Goal: Task Accomplishment & Management: Manage account settings

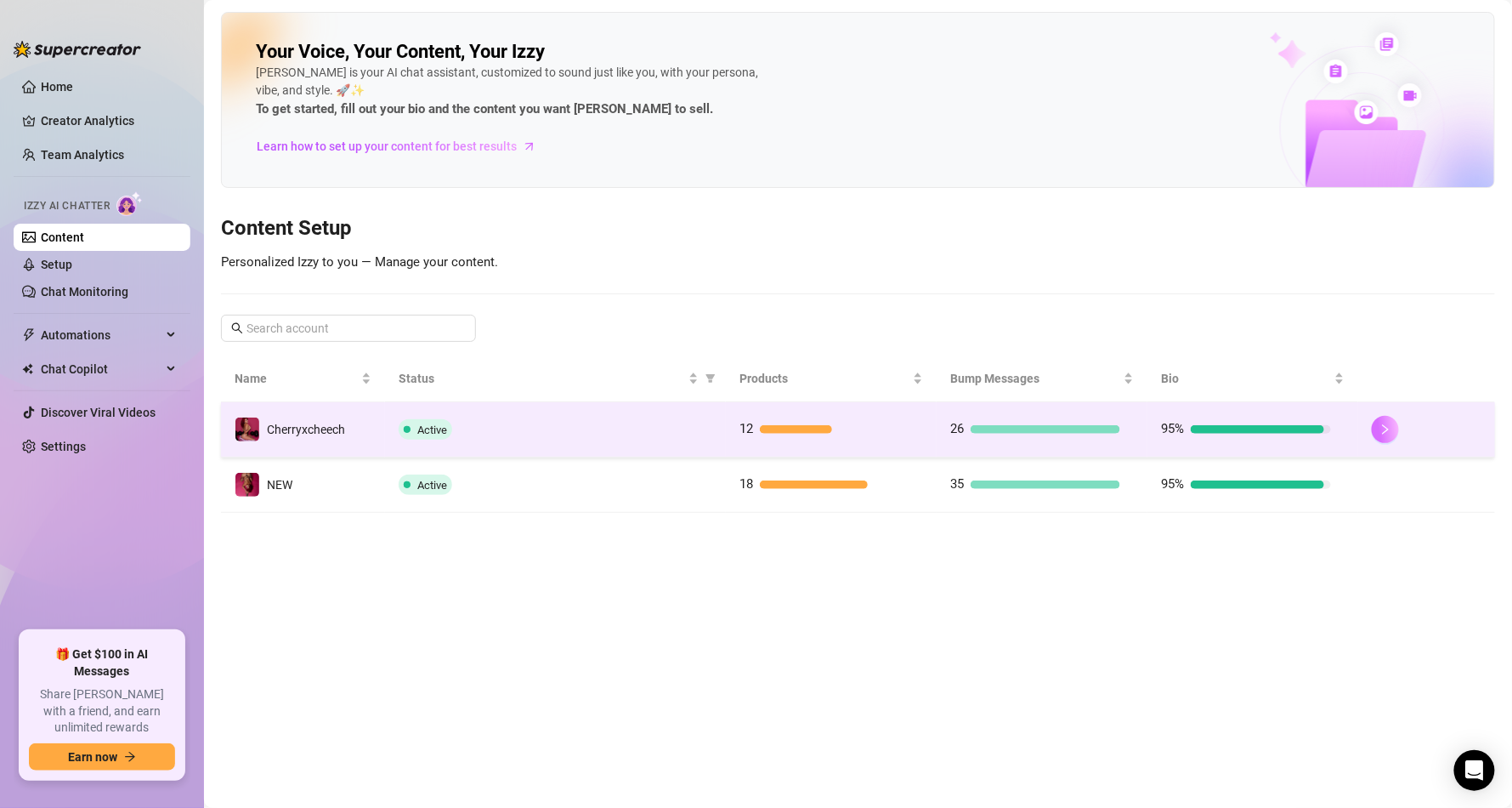
click at [1380, 434] on icon "right" at bounding box center [1385, 429] width 12 height 12
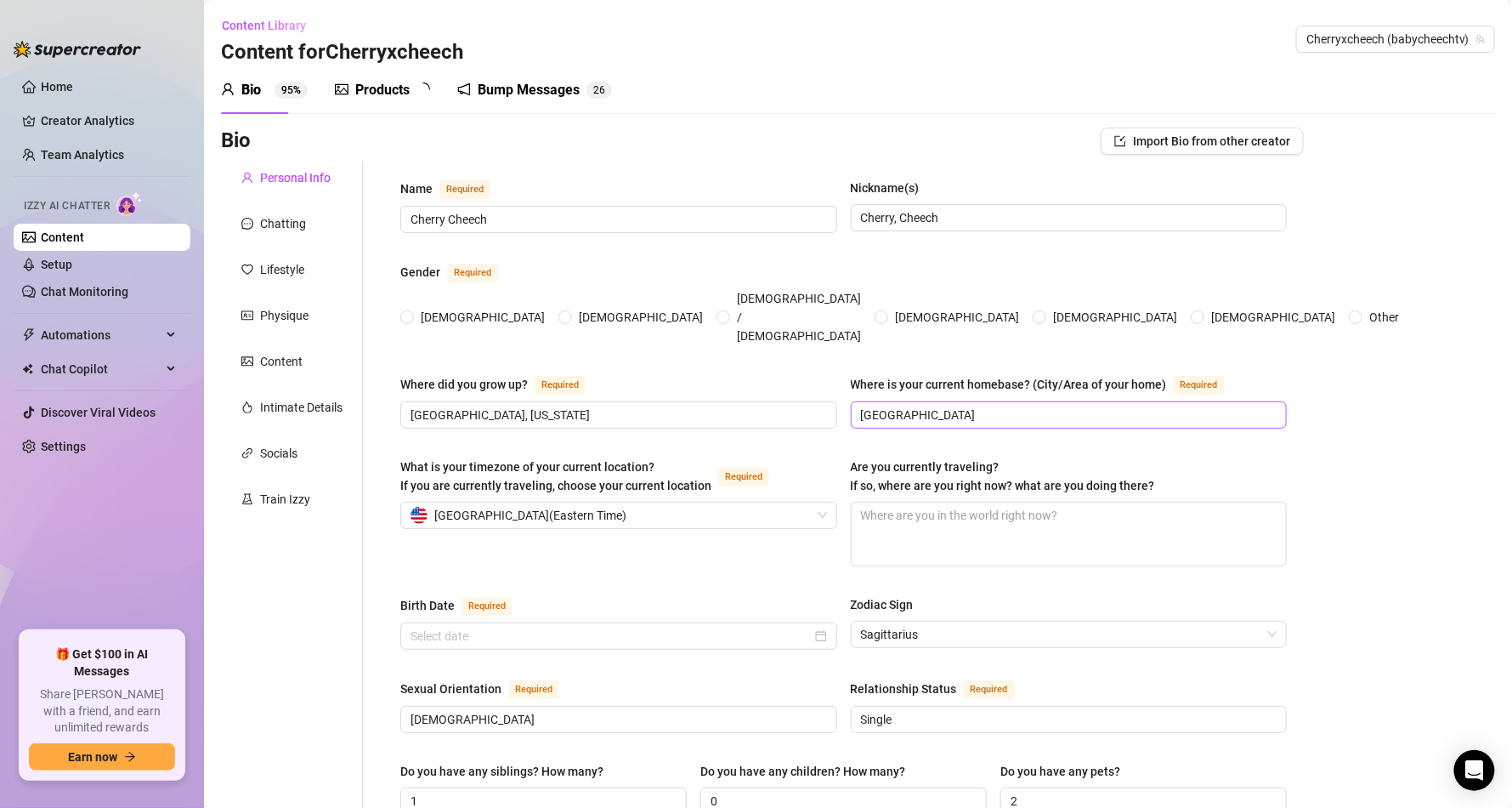
radio input "true"
type input "[DATE]"
click at [401, 90] on div "Products" at bounding box center [383, 90] width 54 height 20
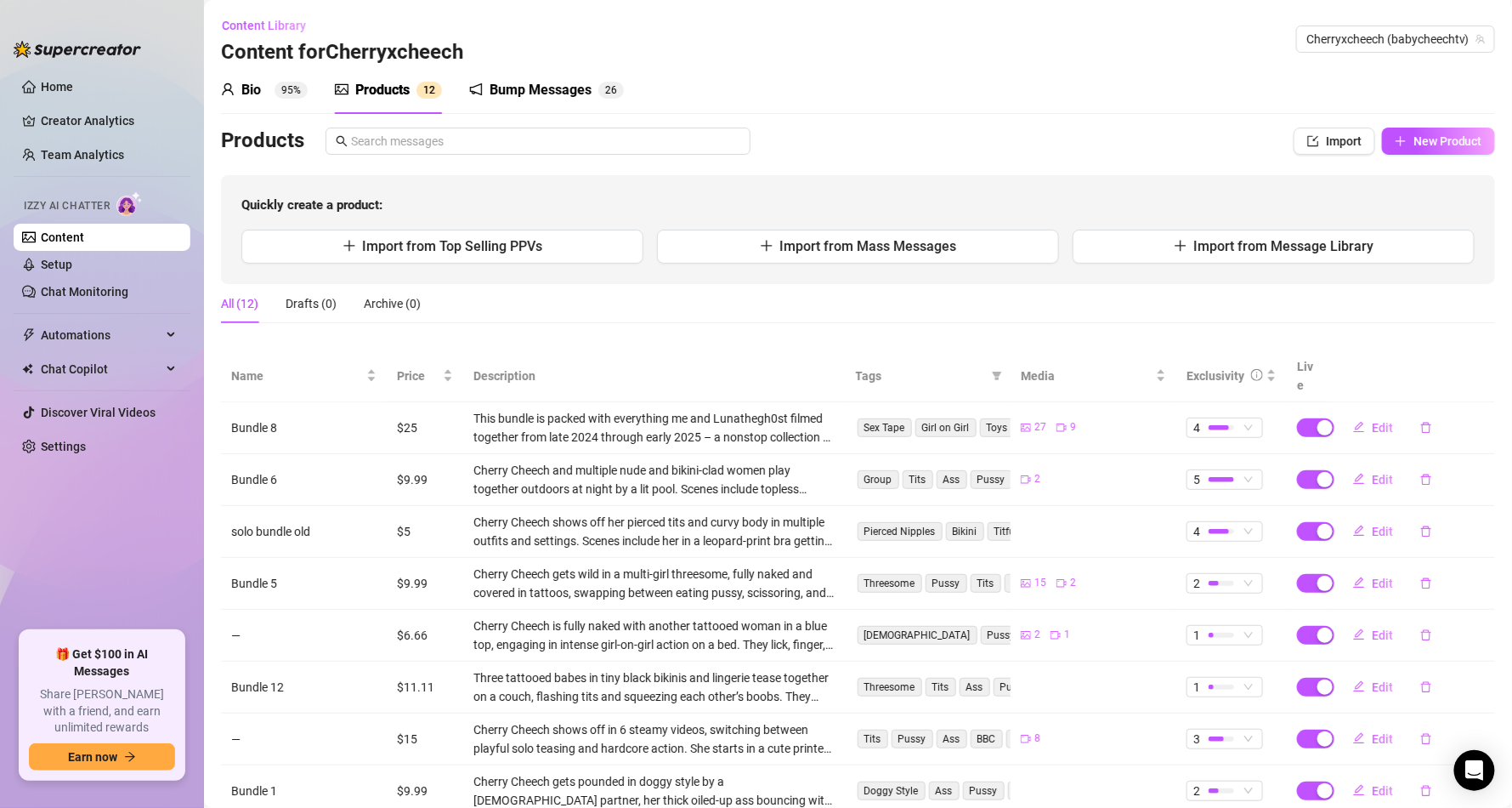
click at [538, 80] on div "Bump Messages" at bounding box center [541, 90] width 102 height 20
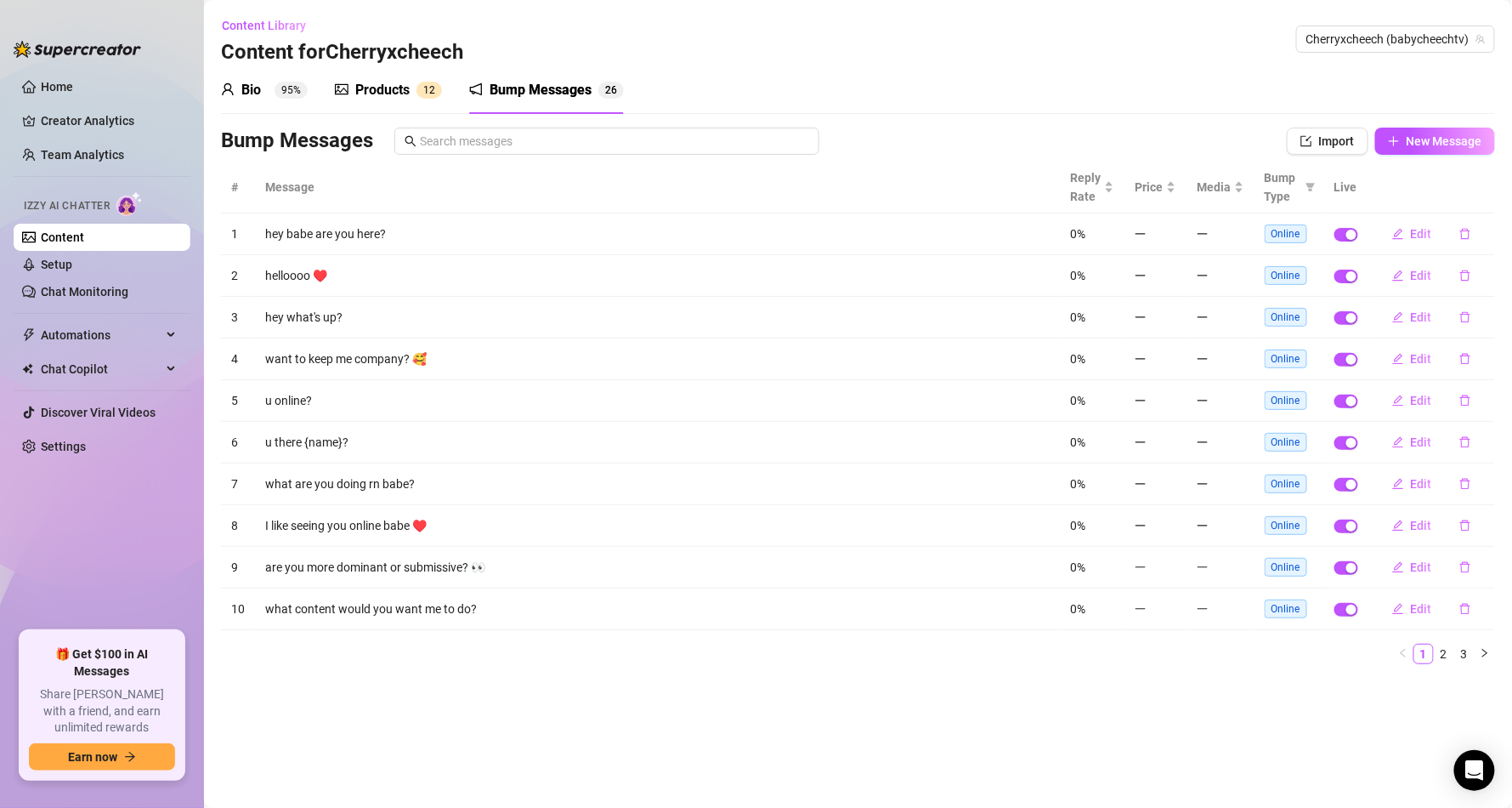
click at [419, 89] on sup "1 2" at bounding box center [429, 90] width 25 height 17
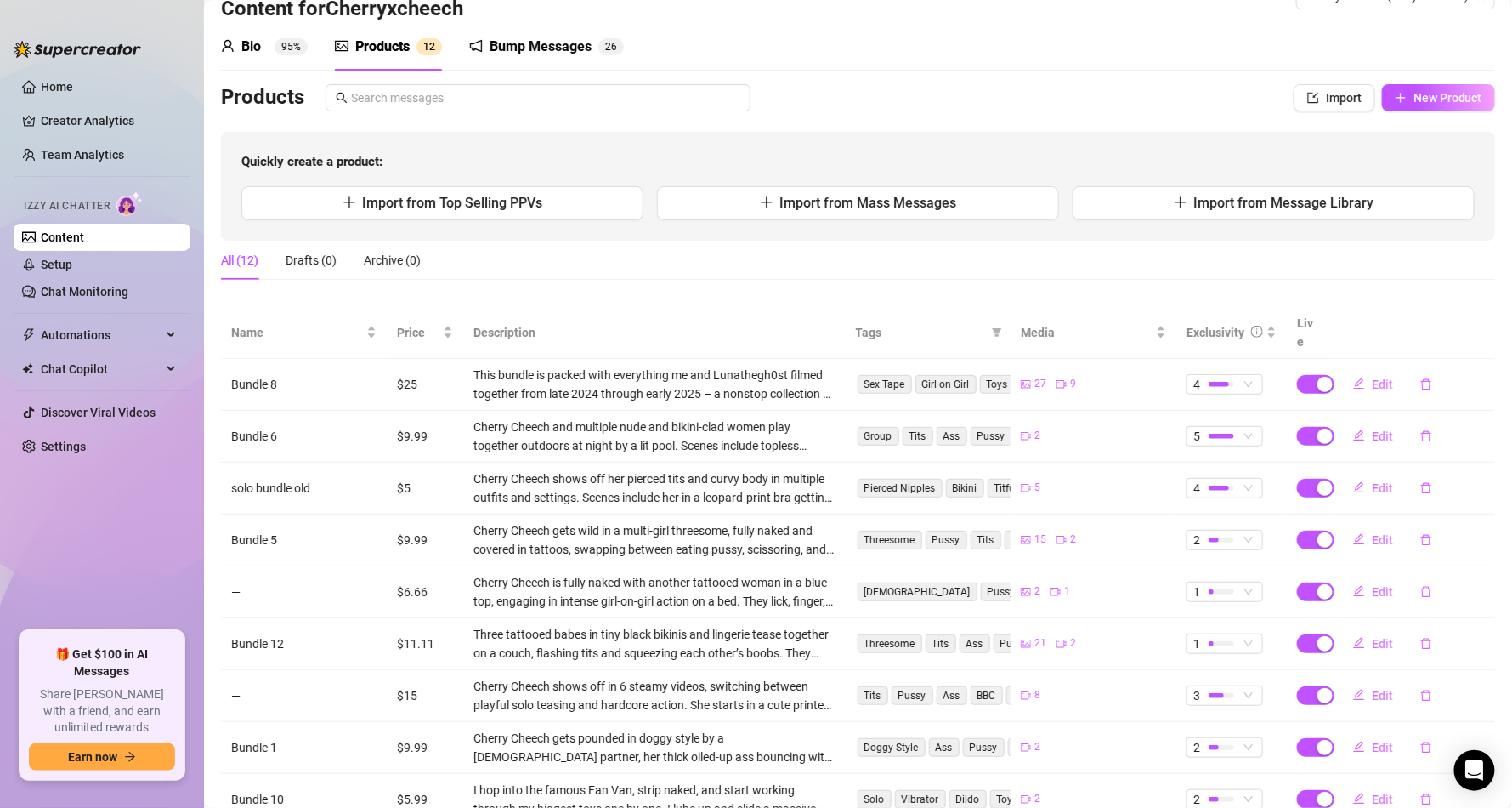
scroll to position [194, 0]
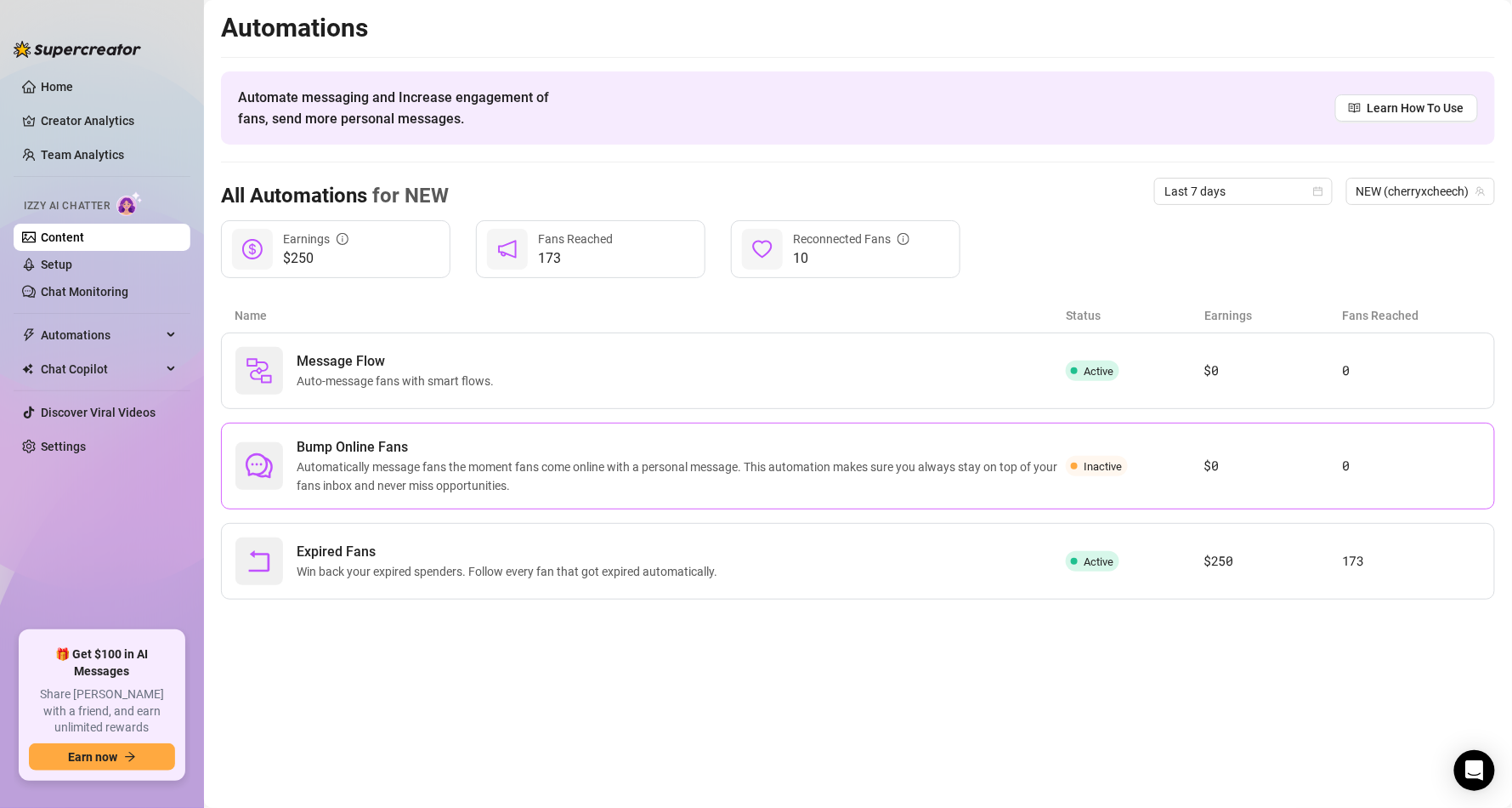
click at [1102, 470] on span "Inactive" at bounding box center [1103, 466] width 39 height 13
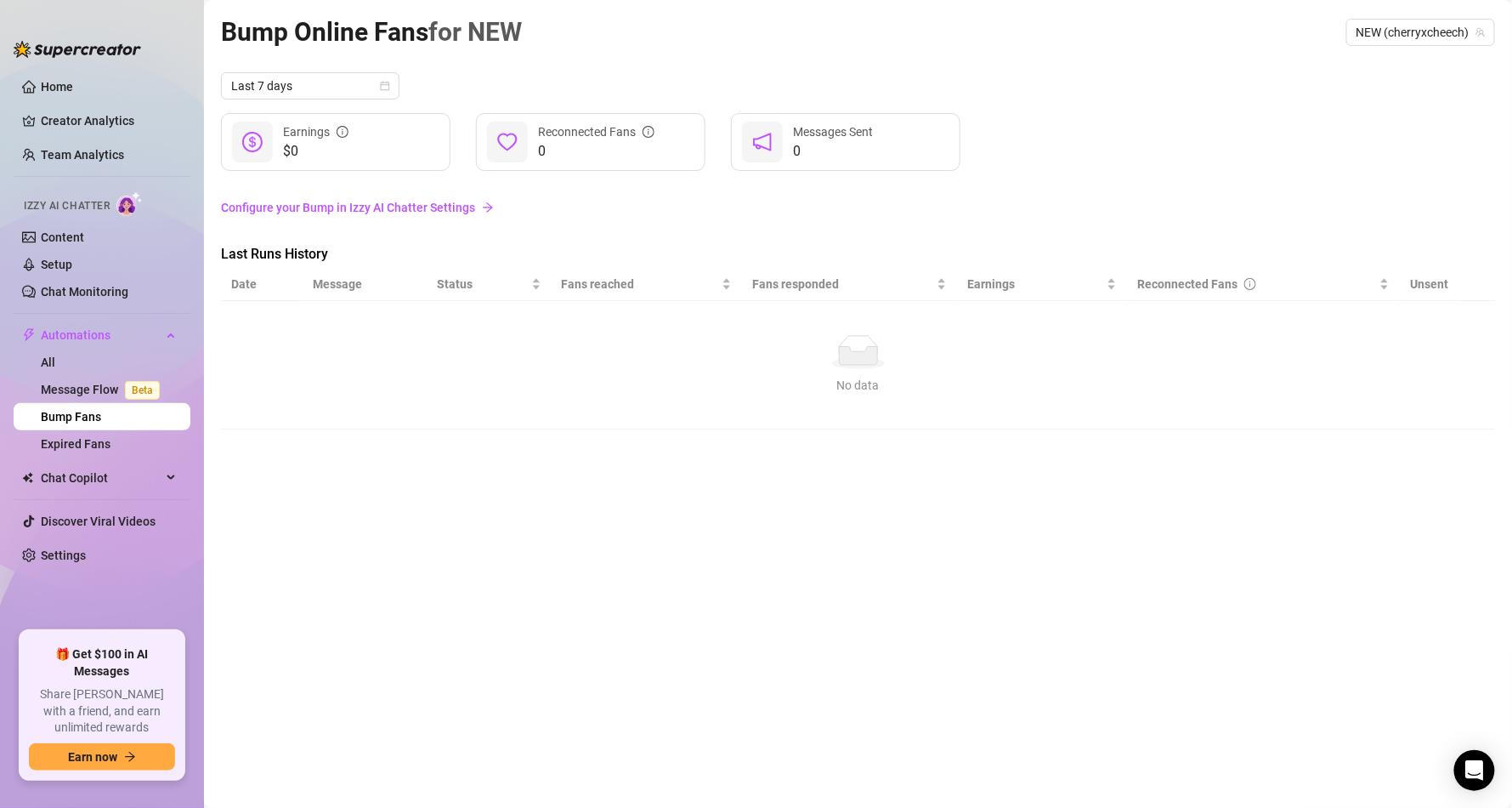
drag, startPoint x: 306, startPoint y: 130, endPoint x: 373, endPoint y: 119, distance: 67.9
click at [312, 126] on div "Earnings" at bounding box center [316, 131] width 66 height 18
click at [614, 281] on span "Fans reached" at bounding box center [640, 283] width 157 height 18
click at [1379, 25] on span "NEW (cherryxcheech)" at bounding box center [1420, 32] width 128 height 25
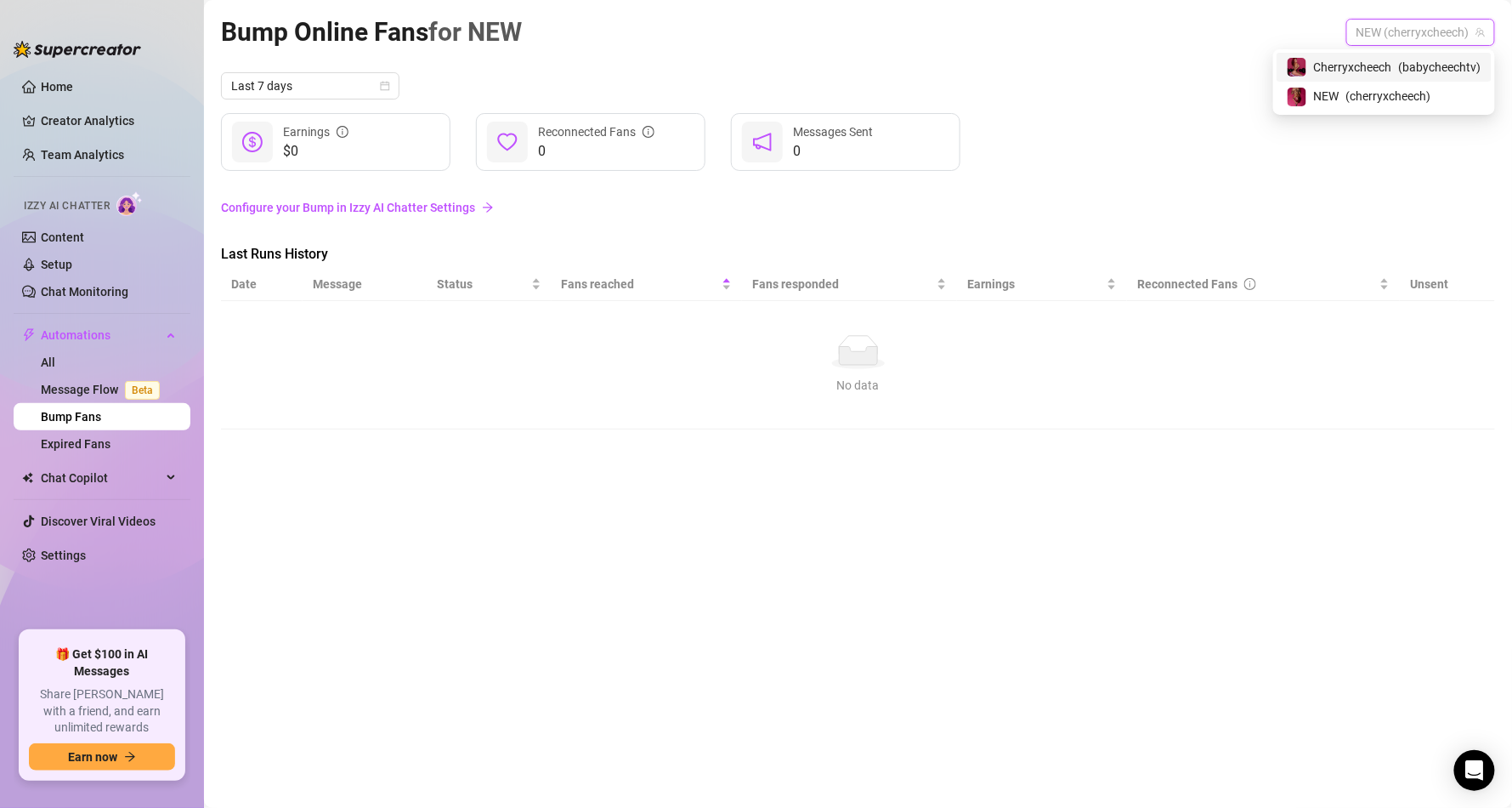
click at [1339, 72] on span "Cherryxcheech" at bounding box center [1353, 67] width 78 height 18
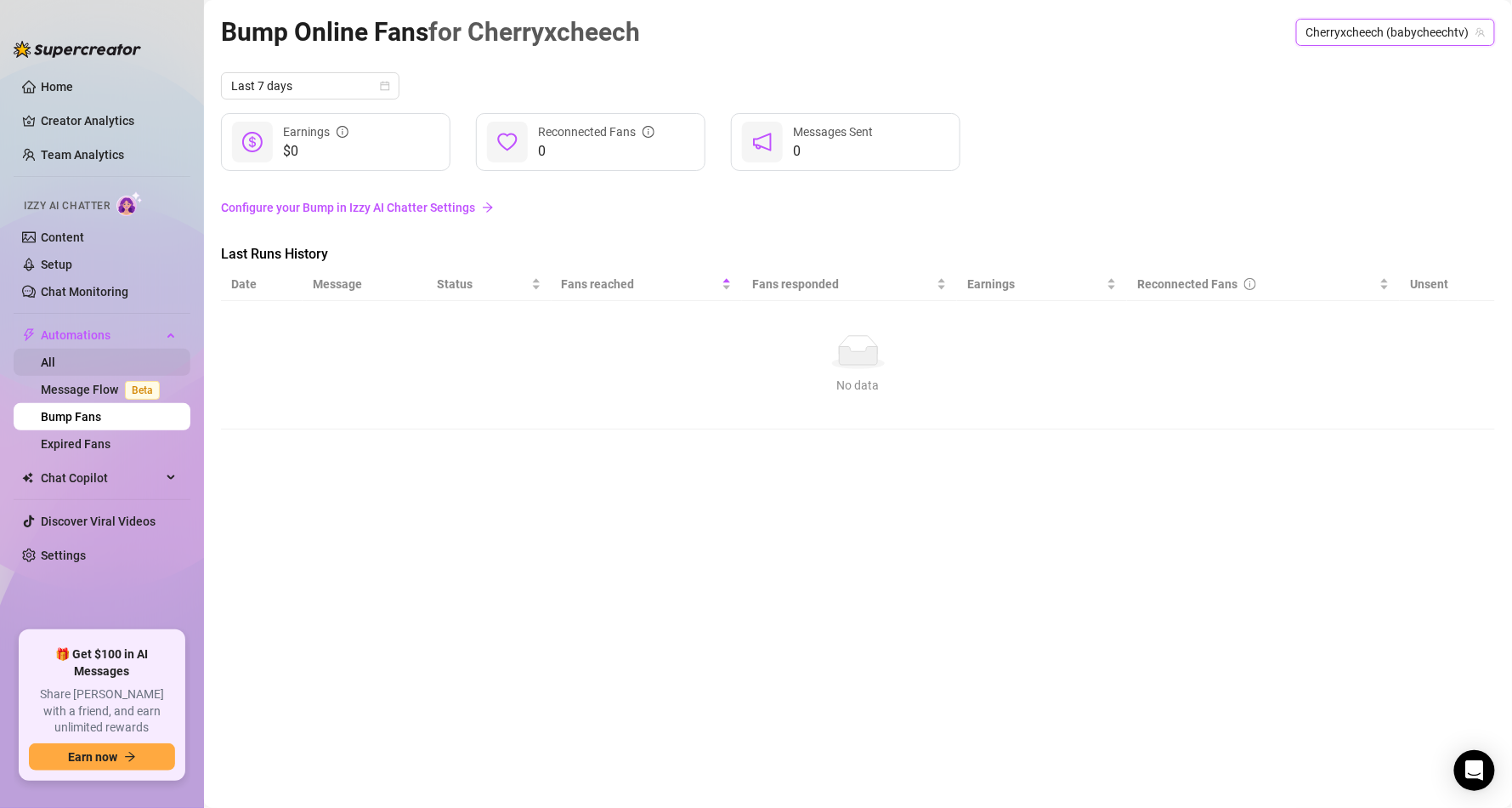
click at [55, 356] on link "All" at bounding box center [47, 362] width 14 height 14
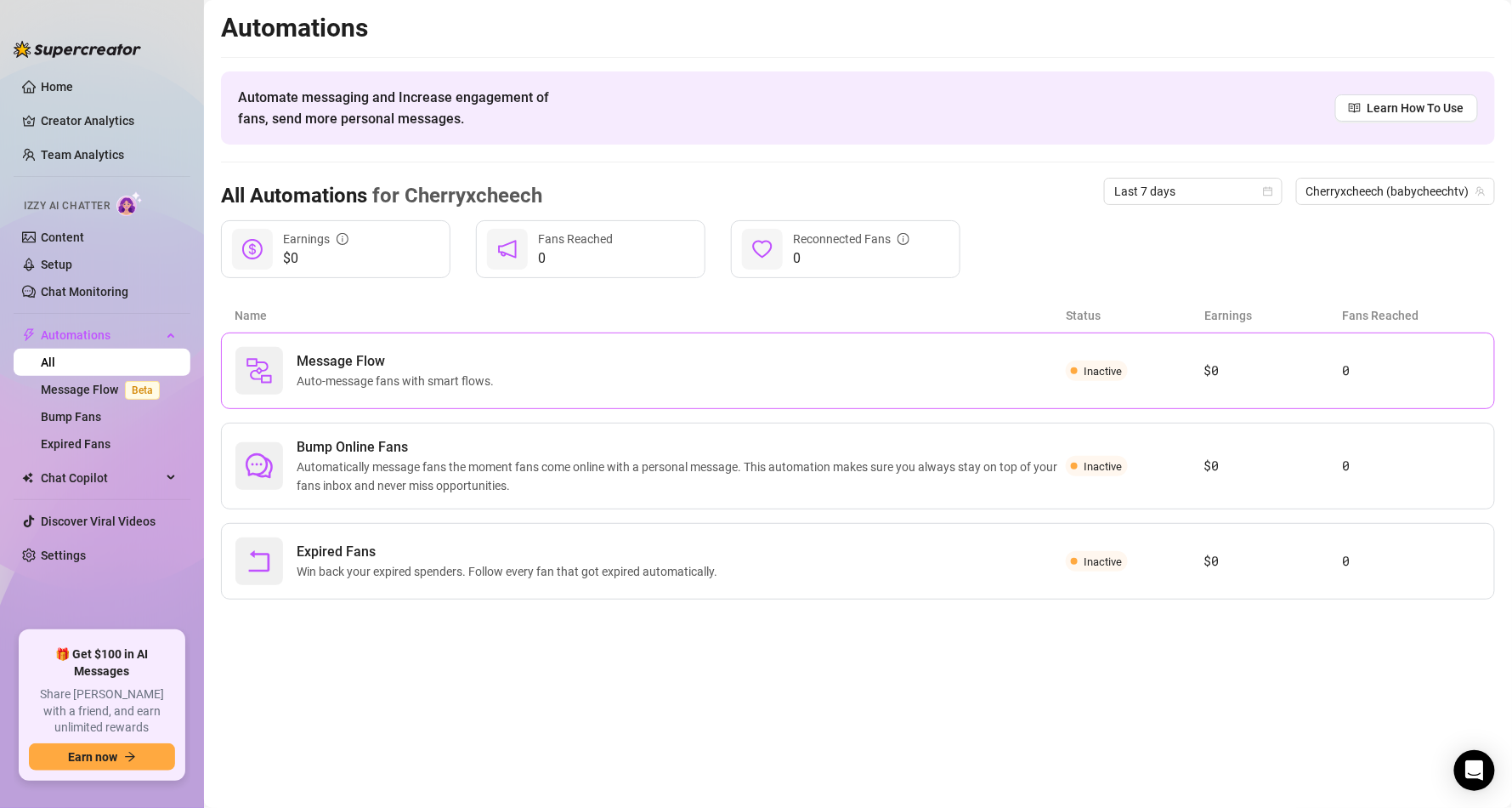
click at [1108, 364] on span "Inactive" at bounding box center [1103, 370] width 39 height 13
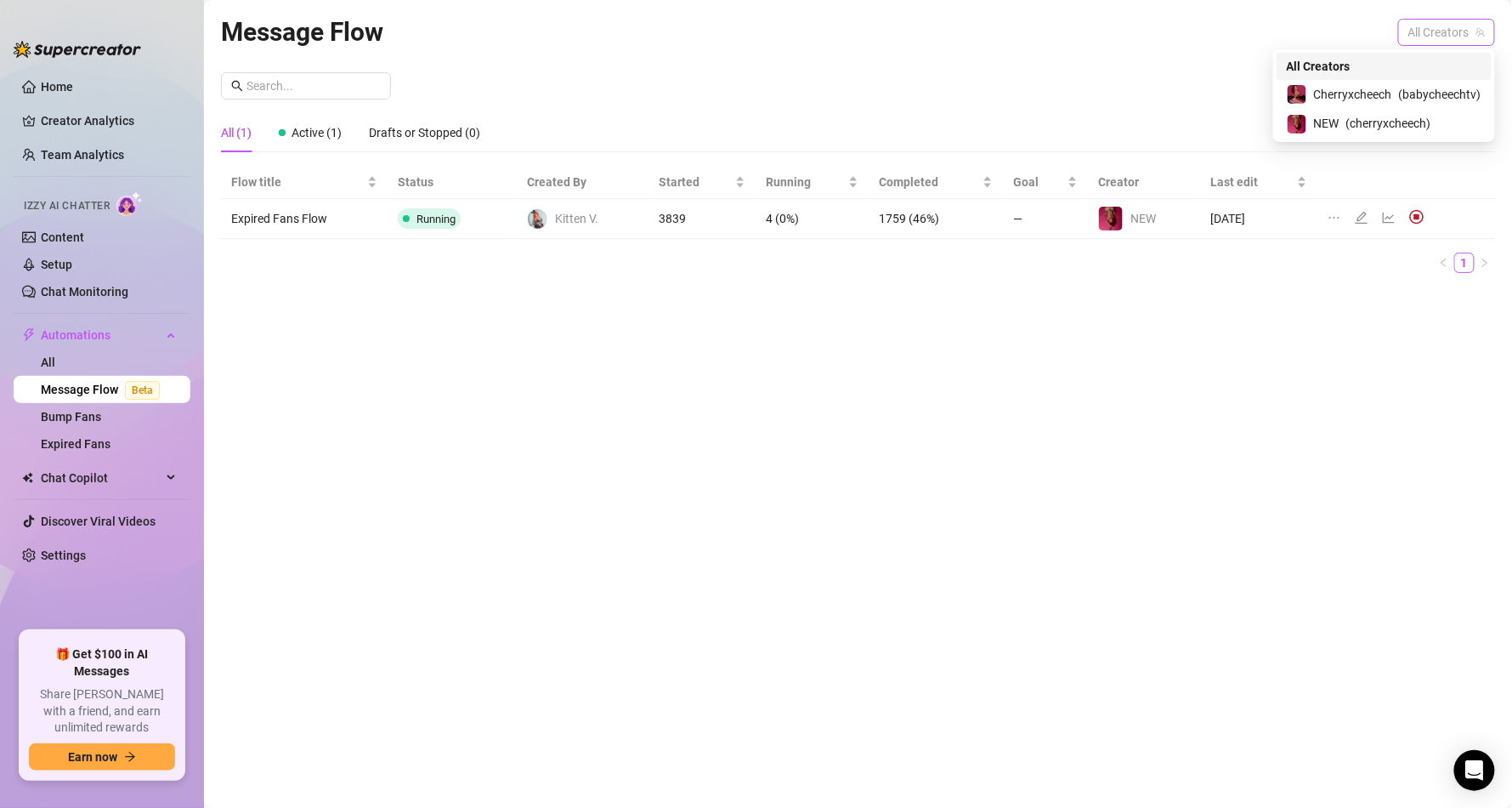
click at [1415, 36] on span "All Creators" at bounding box center [1446, 32] width 76 height 25
click at [1363, 96] on span "Cherryxcheech" at bounding box center [1353, 94] width 78 height 18
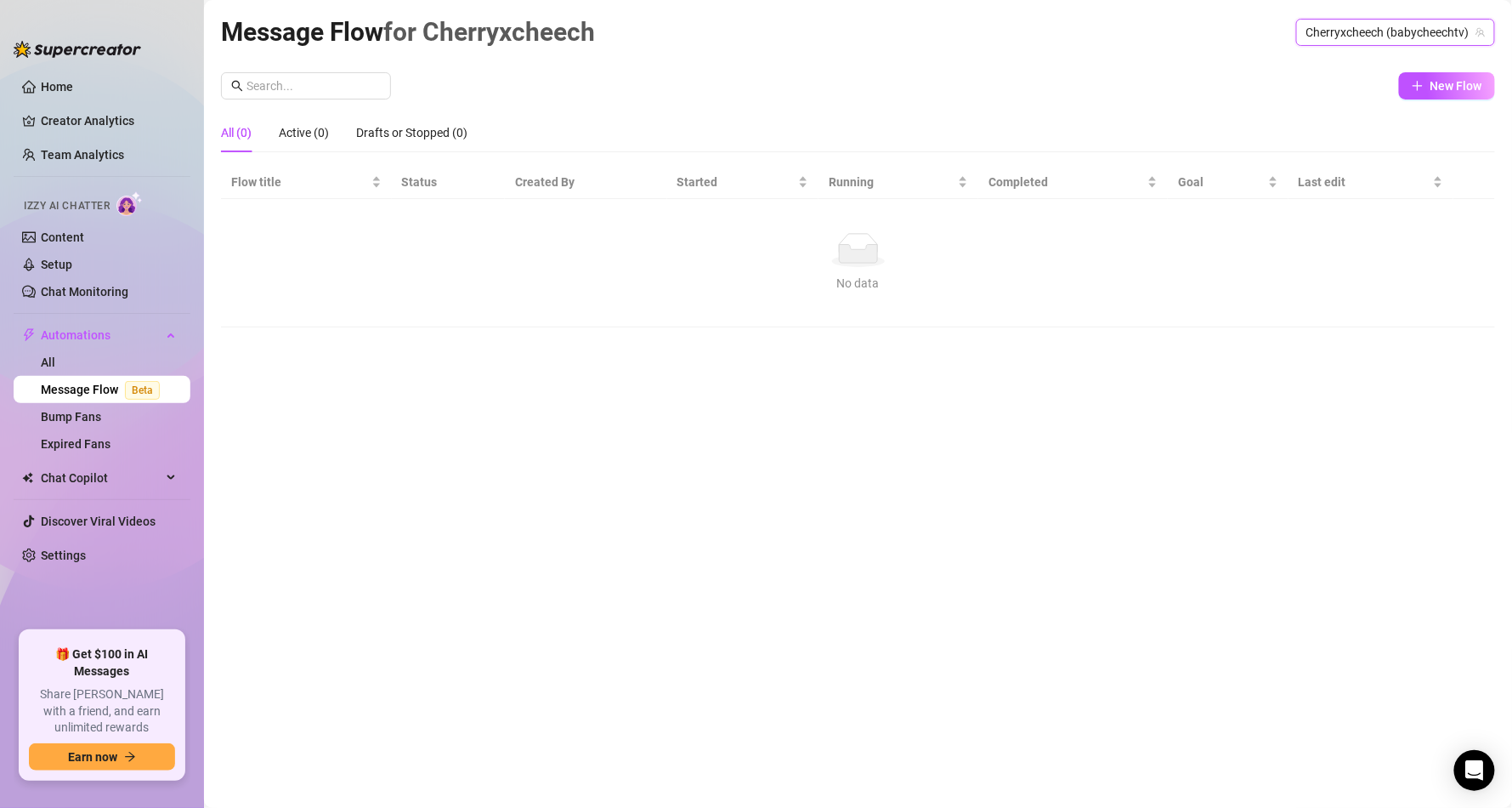
click at [909, 245] on div "No data" at bounding box center [857, 249] width 1240 height 34
click at [1437, 85] on span "New Flow" at bounding box center [1456, 86] width 52 height 14
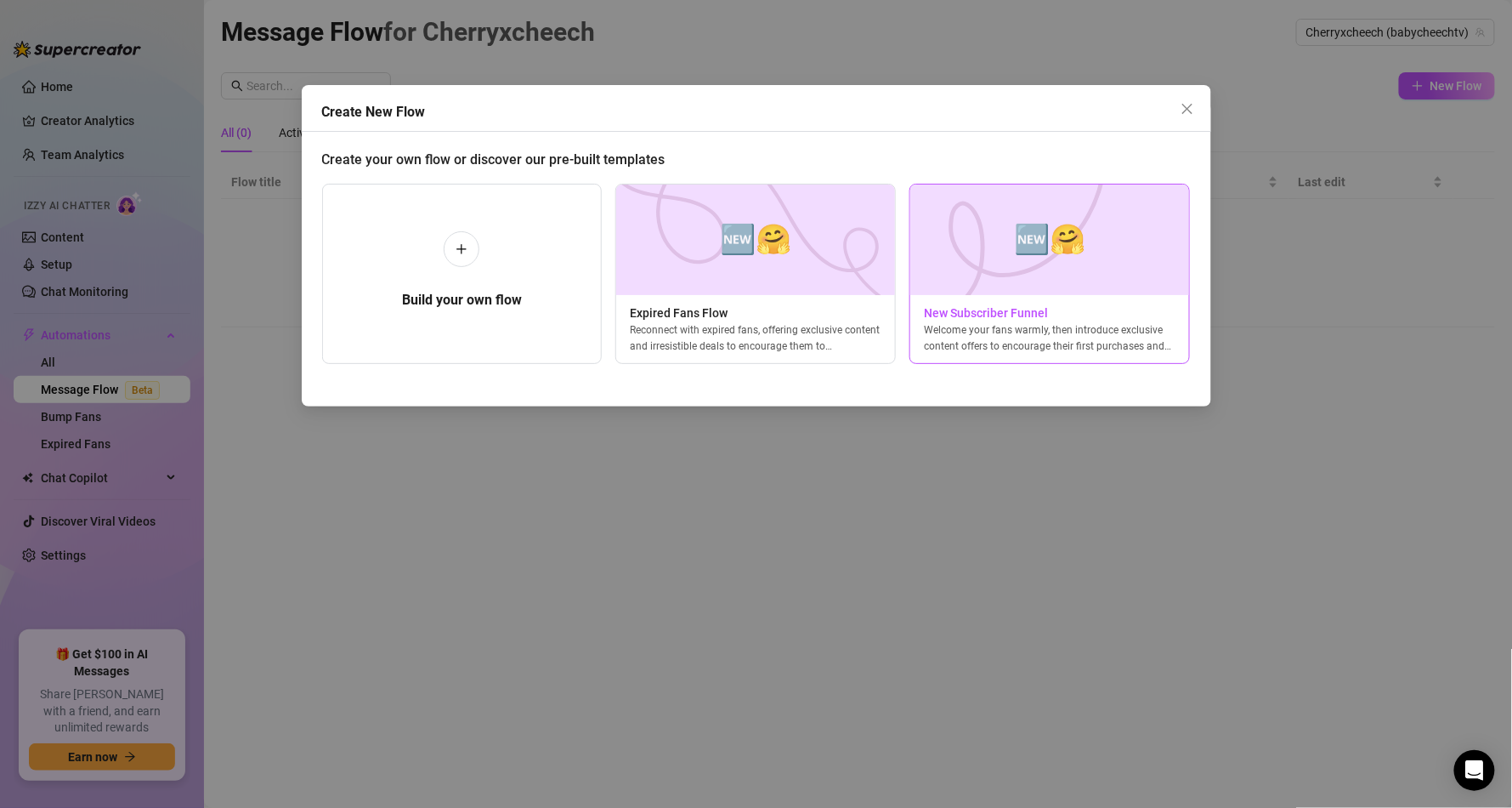
click at [1085, 240] on span "🆕🤗" at bounding box center [1049, 239] width 71 height 45
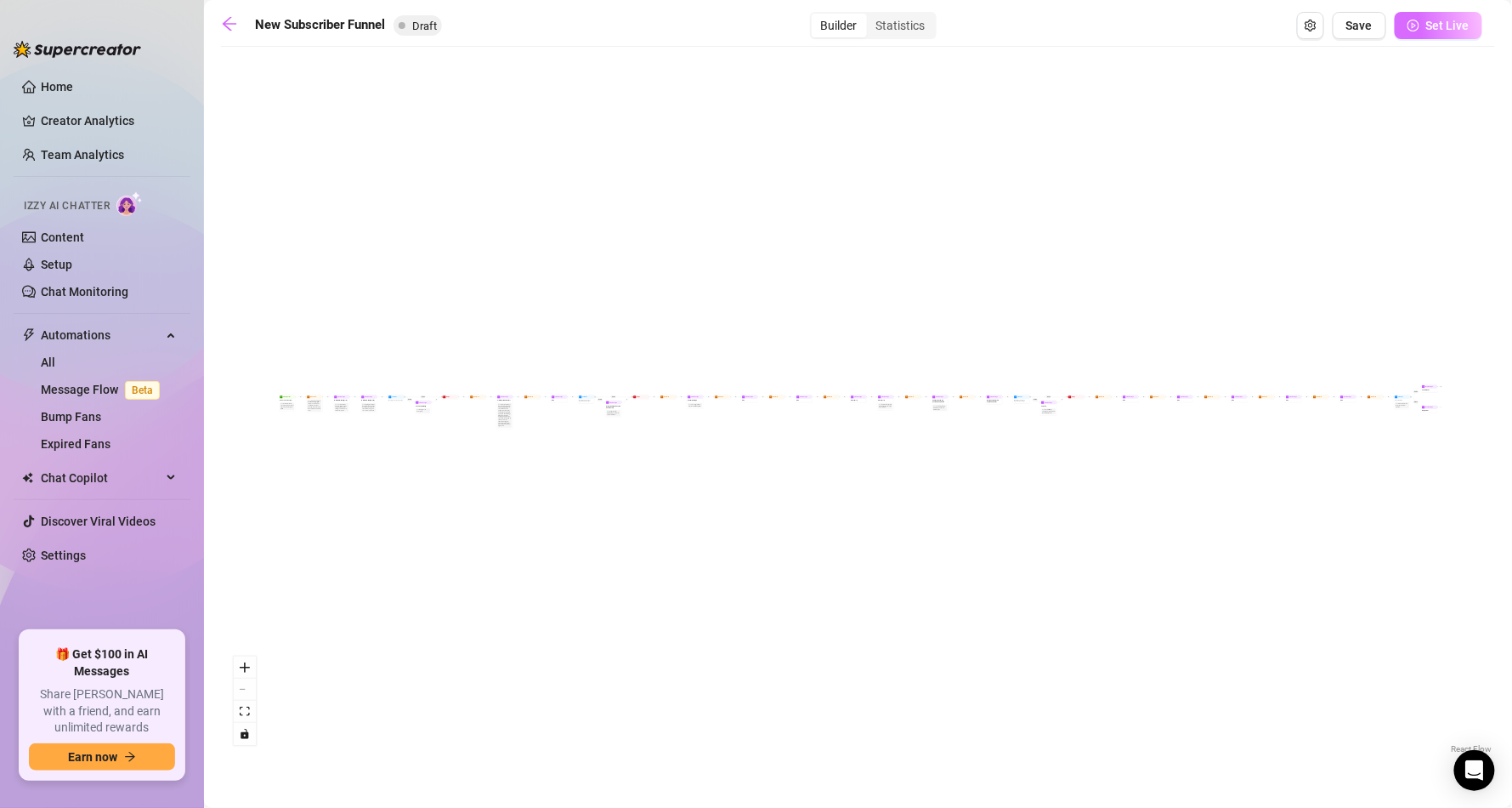
click at [1433, 24] on span "Set Live" at bounding box center [1447, 25] width 43 height 14
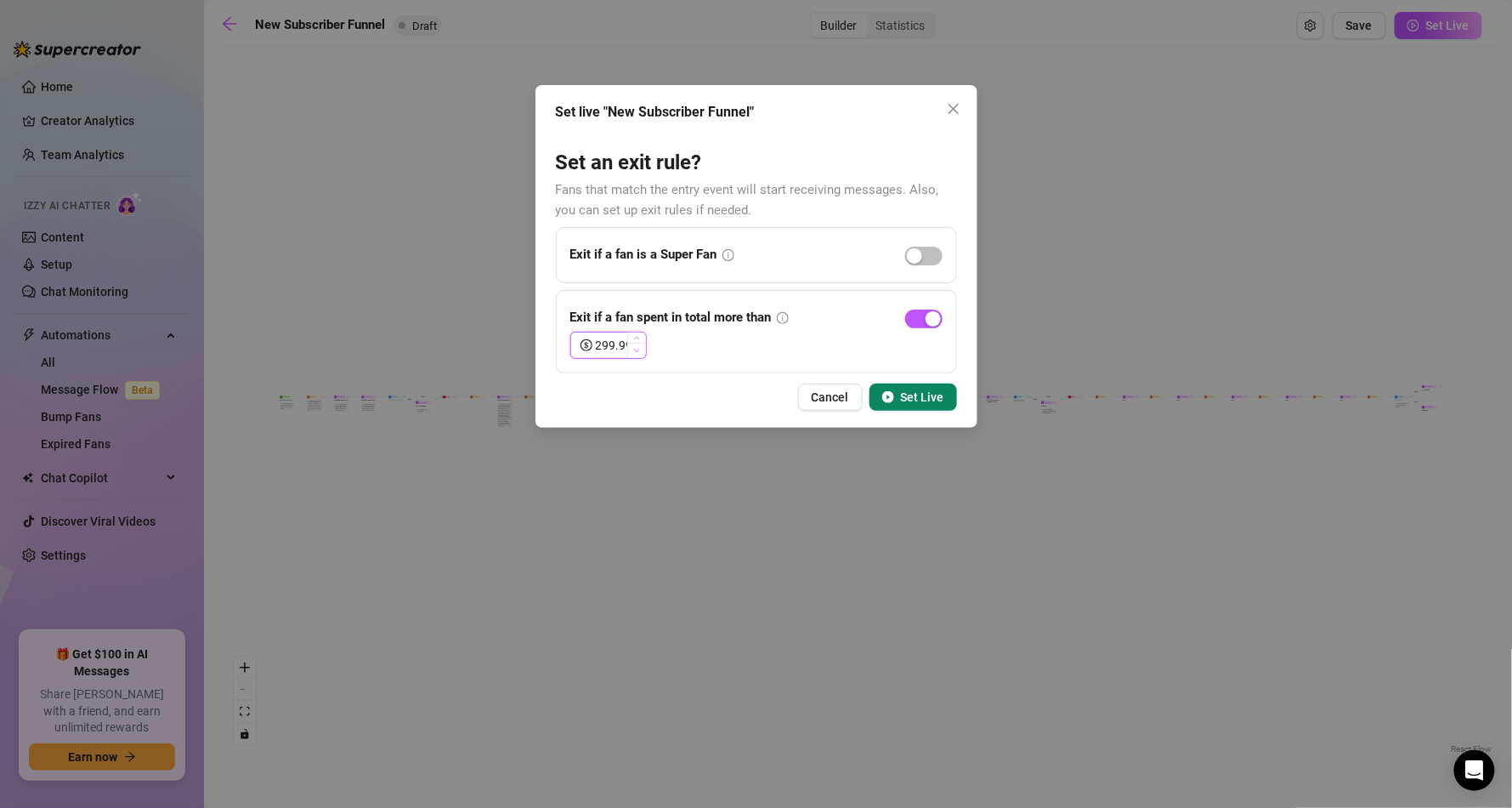
click at [638, 345] on span "Decrease Value" at bounding box center [636, 350] width 18 height 15
click at [613, 347] on input "299.96" at bounding box center [621, 345] width 50 height 25
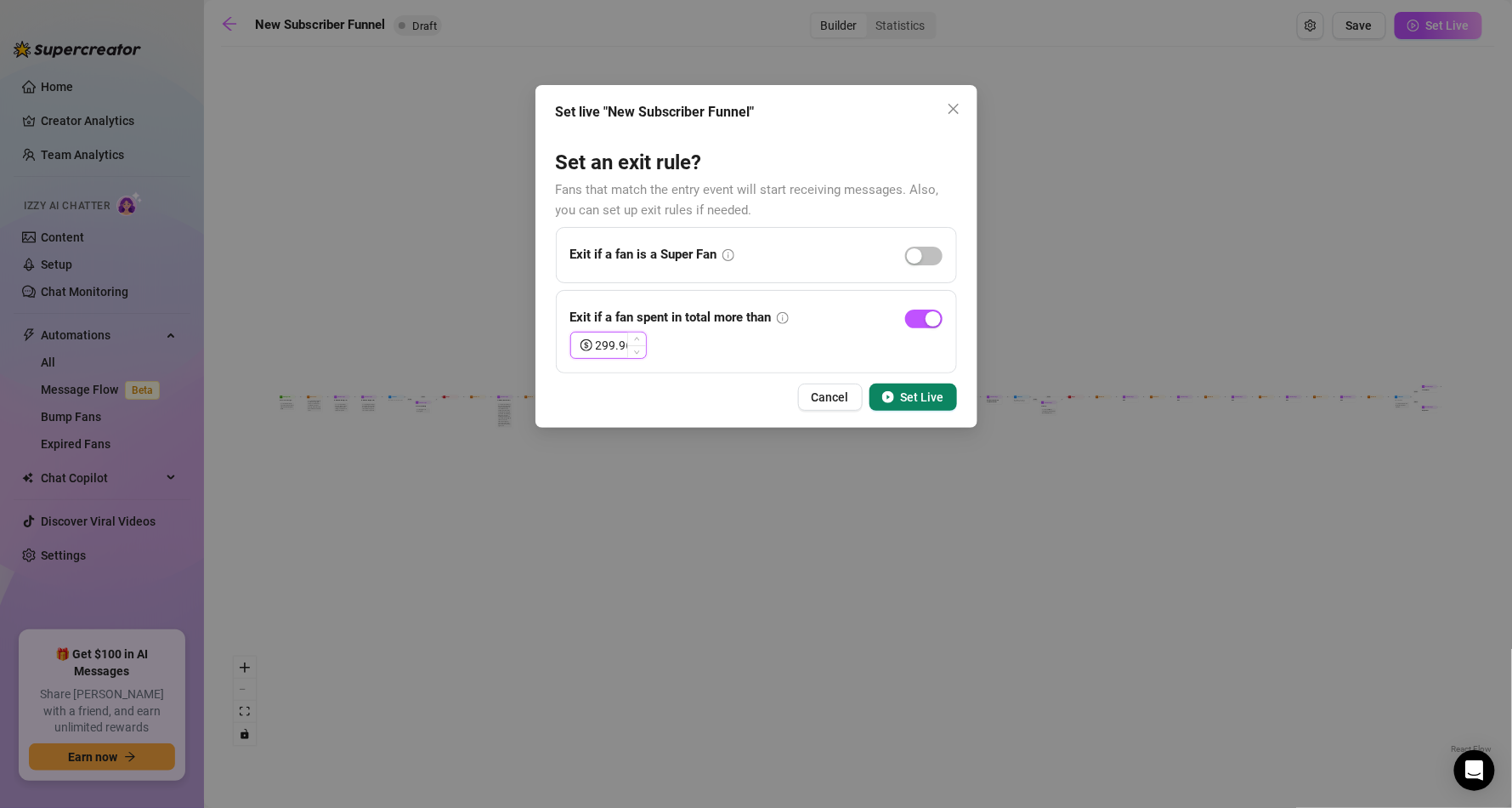
click at [613, 347] on input "299.96" at bounding box center [621, 345] width 50 height 25
type input "200.00"
click at [931, 404] on span "Set Live" at bounding box center [922, 397] width 43 height 14
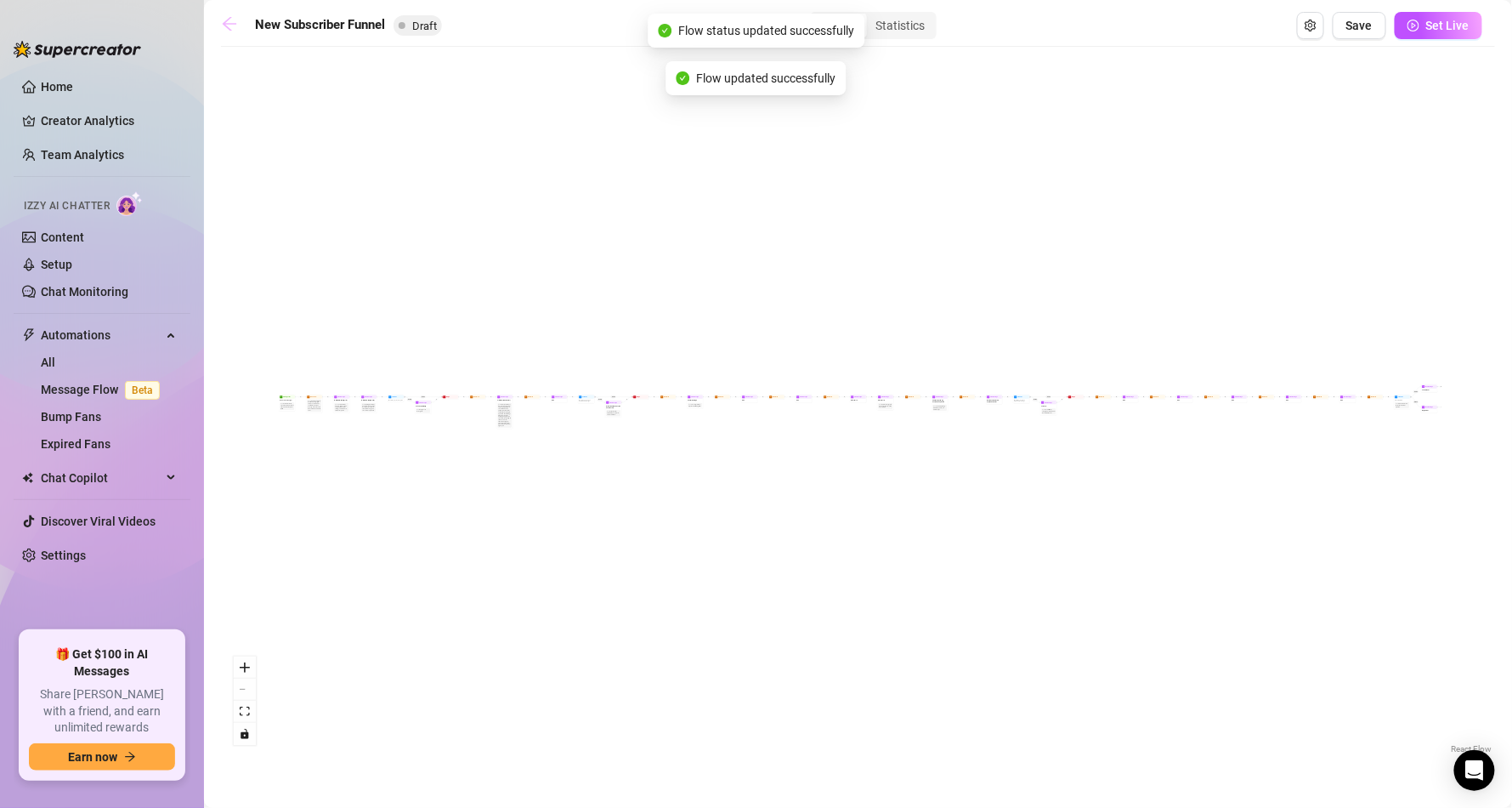
click at [233, 22] on icon "arrow-left" at bounding box center [230, 24] width 17 height 17
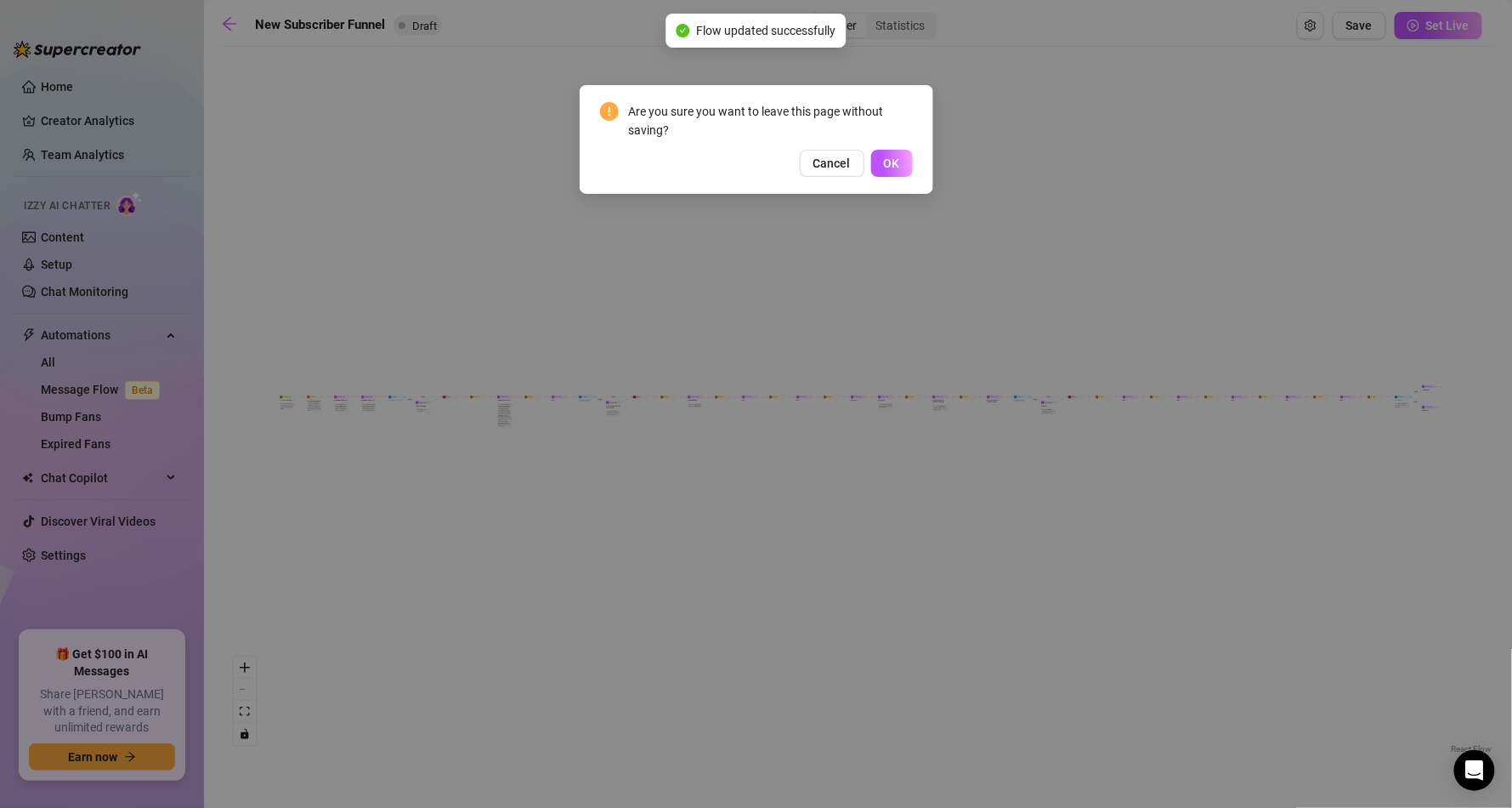
click at [838, 166] on span "Cancel" at bounding box center [832, 163] width 38 height 14
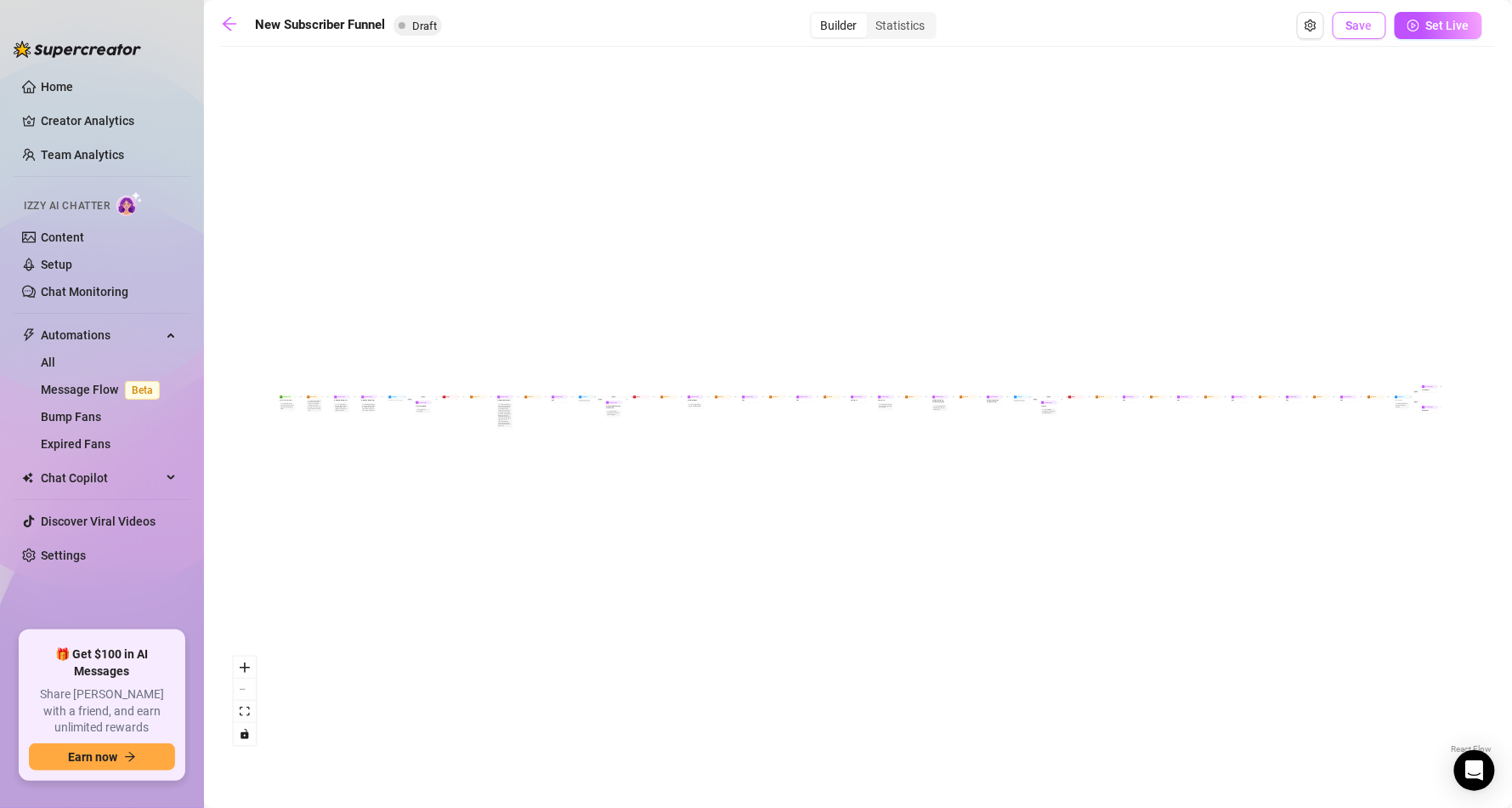
click at [1352, 26] on span "Save" at bounding box center [1358, 25] width 26 height 14
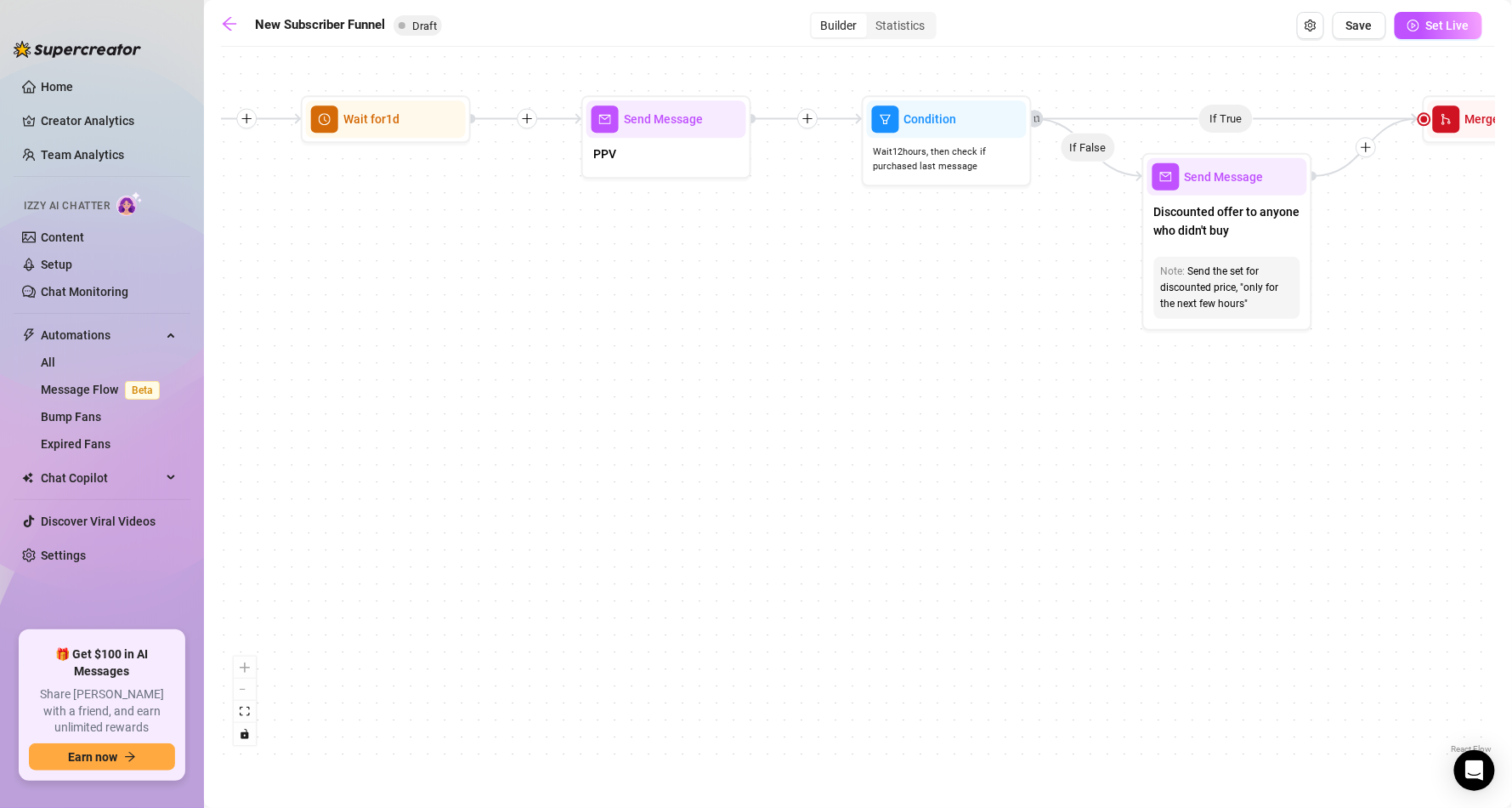
drag, startPoint x: 399, startPoint y: 441, endPoint x: 1772, endPoint y: 258, distance: 1385.1
click at [1511, 258] on html "Home Creator Analytics Team Analytics Izzy AI Chatter Content Setup Chat Monito…" at bounding box center [756, 404] width 1512 height 808
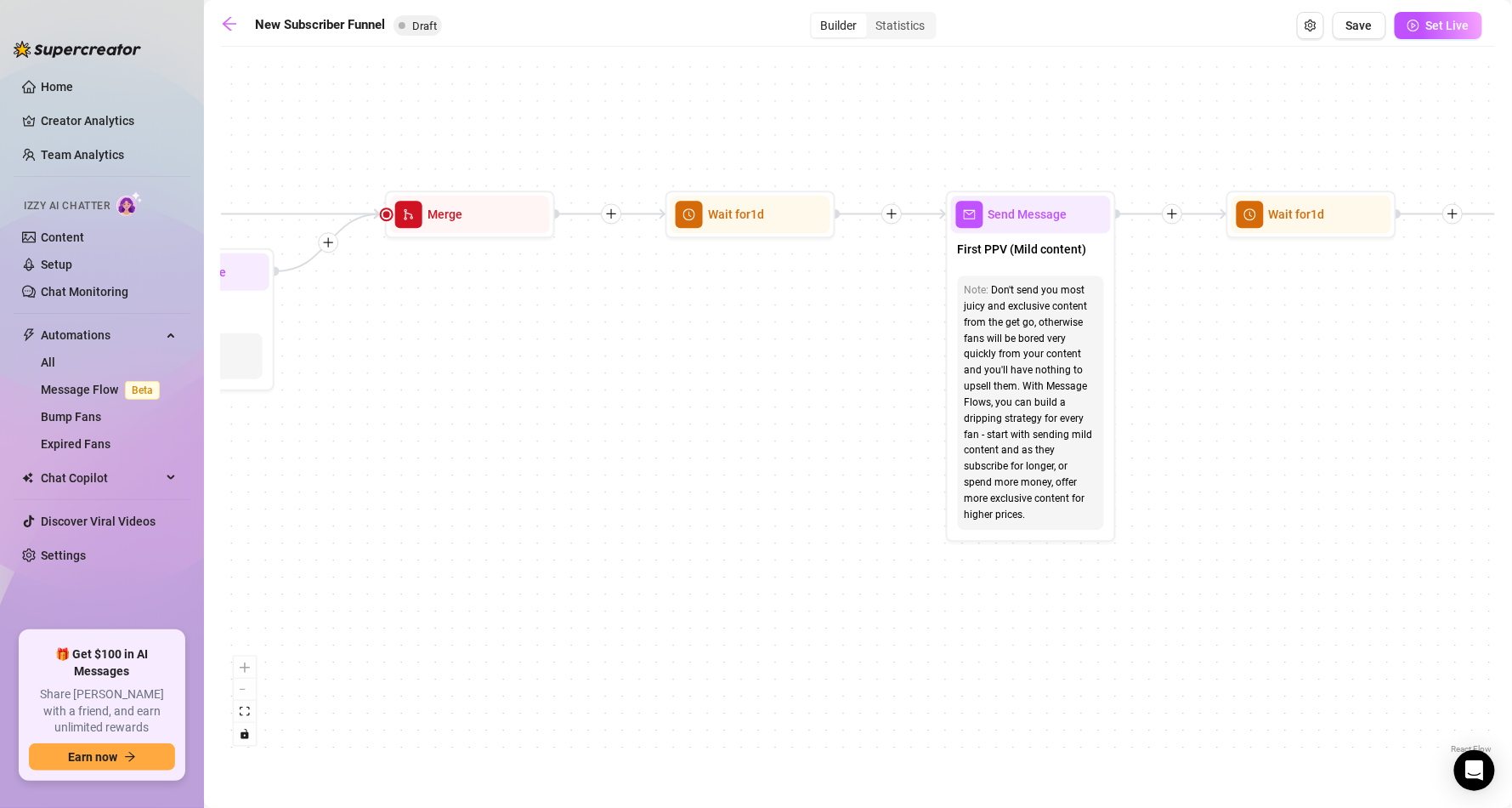
drag, startPoint x: 753, startPoint y: 293, endPoint x: 1698, endPoint y: 434, distance: 955.5
click at [1511, 434] on html "Home Creator Analytics Team Analytics Izzy AI Chatter Content Setup Chat Monito…" at bounding box center [756, 404] width 1512 height 808
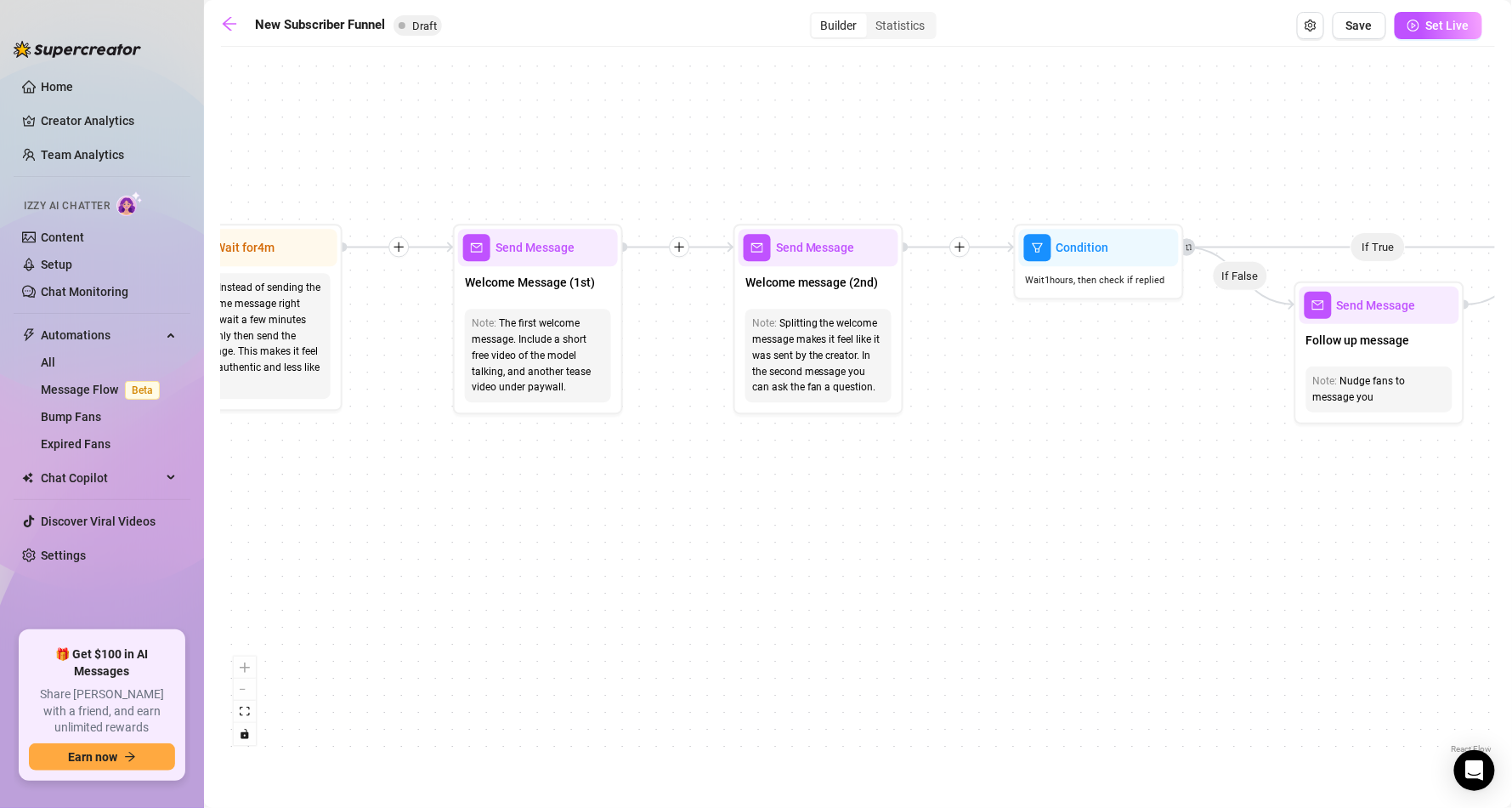
drag, startPoint x: 595, startPoint y: 431, endPoint x: 1771, endPoint y: 466, distance: 1176.5
click at [1511, 466] on html "Home Creator Analytics Team Analytics Izzy AI Chatter Content Setup Chat Monito…" at bounding box center [756, 404] width 1512 height 808
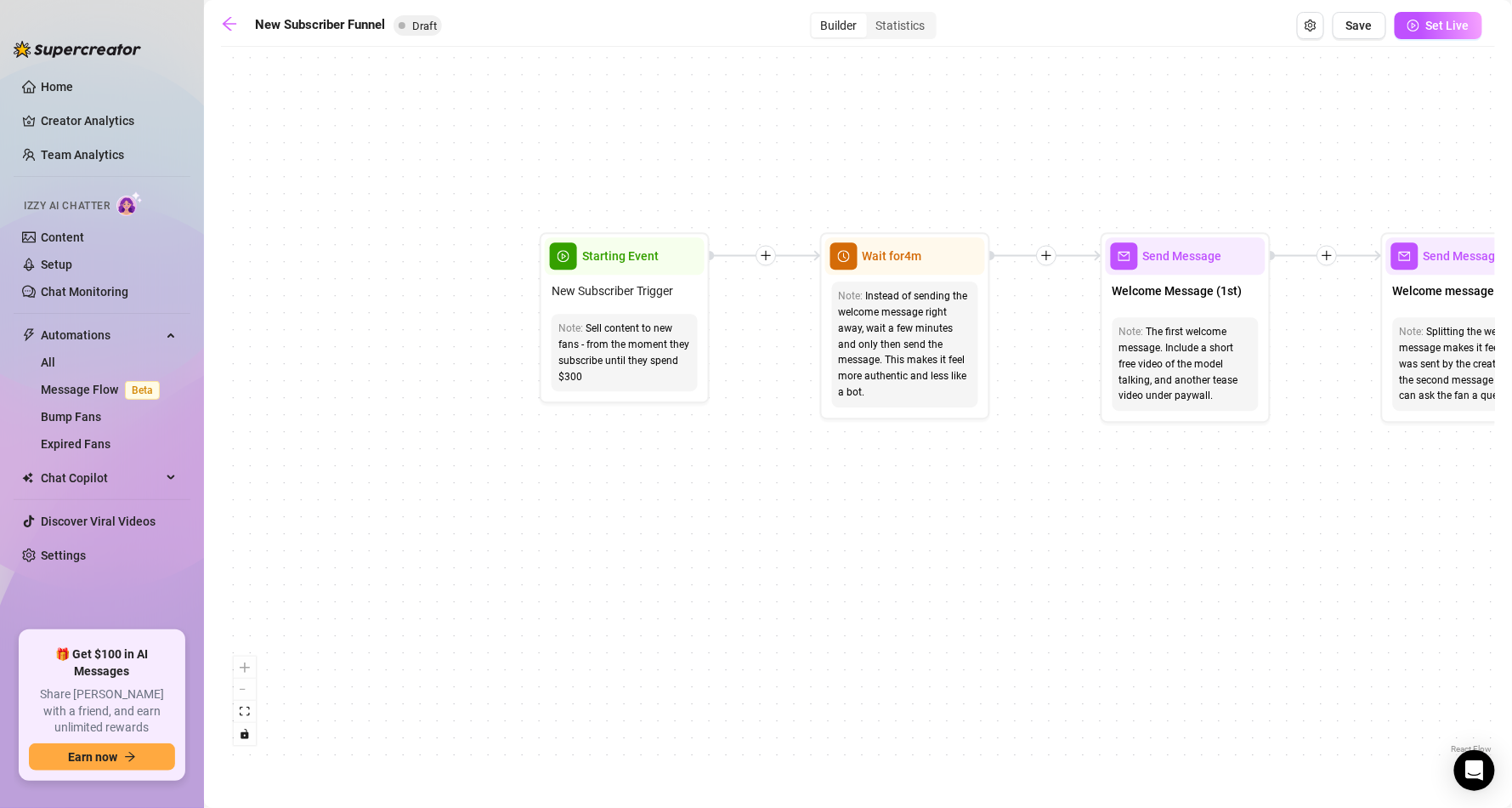
drag, startPoint x: 879, startPoint y: 543, endPoint x: 1526, endPoint y: 552, distance: 647.1
click at [1511, 552] on html "Home Creator Analytics Team Analytics Izzy AI Chatter Content Setup Chat Monito…" at bounding box center [756, 404] width 1512 height 808
click at [617, 371] on div "Sell content to new fans - from the moment they subscribe until they spend $300" at bounding box center [622, 353] width 132 height 64
click at [219, 17] on main "New Subscriber Funnel Draft Builder Statistics Save Set Live If True If False I…" at bounding box center [858, 404] width 1308 height 808
click at [237, 27] on icon "arrow-left" at bounding box center [230, 24] width 17 height 17
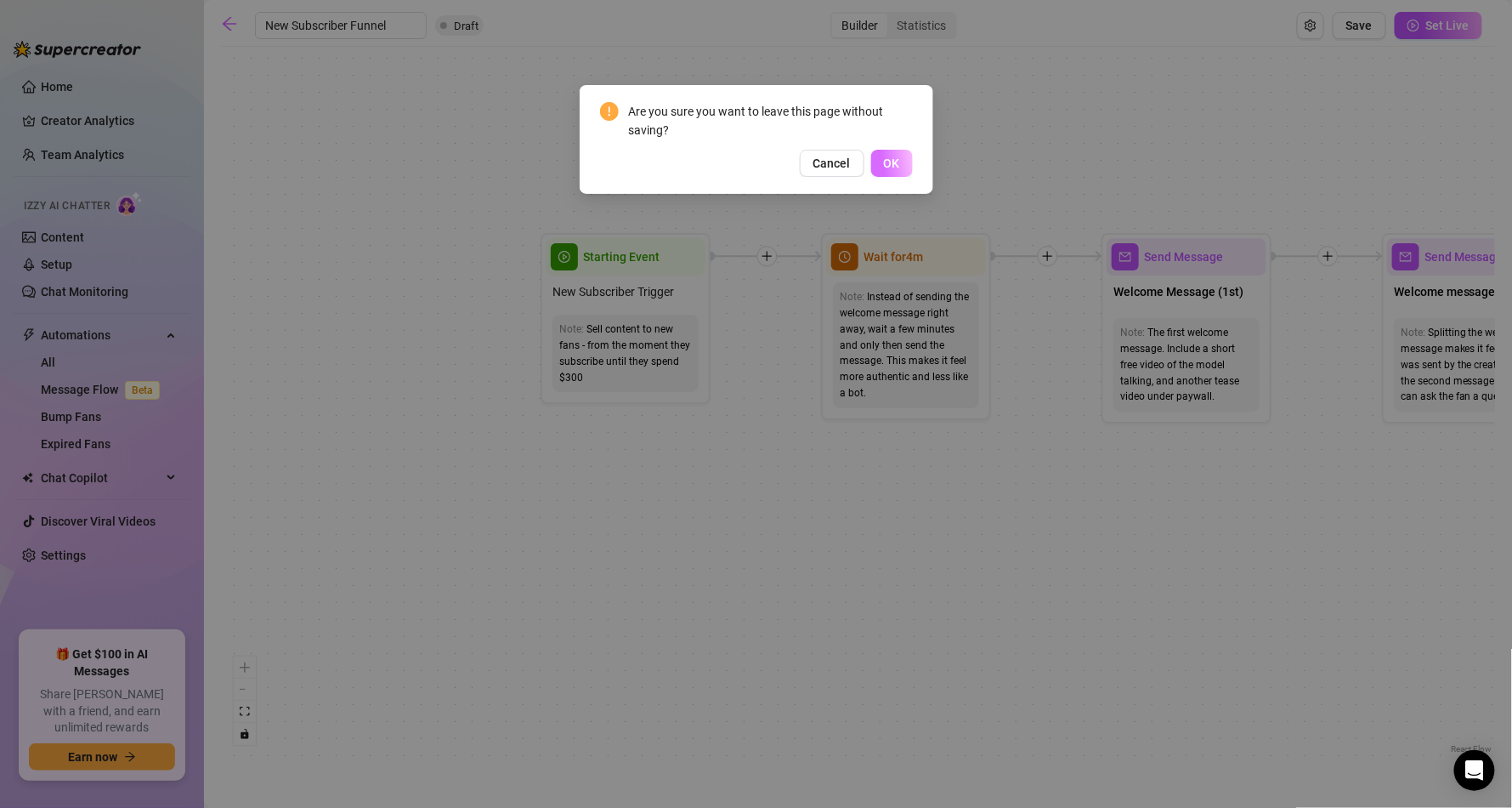
click at [885, 154] on button "OK" at bounding box center [892, 163] width 42 height 27
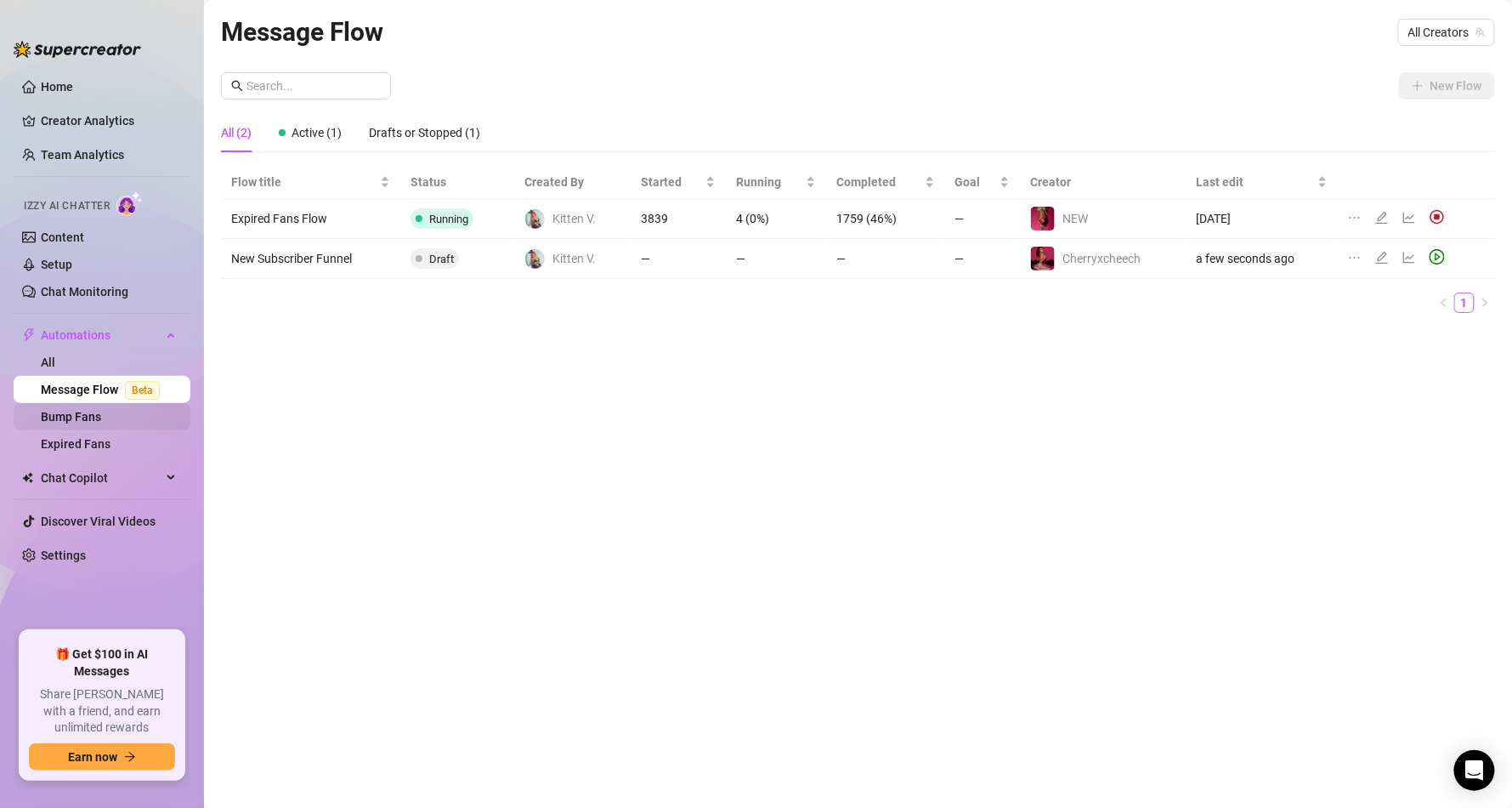
click at [101, 412] on link "Bump Fans" at bounding box center [71, 417] width 60 height 14
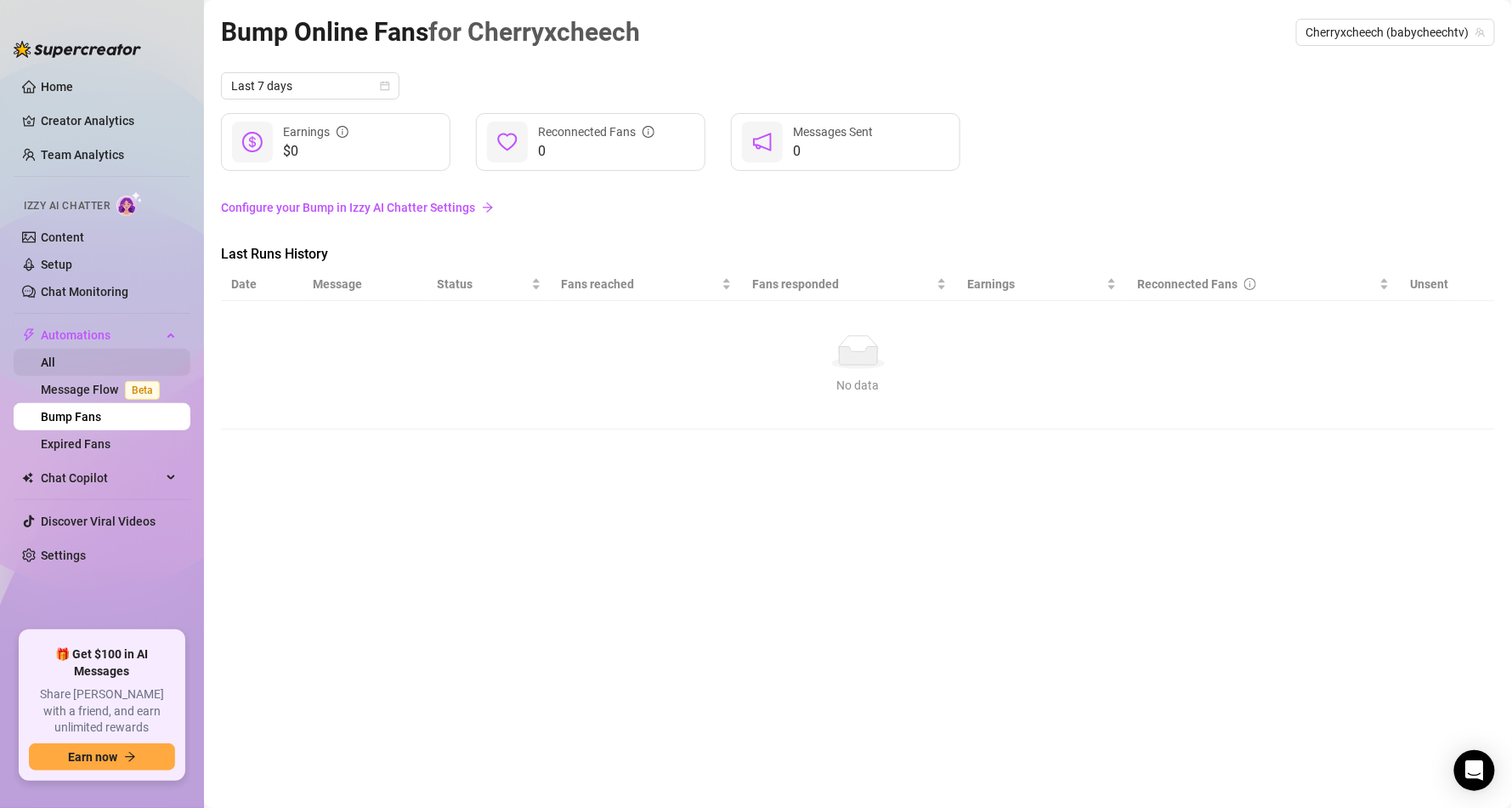
click at [55, 361] on link "All" at bounding box center [47, 362] width 14 height 14
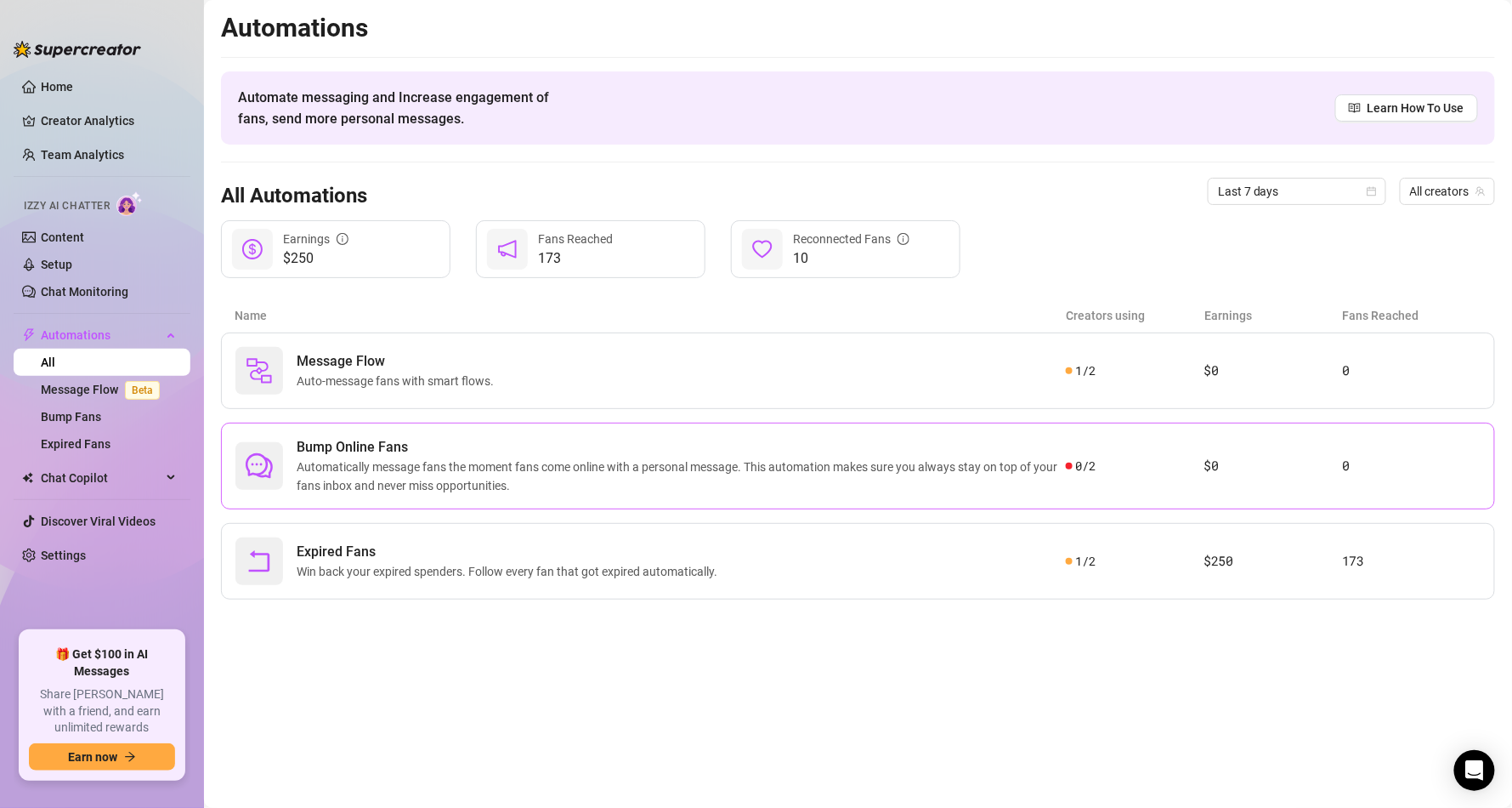
click at [1083, 476] on span "0 / 2" at bounding box center [1086, 465] width 19 height 18
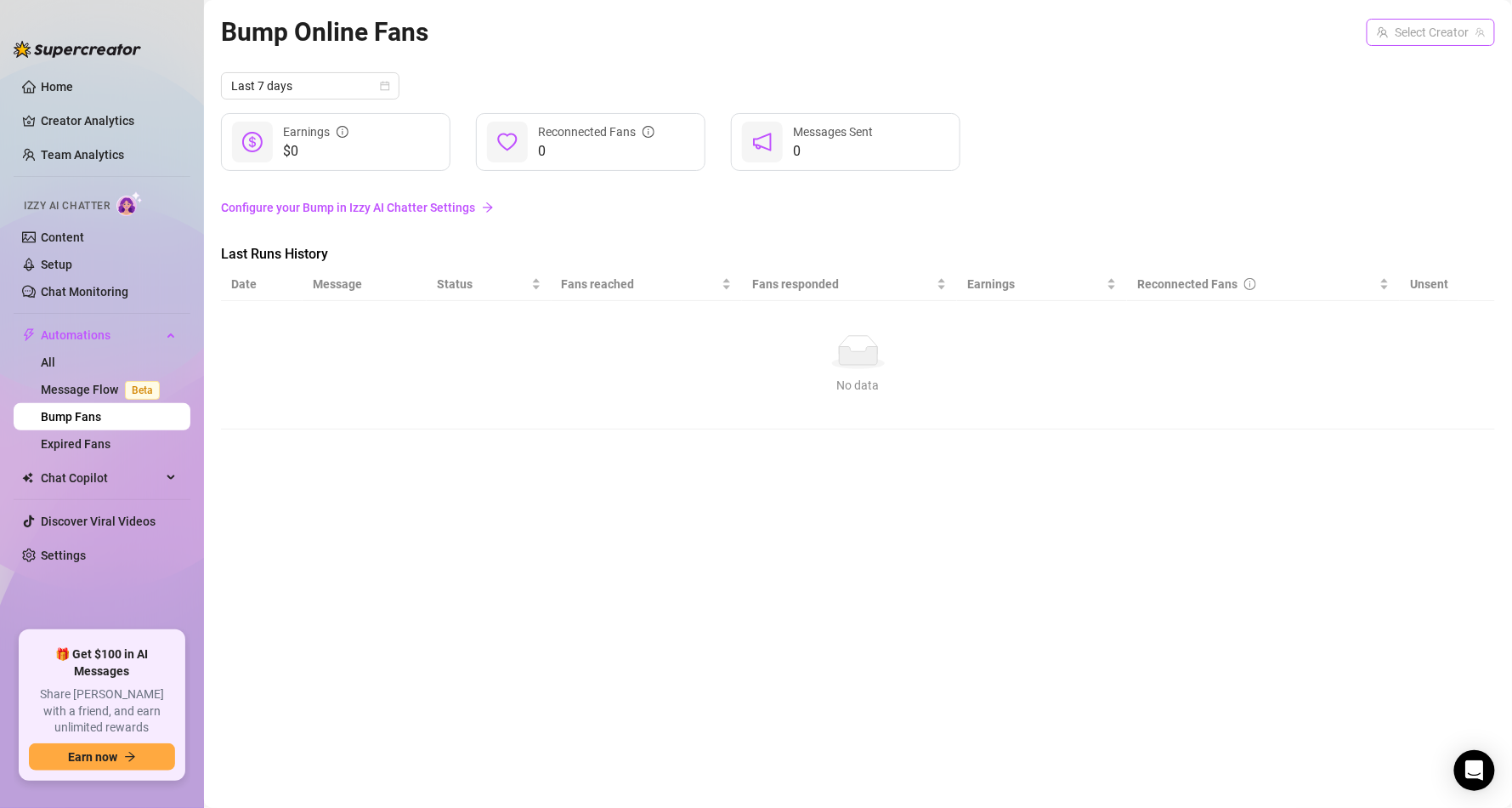
click at [1443, 19] on input "search" at bounding box center [1423, 32] width 93 height 25
click at [1410, 69] on span "( babycheechtv )" at bounding box center [1440, 67] width 82 height 18
click at [1084, 173] on div "Last 7 days $0 Earnings 0 Reconnected Fans 0 Messages Sent Configure your Bump …" at bounding box center [858, 250] width 1274 height 357
click at [267, 288] on th "Date" at bounding box center [262, 284] width 81 height 33
click at [367, 279] on th "Message" at bounding box center [364, 284] width 124 height 33
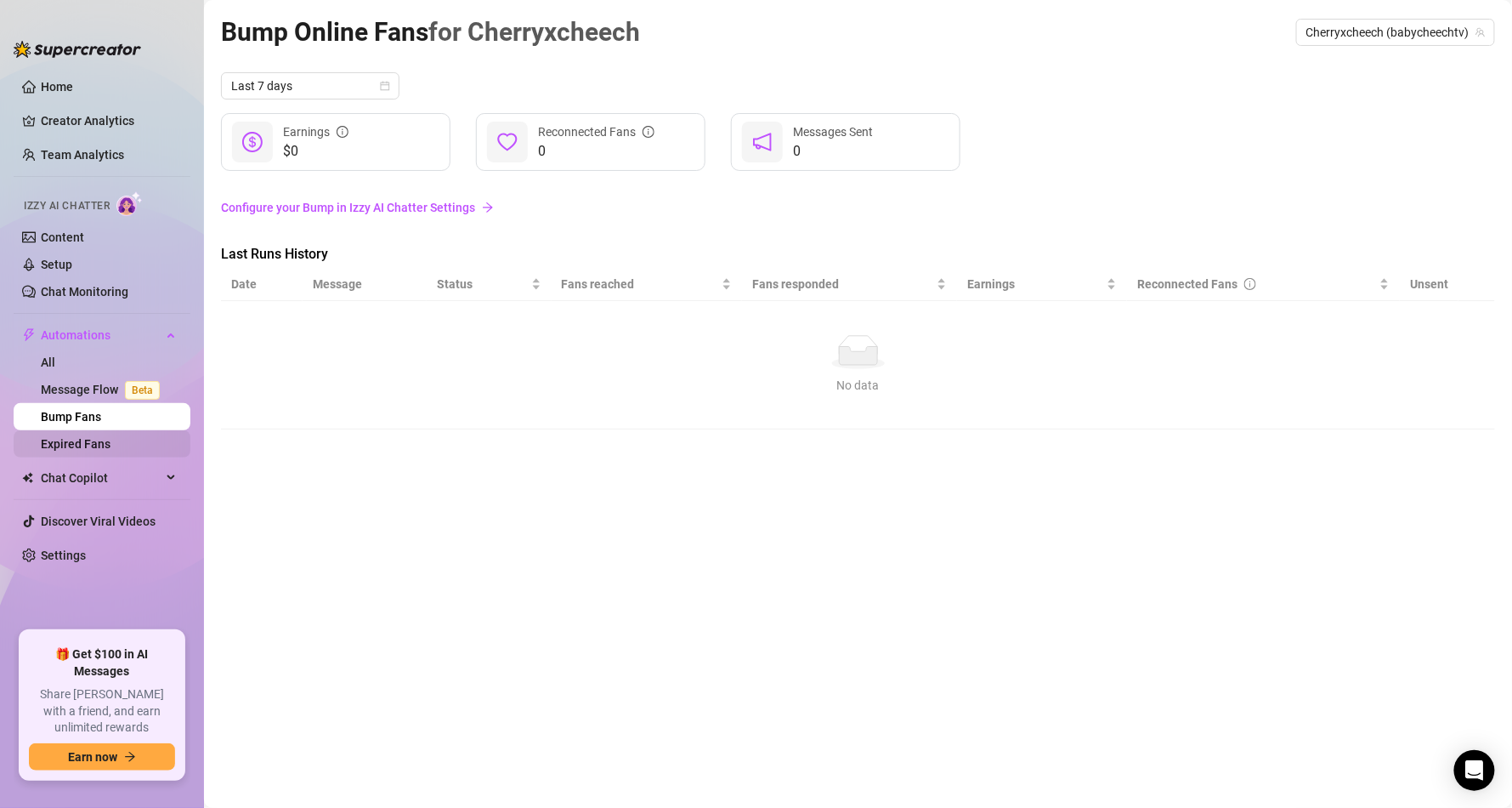
click at [110, 437] on link "Expired Fans" at bounding box center [75, 444] width 70 height 14
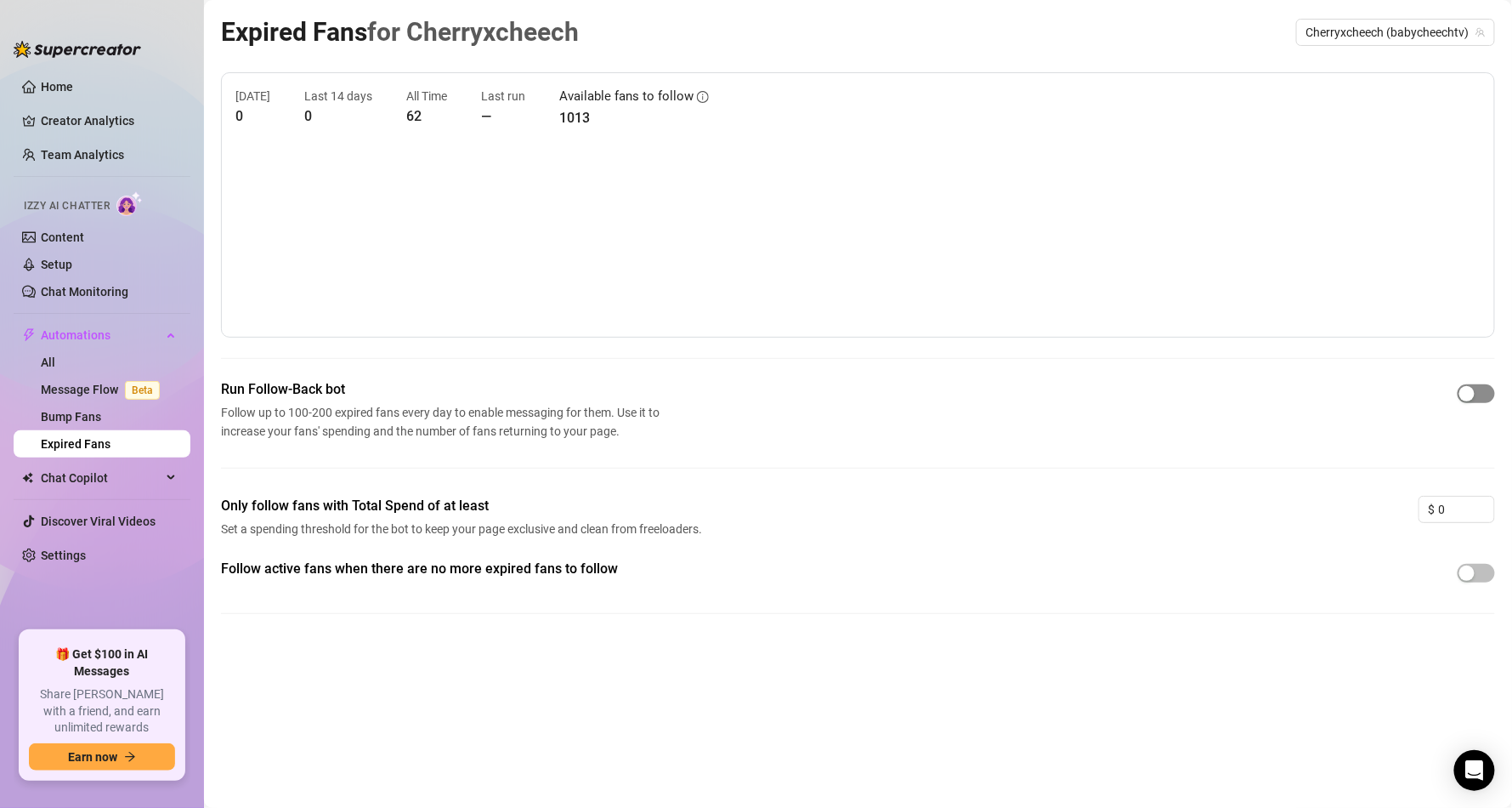
click at [1467, 388] on div "button" at bounding box center [1467, 393] width 15 height 15
click at [1462, 579] on div "button" at bounding box center [1467, 573] width 15 height 15
click at [100, 463] on ul "Home Creator Analytics Team Analytics Izzy AI Chatter Content Setup Chat Monito…" at bounding box center [101, 345] width 177 height 558
click at [100, 467] on span "Chat Copilot" at bounding box center [100, 477] width 121 height 27
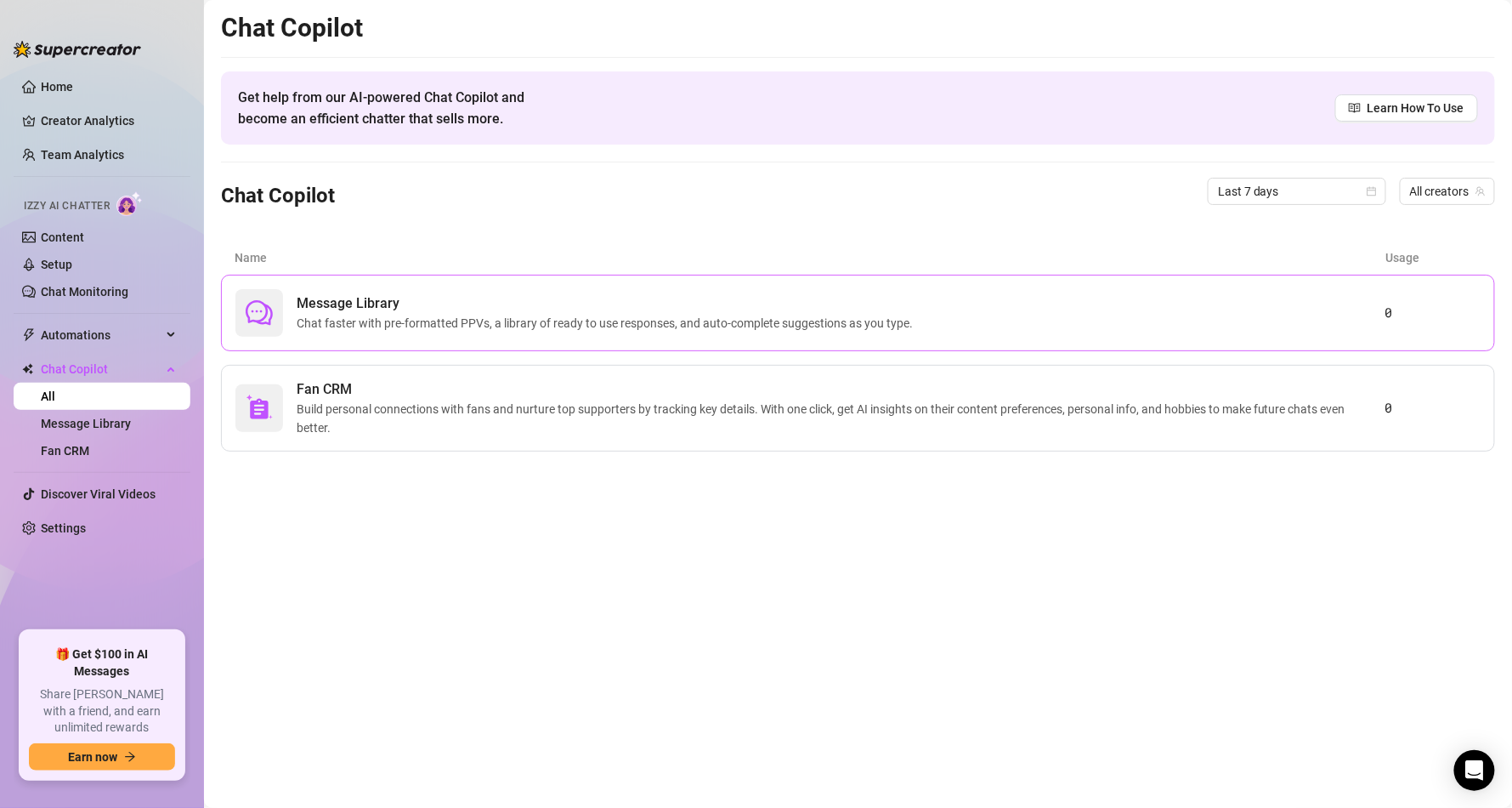
click at [645, 314] on span "Chat faster with pre-formatted PPVs, a library of ready to use responses, and a…" at bounding box center [608, 323] width 623 height 18
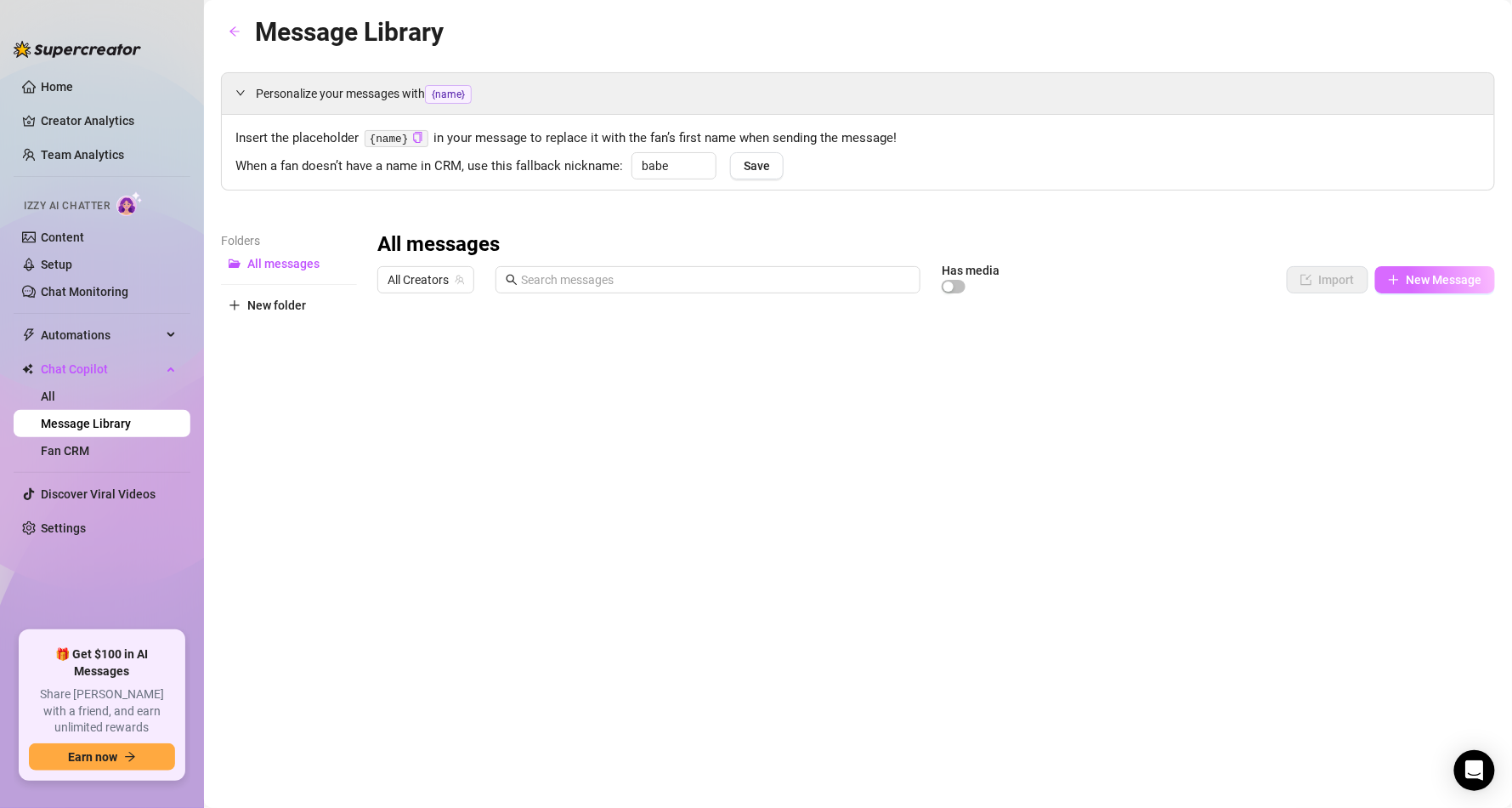
click at [1456, 286] on span "New Message" at bounding box center [1444, 279] width 75 height 14
type textarea "Type your message here..."
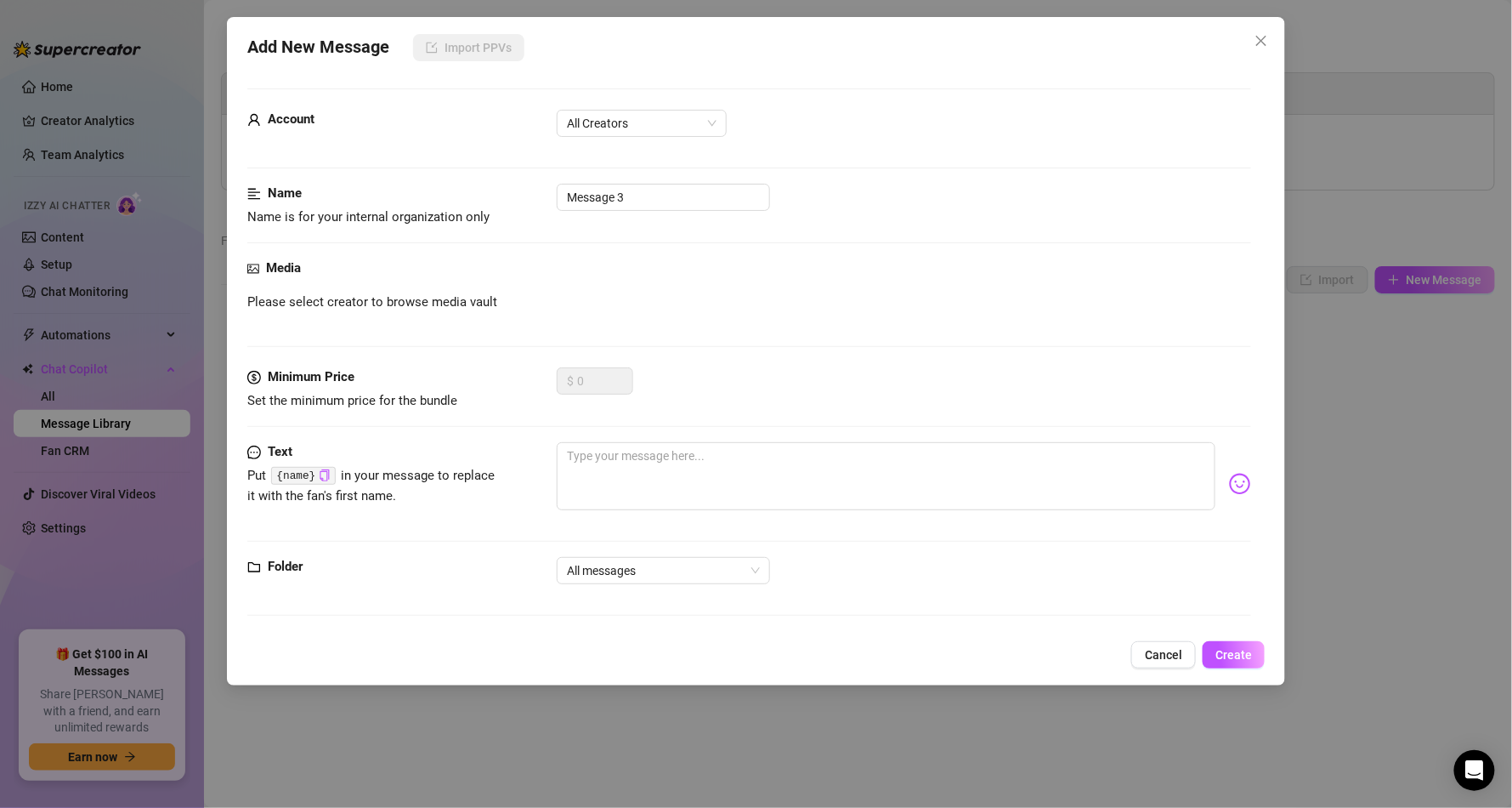
click at [313, 470] on code "{name}" at bounding box center [303, 476] width 64 height 17
drag, startPoint x: 823, startPoint y: 353, endPoint x: 1063, endPoint y: 301, distance: 245.6
click at [826, 349] on div "Media Please select creator to browse media vault" at bounding box center [749, 312] width 1004 height 109
click at [1154, 648] on button "Cancel" at bounding box center [1163, 654] width 65 height 27
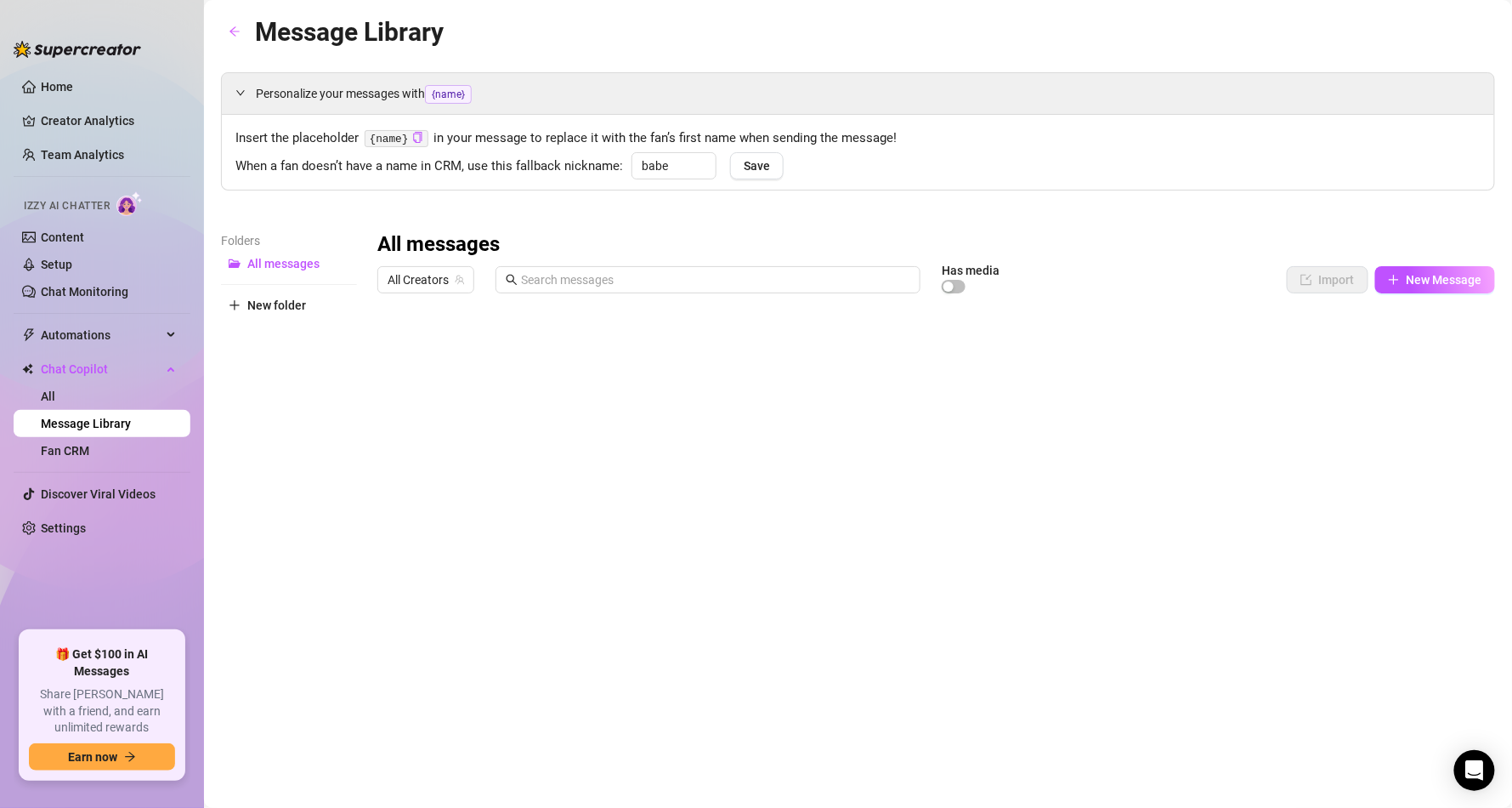
click at [587, 392] on div at bounding box center [937, 490] width 1119 height 379
drag, startPoint x: 395, startPoint y: 516, endPoint x: 491, endPoint y: 578, distance: 114.3
click at [400, 516] on div at bounding box center [937, 490] width 1119 height 379
click at [82, 244] on link "Content" at bounding box center [62, 237] width 43 height 14
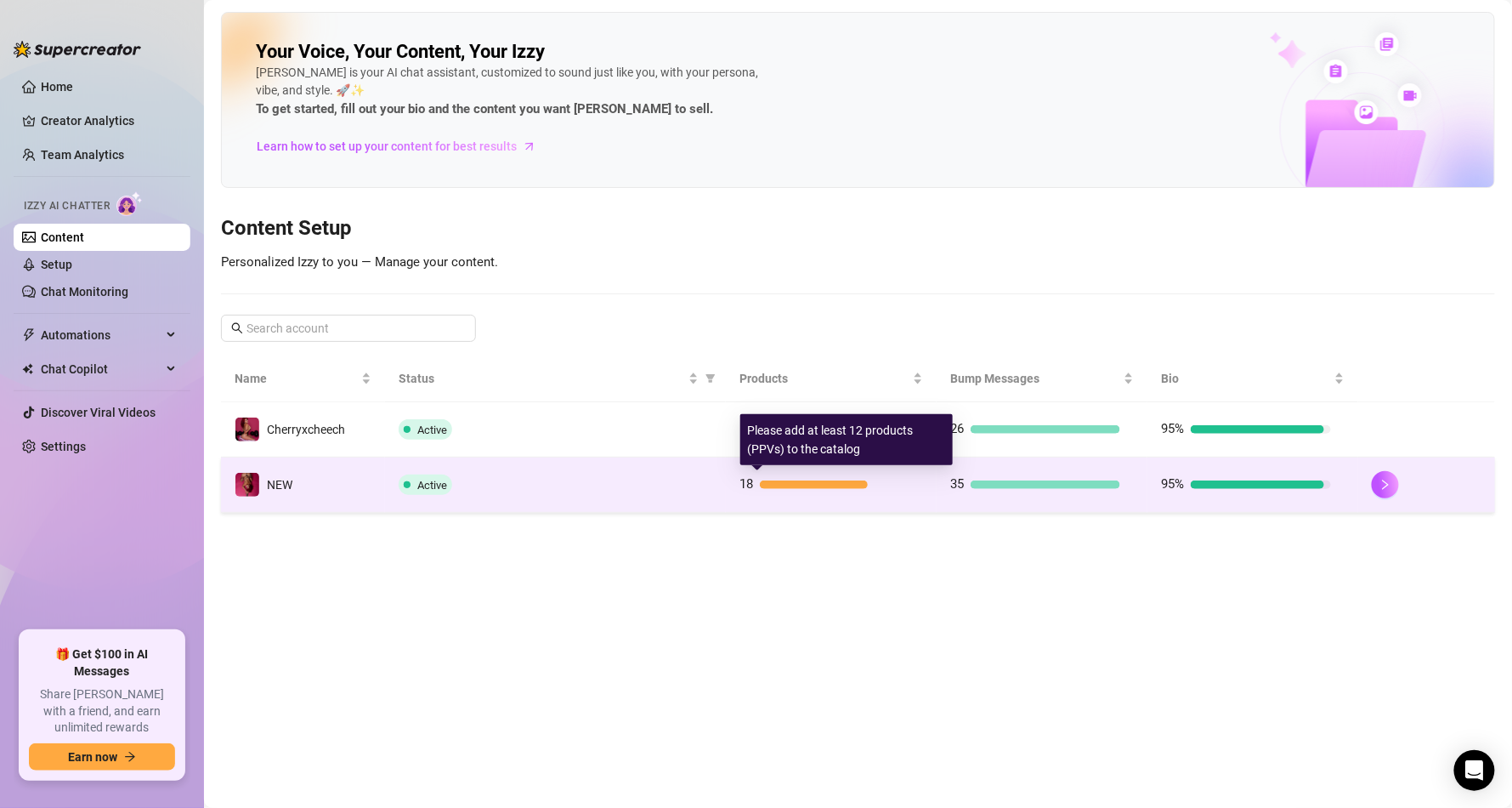
click at [794, 489] on div at bounding box center [813, 484] width 108 height 9
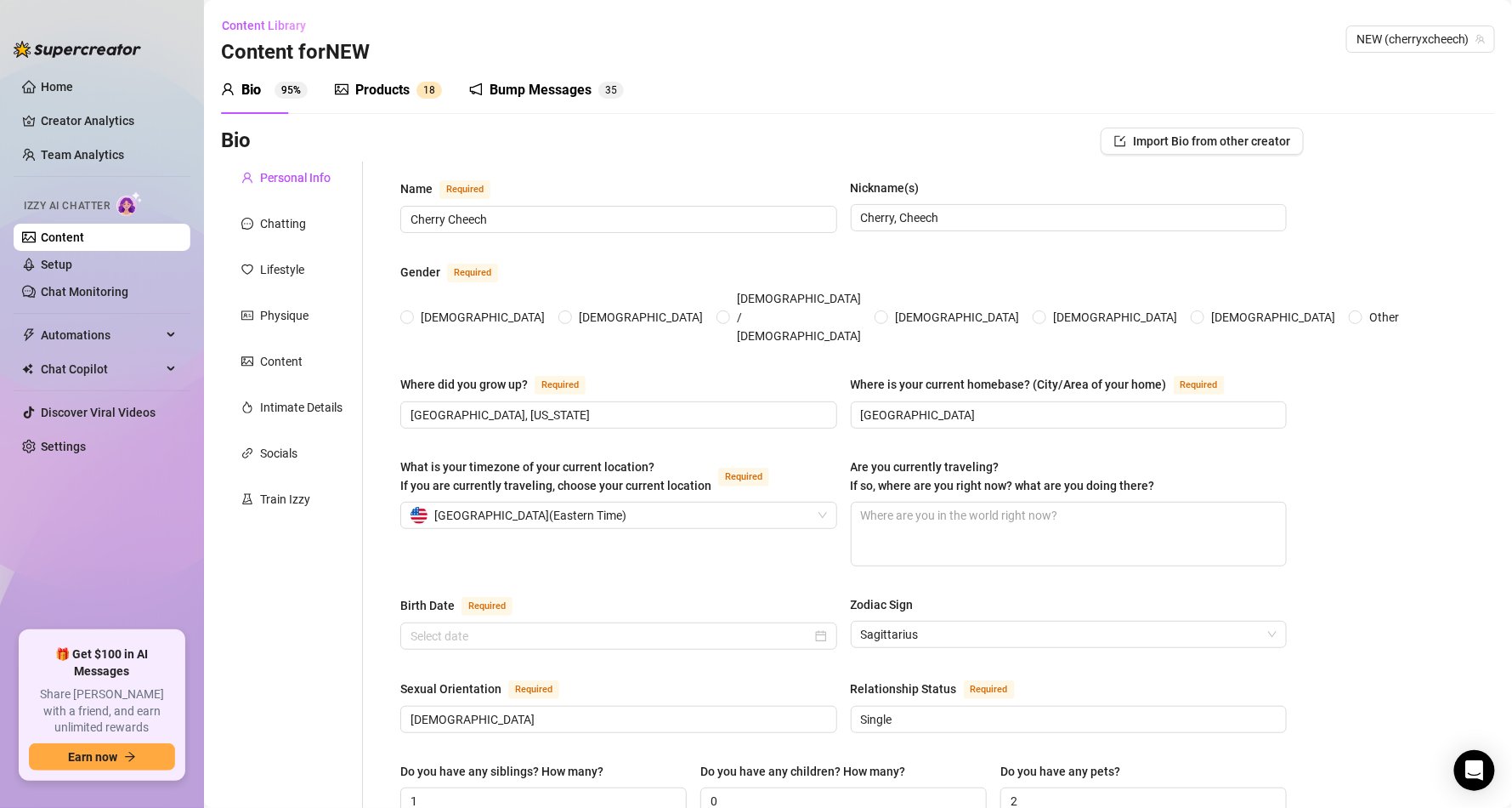
radio input "true"
type input "[DATE]"
click at [356, 97] on div "Products" at bounding box center [383, 90] width 54 height 20
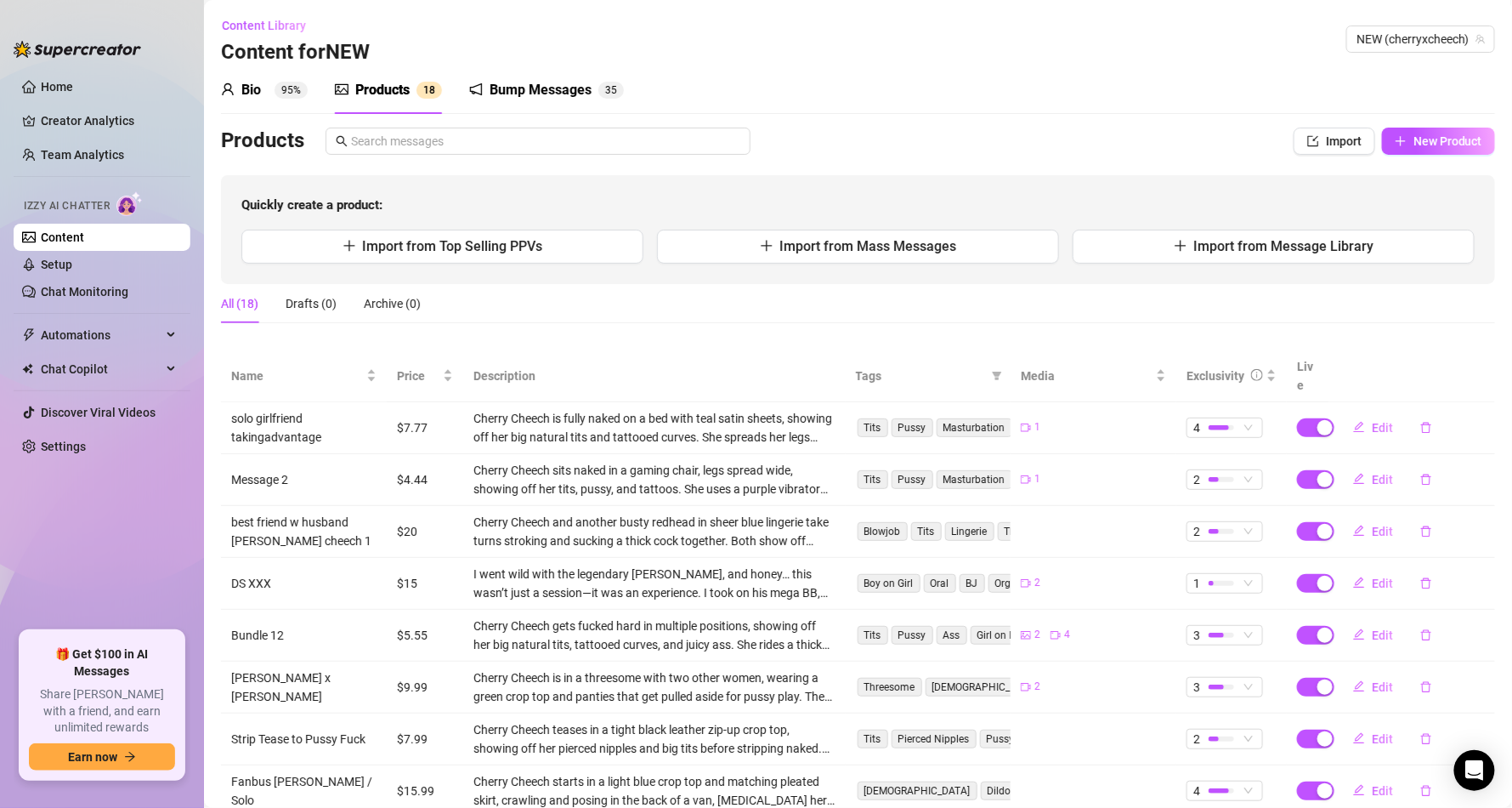
click at [373, 94] on div "Products" at bounding box center [383, 90] width 54 height 20
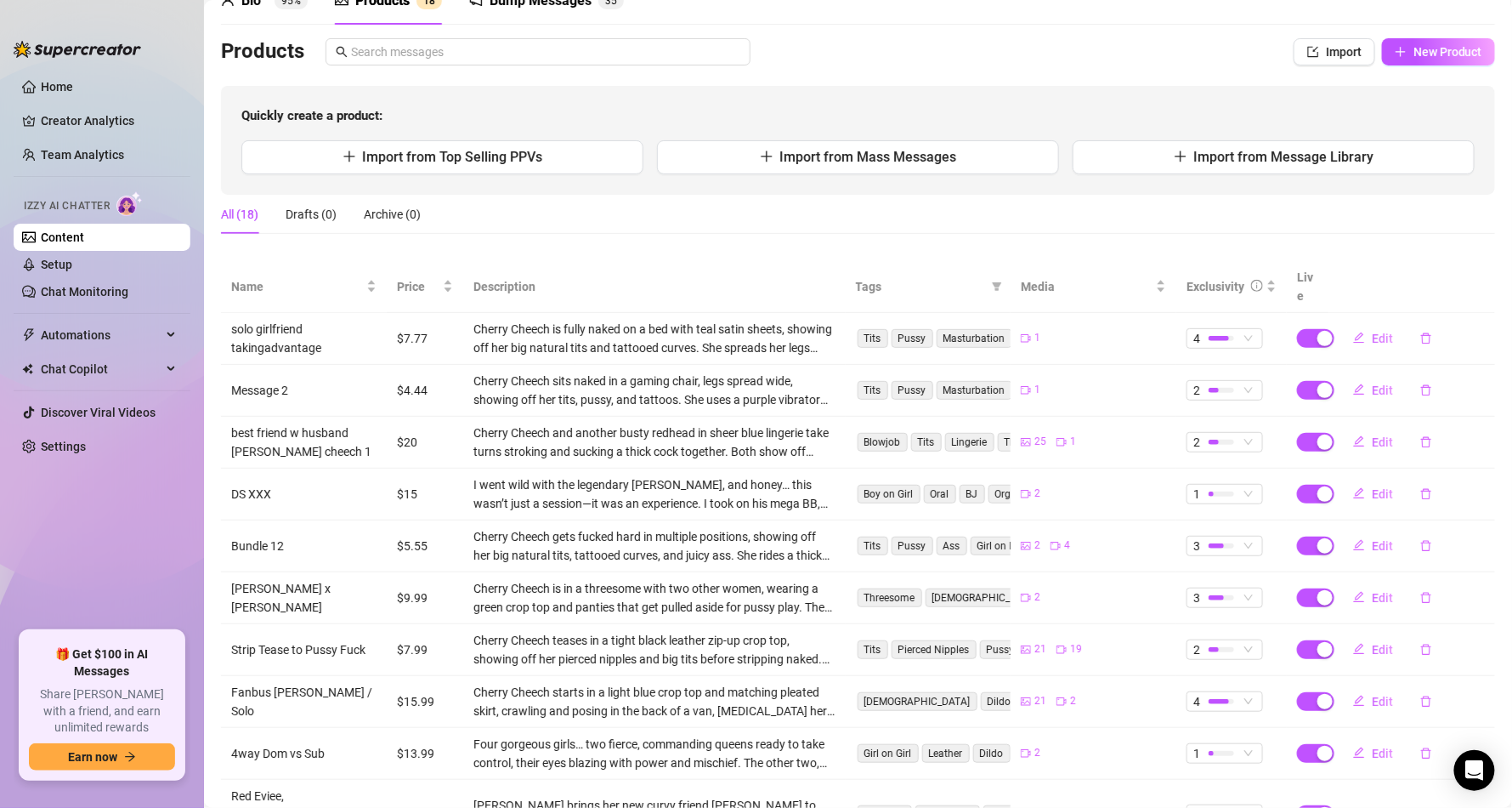
scroll to position [102, 0]
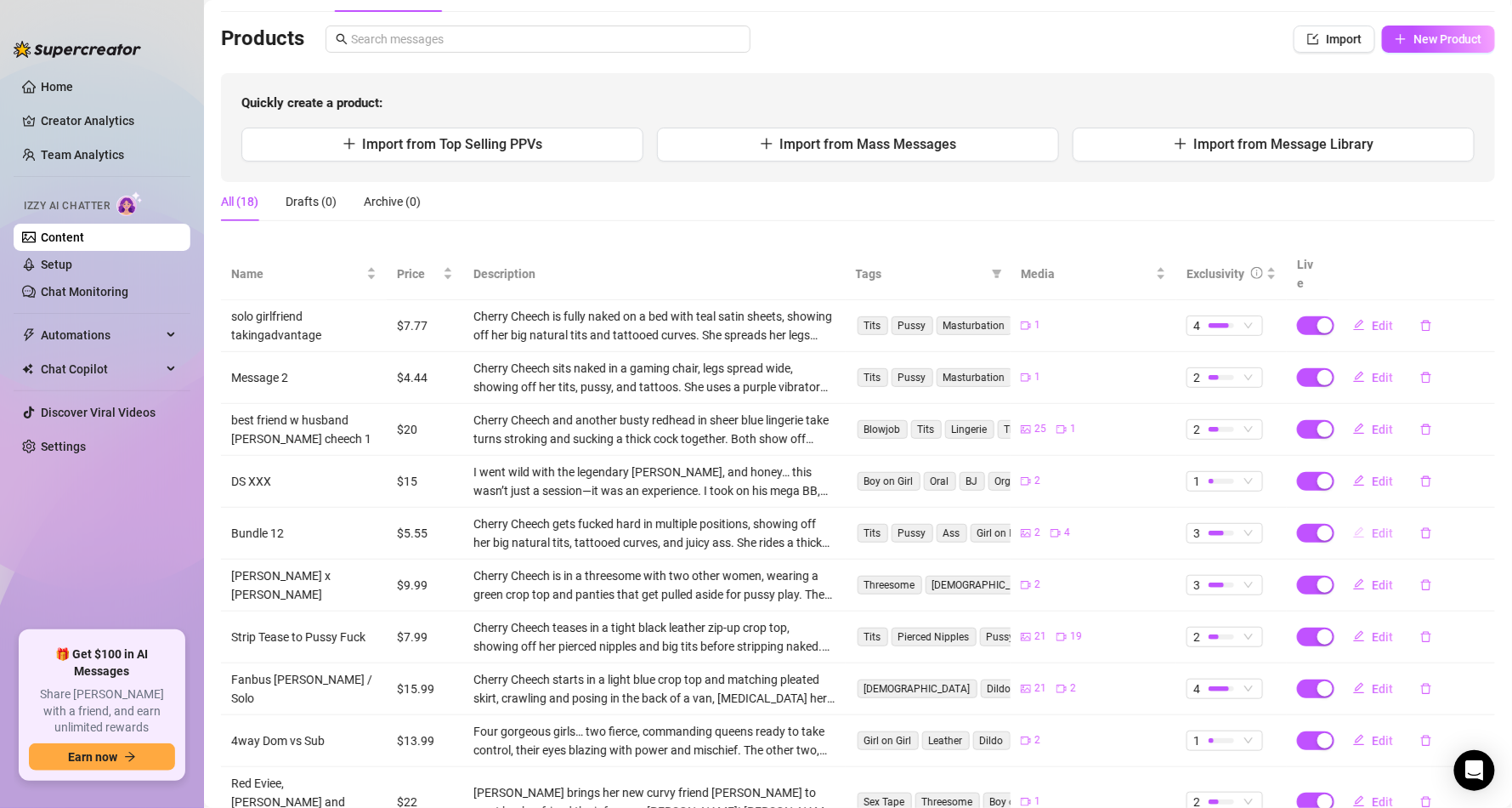
click at [1372, 526] on span "Edit" at bounding box center [1383, 533] width 21 height 14
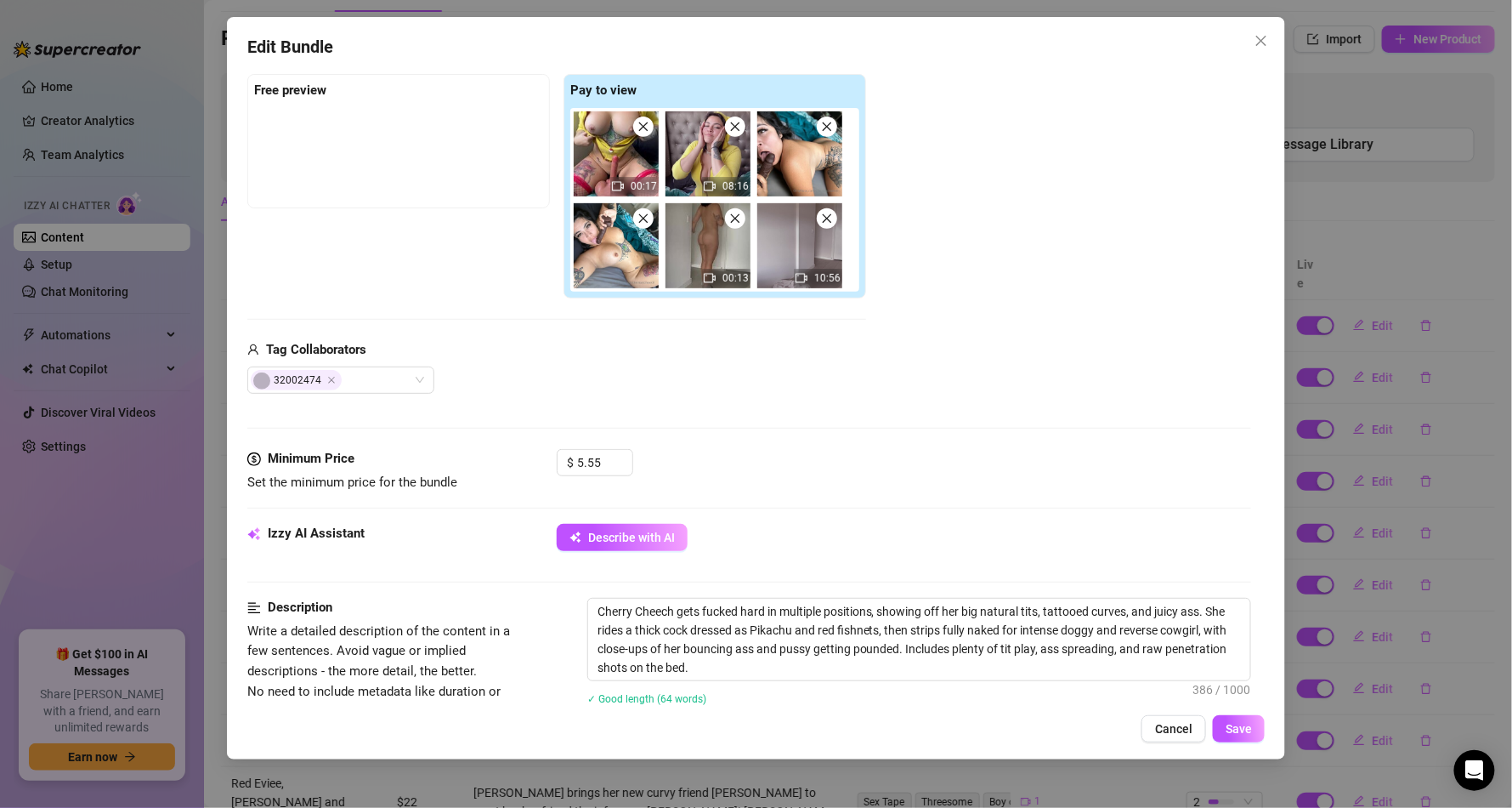
scroll to position [510, 0]
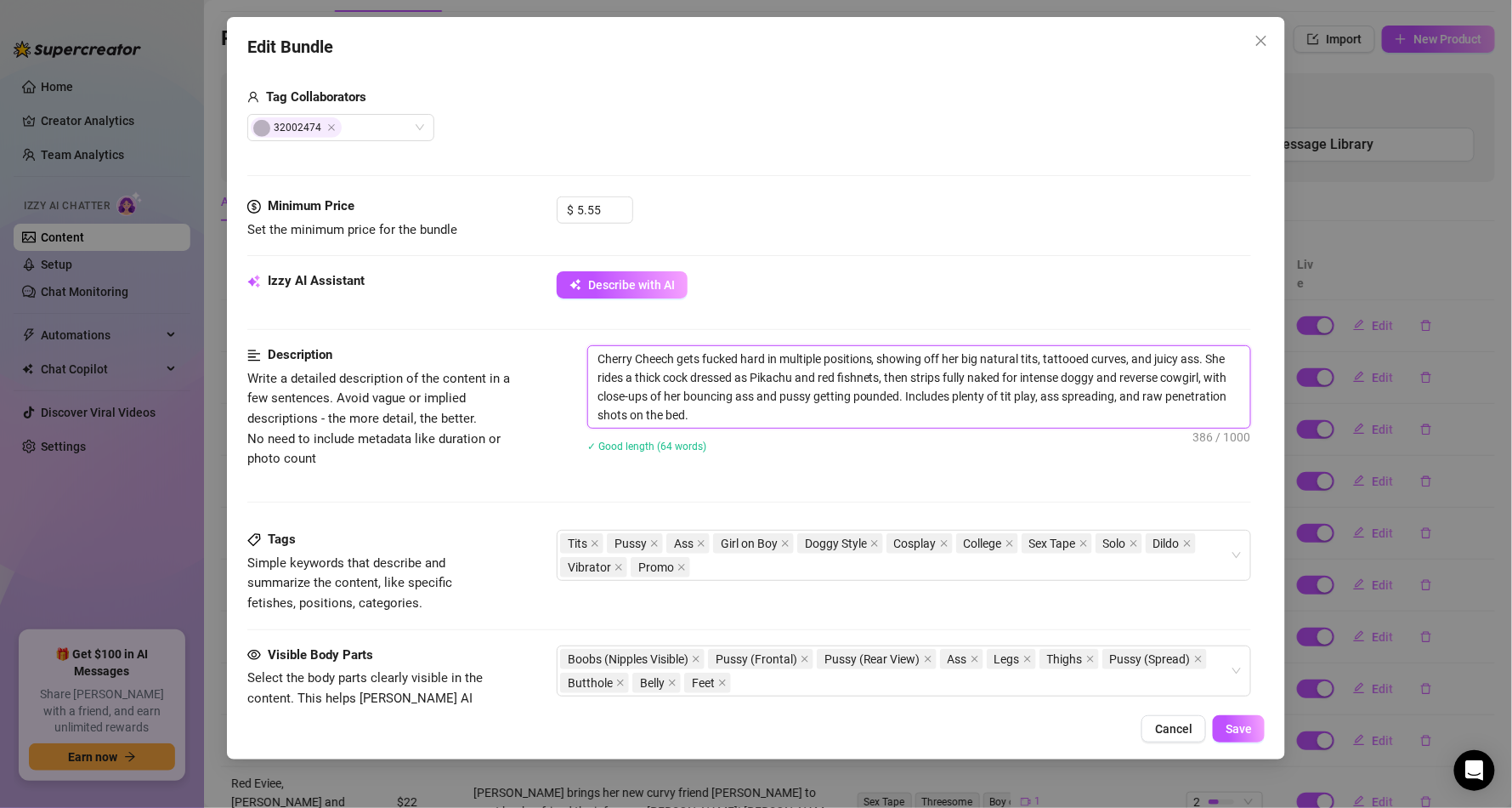
click at [690, 378] on textarea "Cherry Cheech gets fucked hard in multiple positions, showing off her big natur…" at bounding box center [919, 387] width 662 height 81
type textarea "Cherry Cheech gets fucked hard in multiple positions, showing off her big natur…"
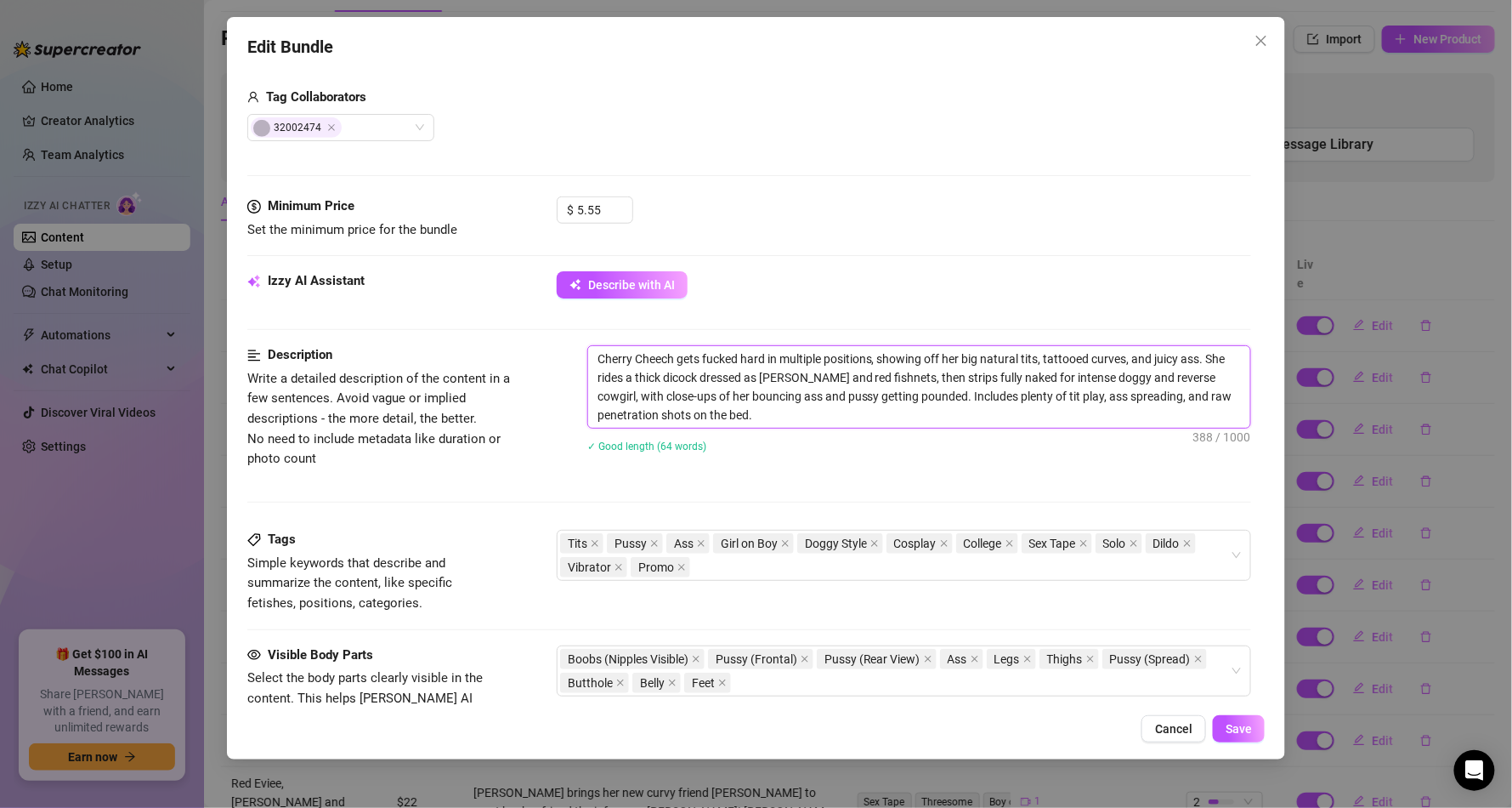
type textarea "Cherry Cheech gets fucked hard in multiple positions, showing off her big natur…"
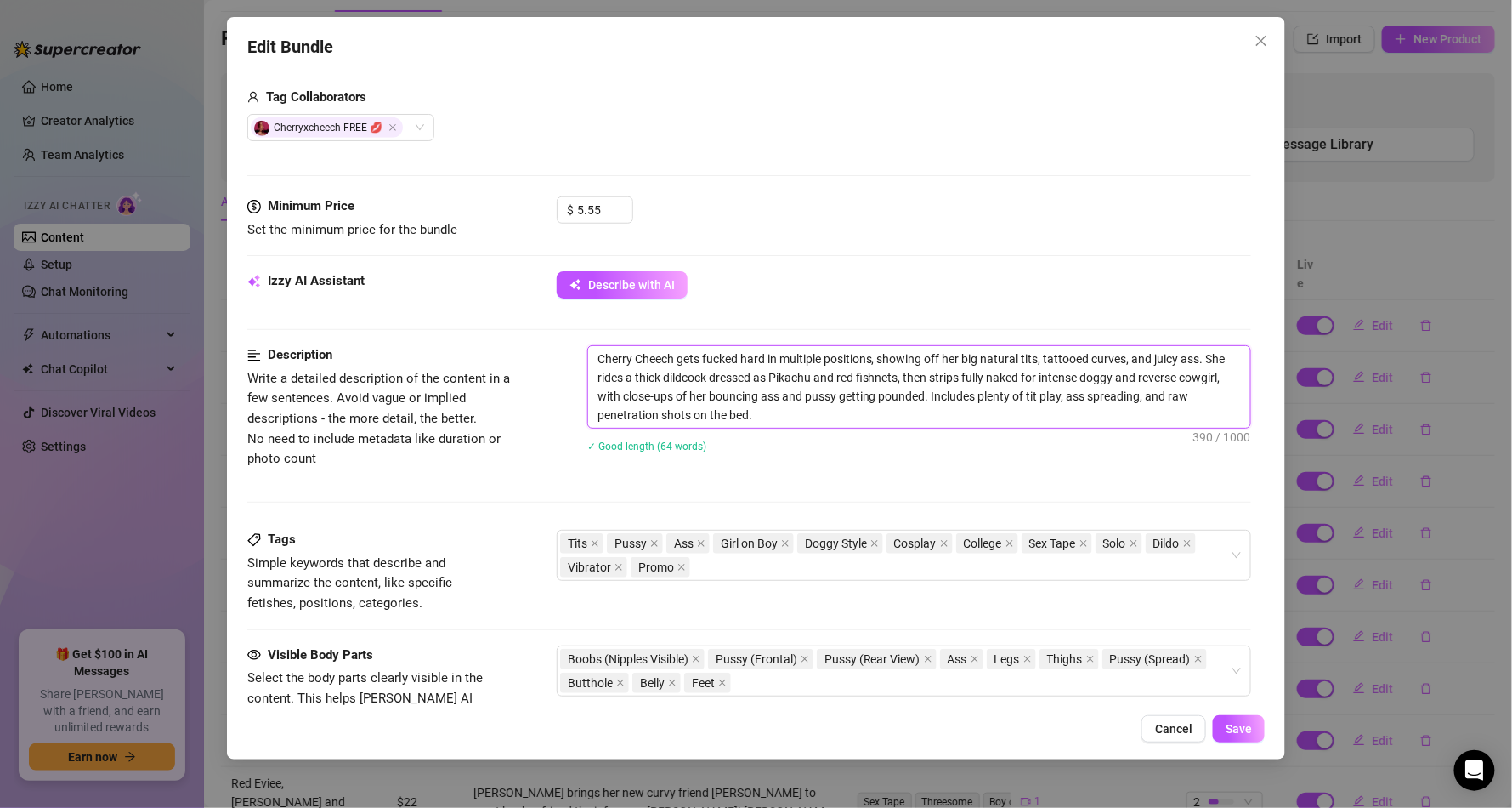
type textarea "Cherry Cheech gets fucked hard in multiple positions, showing off her big natur…"
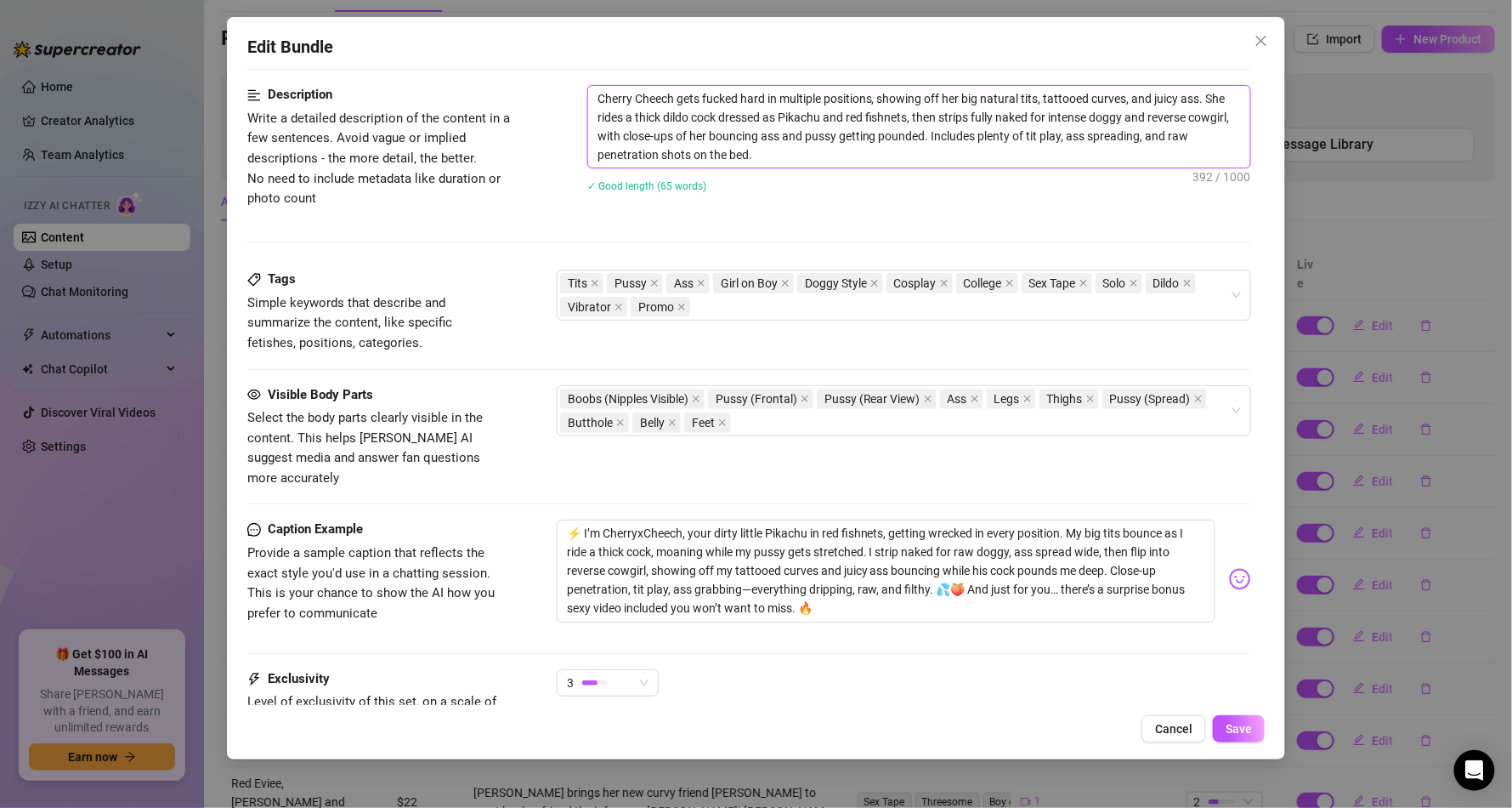
scroll to position [927, 0]
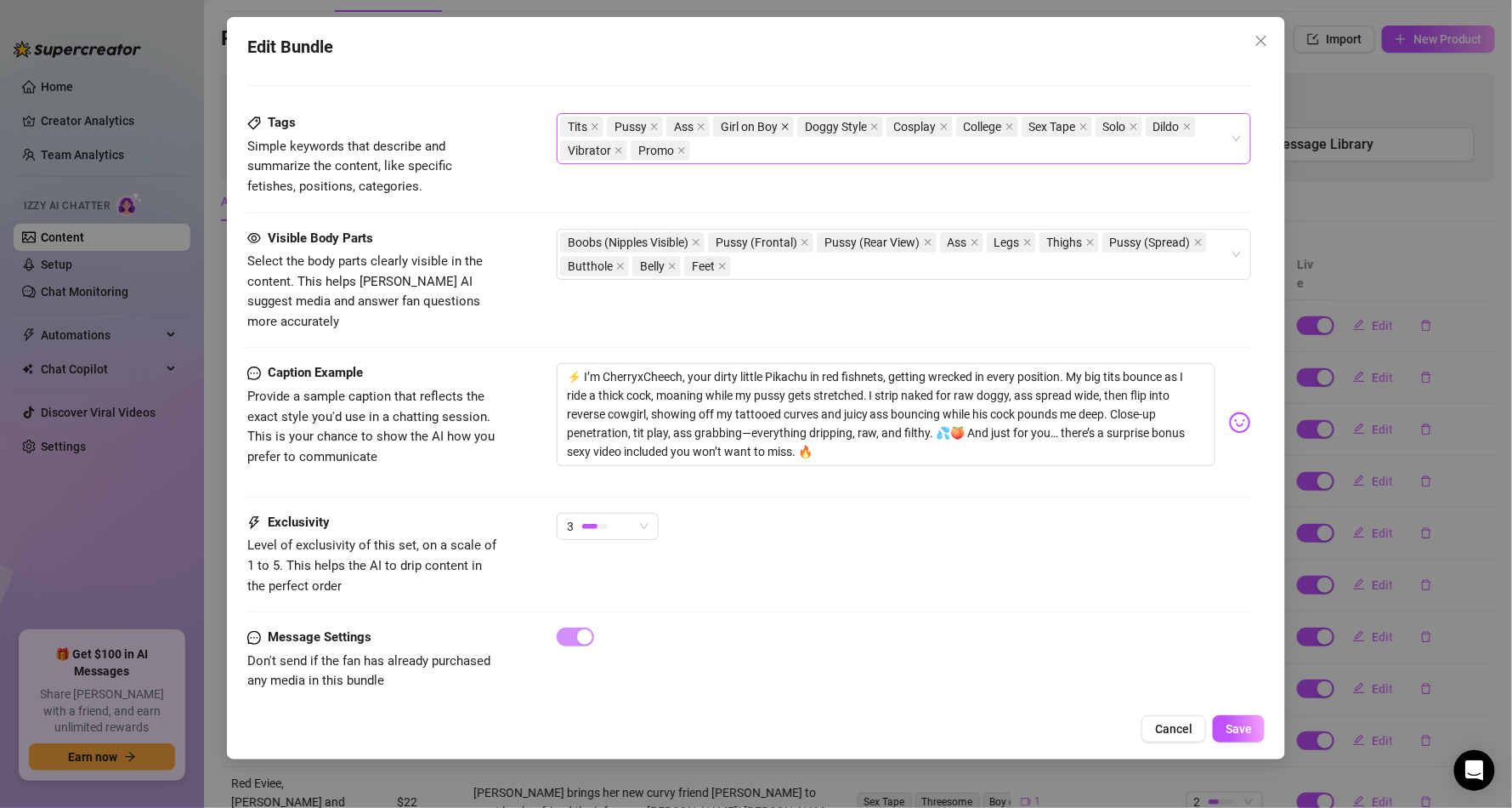
click at [783, 121] on span at bounding box center [785, 126] width 9 height 18
click at [784, 140] on div "Tits Pussy Ass Doggy Style Cosplay College Sex Tape Solo Dildo Vibrator Promo" at bounding box center [895, 138] width 670 height 47
type textarea "Cherry Cheech gets fucked hard in multiple positions, showing off her big natur…"
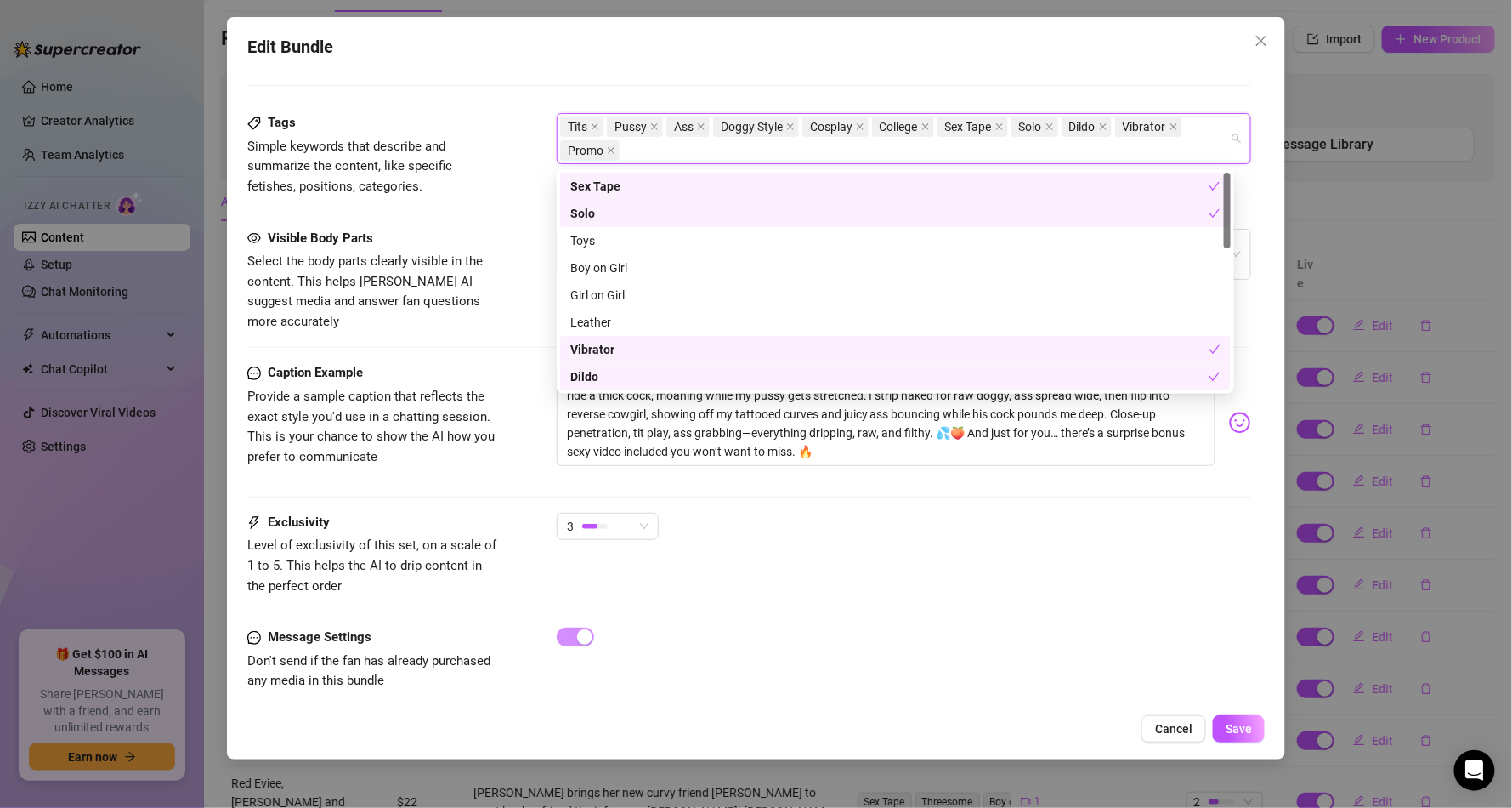
click at [583, 201] on div "Solo" at bounding box center [896, 214] width 670 height 27
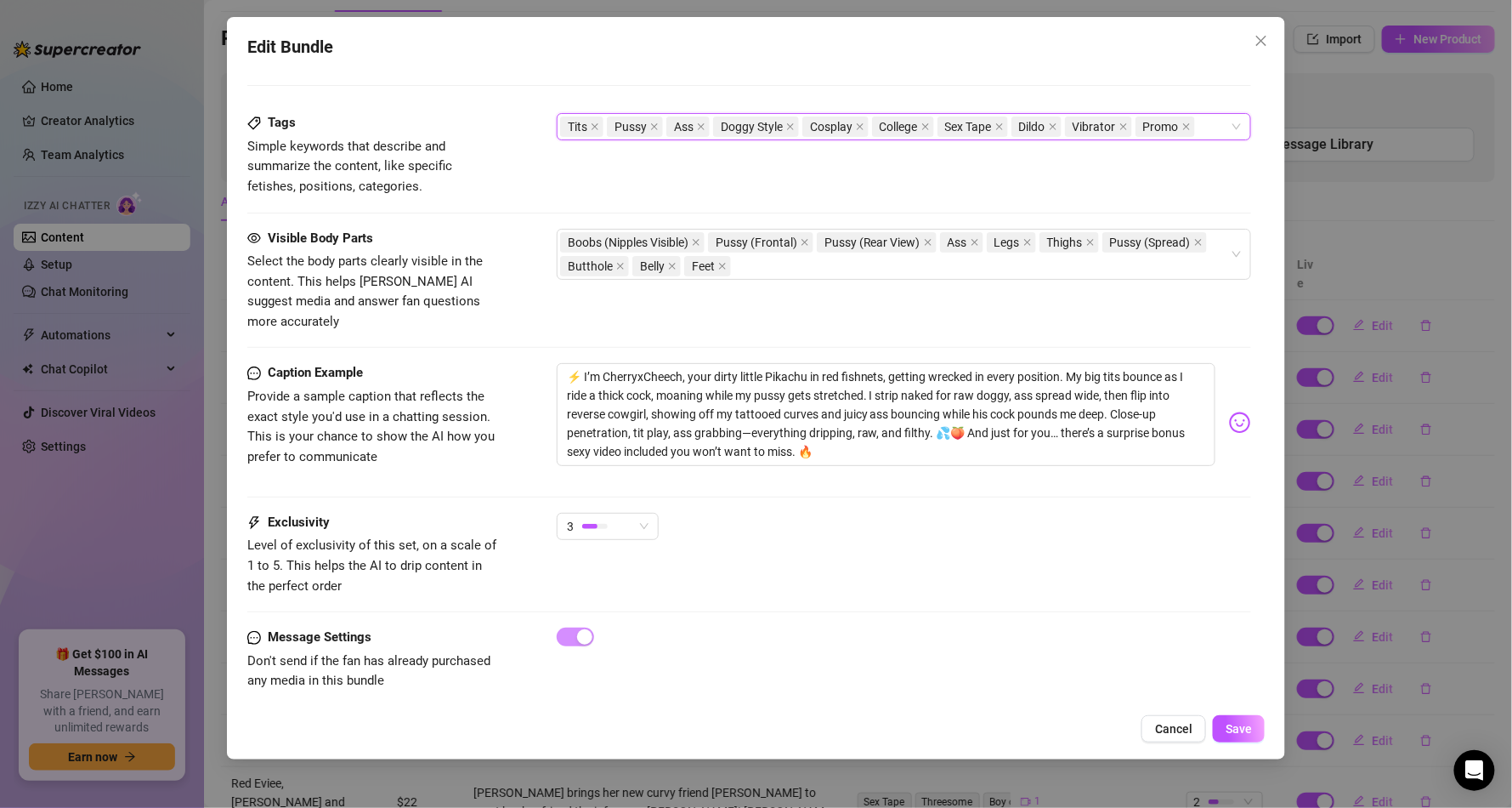
click at [520, 171] on div "Tags Simple keywords that describe and summarize the content, like specific fet…" at bounding box center [749, 155] width 1004 height 83
click at [632, 381] on textarea "⚡ I’m CherryxCheech, your dirty little Pikachu in red fishnets, getting wrecked…" at bounding box center [886, 415] width 659 height 102
type textarea "⚡ I’m CherryxCheech, your dirty little Pikachu in red fishnets, getting wrecked…"
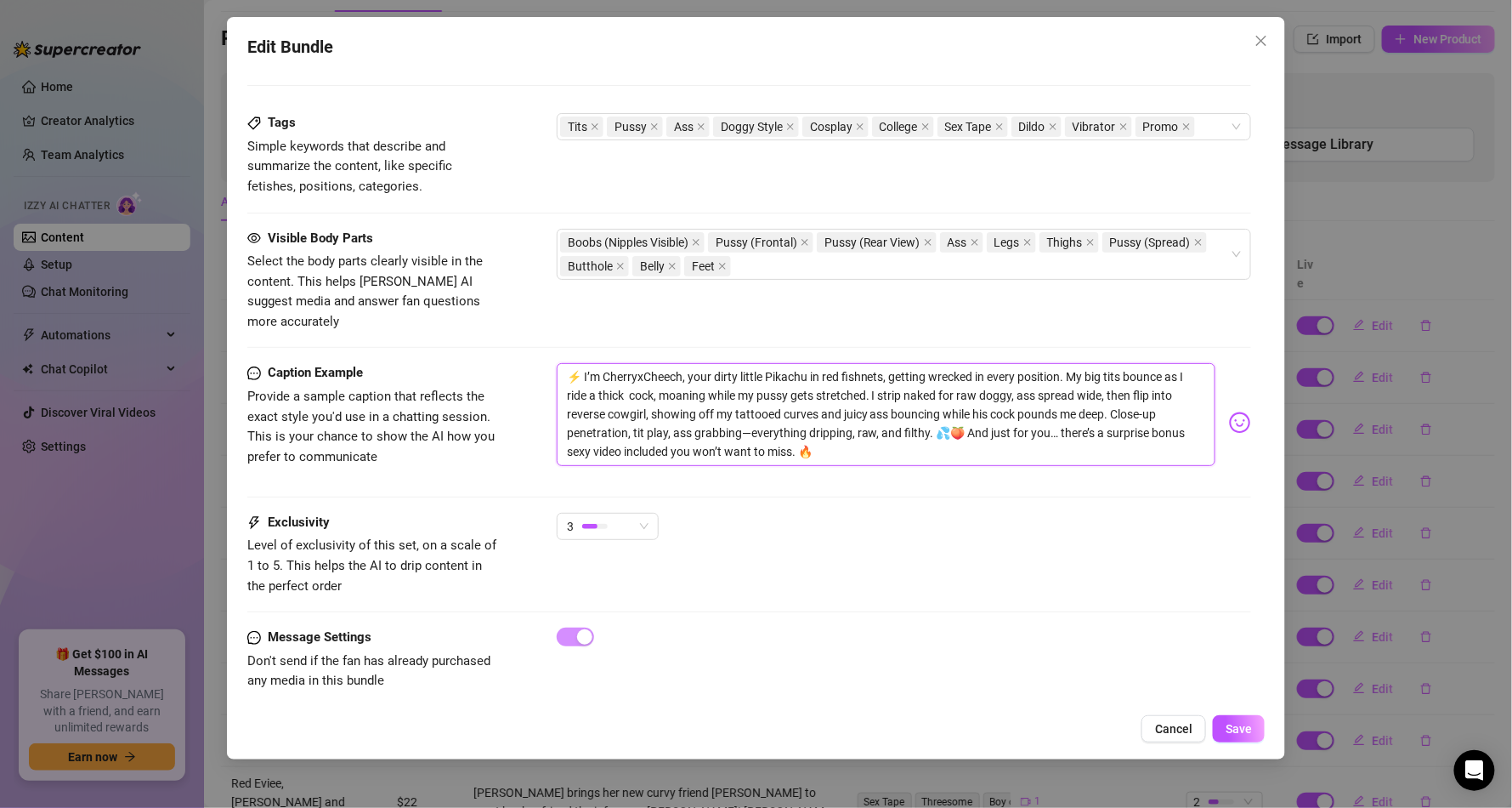
type textarea "⚡ I’m CherryxCheech, your dirty little Pikachu in red fishnets, getting wrecked…"
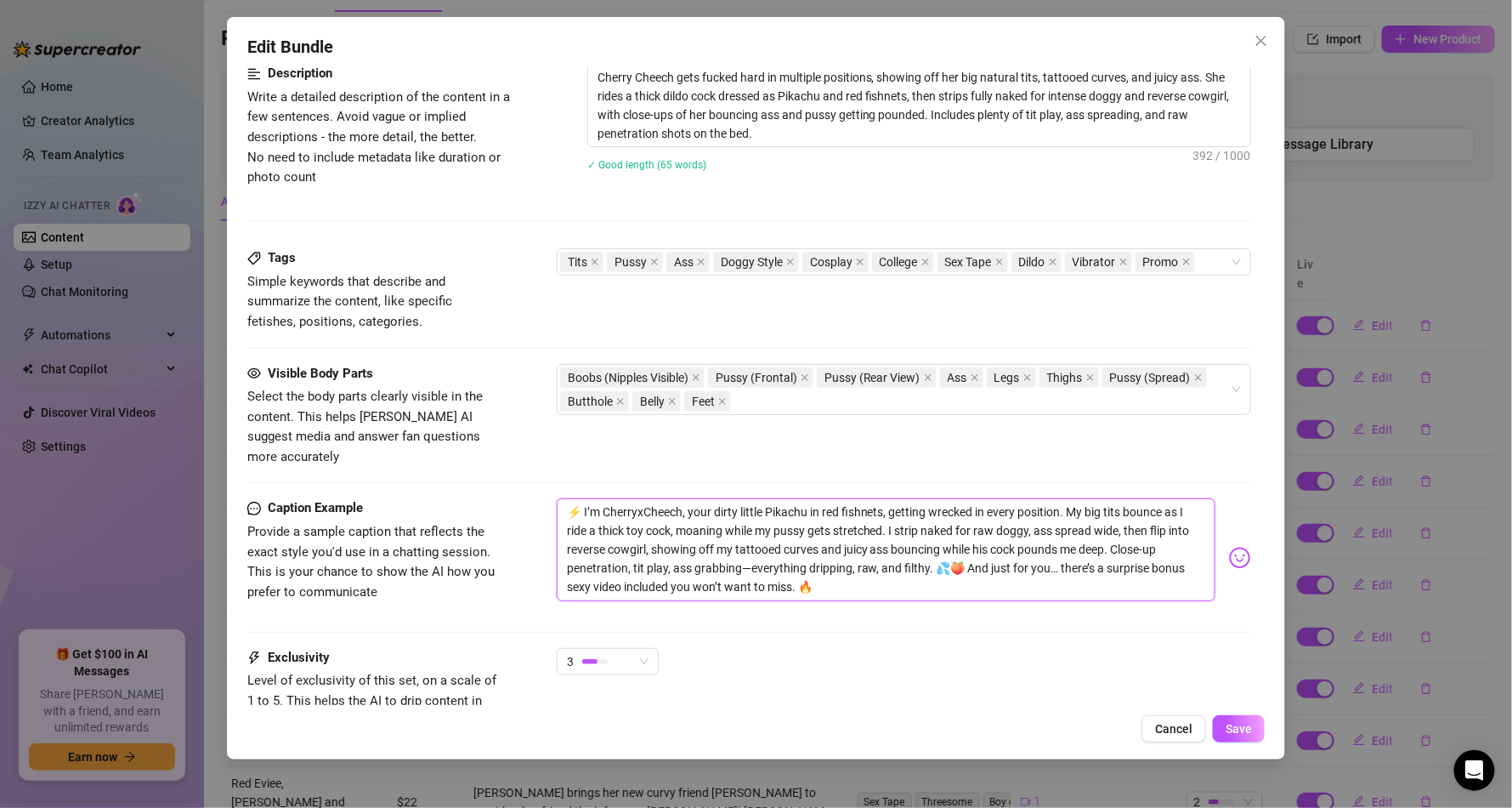
scroll to position [824, 0]
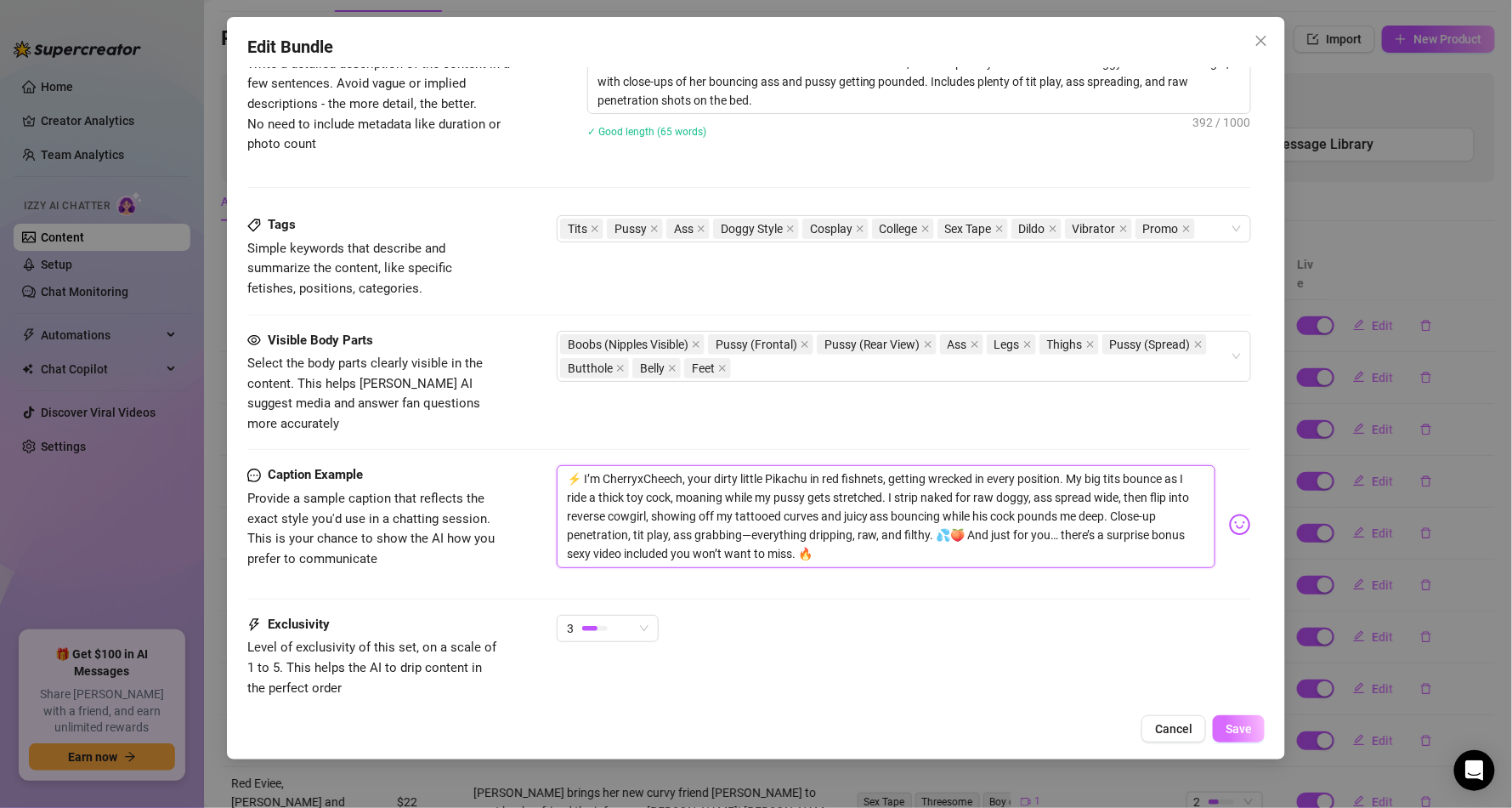
type textarea "⚡ I’m CherryxCheech, your dirty little Pikachu in red fishnets, getting wrecked…"
click at [1238, 725] on span "Save" at bounding box center [1238, 729] width 26 height 14
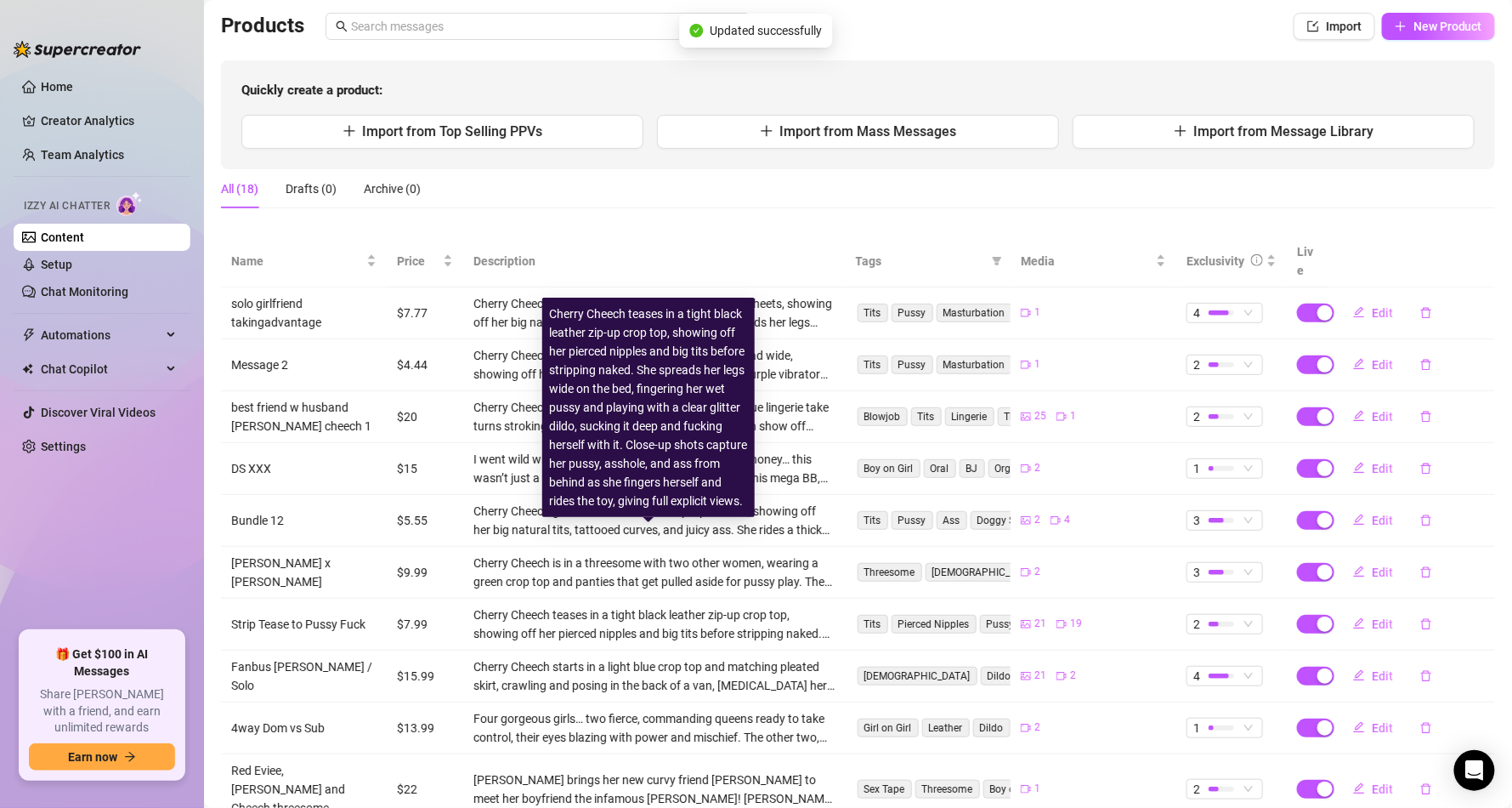
scroll to position [194, 0]
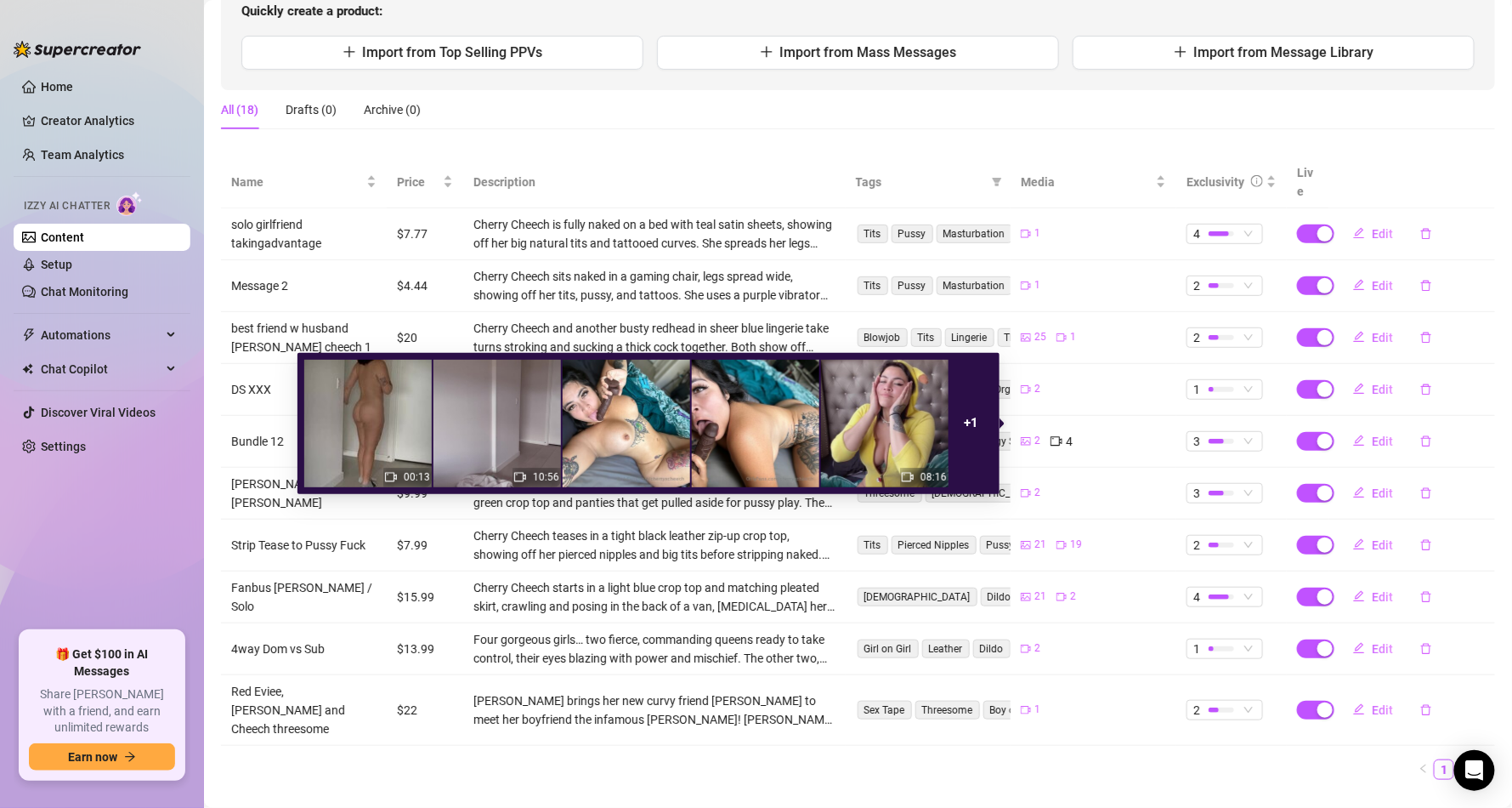
click at [1064, 432] on div "2 4" at bounding box center [1093, 441] width 145 height 18
click at [1032, 432] on div "2 4" at bounding box center [1093, 441] width 145 height 18
click at [947, 442] on img at bounding box center [885, 423] width 128 height 128
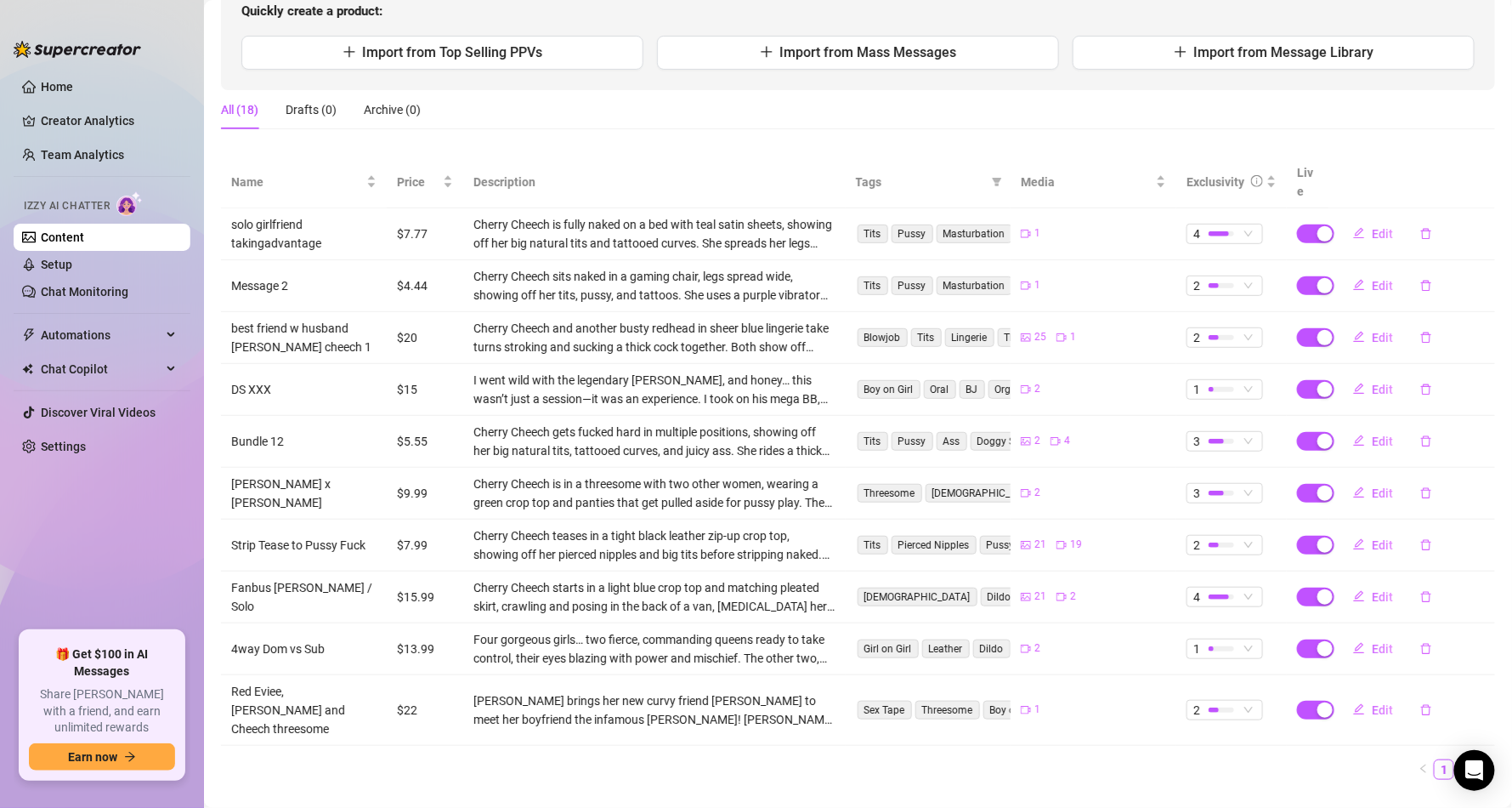
click at [874, 571] on td "[DEMOGRAPHIC_DATA] Dildo Big Tits Ass Lingerie" at bounding box center [928, 597] width 166 height 52
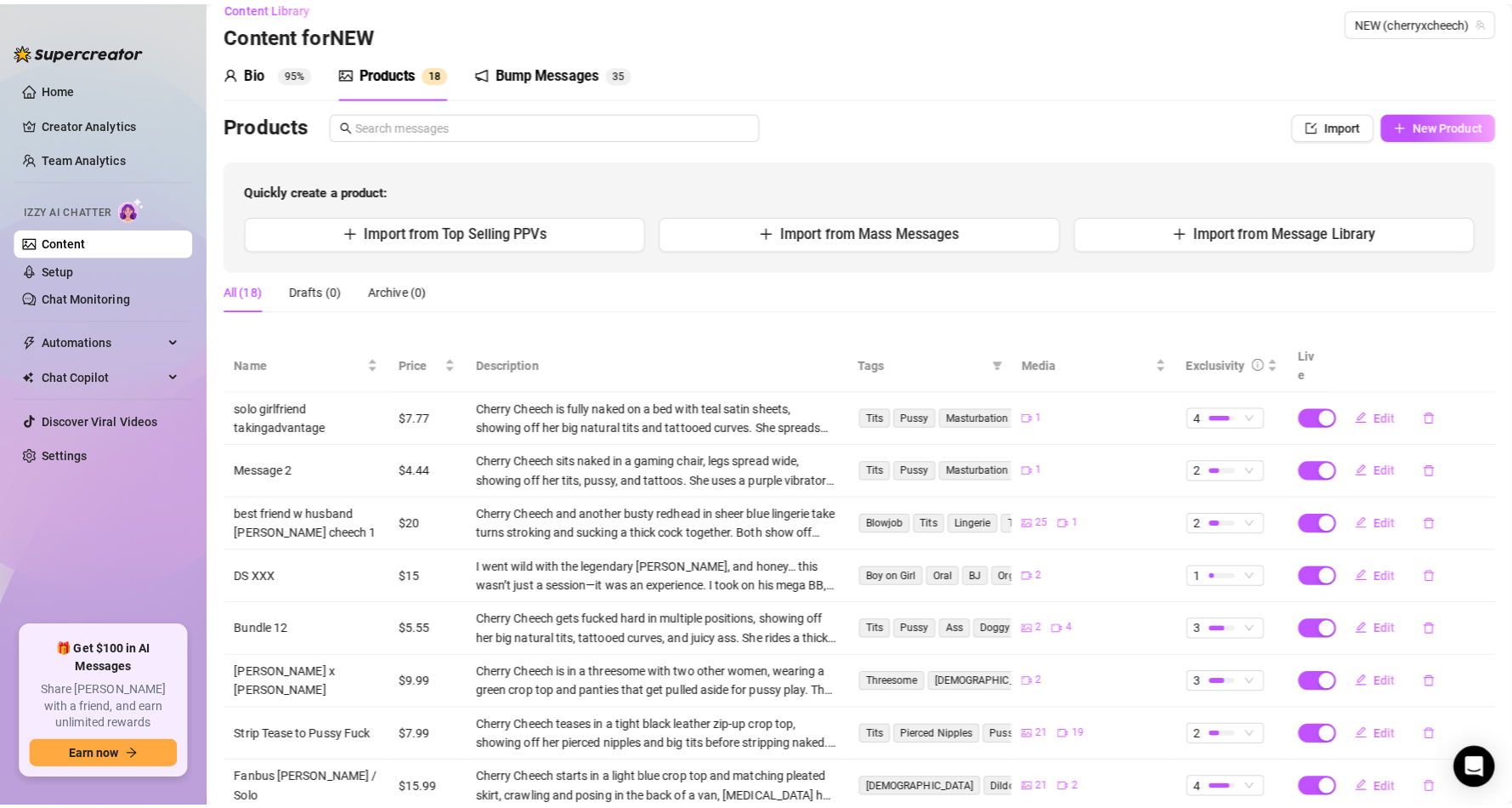
scroll to position [0, 0]
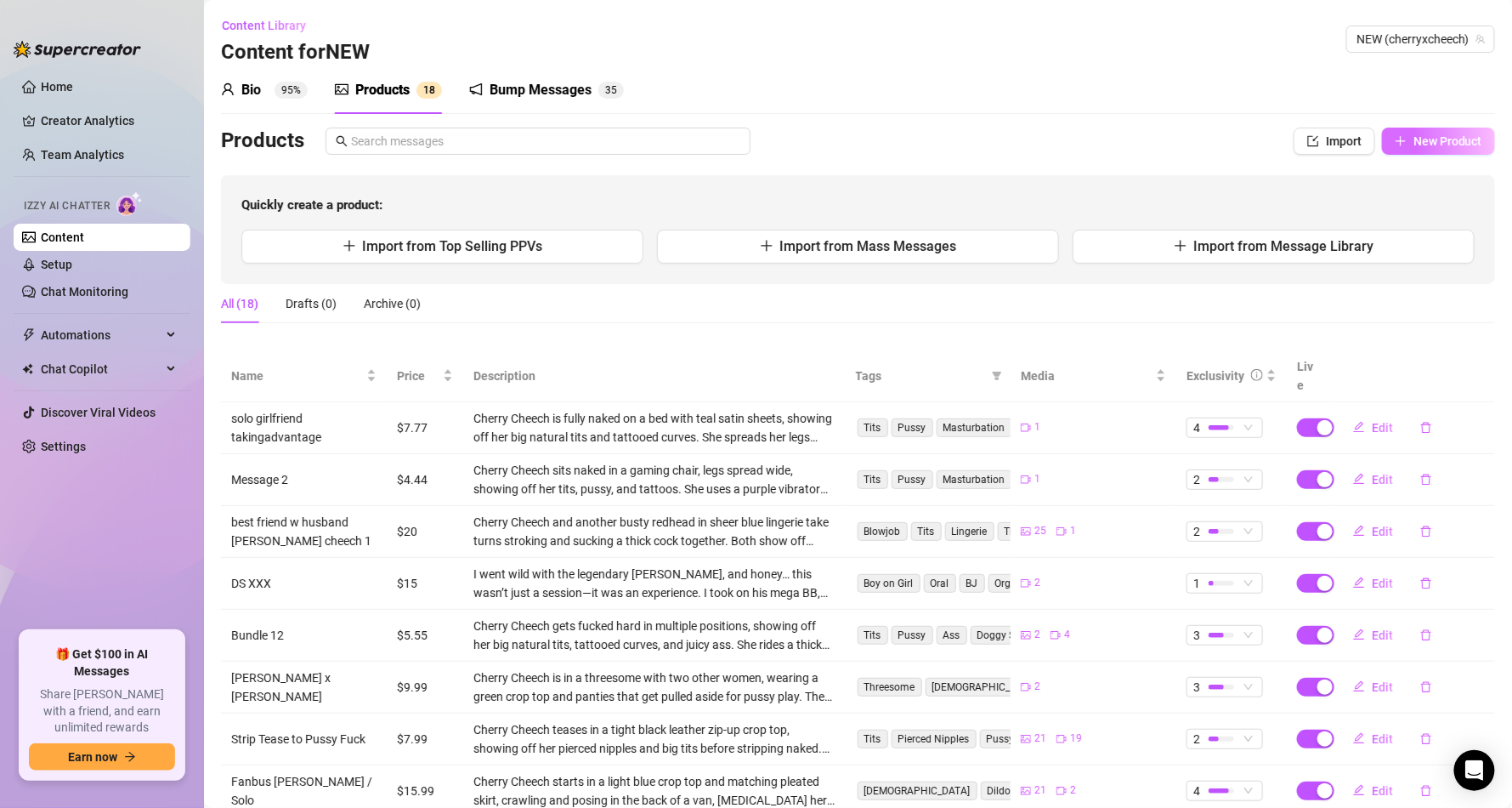
click at [1458, 130] on button "New Product" at bounding box center [1438, 141] width 113 height 27
type textarea "Type your message here..."
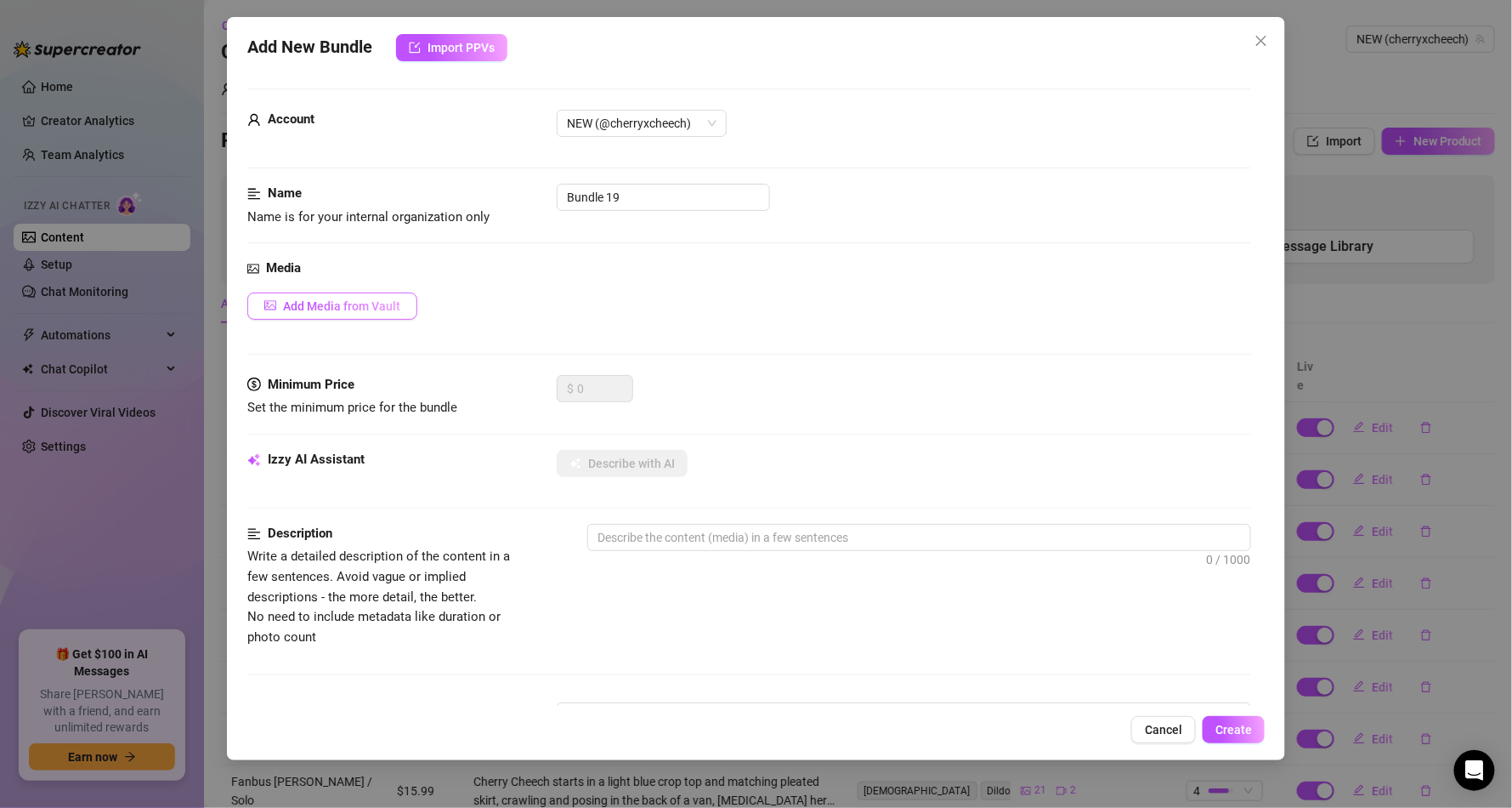
click at [343, 307] on span "Add Media from Vault" at bounding box center [341, 306] width 117 height 14
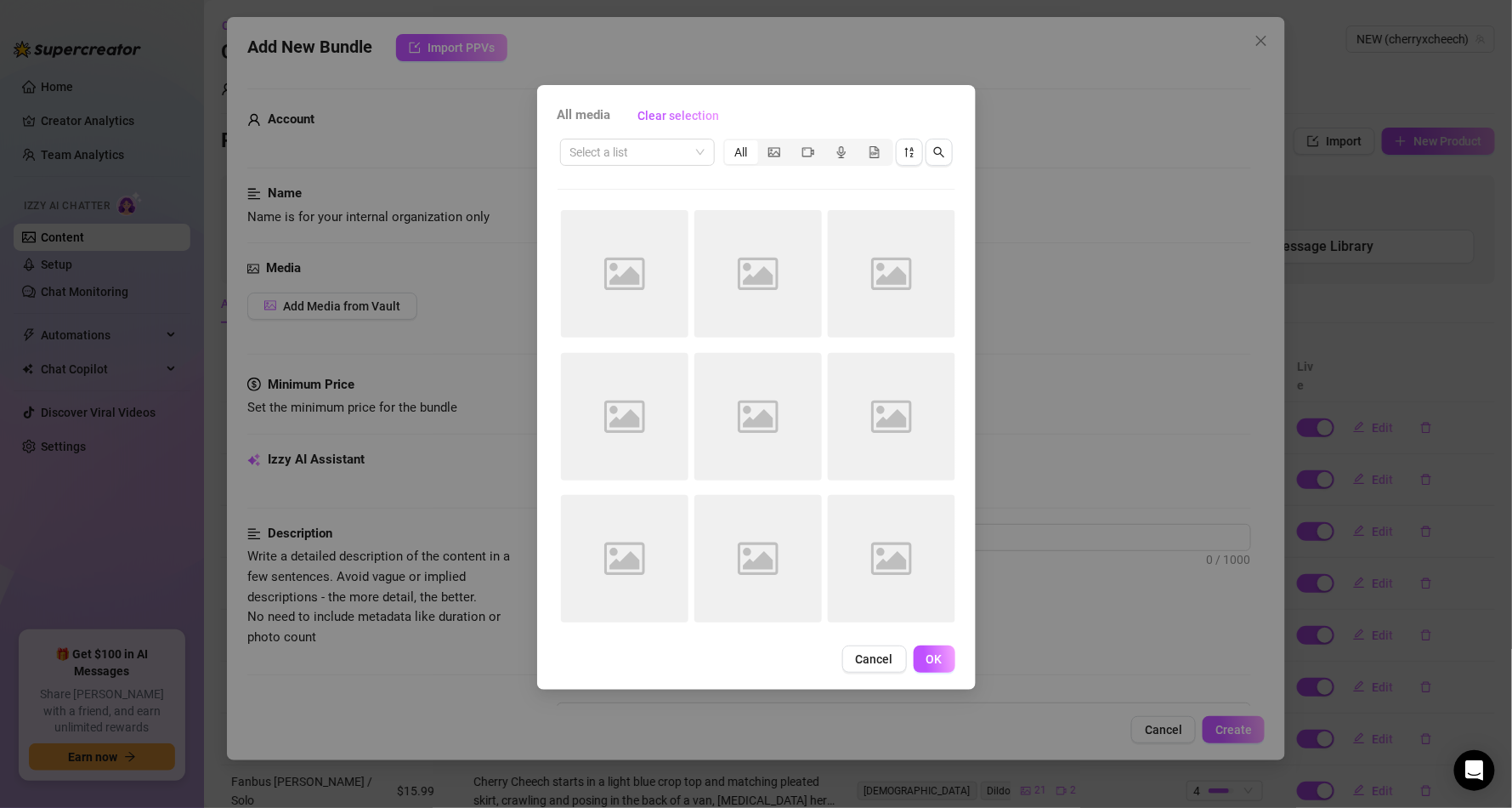
click at [1056, 566] on div "All media Clear selection Select a list All Image placeholder Image placeholder…" at bounding box center [756, 404] width 1512 height 808
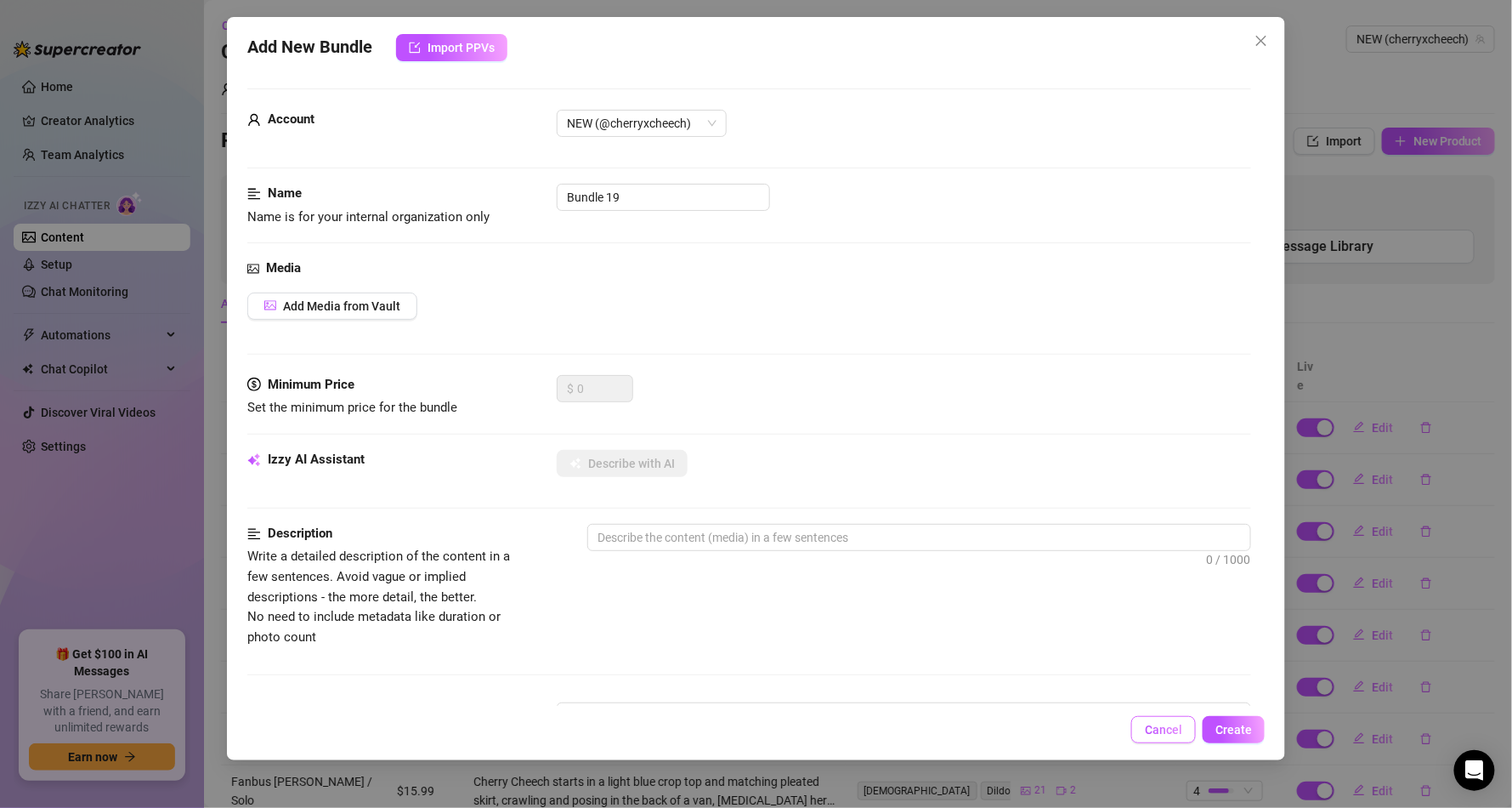
click at [1165, 735] on span "Cancel" at bounding box center [1163, 730] width 38 height 14
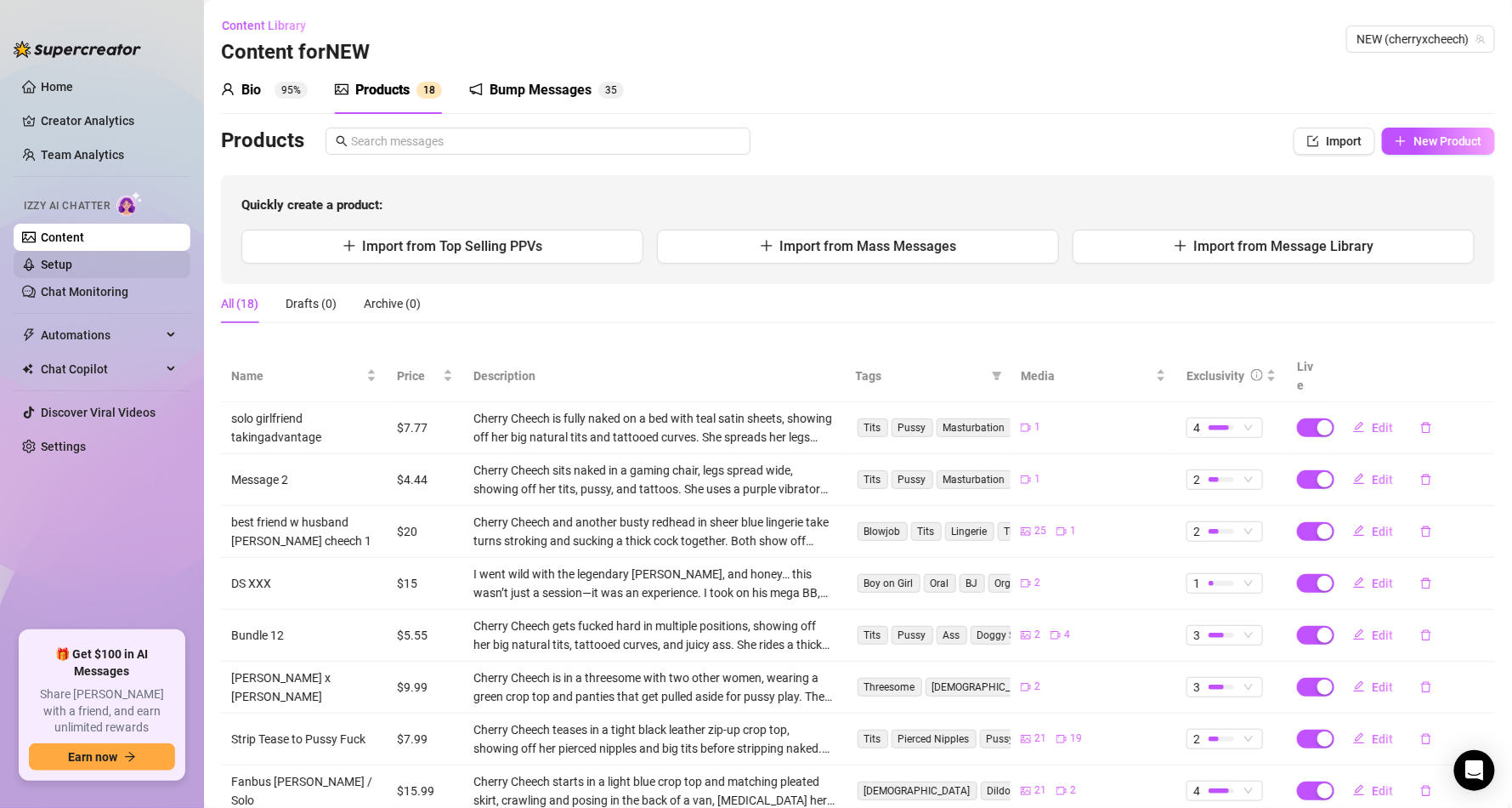
click at [72, 265] on link "Setup" at bounding box center [56, 265] width 32 height 14
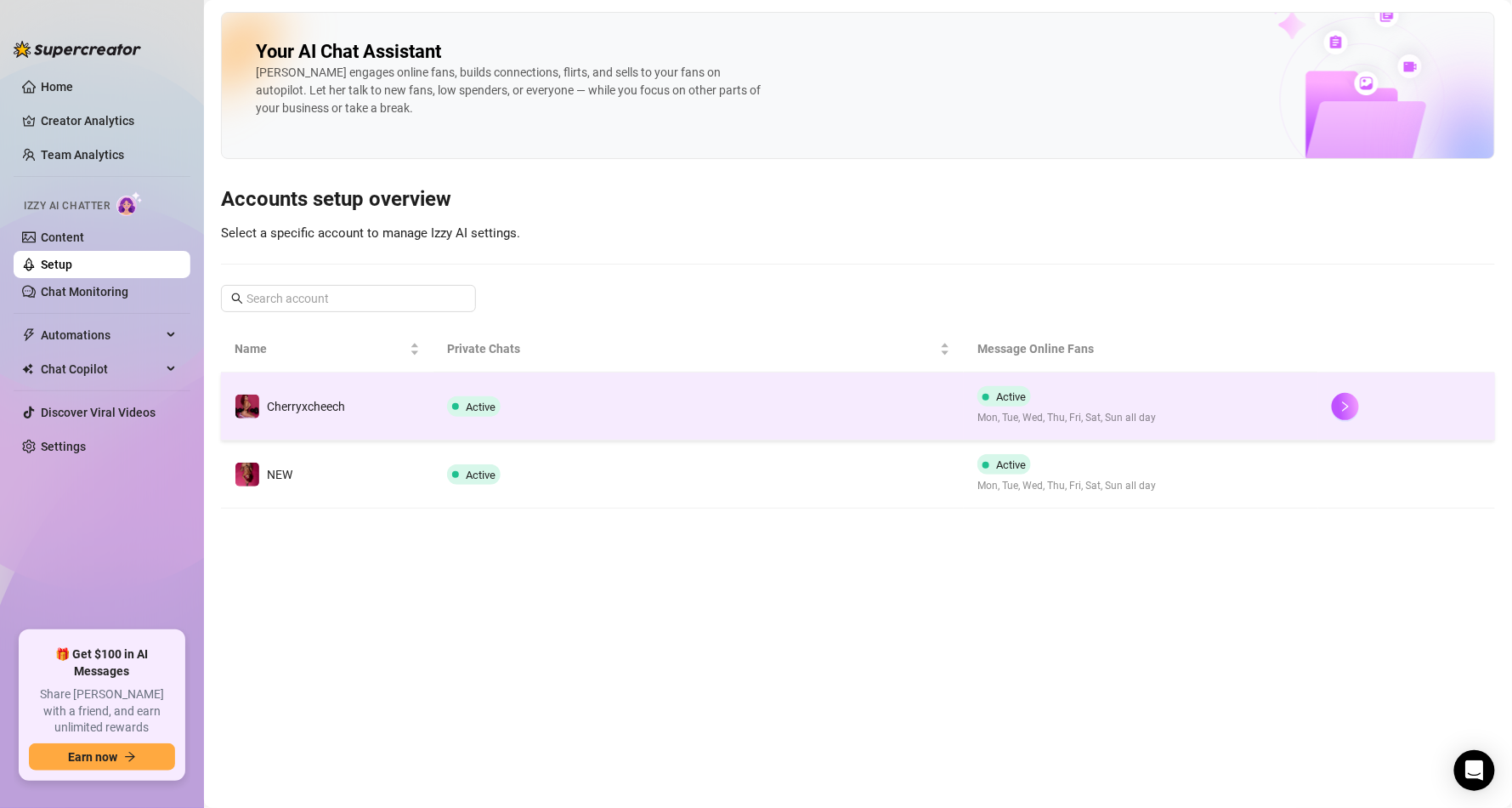
click at [1364, 412] on div at bounding box center [1406, 406] width 150 height 27
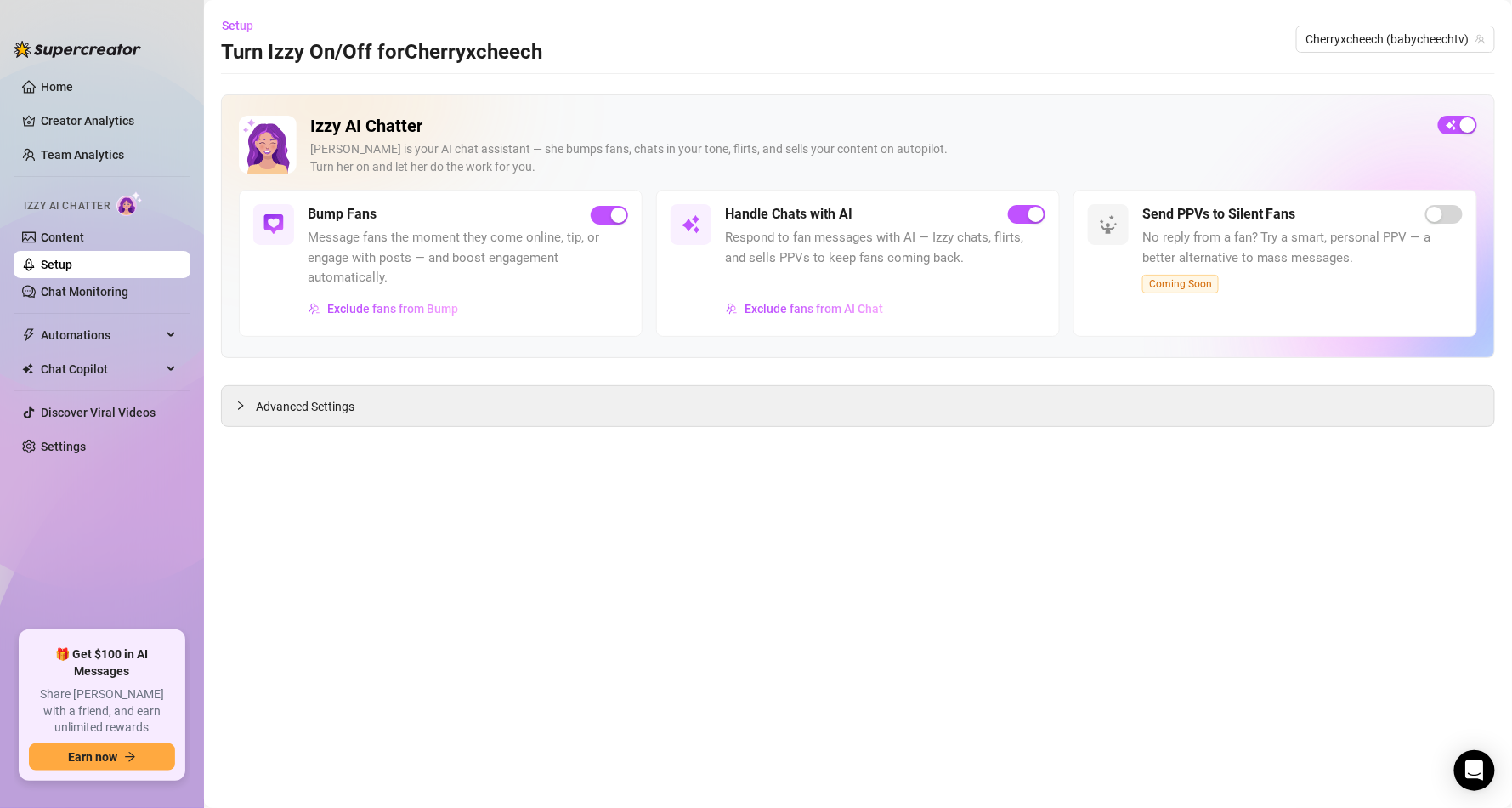
click at [340, 427] on div "Advanced Settings" at bounding box center [858, 405] width 1274 height 42
click at [355, 417] on div "Advanced Settings" at bounding box center [858, 405] width 1272 height 40
click at [337, 409] on span "Advanced Settings" at bounding box center [305, 406] width 99 height 18
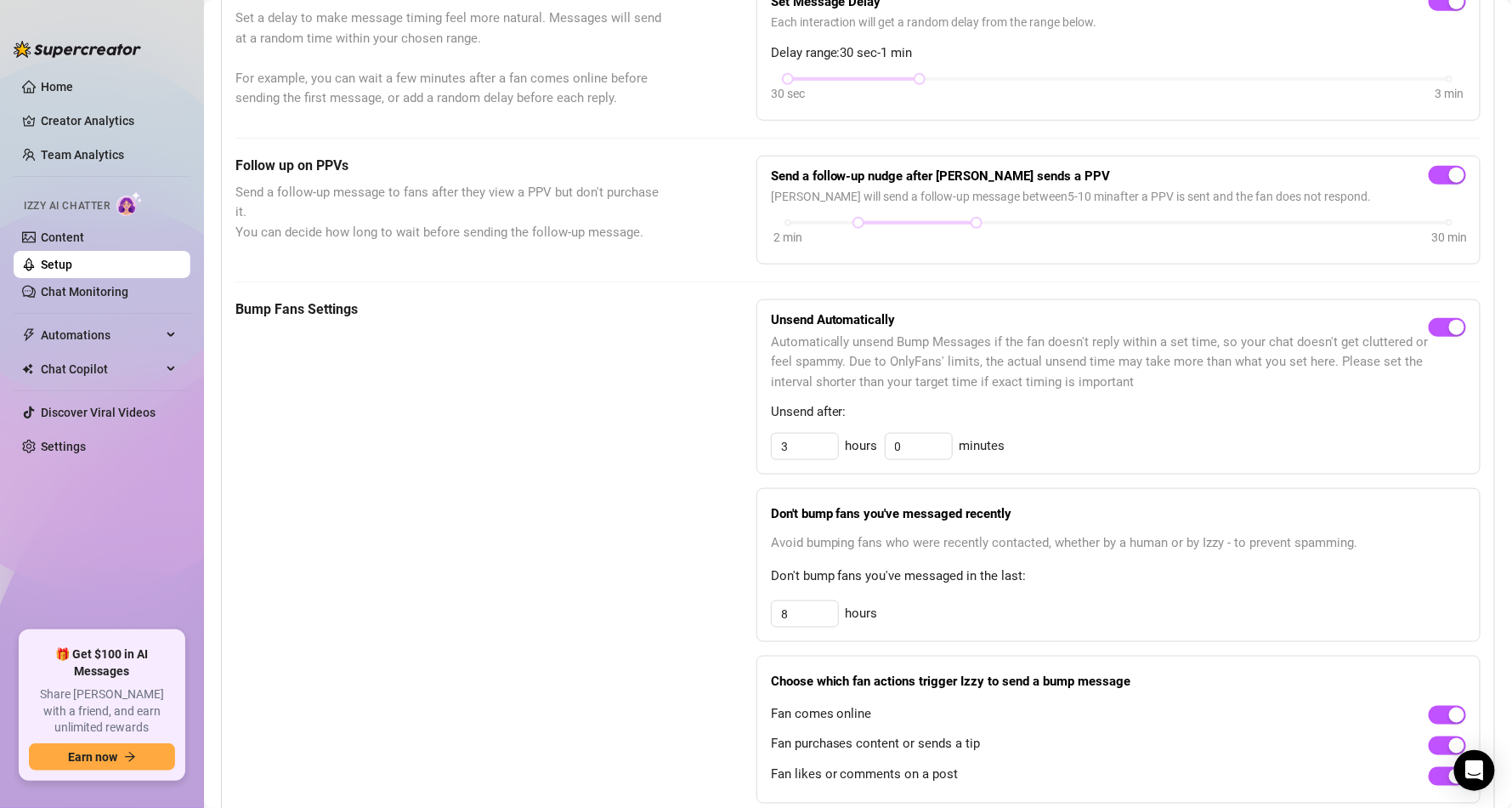
scroll to position [1493, 0]
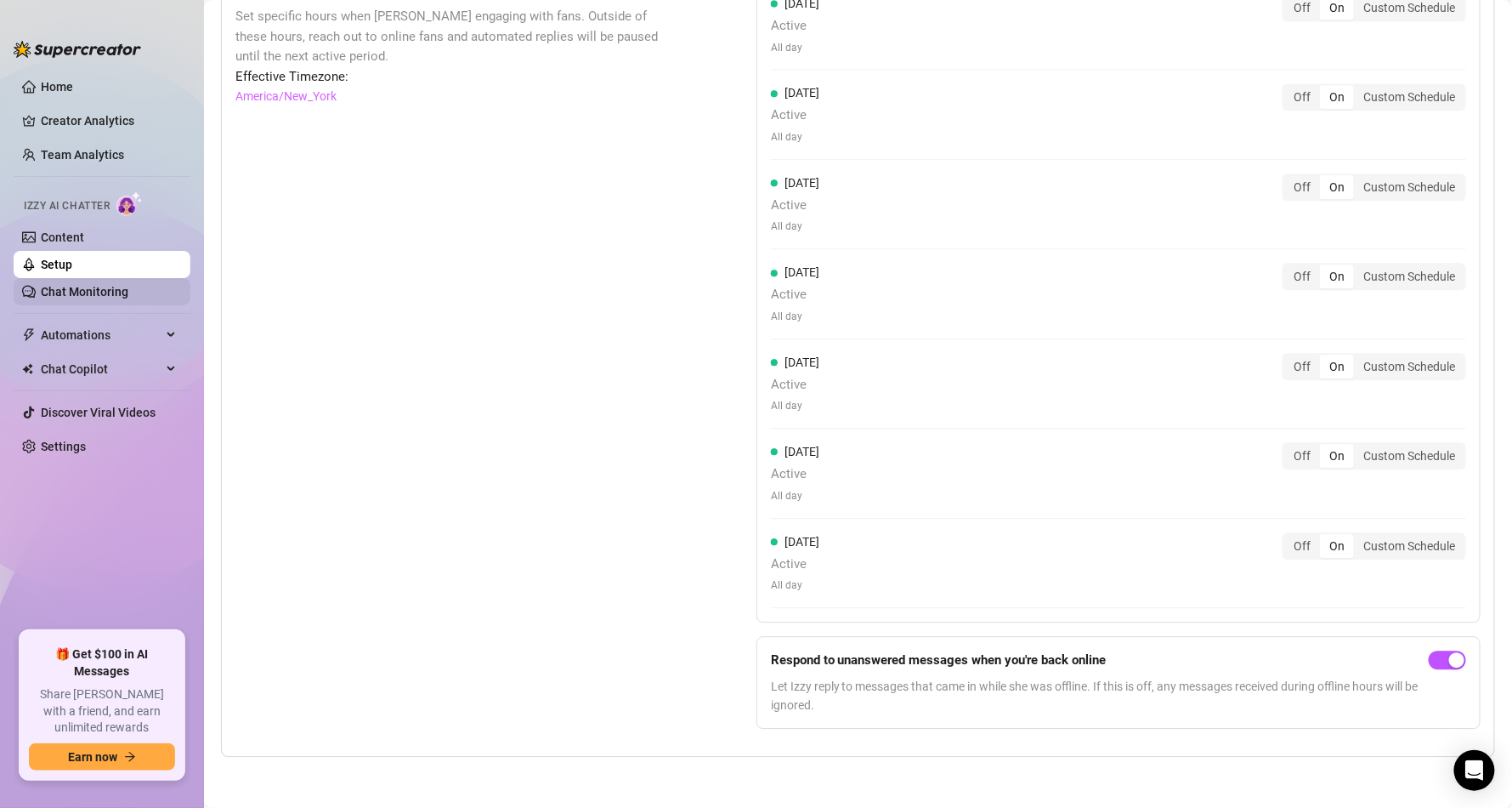
click at [96, 288] on link "Chat Monitoring" at bounding box center [84, 292] width 88 height 14
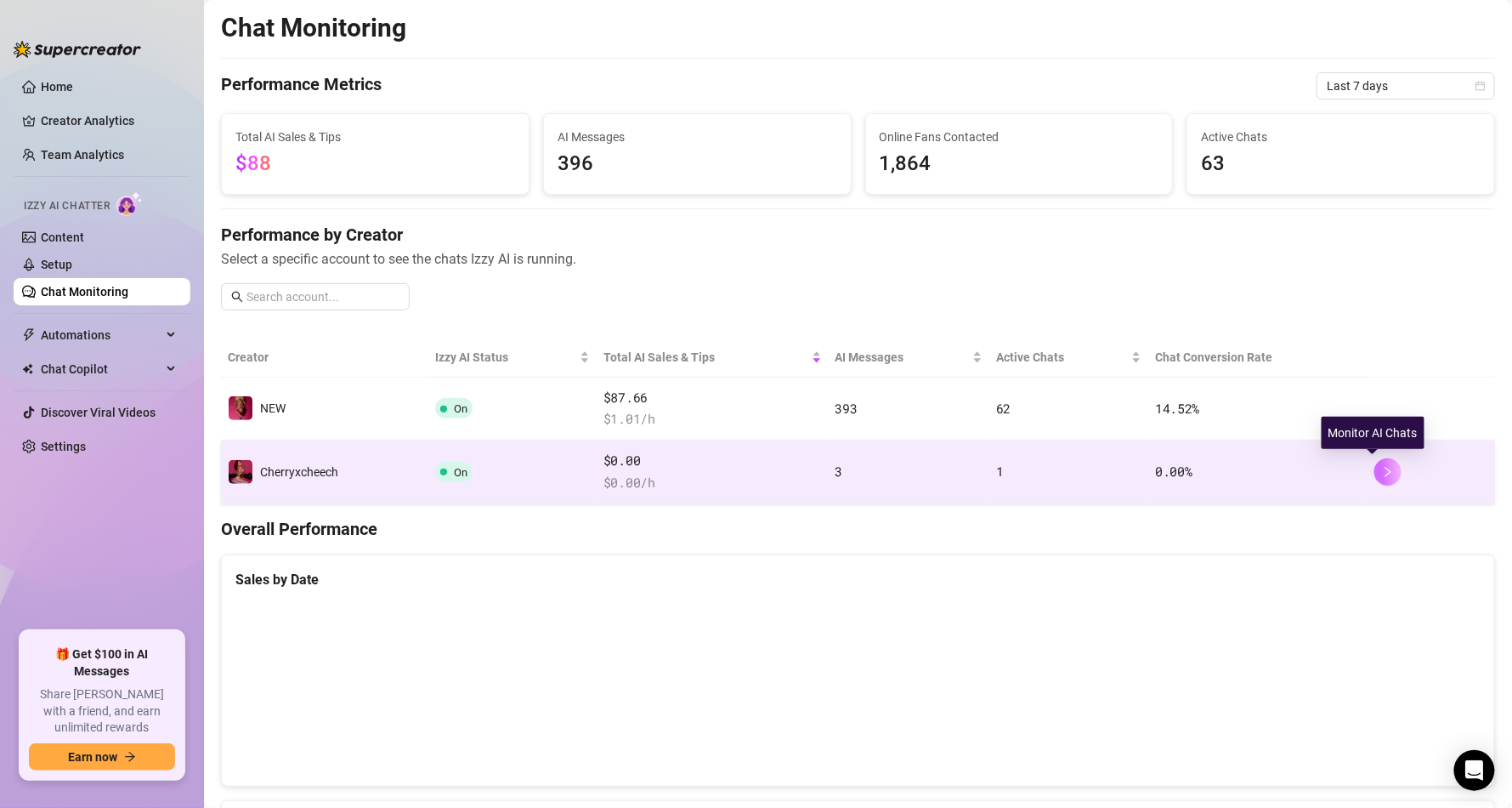
click at [1380, 470] on button "button" at bounding box center [1387, 472] width 27 height 27
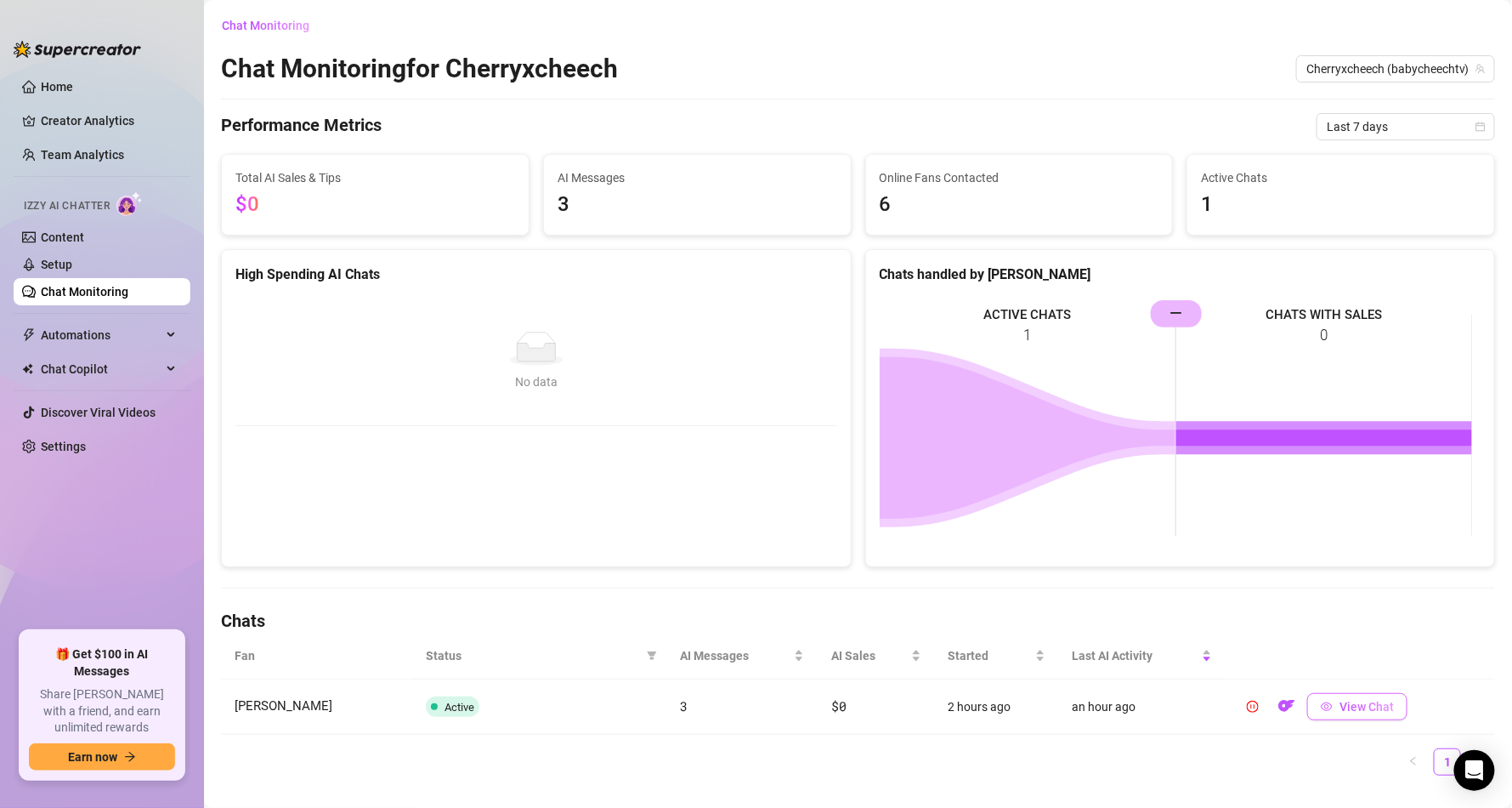
click at [1343, 696] on button "View Chat" at bounding box center [1357, 707] width 100 height 27
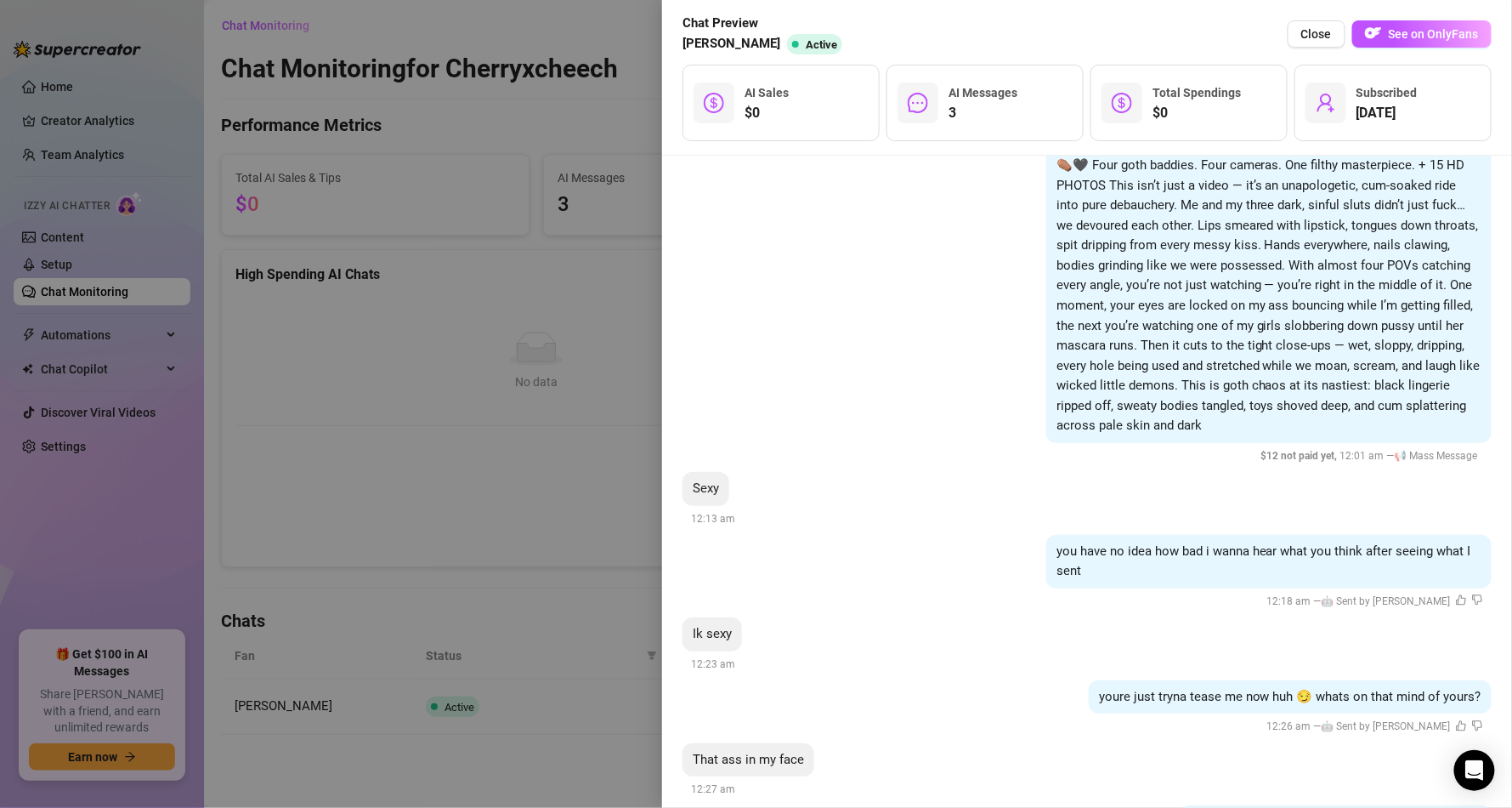
scroll to position [1660, 0]
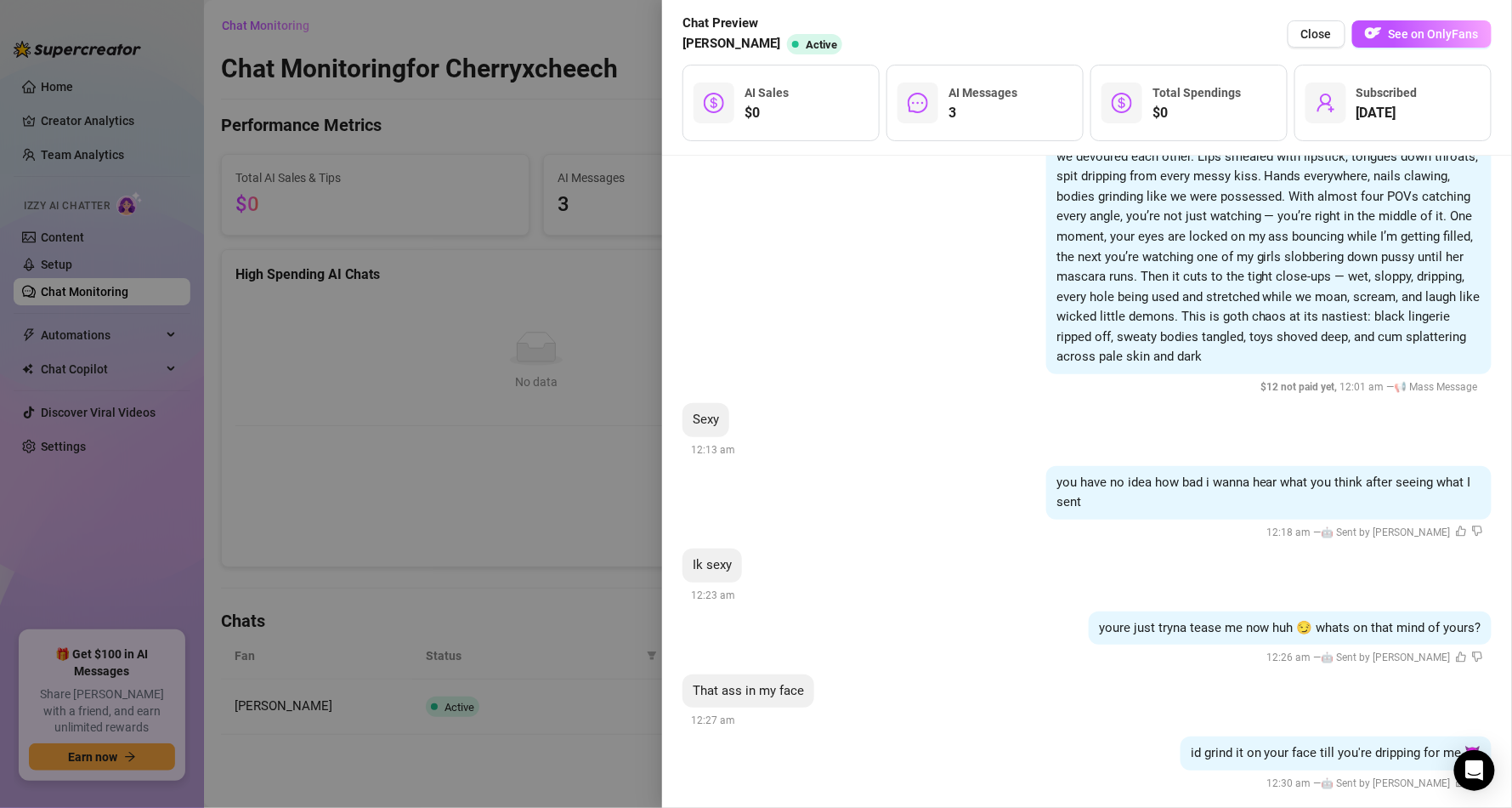
click at [282, 365] on div at bounding box center [756, 404] width 1512 height 808
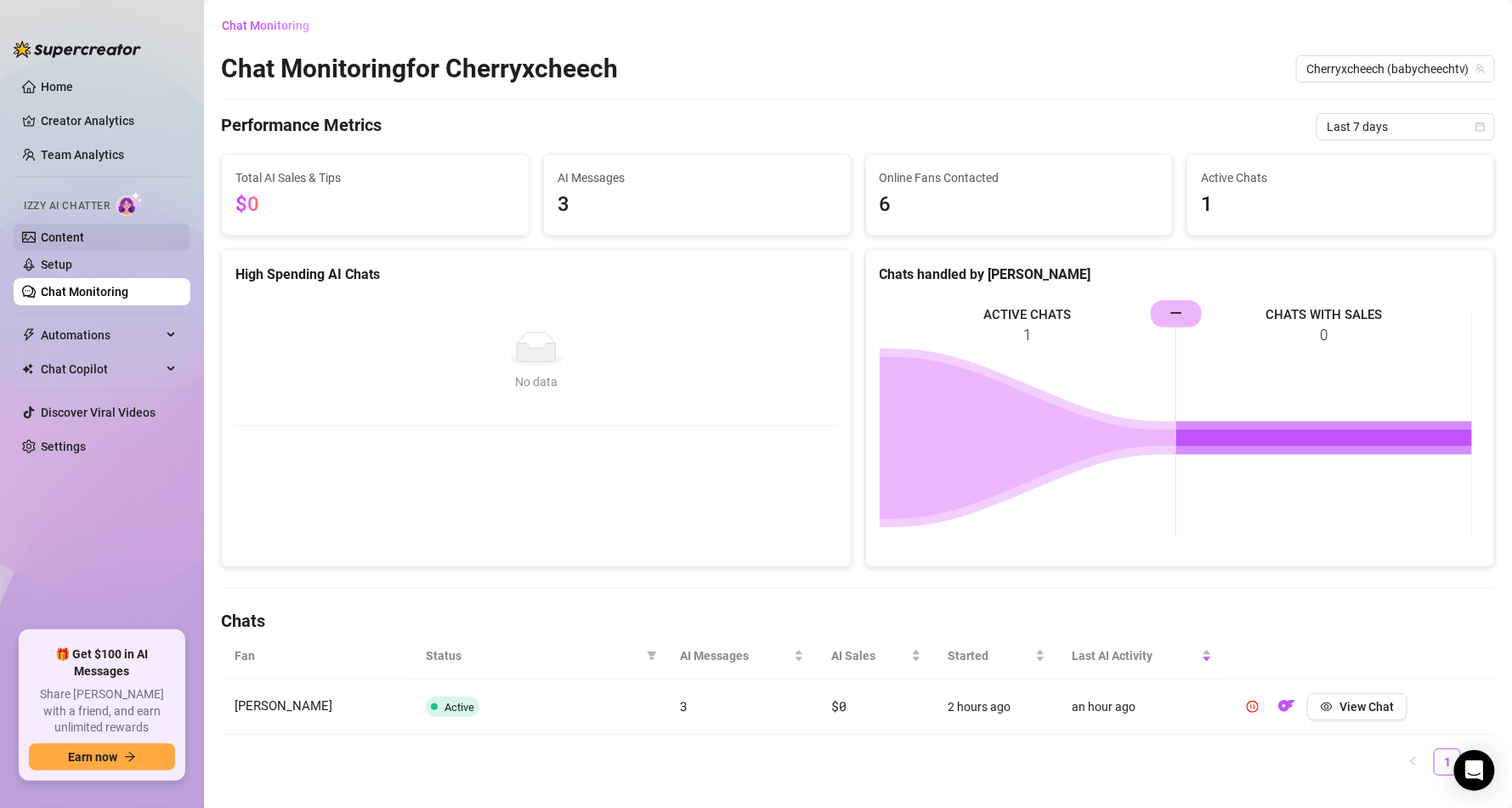
click at [56, 240] on link "Content" at bounding box center [62, 237] width 43 height 14
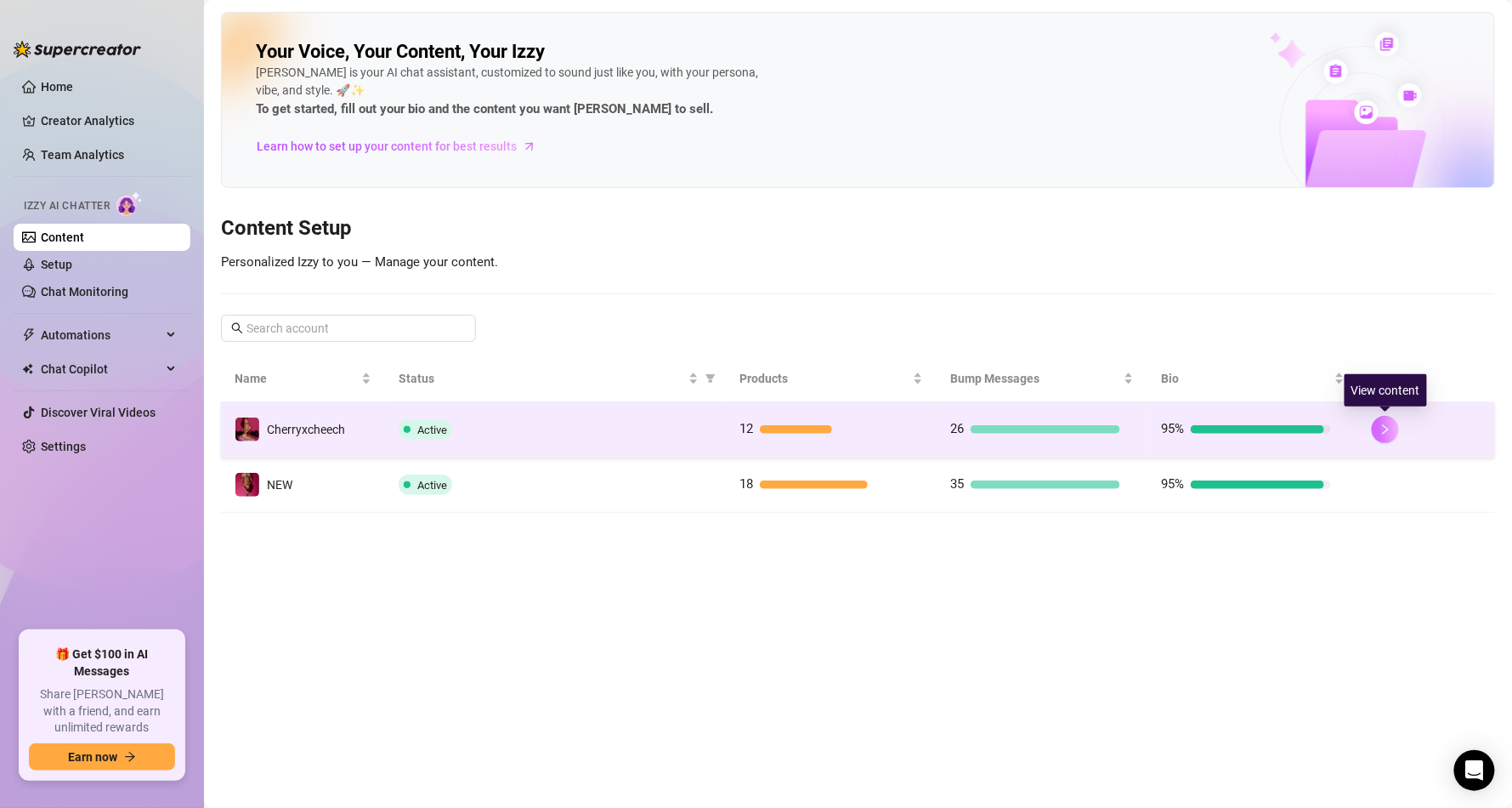
click at [1397, 423] on button "button" at bounding box center [1385, 429] width 27 height 27
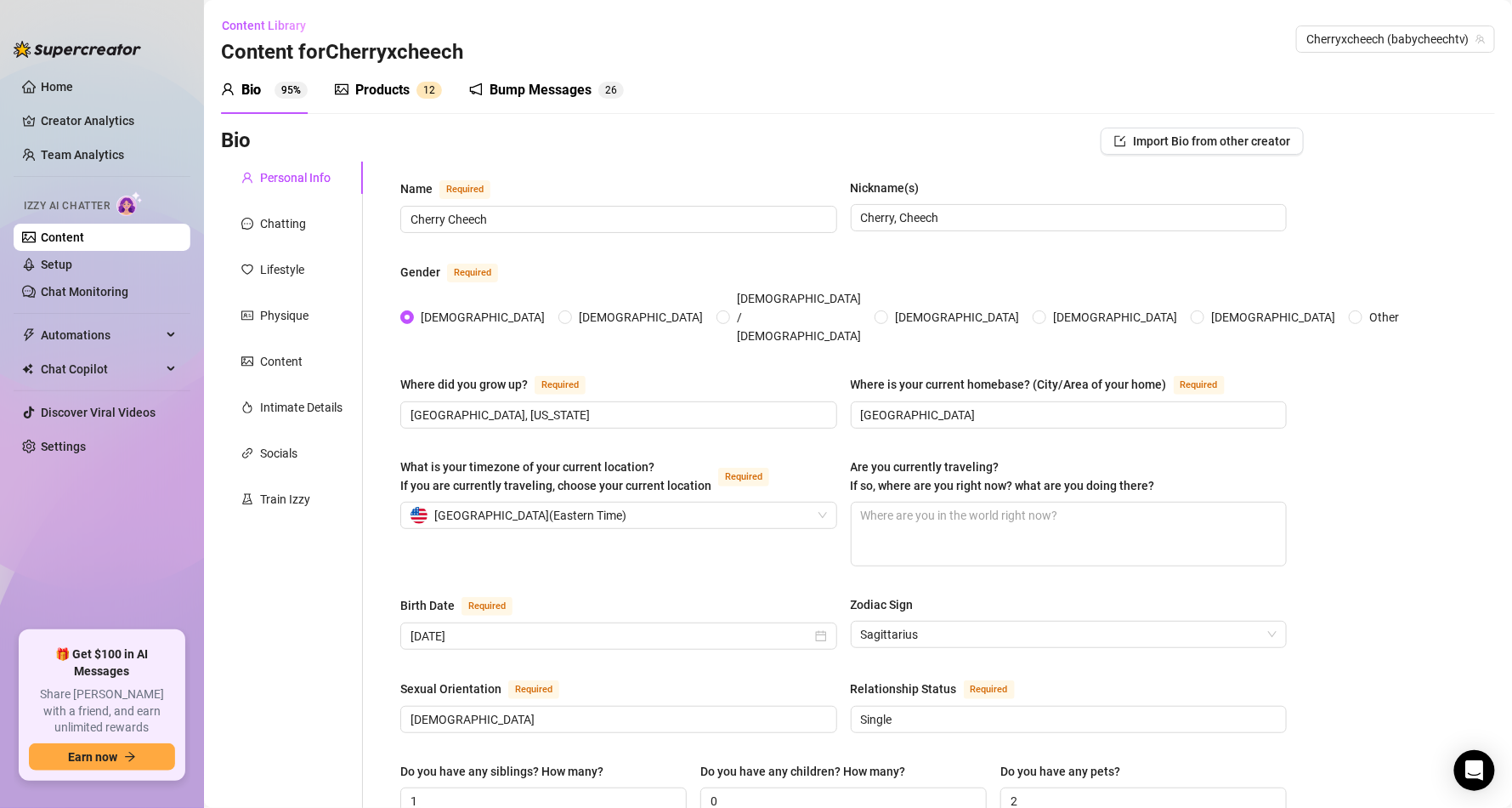
click at [426, 97] on span "1" at bounding box center [426, 90] width 6 height 17
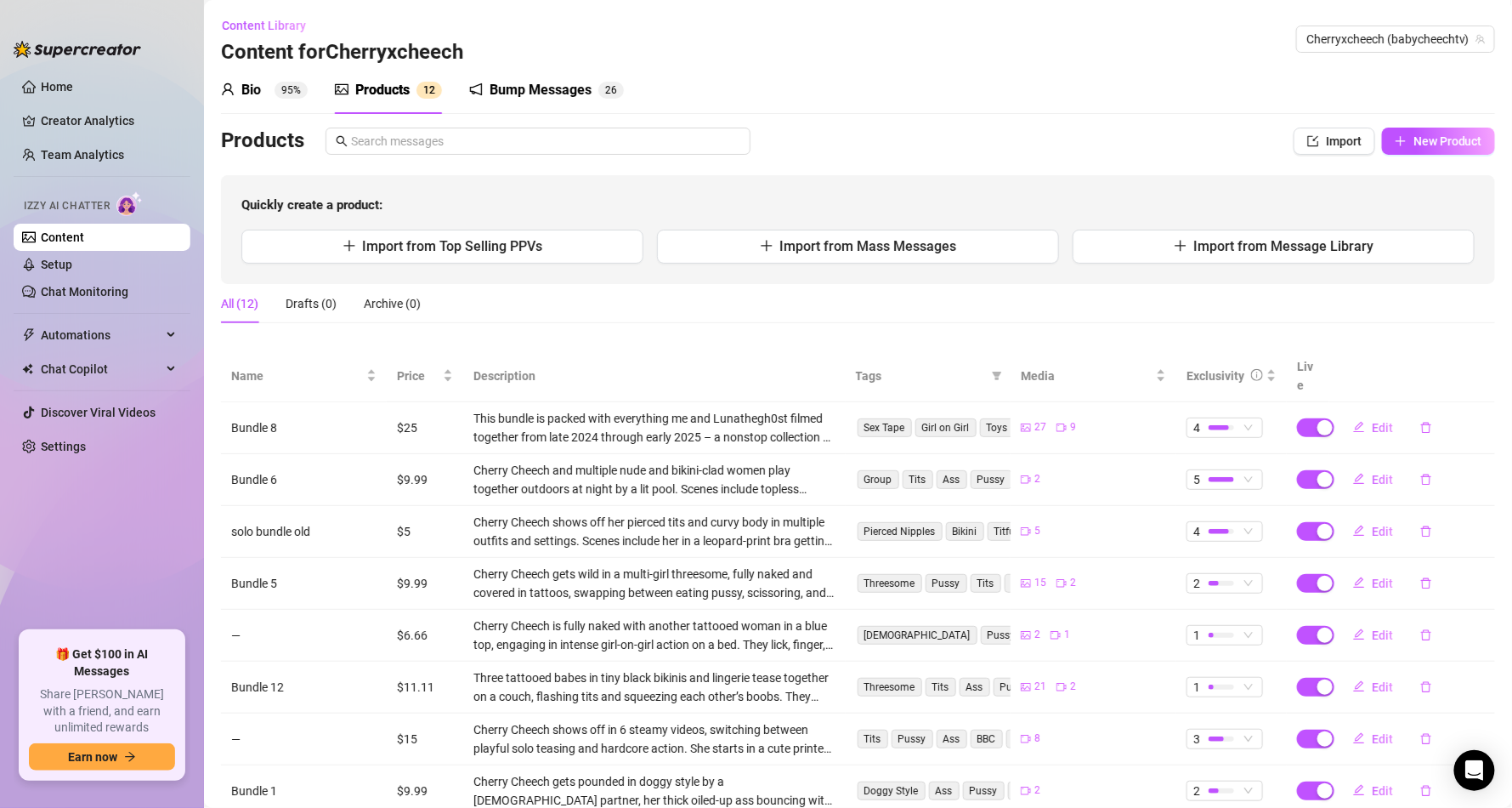
click at [516, 89] on div "Bump Messages" at bounding box center [541, 90] width 102 height 20
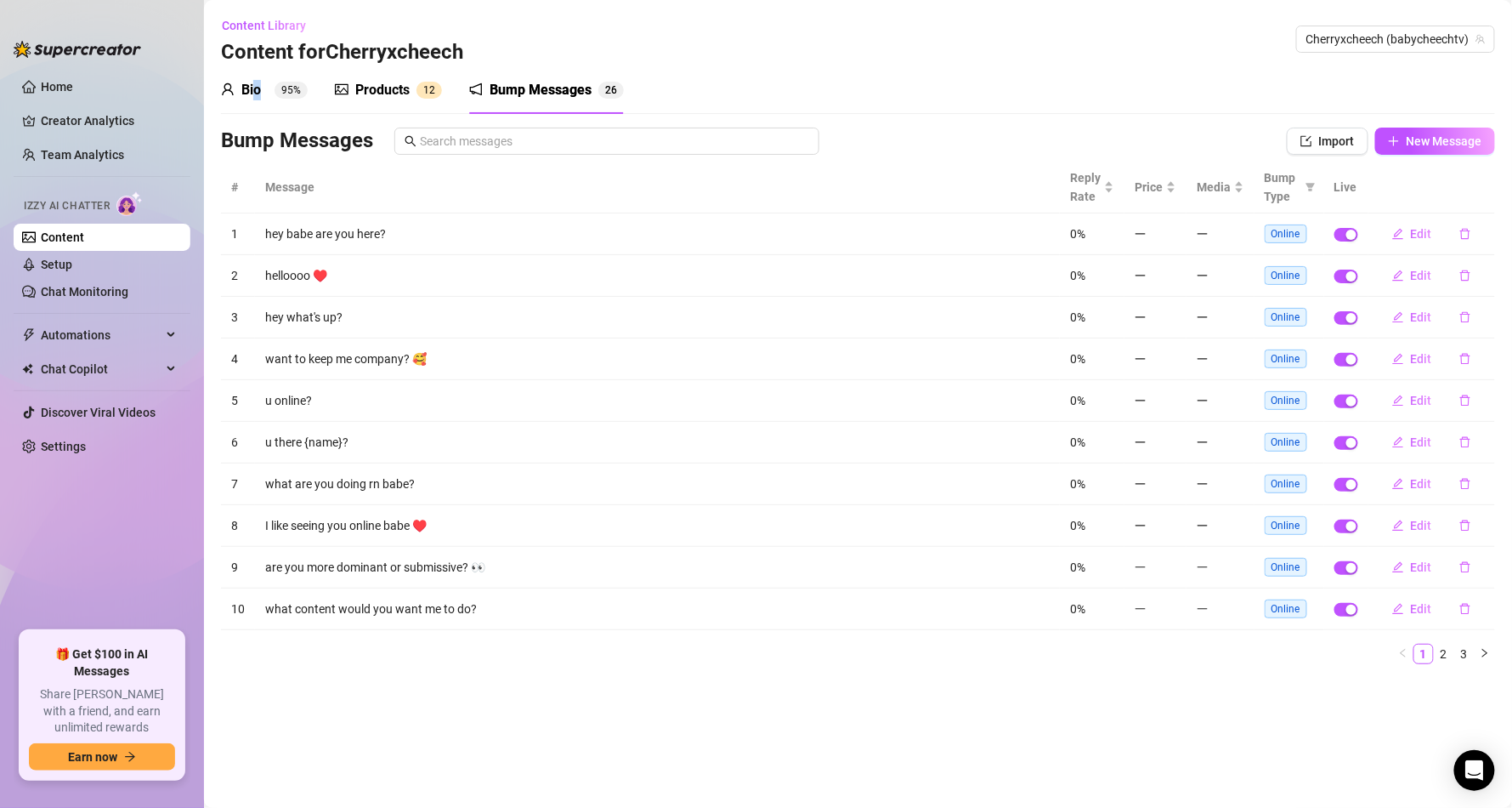
drag, startPoint x: 257, startPoint y: 92, endPoint x: 269, endPoint y: 307, distance: 215.3
click at [263, 92] on div "Bio 95%" at bounding box center [265, 90] width 87 height 20
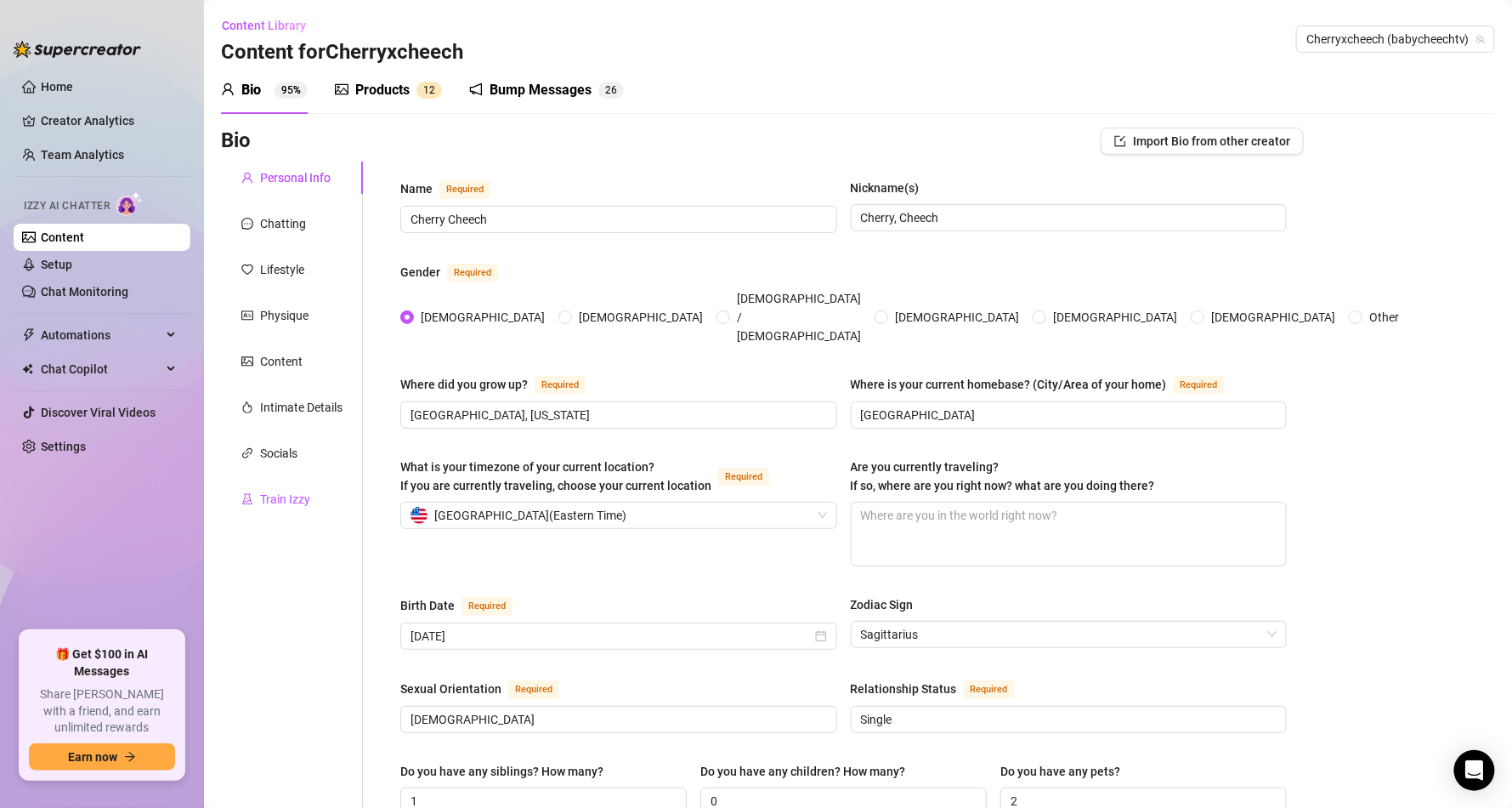
click at [303, 490] on div "Train Izzy" at bounding box center [285, 499] width 50 height 18
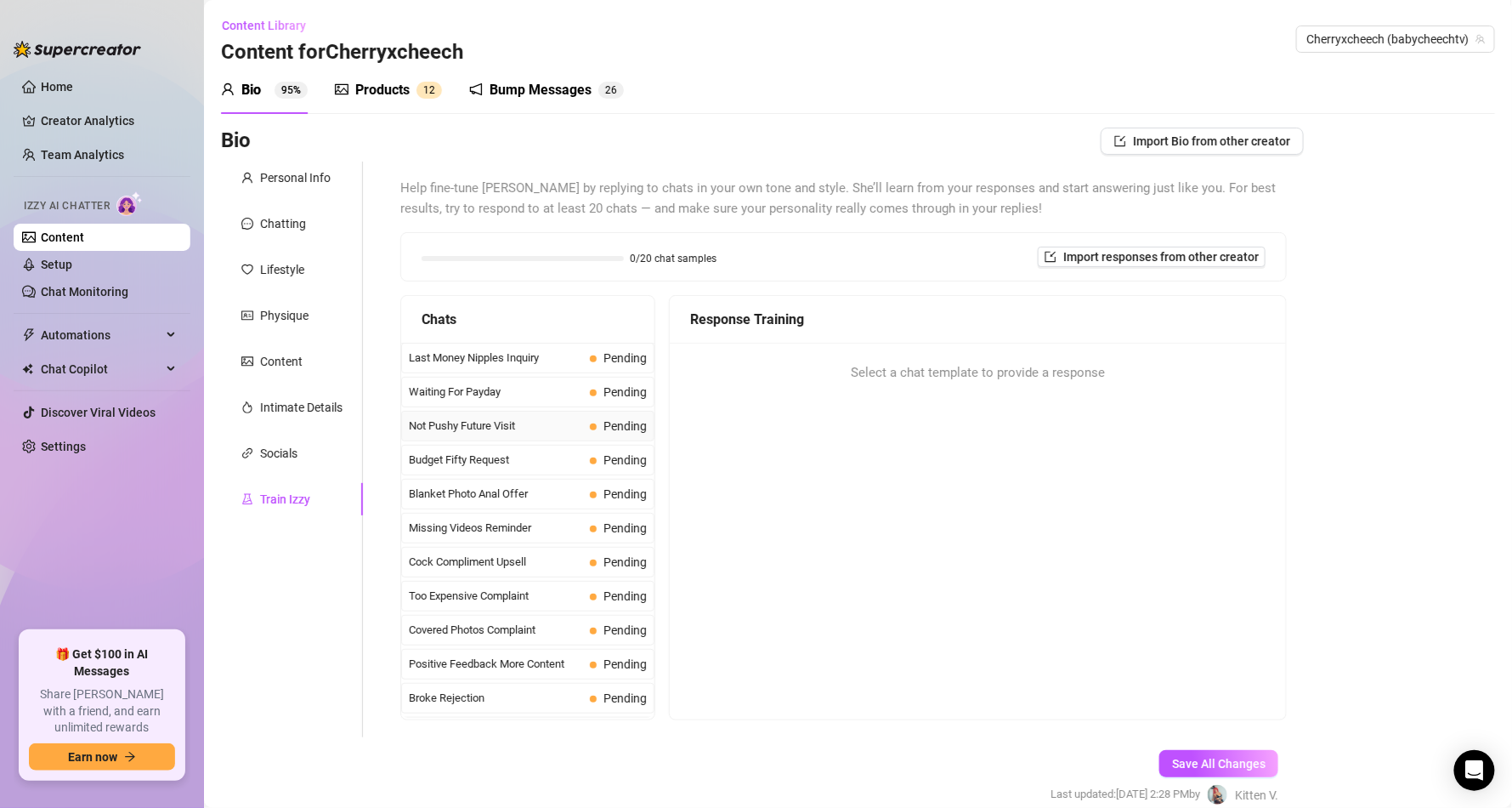
click at [491, 419] on span "Not Pushy Future Visit" at bounding box center [496, 426] width 174 height 17
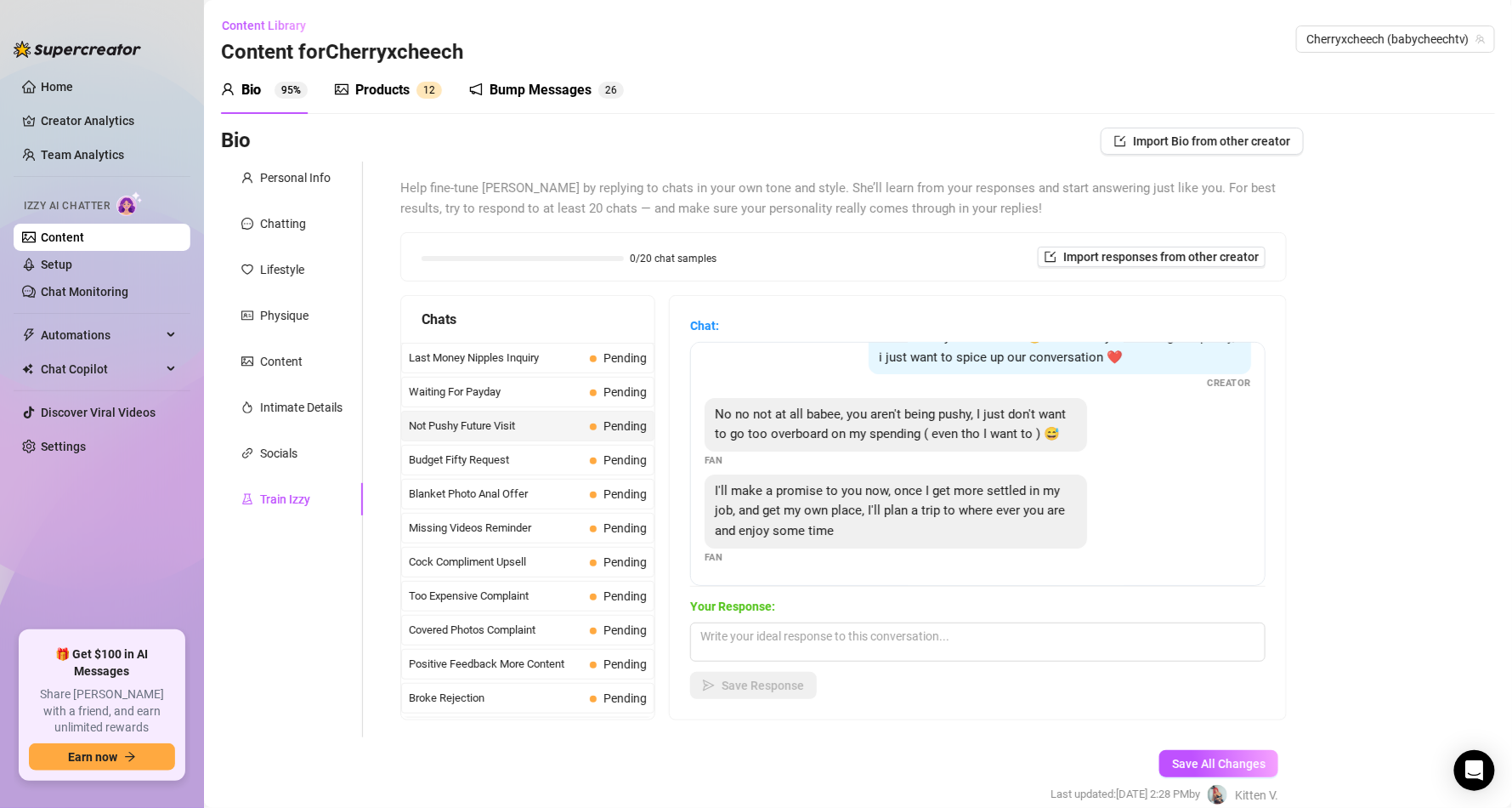
scroll to position [56, 0]
click at [758, 627] on textarea at bounding box center [977, 642] width 575 height 39
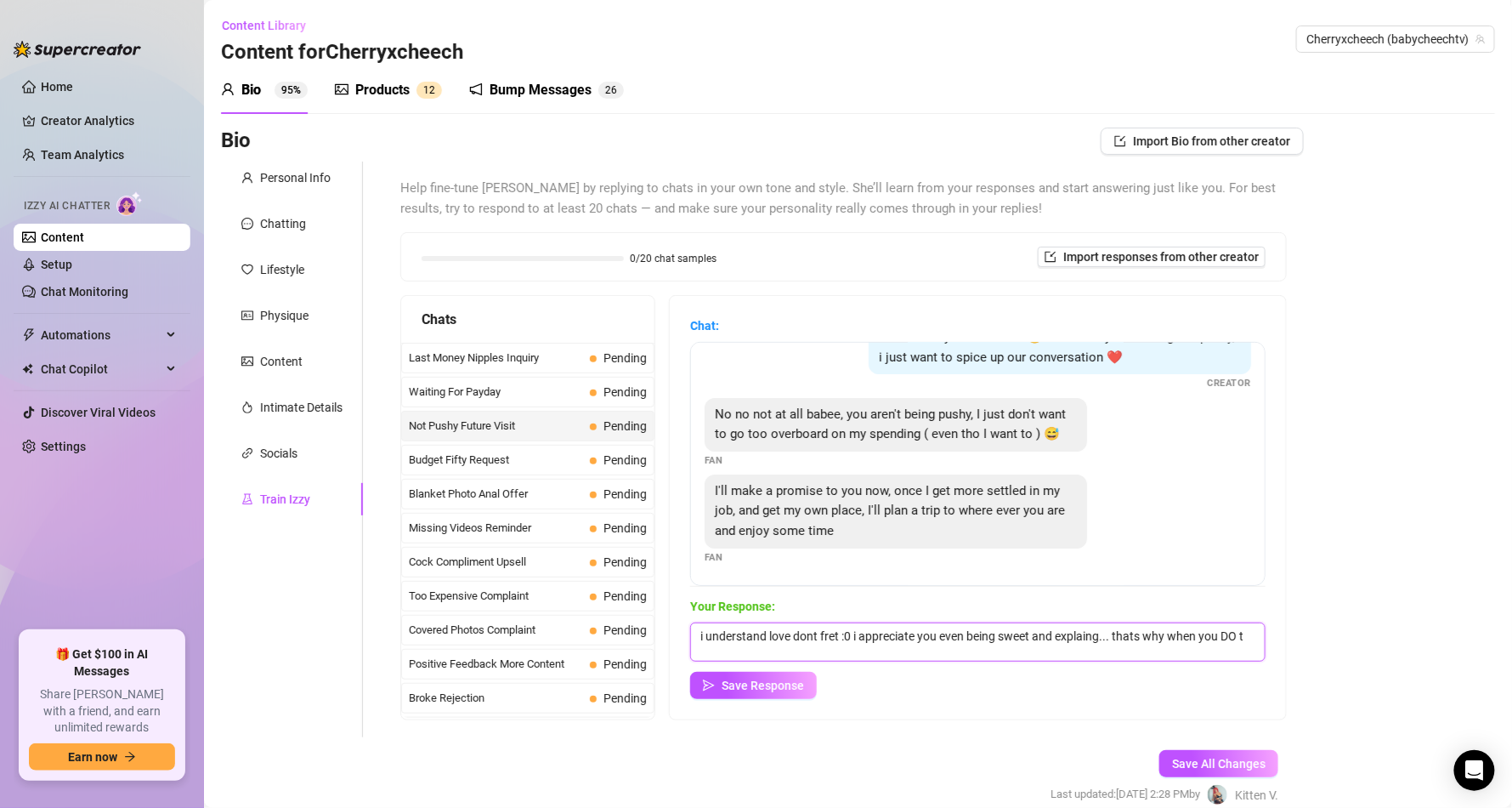
scroll to position [2, 0]
click at [1126, 633] on textarea "i understand love dont fret :0 i appreciate you even being sweet and explaing..…" at bounding box center [977, 642] width 575 height 39
click at [1086, 629] on textarea "i understand love dont fret :0 i appreciate you even being sweet and explaing..…" at bounding box center [977, 642] width 575 height 39
click at [1054, 634] on textarea "i understand love dont fret :0 i appreciate you even being sweet and … that's w…" at bounding box center [977, 642] width 575 height 39
click at [852, 632] on textarea "i understand love don't fret :0 i appreciate you even being sweet and explainin…" at bounding box center [977, 642] width 575 height 39
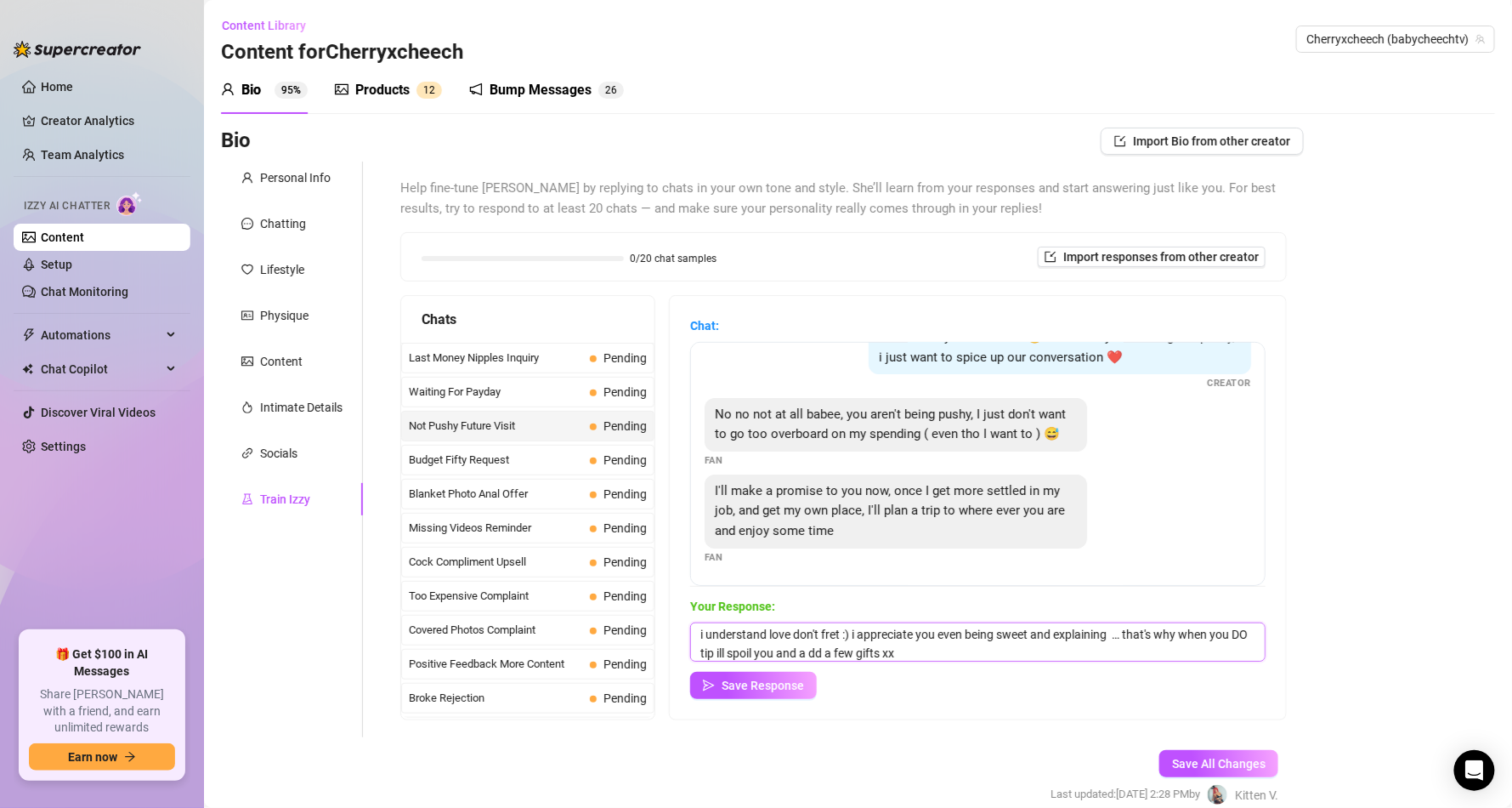
click at [860, 658] on textarea "i understand love don't fret :) i appreciate you even being sweet and explainin…" at bounding box center [977, 642] width 575 height 39
type textarea "i understand love don't fret :) i appreciate you even being sweet and explainin…"
click at [784, 678] on span "Save Response" at bounding box center [762, 685] width 82 height 14
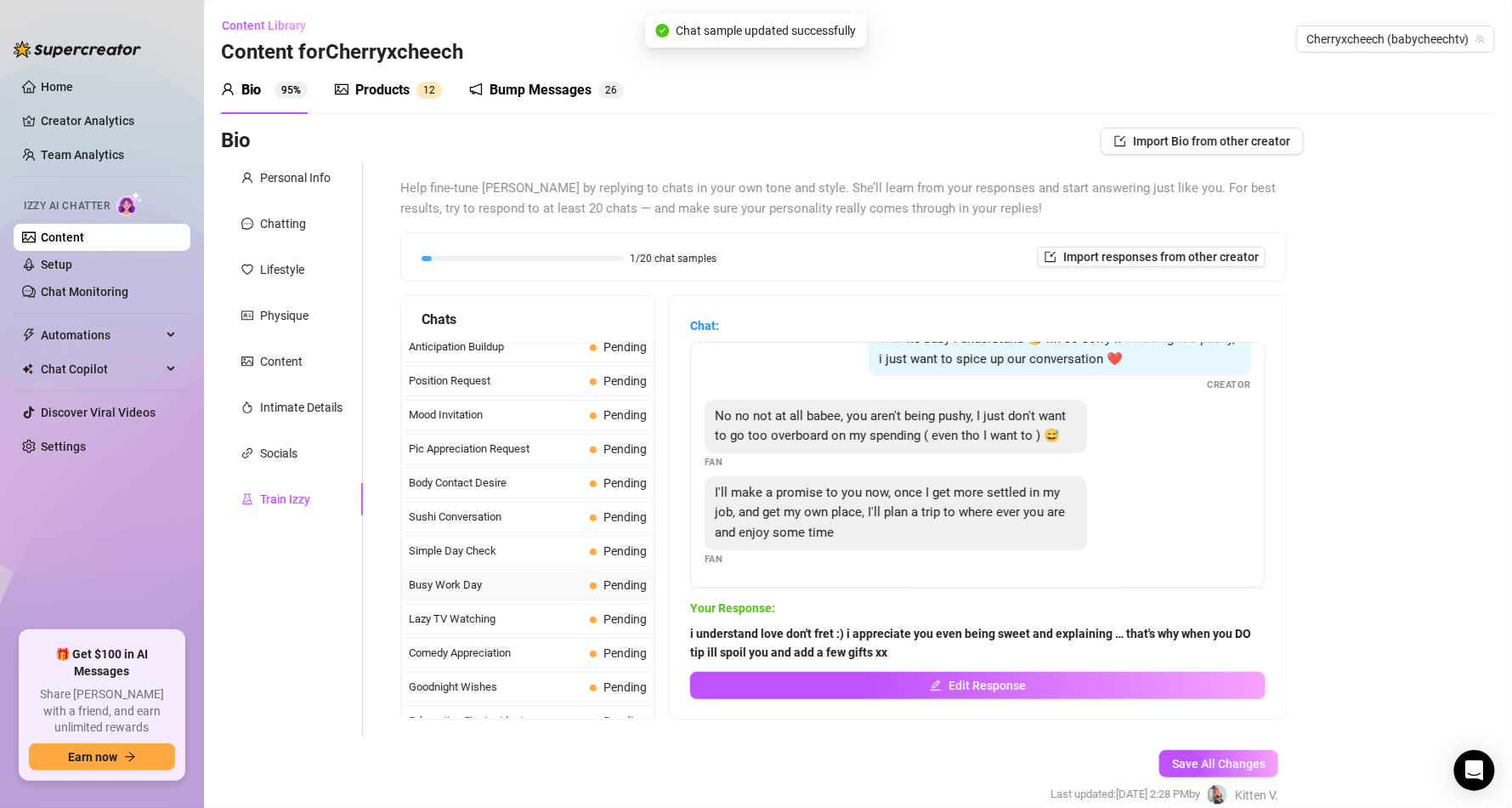
scroll to position [1021, 0]
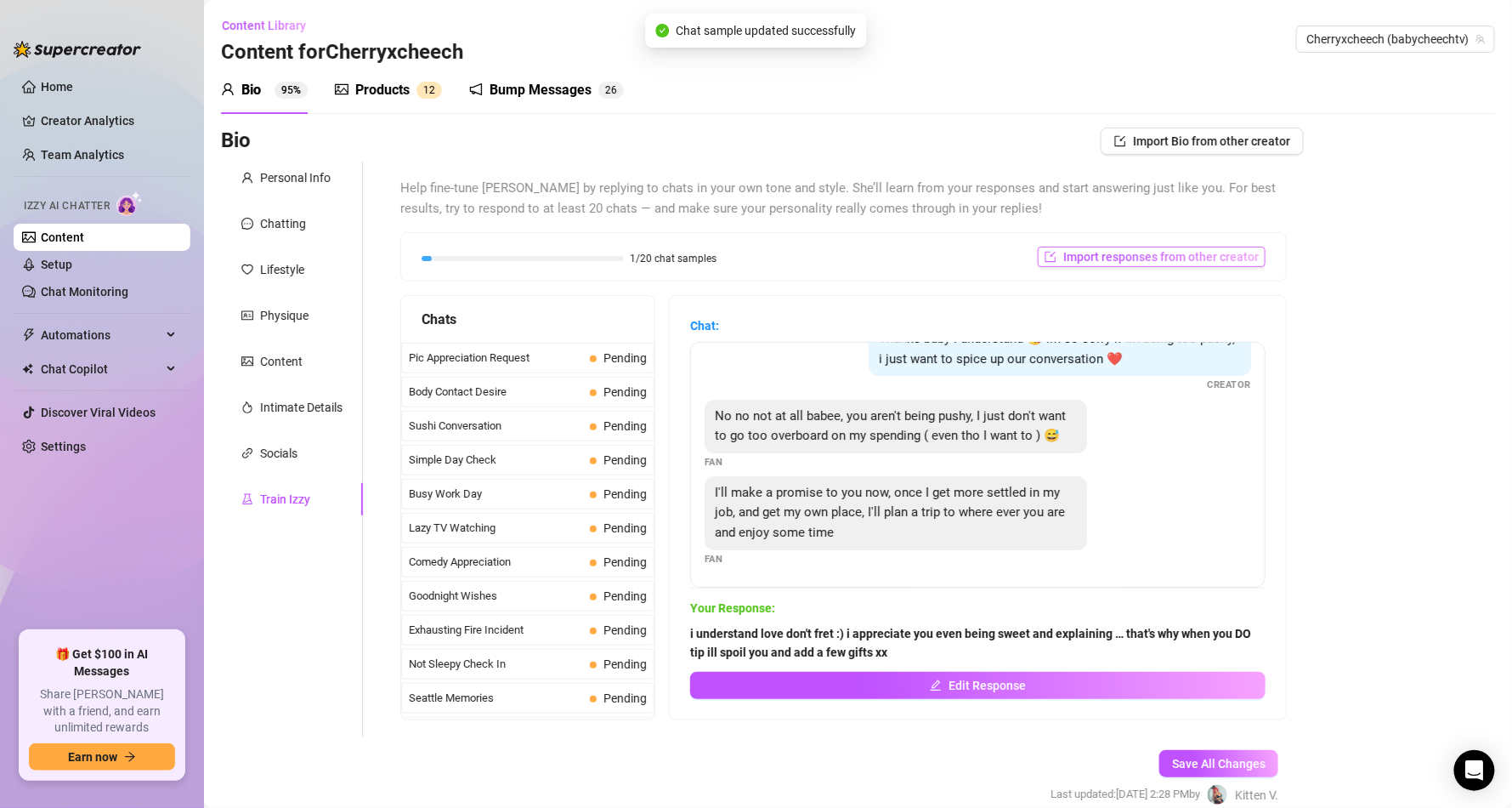
click at [1153, 252] on span "Import responses from other creator" at bounding box center [1160, 257] width 195 height 14
click at [498, 469] on span "Simple Day Check" at bounding box center [496, 460] width 174 height 17
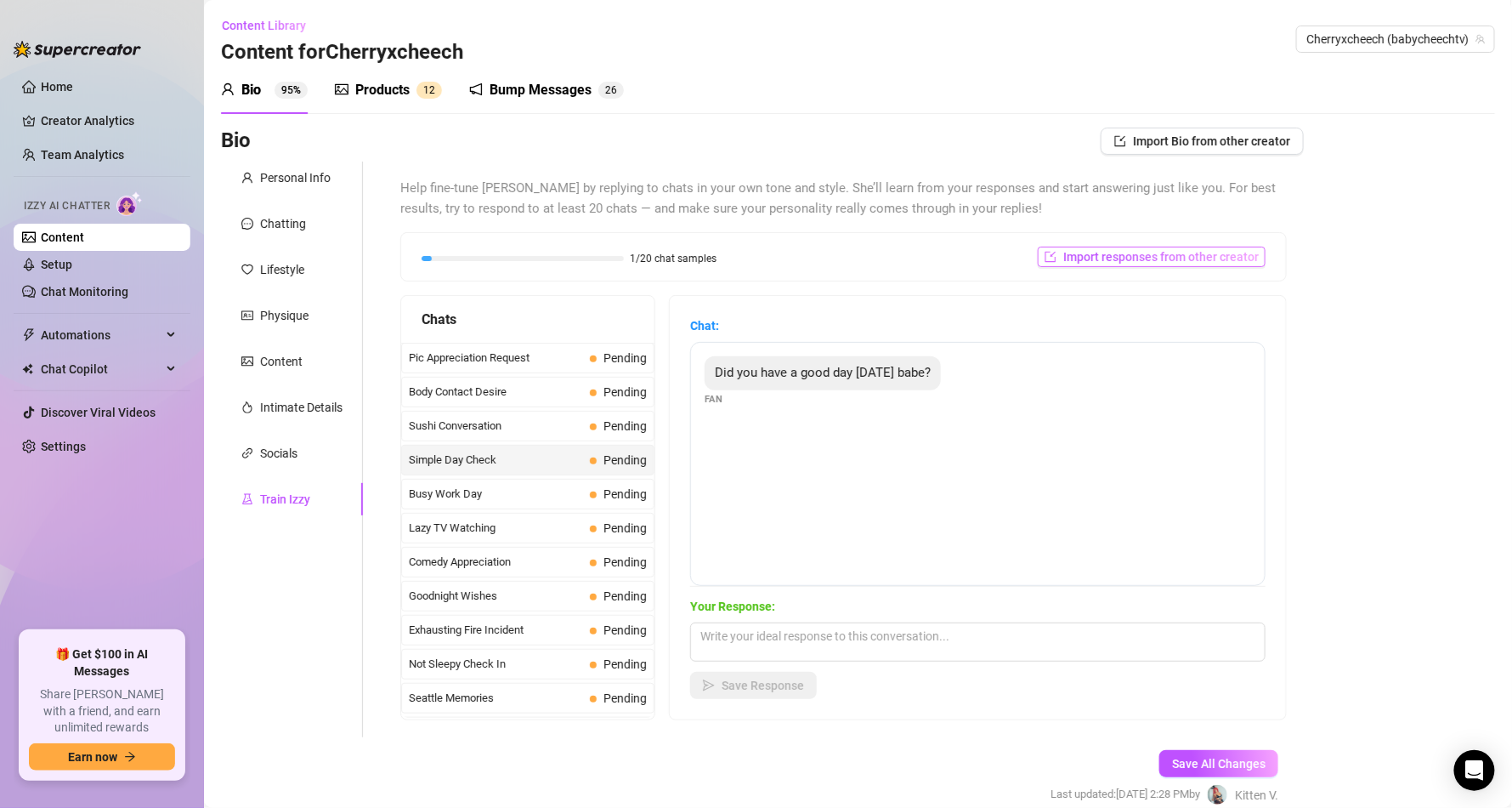
click at [1146, 251] on span "Import responses from other creator" at bounding box center [1160, 257] width 195 height 14
click at [1113, 294] on input "search" at bounding box center [1129, 301] width 134 height 25
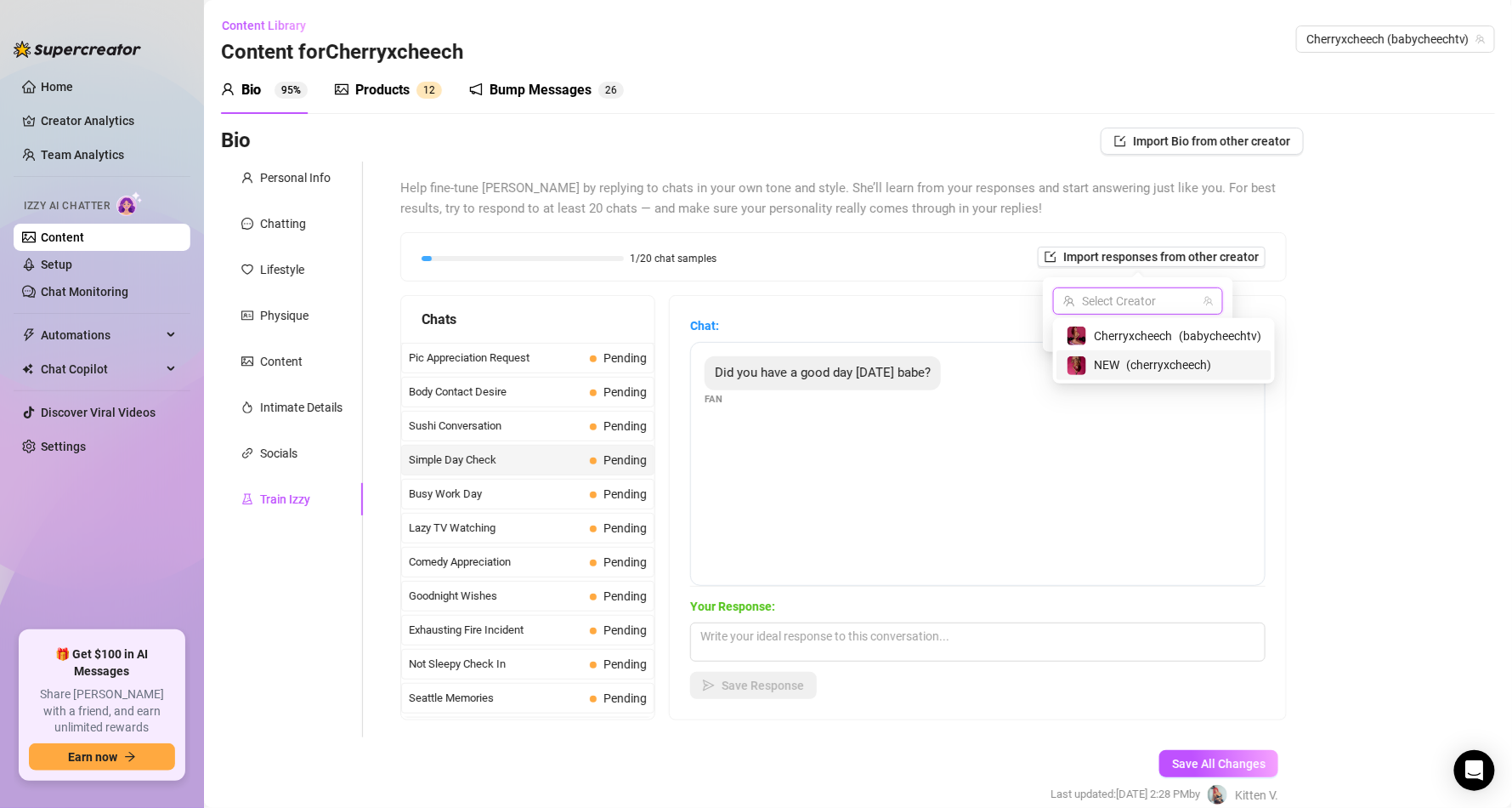
click at [1118, 359] on span "NEW" at bounding box center [1106, 364] width 25 height 18
click at [1193, 332] on span "Import" at bounding box center [1199, 332] width 36 height 14
click at [1210, 328] on span "Import" at bounding box center [1199, 332] width 36 height 14
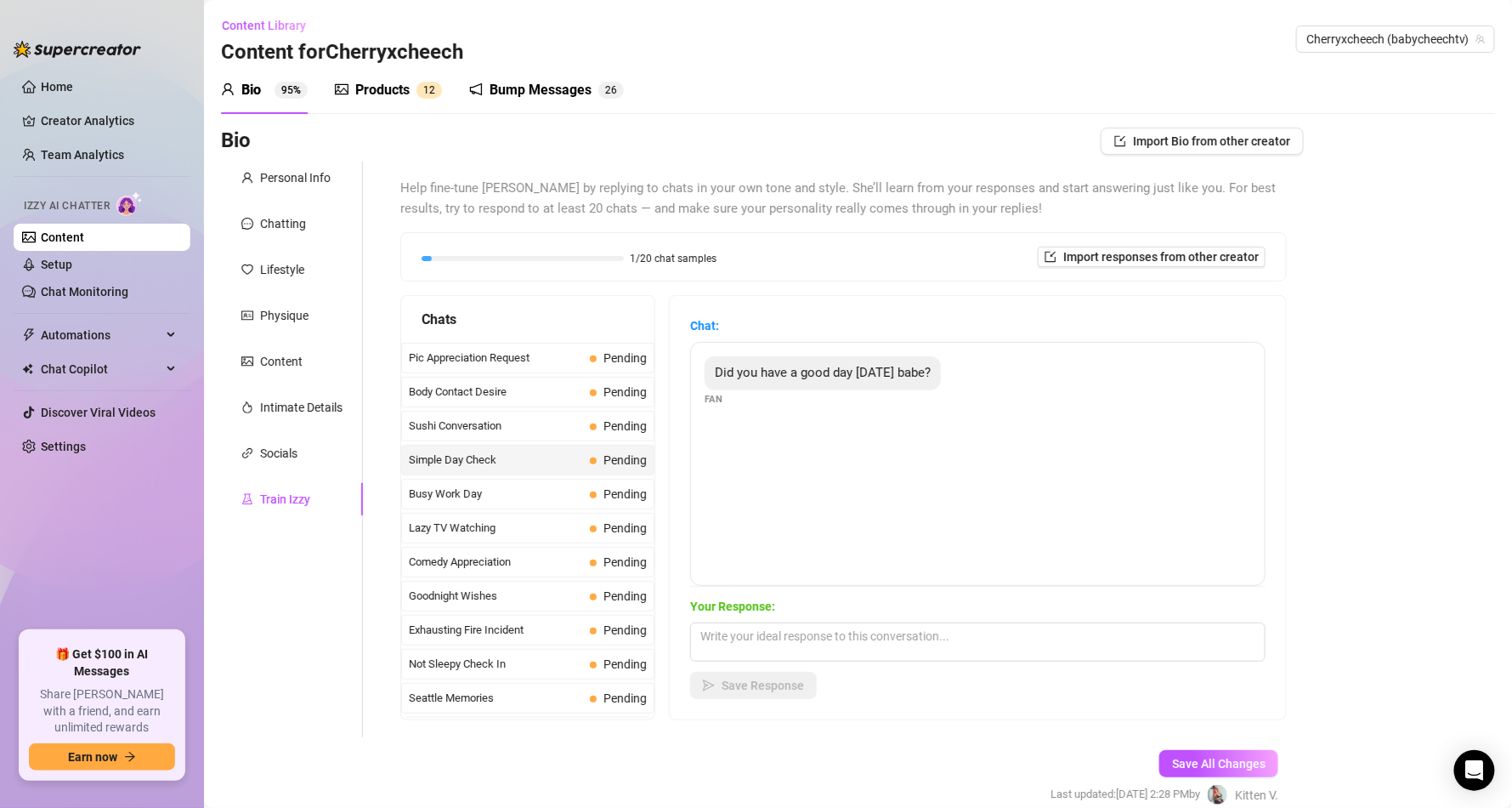
click at [956, 296] on div "Chat: Did you have a good day [DATE] babe? Fan Your Response: Save Response" at bounding box center [978, 507] width 616 height 423
click at [1234, 135] on span "Import Bio from other creator" at bounding box center [1212, 141] width 157 height 14
click at [1198, 186] on input "search" at bounding box center [1180, 188] width 134 height 25
click at [1150, 222] on span "Cherryxcheech" at bounding box center [1183, 223] width 78 height 18
click at [1423, 208] on div "Bio Import Bio from other creator Personal Info Chatting Lifestyle Physique Con…" at bounding box center [858, 481] width 1274 height 707
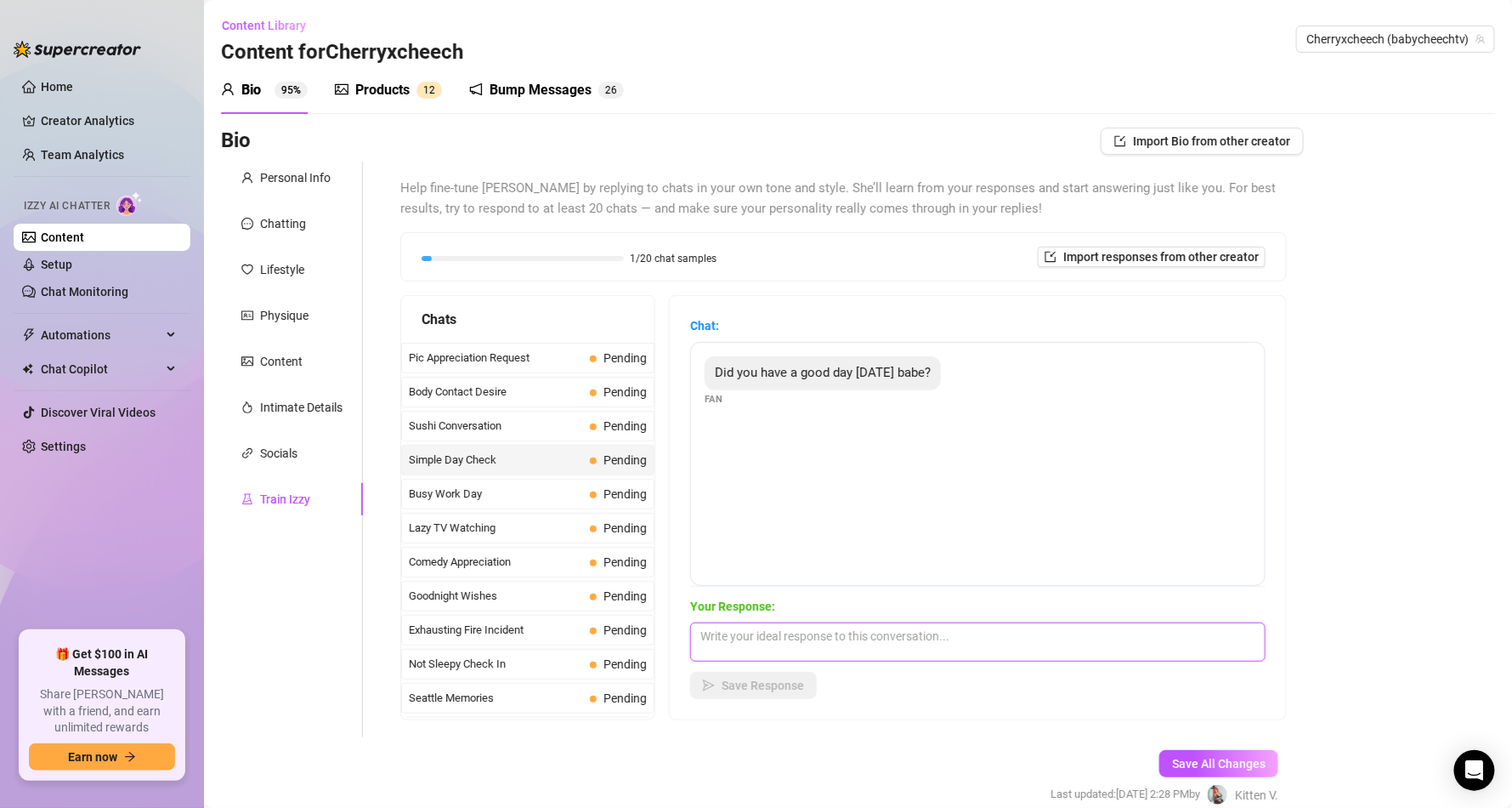
click at [971, 639] on textarea at bounding box center [977, 642] width 575 height 39
click at [504, 501] on span "Busy Work Day" at bounding box center [496, 494] width 174 height 17
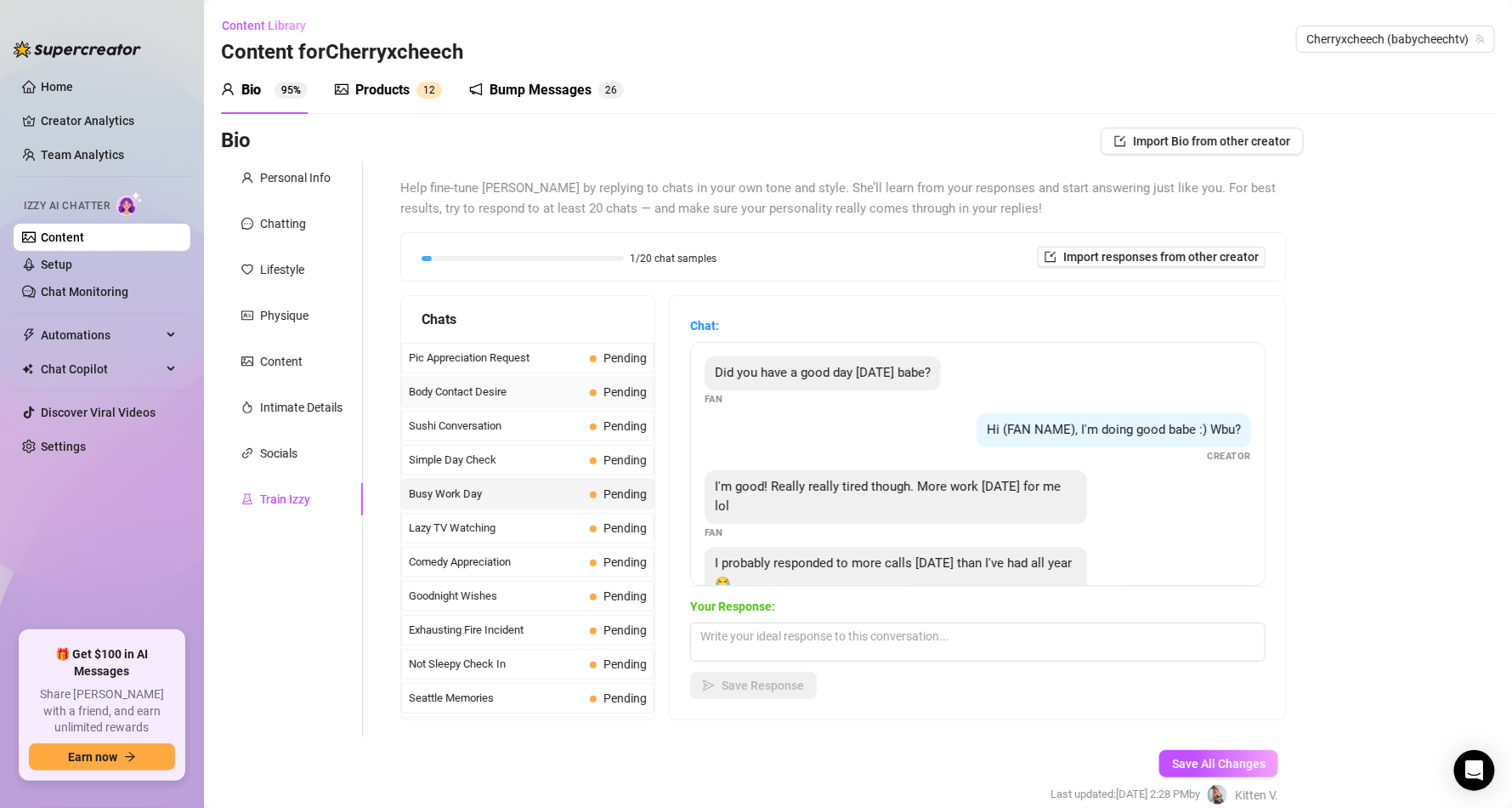
click at [548, 400] on span "Body Contact Desire" at bounding box center [496, 392] width 174 height 17
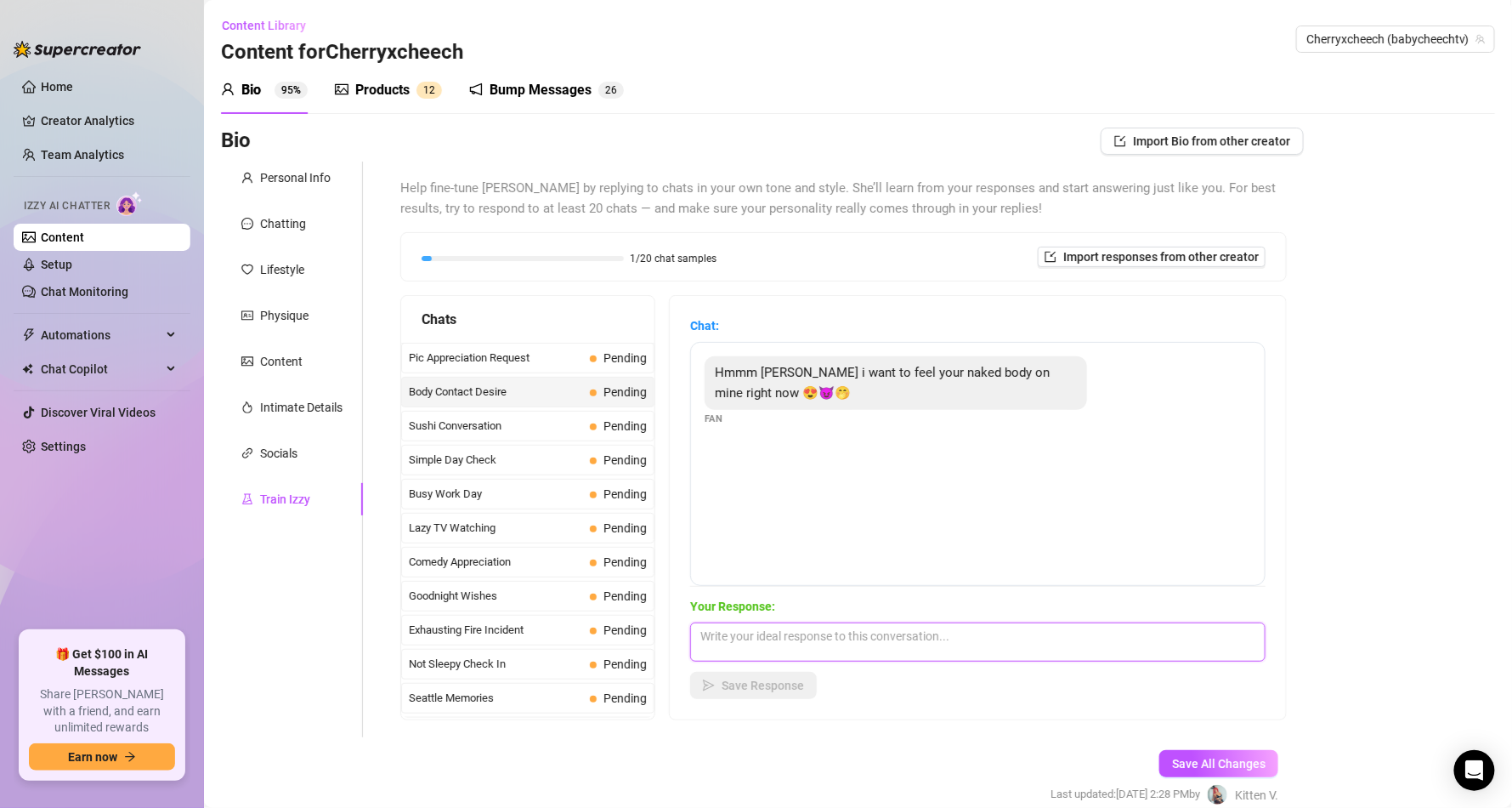
click at [748, 625] on textarea at bounding box center [977, 642] width 575 height 39
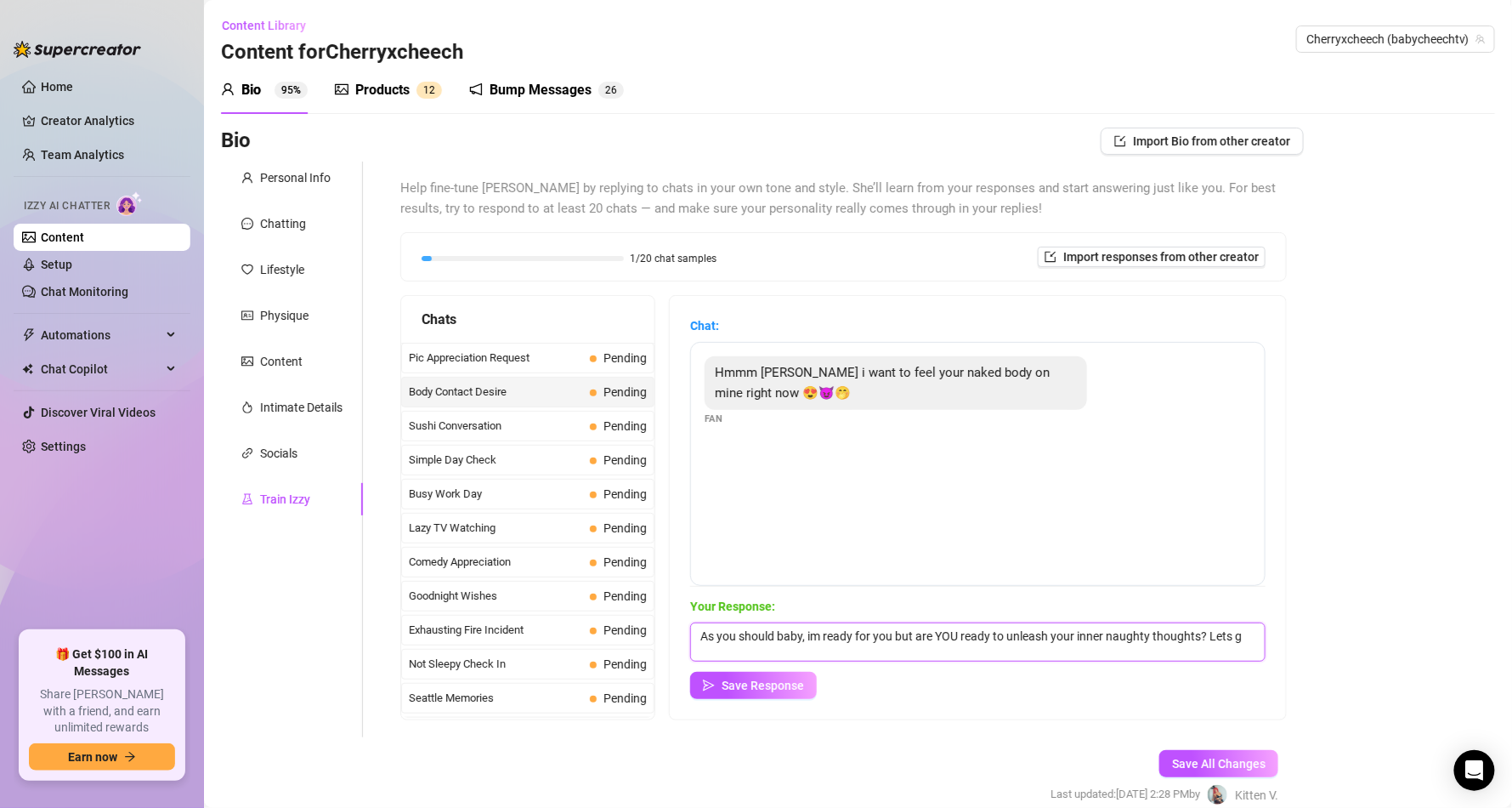
scroll to position [2, 0]
type textarea "As you should baby, im ready for you but are YOU ready to unleash your inner na…"
click at [778, 696] on button "Save Response" at bounding box center [753, 685] width 127 height 27
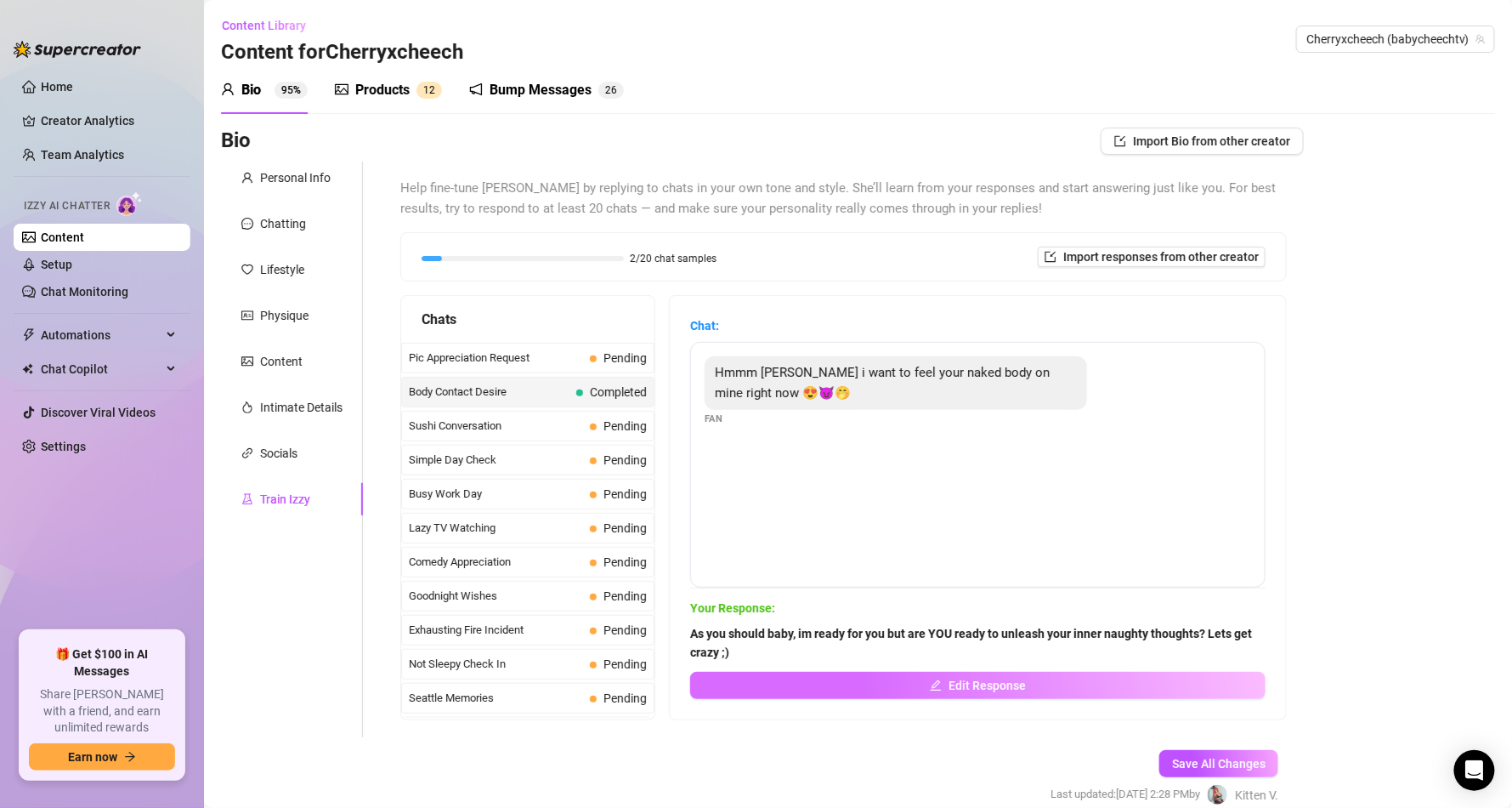
click at [756, 675] on button "Edit Response" at bounding box center [977, 685] width 575 height 27
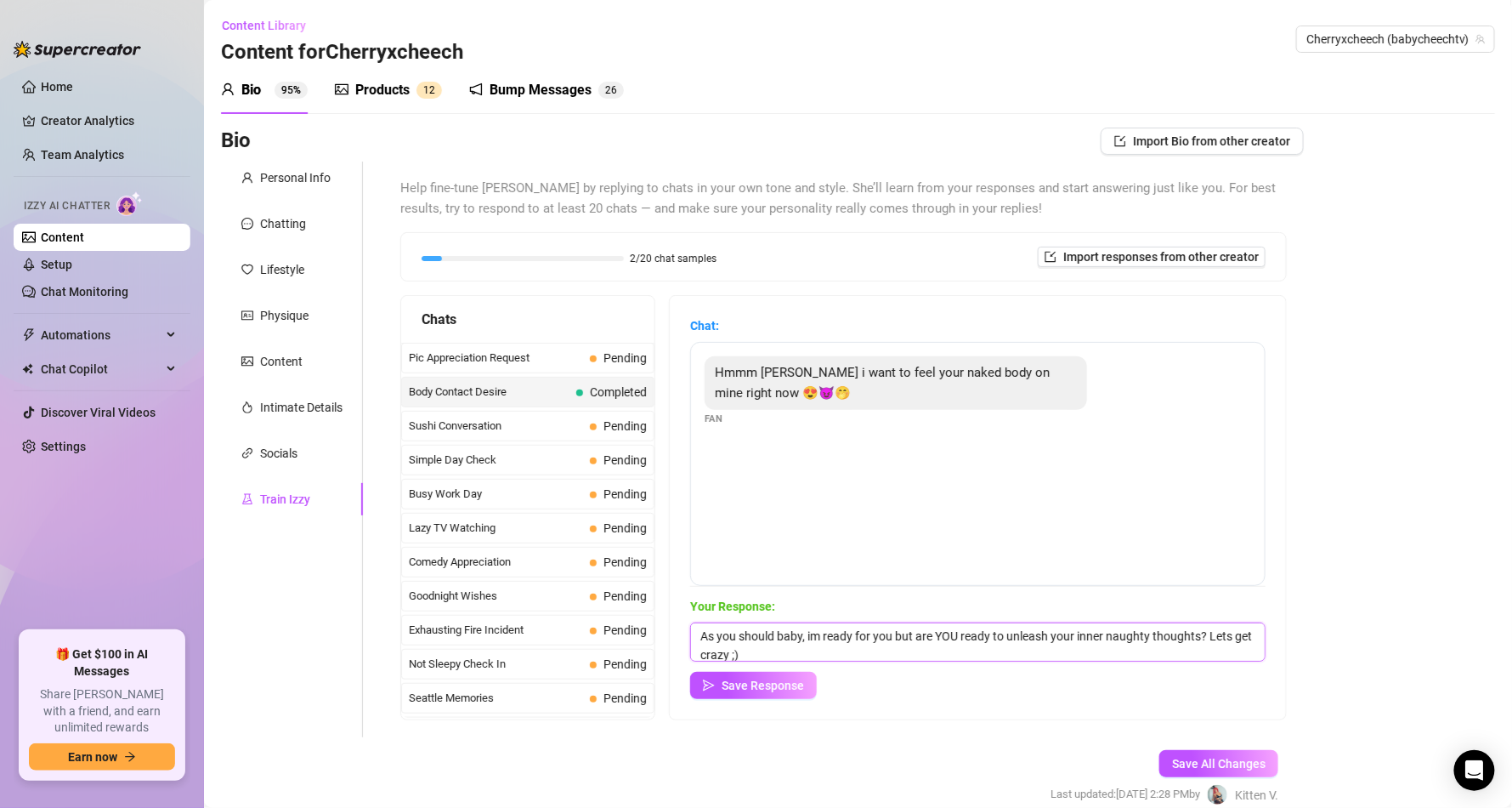
click at [804, 649] on textarea "As you should baby, im ready for you but are YOU ready to unleash your inner na…" at bounding box center [977, 642] width 575 height 39
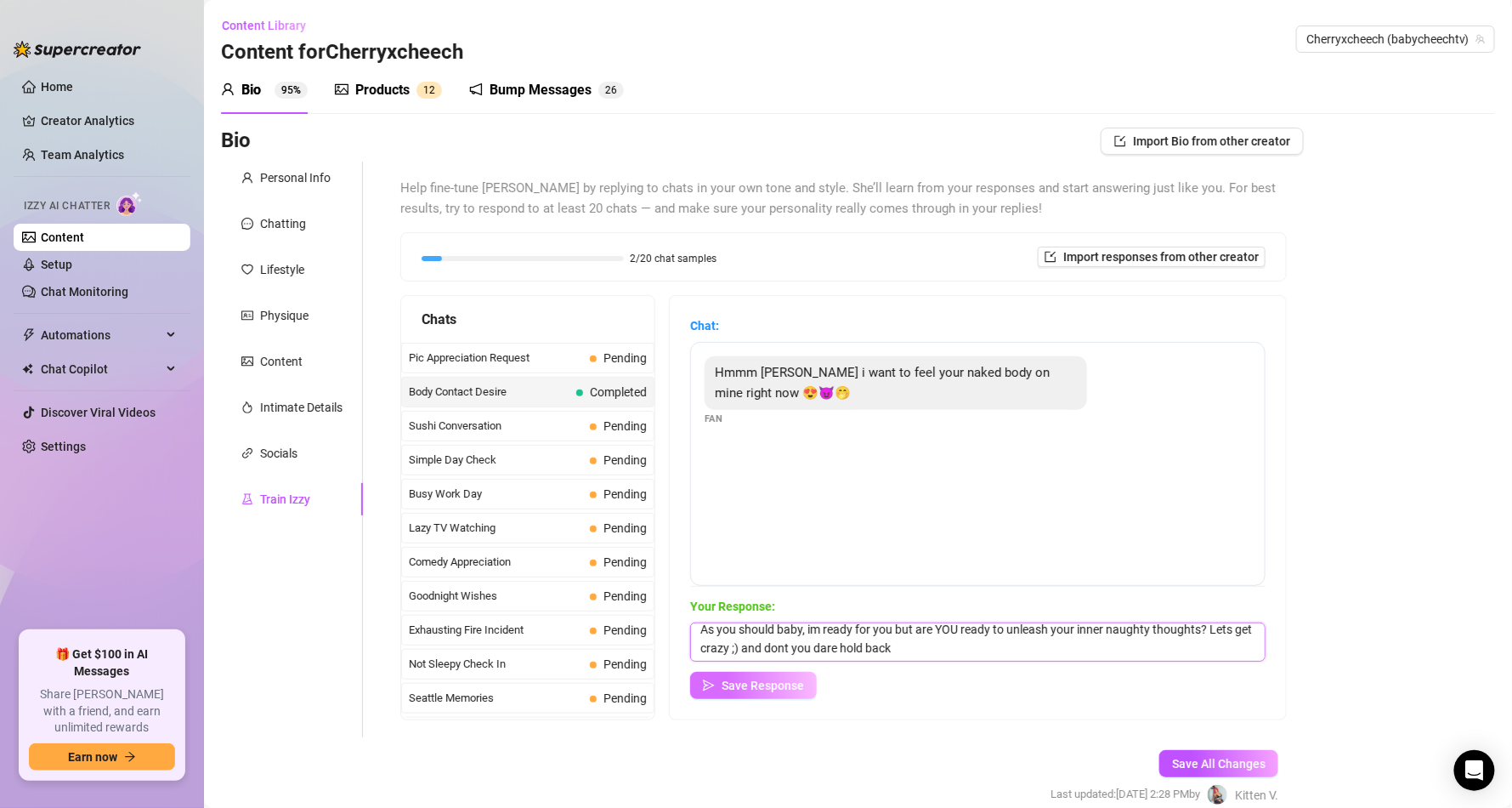
type textarea "As you should baby, im ready for you but are YOU ready to unleash your inner na…"
click at [755, 689] on span "Save Response" at bounding box center [762, 685] width 82 height 14
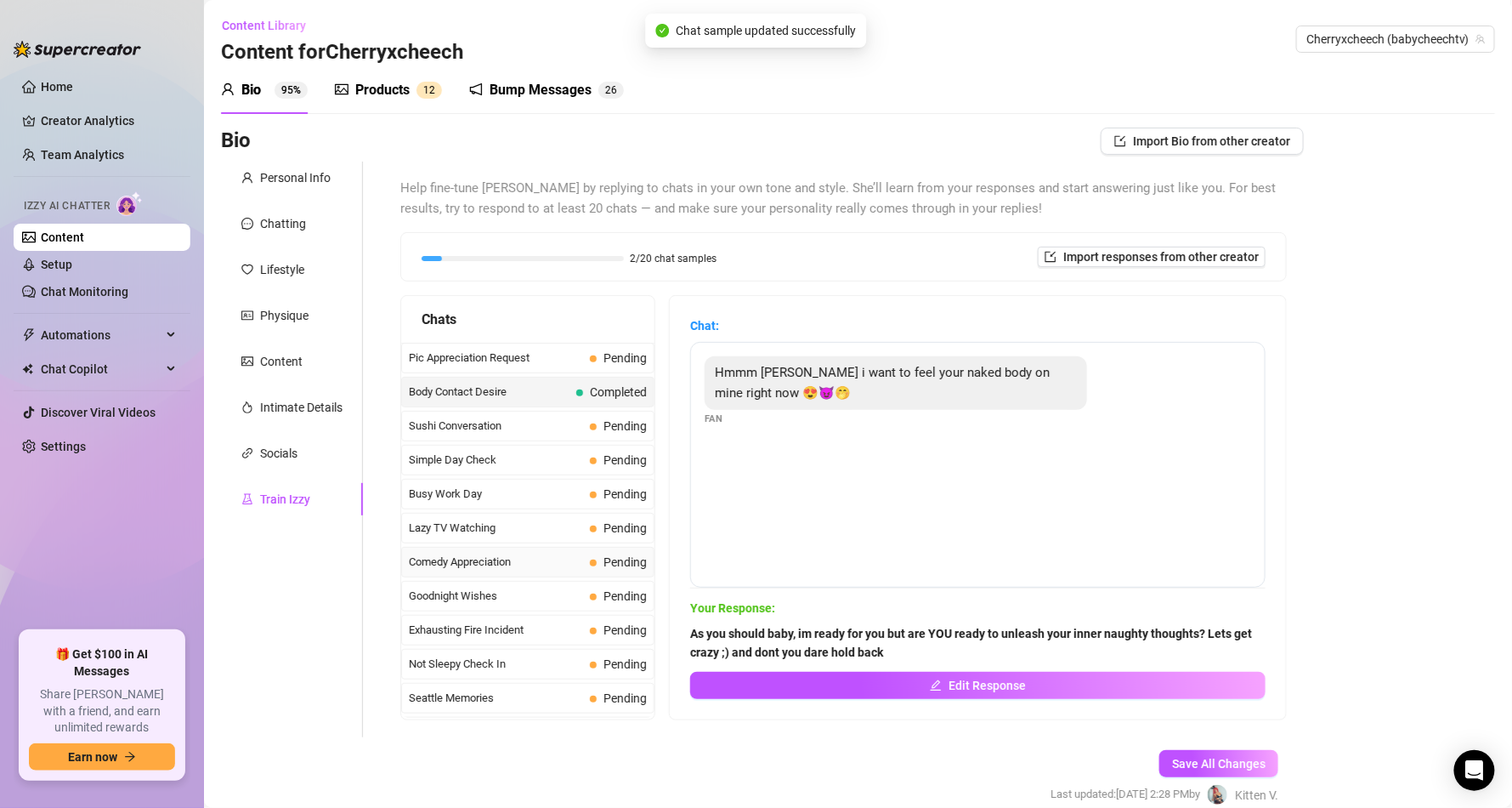
click at [498, 570] on span "Comedy Appreciation" at bounding box center [496, 563] width 174 height 17
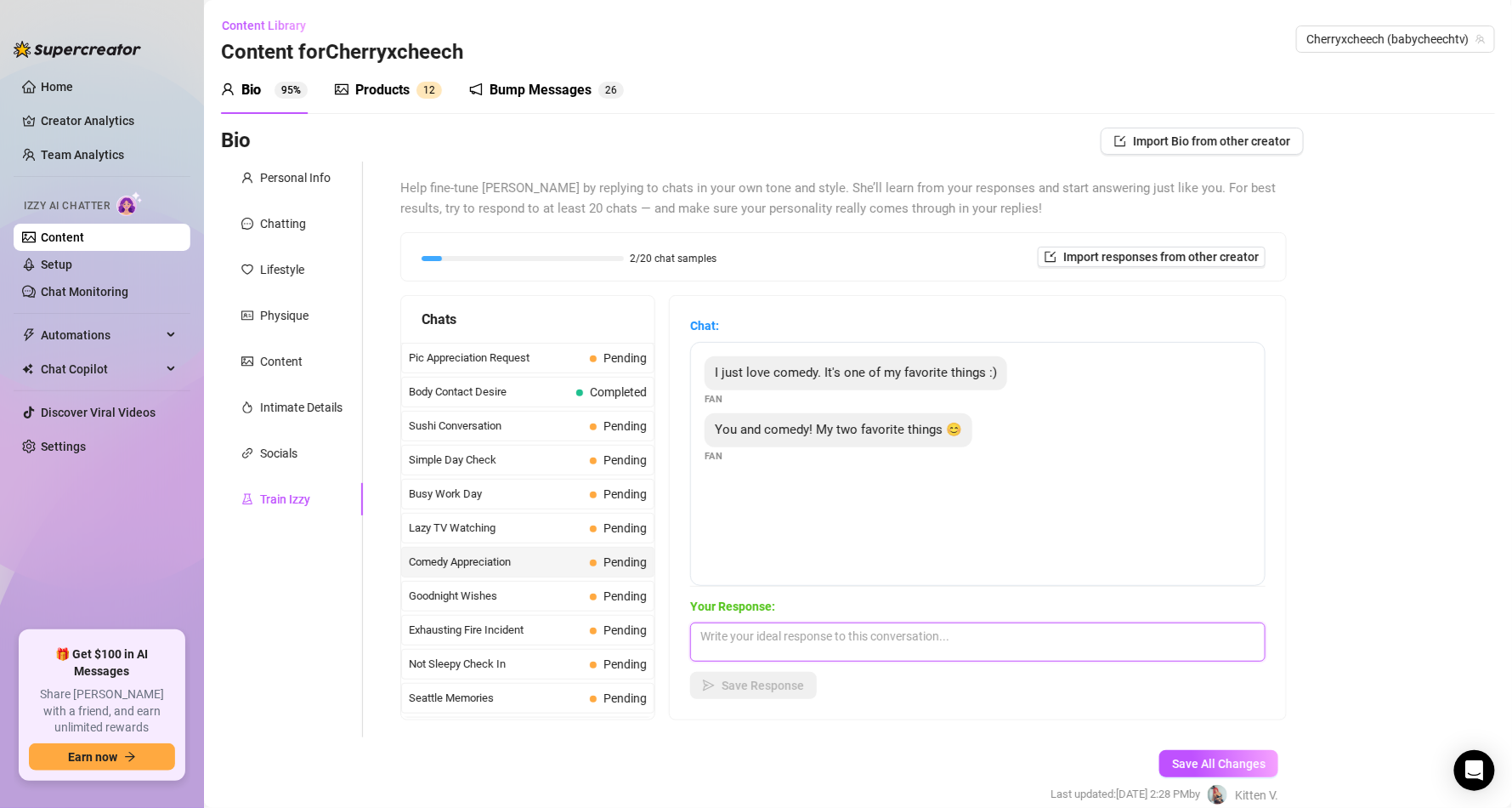
click at [793, 641] on textarea at bounding box center [977, 642] width 575 height 39
click at [979, 629] on textarea "haha well one of my favorite things is horror, i say wed have an epic movie nig…" at bounding box center [977, 642] width 575 height 39
click at [1207, 648] on textarea "haha well one of my favorite things is horror, i say we would have an epic movi…" at bounding box center [977, 642] width 575 height 39
type textarea "haha well one of my favorite things is horror, i say we would have an epic movi…"
click at [804, 686] on span "Save Response" at bounding box center [762, 685] width 82 height 14
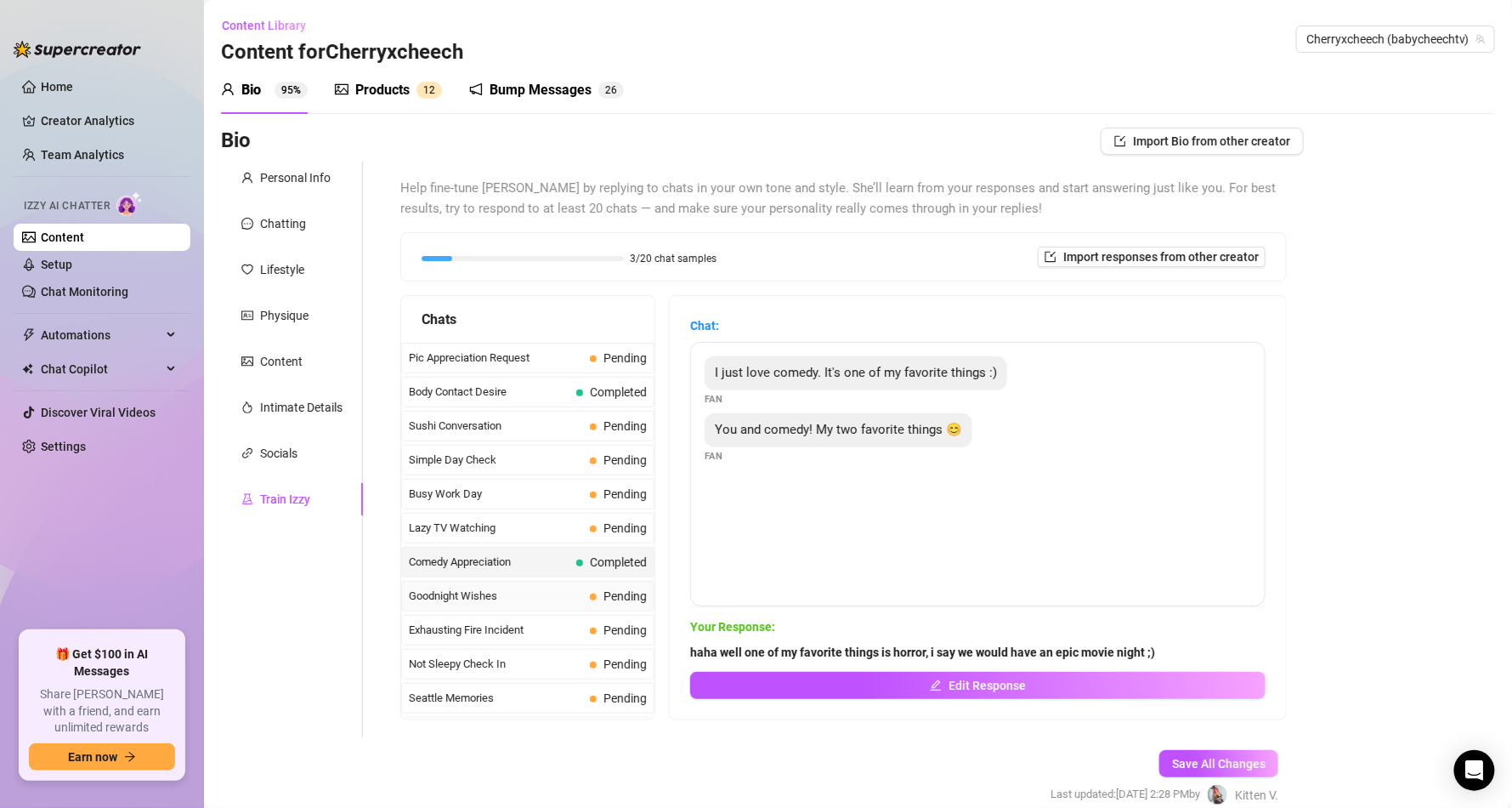
click at [542, 604] on span "Goodnight Wishes" at bounding box center [496, 596] width 174 height 17
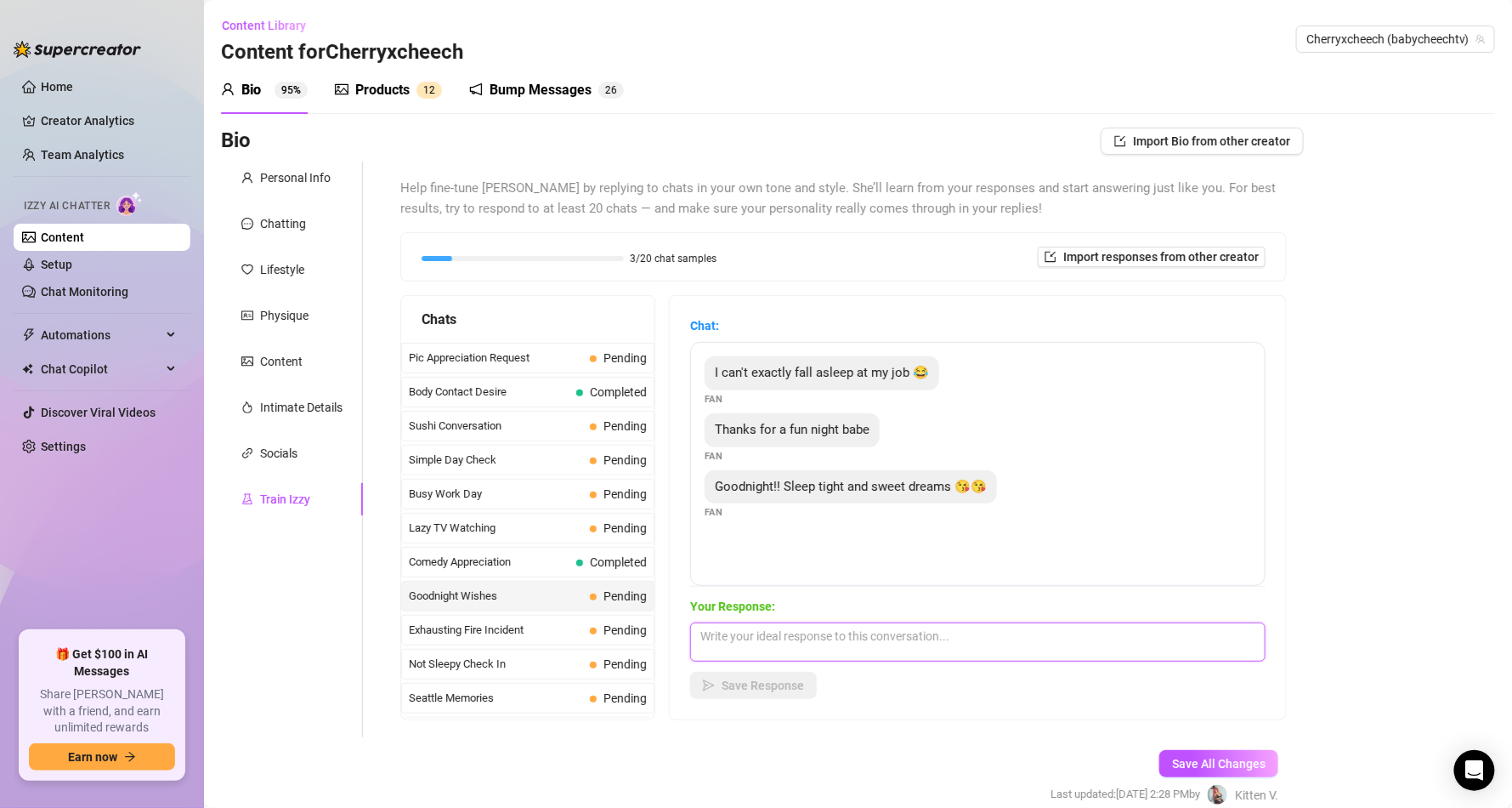
click at [833, 630] on textarea at bounding box center [977, 642] width 575 height 39
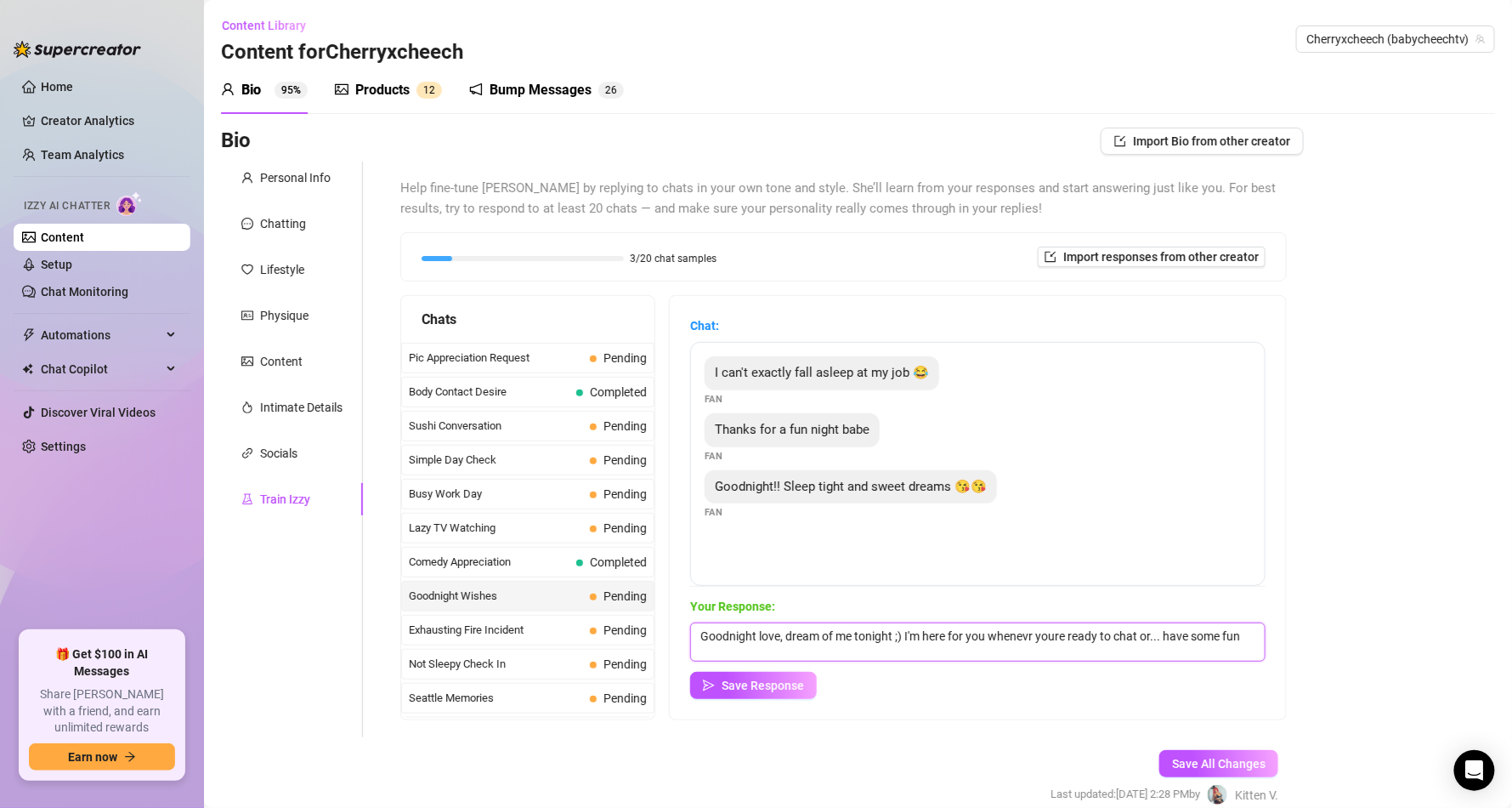
scroll to position [2, 0]
click at [1021, 632] on textarea "Goodnight love, dream of me tonight ;) I'm here for you whenevr youre ready to …" at bounding box center [977, 642] width 575 height 39
click at [1053, 633] on textarea "Goodnight love, dream of me tonight ;) I'm here for you whenever youre ready to…" at bounding box center [977, 642] width 575 height 39
type textarea "Goodnight love, dream of me tonight ;) I'm here for you whenever you're ready t…"
click at [784, 684] on span "Save Response" at bounding box center [762, 685] width 82 height 14
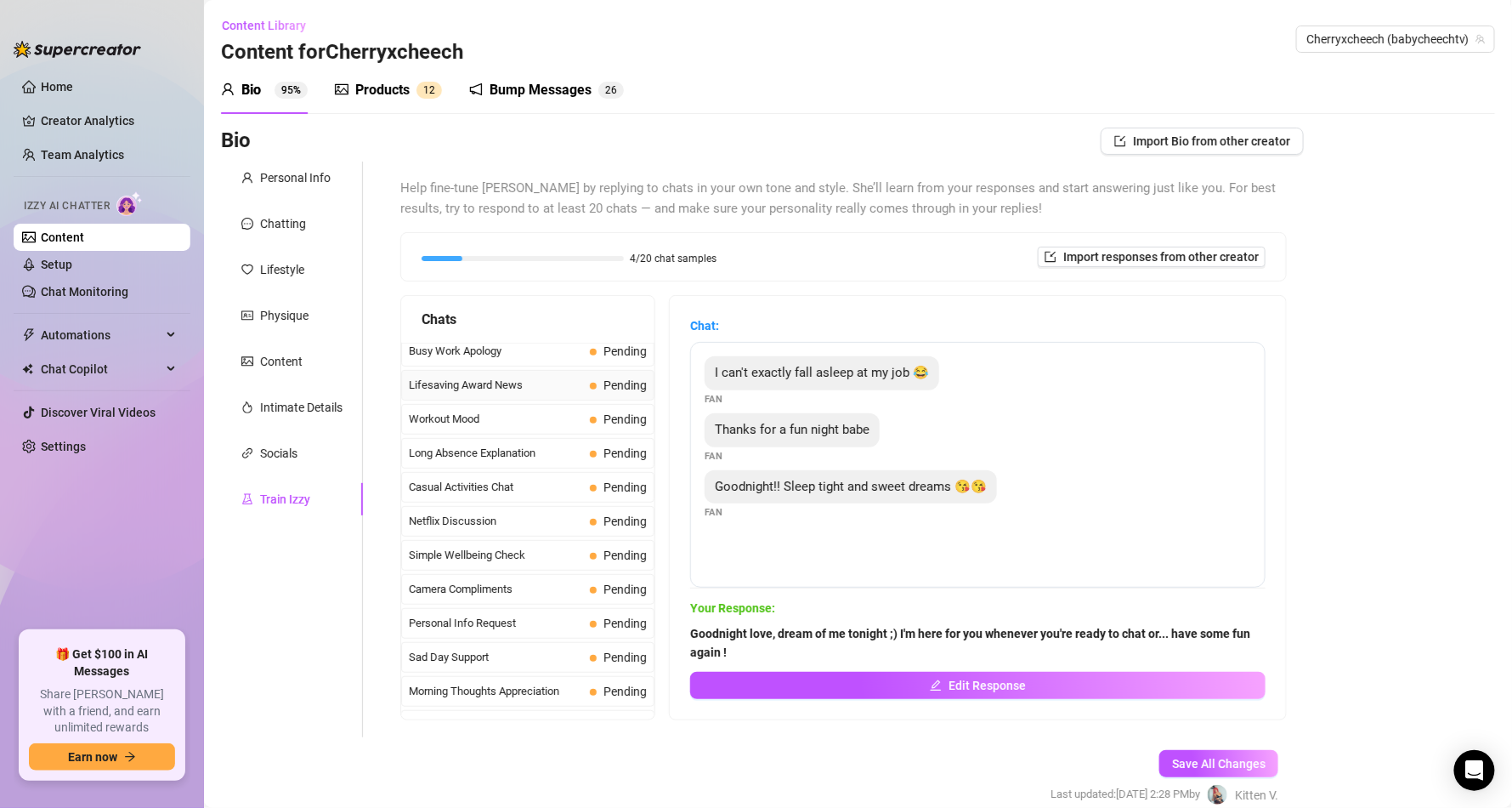
scroll to position [1544, 0]
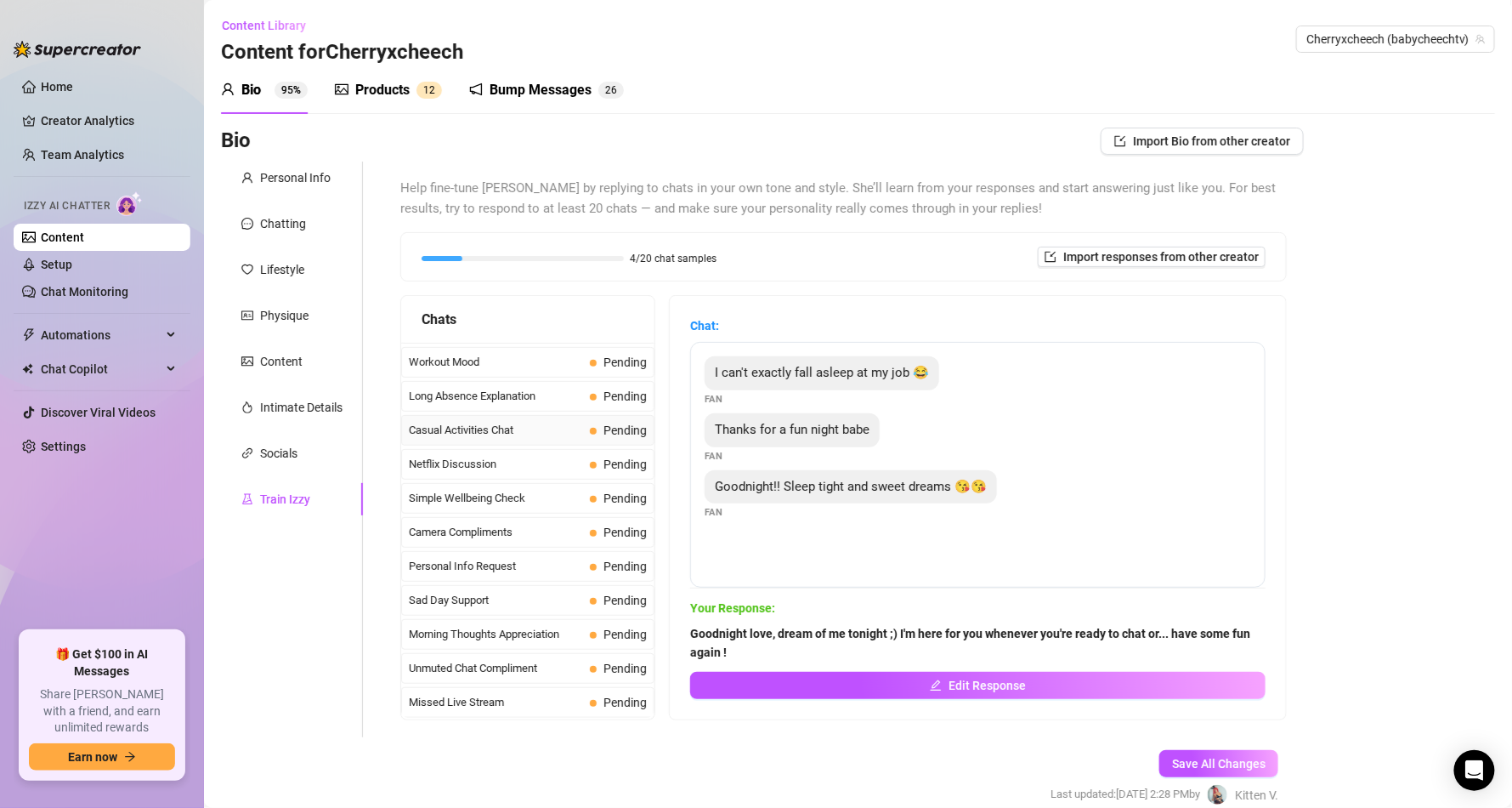
click at [504, 421] on span "Casual Activities Chat" at bounding box center [496, 430] width 174 height 17
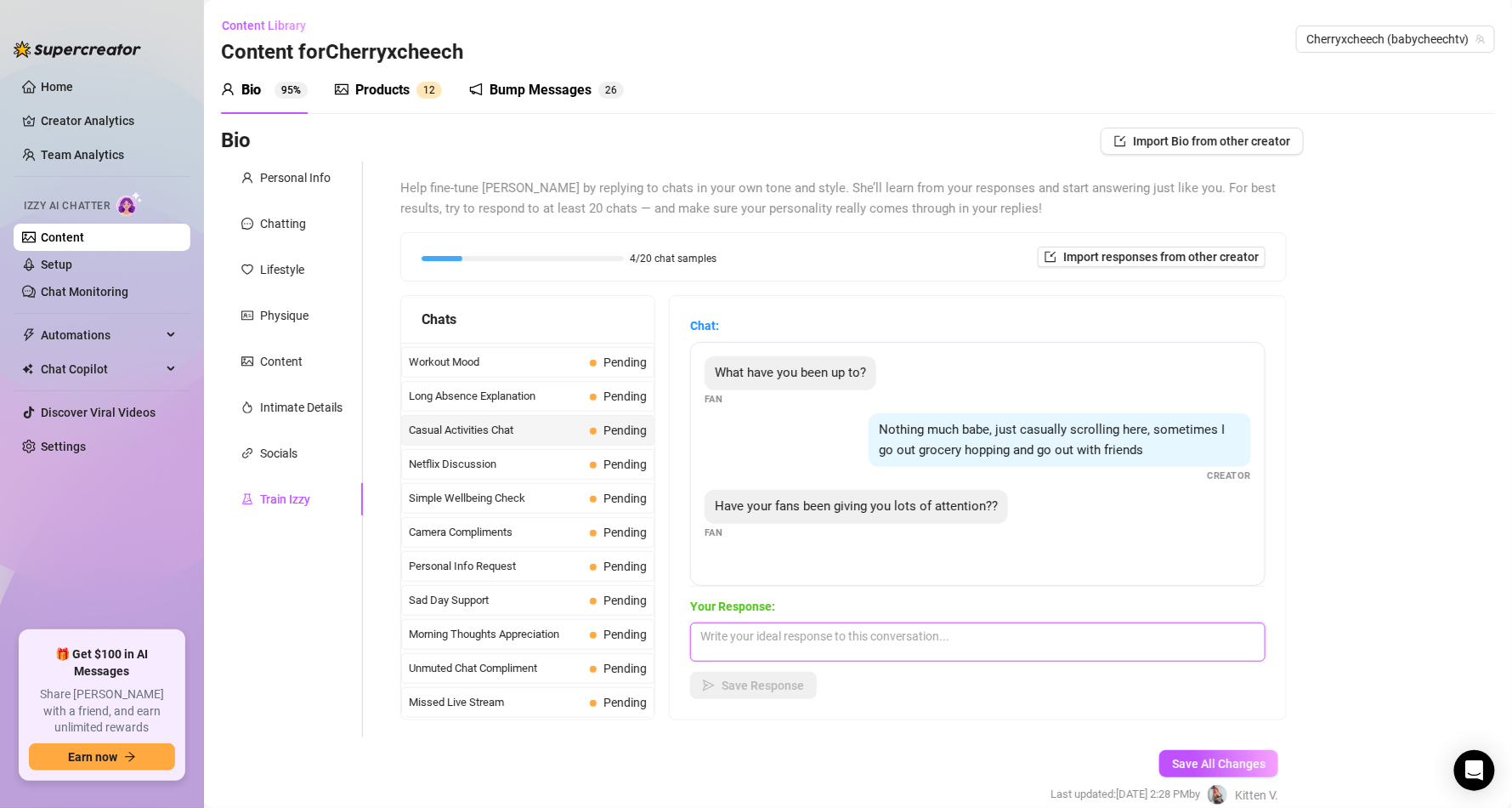
click at [837, 623] on textarea at bounding box center [977, 642] width 575 height 39
click at [92, 285] on link "Chat Monitoring" at bounding box center [84, 292] width 88 height 14
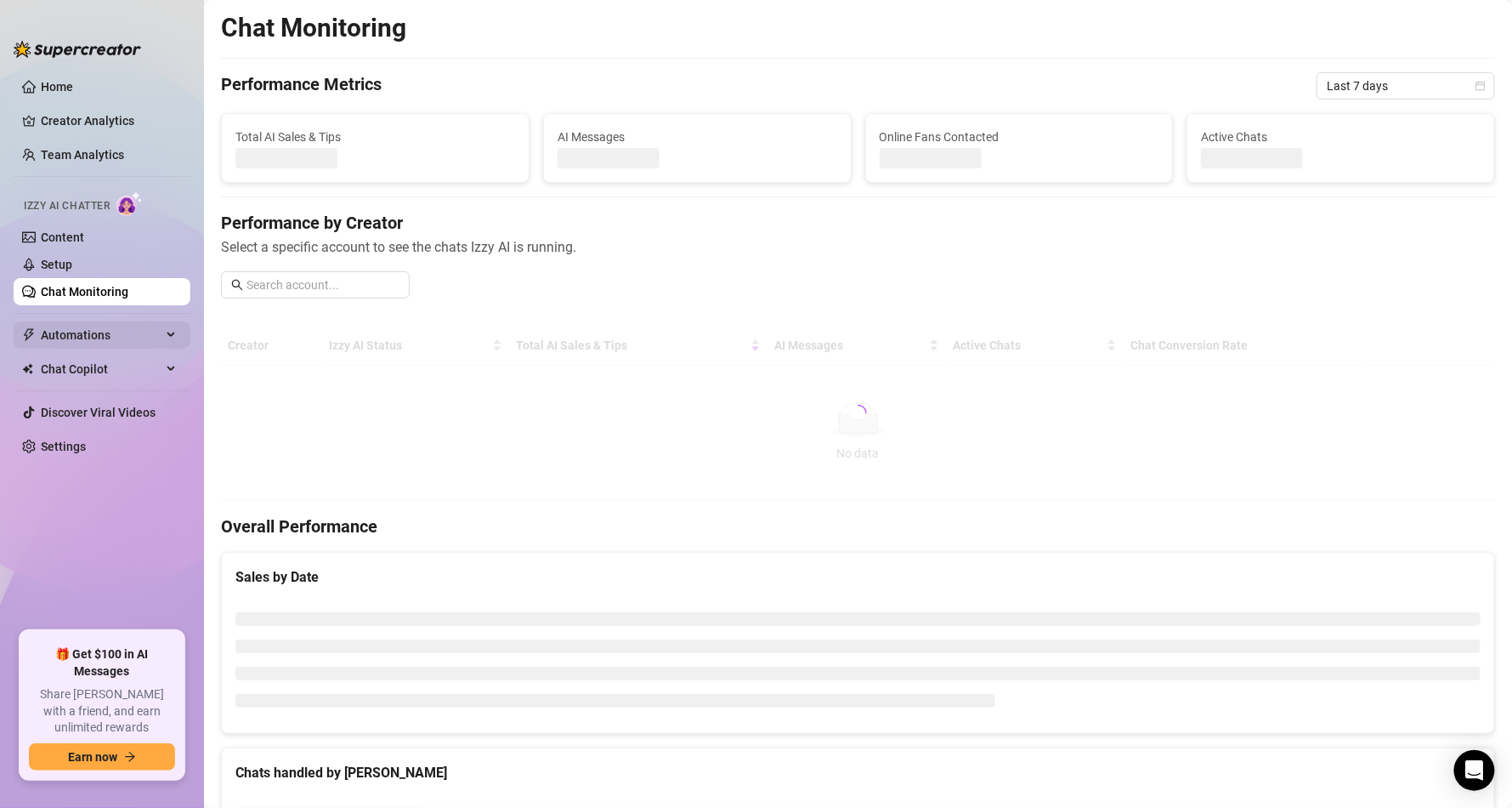
click at [85, 328] on span "Automations" at bounding box center [100, 334] width 121 height 27
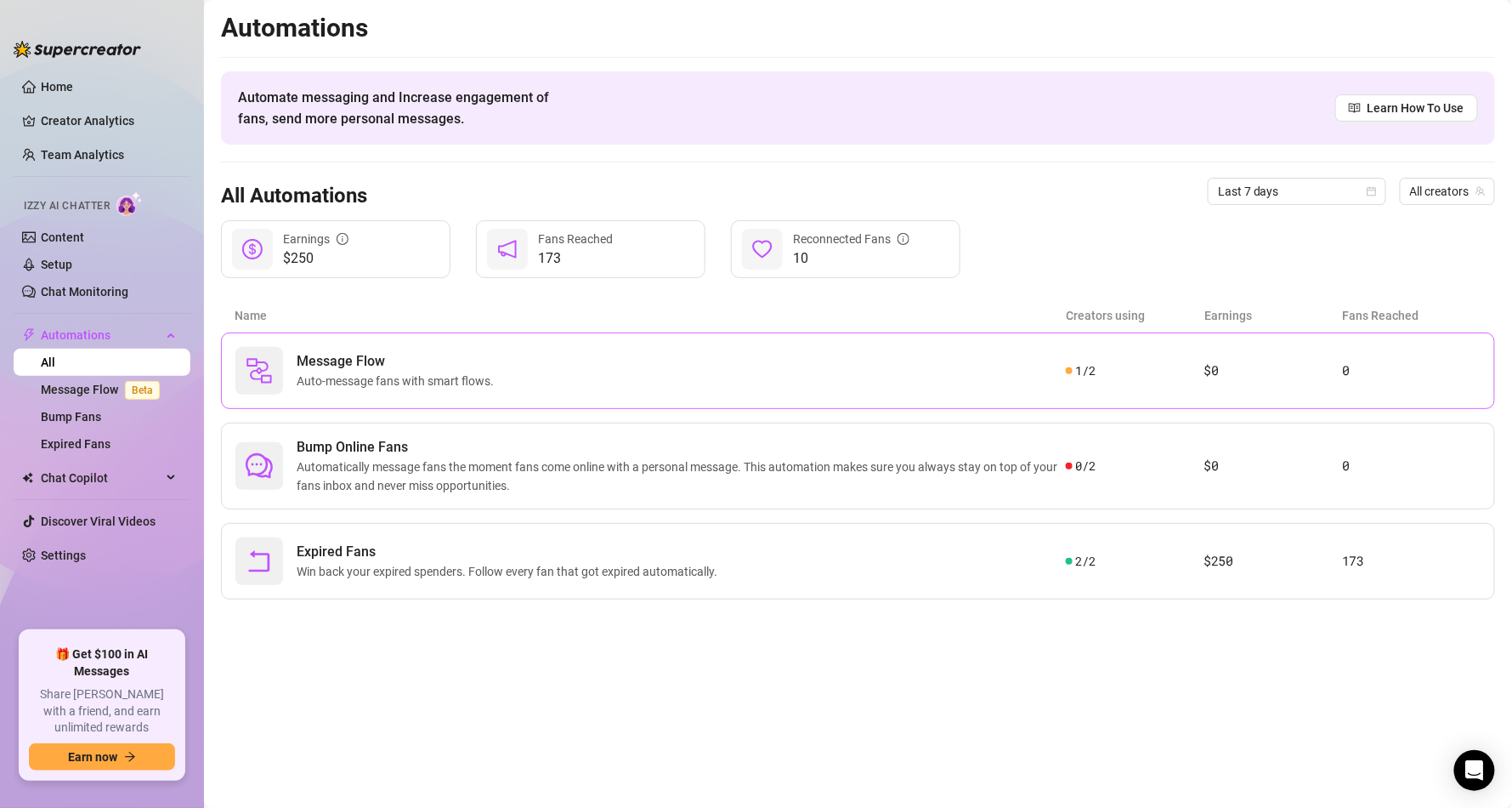
click at [413, 359] on span "Message Flow" at bounding box center [398, 361] width 204 height 20
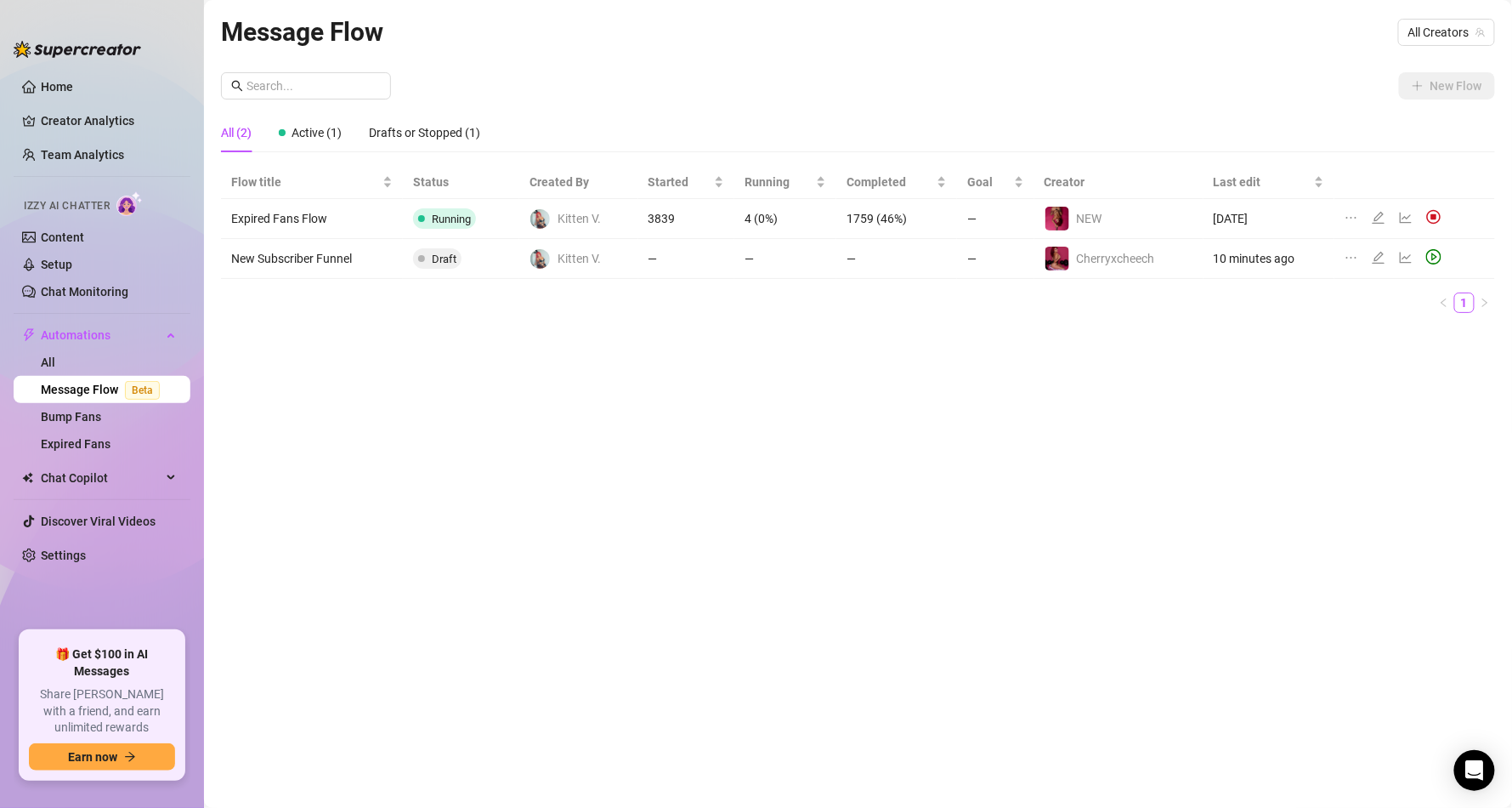
click at [425, 251] on span at bounding box center [421, 258] width 7 height 20
click at [1375, 252] on icon "edit" at bounding box center [1379, 257] width 14 height 14
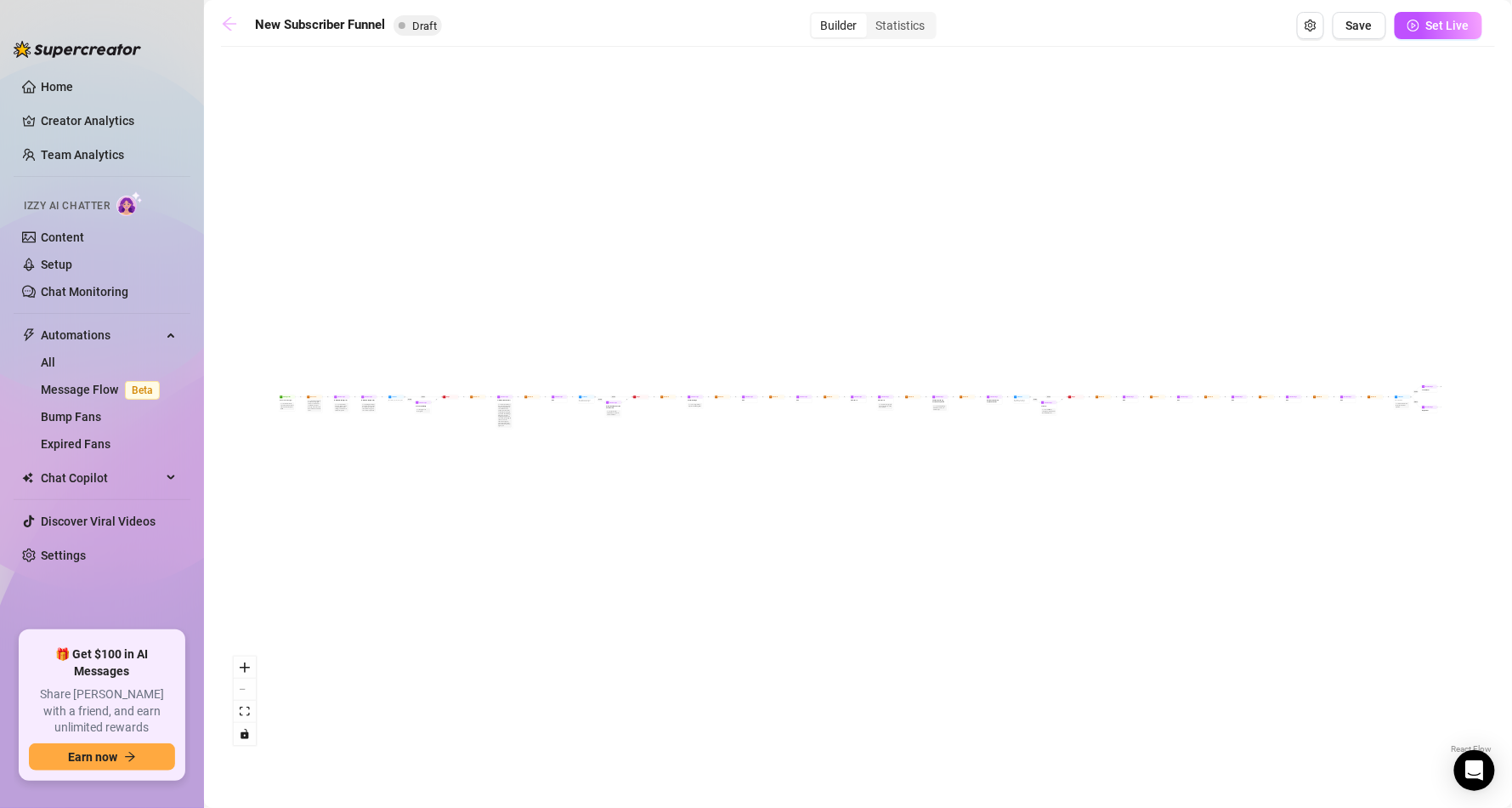
click at [236, 26] on icon "arrow-left" at bounding box center [230, 24] width 17 height 17
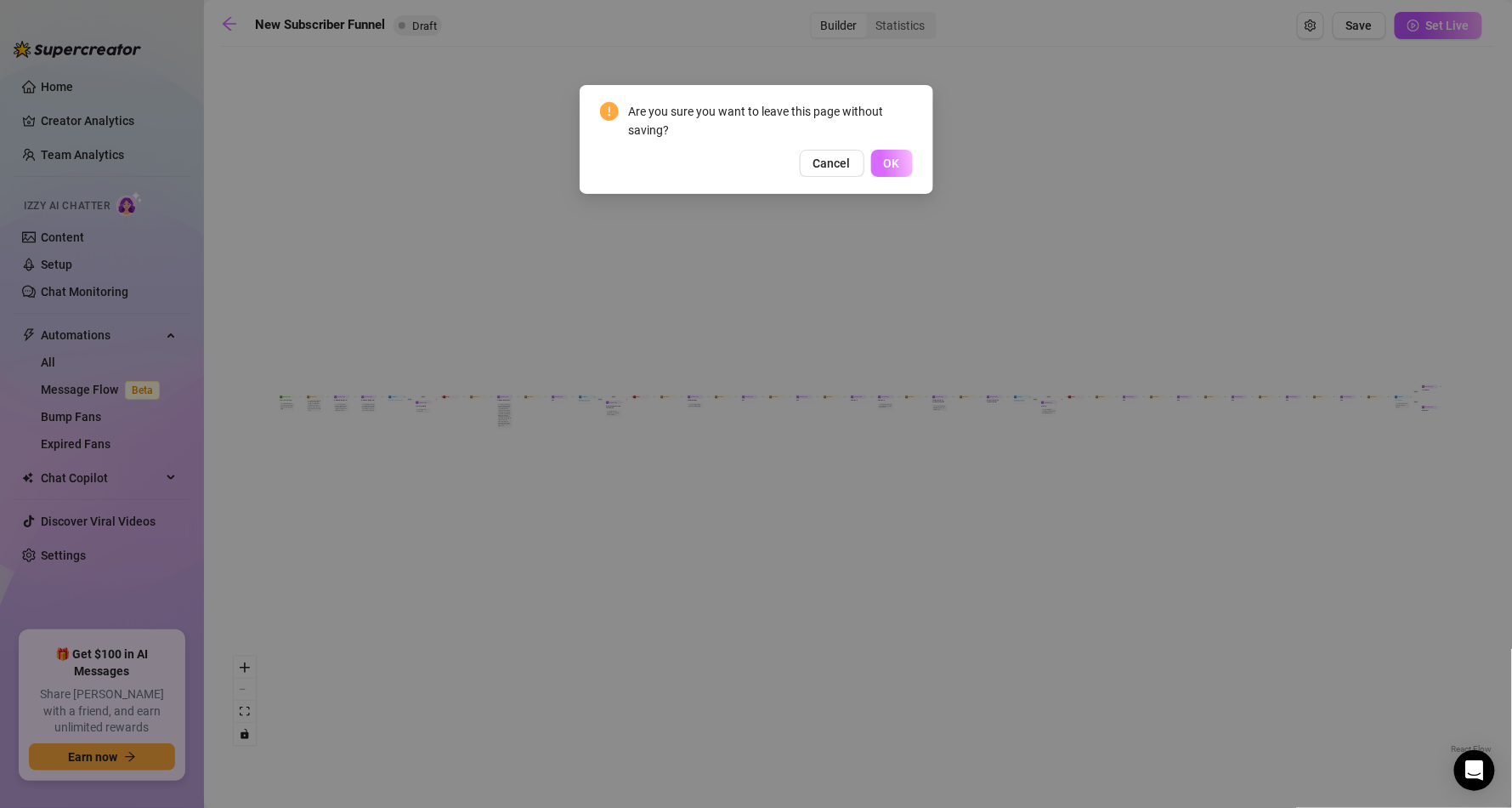
click at [900, 154] on button "OK" at bounding box center [892, 163] width 42 height 27
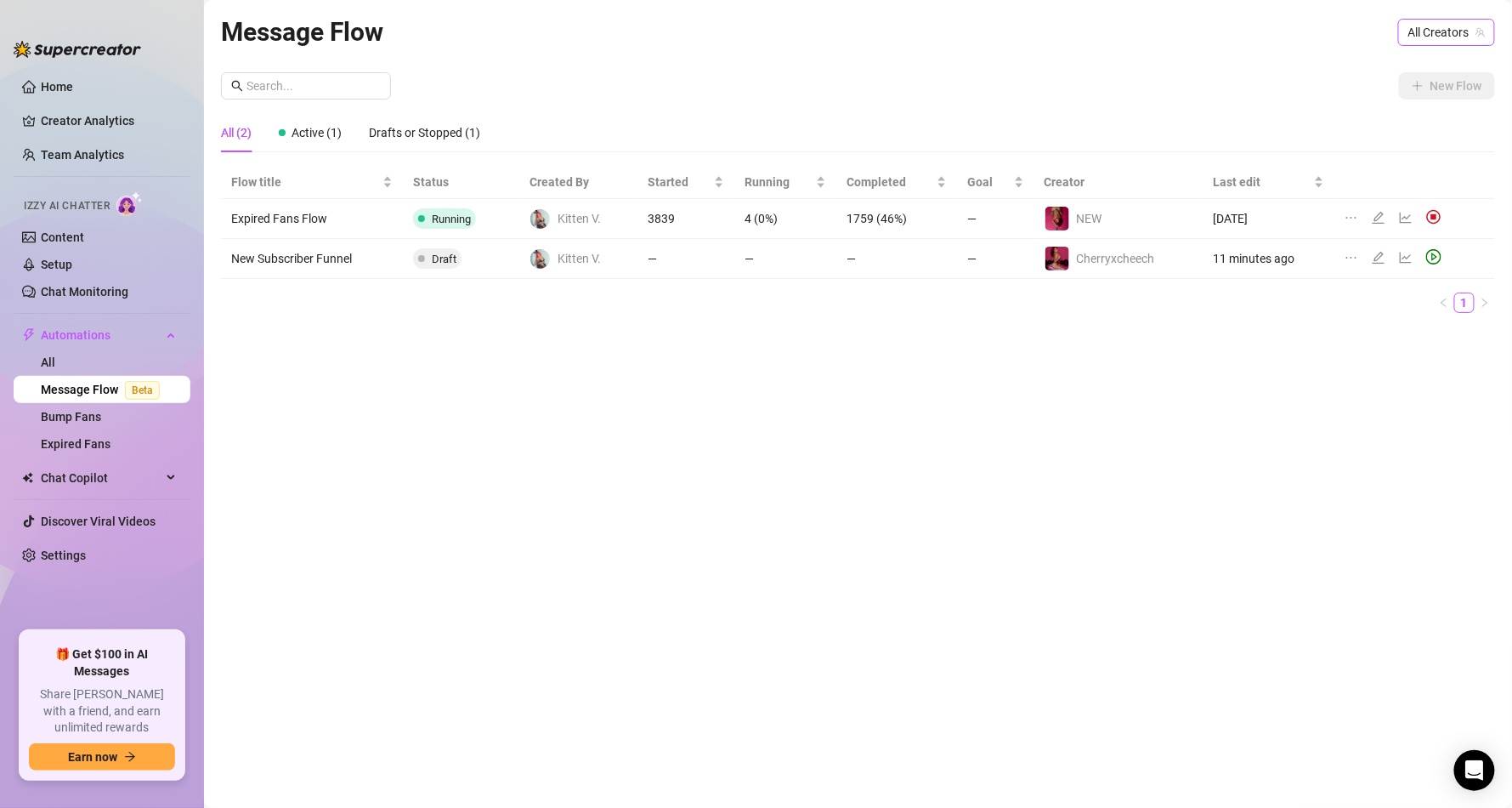
click at [1441, 27] on span "All Creators" at bounding box center [1446, 32] width 76 height 25
click at [1372, 99] on span "Cherryxcheech" at bounding box center [1353, 94] width 78 height 18
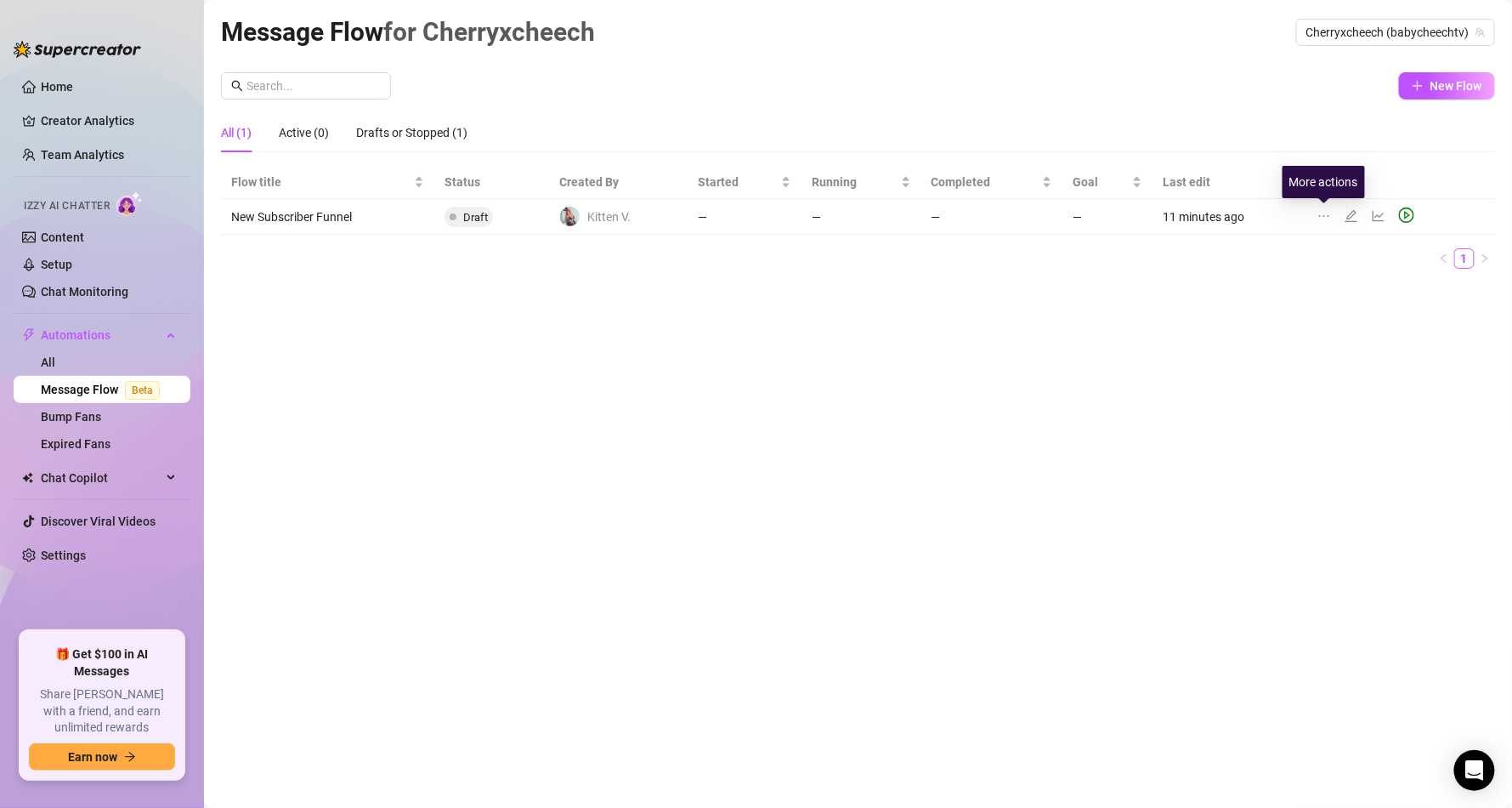
click at [1323, 209] on icon "ellipsis" at bounding box center [1324, 216] width 14 height 14
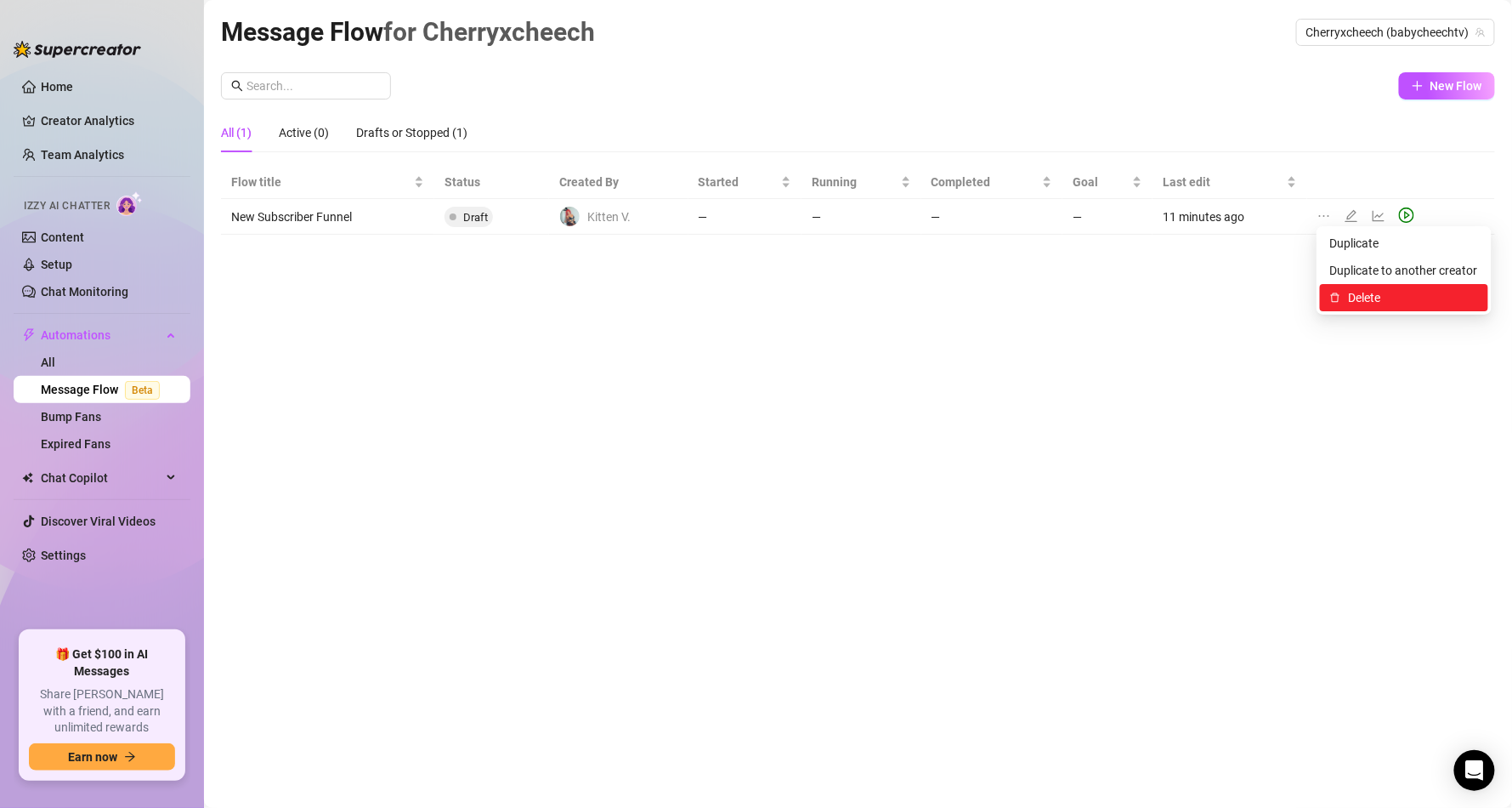
click at [1373, 296] on span "Delete" at bounding box center [1413, 297] width 129 height 18
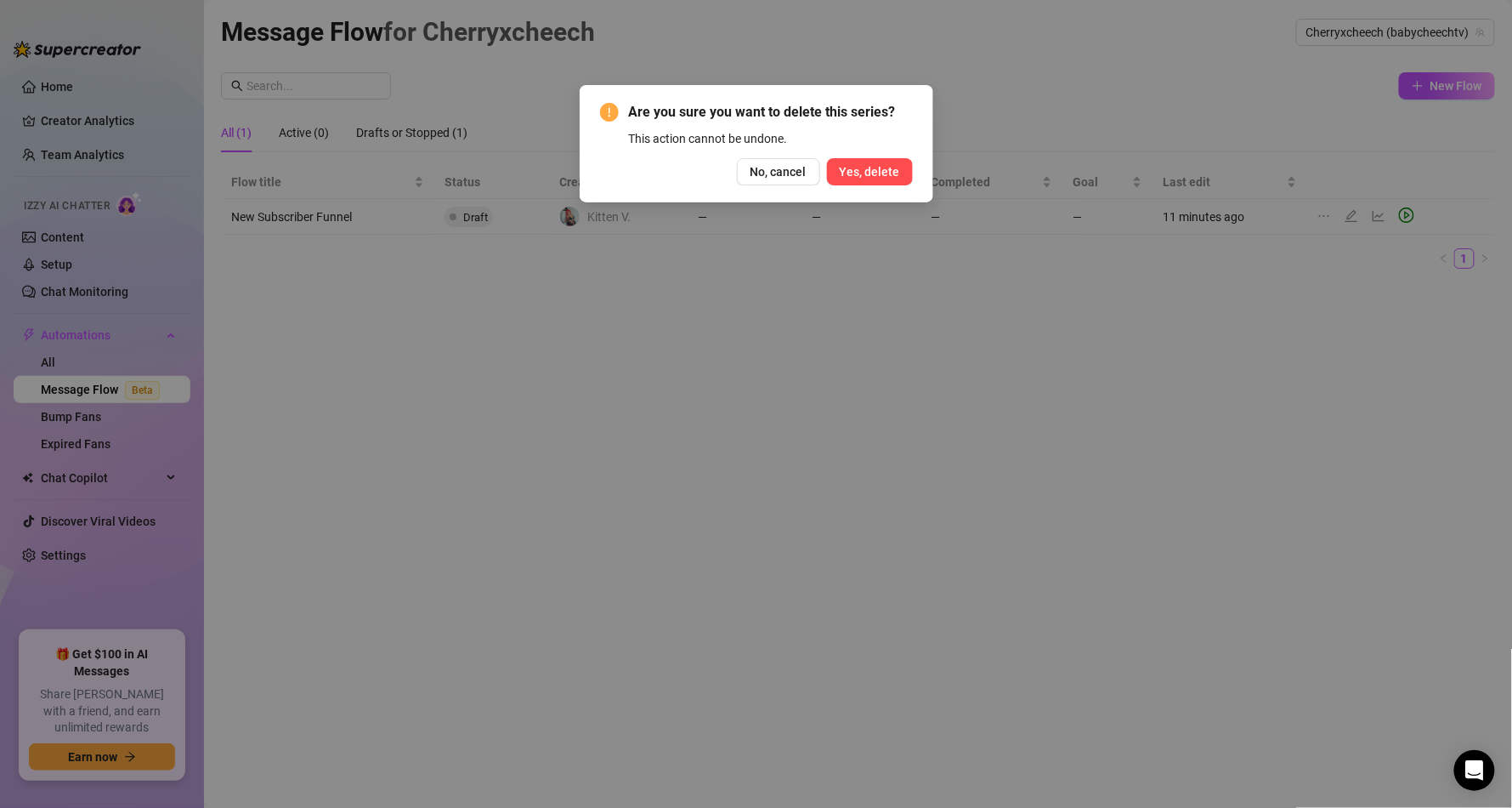
click at [903, 173] on button "Yes, delete" at bounding box center [870, 172] width 86 height 27
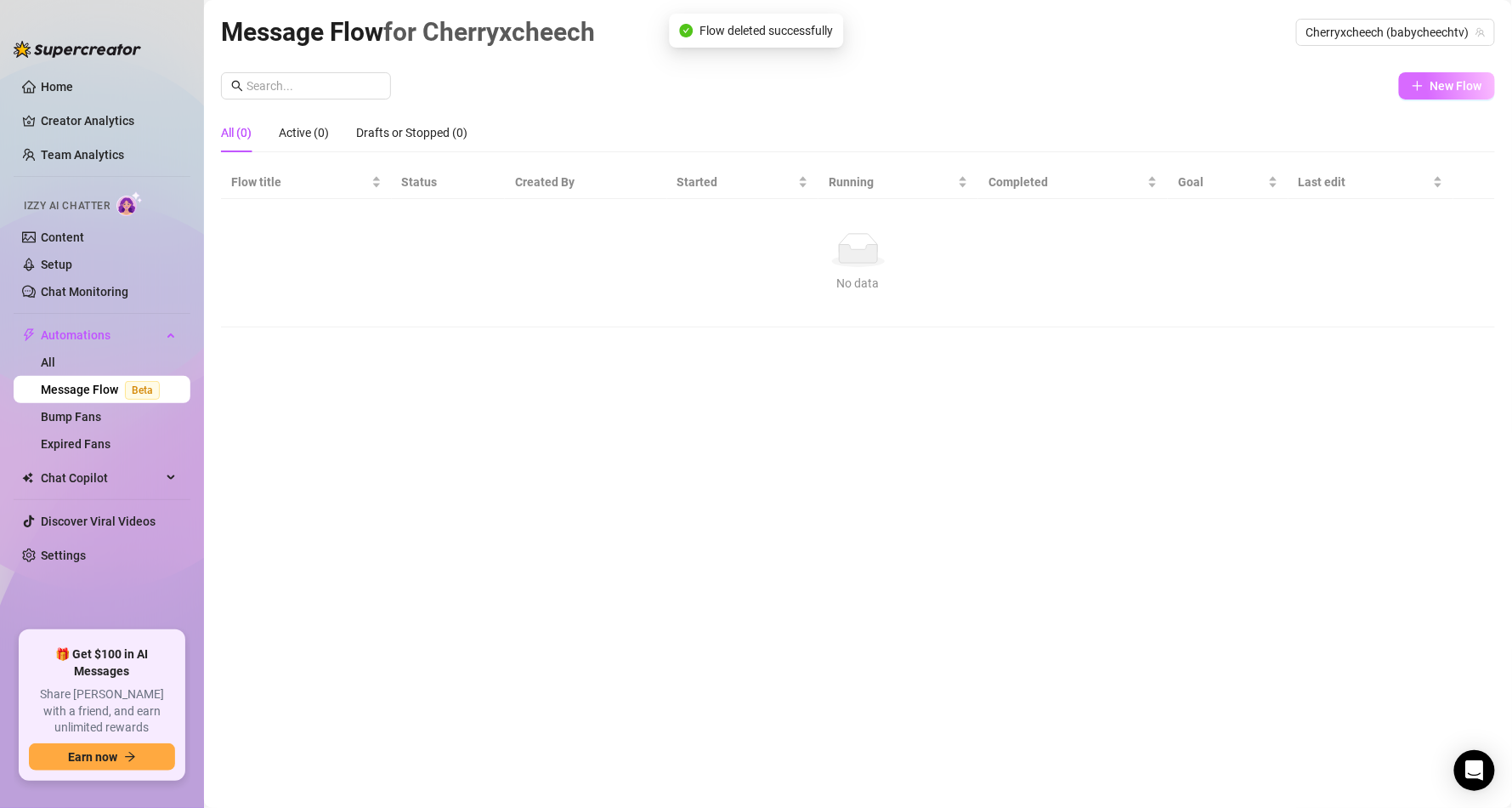
click at [1471, 88] on span "New Flow" at bounding box center [1456, 86] width 52 height 14
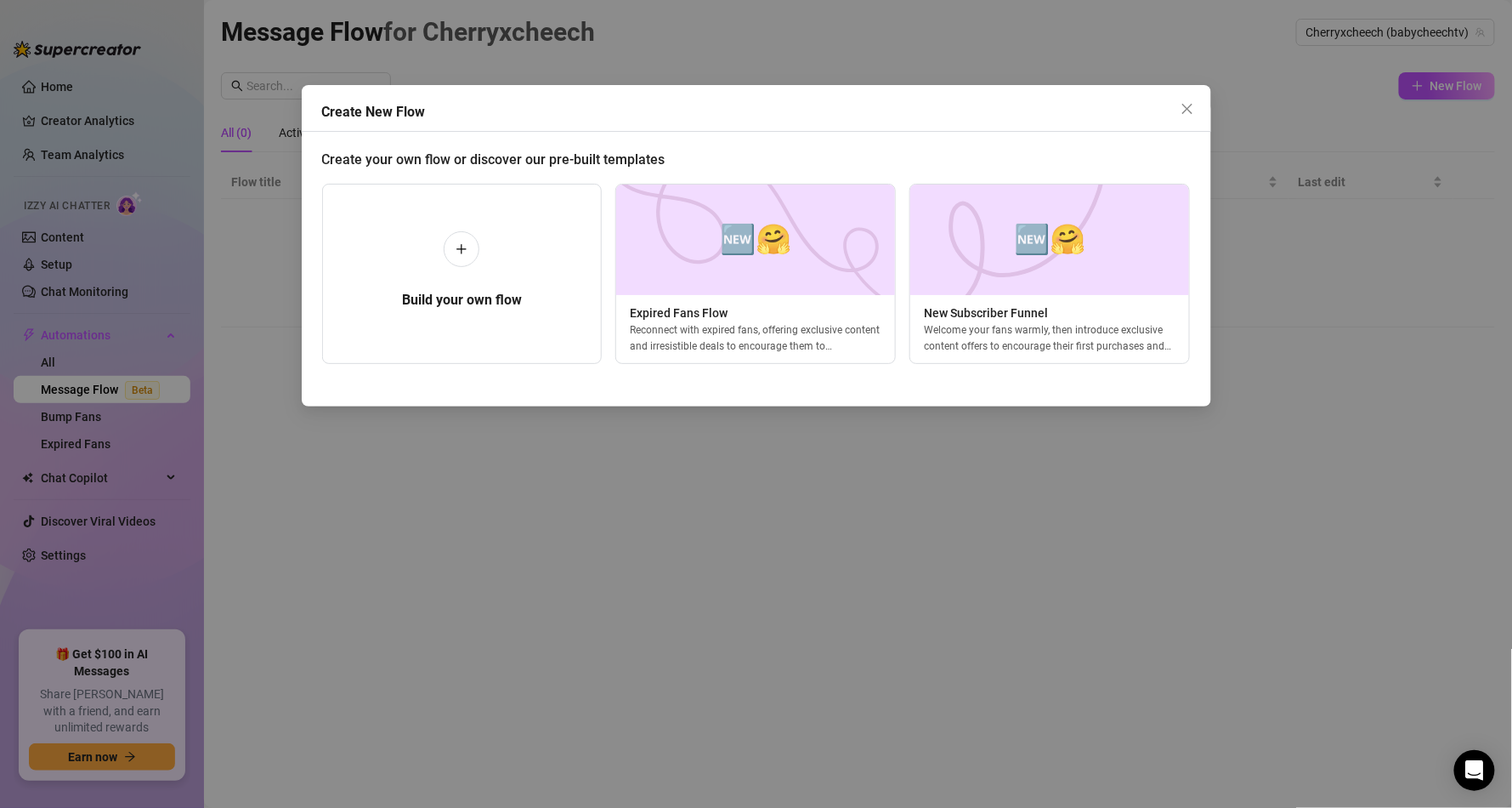
scroll to position [0, 6]
click at [763, 267] on img at bounding box center [750, 240] width 280 height 110
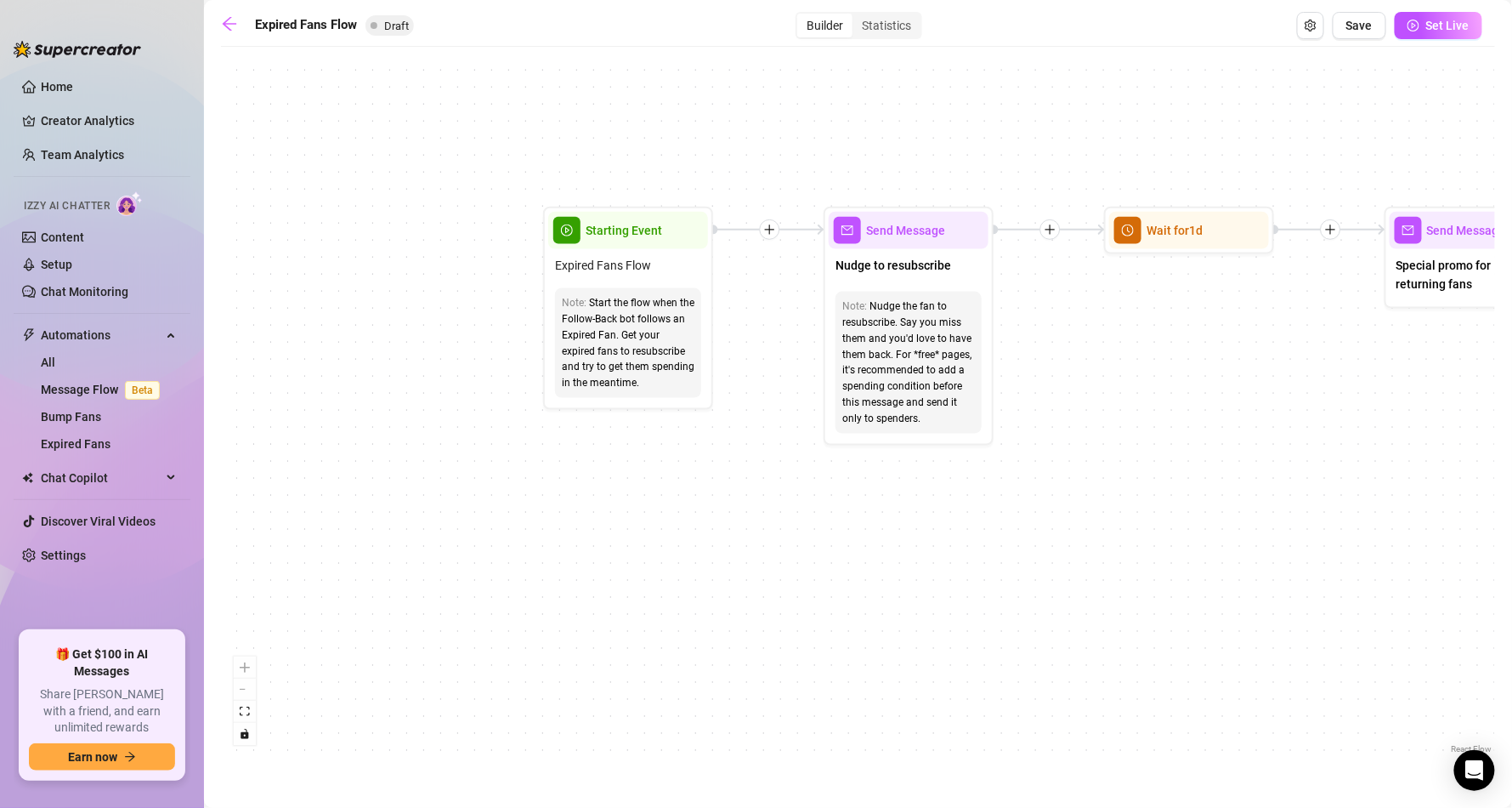
drag, startPoint x: 387, startPoint y: 560, endPoint x: 828, endPoint y: 603, distance: 443.1
click at [832, 602] on div "If True If False Send Message Send Message Wait for 2d Merge Send Message Follo…" at bounding box center [858, 406] width 1274 height 703
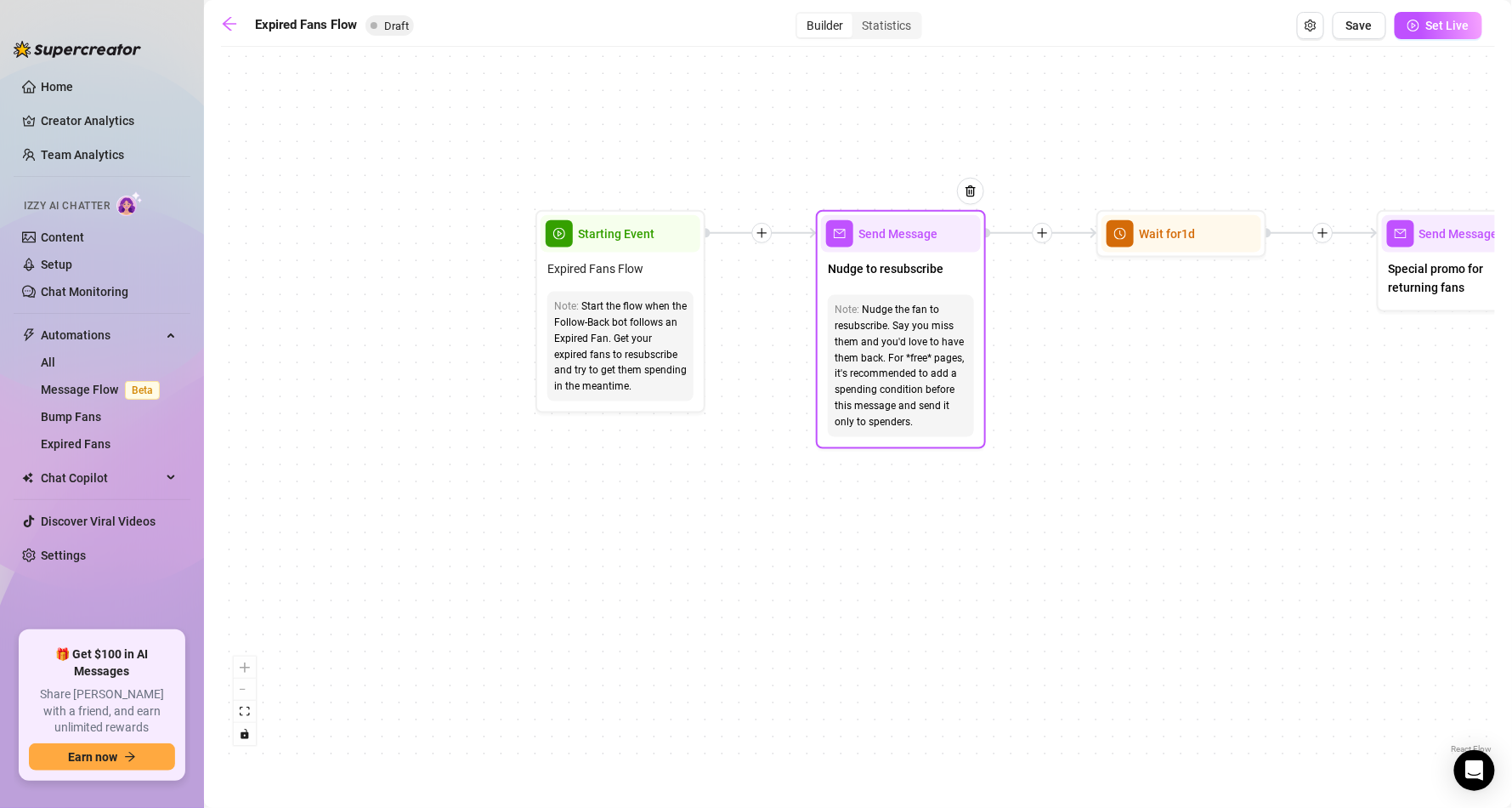
click at [923, 344] on div "Nudge the fan to resubscribe. Say you miss them and you'd love to have them bac…" at bounding box center [900, 365] width 132 height 129
click at [900, 244] on div "Send Message" at bounding box center [900, 234] width 159 height 38
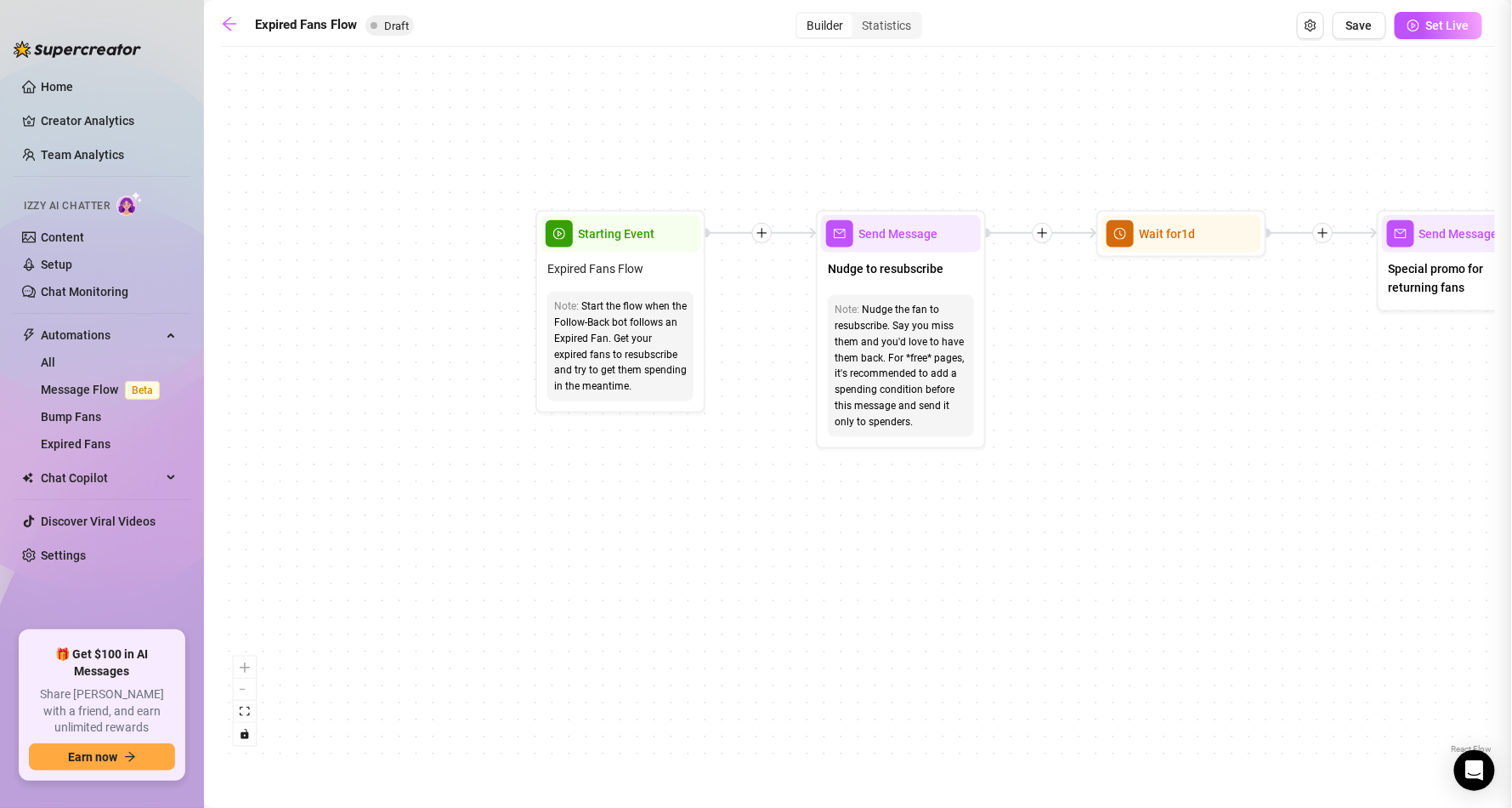
type textarea "Nudge to resubscribe"
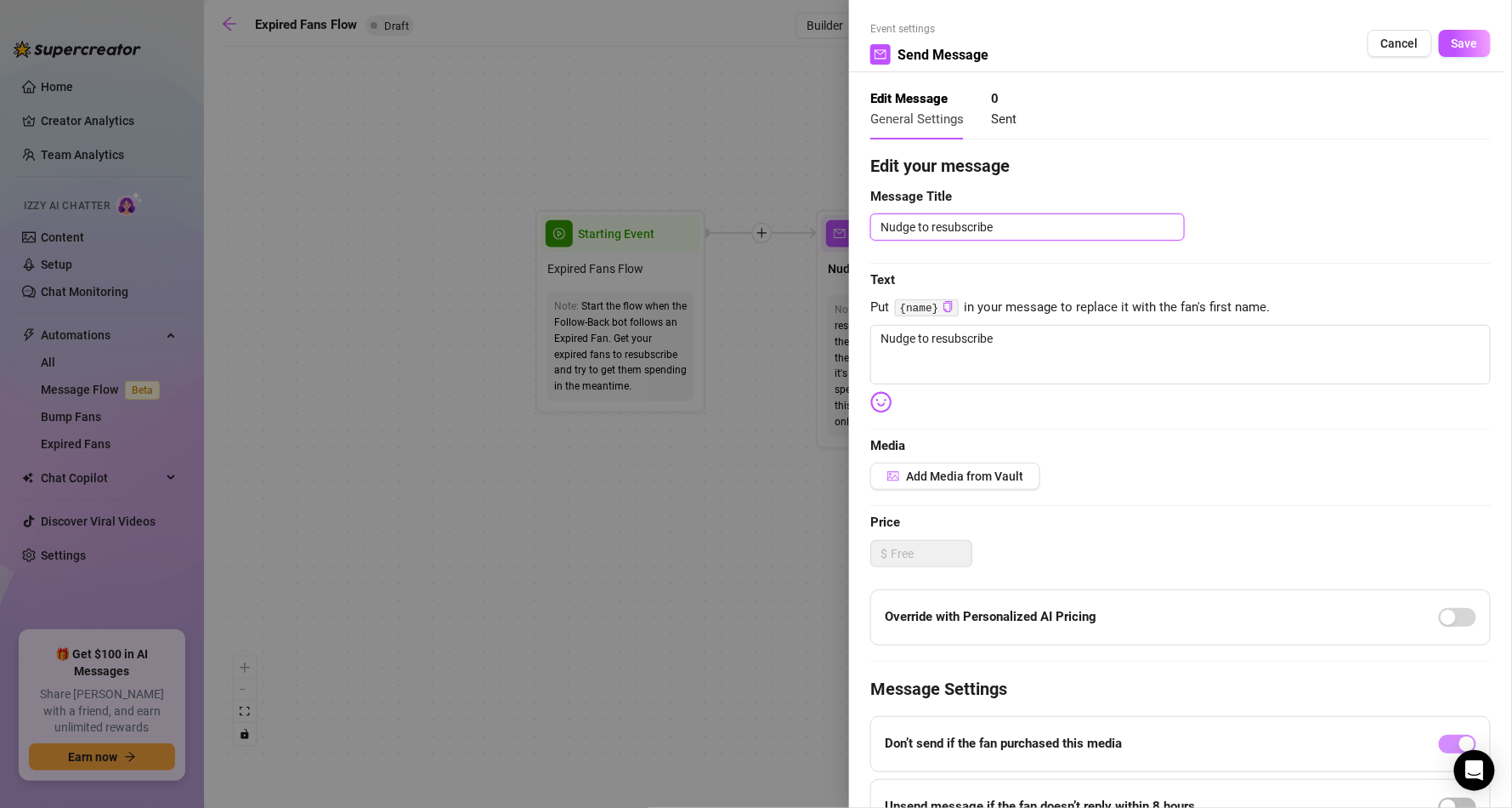
drag, startPoint x: 1013, startPoint y: 233, endPoint x: 695, endPoint y: 221, distance: 318.2
click at [695, 221] on div "Event settings Send Message Cancel Save Edit Message General Settings 0 Sent Ed…" at bounding box center [756, 404] width 1512 height 808
type textarea "H"
type textarea "He"
type textarea "Hey"
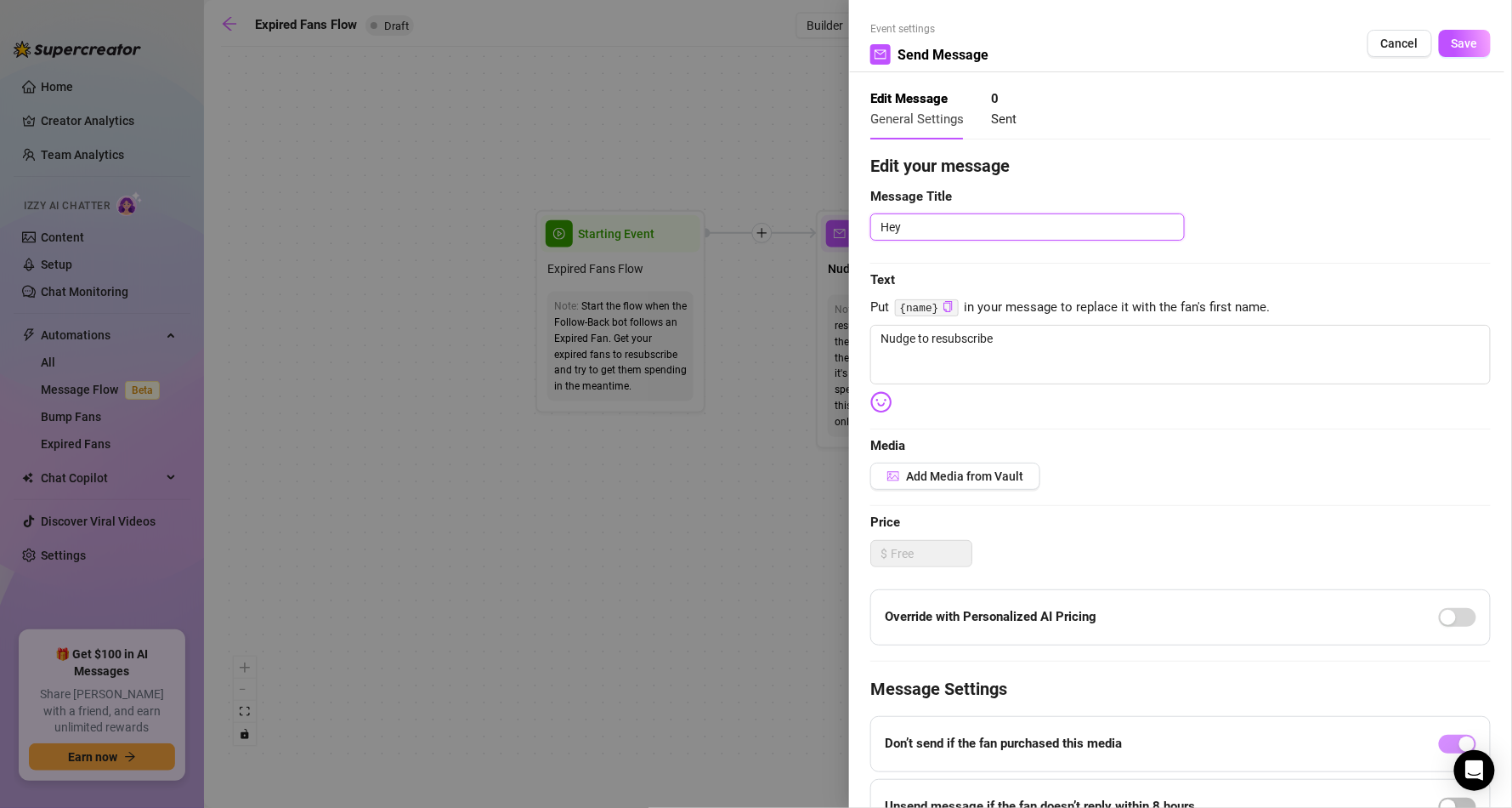
type textarea "Hey"
type textarea "Hey I"
type textarea "Hey Im"
type textarea "Hey Im g"
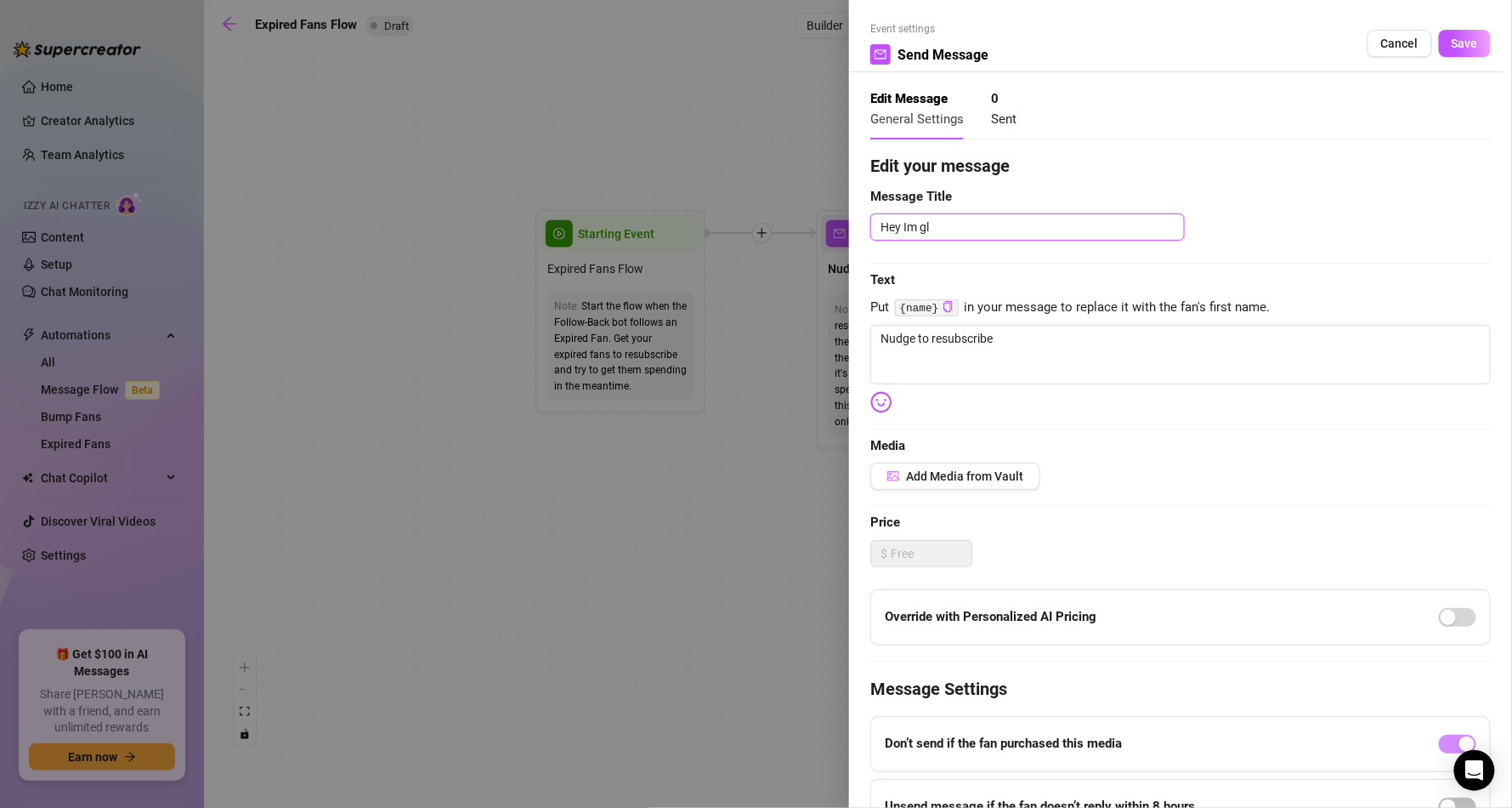
type textarea "Hey Im gla"
type textarea "Hey Im glas"
type textarea "Hey Im glasd"
type textarea "Hey Im glasd y"
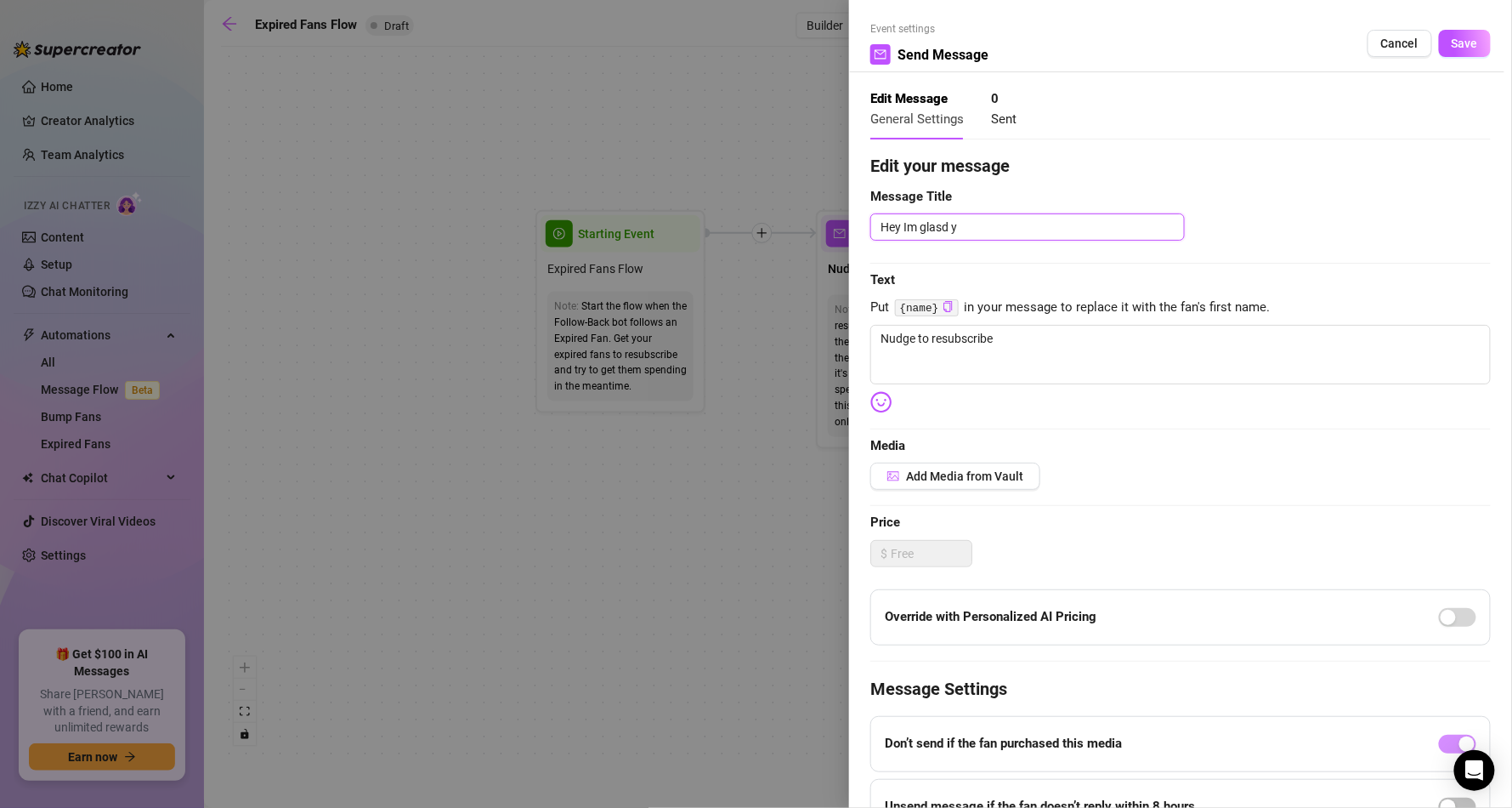
type textarea "Hey Im glasd yo"
type textarea "Hey Im glasd your"
type textarea "Hey Im glasd youre"
type textarea "Hey Im glasd youre b"
type textarea "Hey Im glasd youre ba"
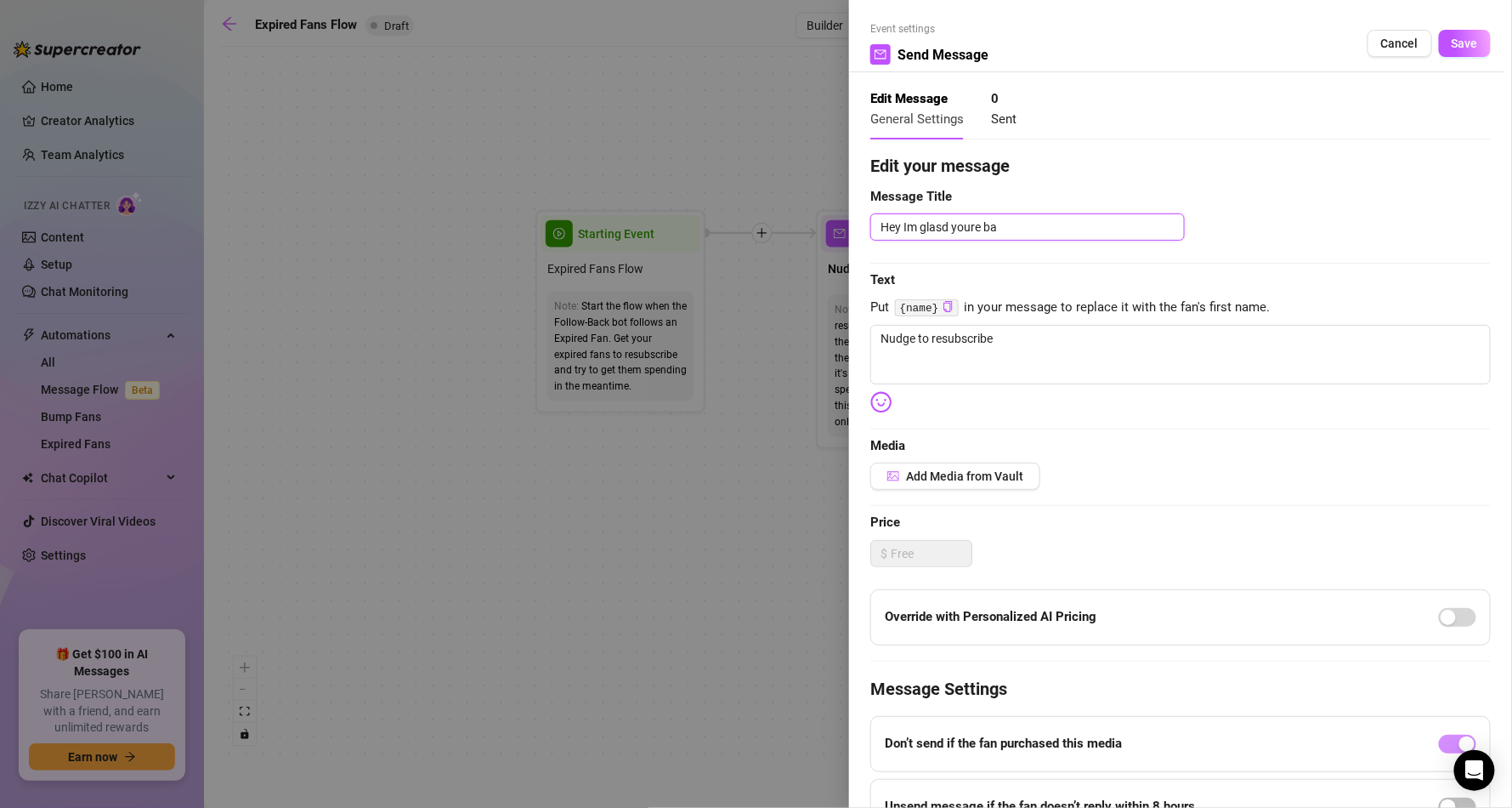
type textarea "Hey Im glasd youre bac"
type textarea "Hey Im glasd youre back"
type textarea "Hey Im glasd youre back L"
type textarea "Hey Im glasd youre back LO"
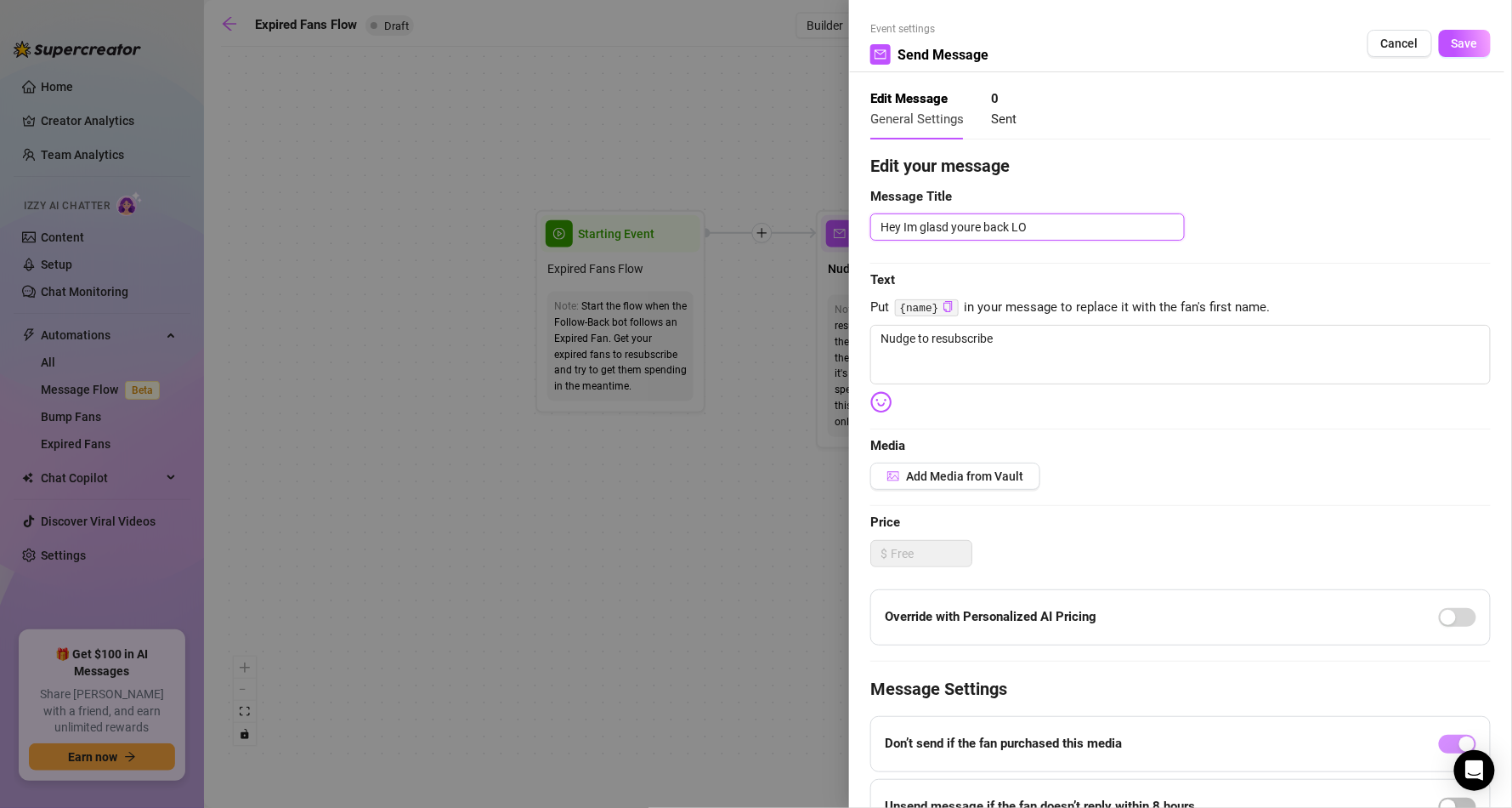
type textarea "Hey Im glasd youre back L"
type textarea "Hey Im glasd youre back"
type textarea "Hey Im glasd youre back :"
type textarea "Hey Im glasd youre back :)"
type textarea "Hey Im glad youre back :)"
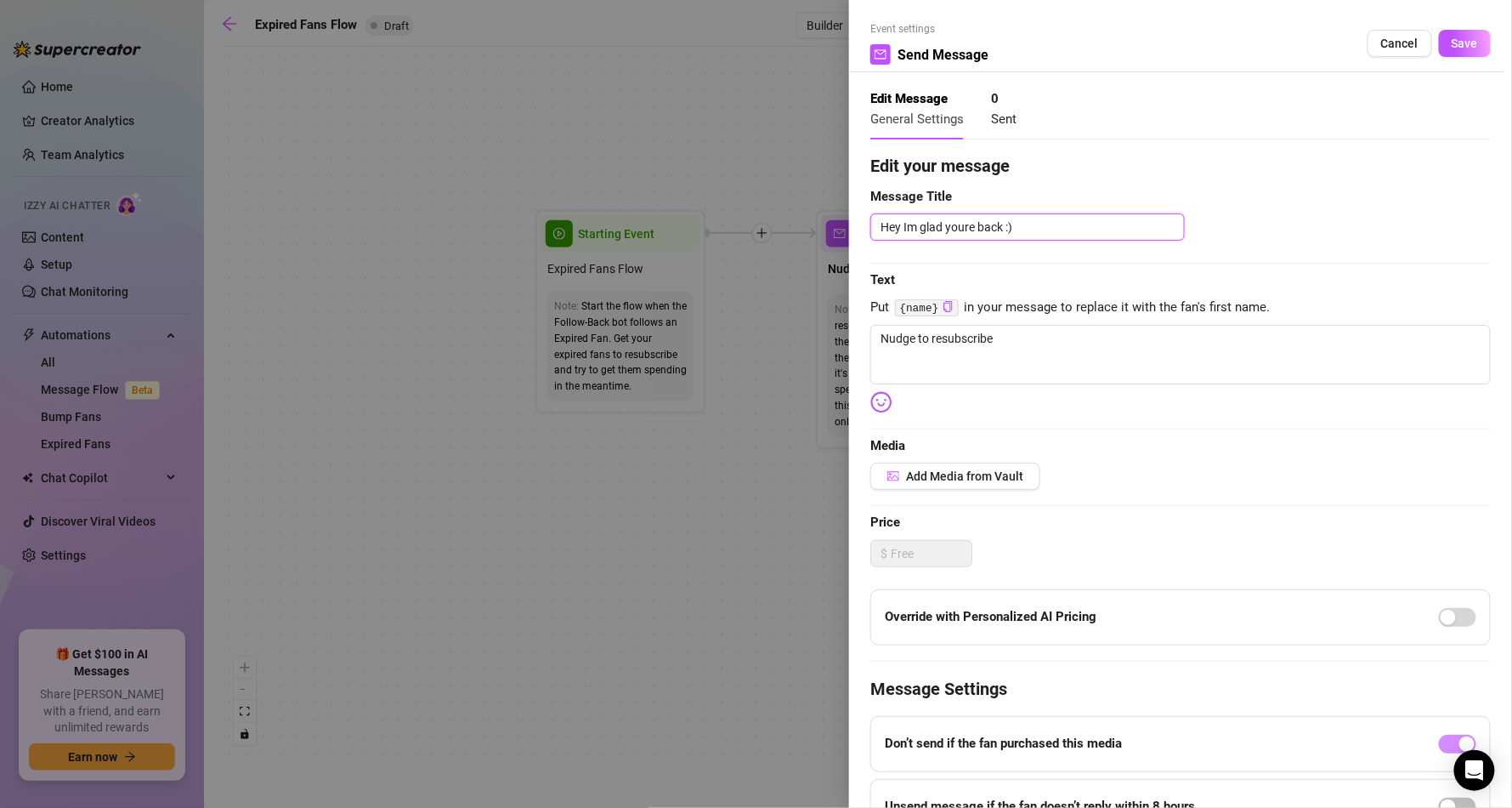
click at [956, 230] on textarea "Hey Im glad youre back :)" at bounding box center [1027, 227] width 314 height 27
type textarea "Hey Im glad you're back :)"
drag, startPoint x: 1000, startPoint y: 338, endPoint x: 834, endPoint y: 350, distance: 166.4
click at [834, 350] on div "Event settings Send Message Cancel Save Edit Message General Settings 0 Sent Ed…" at bounding box center [756, 404] width 1512 height 808
type textarea "Write your message here"
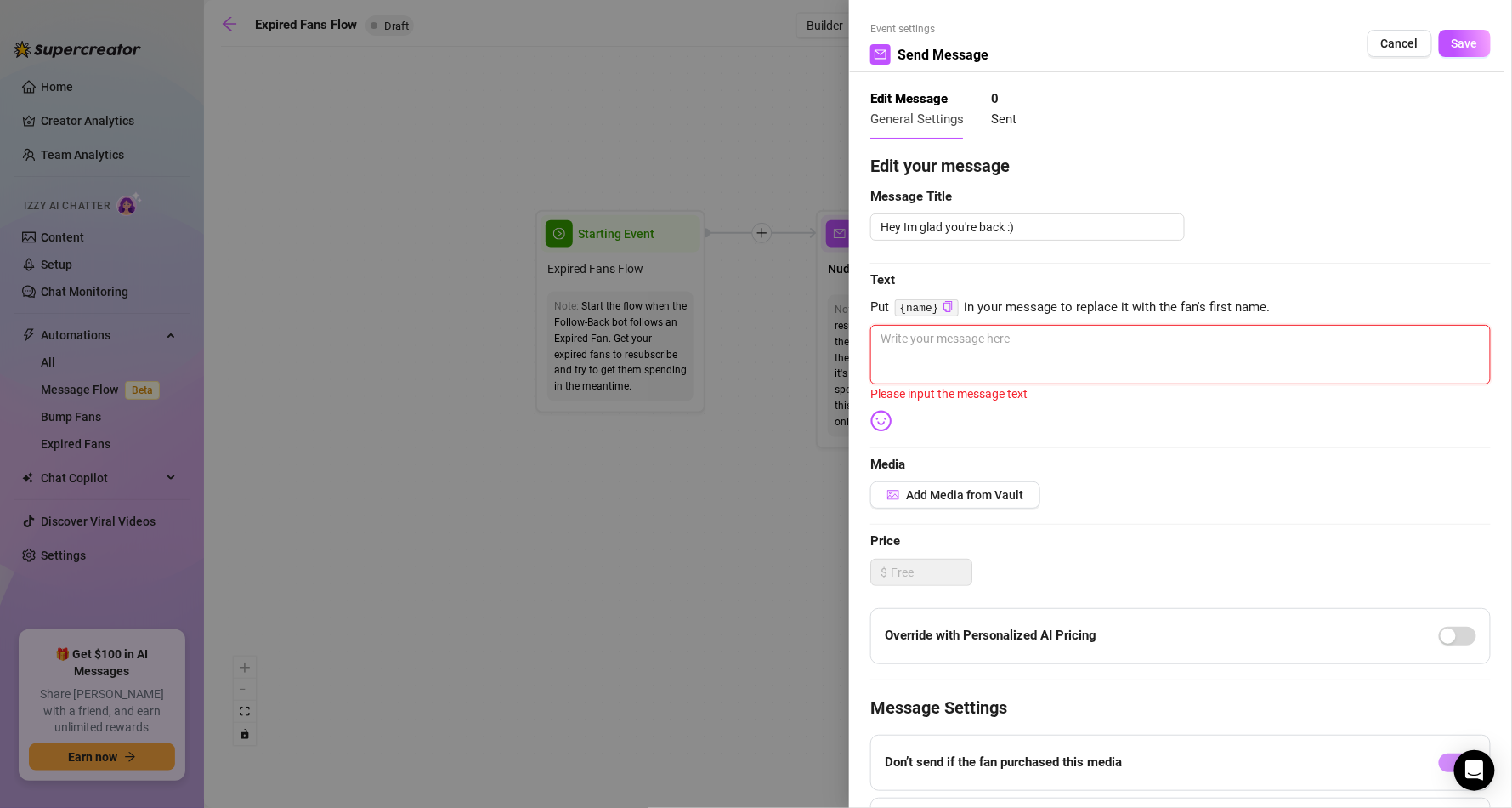
type textarea "S"
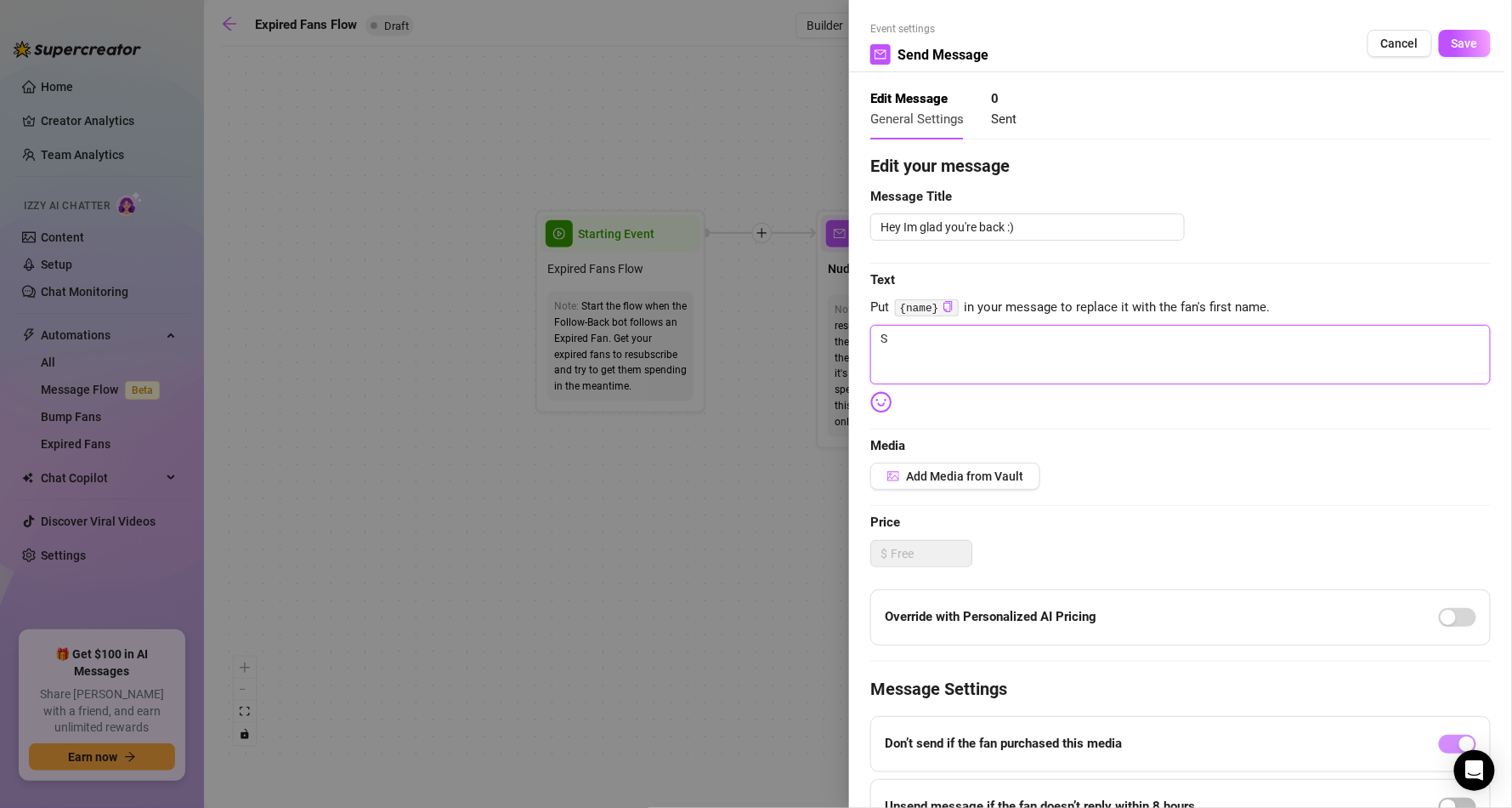
type textarea "Se"
type textarea "Ser"
type textarea "Seri"
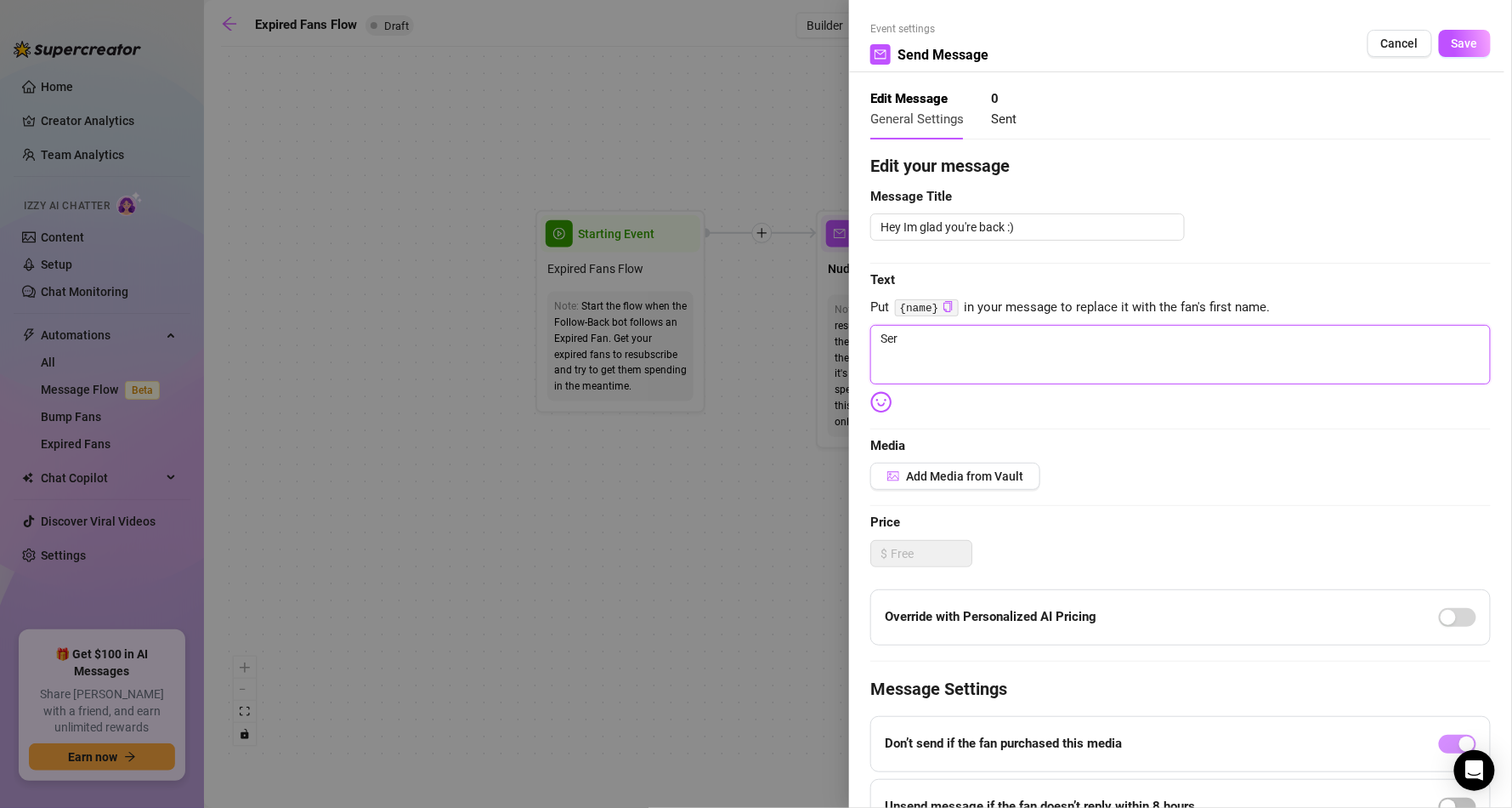
type textarea "Seri"
type textarea "[PERSON_NAME]"
type textarea "Seriou"
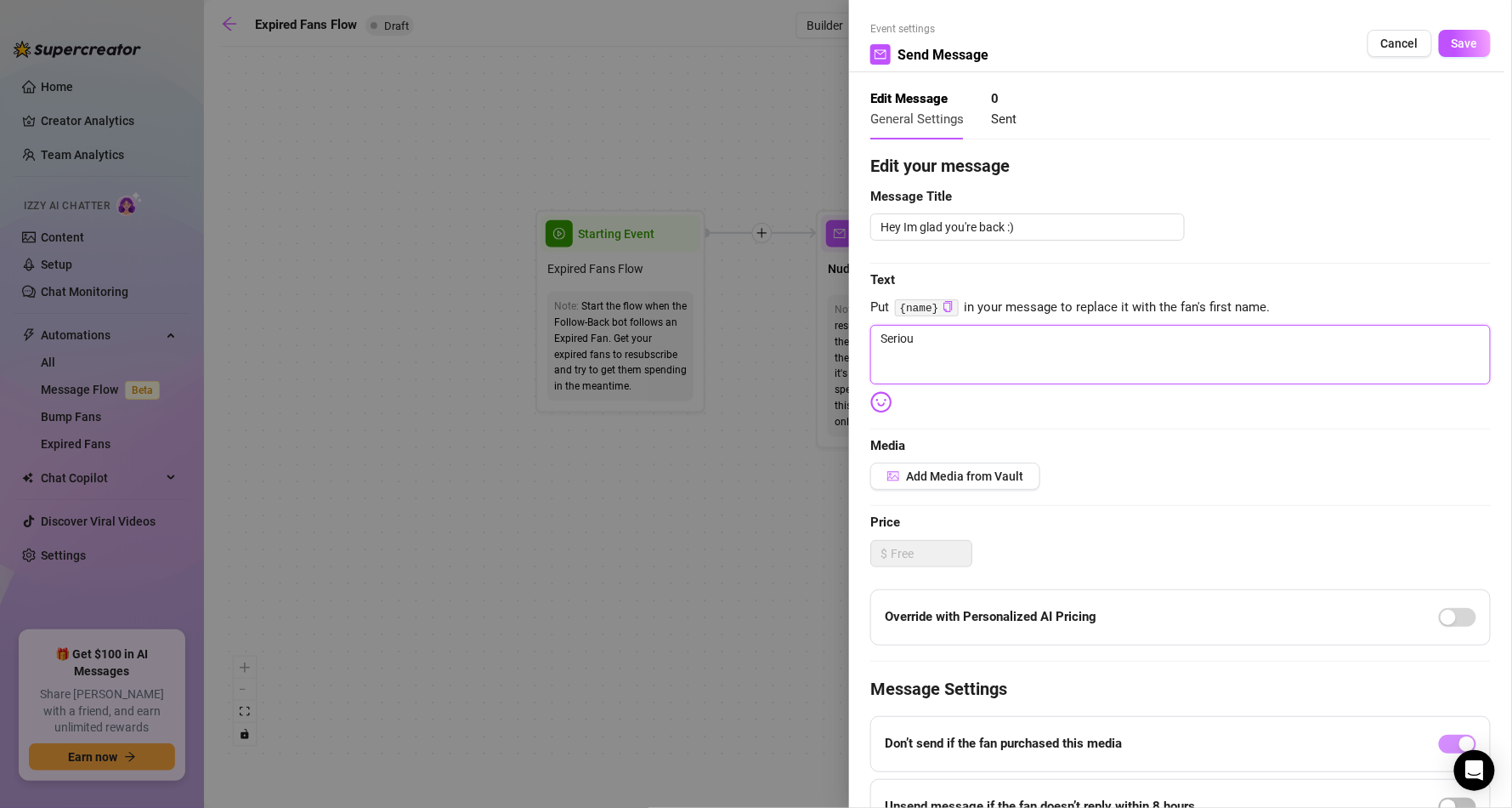
type textarea "Serious"
type textarea "Seriousl"
type textarea "Seriously"
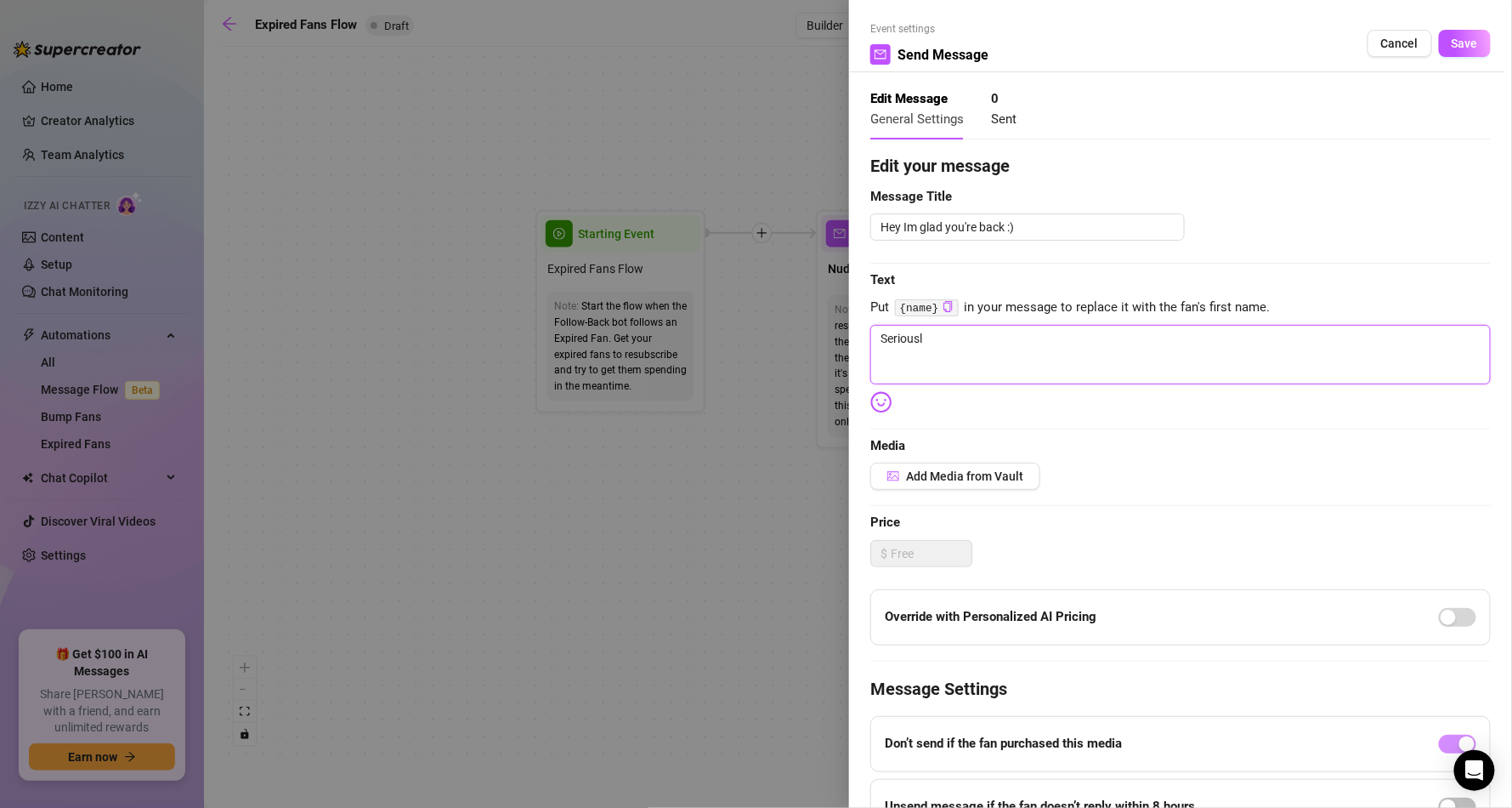
type textarea "Seriously"
type textarea "Seriously,"
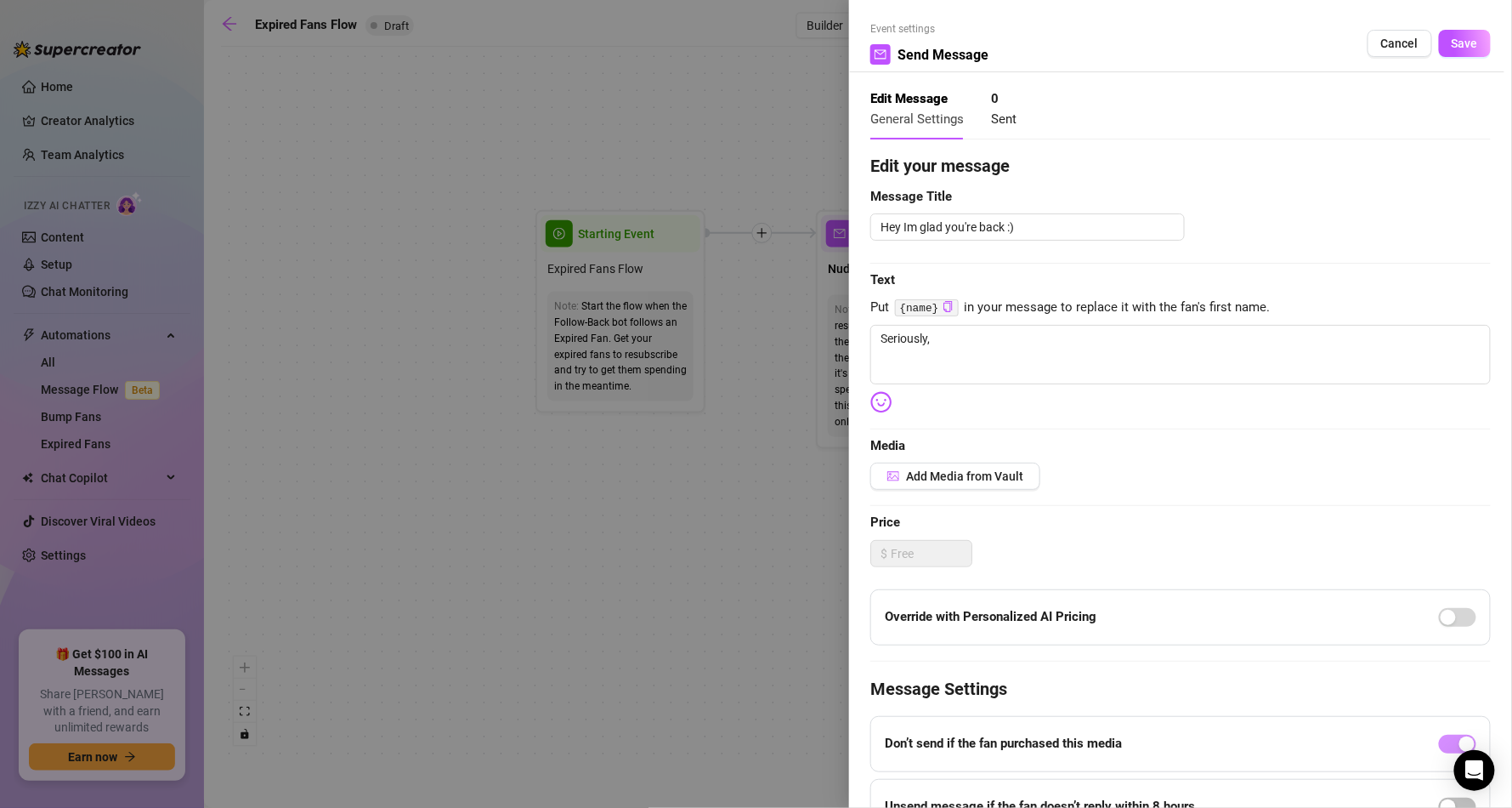
click at [926, 304] on code "{name}" at bounding box center [927, 308] width 64 height 17
click at [949, 309] on icon "copy" at bounding box center [947, 305] width 11 height 11
click at [959, 343] on textarea "Seriously," at bounding box center [1181, 355] width 620 height 60
paste textarea "{name}"
type textarea "Seriously, {name}"
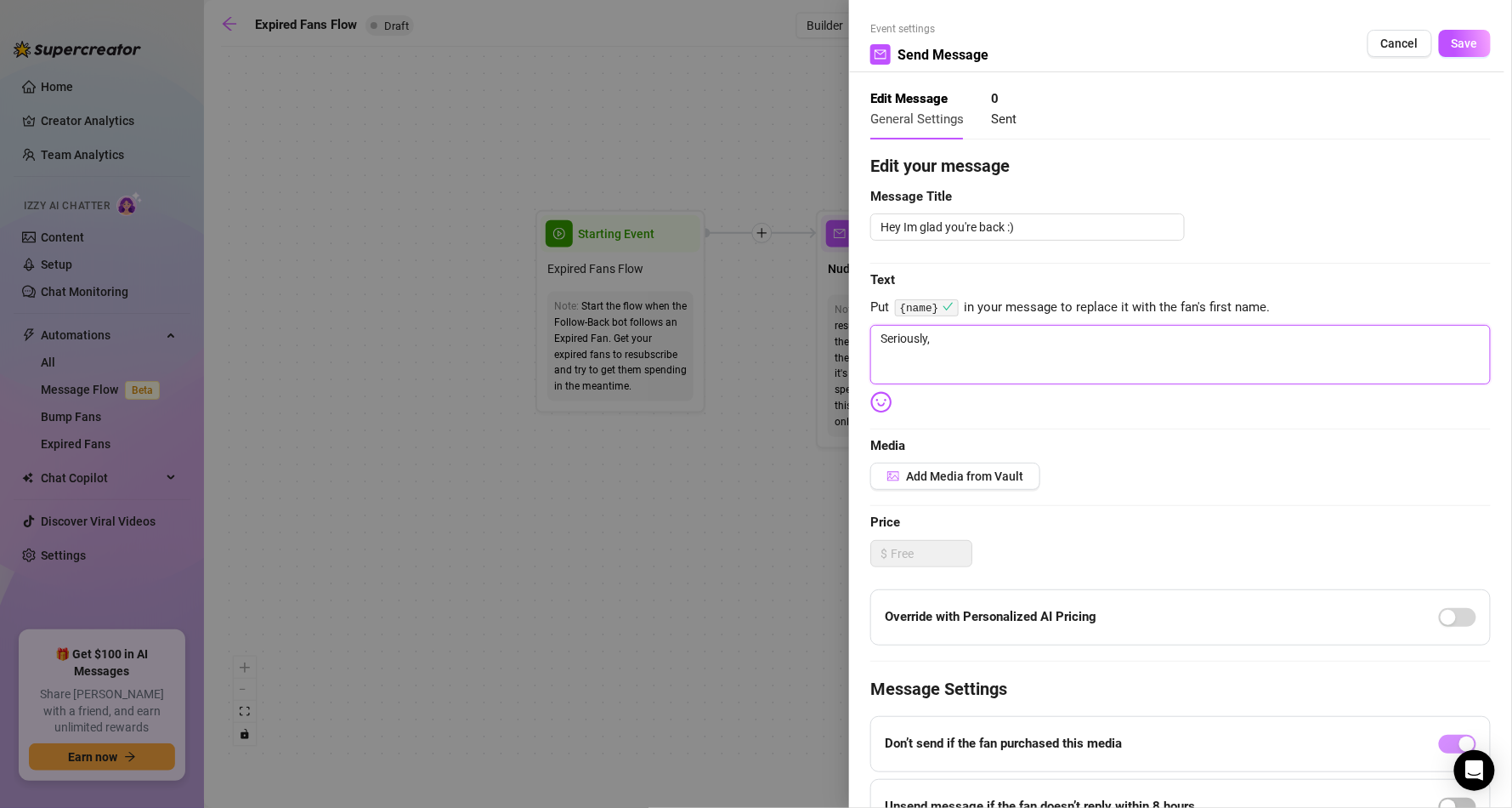
type textarea "Seriously, {name}"
type textarea "Seriously {name}"
type textarea "Seriously {name},"
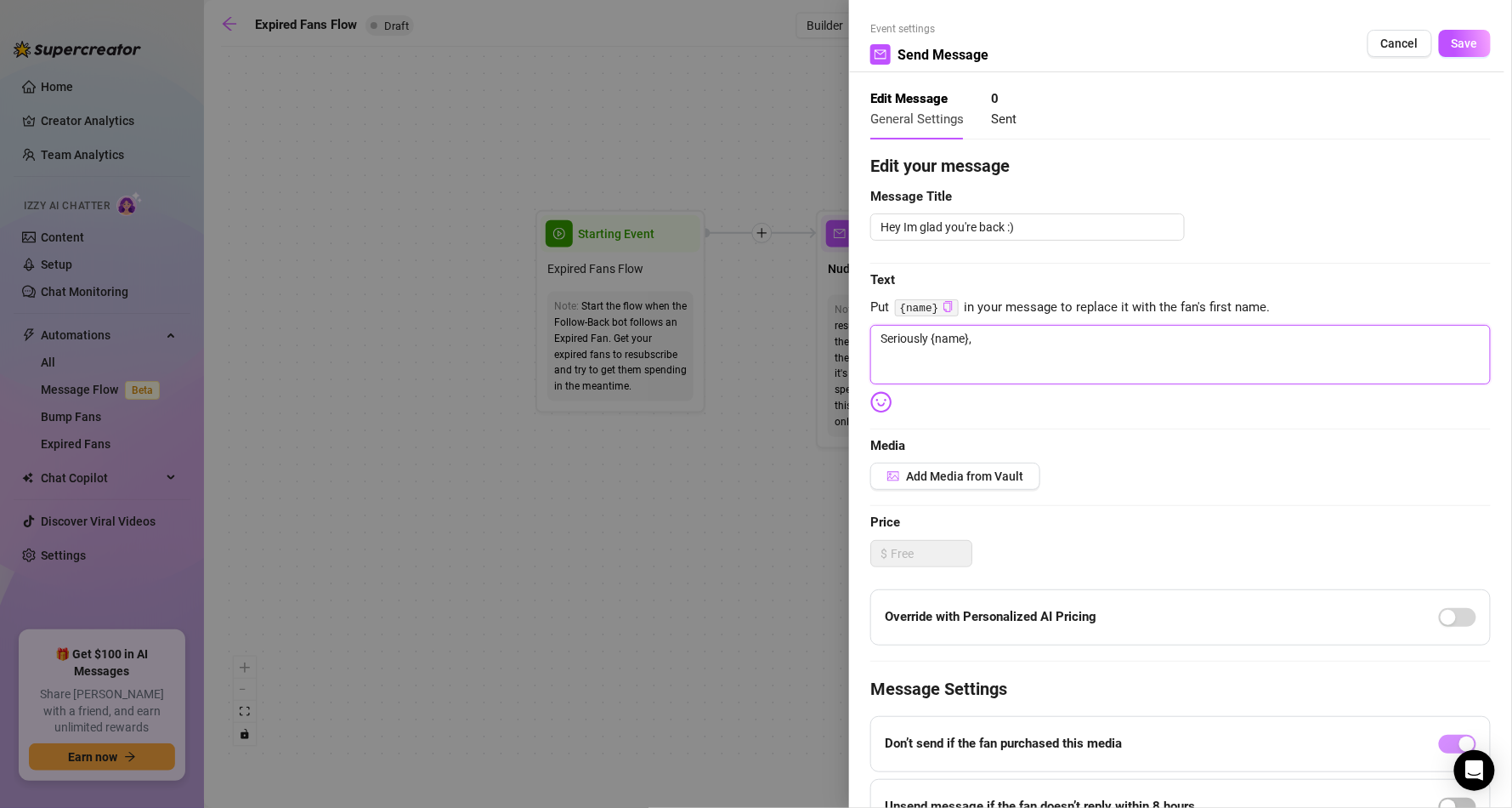
type textarea "Seriously {name},"
type textarea "Seriously {name}, I"
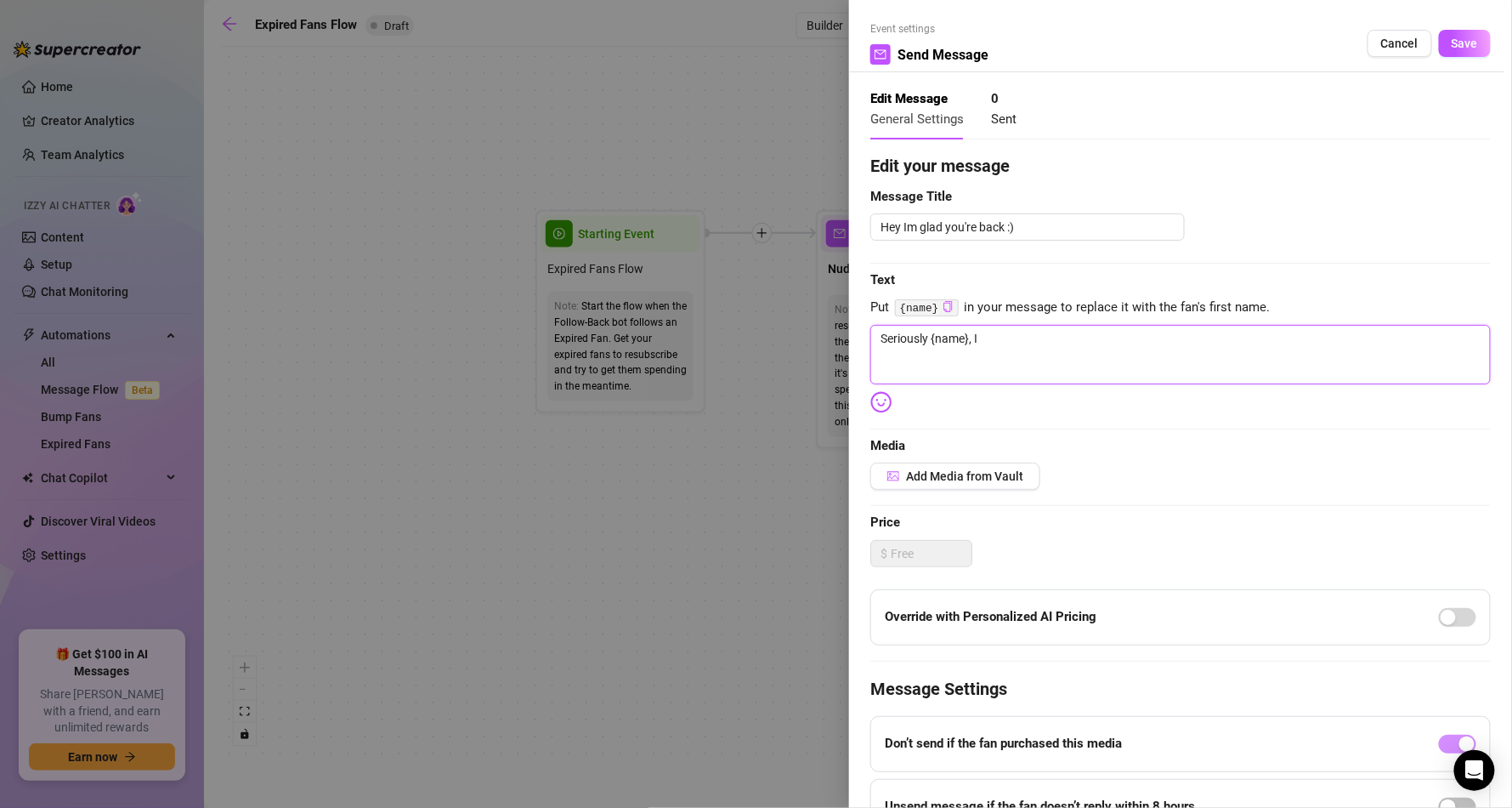
type textarea "Seriously {name}, I"
type textarea "Seriously {name}, I k"
type textarea "Seriously {name}, I kn"
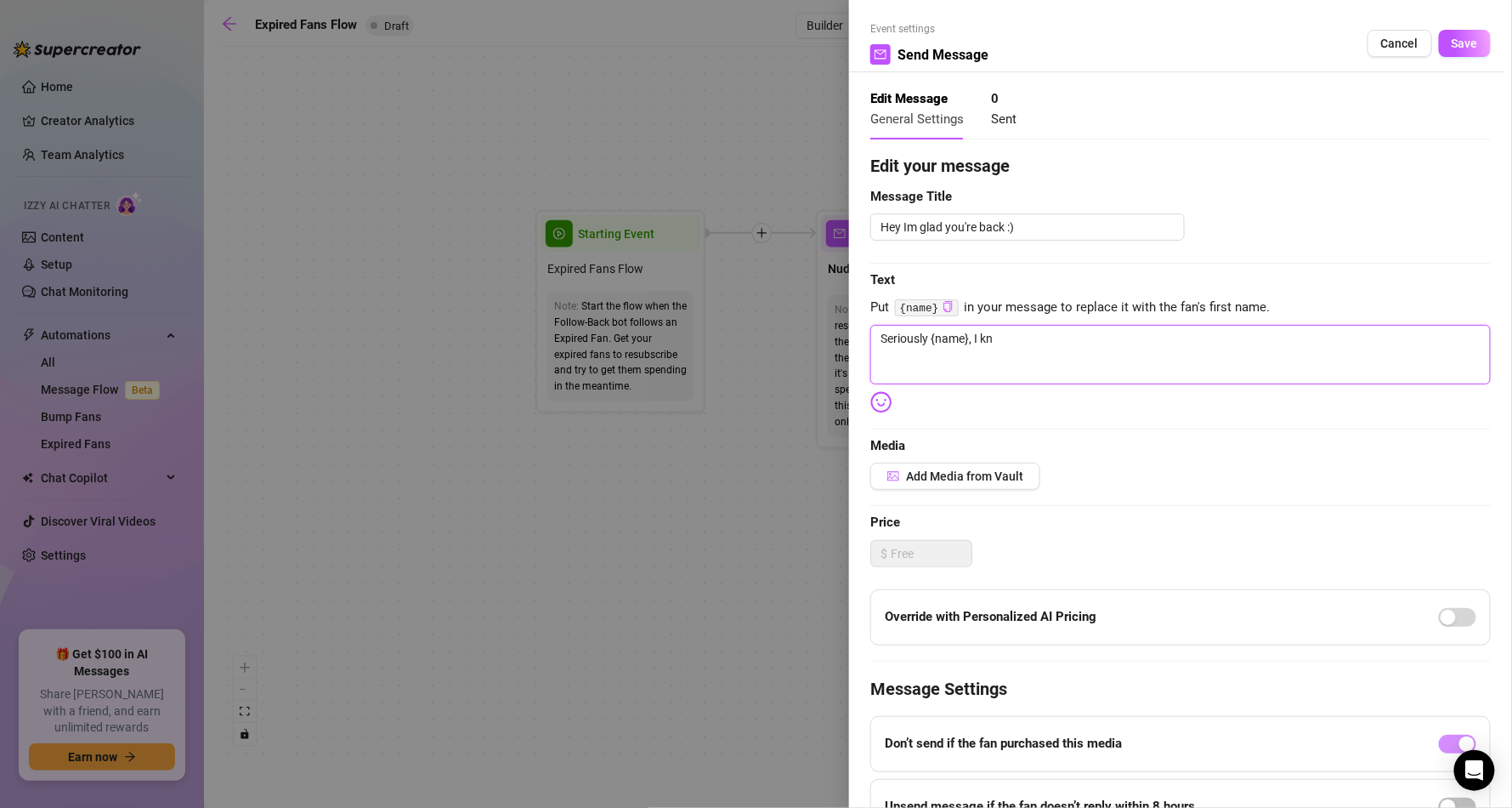
type textarea "Seriously {name}, I kno"
type textarea "Seriously {name}, I know"
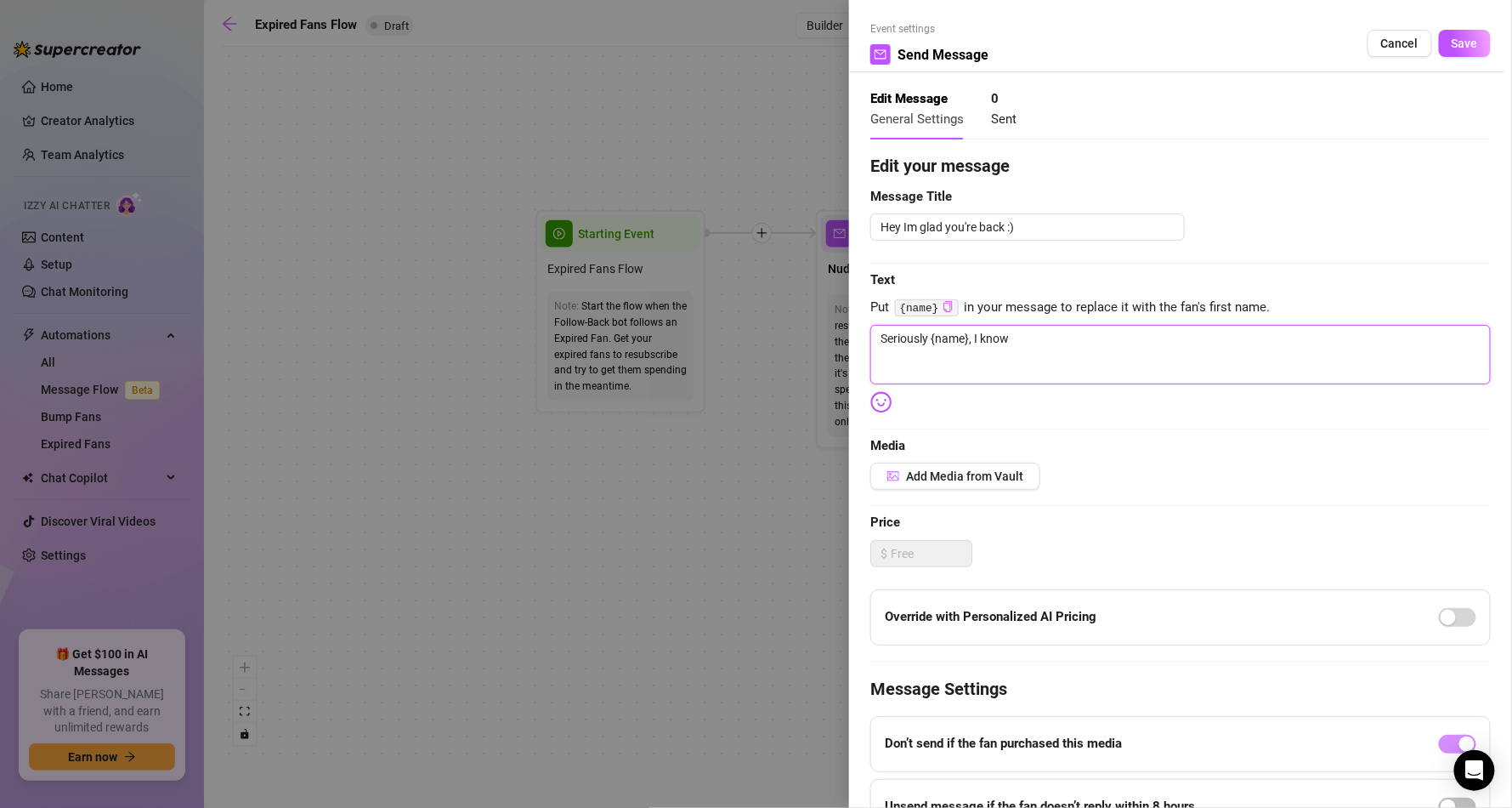
type textarea "Seriously {name}, I know"
type textarea "Seriously {name}, I know w"
type textarea "Seriously {name}, I know wh"
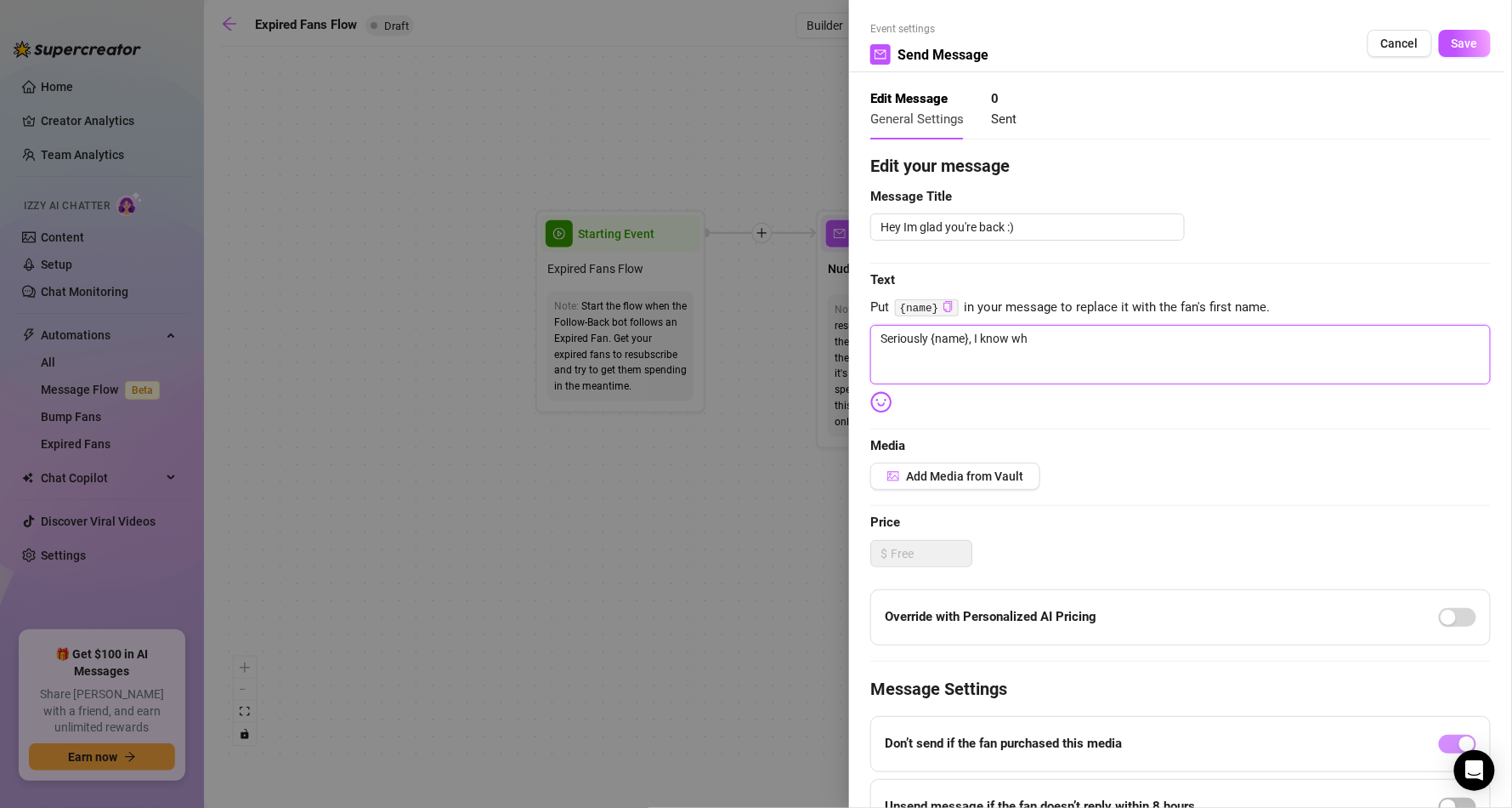
type textarea "Seriously {name}, I know wha"
type textarea "Seriously {name}, I know what"
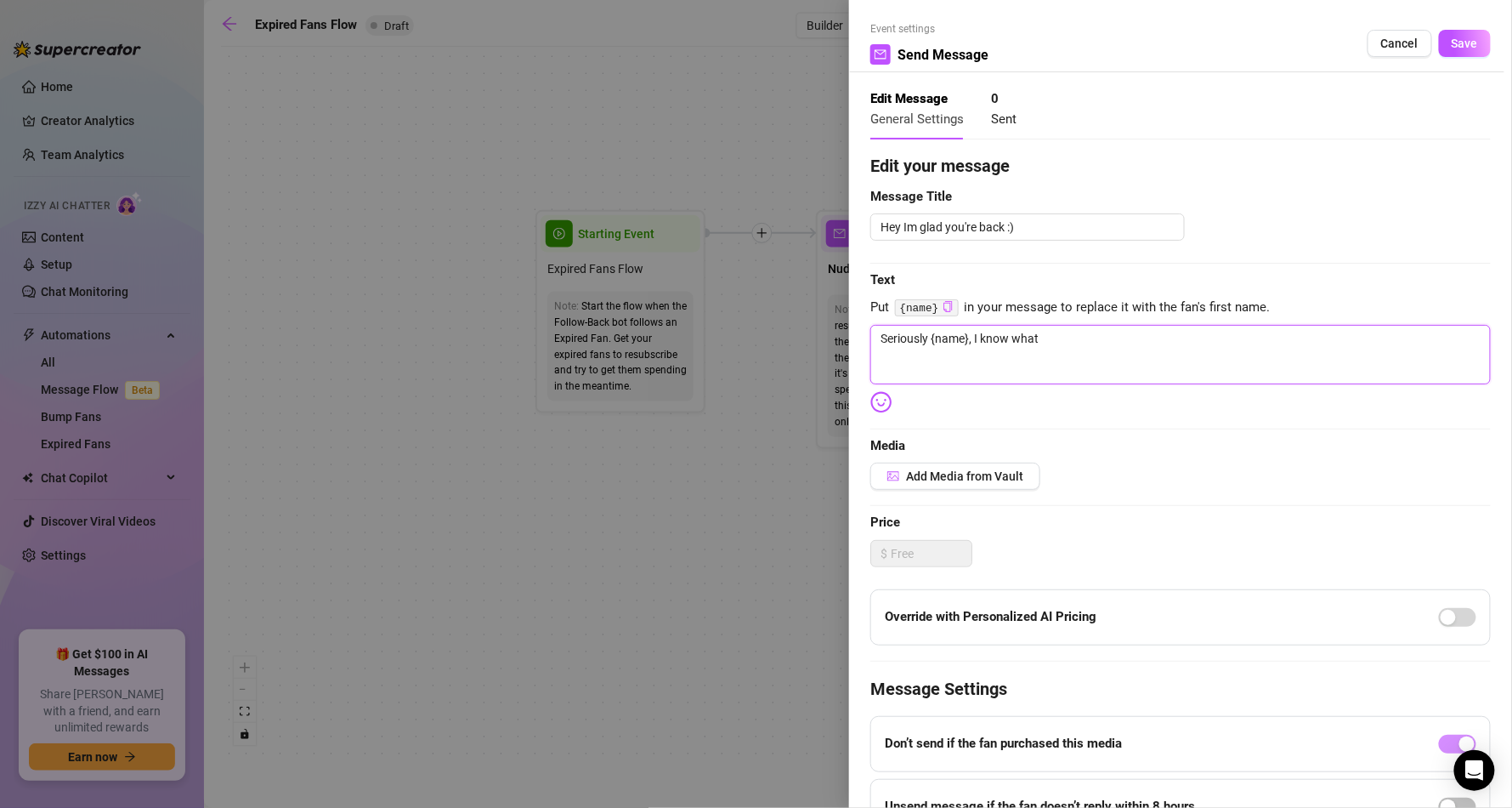
type textarea "Seriously {name}, I know what"
type textarea "Seriously {name}, I know what y"
type textarea "Seriously {name}, I know what yo"
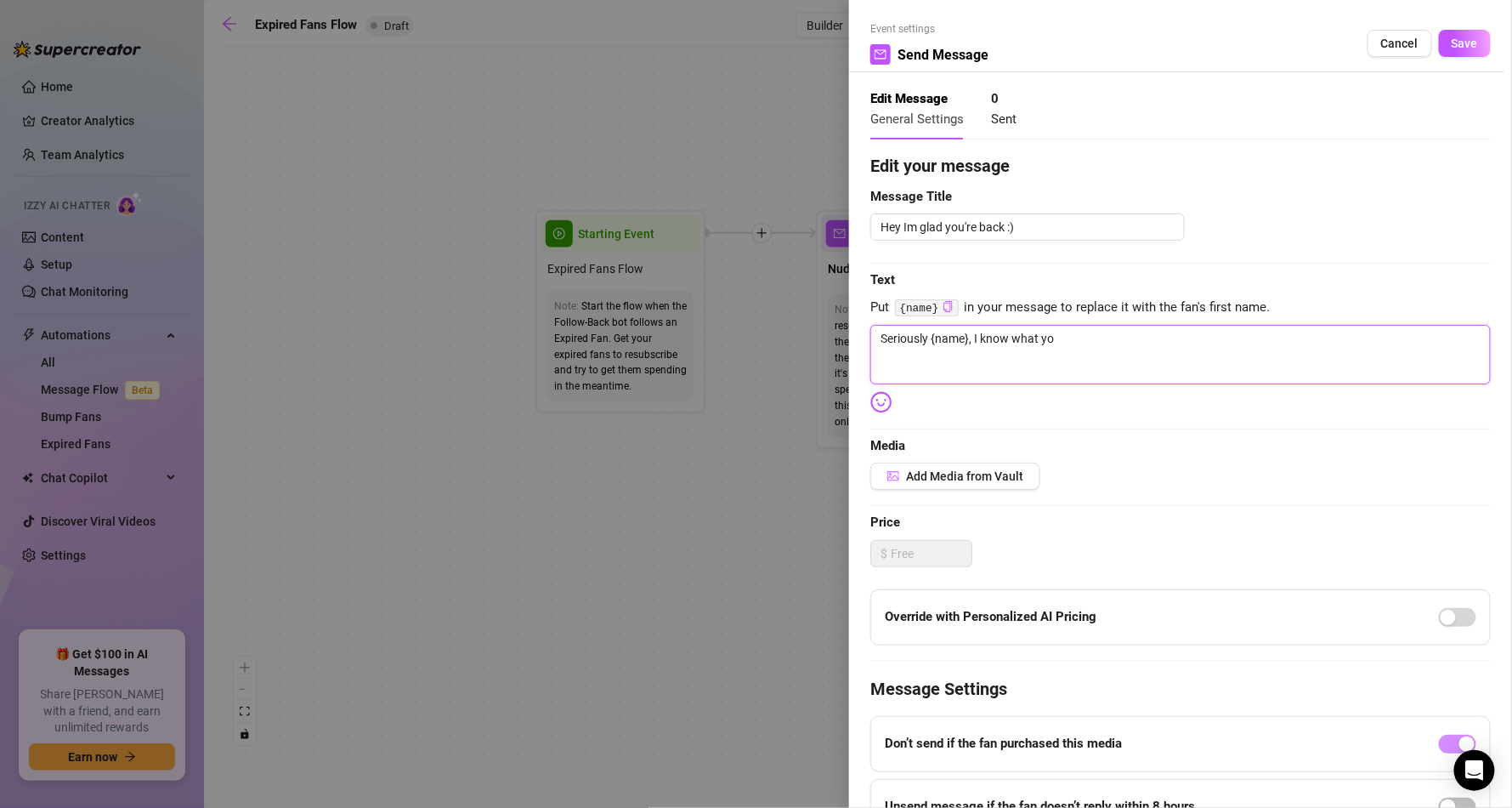
type textarea "Seriously {name}, I know what you"
type textarea "Seriously {name}, I know what you n"
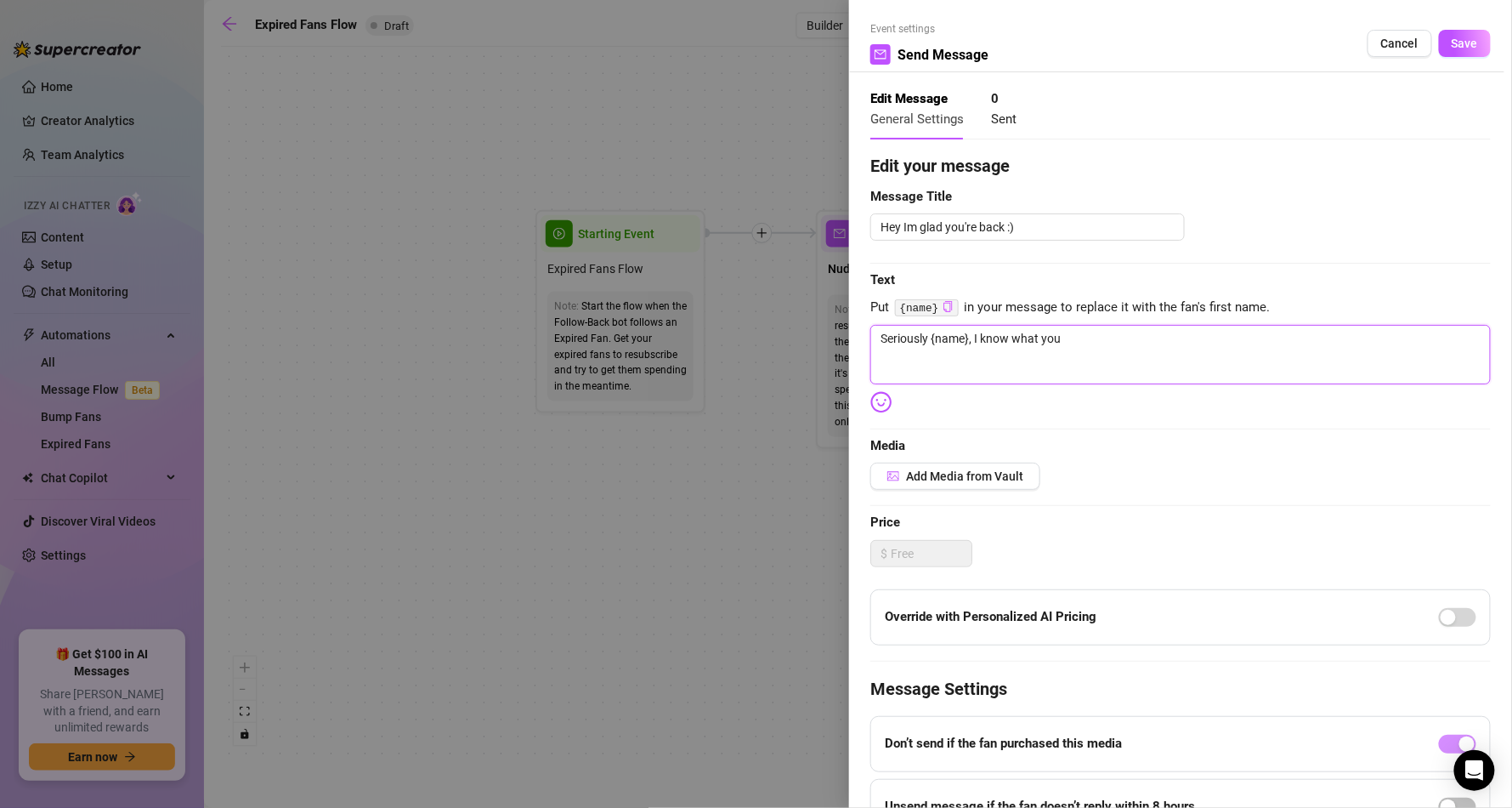
type textarea "Seriously {name}, I know what you n"
type textarea "Seriously {name}, I know what you ne"
type textarea "Seriously {name}, I know what you nee"
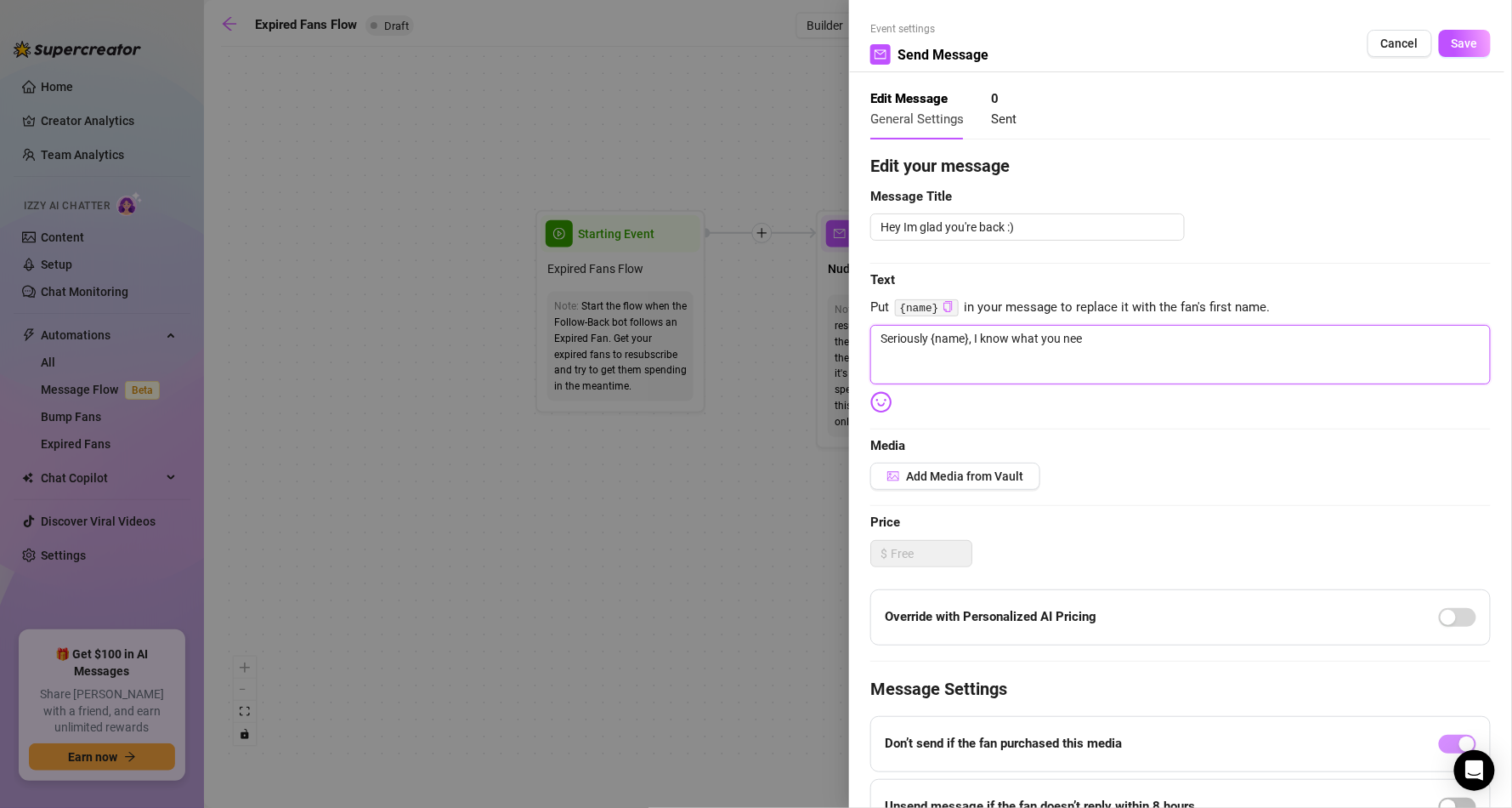
type textarea "Seriously {name}, I know what you need"
type textarea "Seriously {name}, I know what you need o"
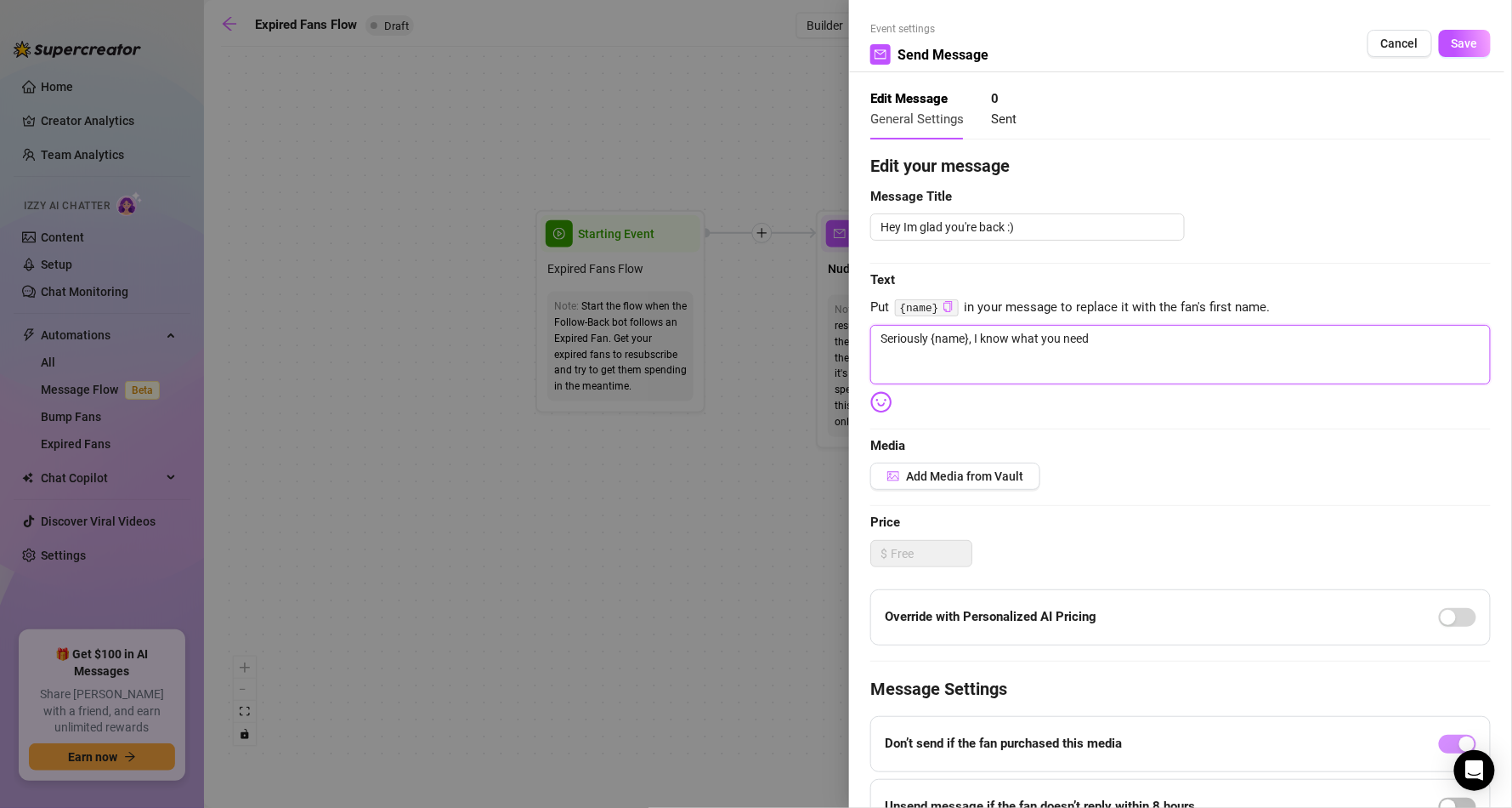
type textarea "Seriously {name}, I know what you need o"
type textarea "Seriously {name}, I know what you need oe"
type textarea "Seriously {name}, I know what you need o"
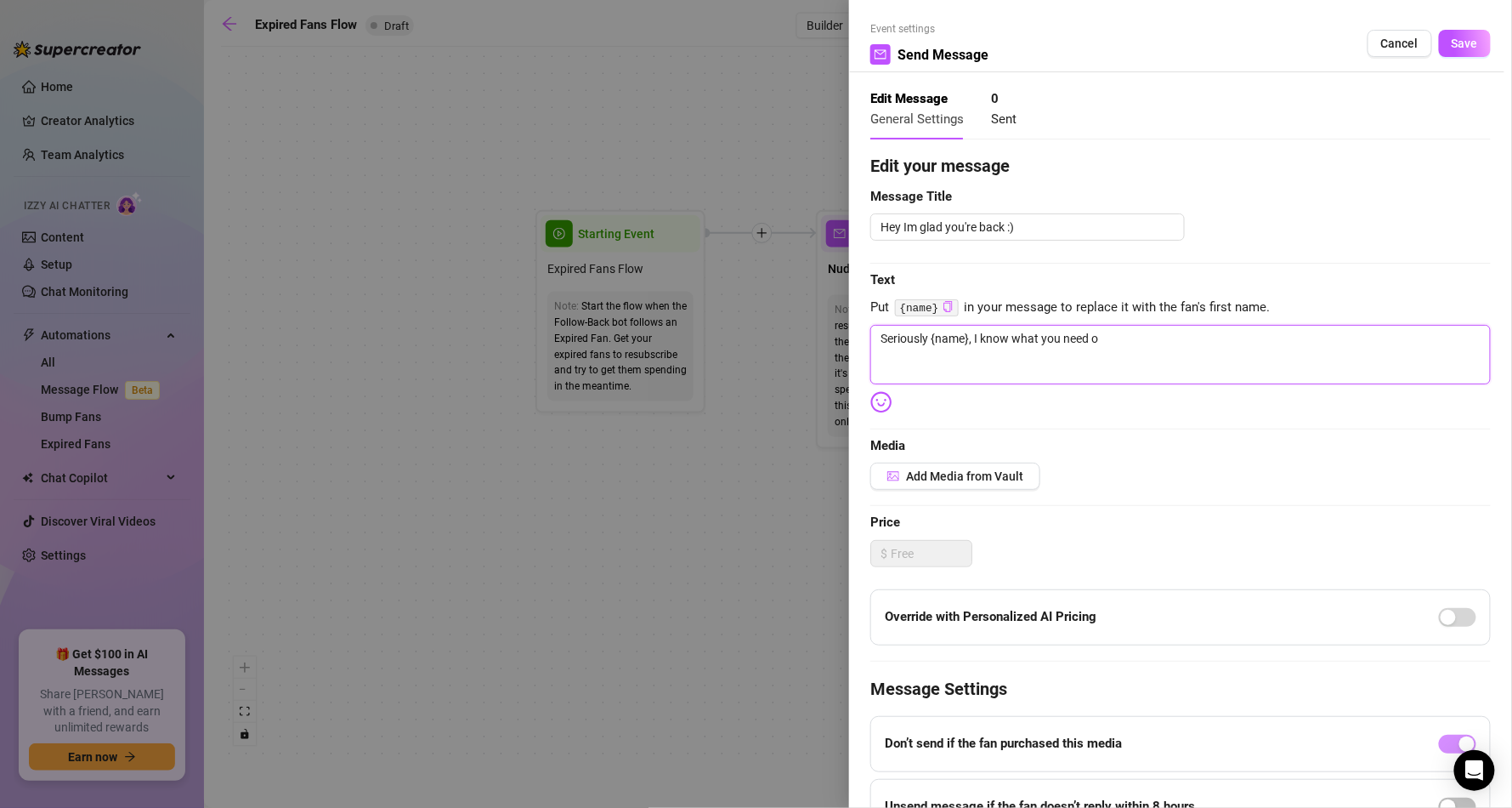
type textarea "Seriously {name}, I know what you need or"
type textarea "Seriously {name}, I know what you need or c"
type textarea "Seriously {name}, I know what you need or ca"
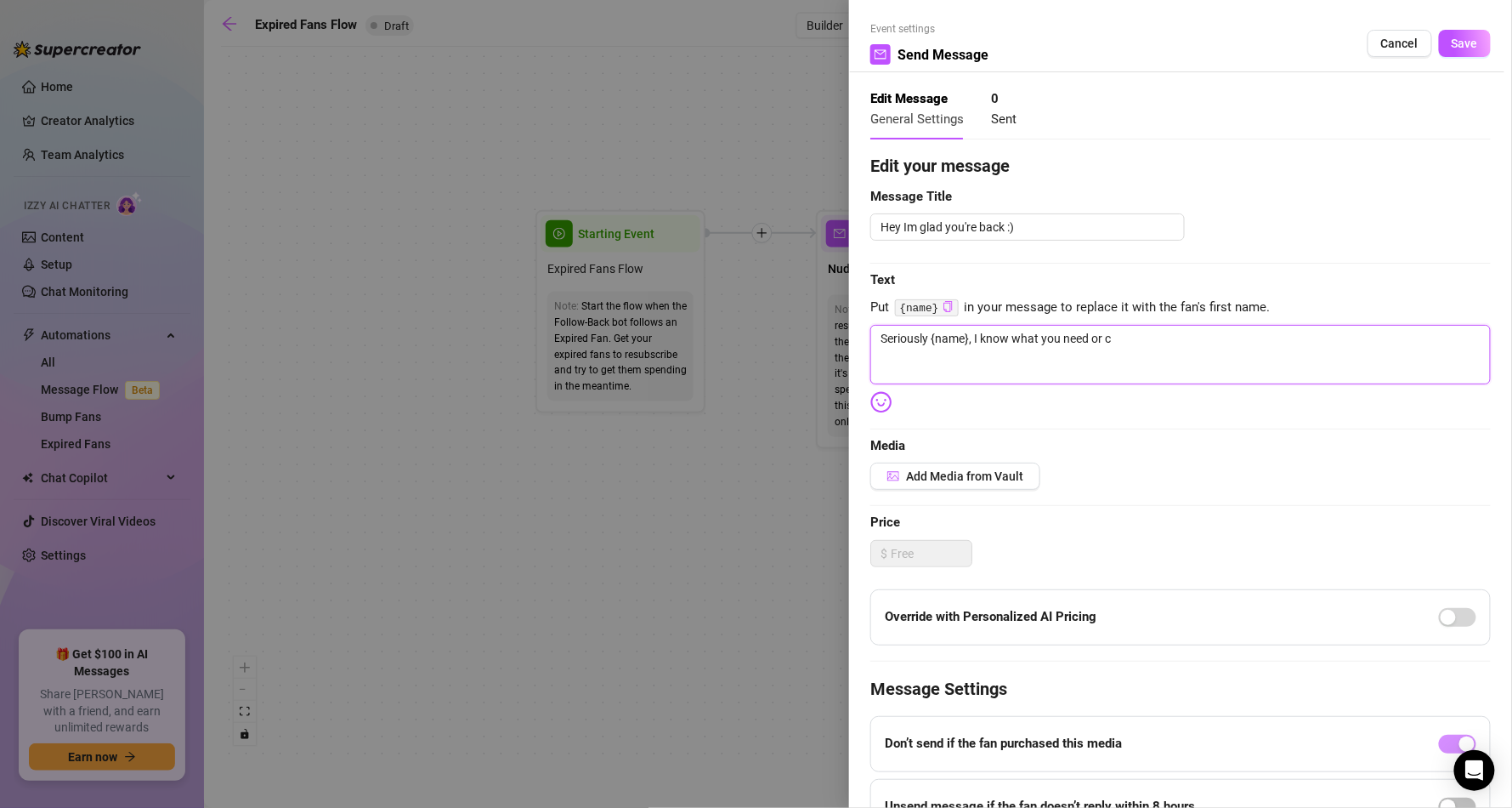
type textarea "Seriously {name}, I know what you need or ca"
type textarea "Seriously {name}, I know what you need or can"
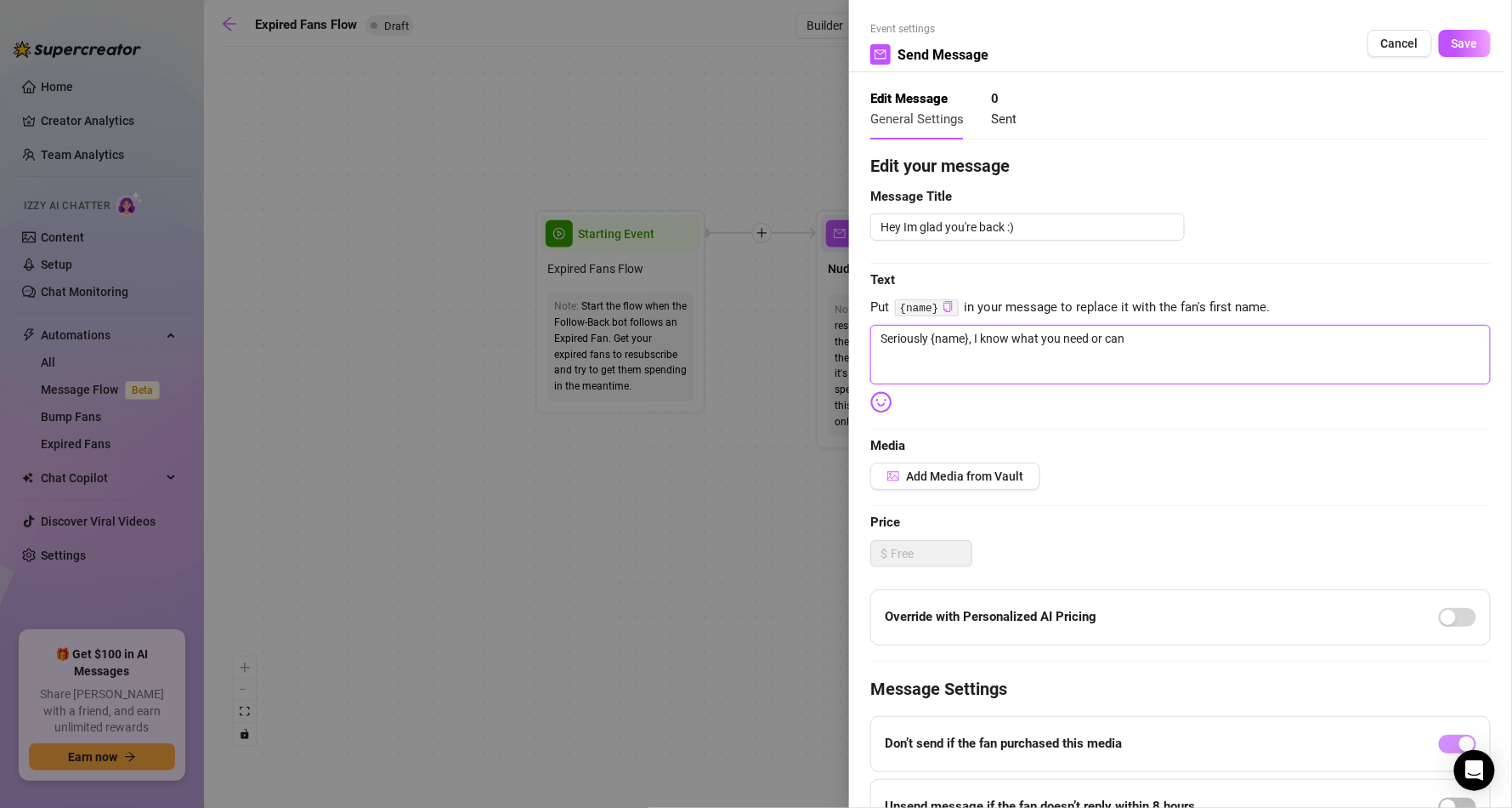
type textarea "Seriously {name}, I know what you need or can h"
type textarea "Seriously {name}, I know what you need or can he"
type textarea "Seriously {name}, I know what you need or can hel"
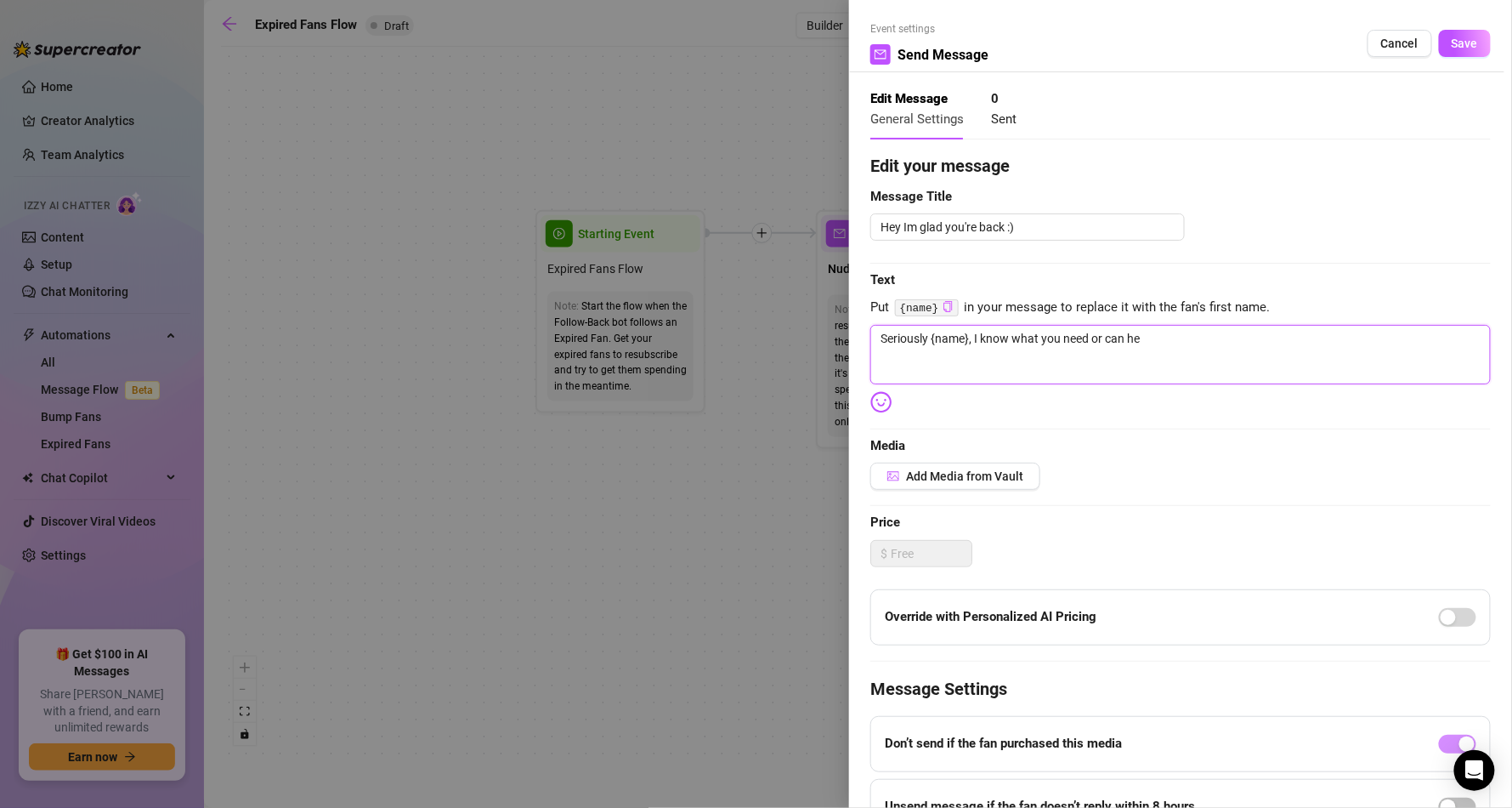
type textarea "Seriously {name}, I know what you need or can hel"
type textarea "Seriously {name}, I know what you need or can help"
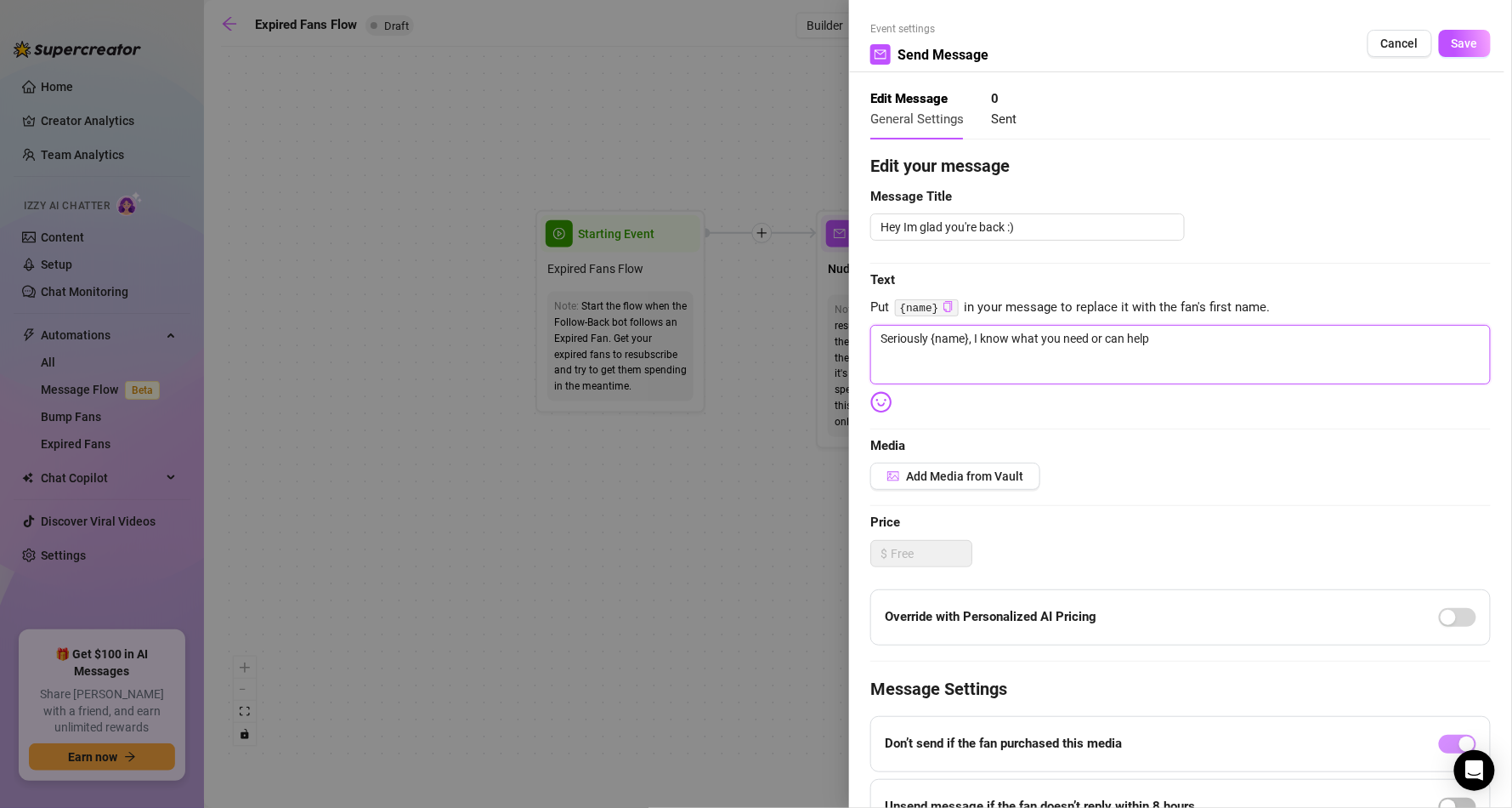
type textarea "Seriously {name}, I know what you need or can help a"
type textarea "Seriously {name}, I know what you need or can help ac"
type textarea "Seriously {name}, I know what you need or can help ach"
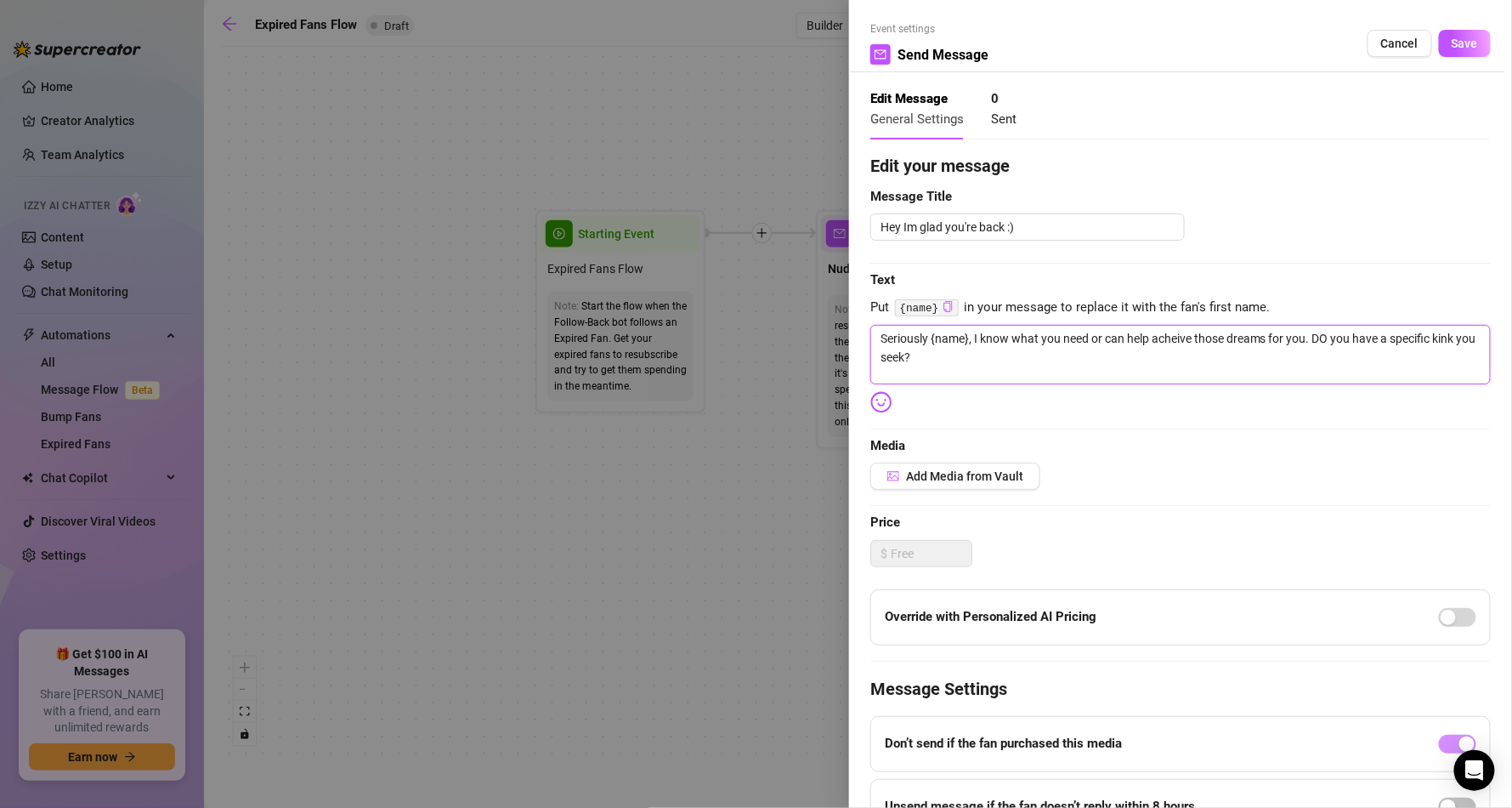
click at [1180, 342] on textarea "Seriously {name}, I know what you need or can help acheive those dreams for you…" at bounding box center [1181, 355] width 620 height 60
click at [1326, 343] on textarea "Seriously {name}, I know what you need or can help achieve those dreams for you…" at bounding box center [1181, 355] width 620 height 60
click at [961, 484] on button "Add Media from Vault" at bounding box center [956, 476] width 170 height 27
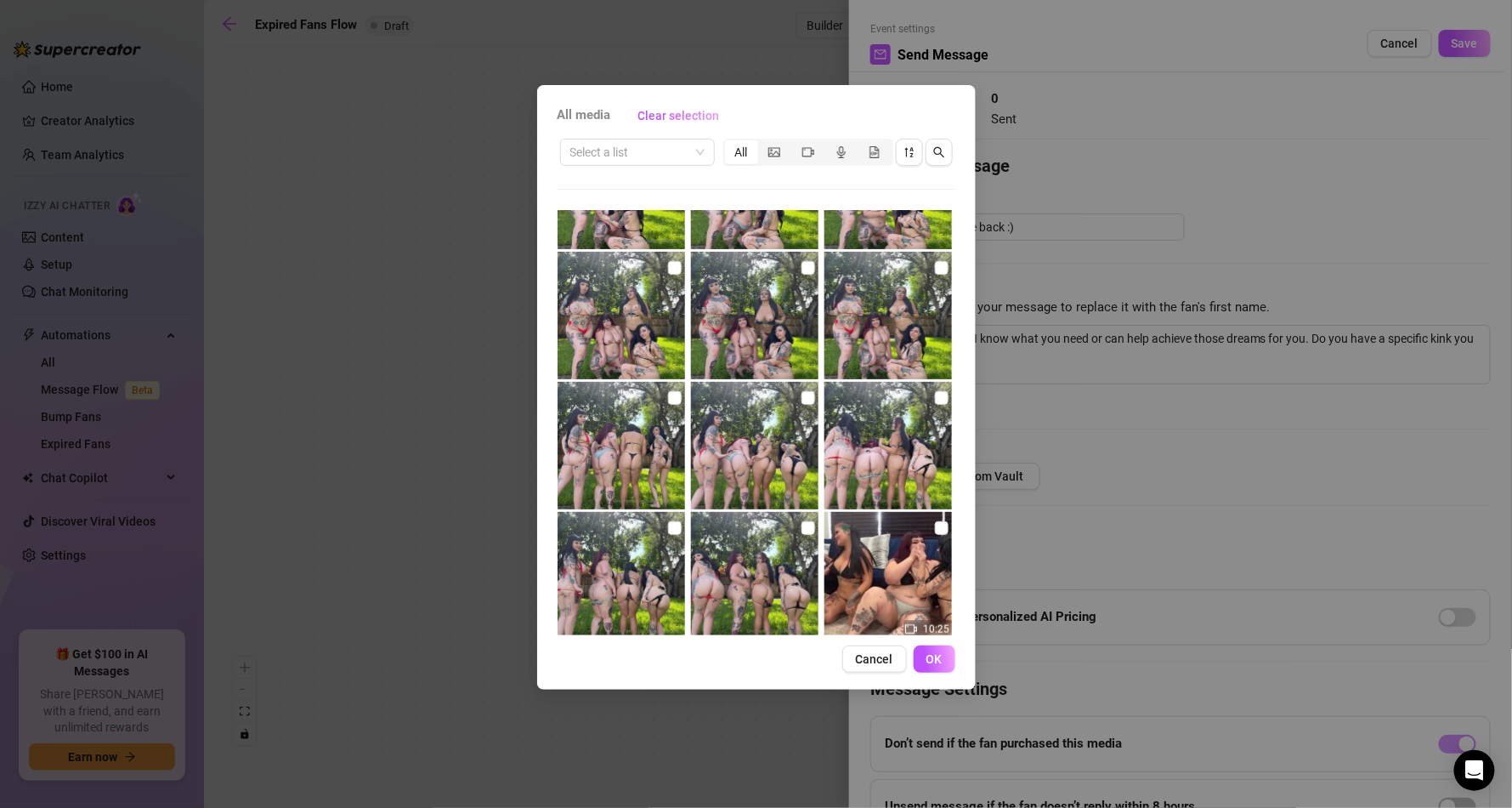
scroll to position [1253, 0]
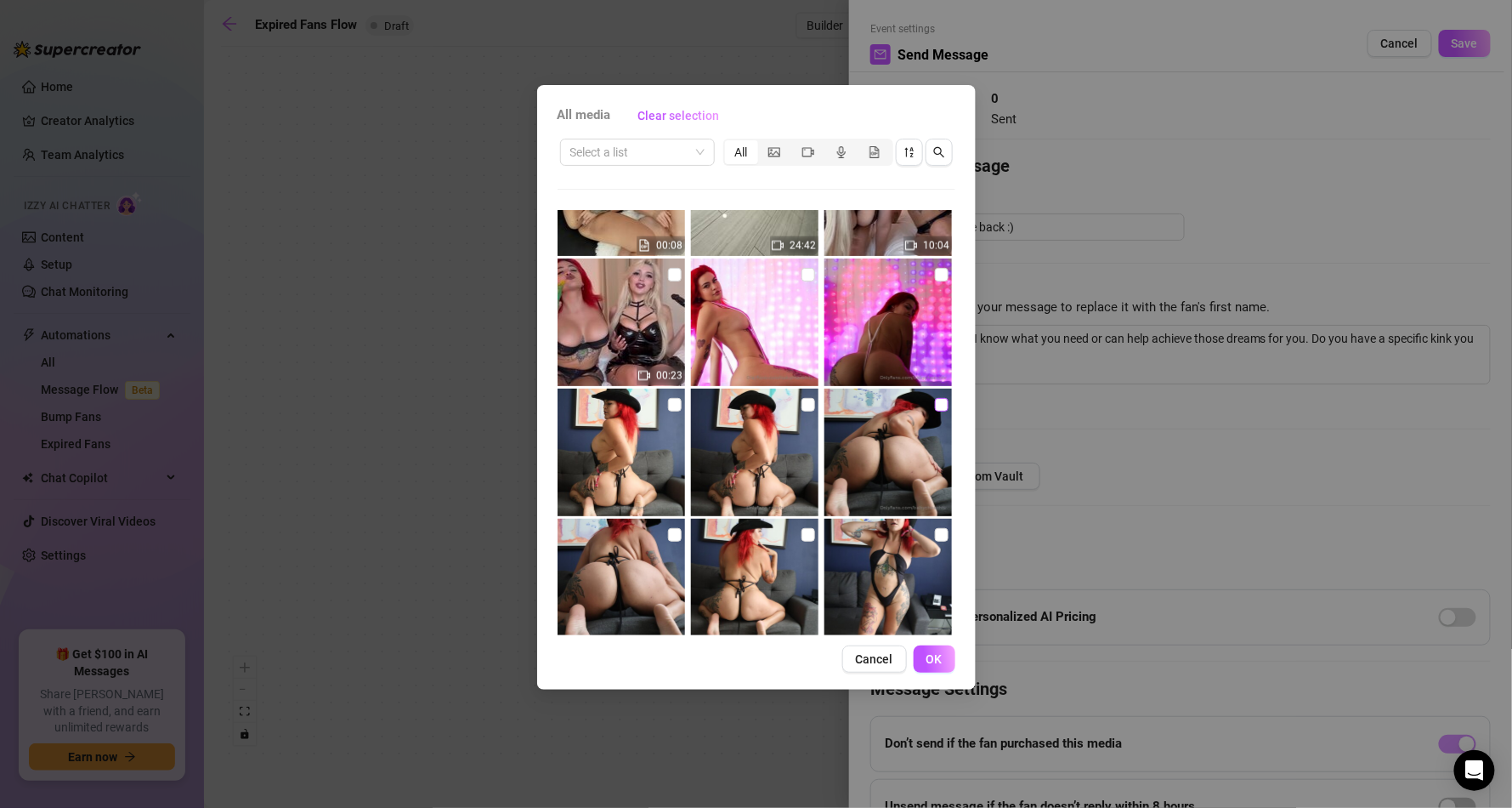
click at [935, 403] on input "checkbox" at bounding box center [942, 405] width 14 height 14
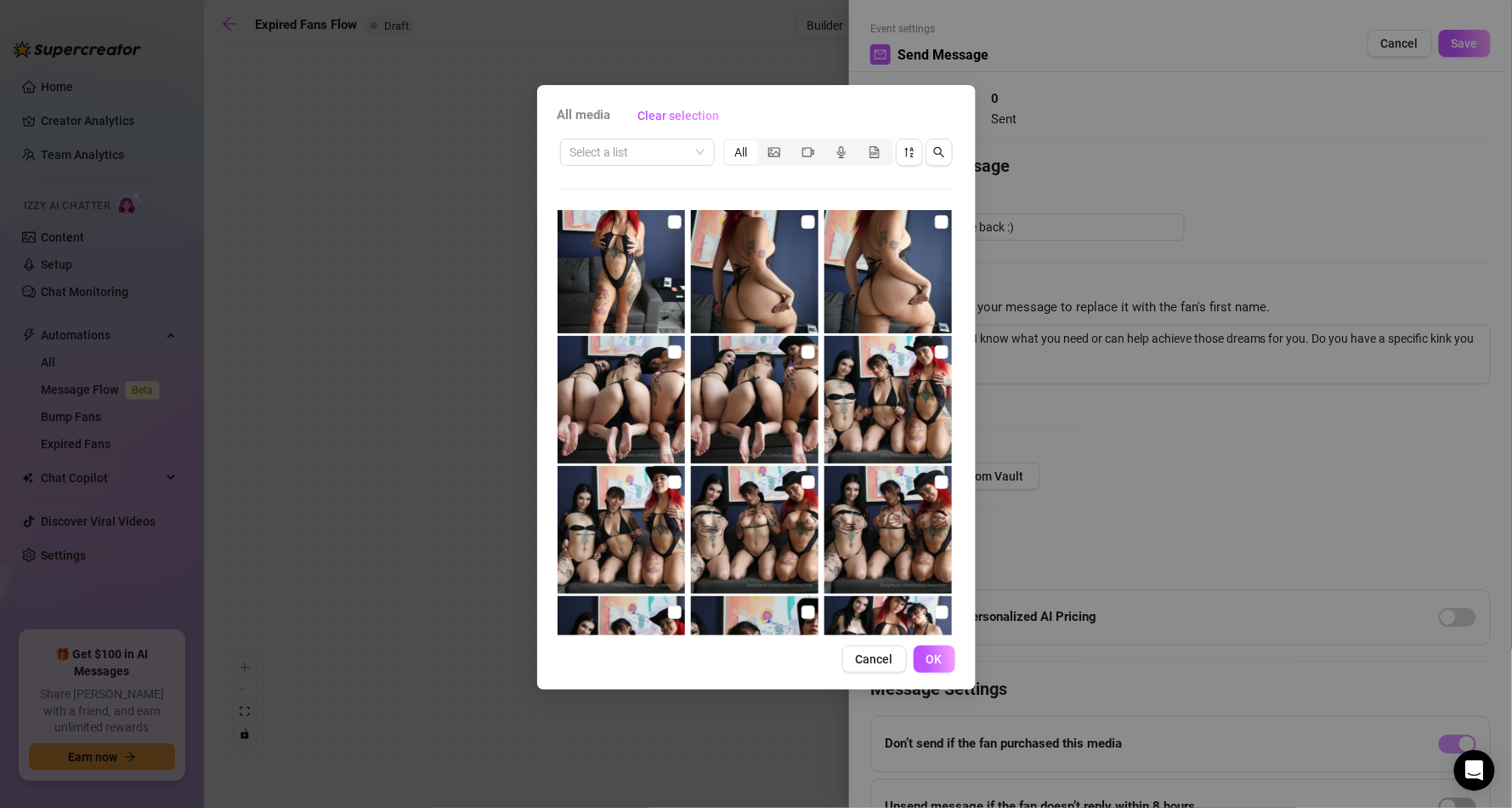
scroll to position [1762, 0]
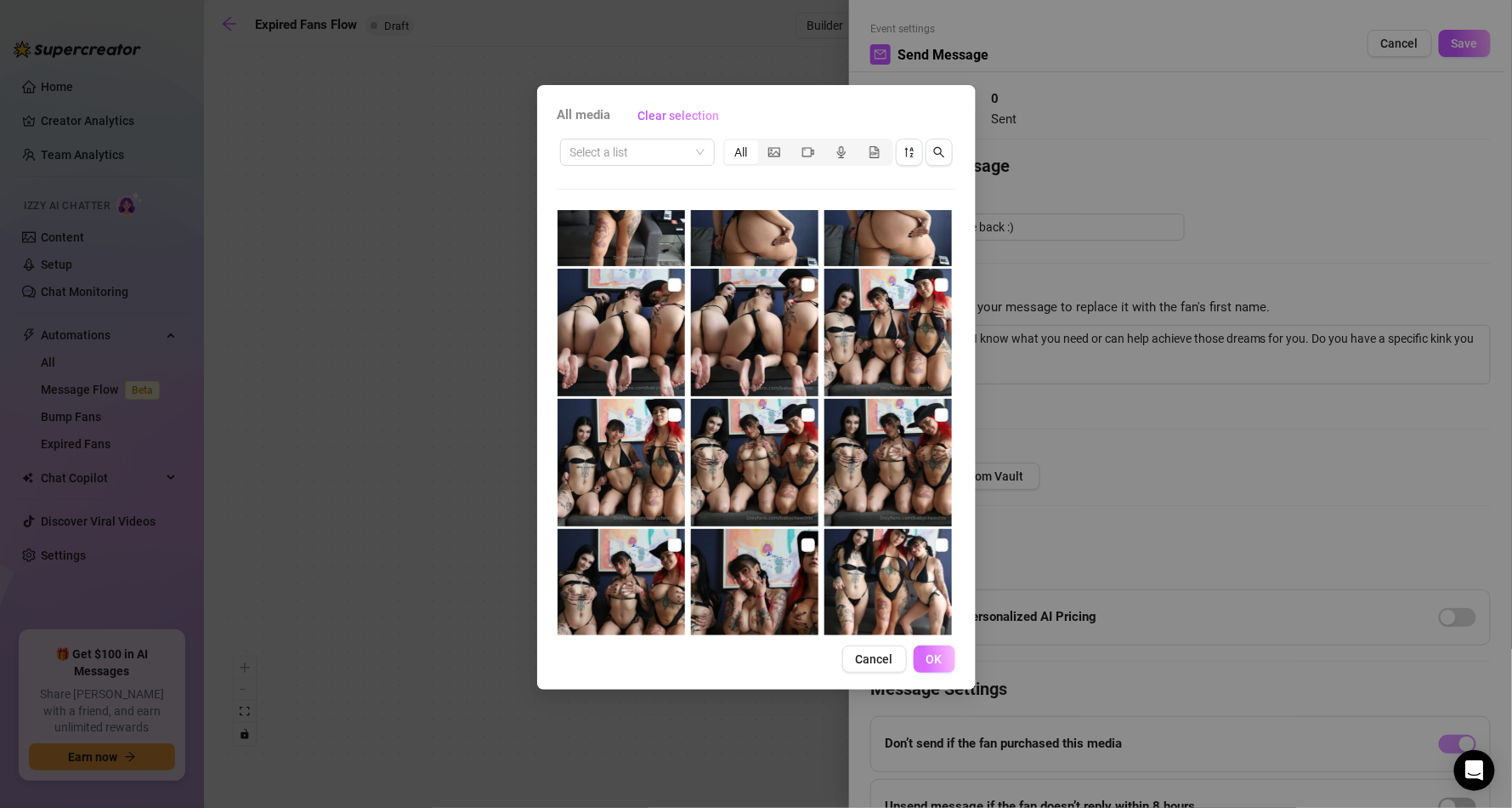
click at [935, 655] on span "OK" at bounding box center [934, 659] width 16 height 14
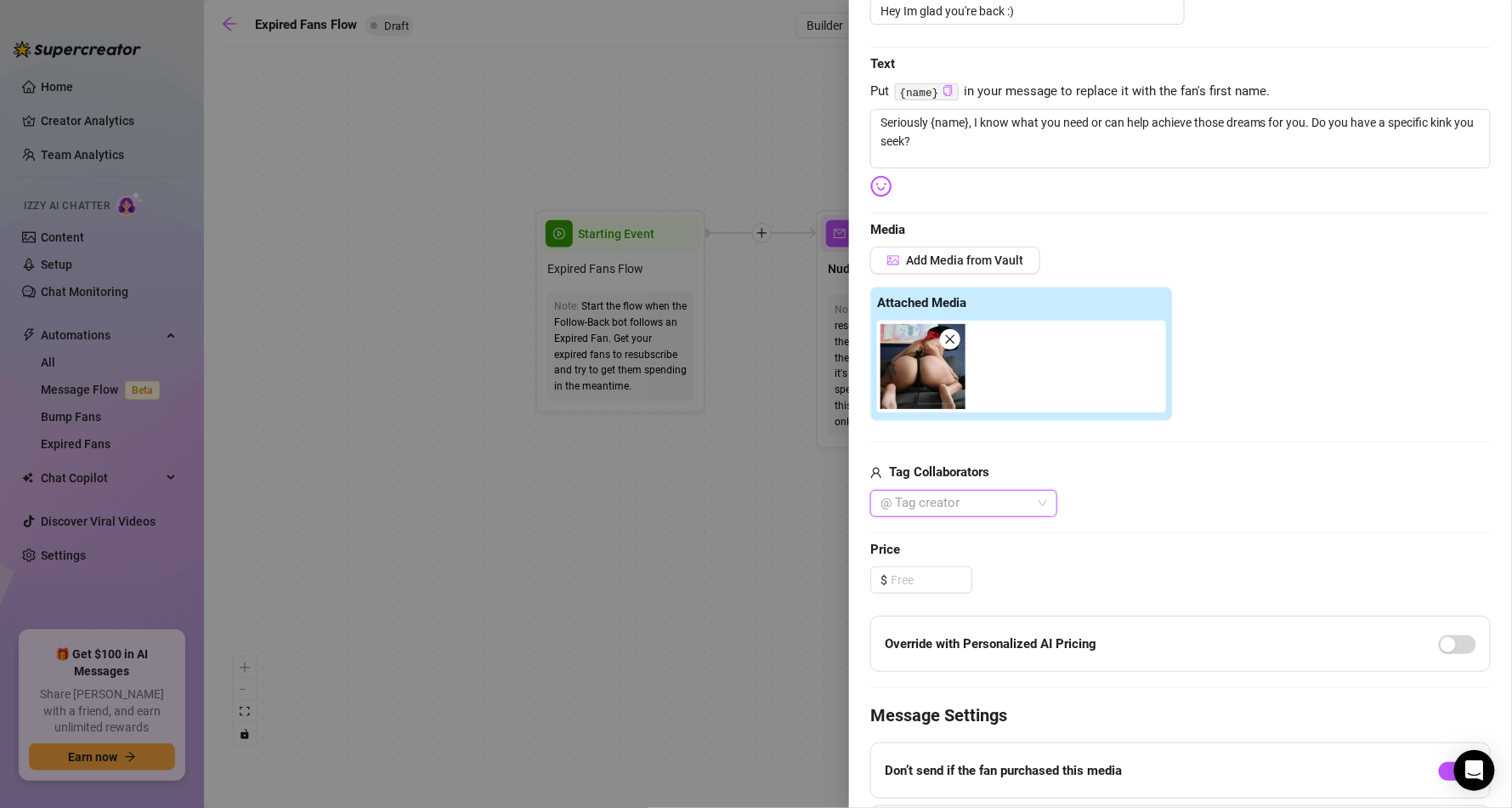
scroll to position [204, 0]
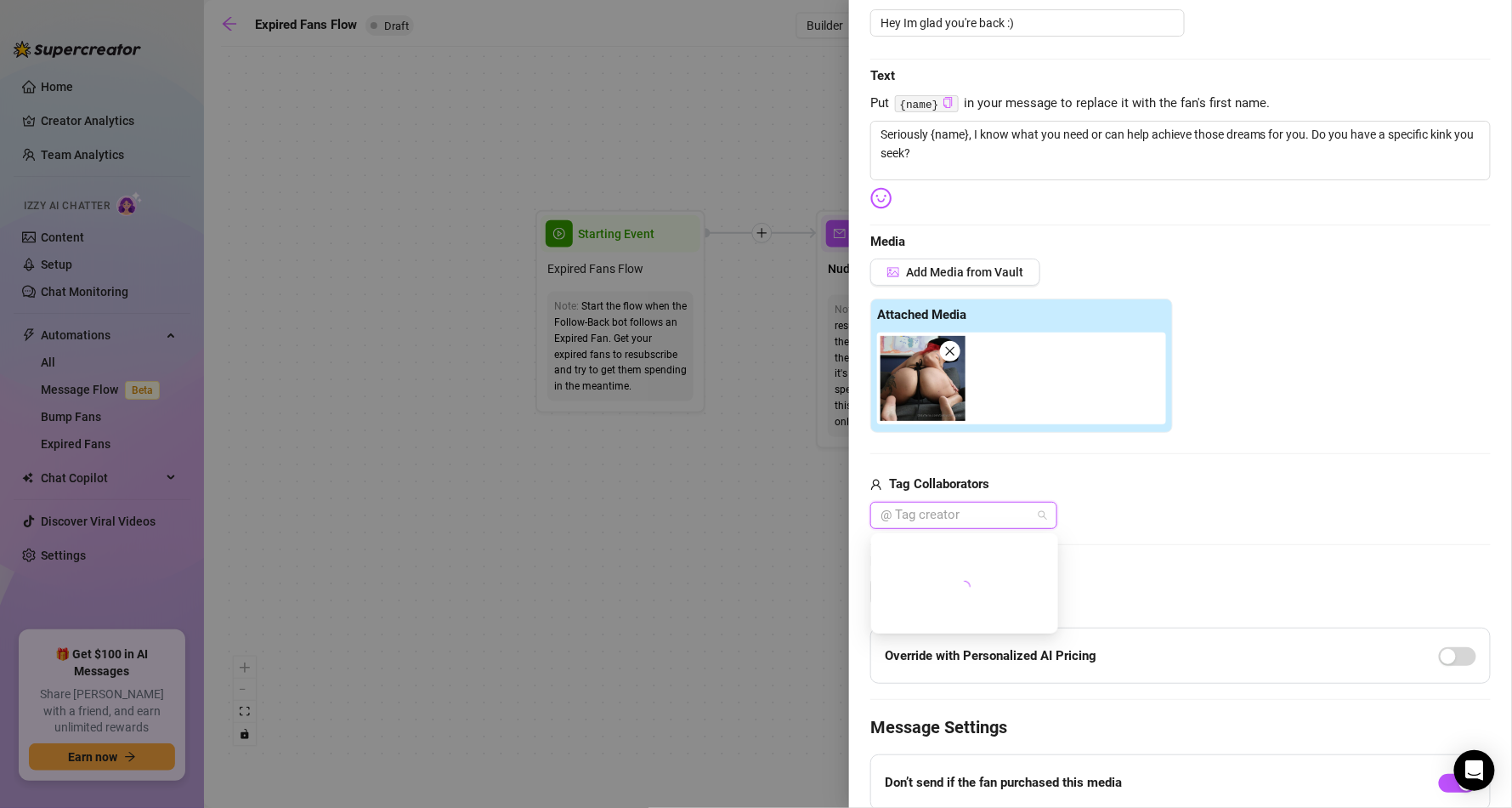
click at [1005, 520] on div at bounding box center [955, 515] width 162 height 24
click at [1148, 473] on div "Add Media from Vault Attached Media Tag Collaborators cherry" at bounding box center [1181, 393] width 620 height 271
click at [961, 512] on div at bounding box center [955, 515] width 162 height 24
click at [1126, 528] on div "cherry" at bounding box center [1181, 515] width 620 height 27
click at [955, 520] on div at bounding box center [955, 515] width 162 height 24
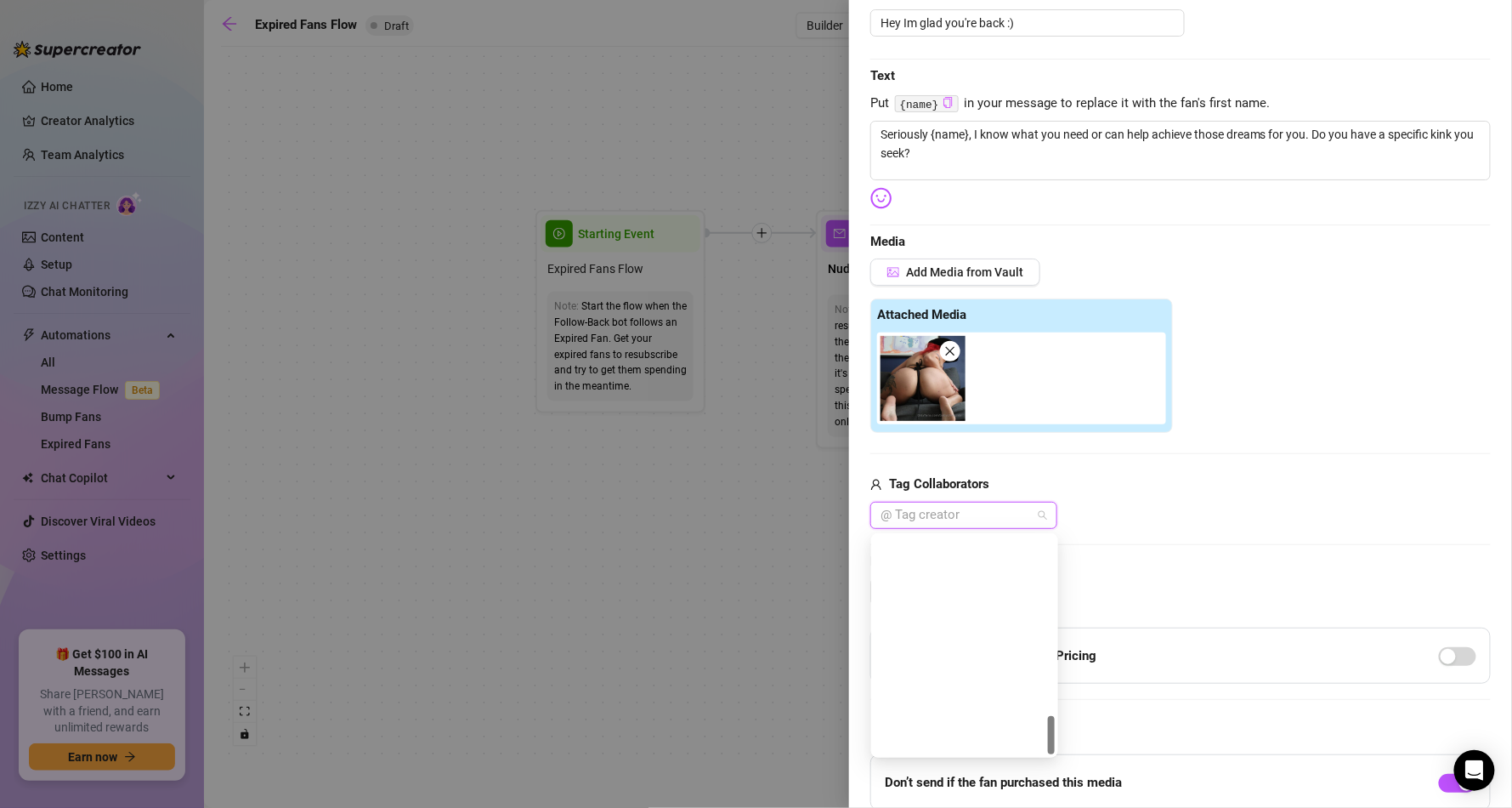
scroll to position [1006, 0]
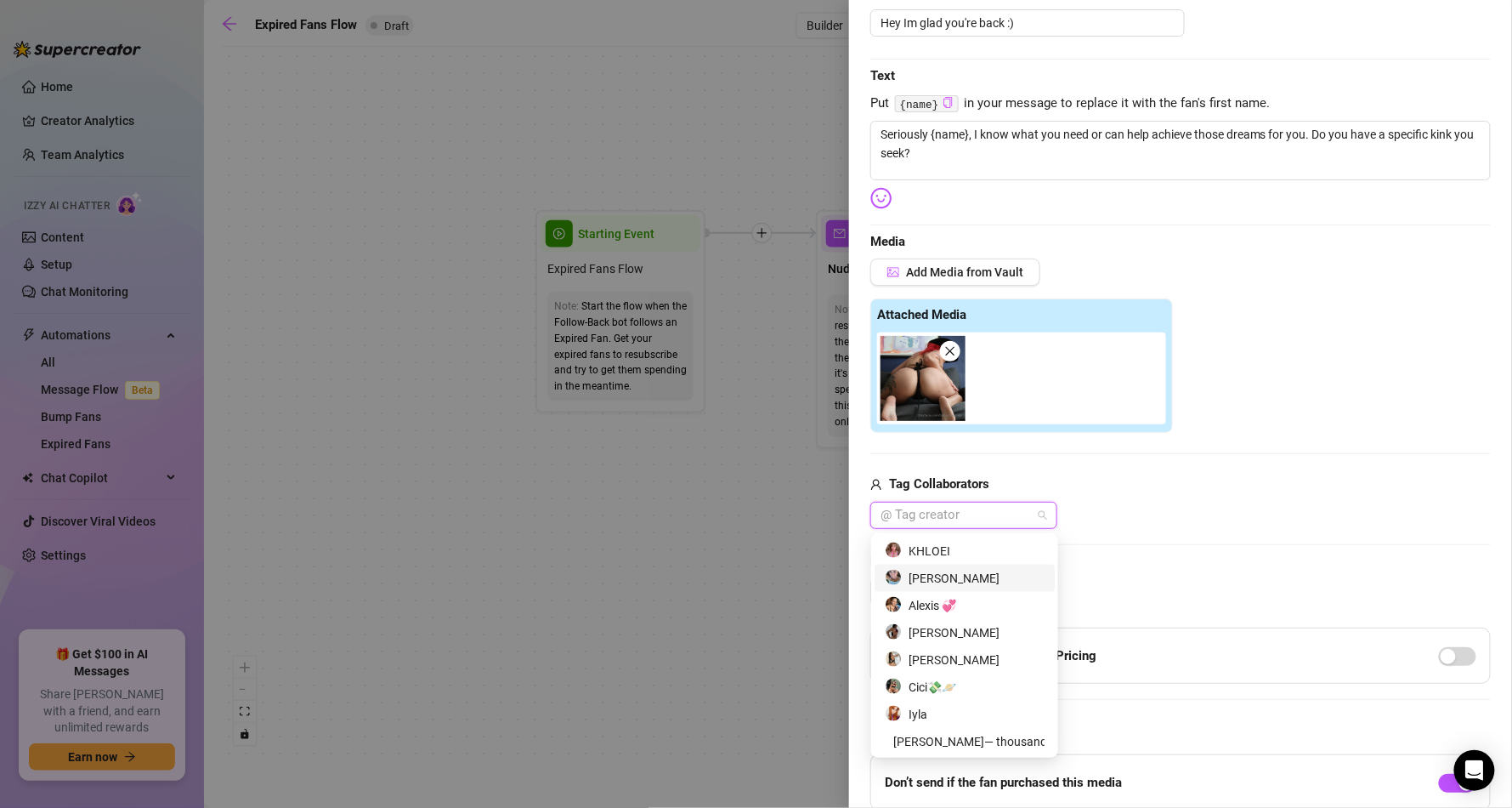
click at [1098, 534] on div "Edit your message Message Title Hey Im glad you're back :) Text Put {name} in y…" at bounding box center [1181, 442] width 620 height 987
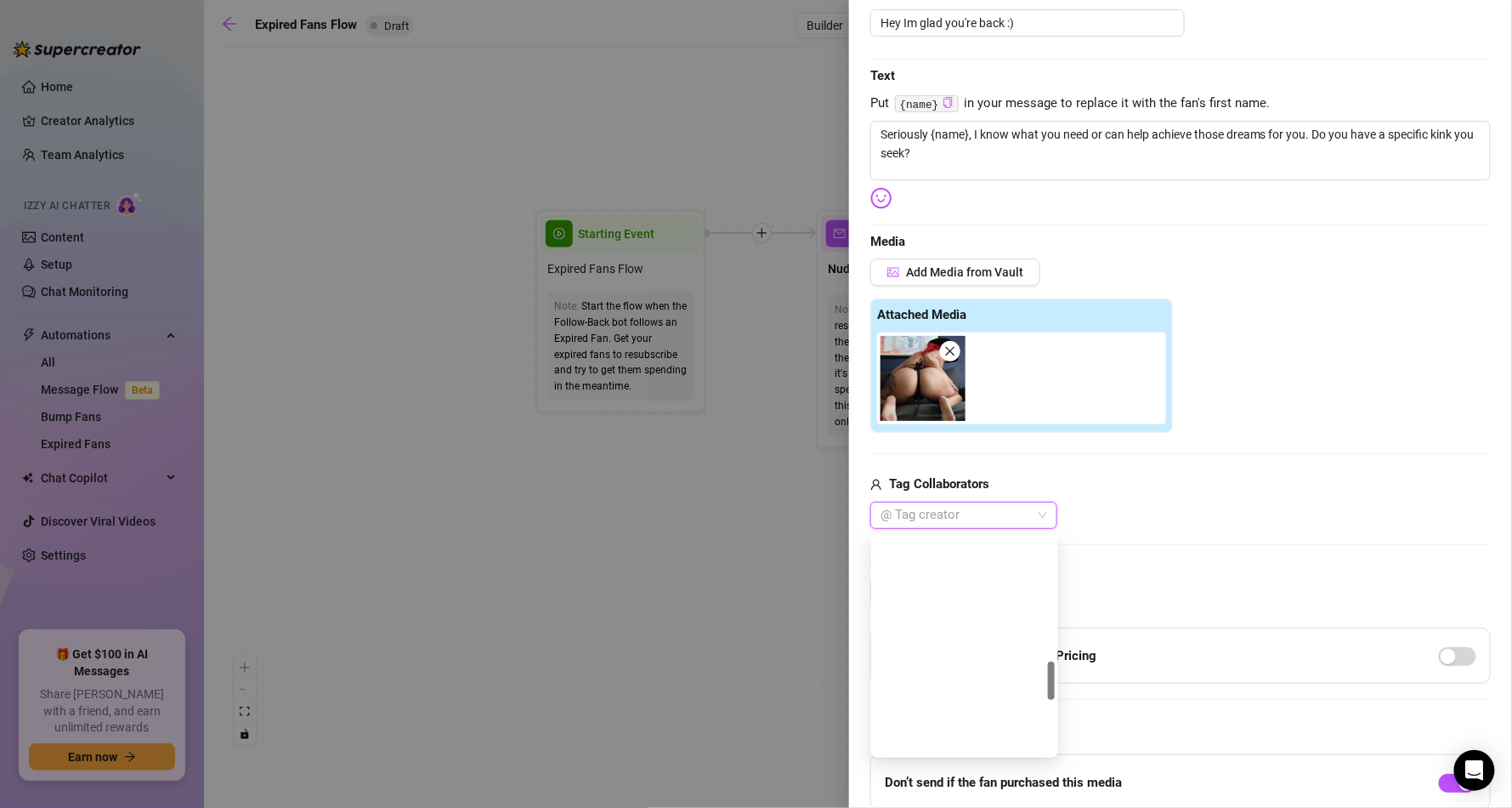
scroll to position [700, 0]
click at [991, 519] on div at bounding box center [955, 515] width 162 height 24
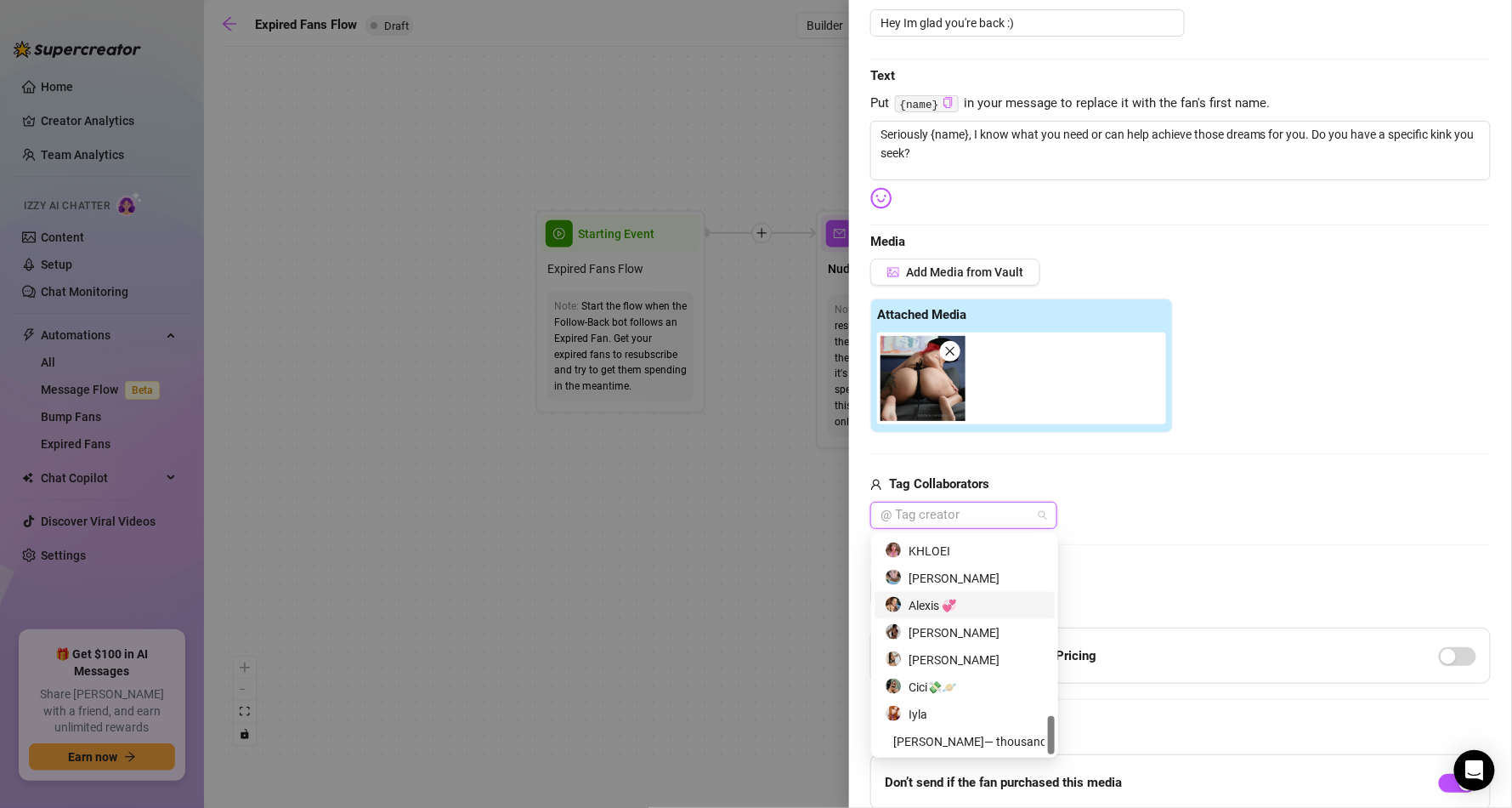
click at [1133, 529] on div "Edit your message Message Title Hey Im glad you're back :) Text Put {name} in y…" at bounding box center [1181, 442] width 620 height 987
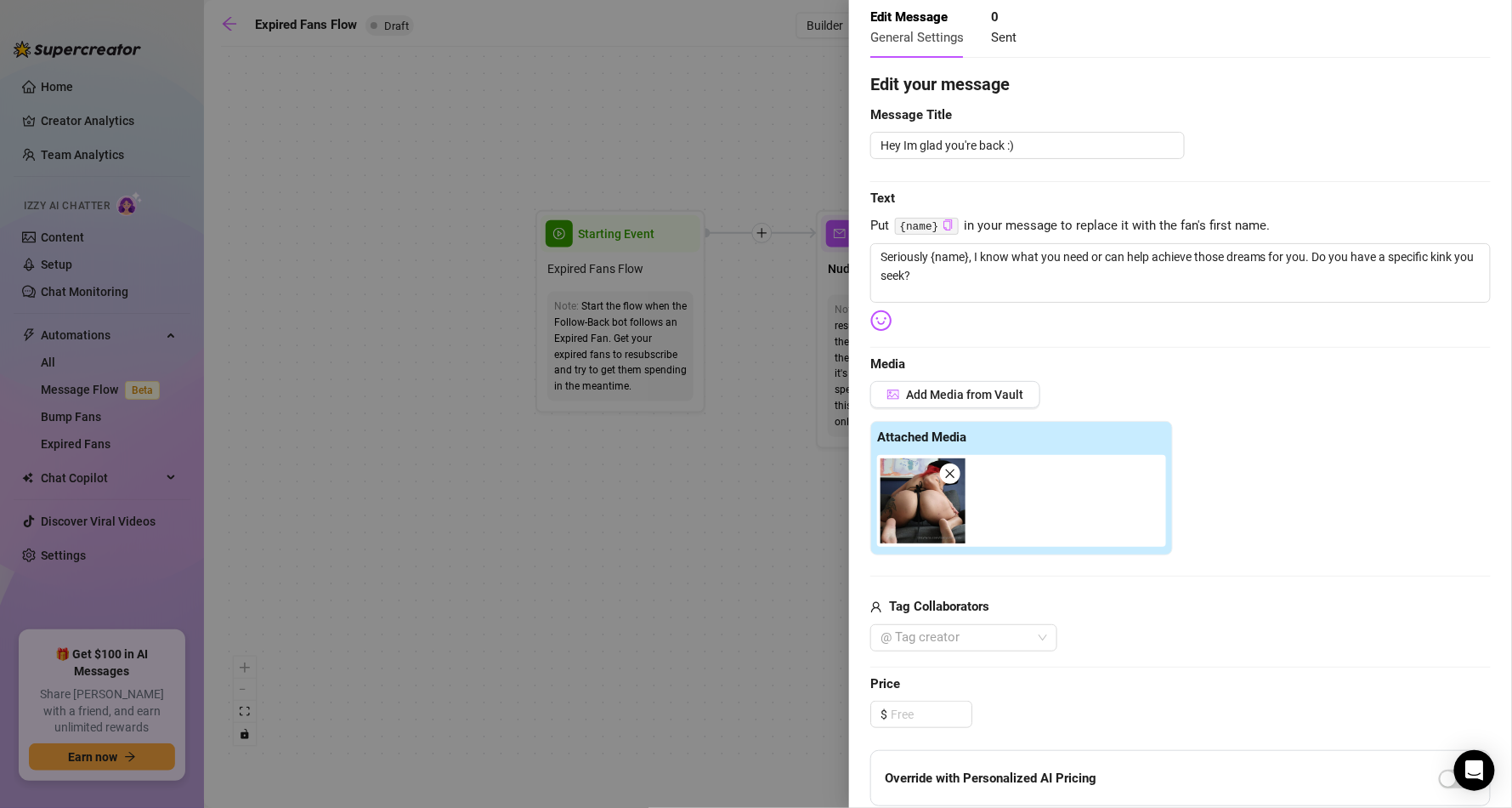
scroll to position [0, 0]
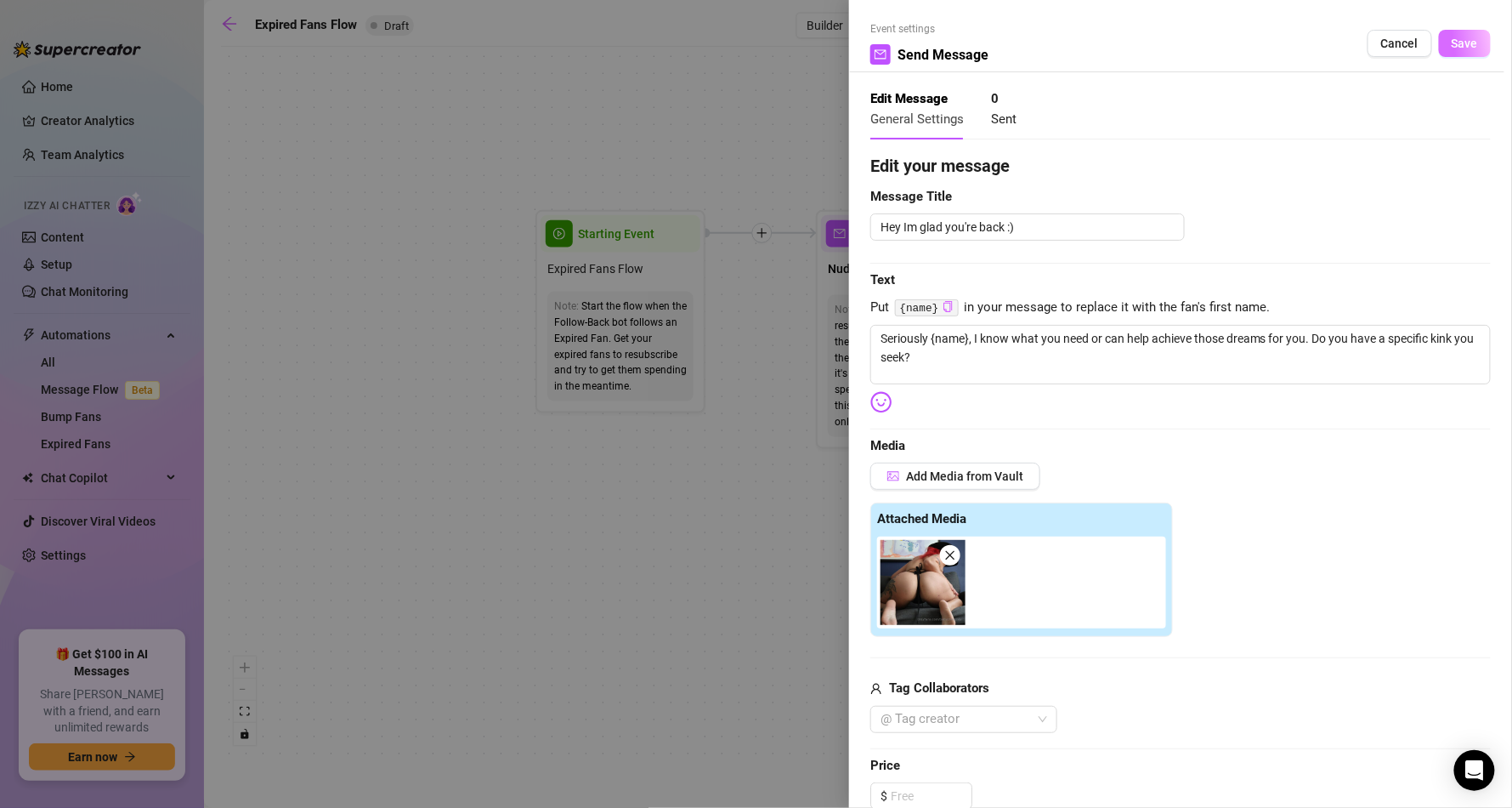
click at [1457, 39] on span "Save" at bounding box center [1464, 43] width 26 height 14
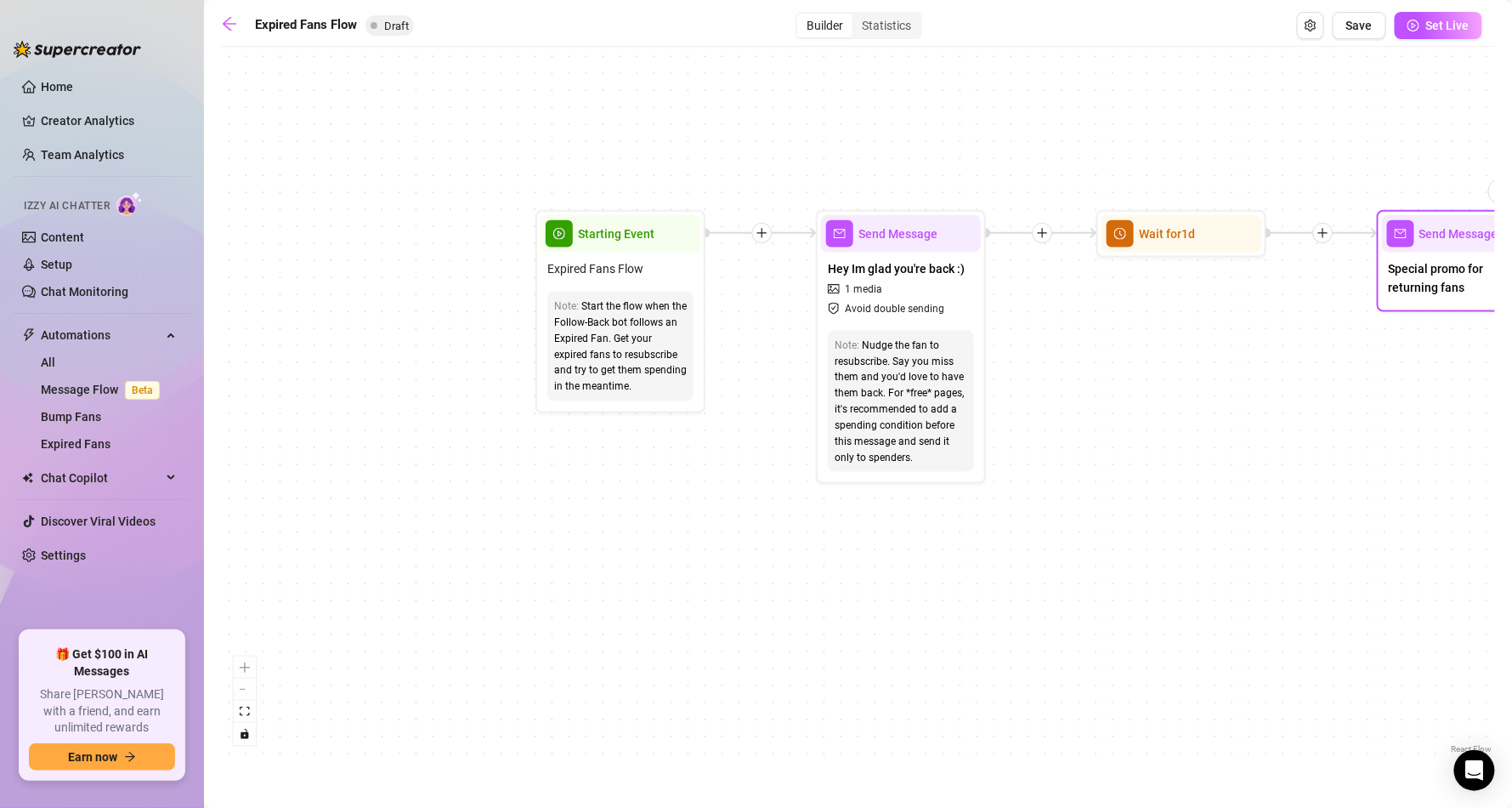
click at [1459, 271] on span "Special promo for returning fans" at bounding box center [1461, 277] width 146 height 38
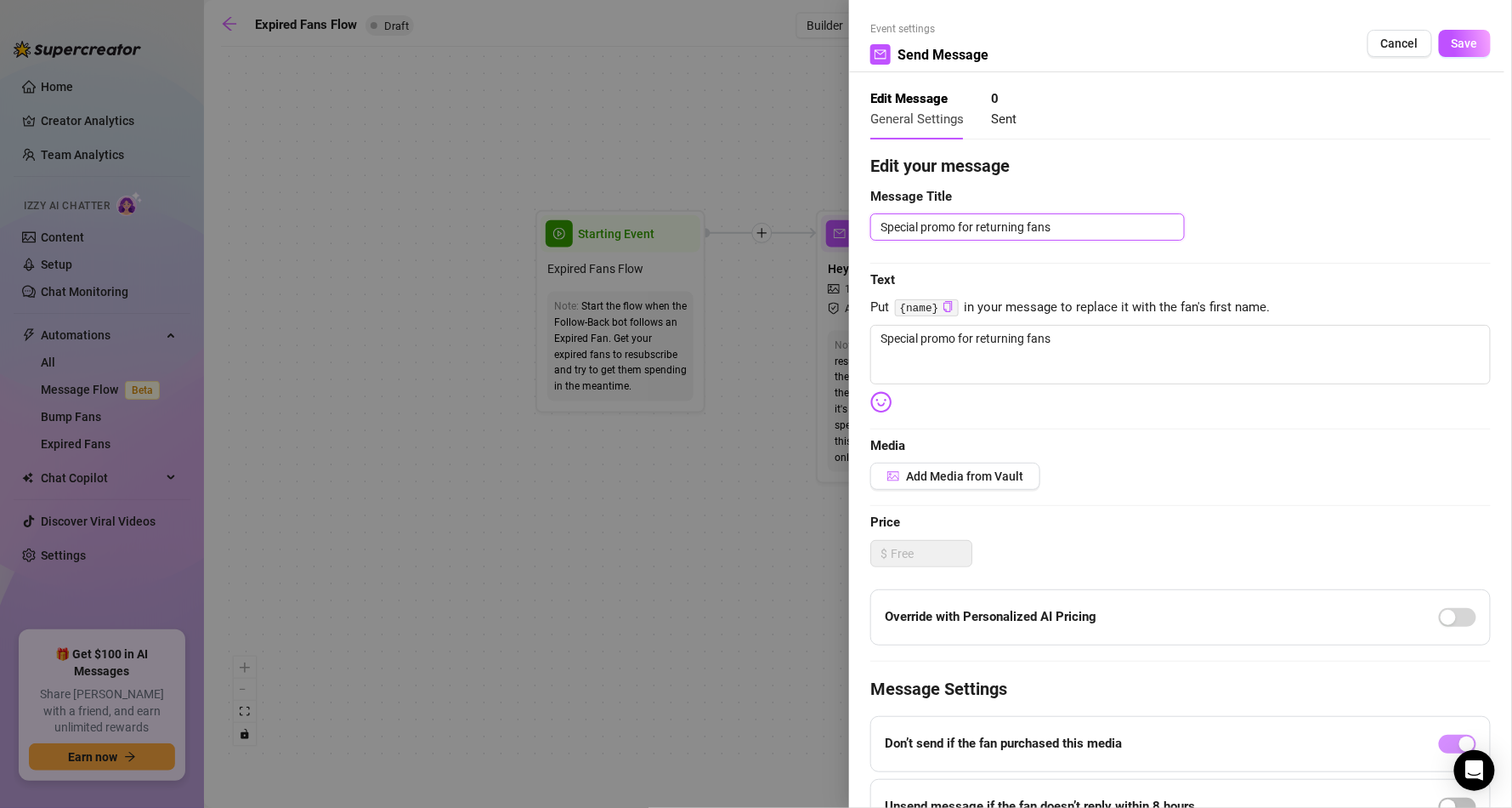
click at [1010, 217] on textarea "Special promo for returning fans" at bounding box center [1027, 227] width 314 height 27
click at [1008, 217] on textarea "Special promo for returning fans" at bounding box center [1027, 227] width 314 height 27
click at [1089, 222] on textarea "Special little bundle for you sticking arouin <3" at bounding box center [1027, 227] width 314 height 27
drag, startPoint x: 1087, startPoint y: 222, endPoint x: 1054, endPoint y: 258, distance: 48.8
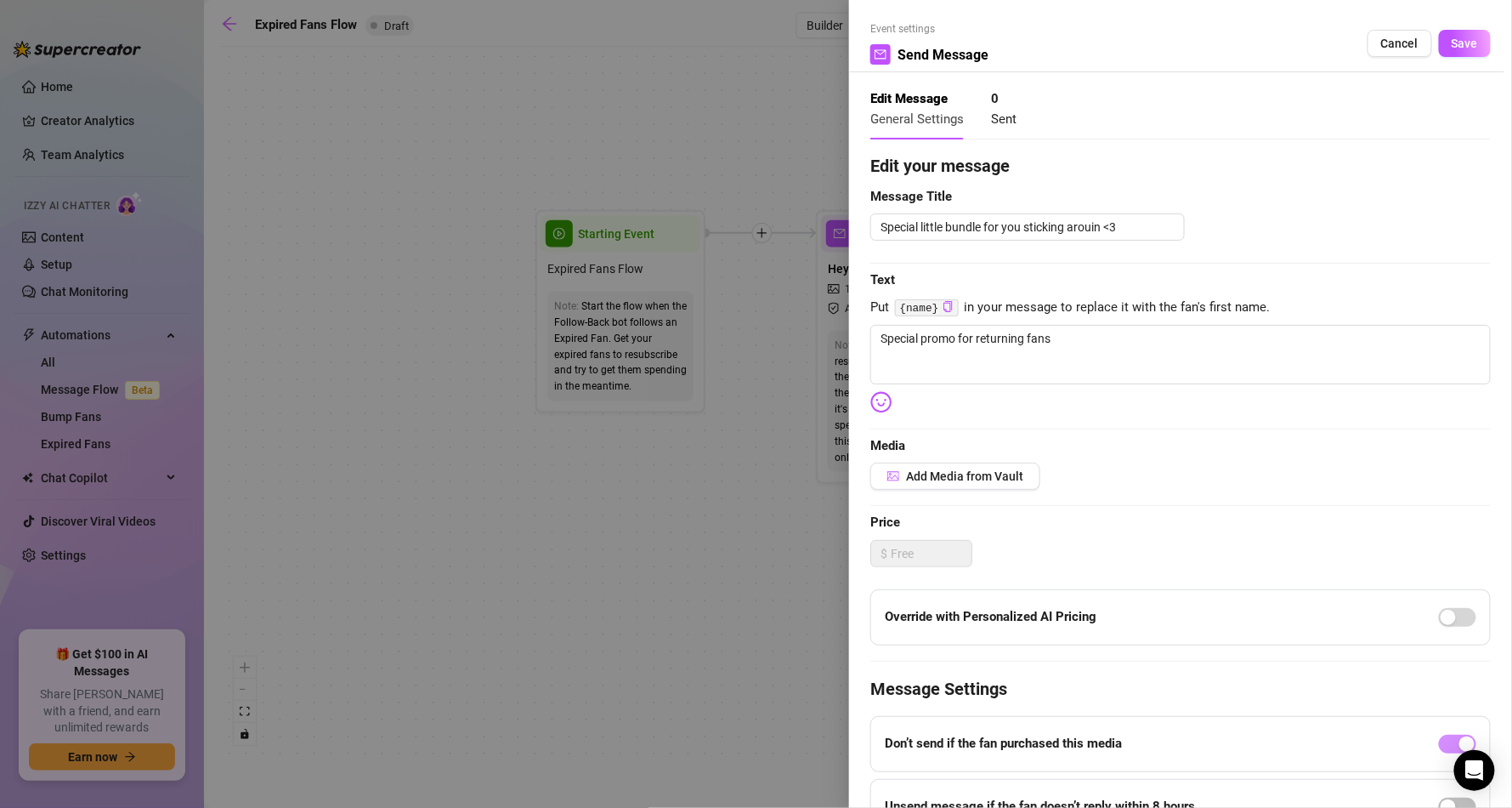
click at [1054, 258] on div "Edit your message Message Title Special little bundle for you sticking arouin <…" at bounding box center [1181, 525] width 620 height 745
drag, startPoint x: 1066, startPoint y: 332, endPoint x: 977, endPoint y: 330, distance: 89.0
click at [977, 330] on textarea "Special promo for returning fans" at bounding box center [1181, 355] width 620 height 60
drag, startPoint x: 1022, startPoint y: 334, endPoint x: 700, endPoint y: 350, distance: 322.4
click at [702, 349] on div "Event settings Send Message Cancel Save Edit Message General Settings 0 Sent Ed…" at bounding box center [756, 404] width 1512 height 808
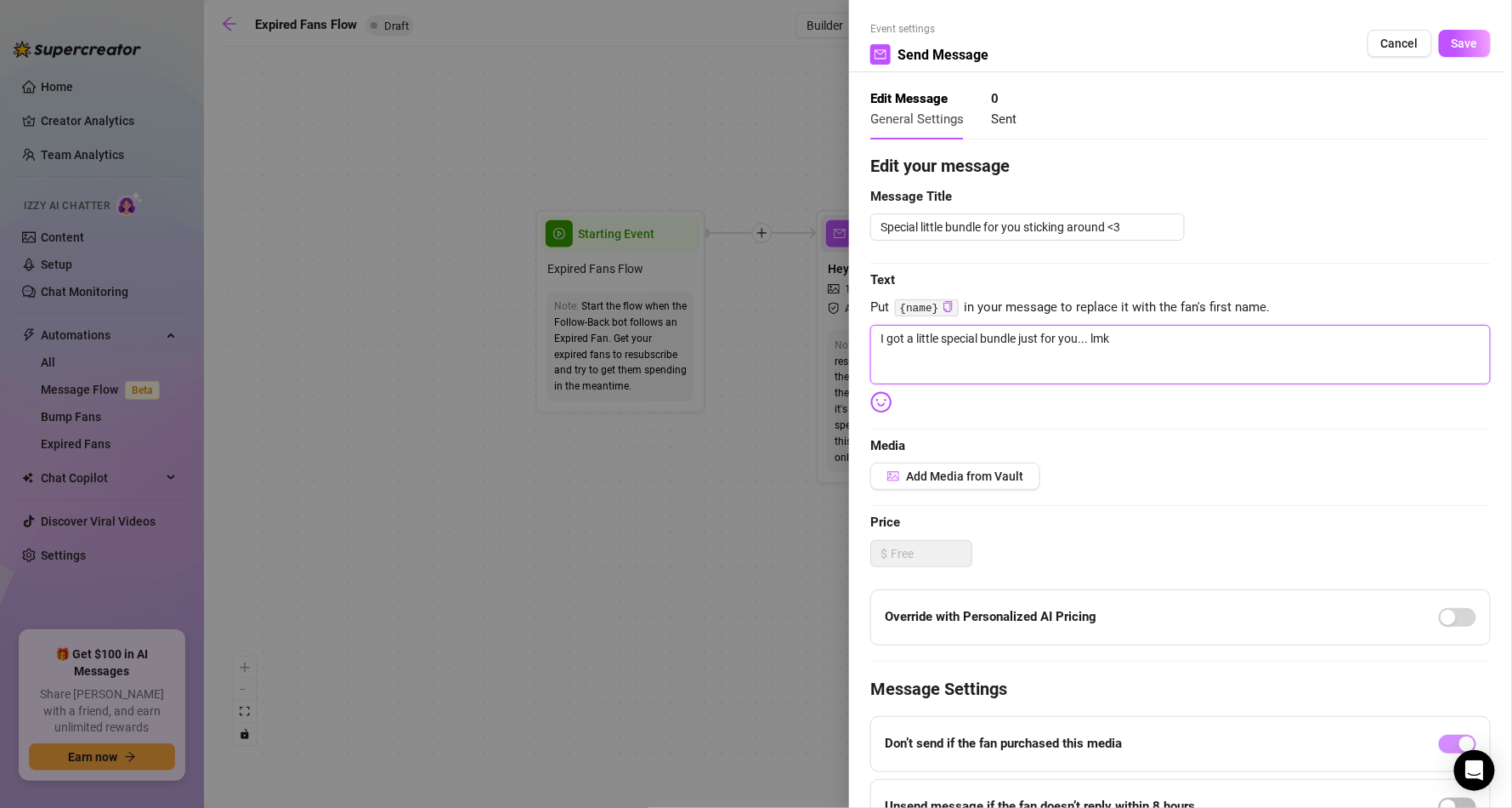
drag, startPoint x: 1124, startPoint y: 343, endPoint x: 1097, endPoint y: 339, distance: 27.3
click at [1097, 339] on textarea "I got a little special bundle just for you... lmk" at bounding box center [1181, 355] width 620 height 60
click at [1157, 338] on textarea "I got a little special bundle just for you... [PERSON_NAME] got the secretv" at bounding box center [1181, 355] width 620 height 60
drag, startPoint x: 1272, startPoint y: 340, endPoint x: 1300, endPoint y: 372, distance: 42.5
click at [1300, 372] on textarea "I got a little special bundle just for you... li got the secret sauce to help y…" at bounding box center [1181, 355] width 620 height 60
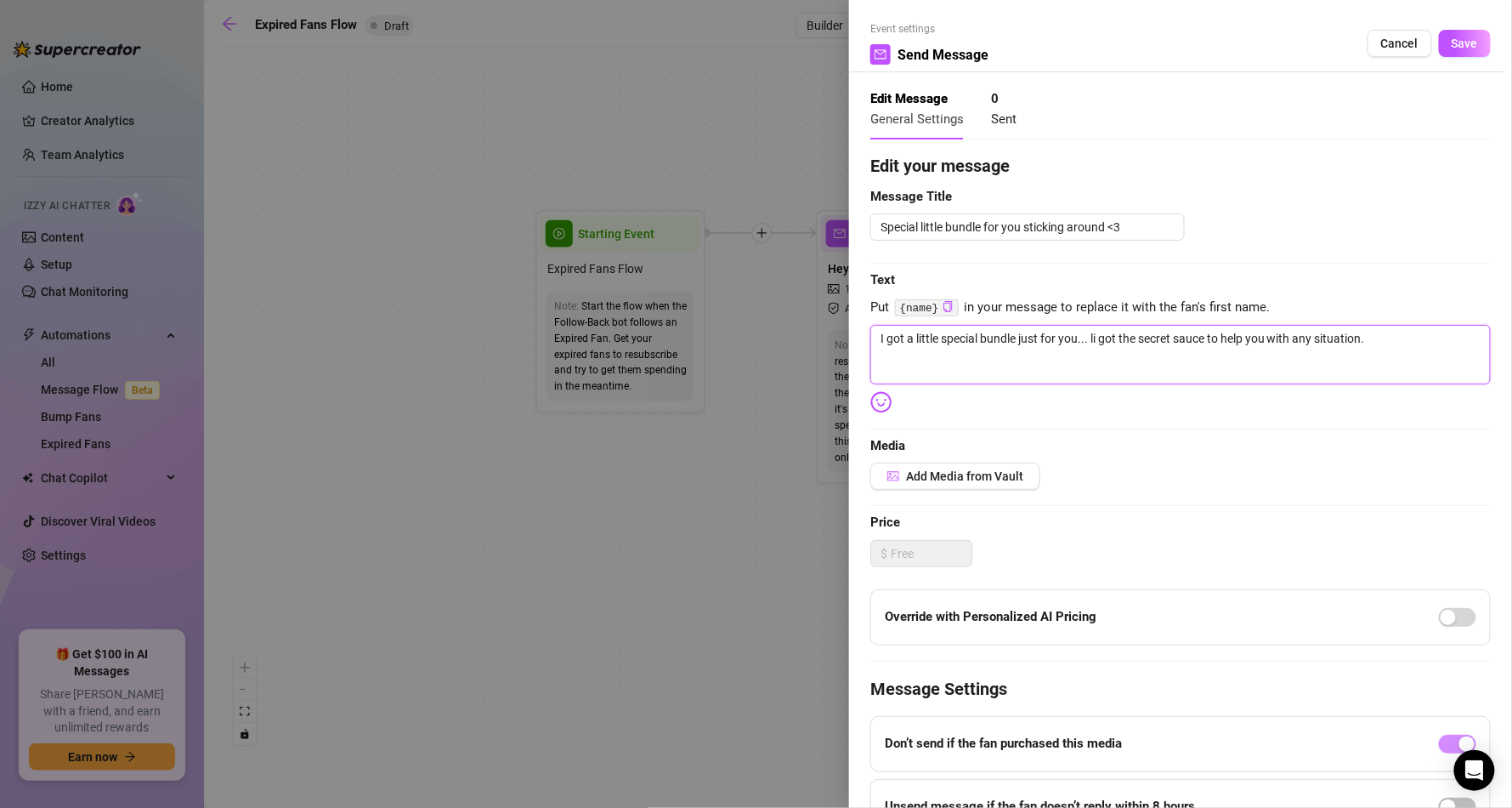
click at [1092, 332] on textarea "I got a little special bundle just for you... li got the secret sauce to help y…" at bounding box center [1181, 355] width 620 height 60
click at [1412, 329] on textarea "I got a little special bundle just for you... I got the secret sauce to help yo…" at bounding box center [1181, 355] width 620 height 60
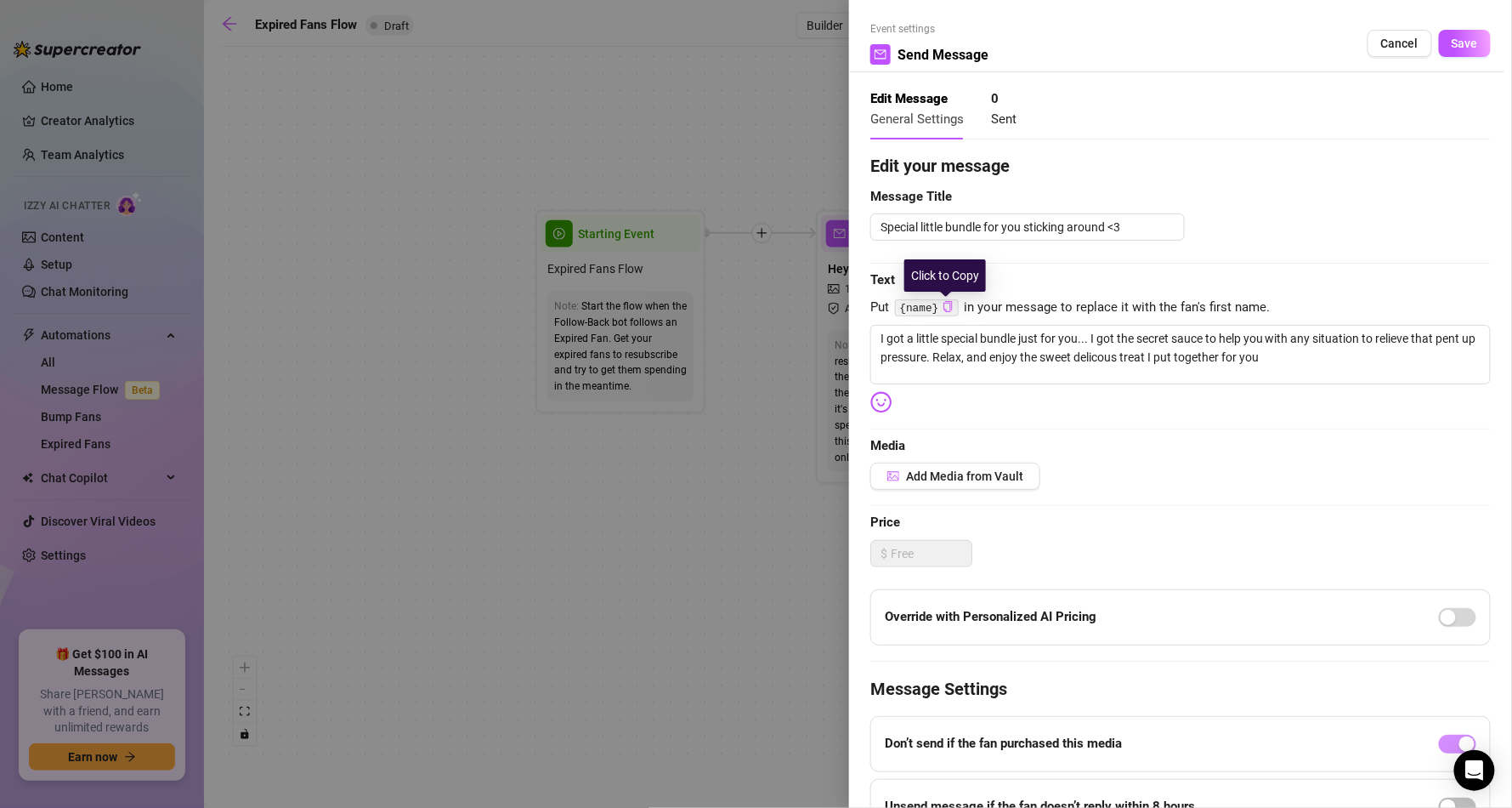
drag, startPoint x: 940, startPoint y: 306, endPoint x: 986, endPoint y: 321, distance: 48.4
click at [942, 306] on icon "copy" at bounding box center [947, 305] width 11 height 11
paste textarea "{name}"
click at [1127, 357] on textarea "I got a little special bundle just for you... I got the secret sauce to help yo…" at bounding box center [1181, 355] width 620 height 60
click at [1000, 476] on span "Add Media from Vault" at bounding box center [964, 476] width 117 height 14
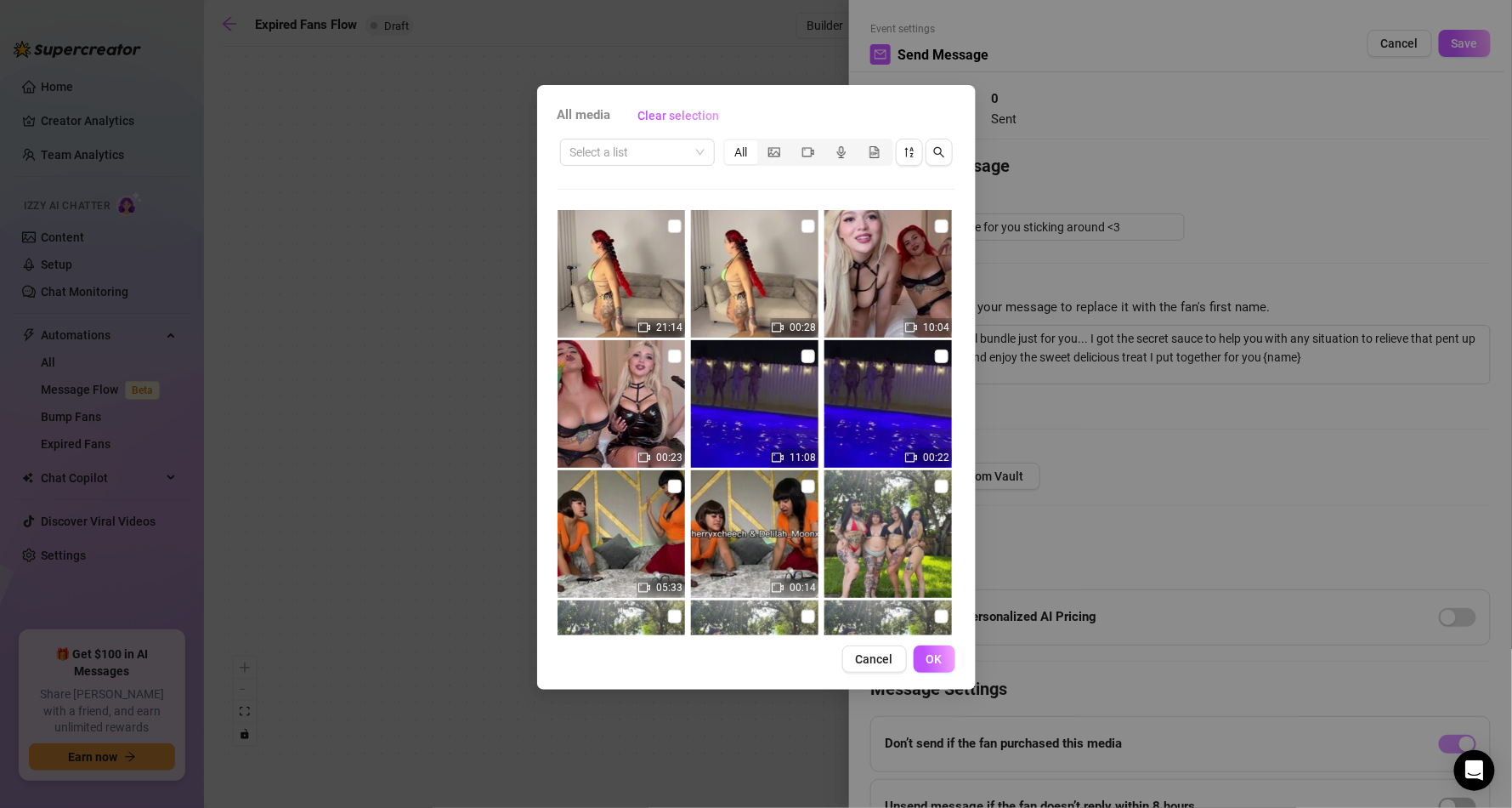
click at [910, 221] on img at bounding box center [888, 274] width 128 height 128
click at [931, 653] on span "OK" at bounding box center [934, 659] width 16 height 14
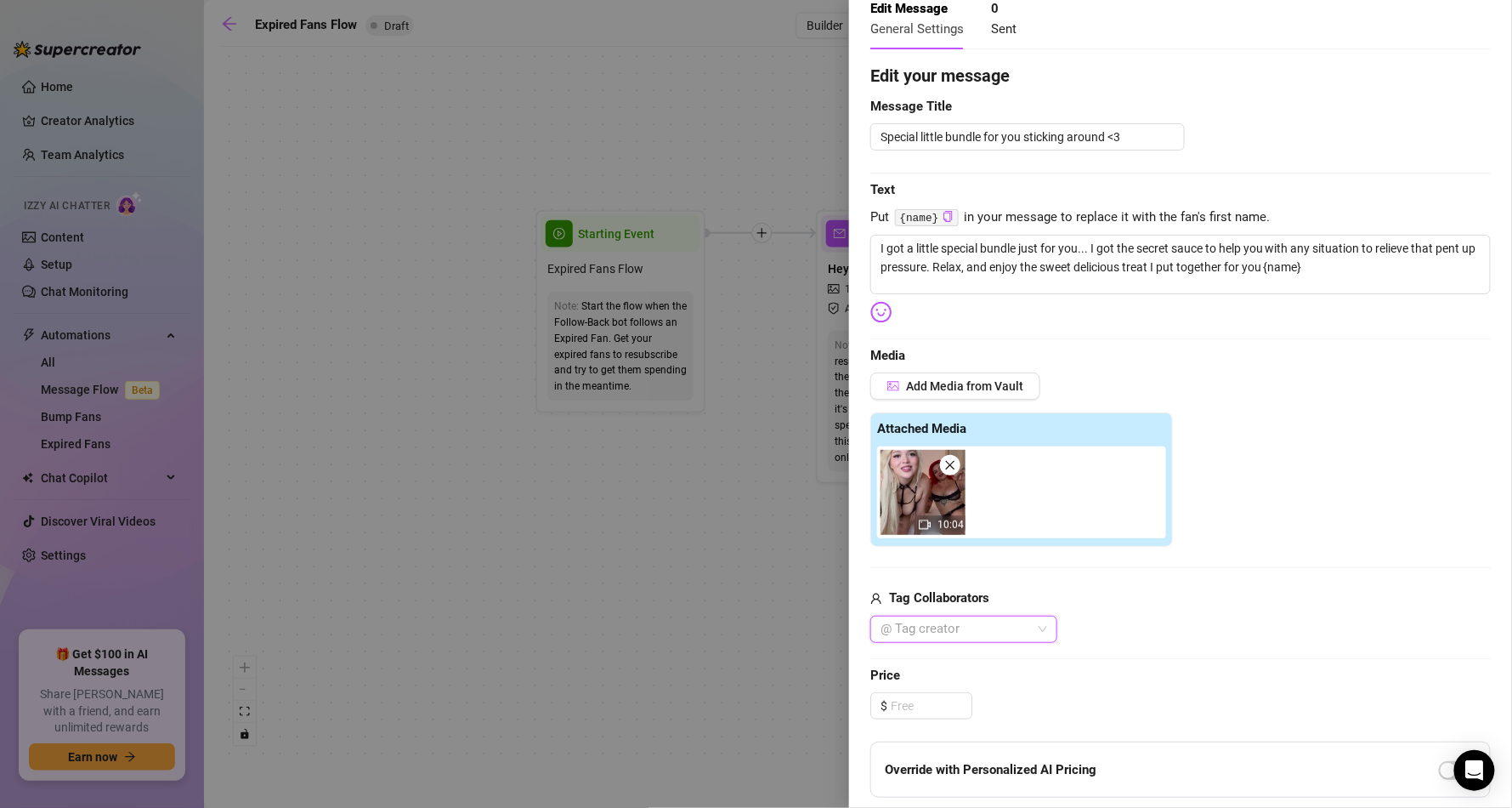
scroll to position [102, 0]
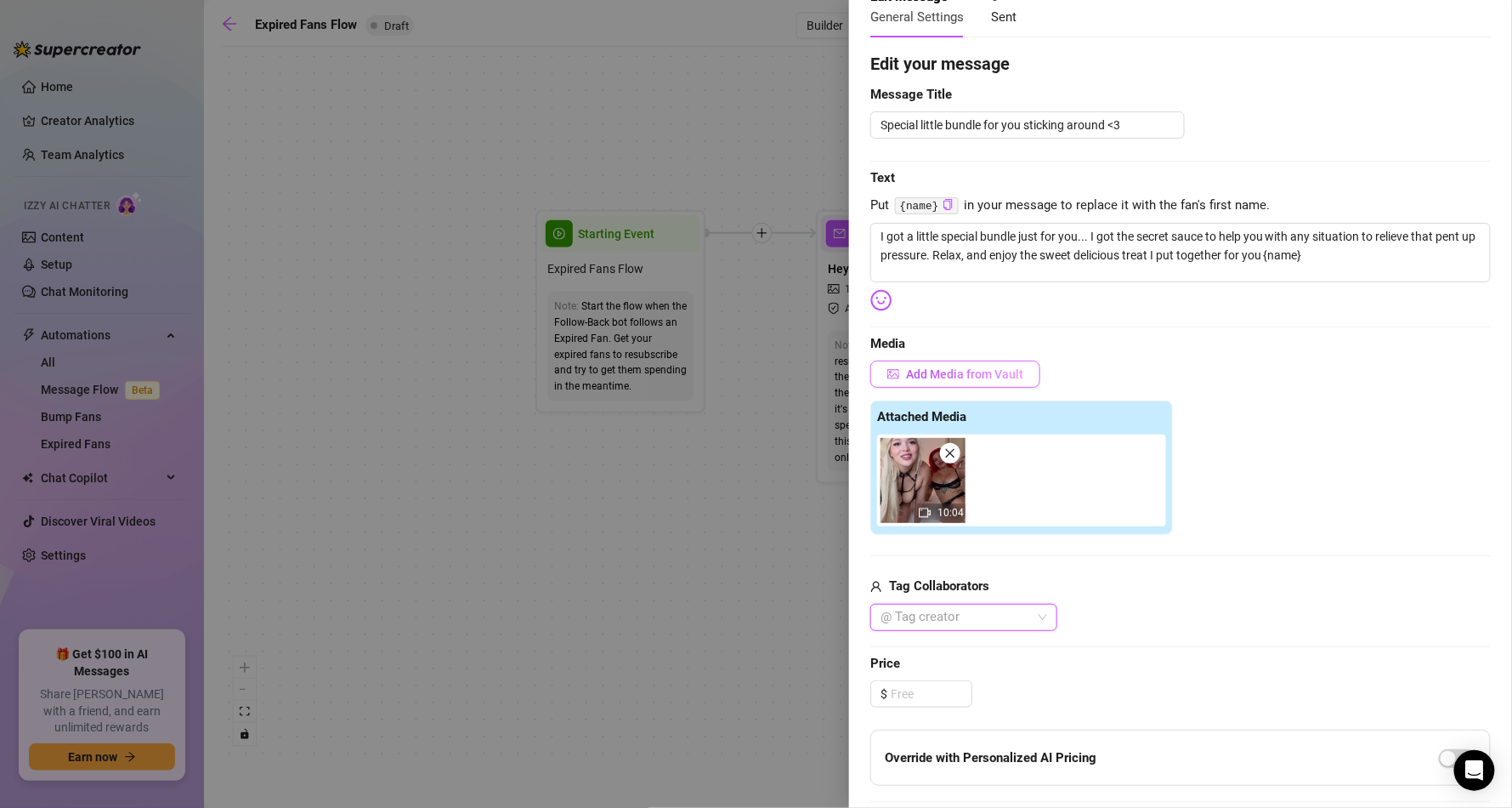
click at [965, 380] on span "Add Media from Vault" at bounding box center [964, 374] width 117 height 14
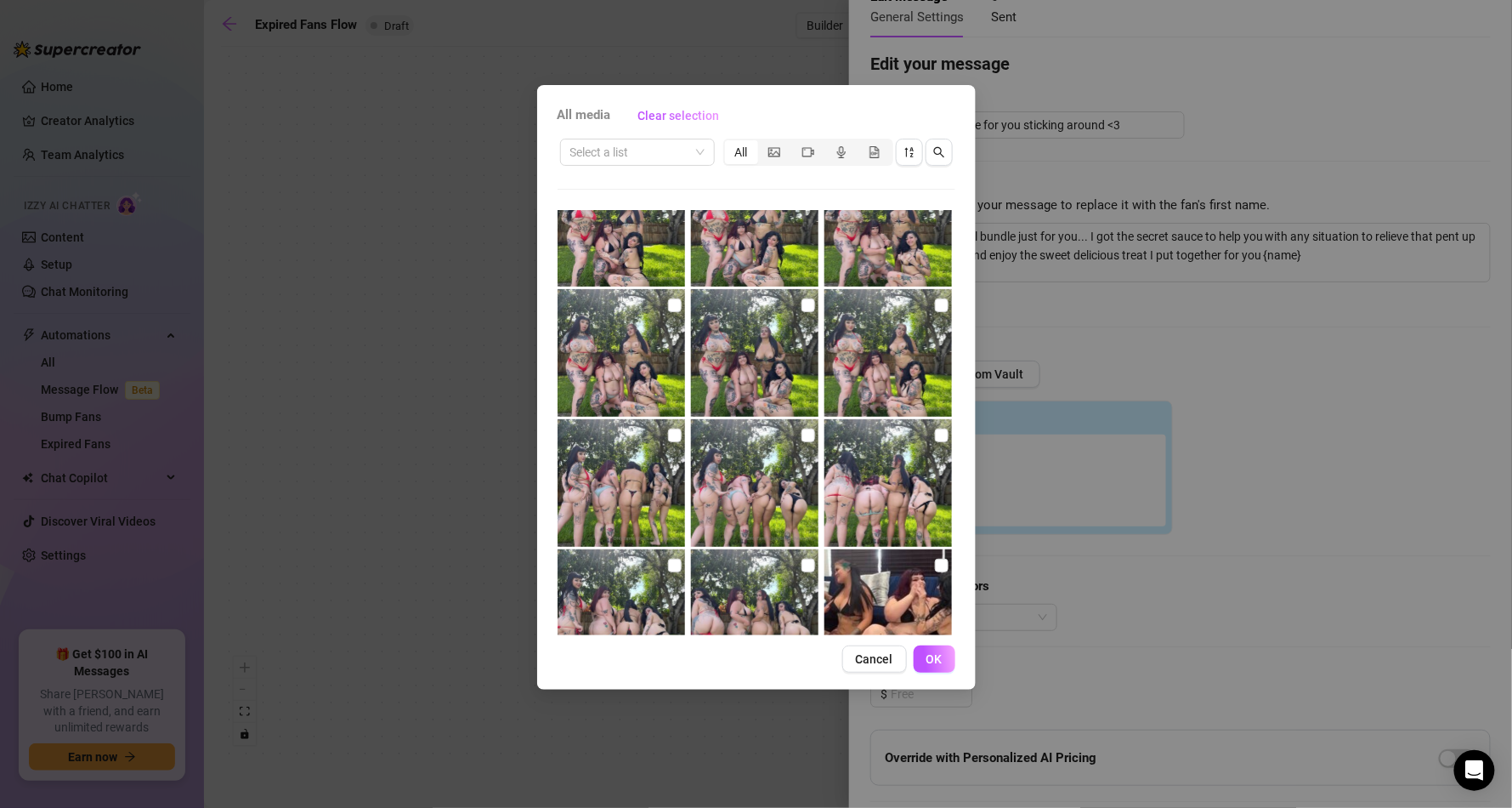
scroll to position [640, 0]
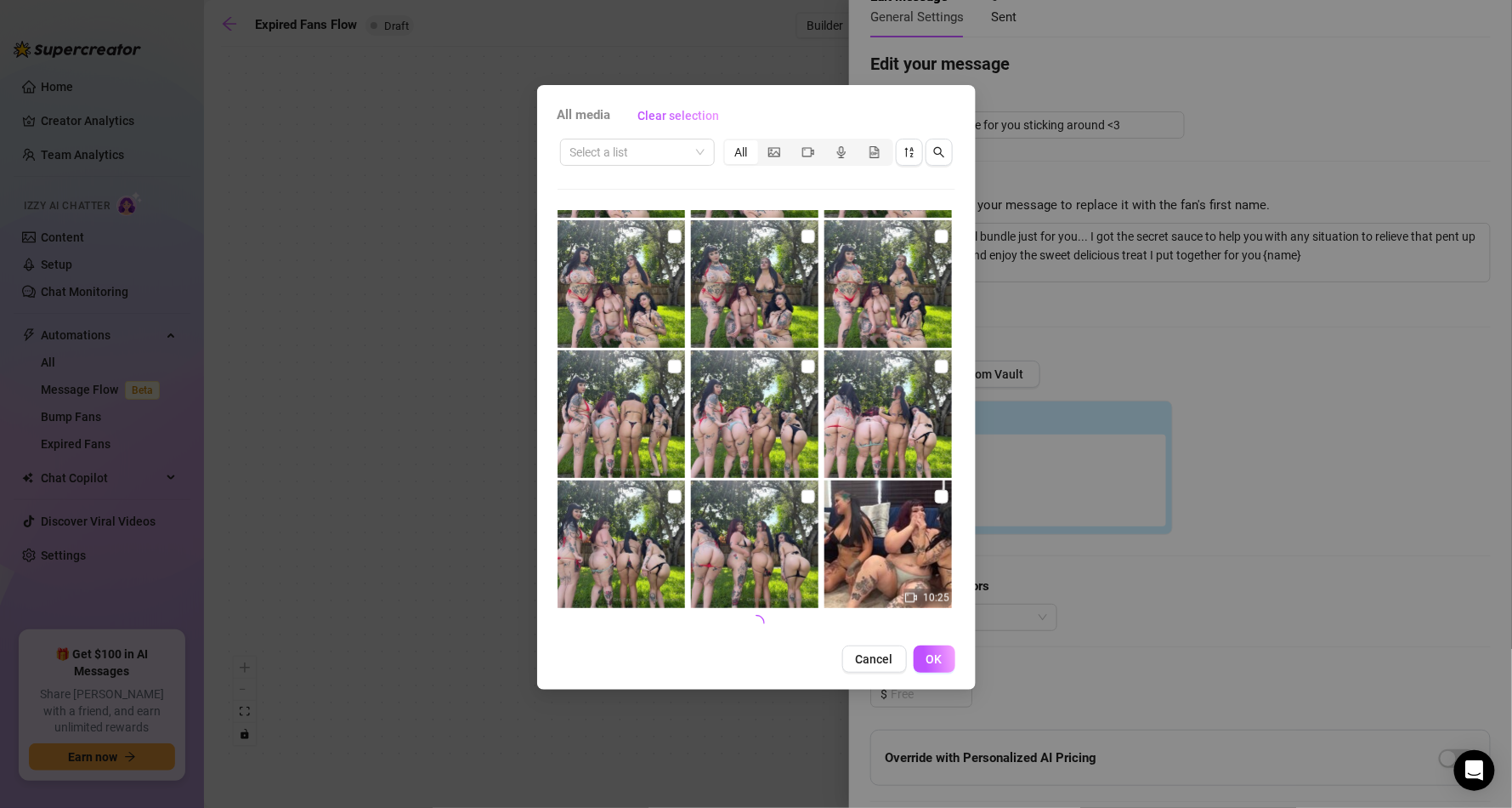
click at [865, 504] on img at bounding box center [888, 544] width 128 height 128
click at [952, 660] on button "OK" at bounding box center [934, 659] width 42 height 27
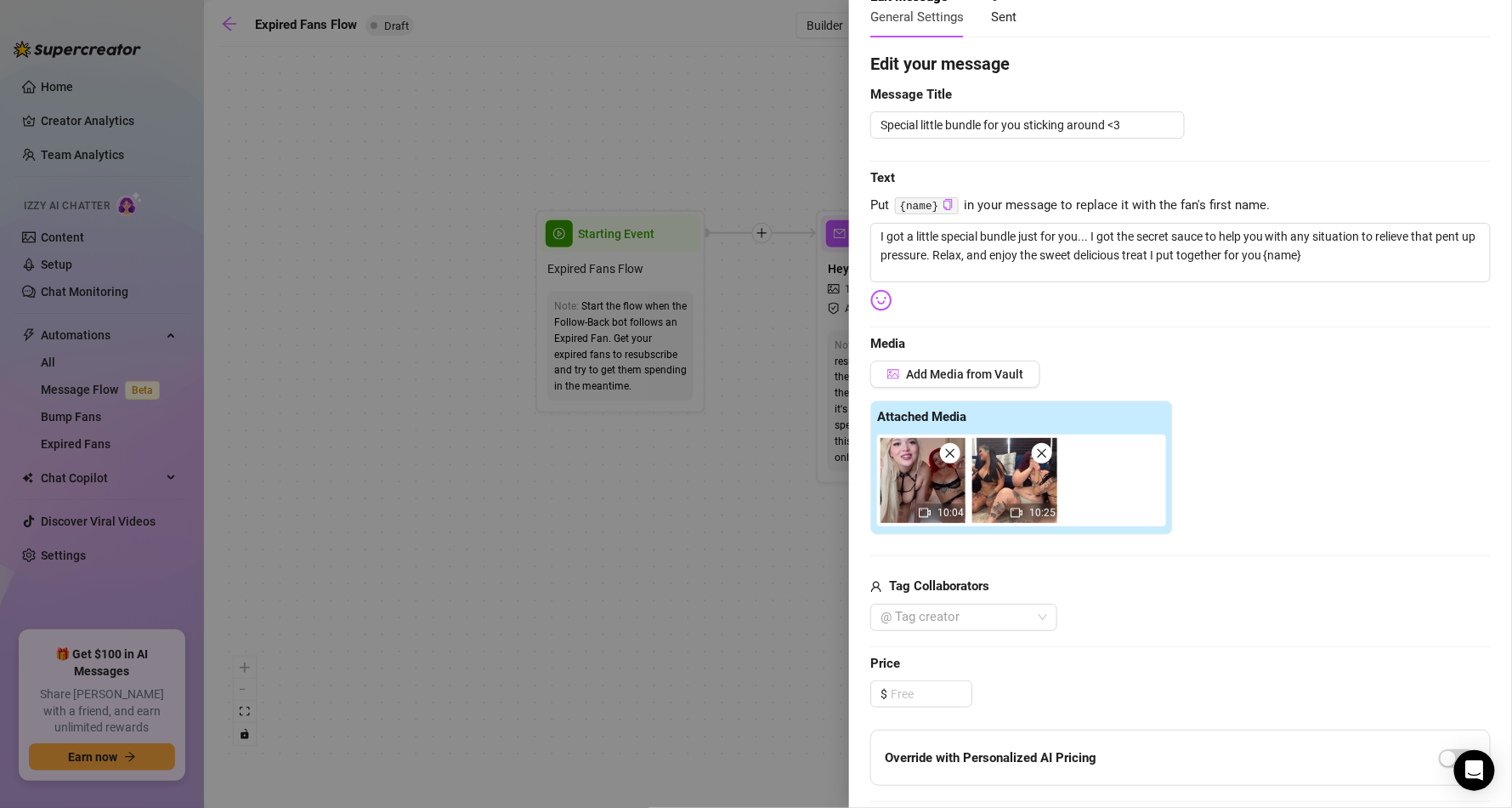
click at [1122, 487] on div "10:04 10:25" at bounding box center [1025, 479] width 296 height 92
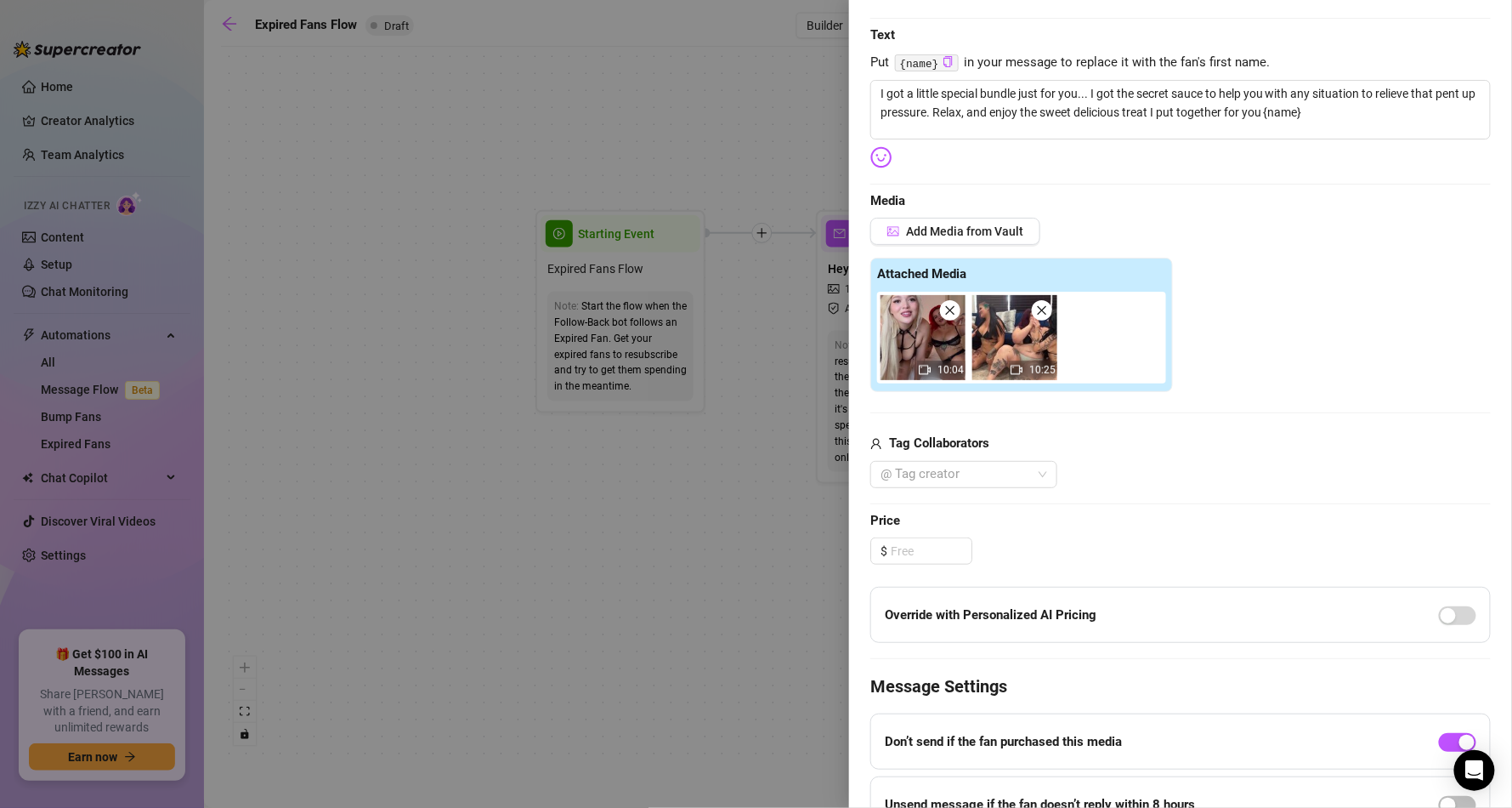
scroll to position [306, 0]
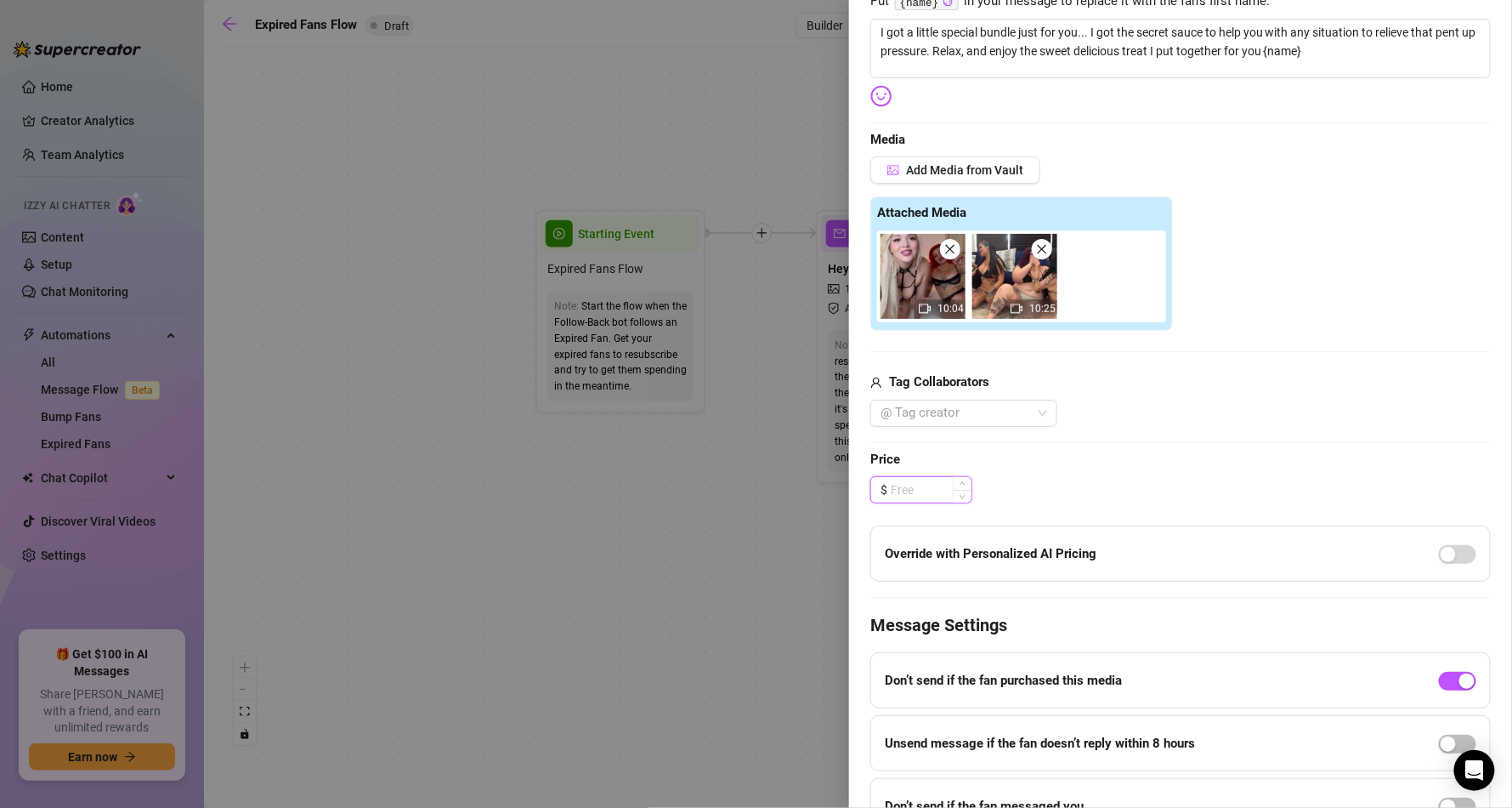
click at [940, 492] on input at bounding box center [931, 489] width 81 height 25
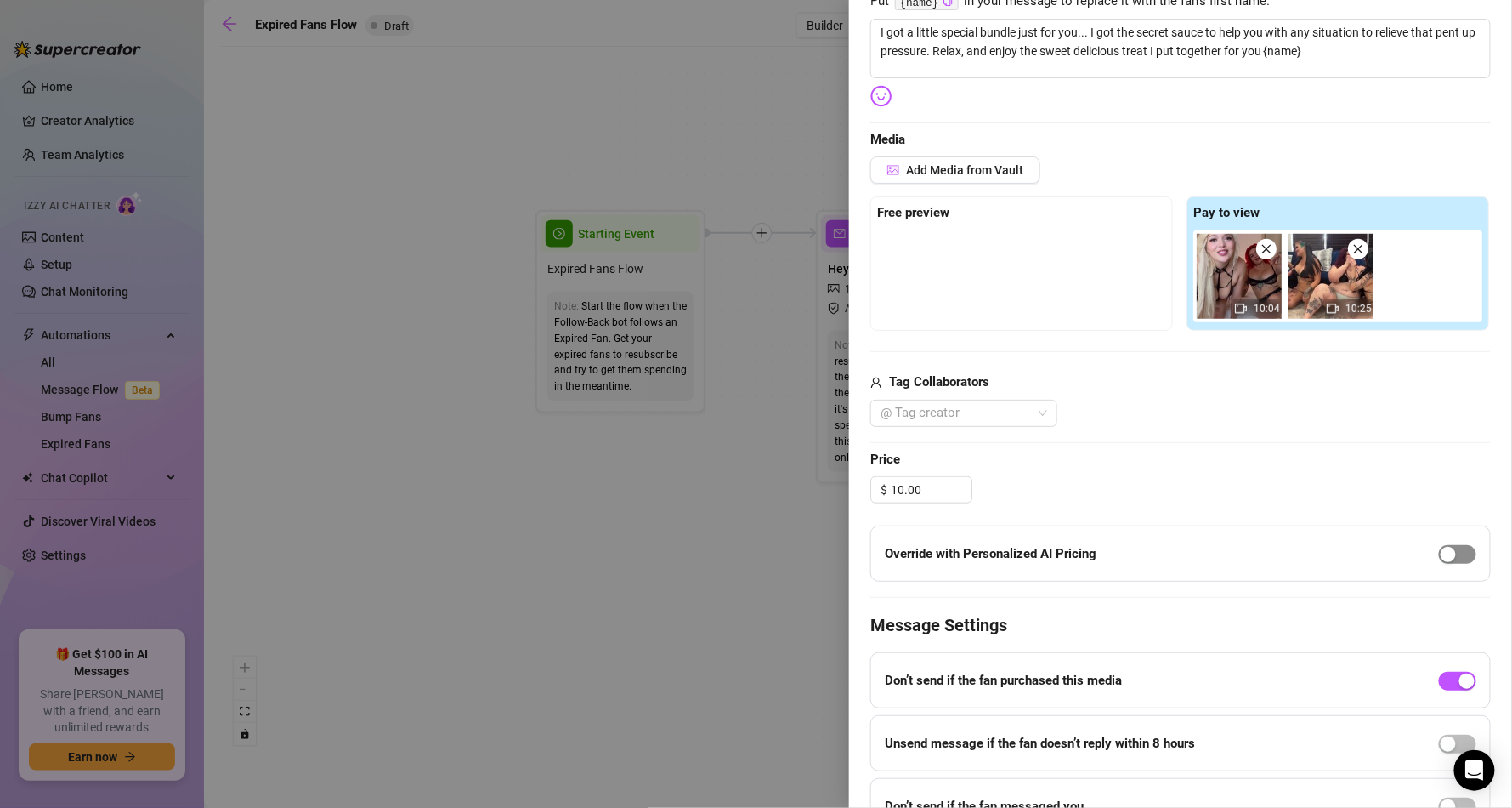
click at [1441, 559] on div "button" at bounding box center [1448, 555] width 15 height 15
click at [1294, 492] on div "$ 10.00" at bounding box center [1181, 490] width 620 height 27
click at [1033, 411] on div at bounding box center [955, 413] width 162 height 24
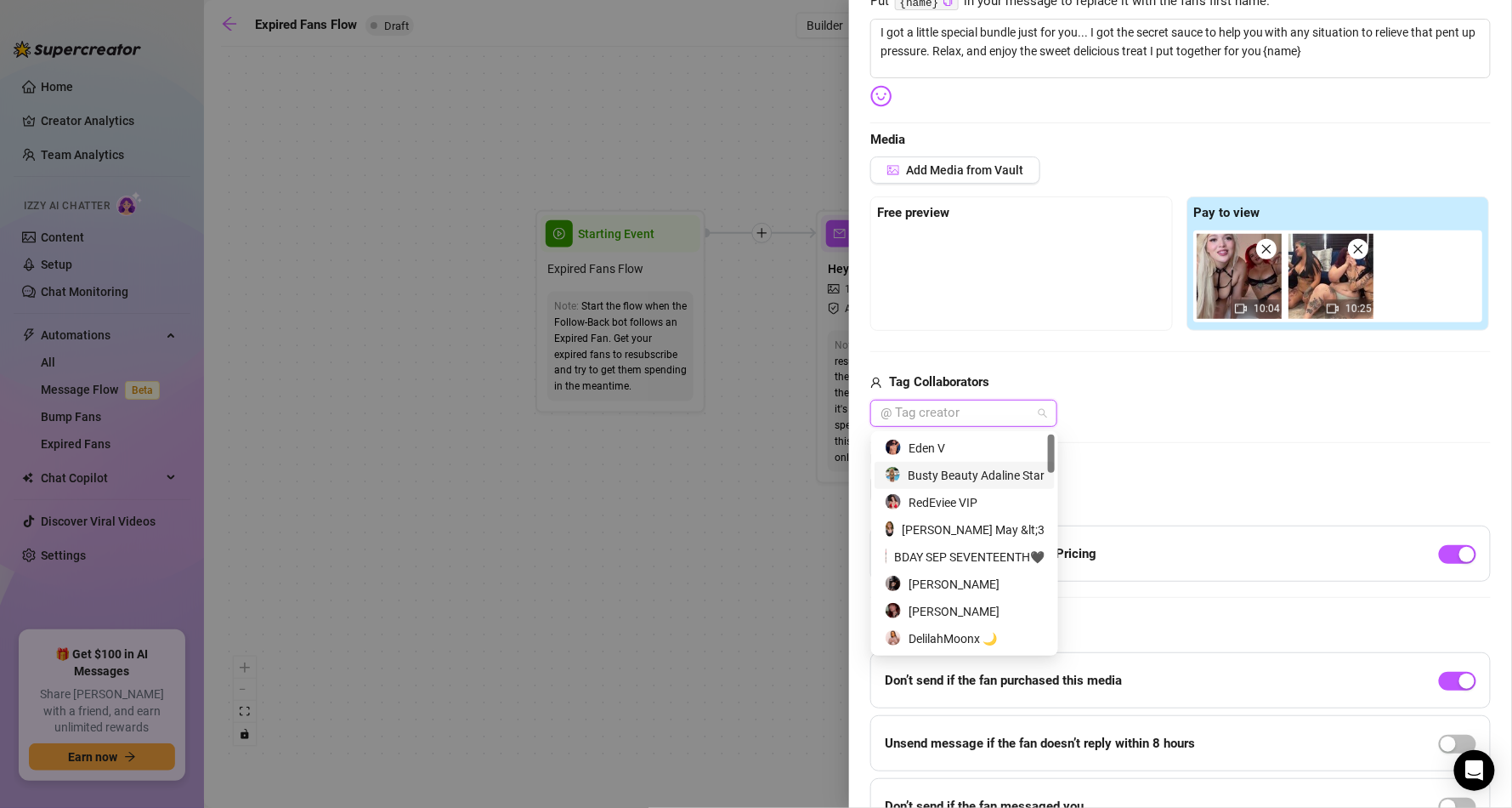
click at [991, 475] on div "Busty Beauty Adaline Star" at bounding box center [964, 475] width 159 height 18
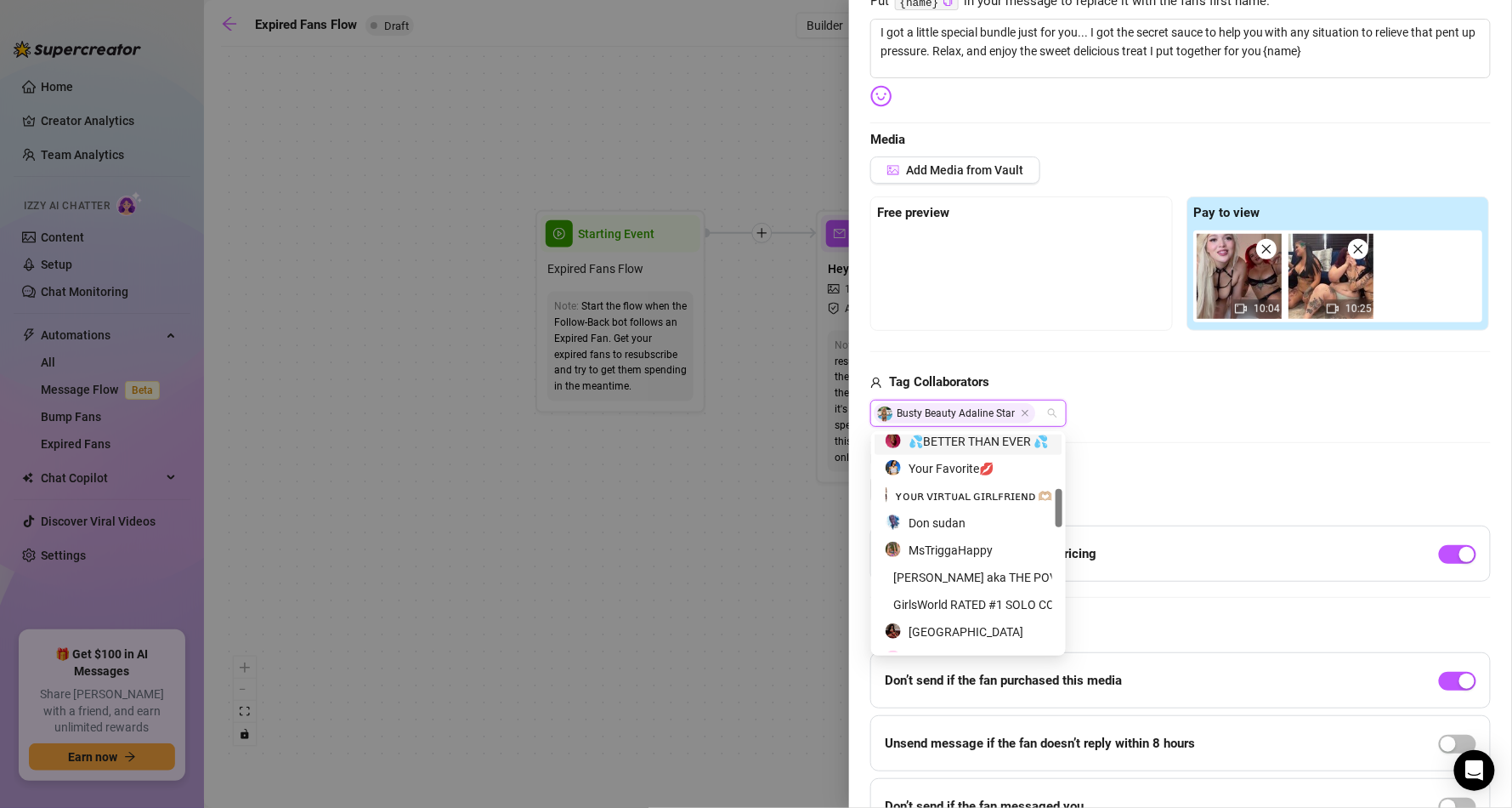
click at [977, 445] on div "💦BETTER THAN EVER 💦" at bounding box center [968, 441] width 167 height 18
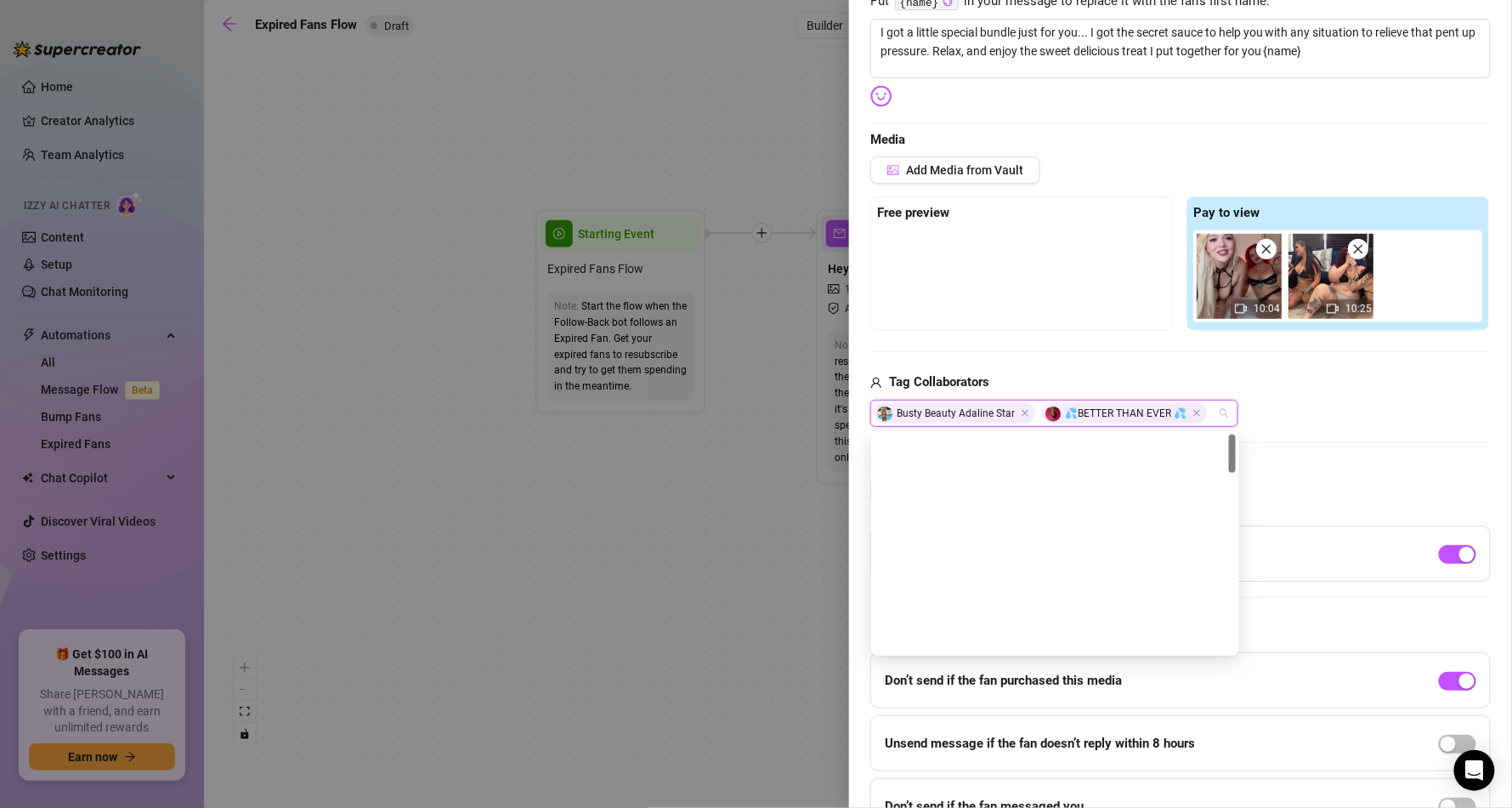
scroll to position [0, 0]
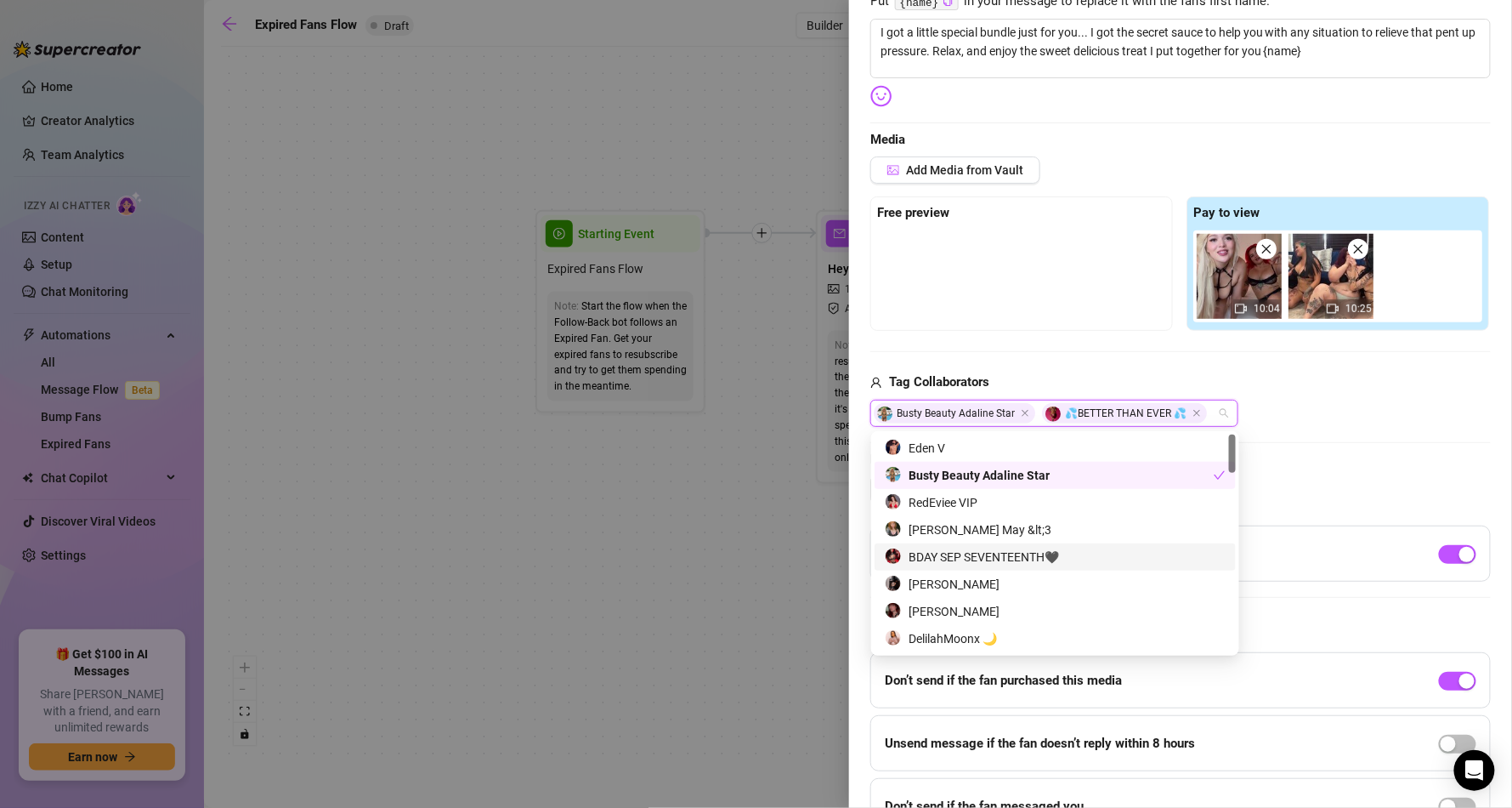
click at [998, 551] on div "BDAY SEP SEVENTEENTH🖤" at bounding box center [1055, 556] width 341 height 18
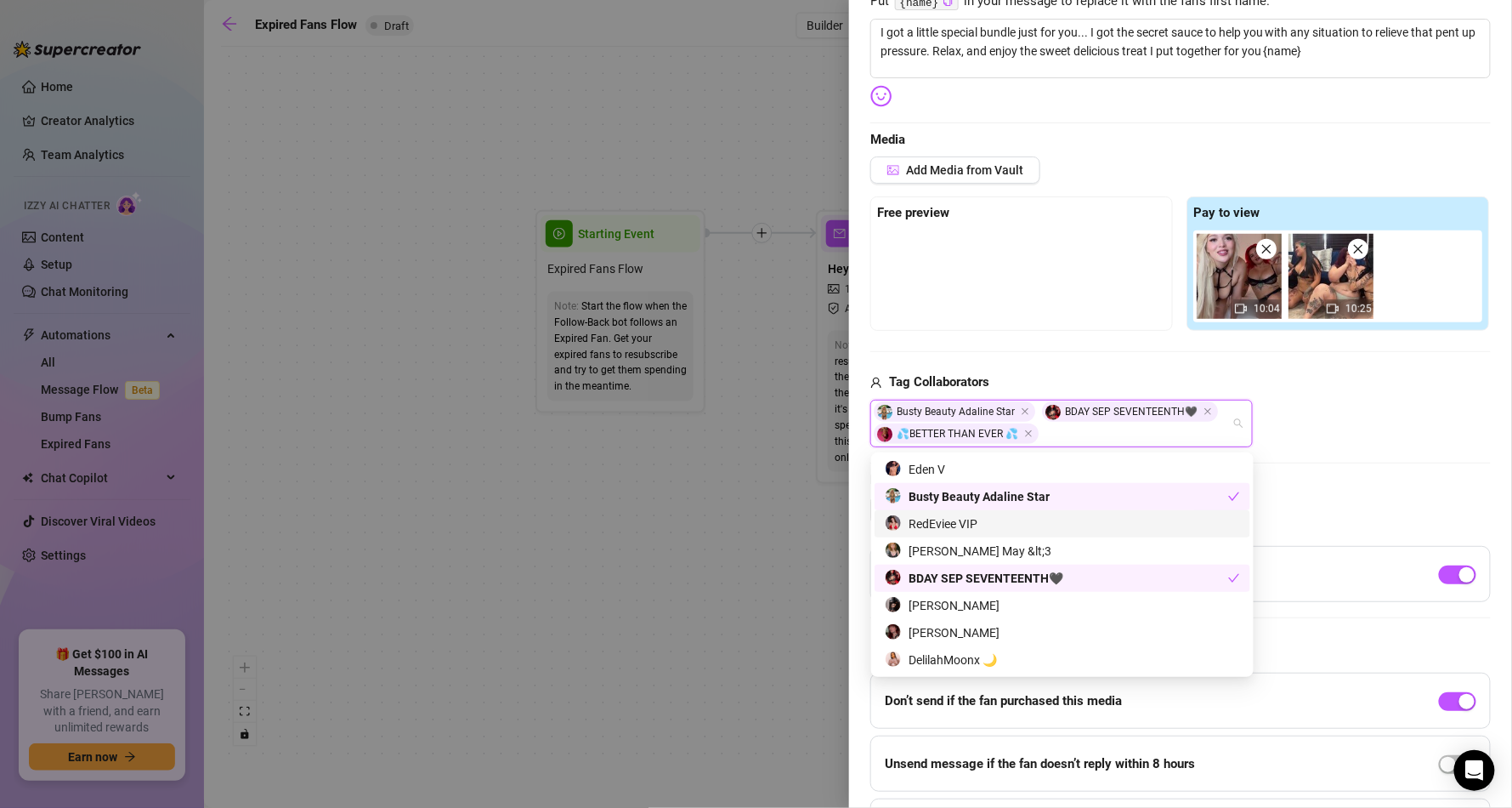
scroll to position [102, 0]
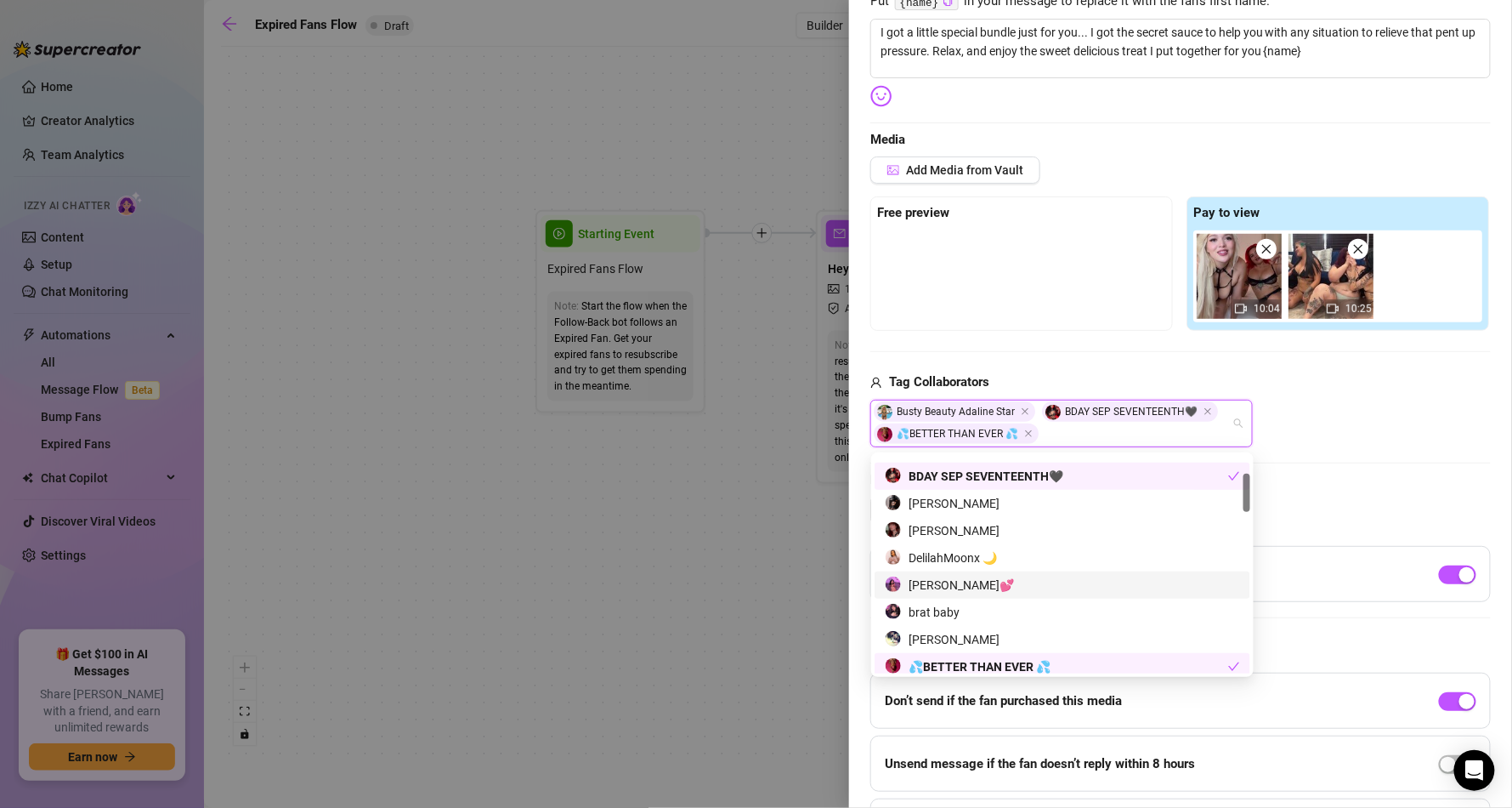
click at [935, 574] on div "[PERSON_NAME]💕" at bounding box center [1062, 585] width 376 height 27
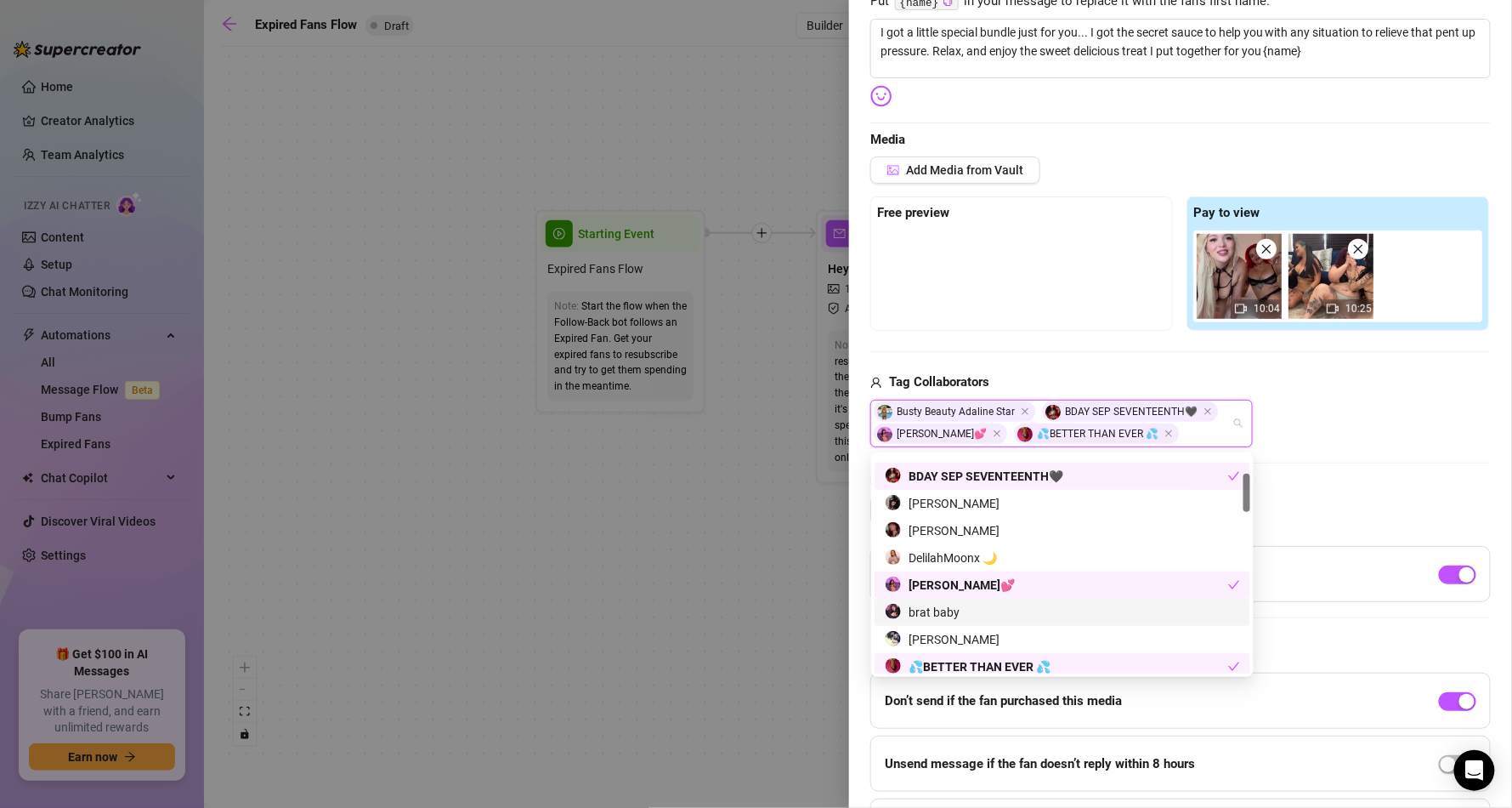
click at [936, 600] on div "brat baby" at bounding box center [1062, 612] width 376 height 27
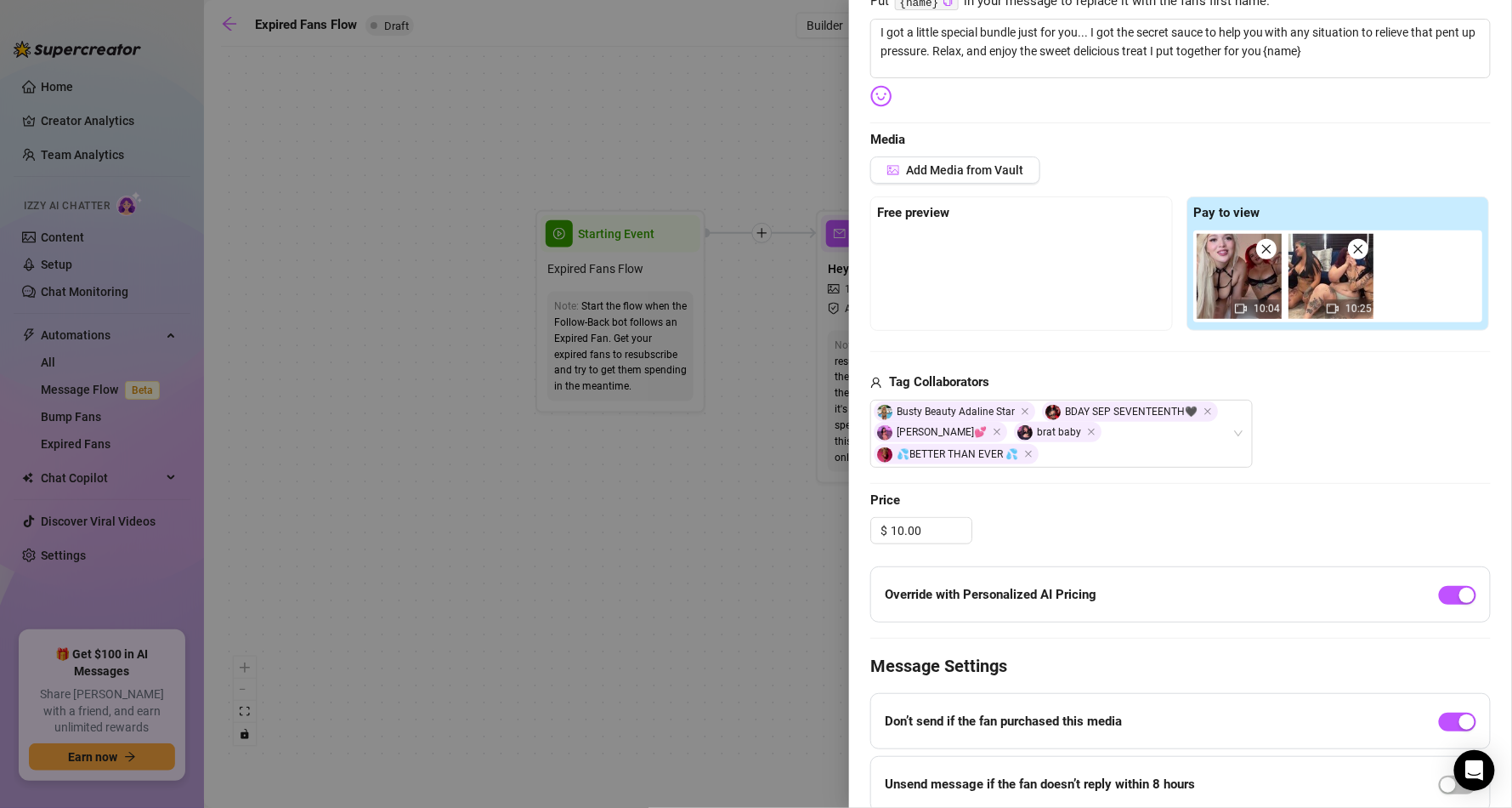
click at [1344, 491] on span "Price" at bounding box center [1181, 501] width 620 height 20
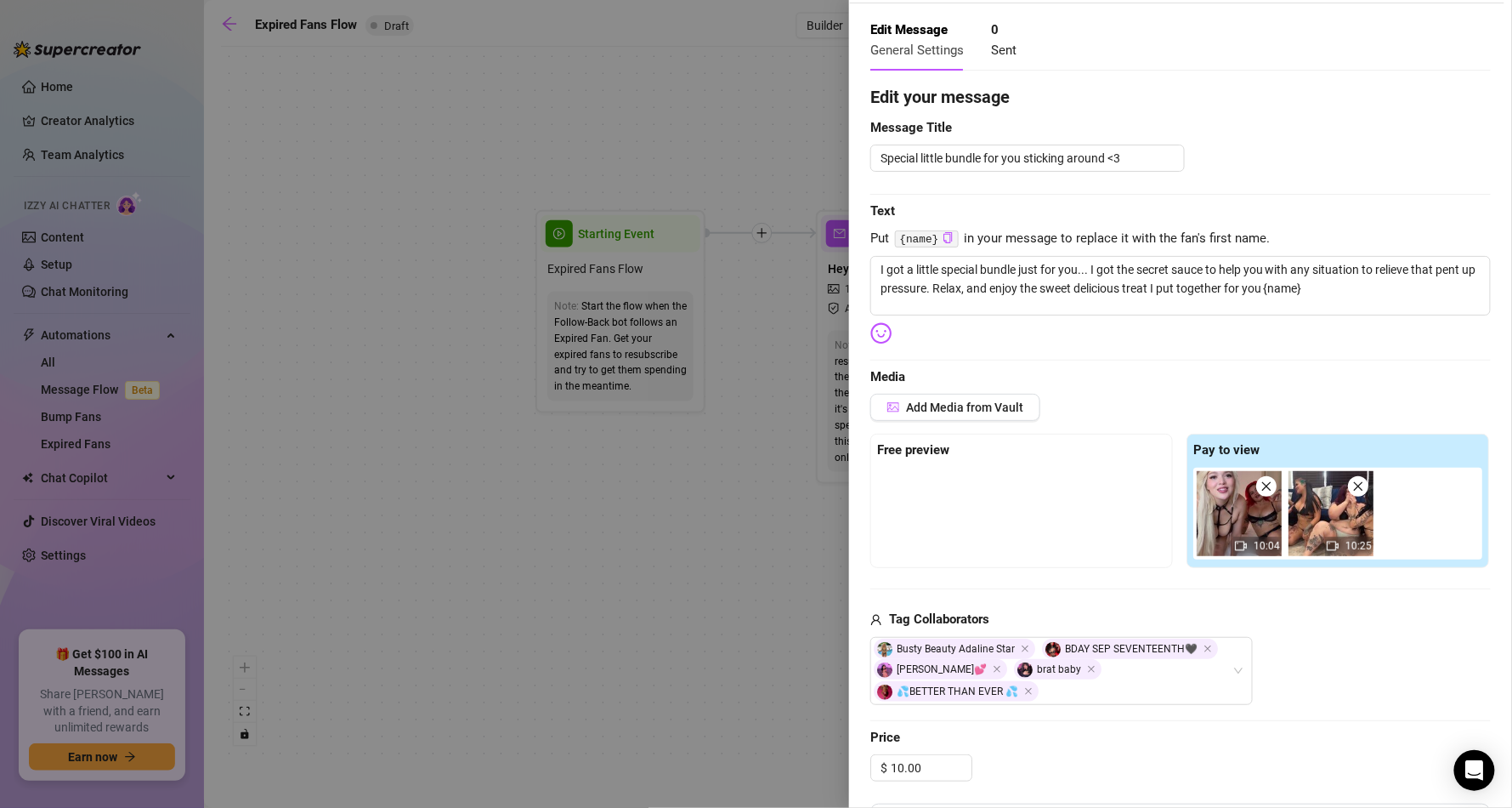
scroll to position [0, 0]
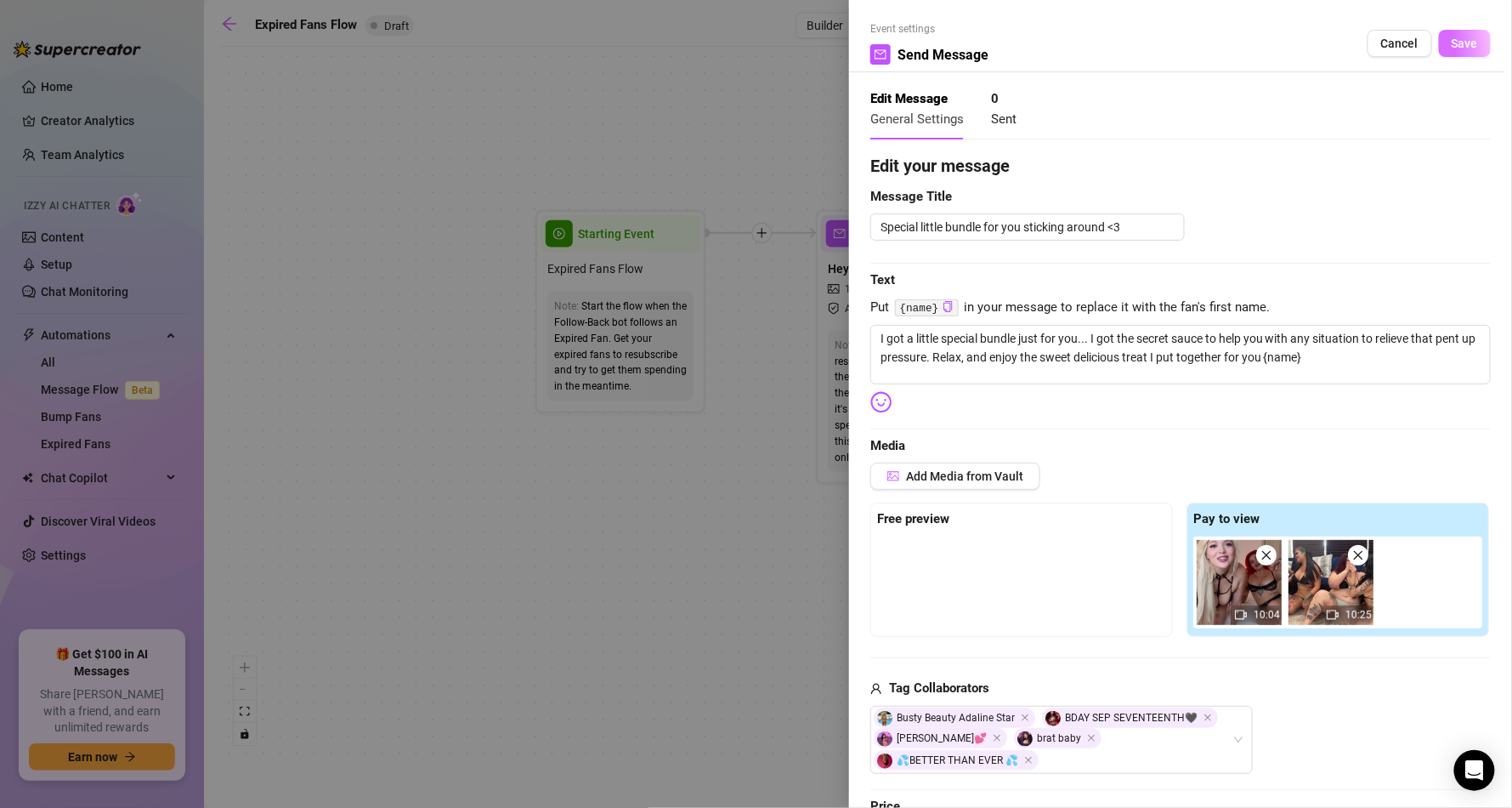
click at [1451, 46] on span "Save" at bounding box center [1464, 43] width 26 height 14
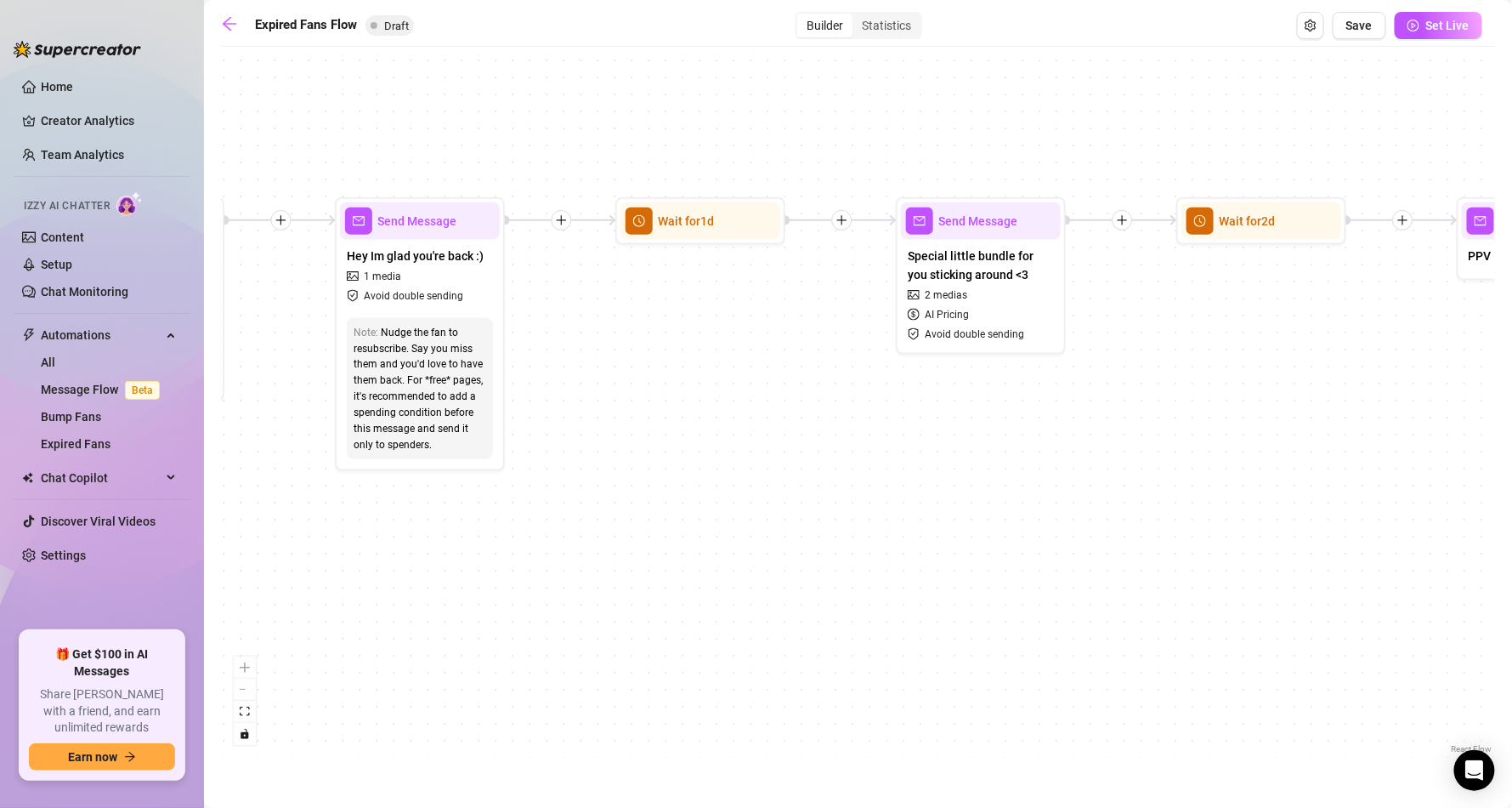
drag, startPoint x: 1313, startPoint y: 413, endPoint x: 832, endPoint y: 400, distance: 481.2
click at [832, 400] on div "If True If False Send Message Send Message Wait for 2d Merge Send Message Follo…" at bounding box center [858, 406] width 1274 height 703
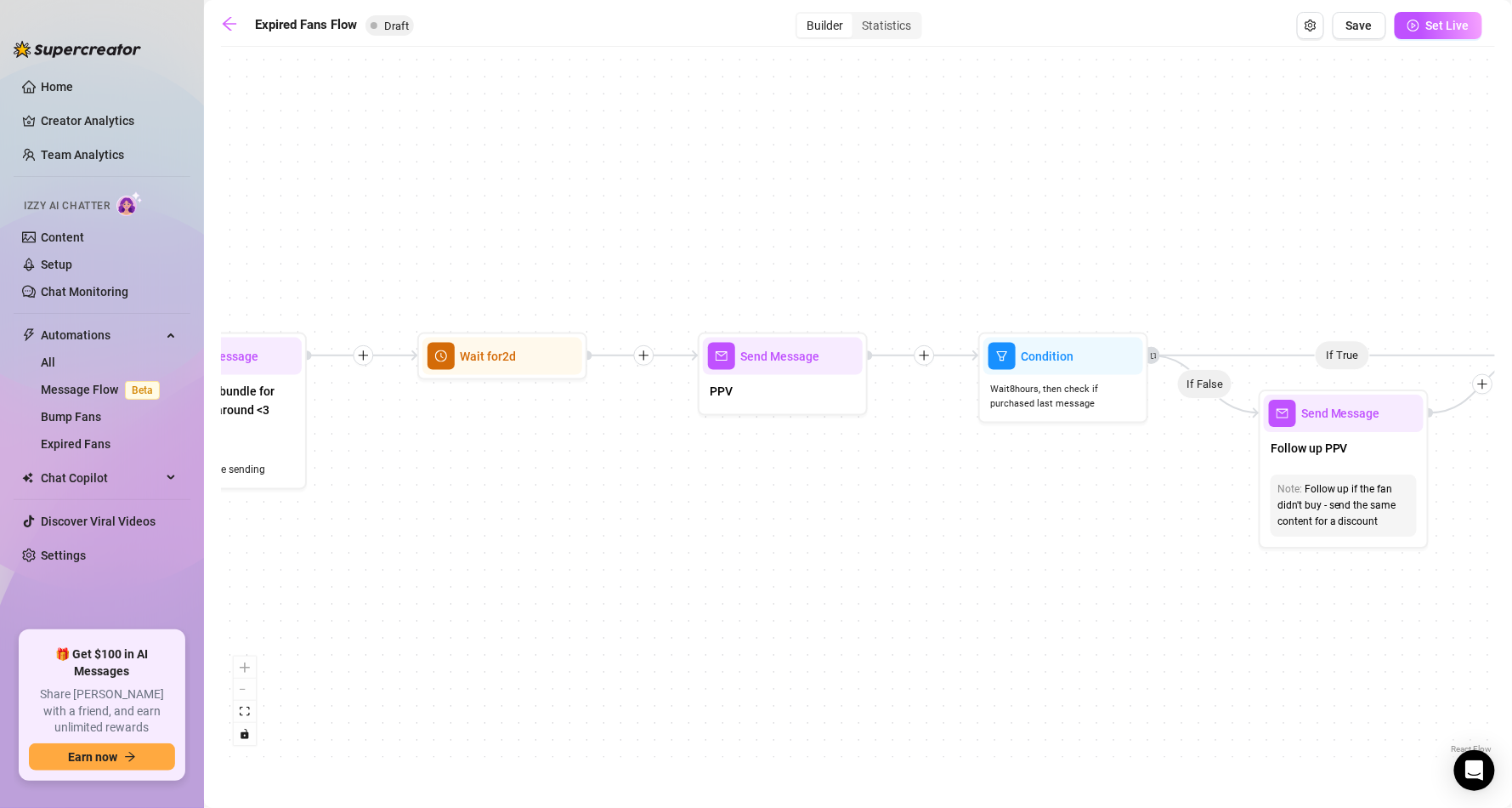
drag, startPoint x: 1316, startPoint y: 337, endPoint x: 561, endPoint y: 463, distance: 765.4
click at [554, 473] on div "If True If False Send Message Send Message Wait for 2d Merge Send Message Follo…" at bounding box center [858, 406] width 1274 height 703
click at [792, 390] on div "PPV" at bounding box center [779, 392] width 159 height 36
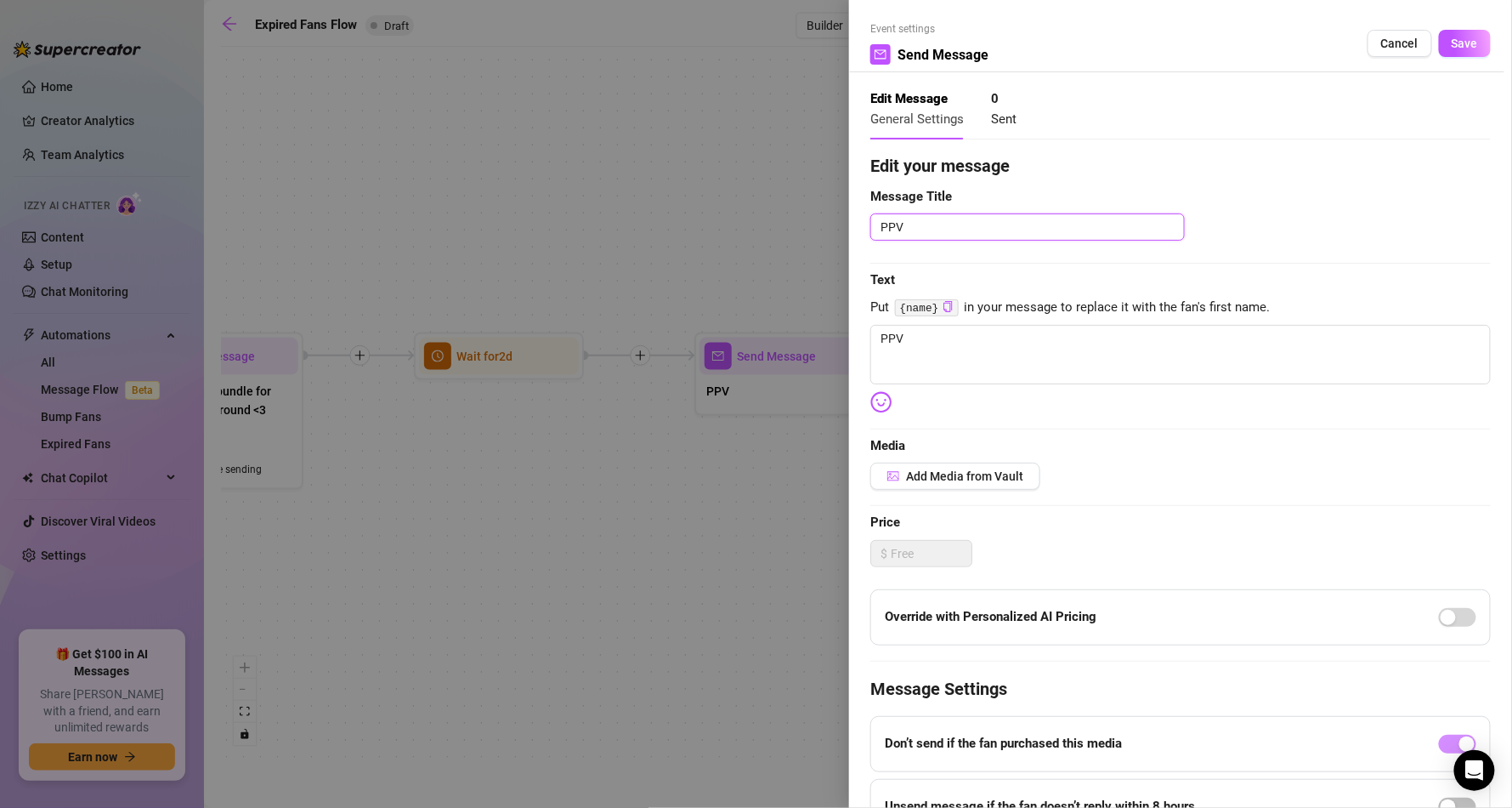
click at [926, 237] on textarea "PPV" at bounding box center [1027, 227] width 314 height 27
click at [926, 233] on textarea "PPV" at bounding box center [1027, 227] width 314 height 27
drag, startPoint x: 918, startPoint y: 227, endPoint x: 822, endPoint y: 231, distance: 96.1
click at [822, 231] on div "Event settings Send Message Cancel Save Edit Message General Settings 0 Sent Ed…" at bounding box center [756, 404] width 1512 height 808
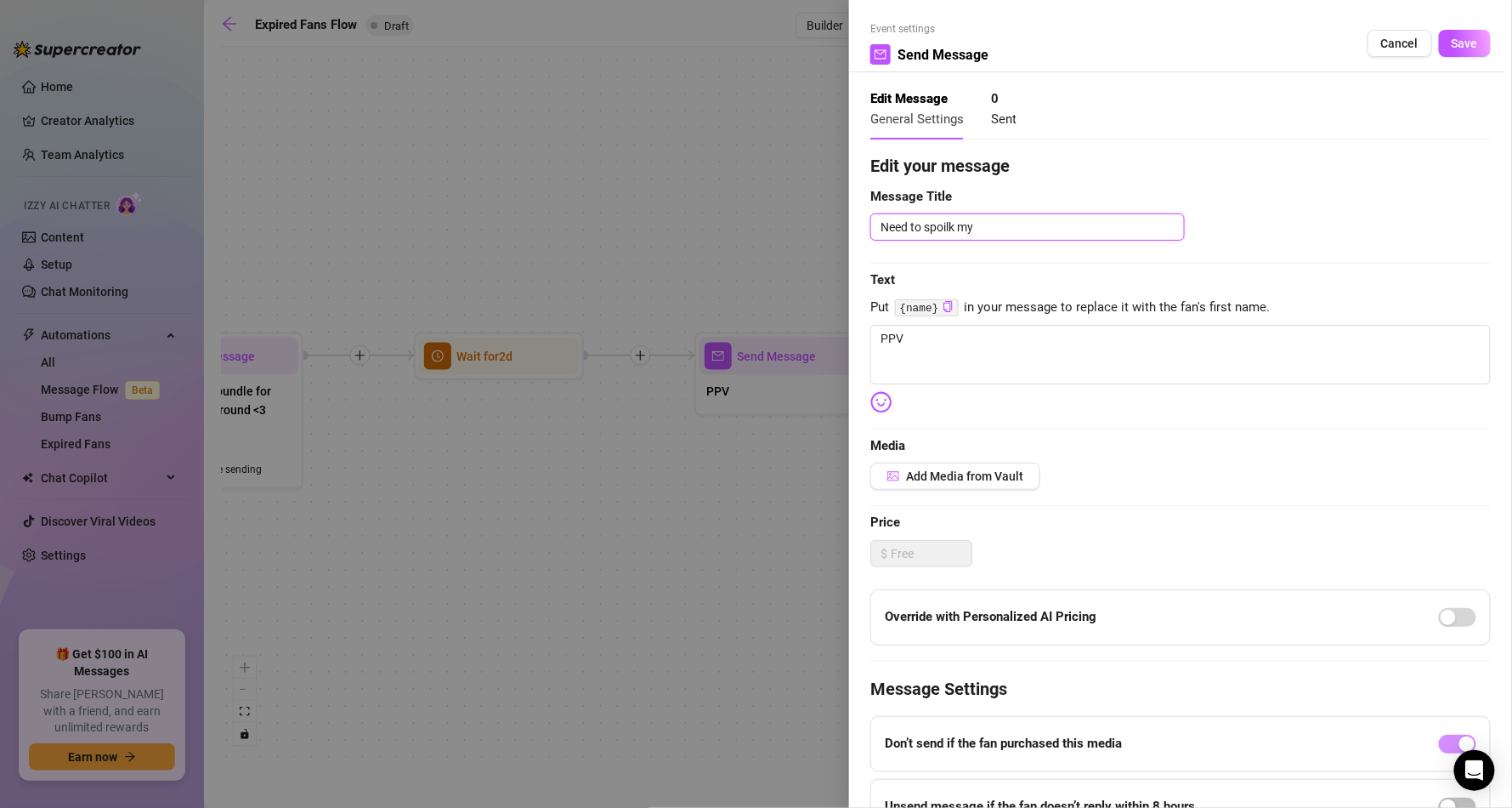
drag, startPoint x: 1013, startPoint y: 225, endPoint x: 562, endPoint y: 209, distance: 451.3
click at [562, 209] on div "Event settings Send Message Cancel Save Edit Message General Settings 0 Sent Ed…" at bounding box center [756, 404] width 1512 height 808
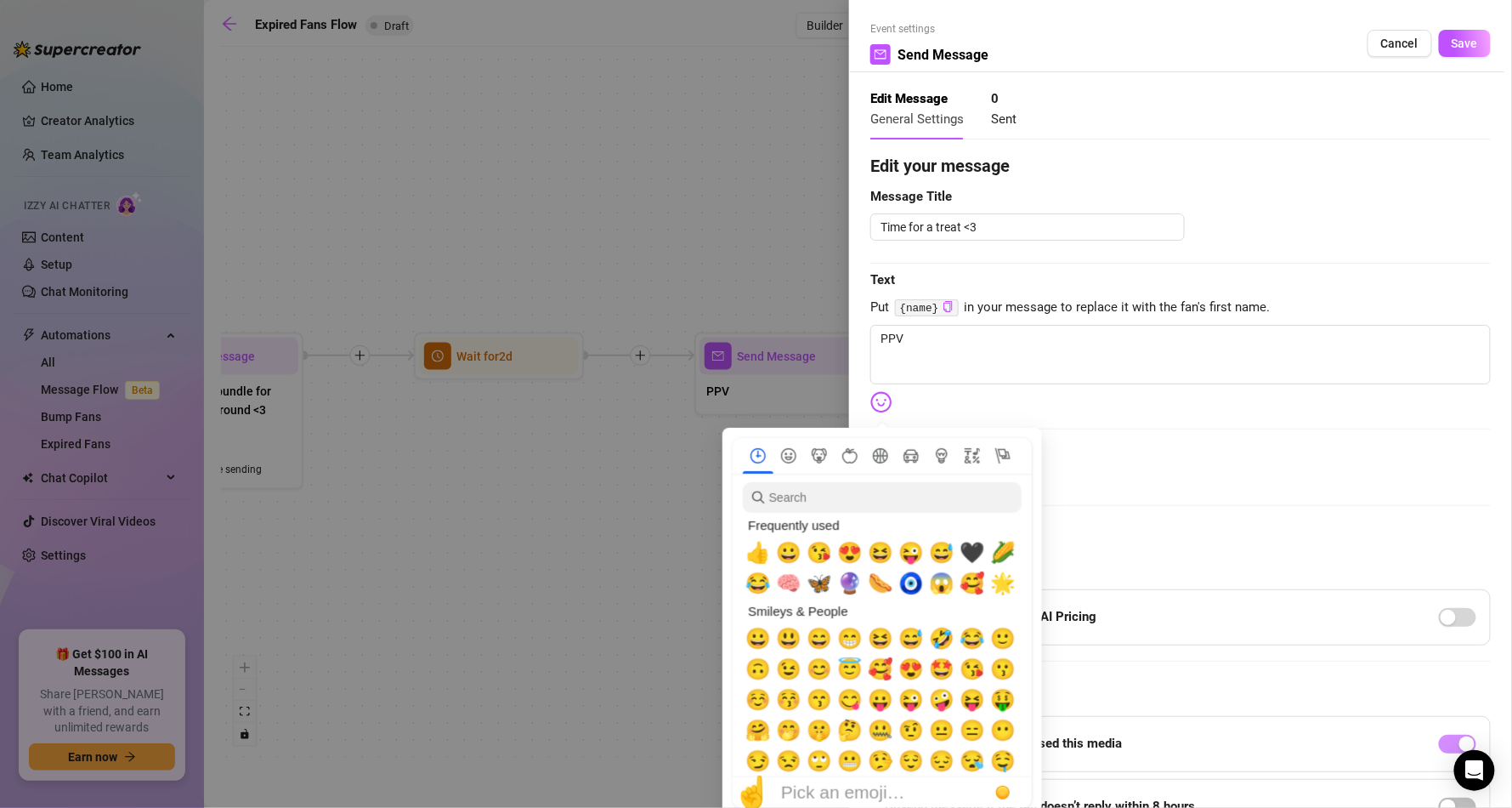
click at [886, 399] on img at bounding box center [881, 402] width 22 height 22
click at [819, 556] on span "😘" at bounding box center [819, 552] width 25 height 24
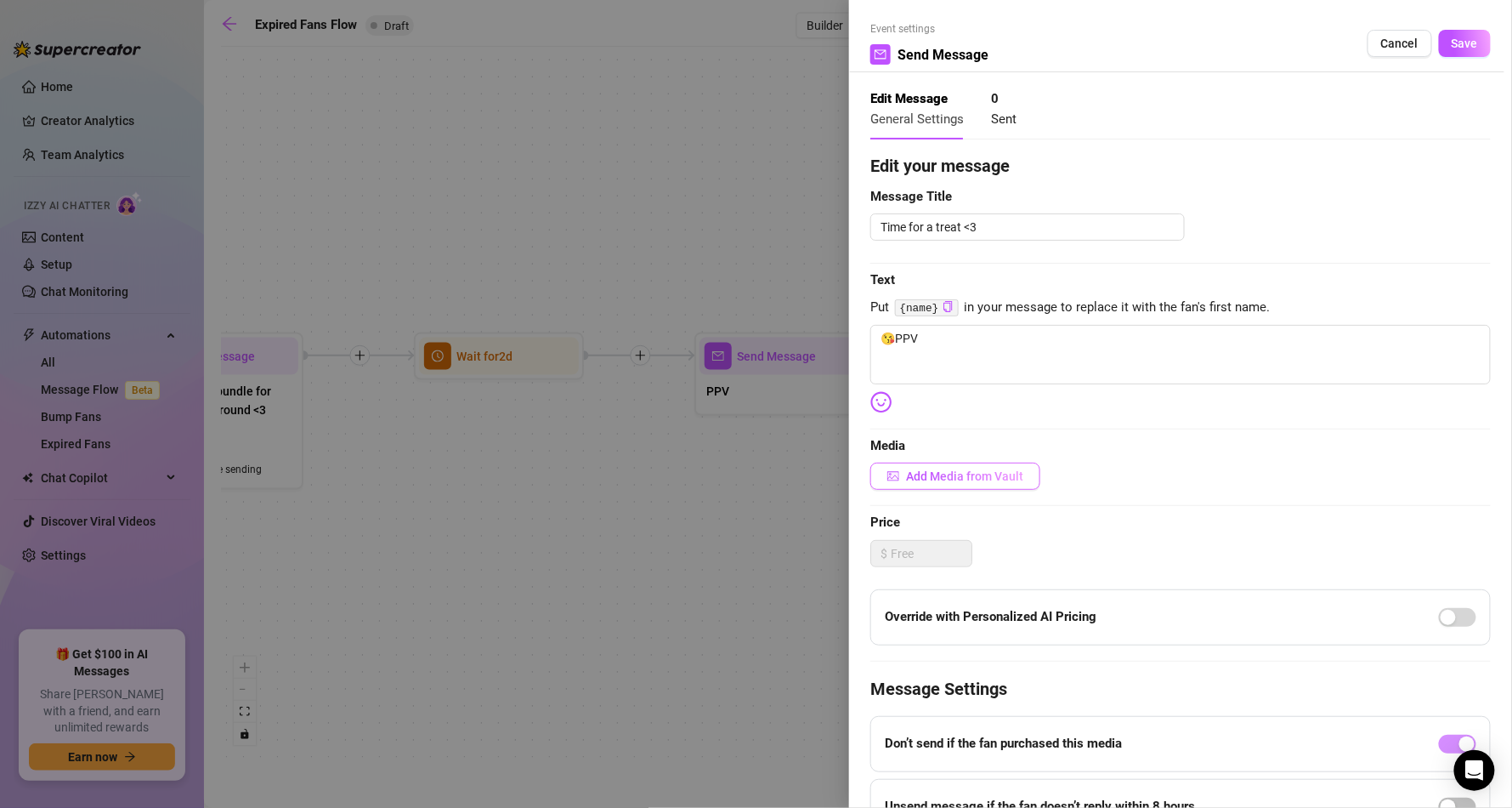
click at [963, 465] on button "Add Media from Vault" at bounding box center [956, 476] width 170 height 27
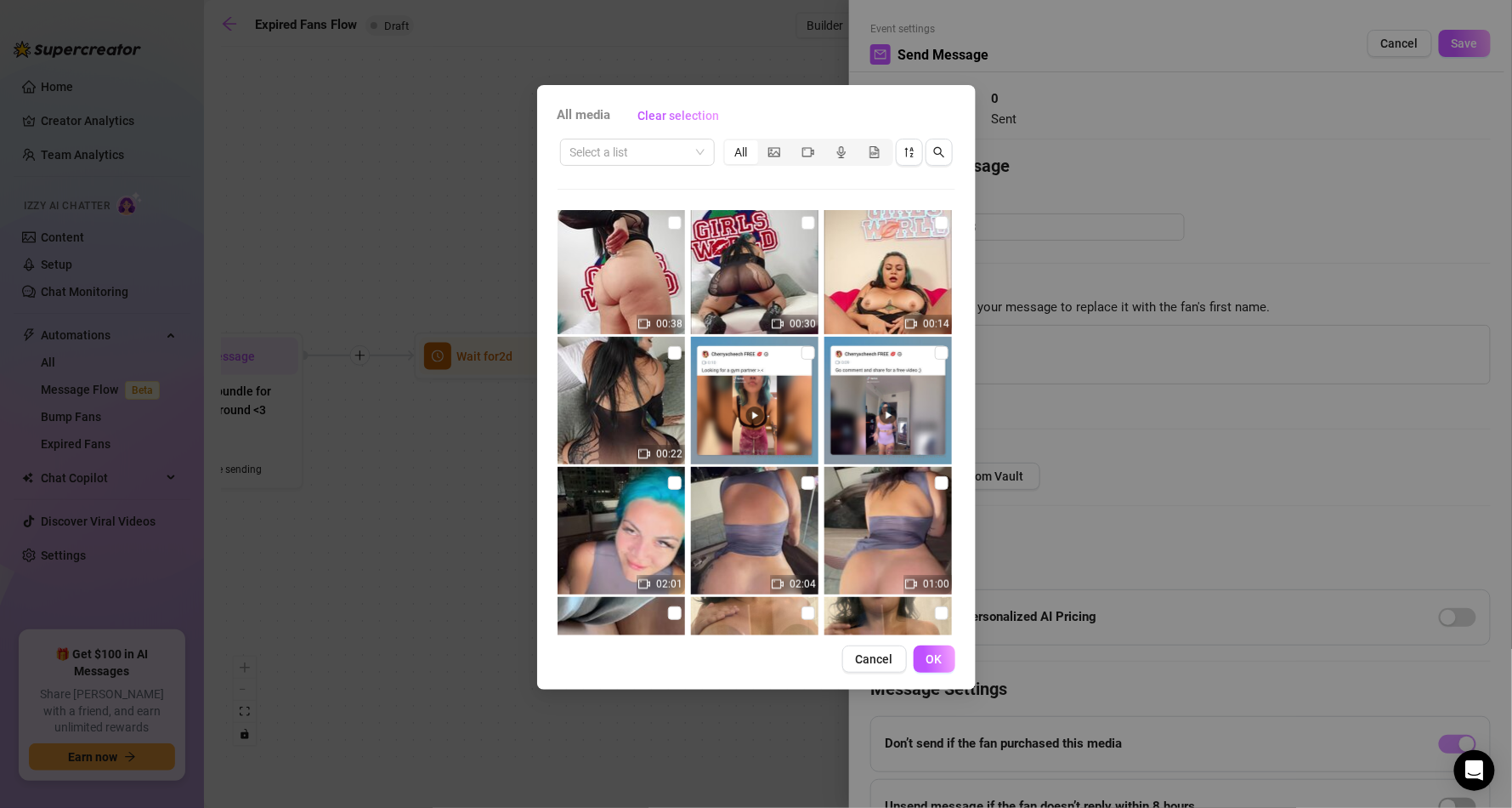
scroll to position [3130, 0]
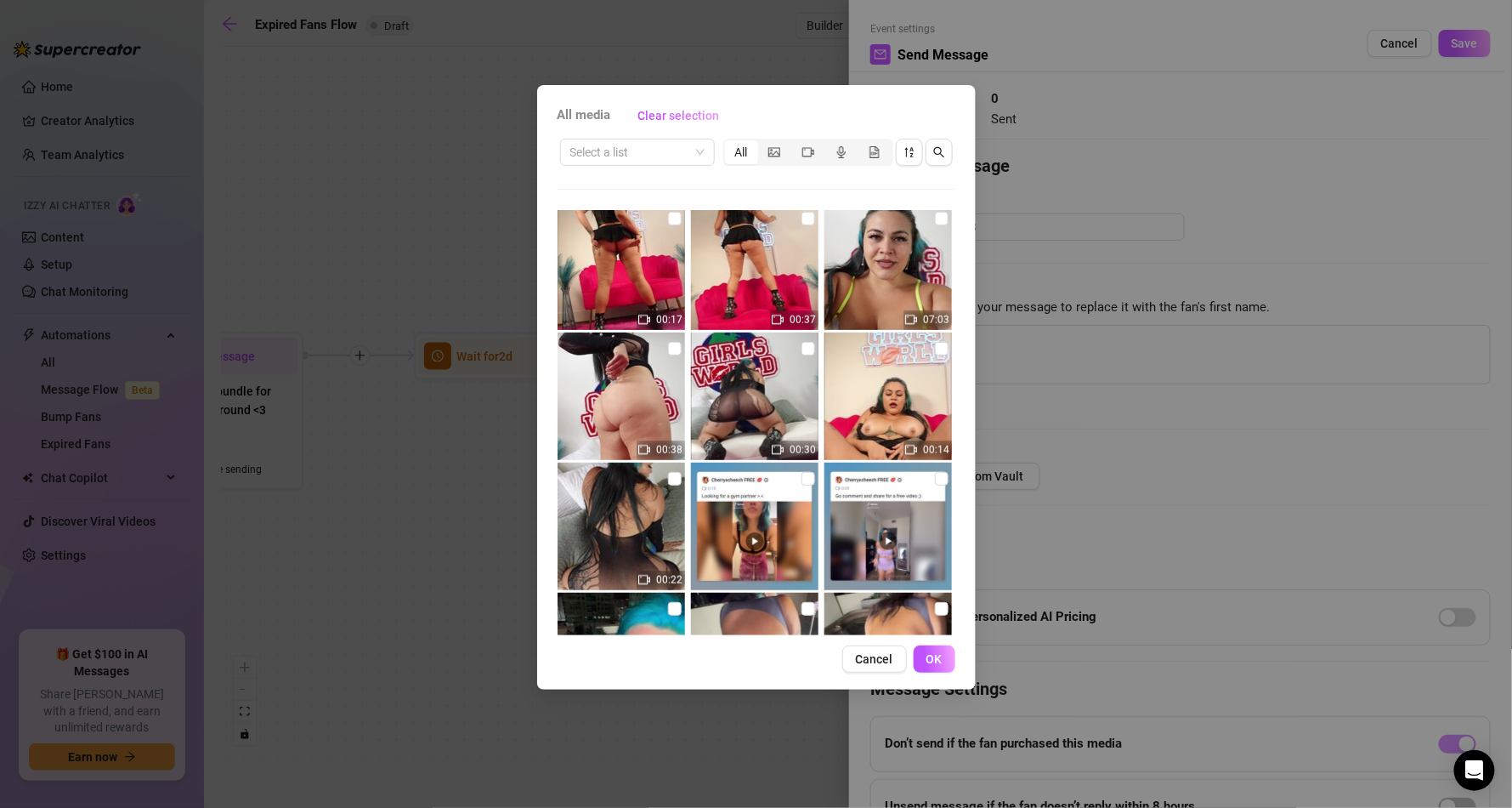
click at [887, 269] on img at bounding box center [888, 266] width 128 height 128
click at [741, 384] on img at bounding box center [755, 396] width 128 height 128
click at [632, 361] on img at bounding box center [621, 396] width 128 height 128
click at [643, 289] on img at bounding box center [621, 266] width 128 height 128
click at [719, 279] on img at bounding box center [755, 266] width 128 height 128
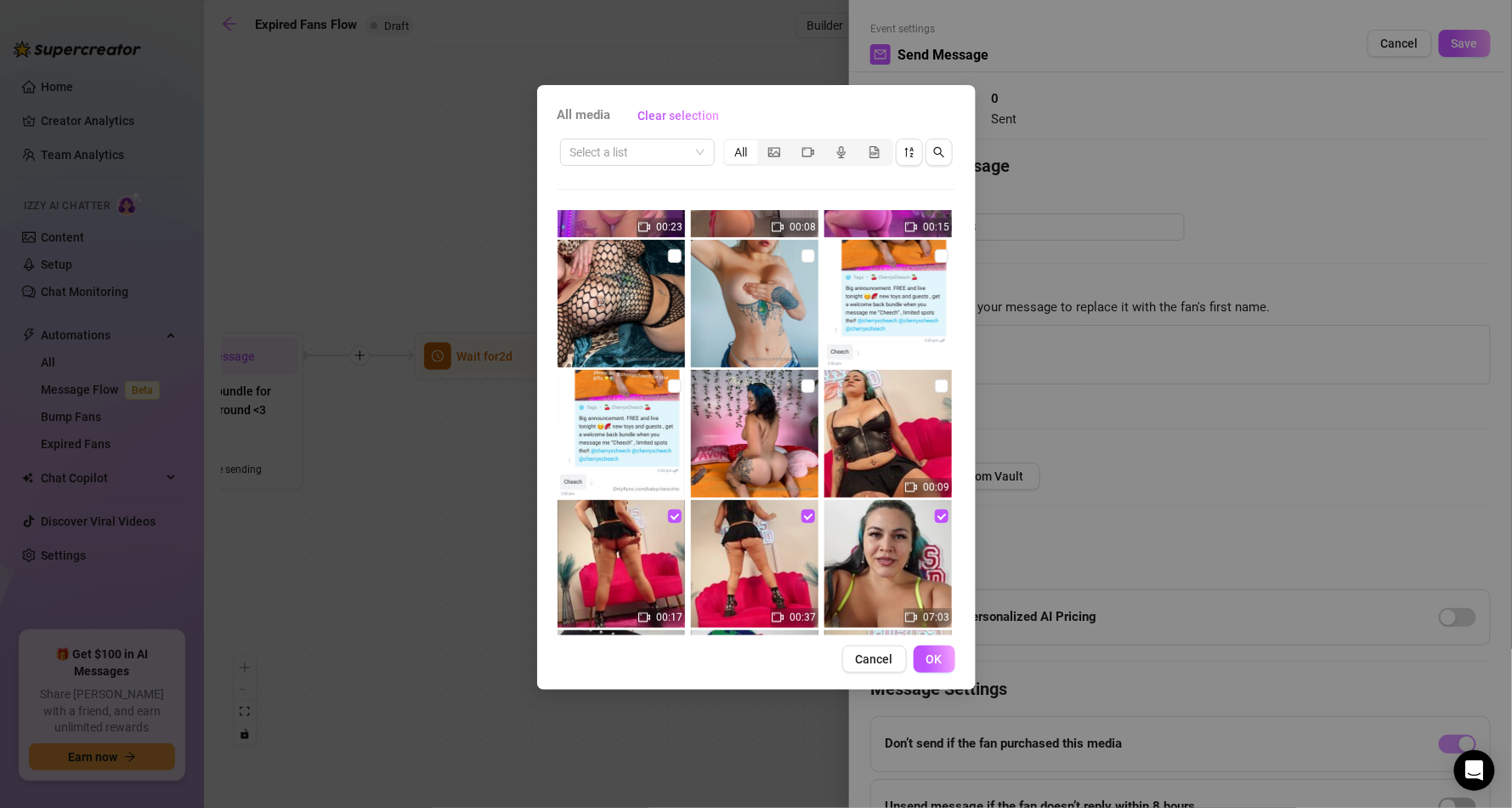
scroll to position [2823, 0]
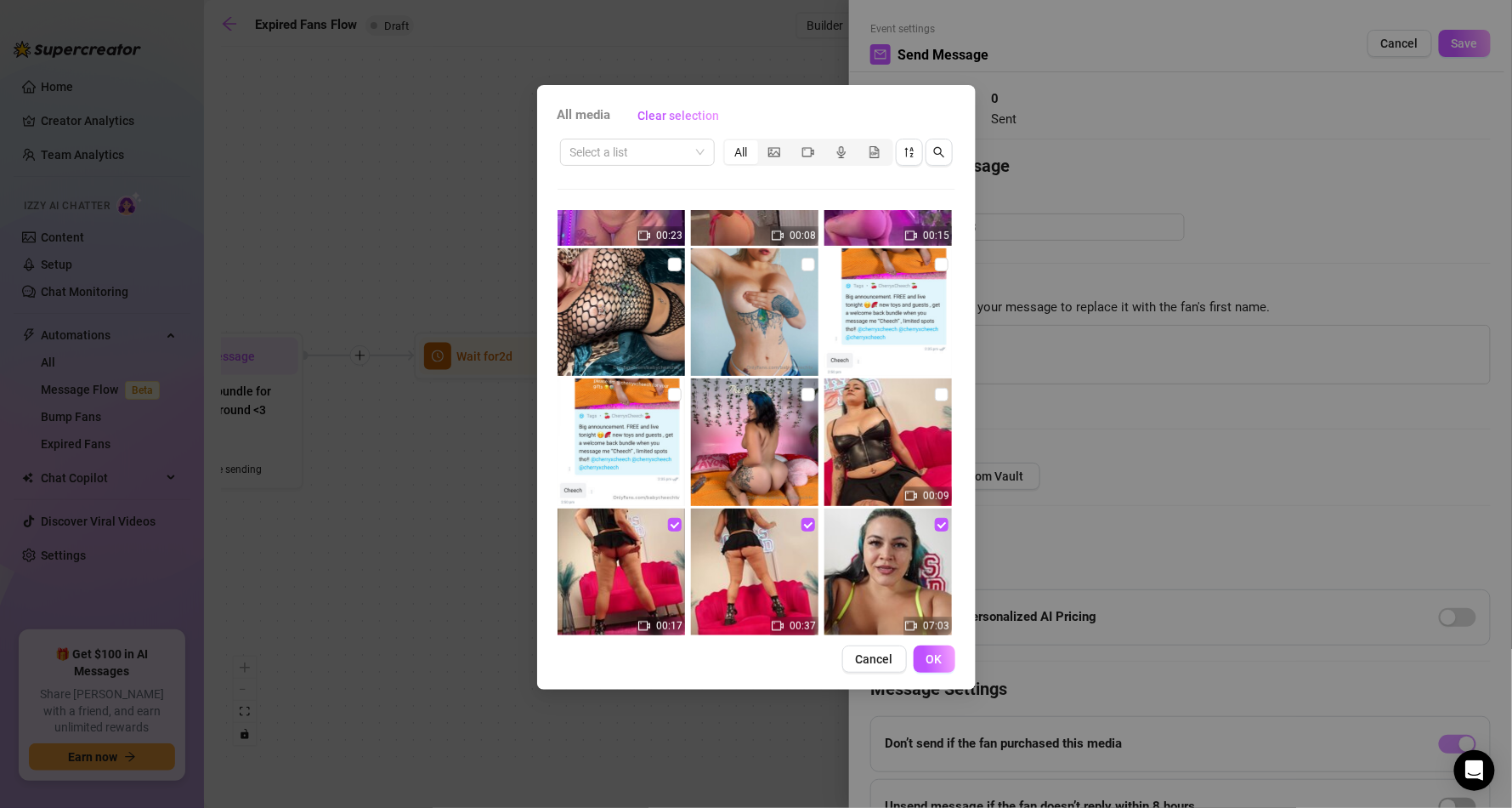
click at [834, 435] on img at bounding box center [888, 442] width 128 height 128
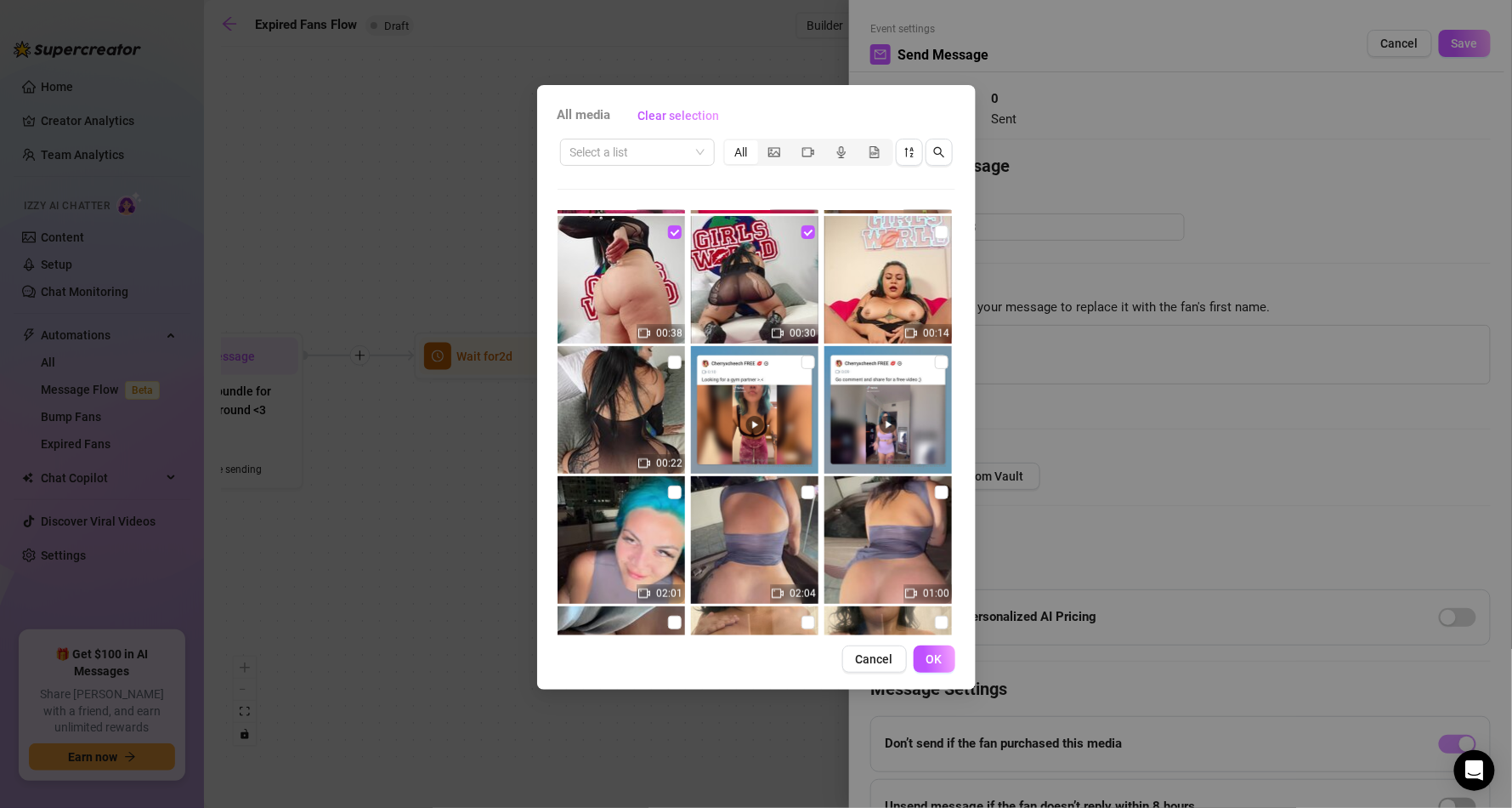
scroll to position [3231, 0]
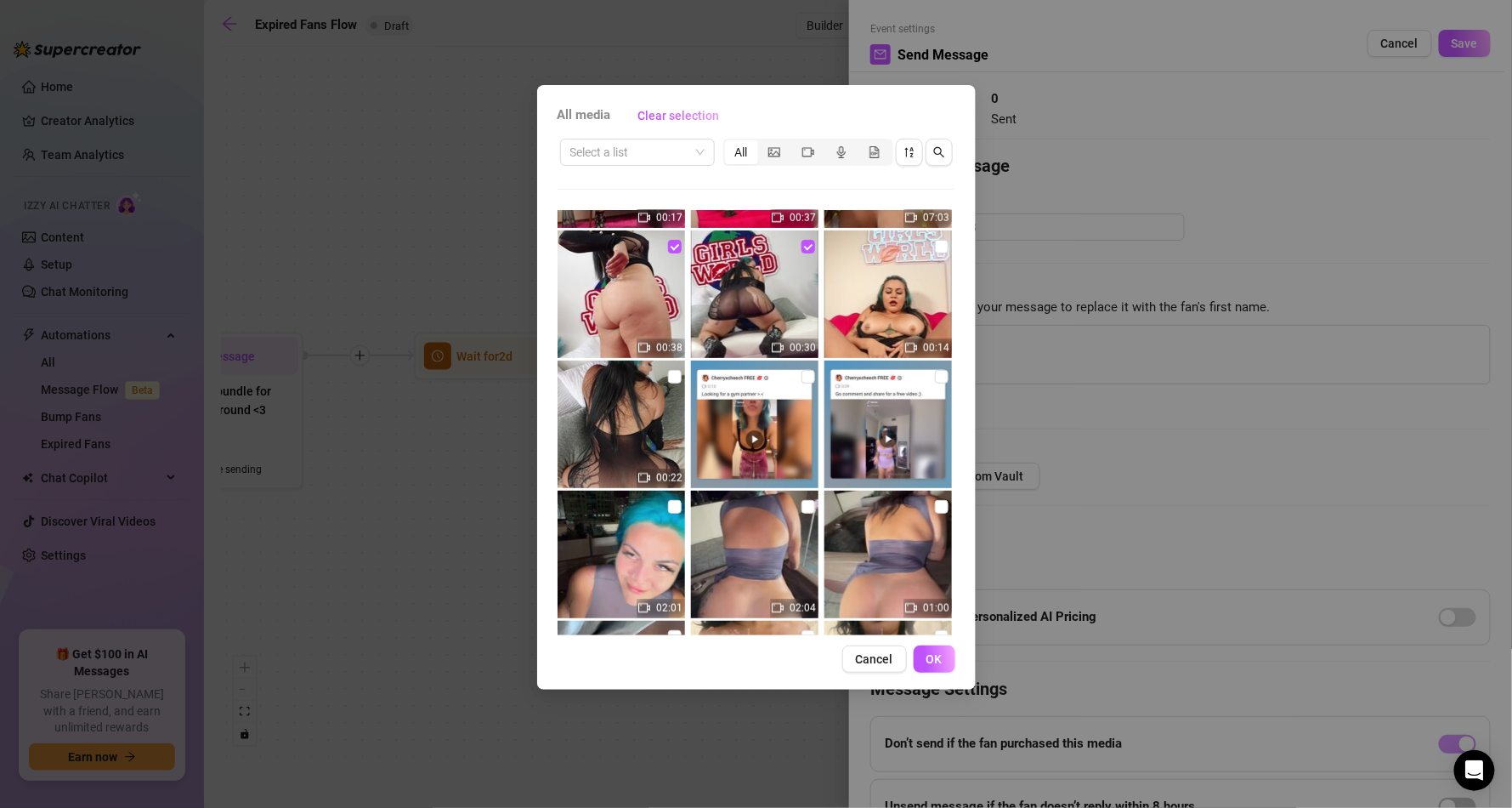
click at [935, 649] on button "OK" at bounding box center [934, 659] width 42 height 27
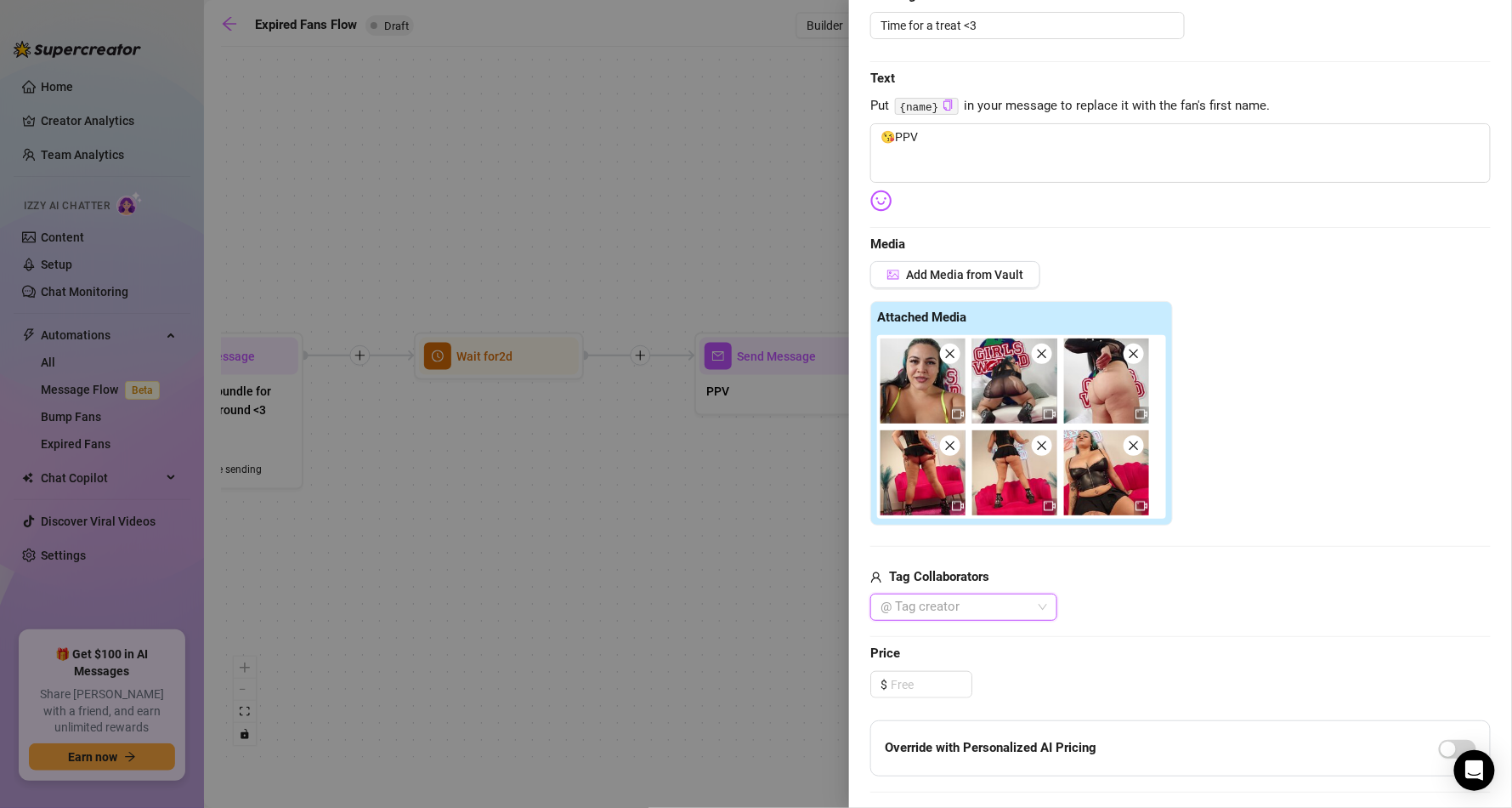
scroll to position [204, 0]
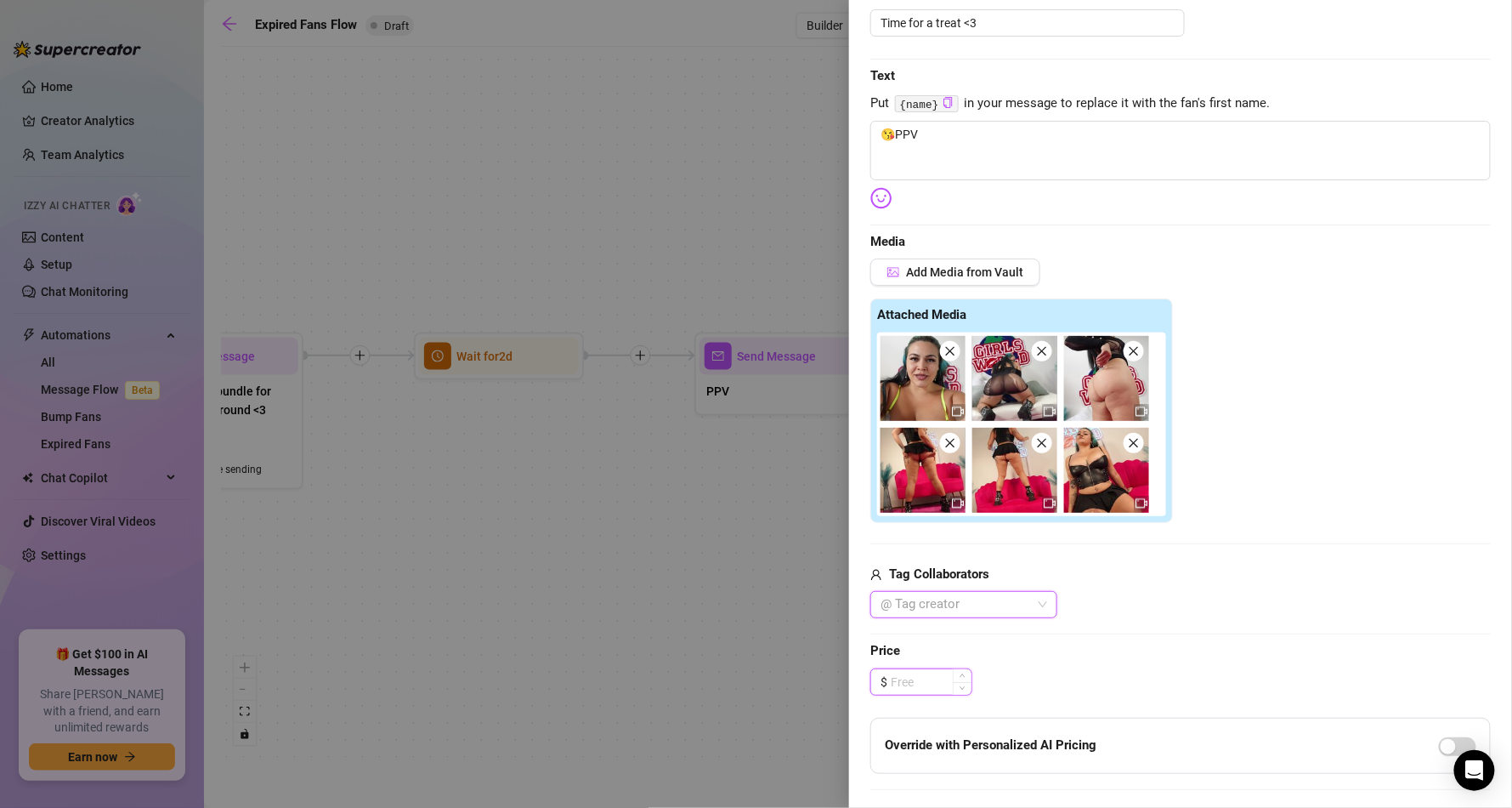
click at [921, 677] on input at bounding box center [931, 681] width 81 height 25
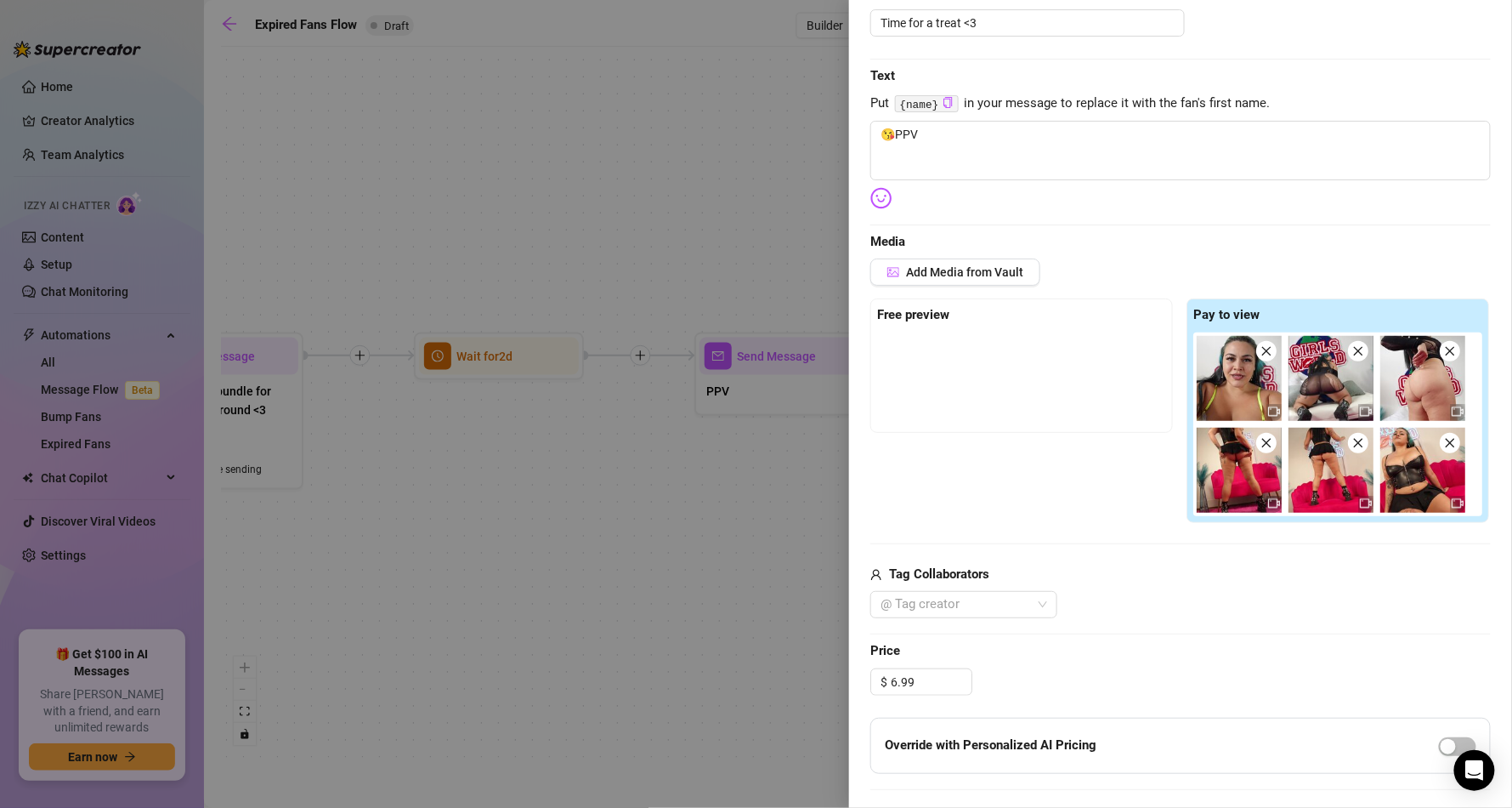
click at [1241, 632] on div "Edit your message Message Title Time for a treat <3 Text Put {name} in your mes…" at bounding box center [1181, 487] width 620 height 1077
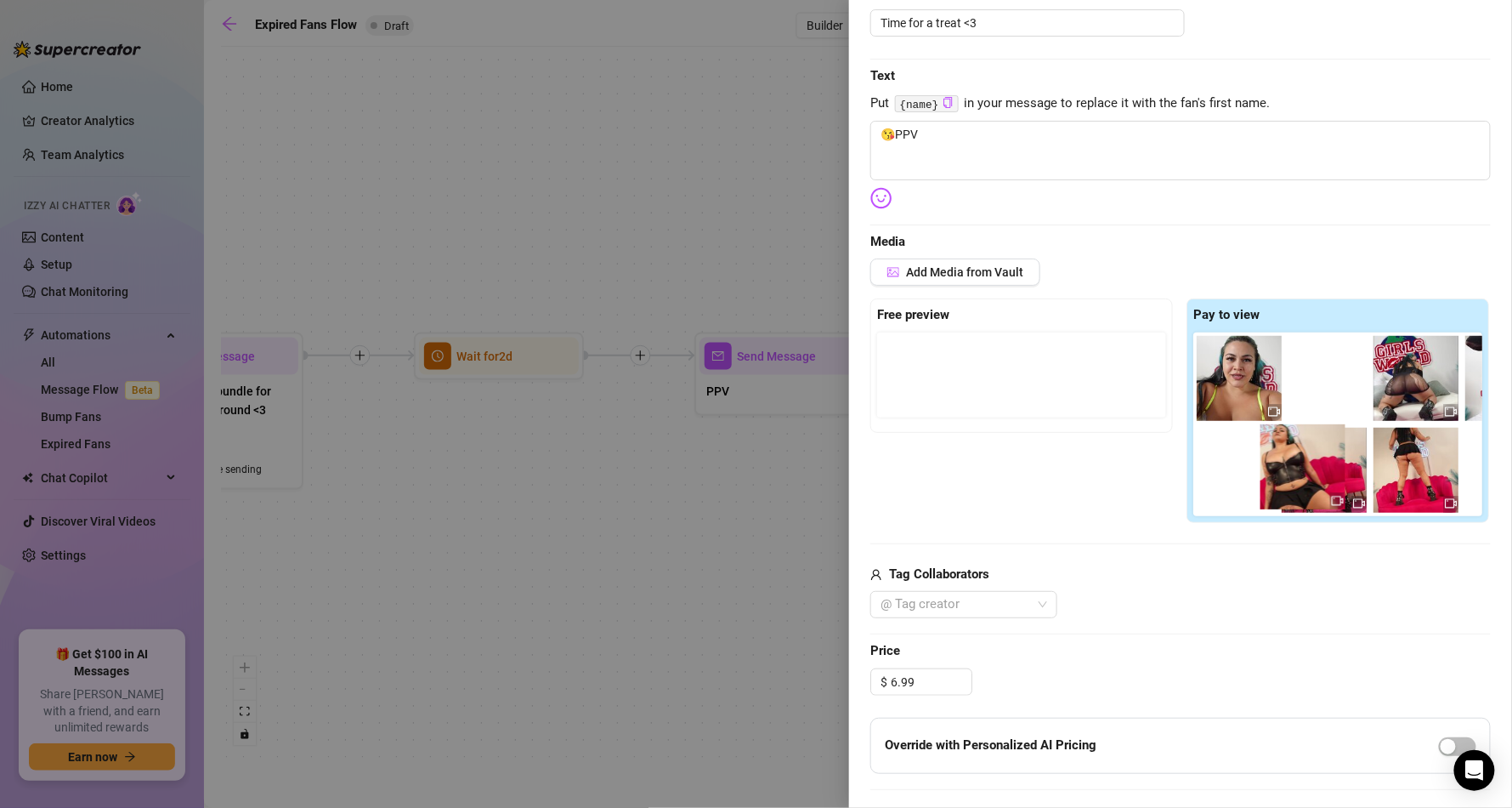
drag, startPoint x: 1417, startPoint y: 465, endPoint x: 1251, endPoint y: 449, distance: 166.8
click at [1251, 449] on div at bounding box center [1341, 424] width 296 height 184
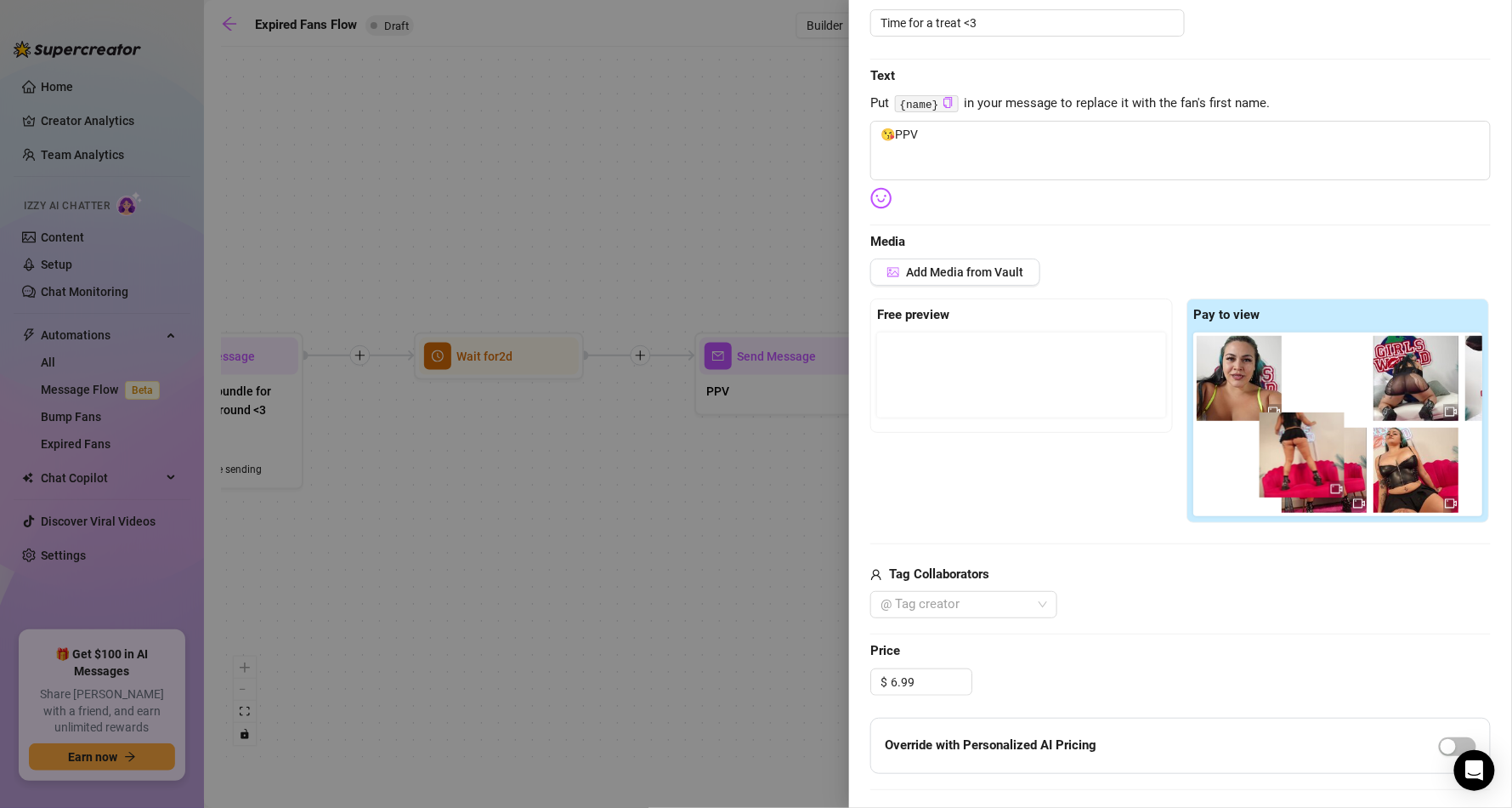
drag, startPoint x: 1333, startPoint y: 508, endPoint x: 1244, endPoint y: 511, distance: 89.1
click at [1196, 488] on div at bounding box center [1341, 424] width 296 height 184
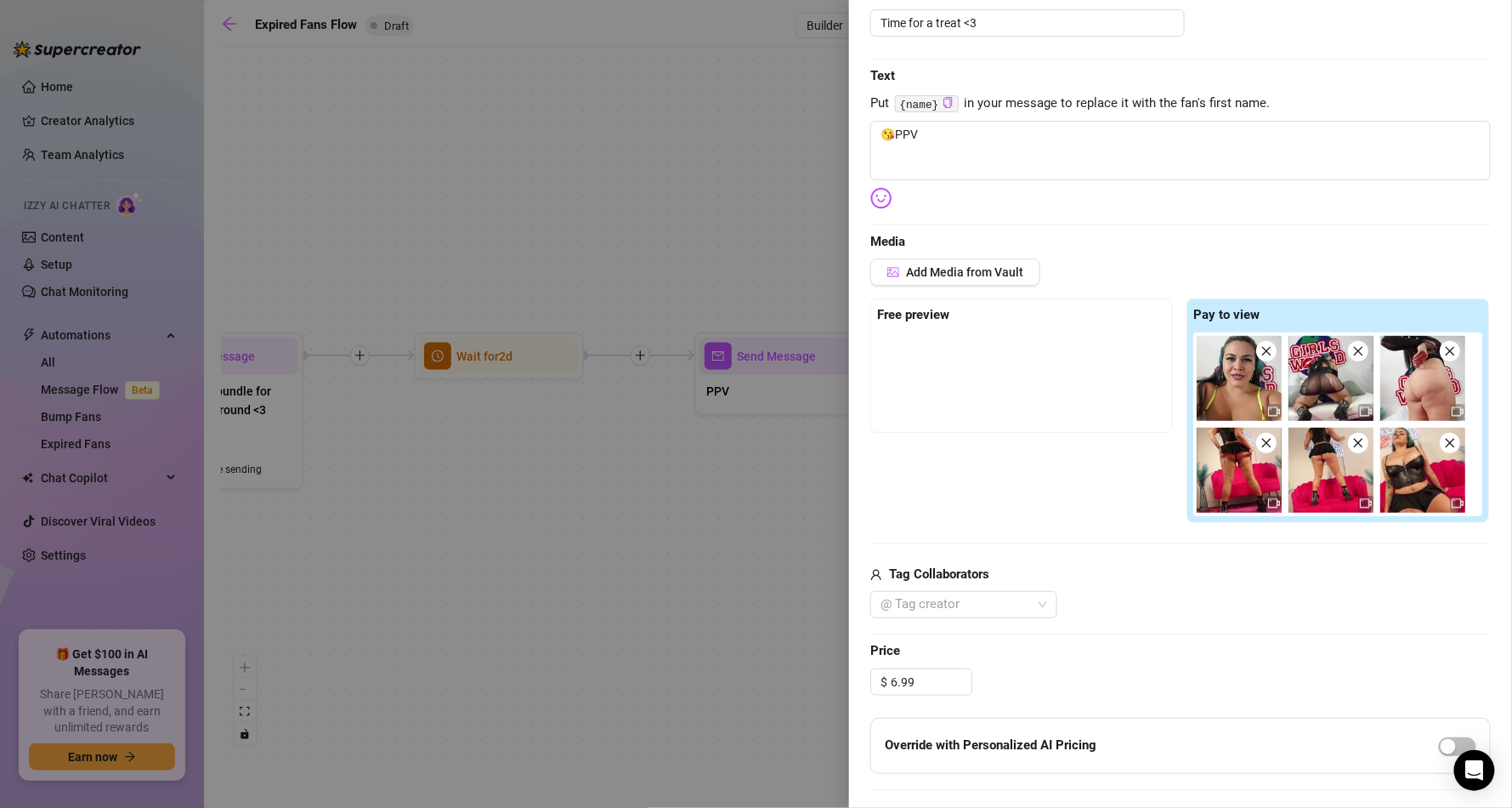
click at [1405, 391] on img at bounding box center [1422, 378] width 85 height 85
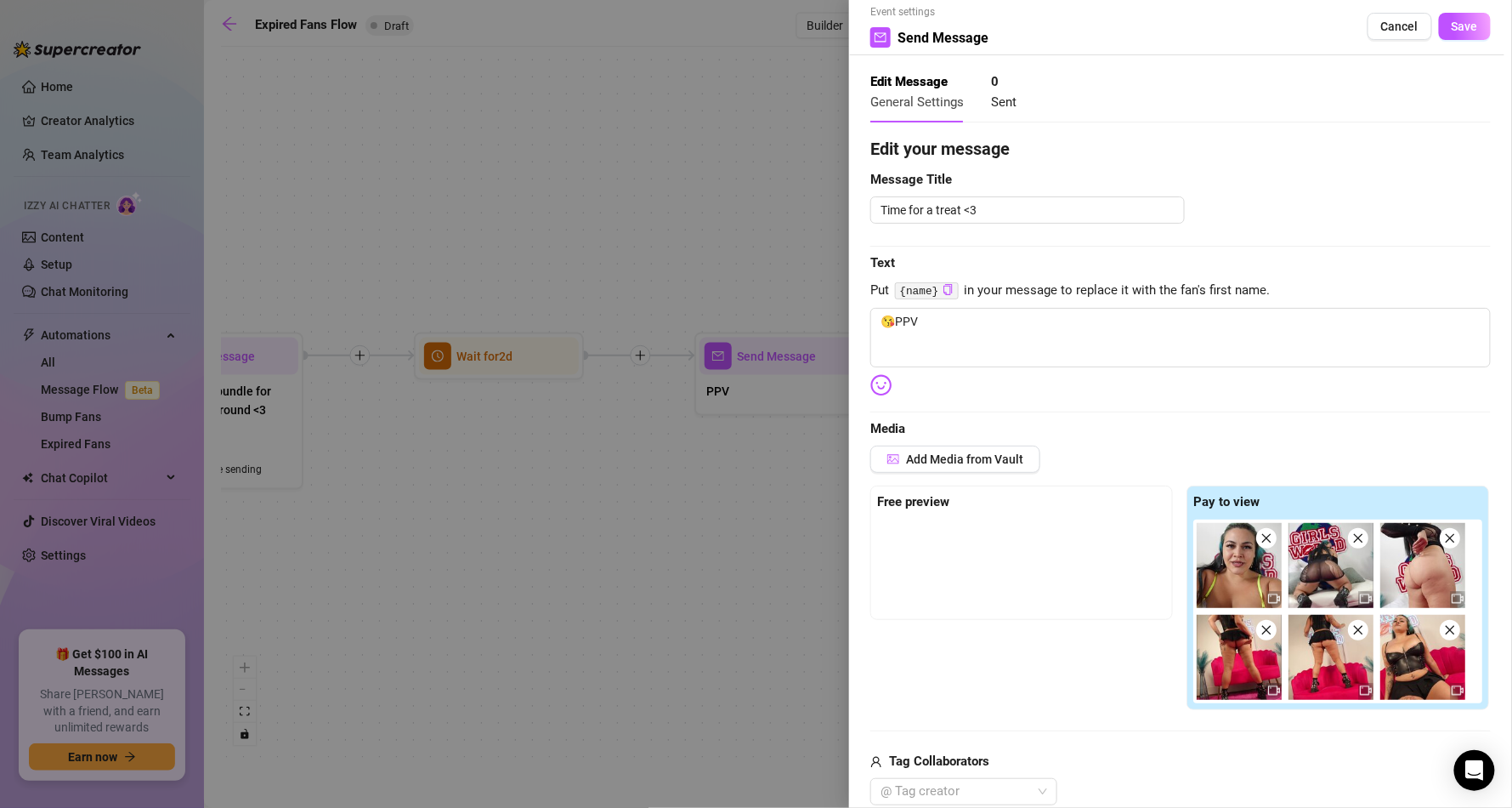
scroll to position [0, 0]
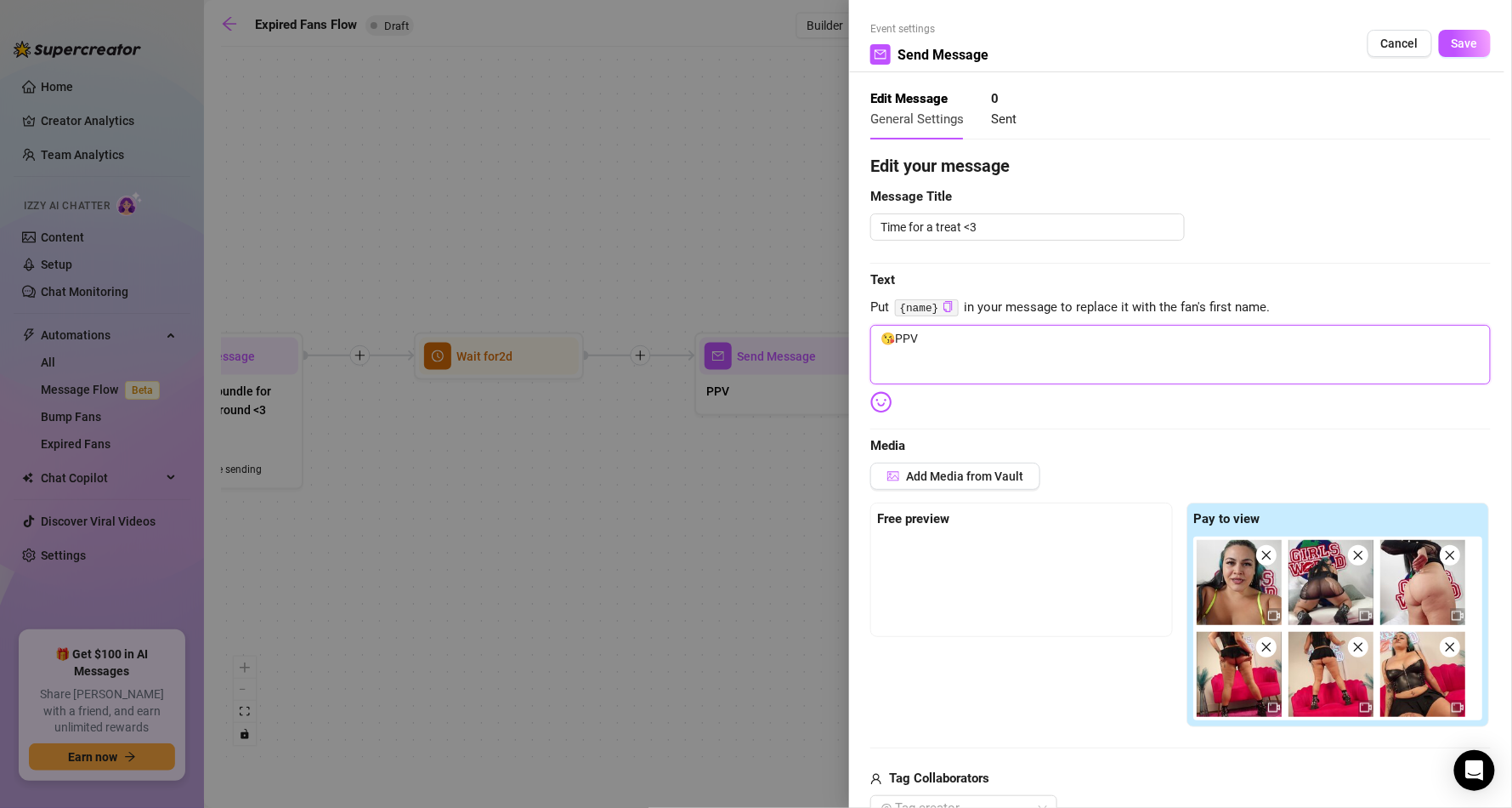
drag, startPoint x: 939, startPoint y: 340, endPoint x: 890, endPoint y: 329, distance: 50.2
click at [890, 329] on textarea "😘PPV" at bounding box center [1181, 355] width 620 height 60
click at [943, 306] on icon "copy" at bounding box center [947, 305] width 11 height 11
click at [947, 333] on textarea "😘" at bounding box center [1181, 355] width 620 height 60
paste textarea "{name}"
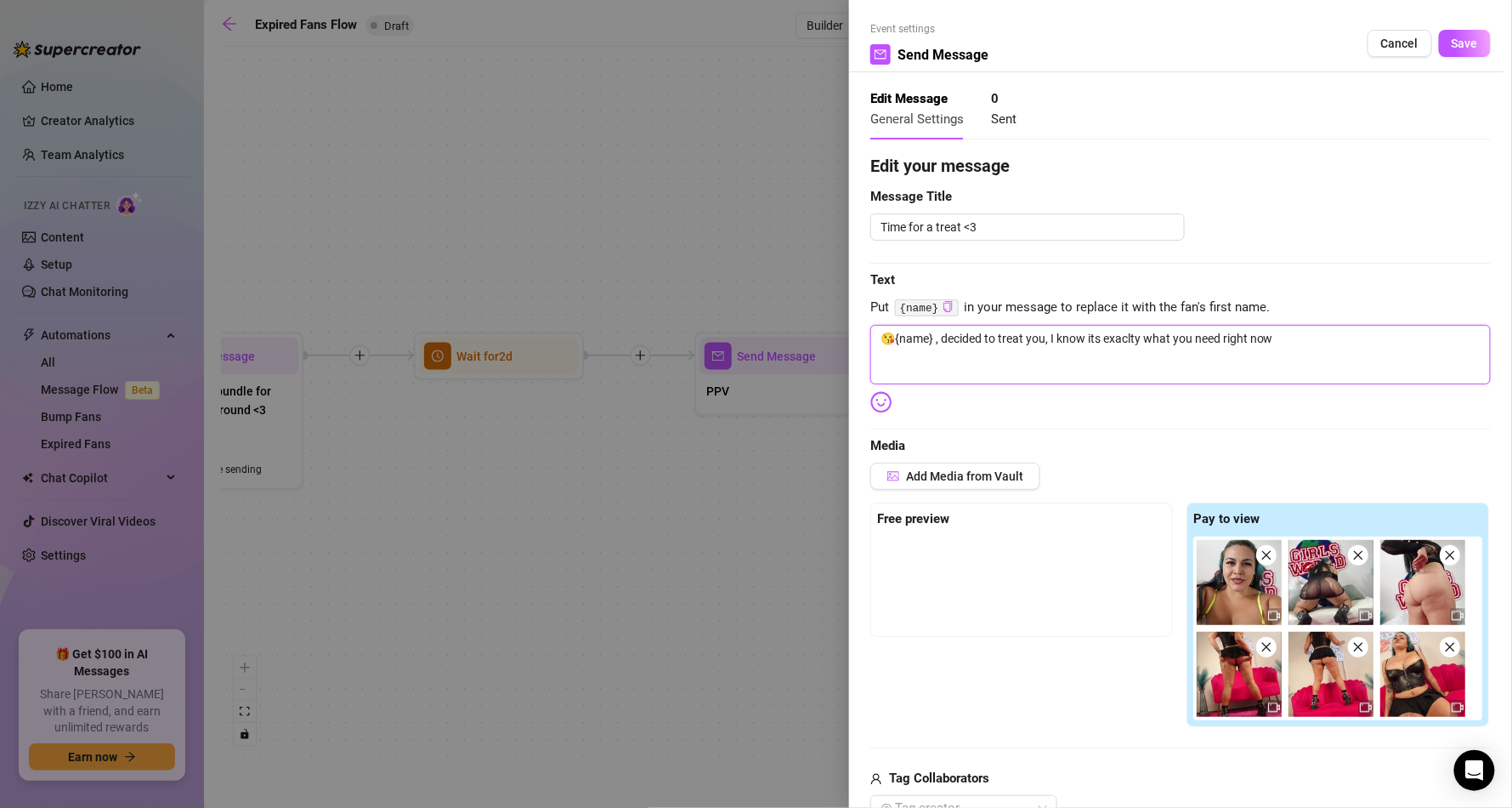
click at [1137, 340] on textarea "😘{name} , decided to treat you, I know its exaclty what you need right now" at bounding box center [1181, 355] width 620 height 60
drag, startPoint x: 1135, startPoint y: 340, endPoint x: 1083, endPoint y: 365, distance: 57.7
click at [1082, 370] on textarea "😘{name} , decided to treat you, I know its exaclty what you need right now" at bounding box center [1181, 355] width 620 height 60
click at [1129, 342] on textarea "😘{name} , decided to treat you, I know its exaclty what you need right now" at bounding box center [1181, 355] width 620 height 60
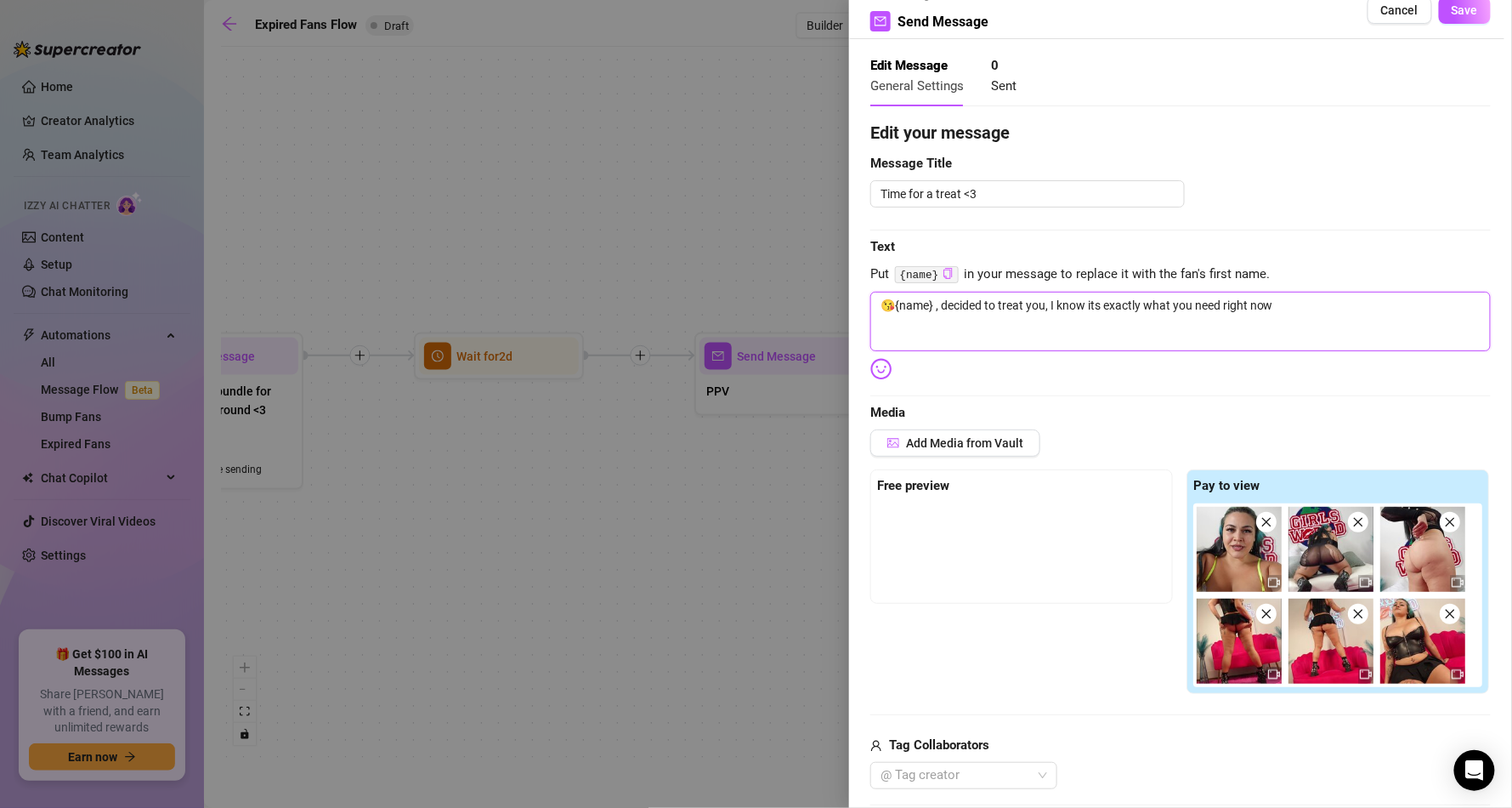
scroll to position [204, 0]
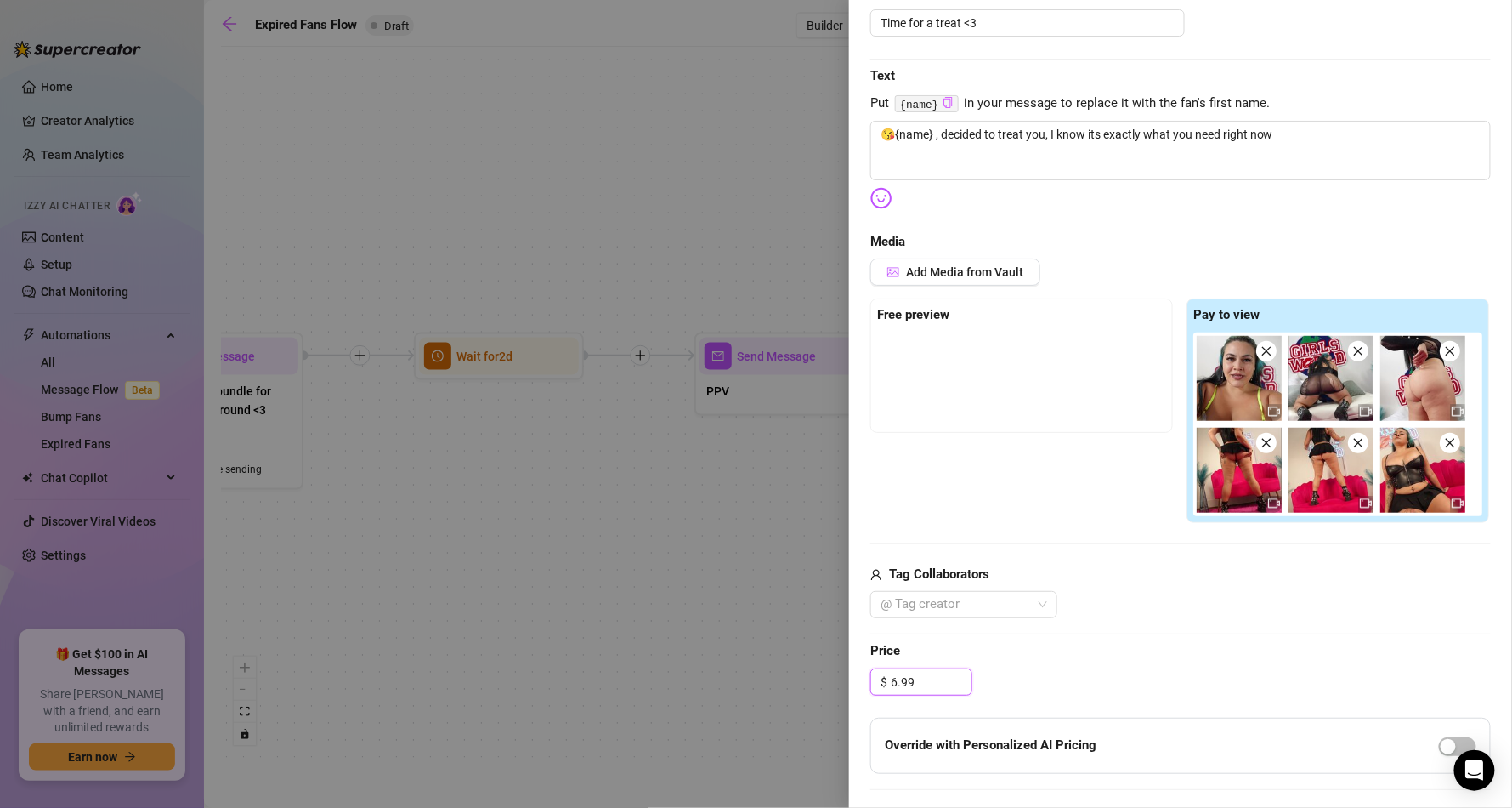
drag, startPoint x: 920, startPoint y: 675, endPoint x: 851, endPoint y: 668, distance: 69.4
click at [852, 668] on div "Event settings Send Message Cancel Save Edit Message General Settings 0 Sent Ed…" at bounding box center [1181, 404] width 663 height 808
drag, startPoint x: 1067, startPoint y: 671, endPoint x: 1097, endPoint y: 675, distance: 30.3
click at [1068, 671] on div "$ 5.00" at bounding box center [1181, 681] width 620 height 27
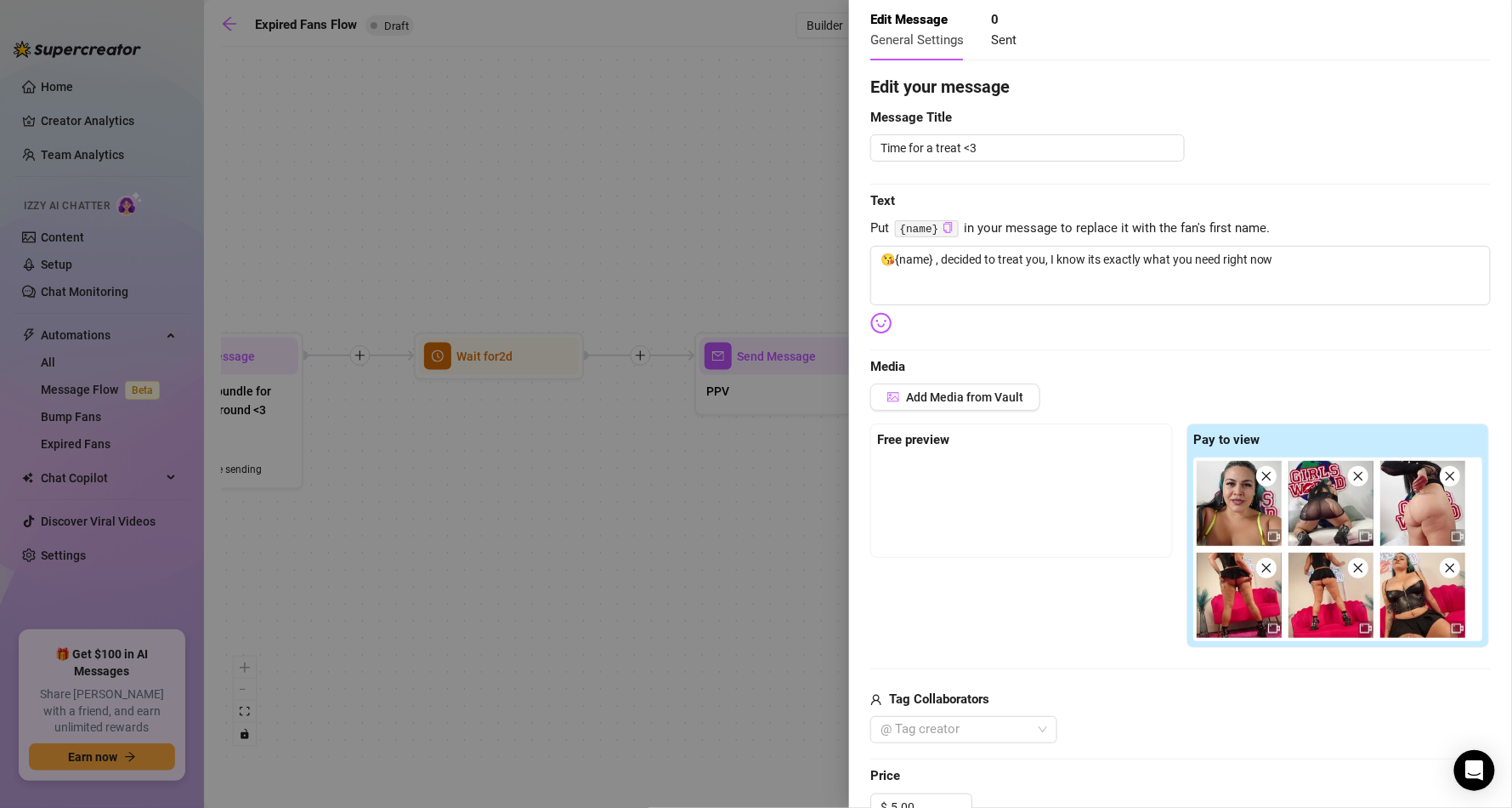
scroll to position [0, 0]
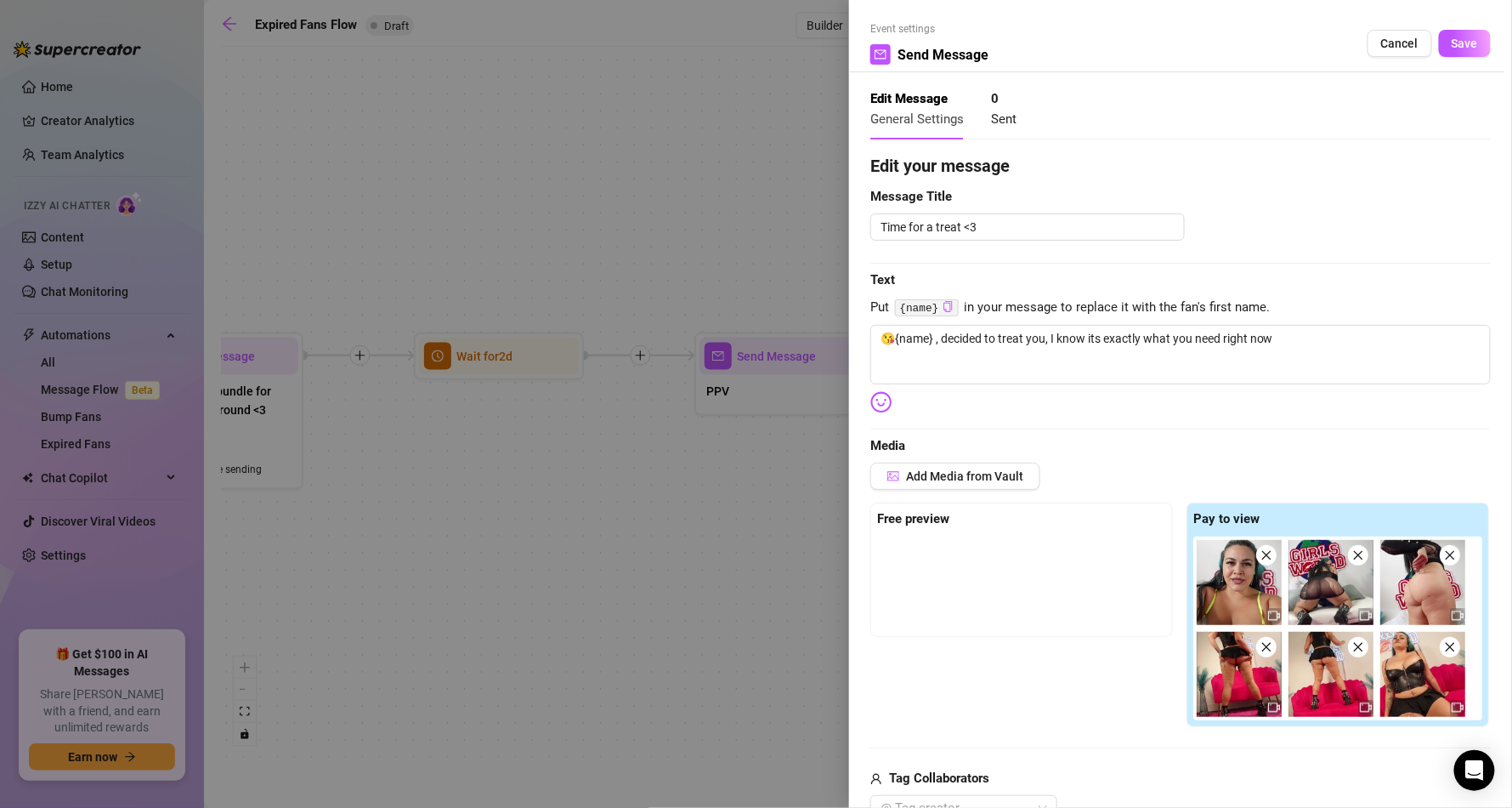
click at [1456, 44] on span "Save" at bounding box center [1464, 43] width 26 height 14
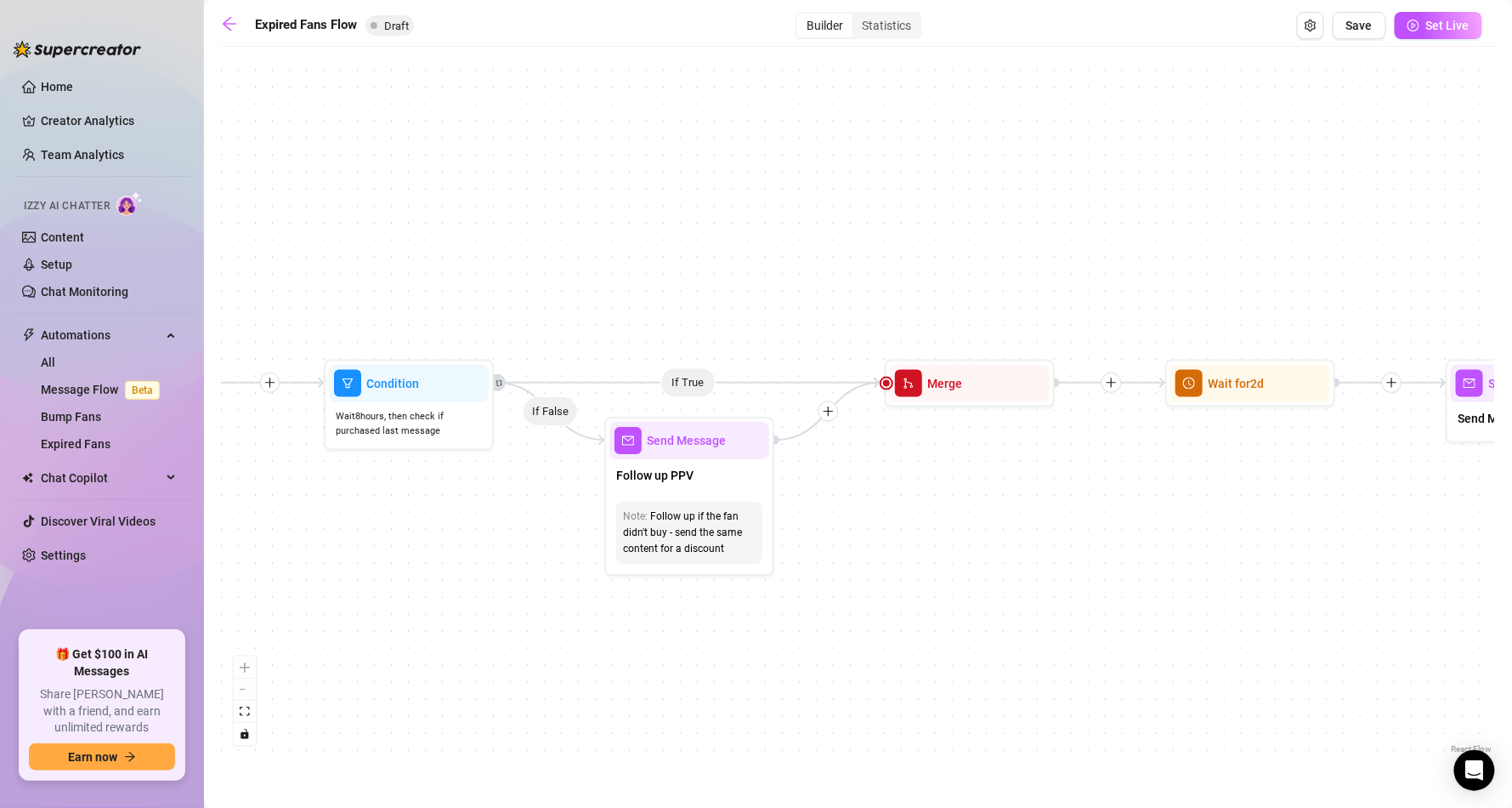
drag, startPoint x: 1354, startPoint y: 659, endPoint x: 701, endPoint y: 683, distance: 653.4
click at [701, 683] on div "If True If False Send Message Send Message Wait for 2d Merge Send Message Follo…" at bounding box center [858, 406] width 1274 height 703
click at [694, 502] on div "Note: Follow up if the fan didn't buy - send the same content for a discount" at bounding box center [689, 533] width 146 height 62
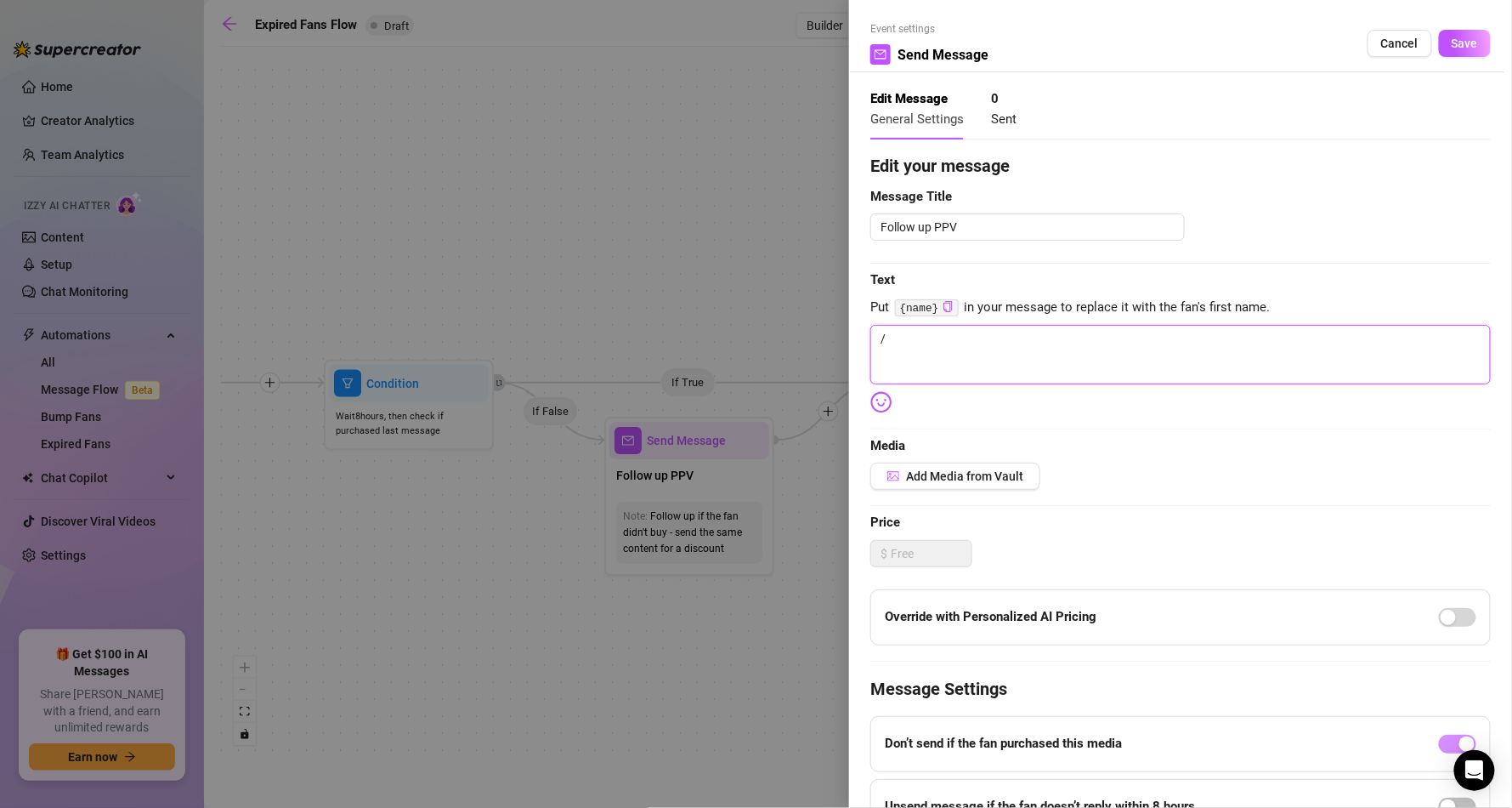
drag, startPoint x: 989, startPoint y: 347, endPoint x: 584, endPoint y: 338, distance: 405.1
click at [584, 338] on div "Event settings Send Message Cancel Save Edit Message General Settings 0 Sent Ed…" at bounding box center [756, 404] width 1512 height 808
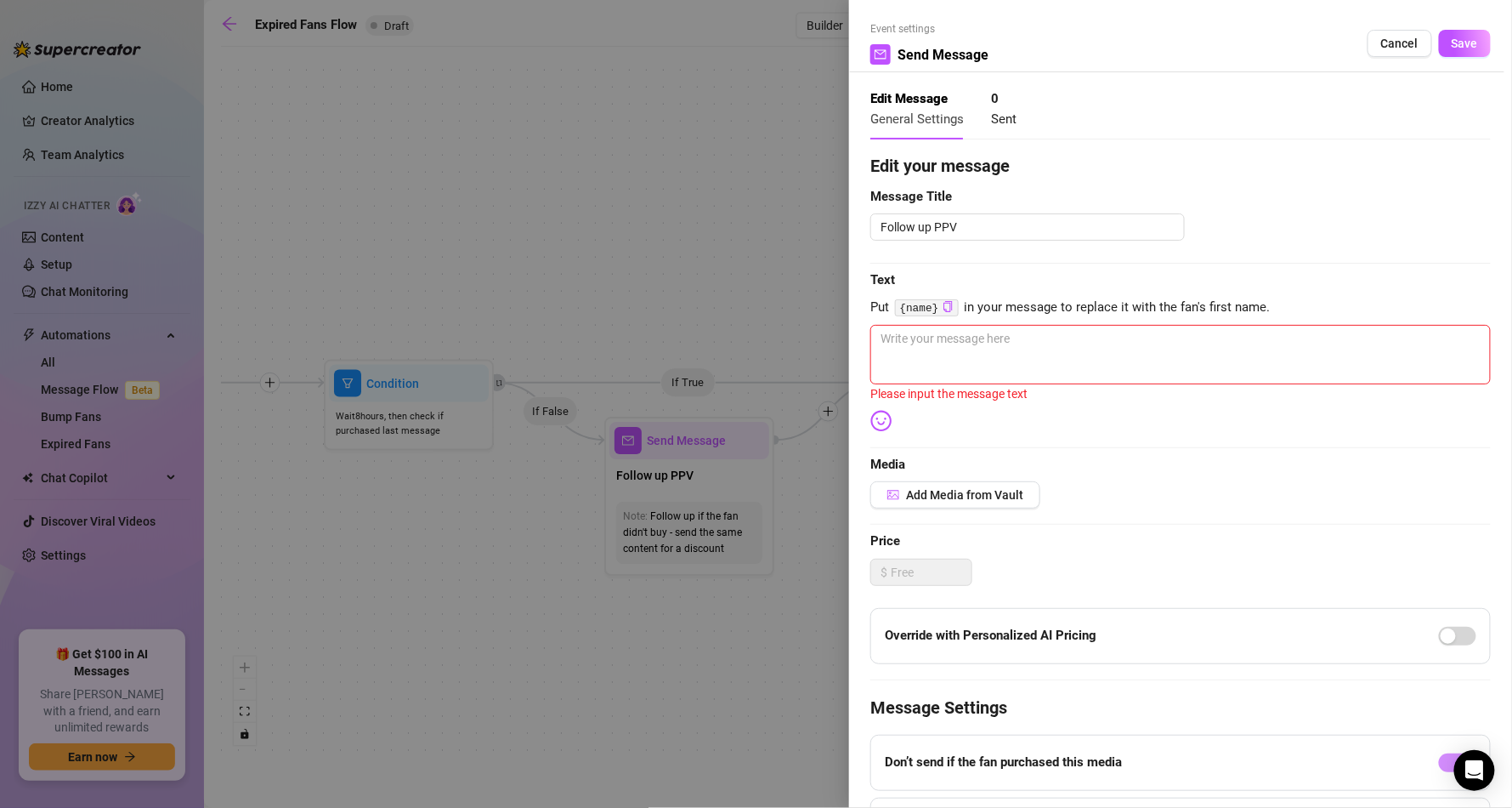
click at [364, 627] on div at bounding box center [756, 404] width 1512 height 808
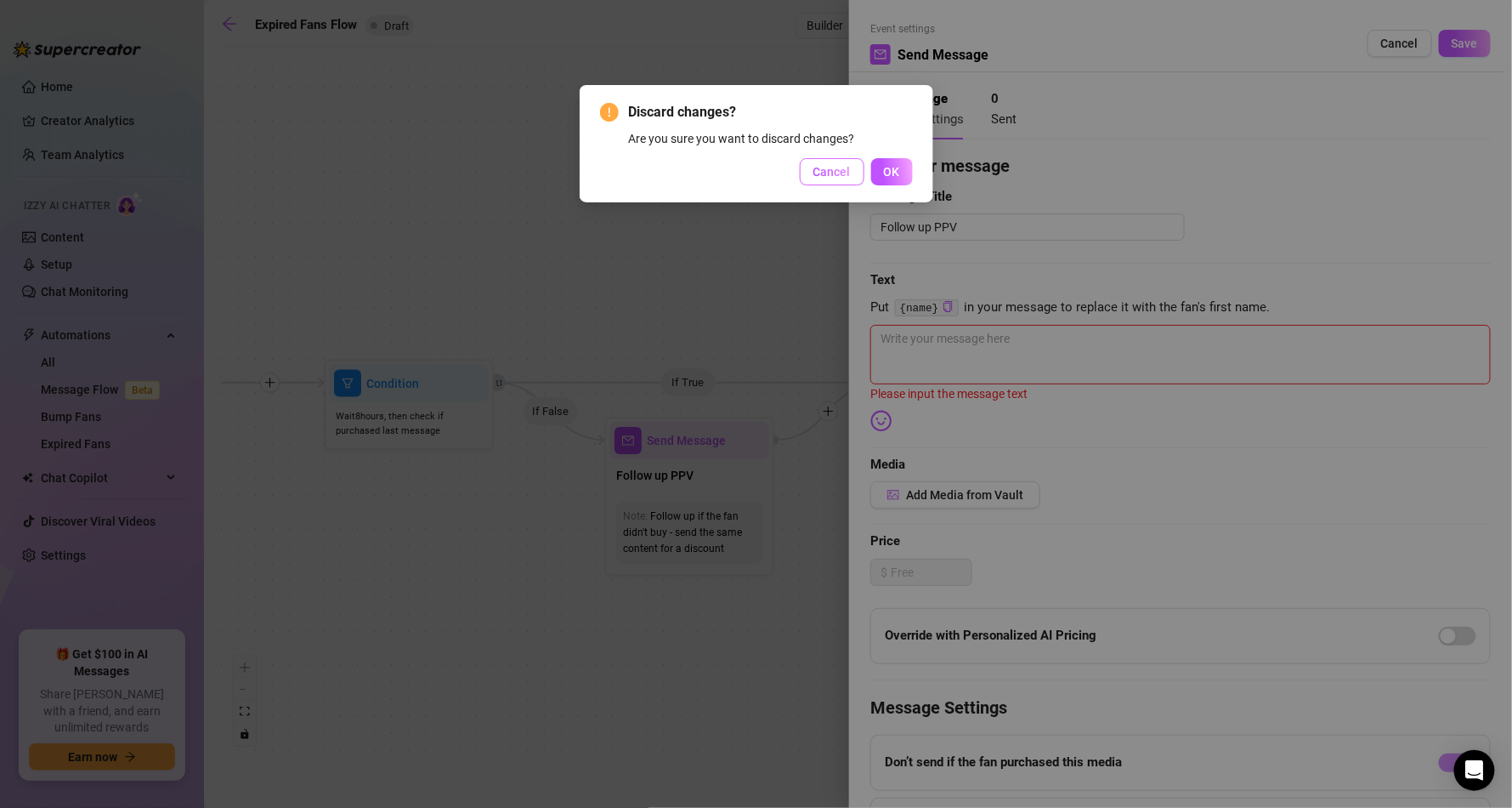
click at [847, 165] on span "Cancel" at bounding box center [832, 172] width 38 height 14
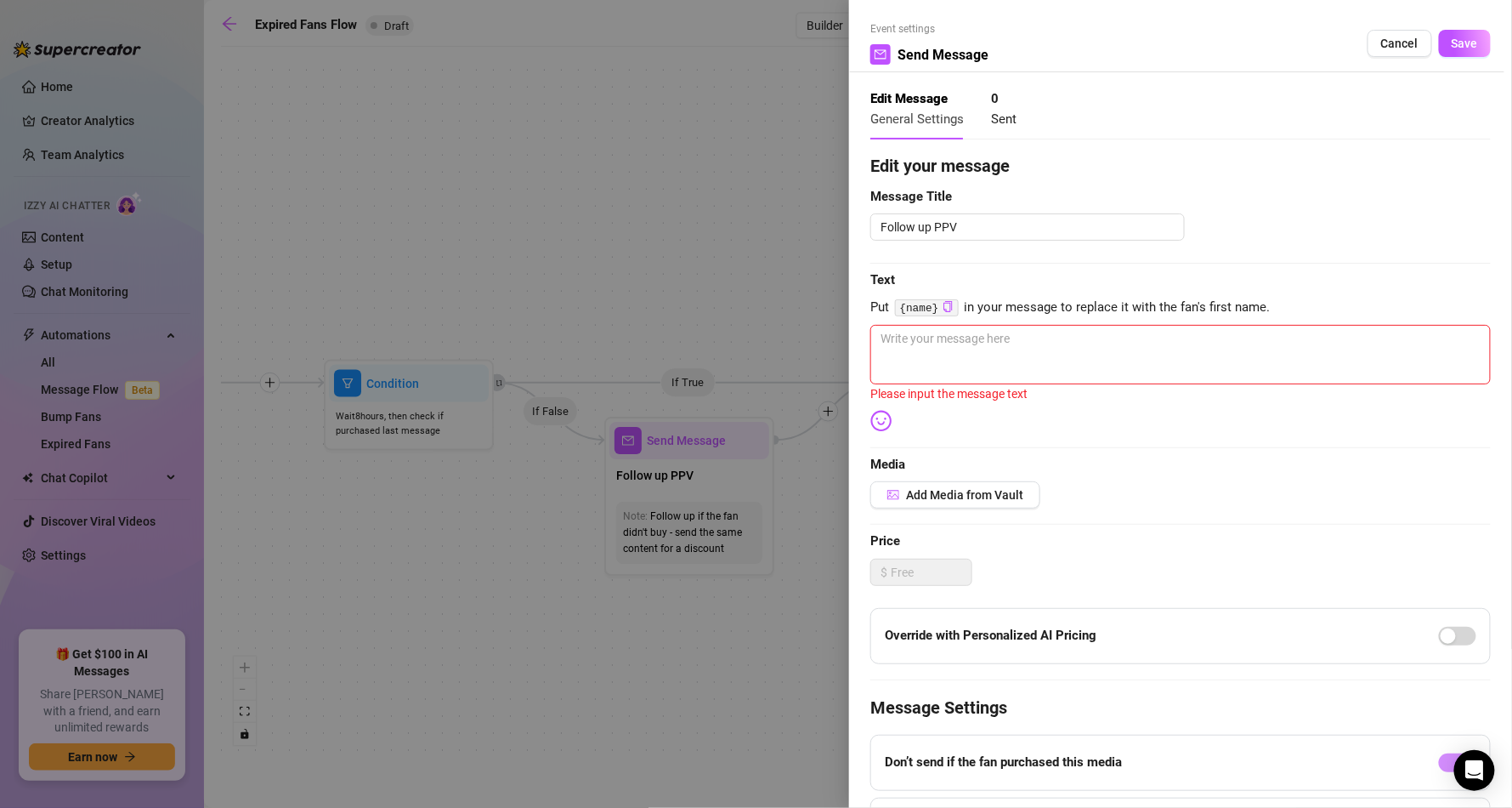
click at [642, 260] on div at bounding box center [756, 404] width 1512 height 808
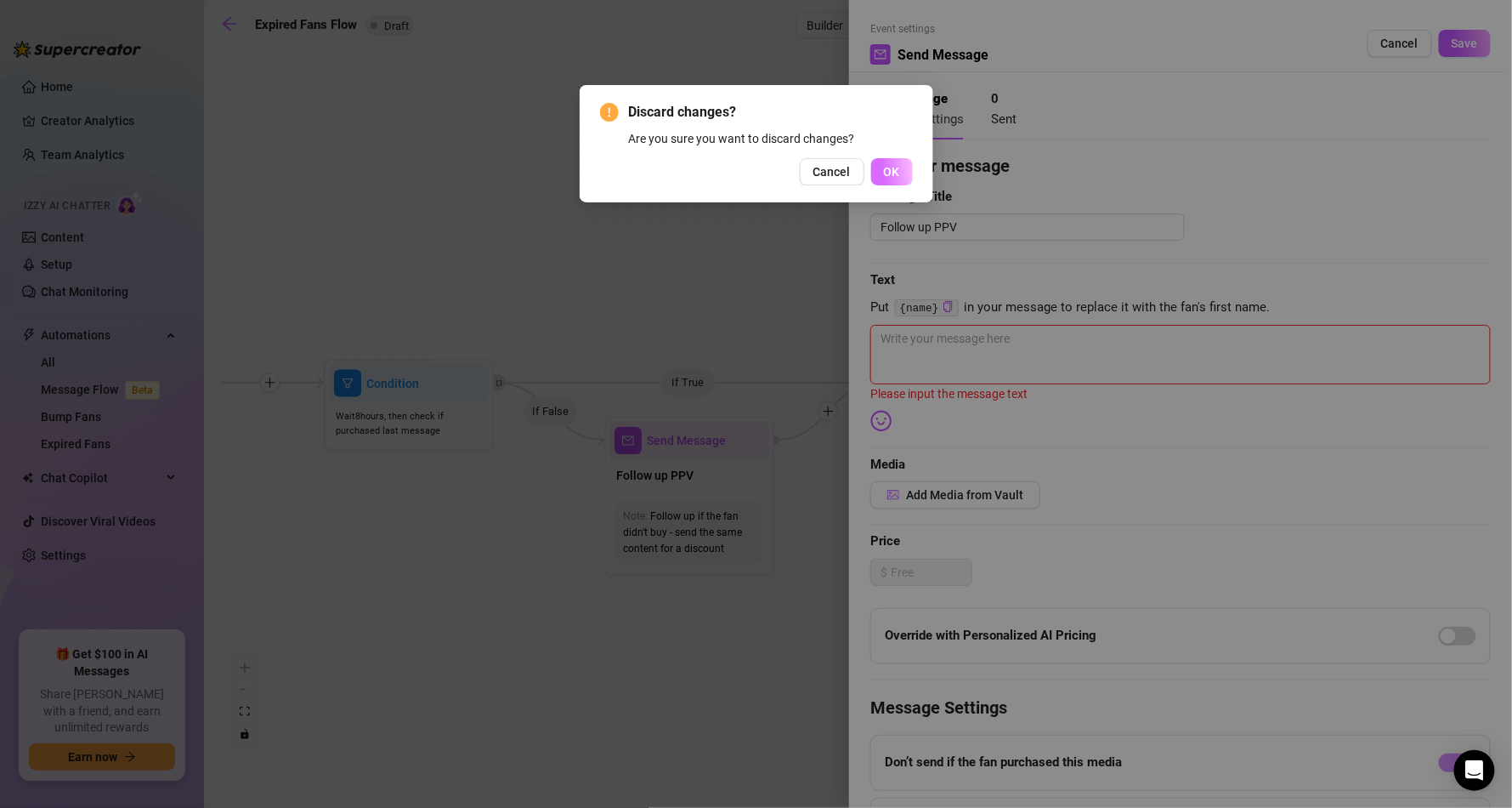
click at [895, 169] on span "OK" at bounding box center [892, 172] width 16 height 14
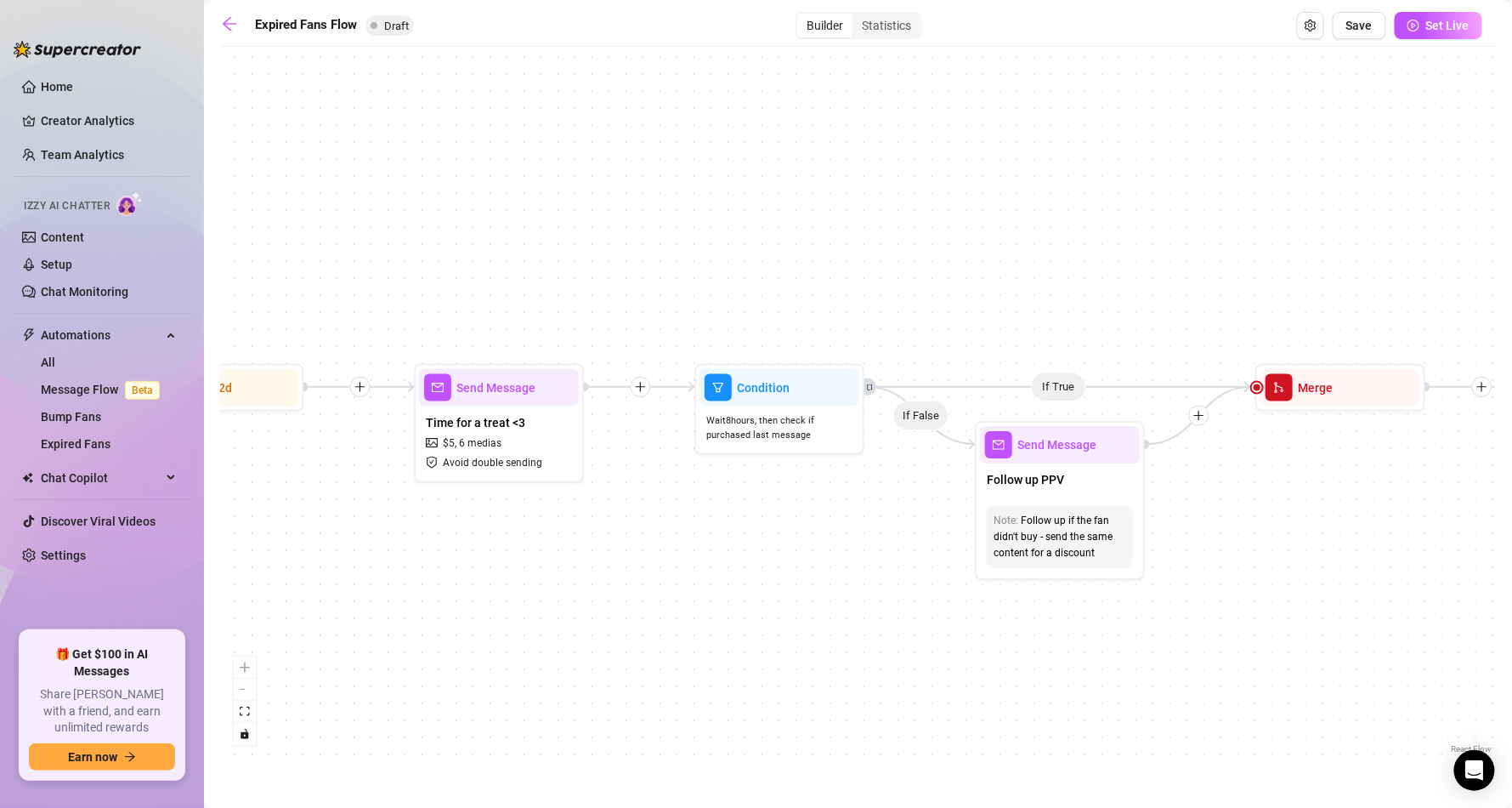
drag, startPoint x: 562, startPoint y: 628, endPoint x: 886, endPoint y: 618, distance: 324.2
click at [926, 625] on div "If True If False Send Message Send Message Wait for 2d Merge Send Message Follo…" at bounding box center [858, 406] width 1274 height 703
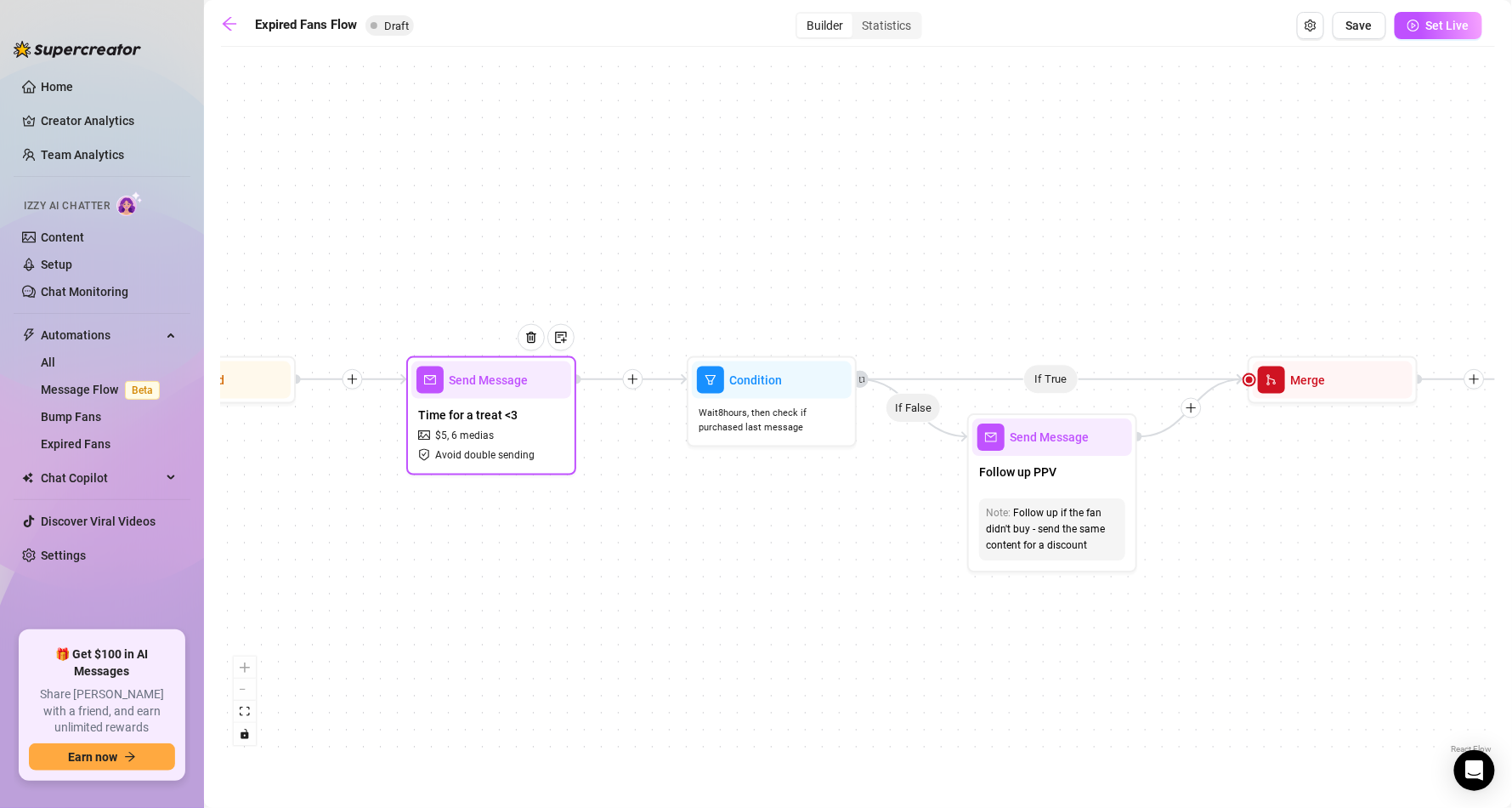
click at [506, 463] on div "Time for a treat <3 $ 5 , 6 medias Avoid double sending" at bounding box center [491, 435] width 159 height 72
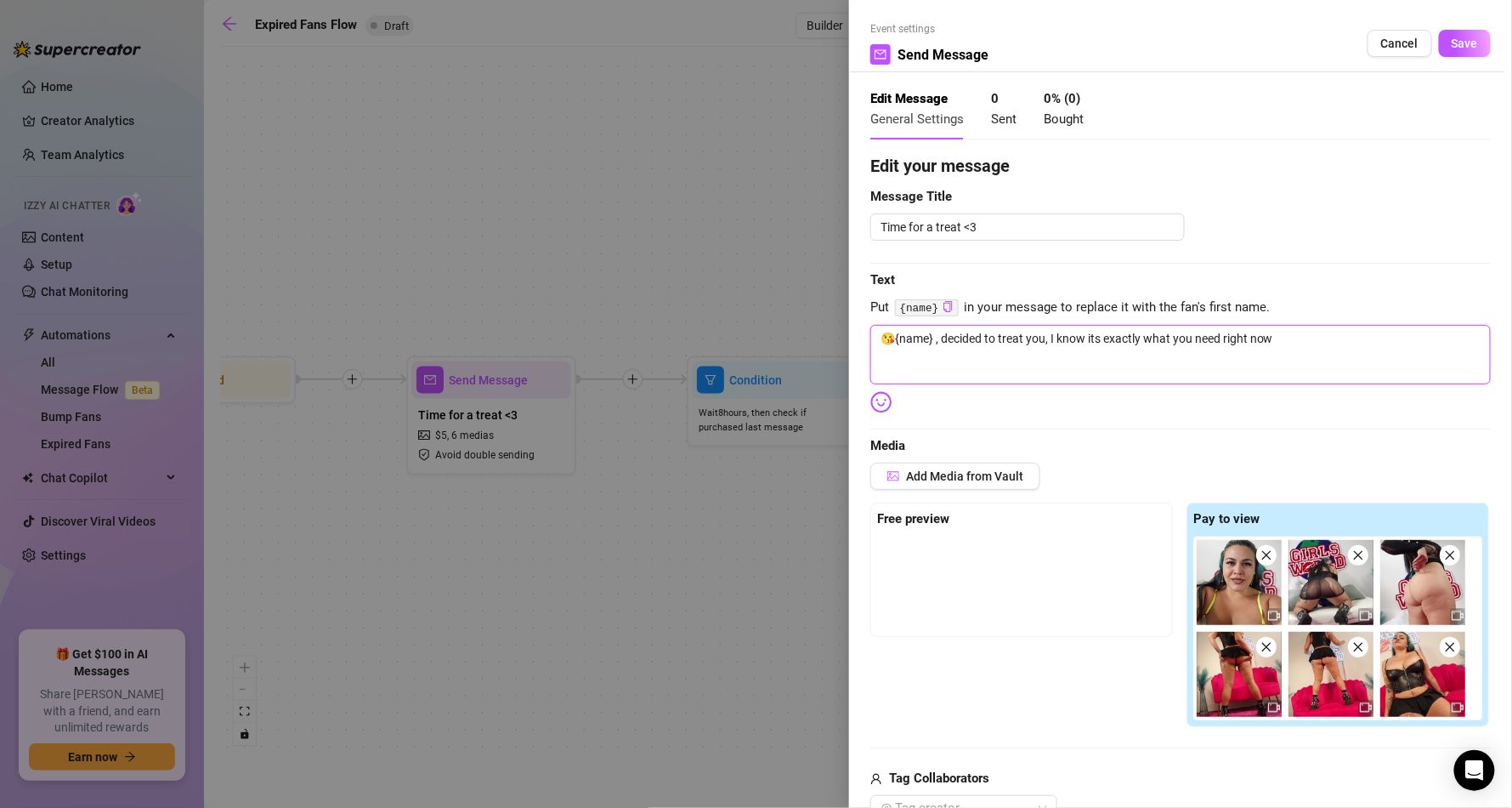
click at [1013, 347] on textarea "😘{name} , decided to treat you, I know its exactly what you need right now" at bounding box center [1181, 355] width 620 height 60
click at [642, 537] on div at bounding box center [756, 404] width 1512 height 808
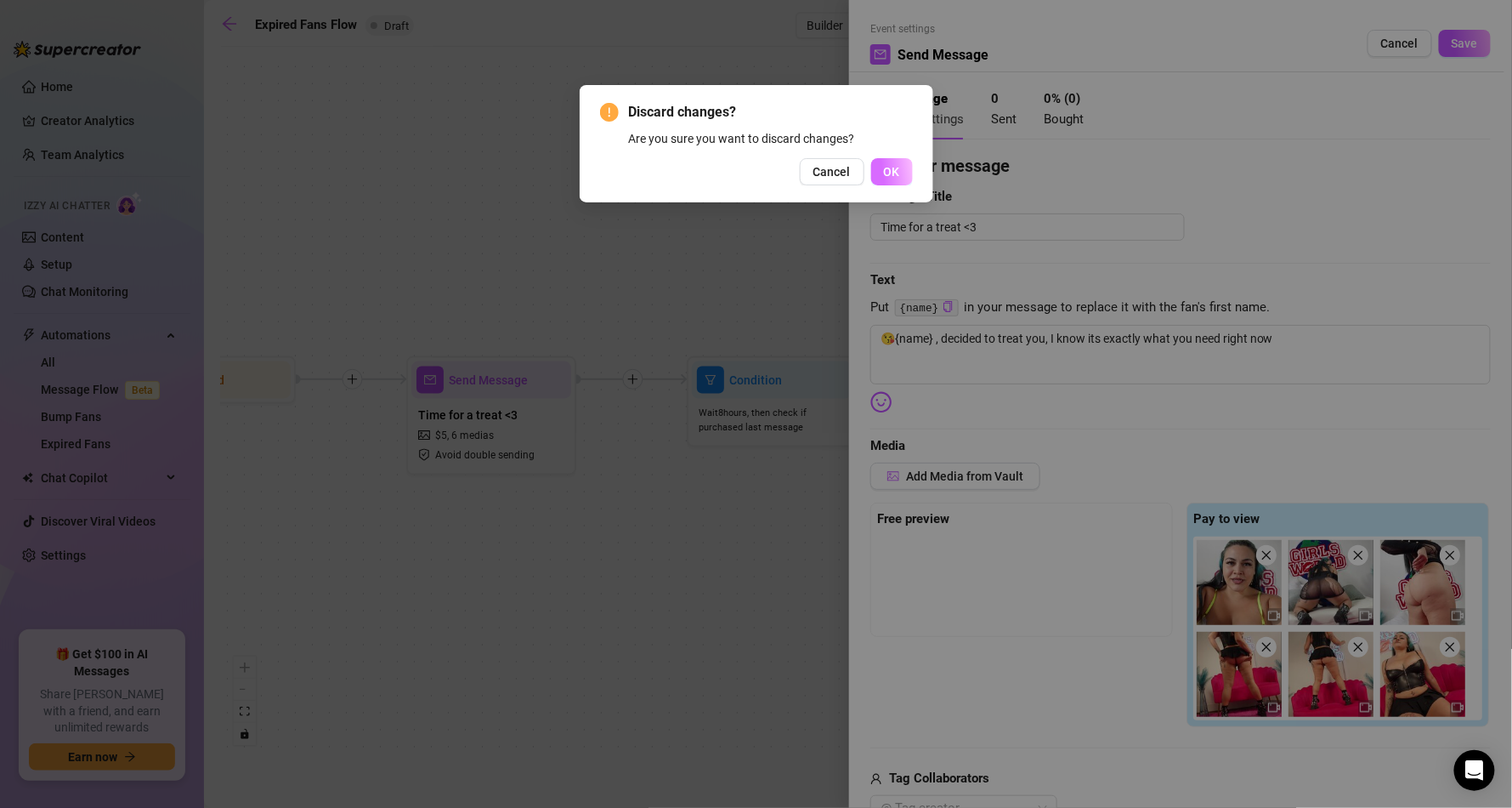
click at [885, 165] on span "OK" at bounding box center [892, 172] width 16 height 14
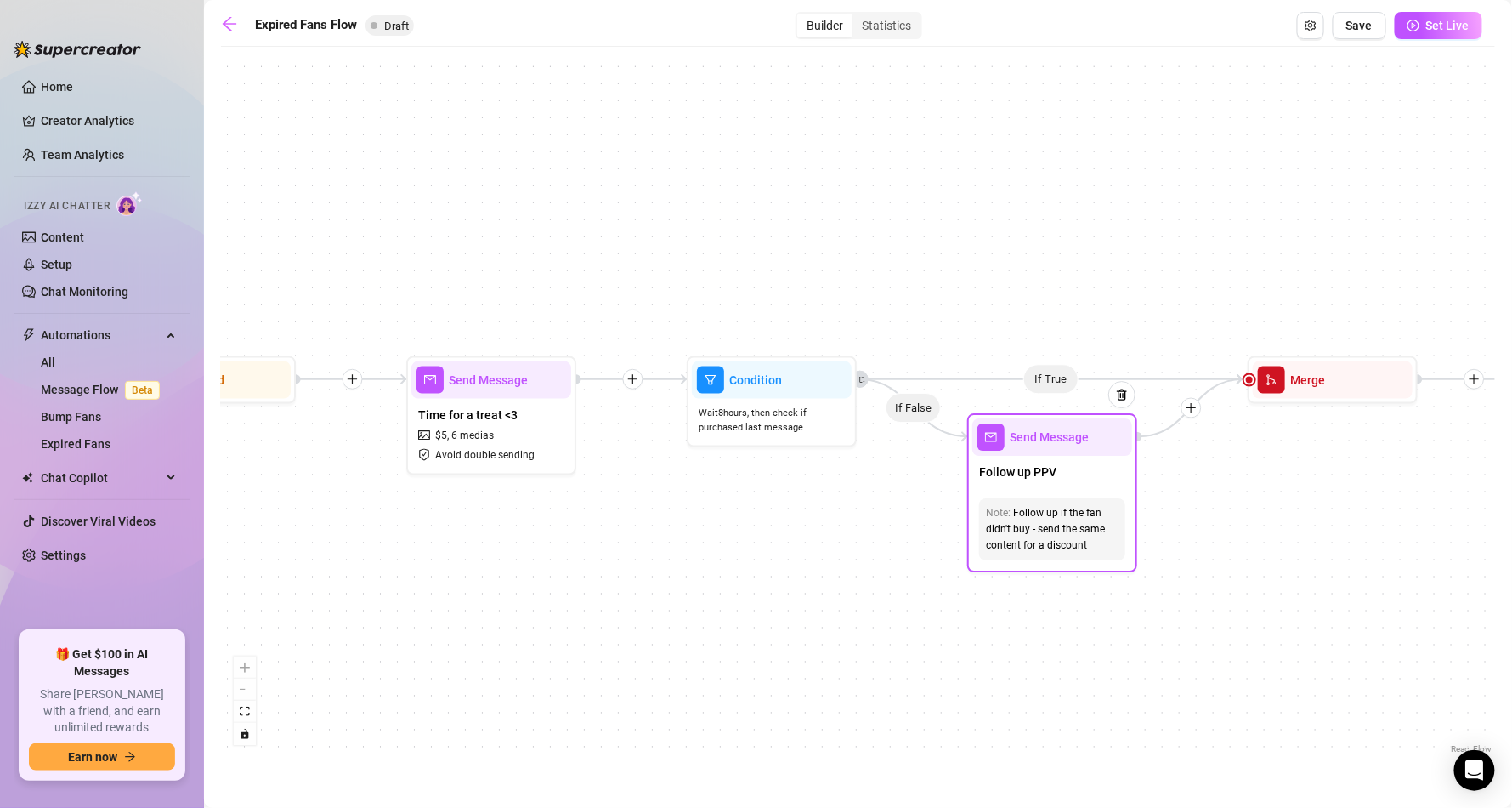
click at [1086, 529] on div "Follow up if the fan didn't buy - send the same content for a discount" at bounding box center [1051, 529] width 132 height 48
click at [1035, 444] on span "Send Message" at bounding box center [1049, 436] width 79 height 18
click at [1077, 511] on div "Follow up if the fan didn't buy - send the same content for a discount" at bounding box center [1051, 529] width 132 height 48
click at [1218, 515] on div "If True If False Send Message Send Message Wait for 2d Merge Send Message Follo…" at bounding box center [858, 406] width 1274 height 703
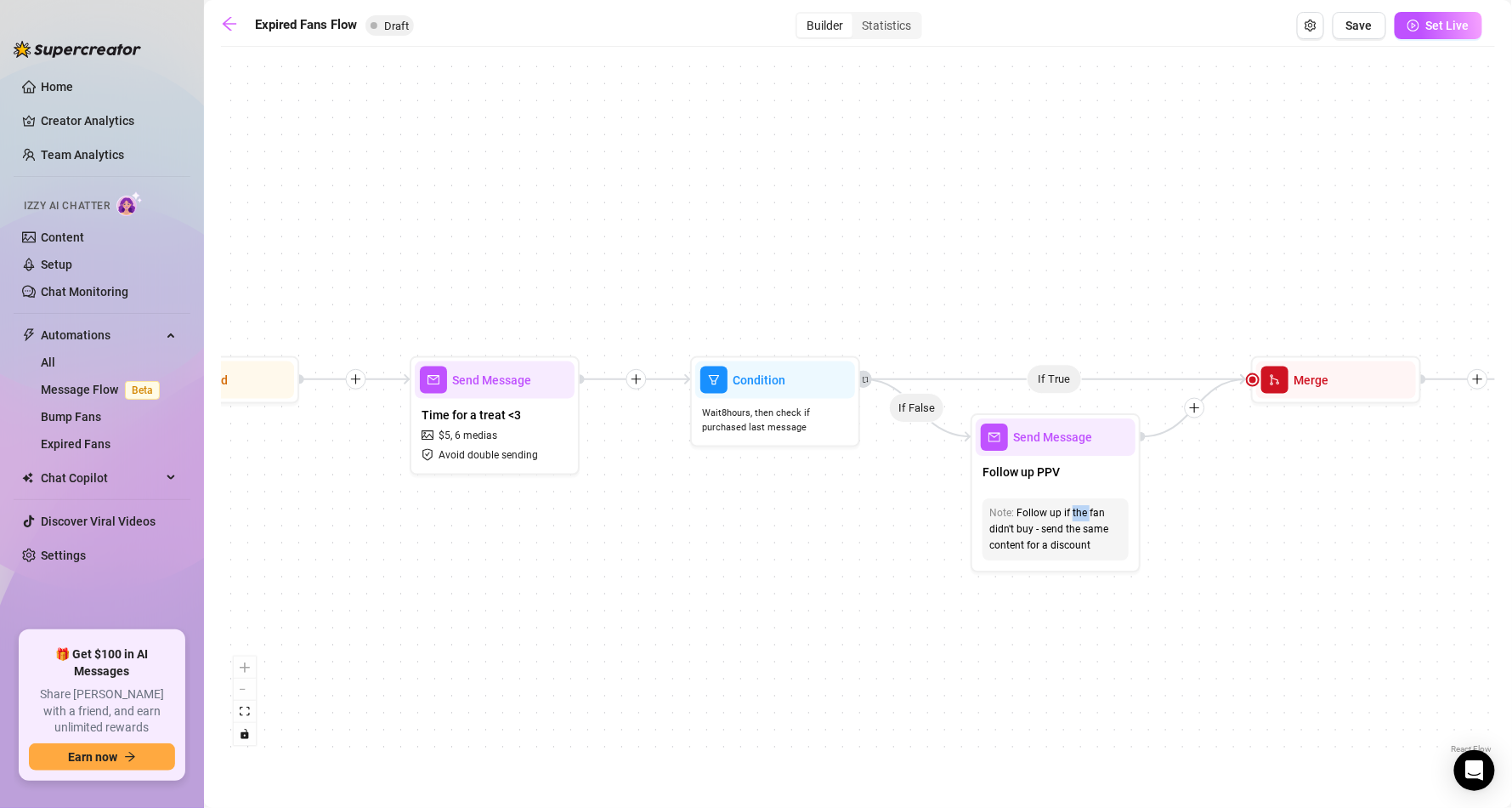
click at [1237, 569] on div "If True If False Send Message Send Message Wait for 2d Merge Send Message Follo…" at bounding box center [858, 406] width 1274 height 703
drag, startPoint x: 1344, startPoint y: 577, endPoint x: 1318, endPoint y: 572, distance: 26.5
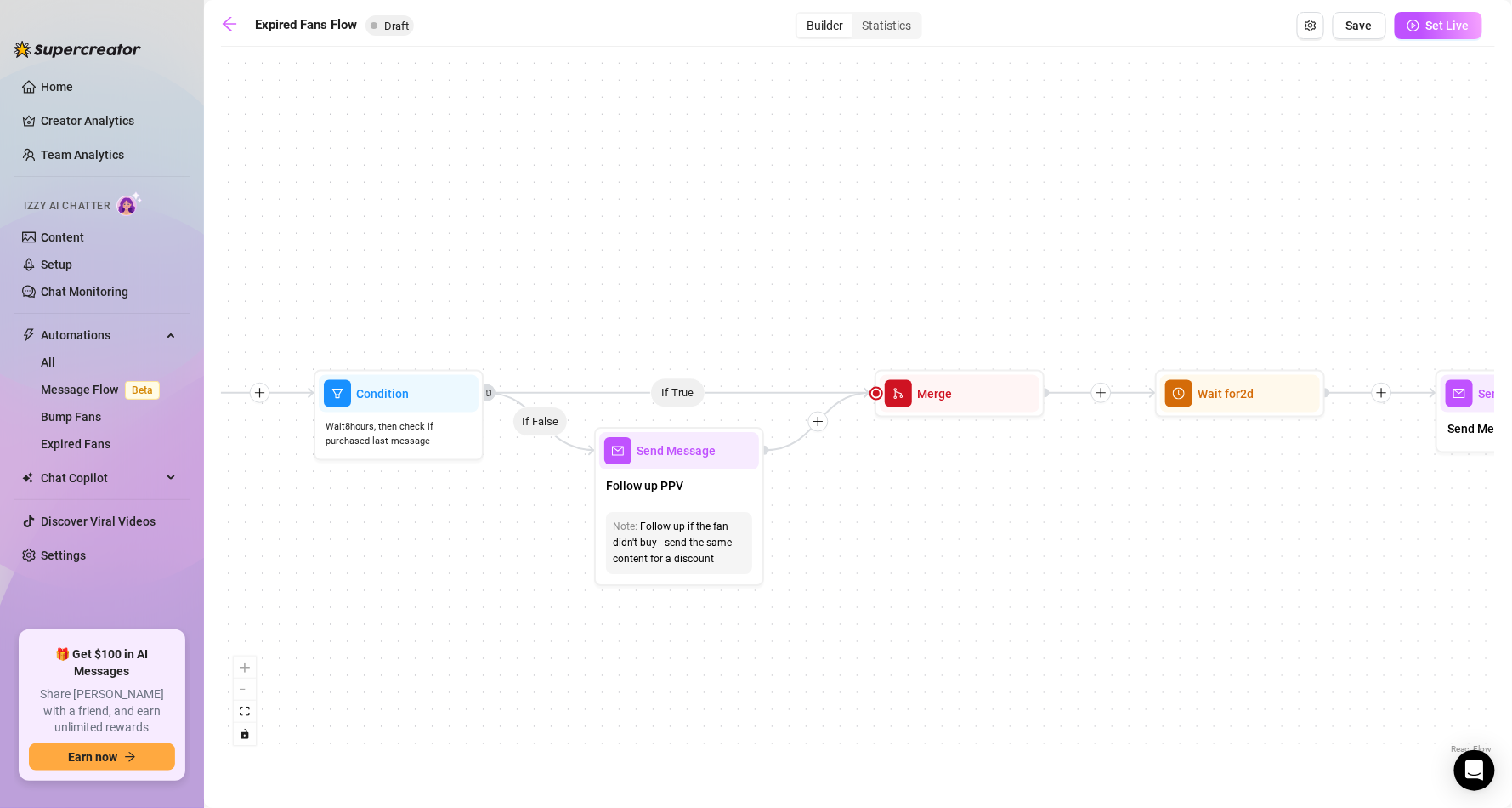
drag, startPoint x: 1318, startPoint y: 572, endPoint x: 900, endPoint y: 500, distance: 424.2
click at [900, 500] on div "If True If False Send Message Send Message Wait for 2d Merge Send Message Follo…" at bounding box center [858, 406] width 1274 height 703
drag, startPoint x: 711, startPoint y: 522, endPoint x: 700, endPoint y: 523, distance: 11.0
click at [700, 523] on div "Follow up if the fan didn't buy - send the same content for a discount" at bounding box center [678, 543] width 132 height 48
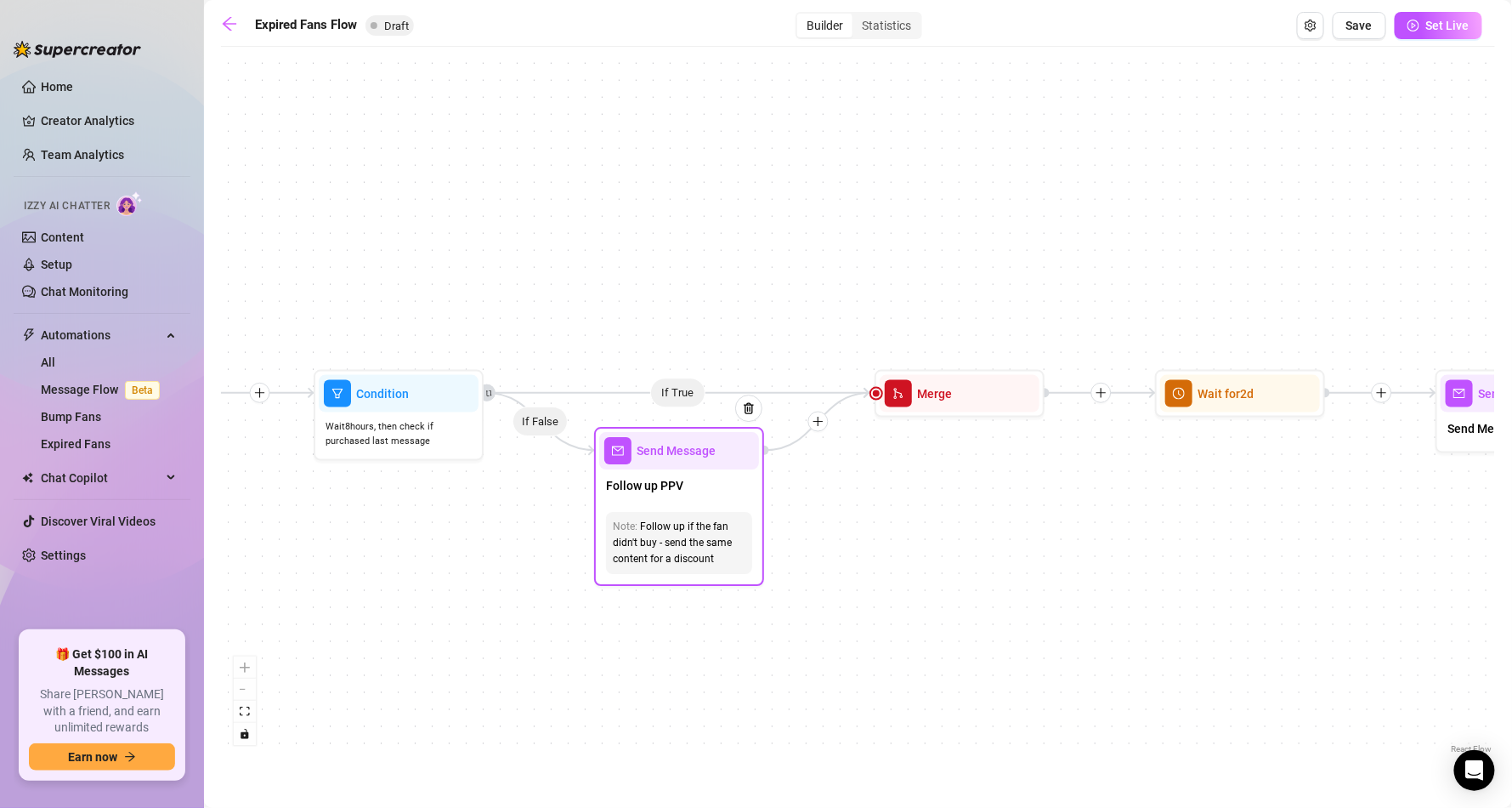
click at [730, 457] on div at bounding box center [740, 421] width 44 height 87
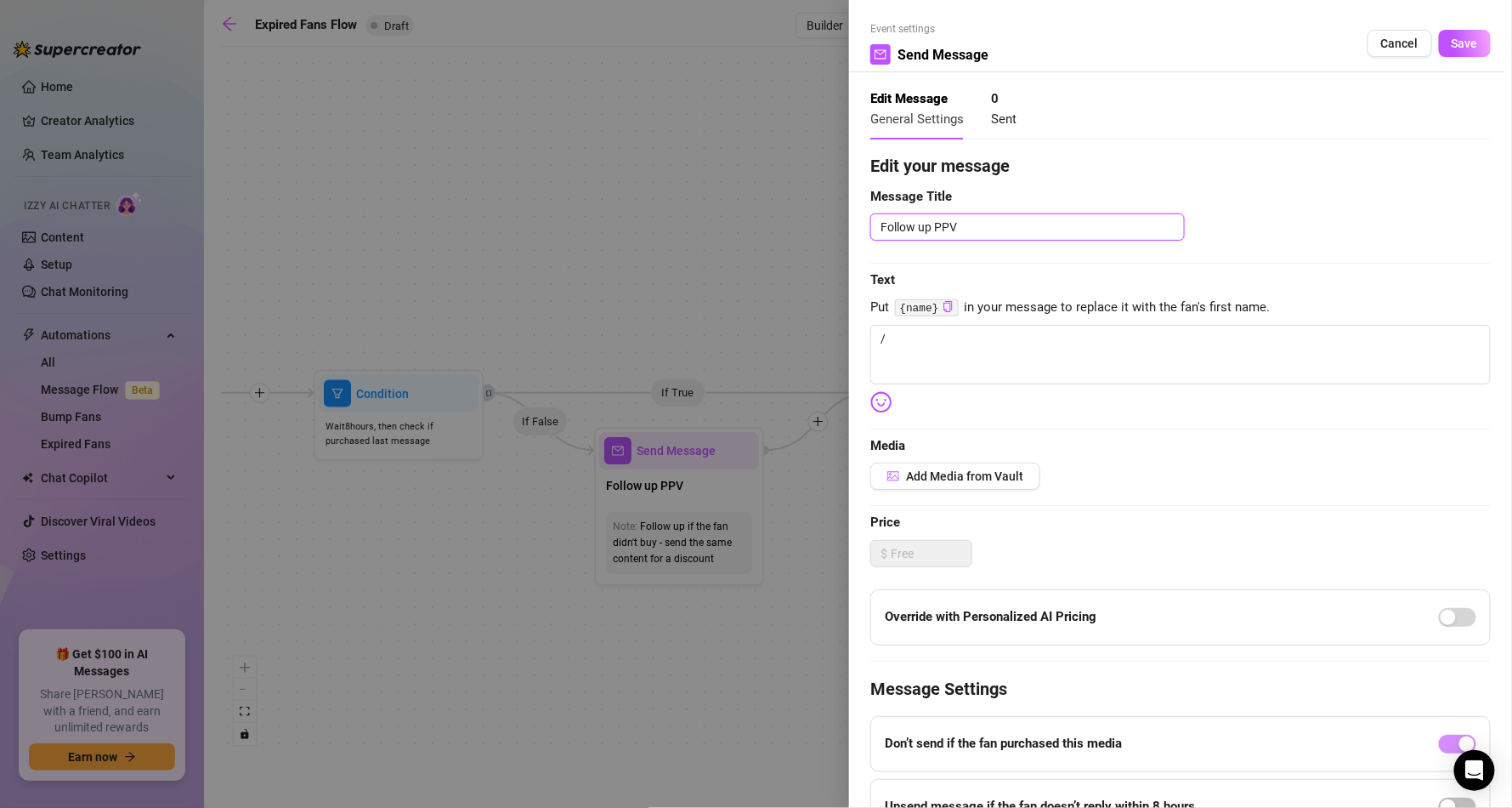
click at [982, 235] on textarea "Follow up PPV" at bounding box center [1027, 227] width 314 height 27
click at [921, 222] on textarea "Not convining enough?" at bounding box center [1027, 227] width 314 height 27
drag, startPoint x: 908, startPoint y: 338, endPoint x: 787, endPoint y: 359, distance: 122.8
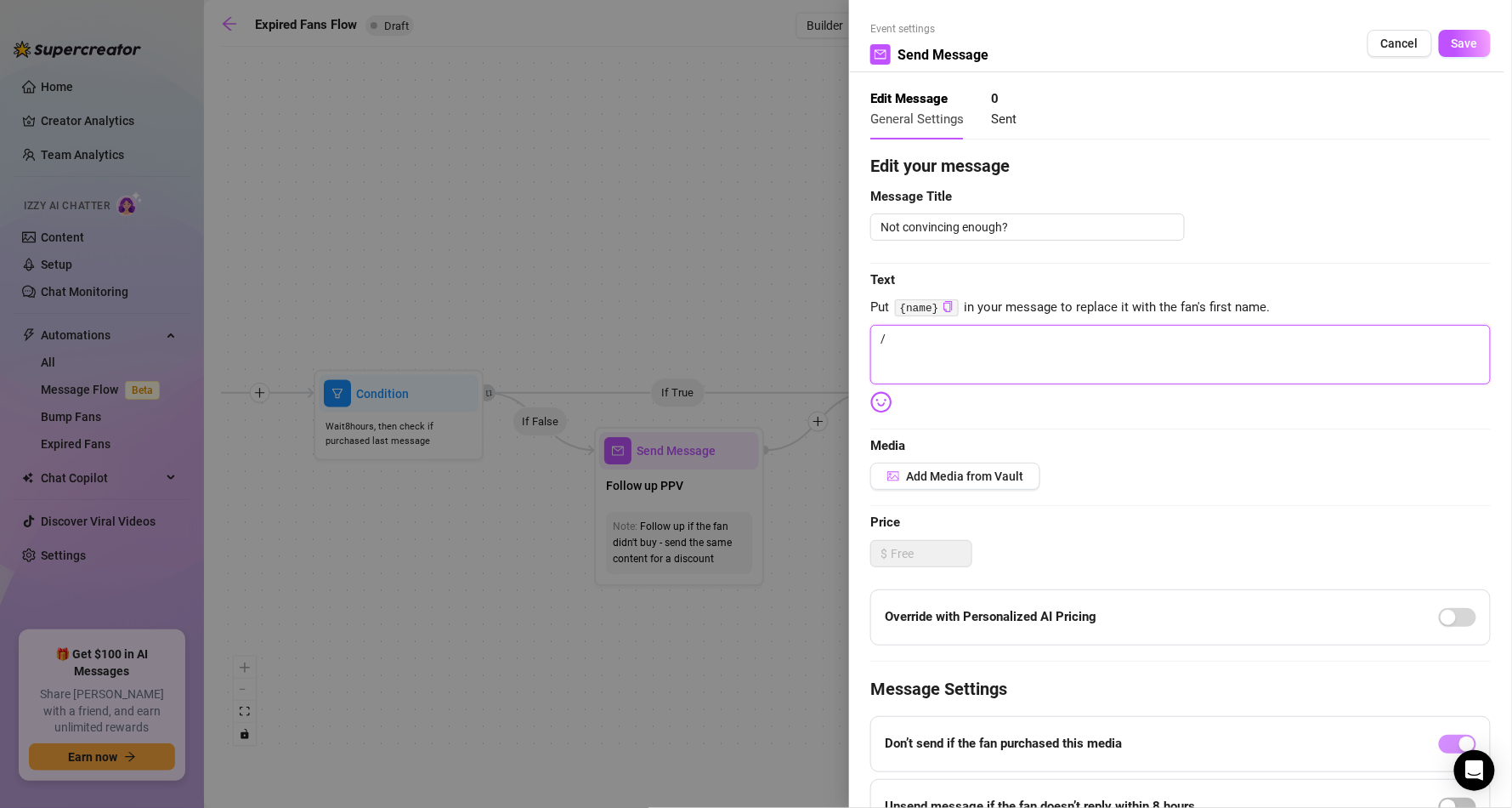
click at [787, 359] on div "Event settings Send Message Cancel Save Edit Message General Settings 0 Sent Ed…" at bounding box center [756, 404] width 1512 height 808
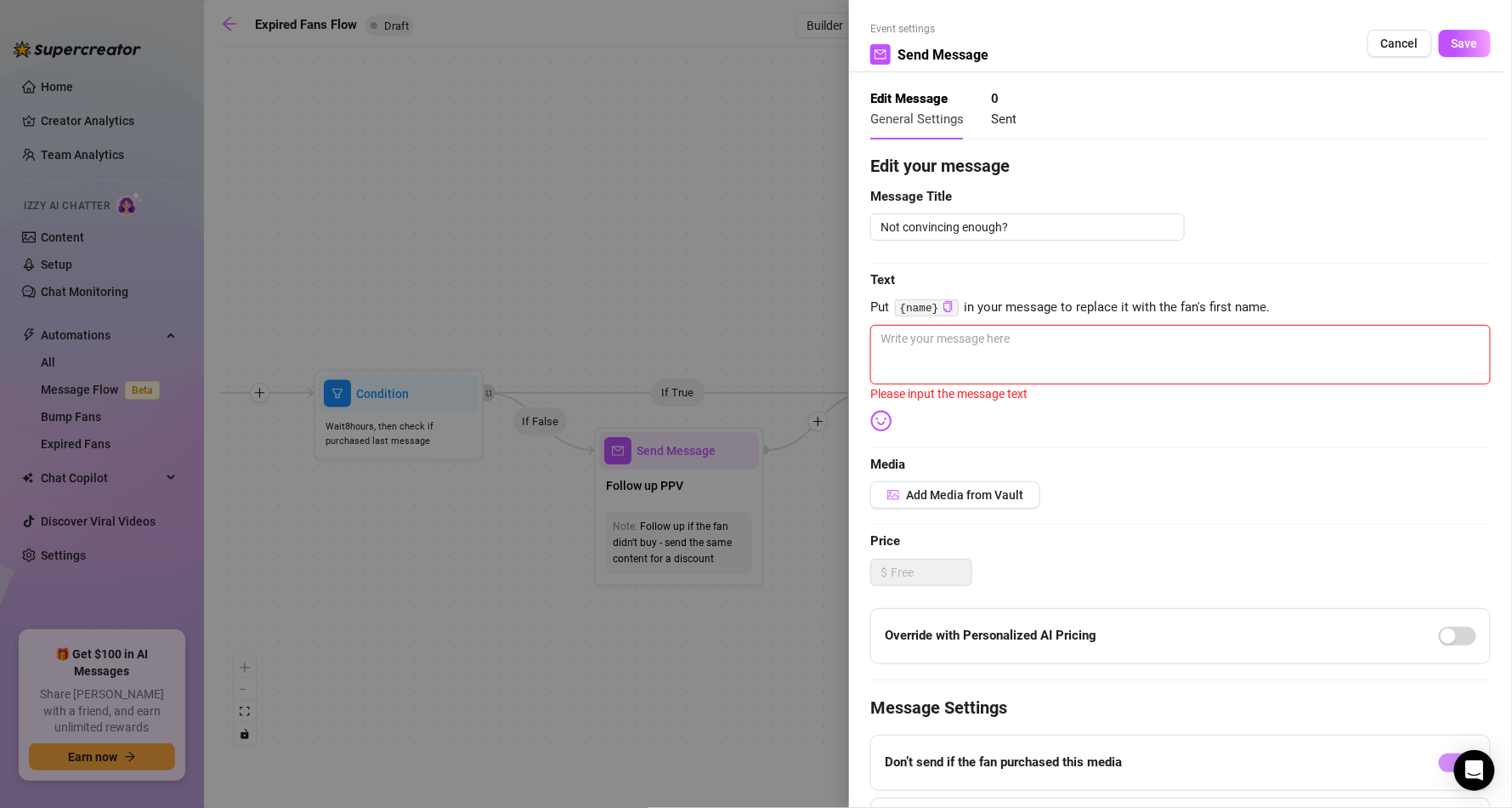
paste textarea "😘{name} , decided to treat you, I know its exactly what you need right now"
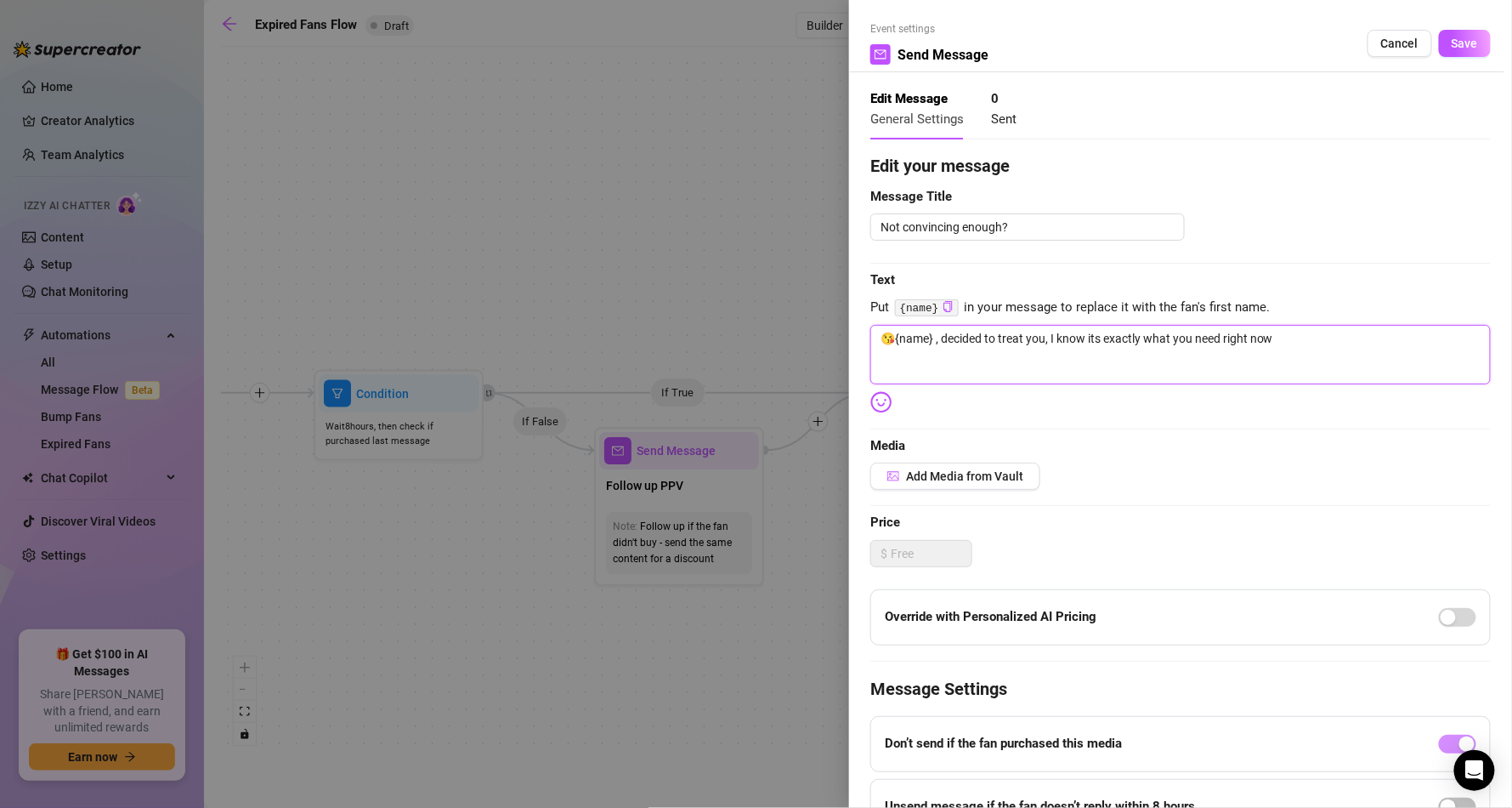
click at [1298, 334] on textarea "😘{name} , decided to treat you, I know its exactly what you need right now" at bounding box center [1181, 355] width 620 height 60
click at [905, 339] on textarea "😘{name} , decided to treat you, I know its exactly what you need right now" at bounding box center [1181, 355] width 620 height 60
click at [887, 354] on textarea "😘{name} , decided to treat you, I know its exactly what you need right now" at bounding box center [1181, 355] width 620 height 60
click at [893, 342] on textarea "😘{name} , decided to treat you, I know its exactly what you need right now" at bounding box center [1181, 355] width 620 height 60
drag, startPoint x: 961, startPoint y: 335, endPoint x: 1555, endPoint y: 339, distance: 594.0
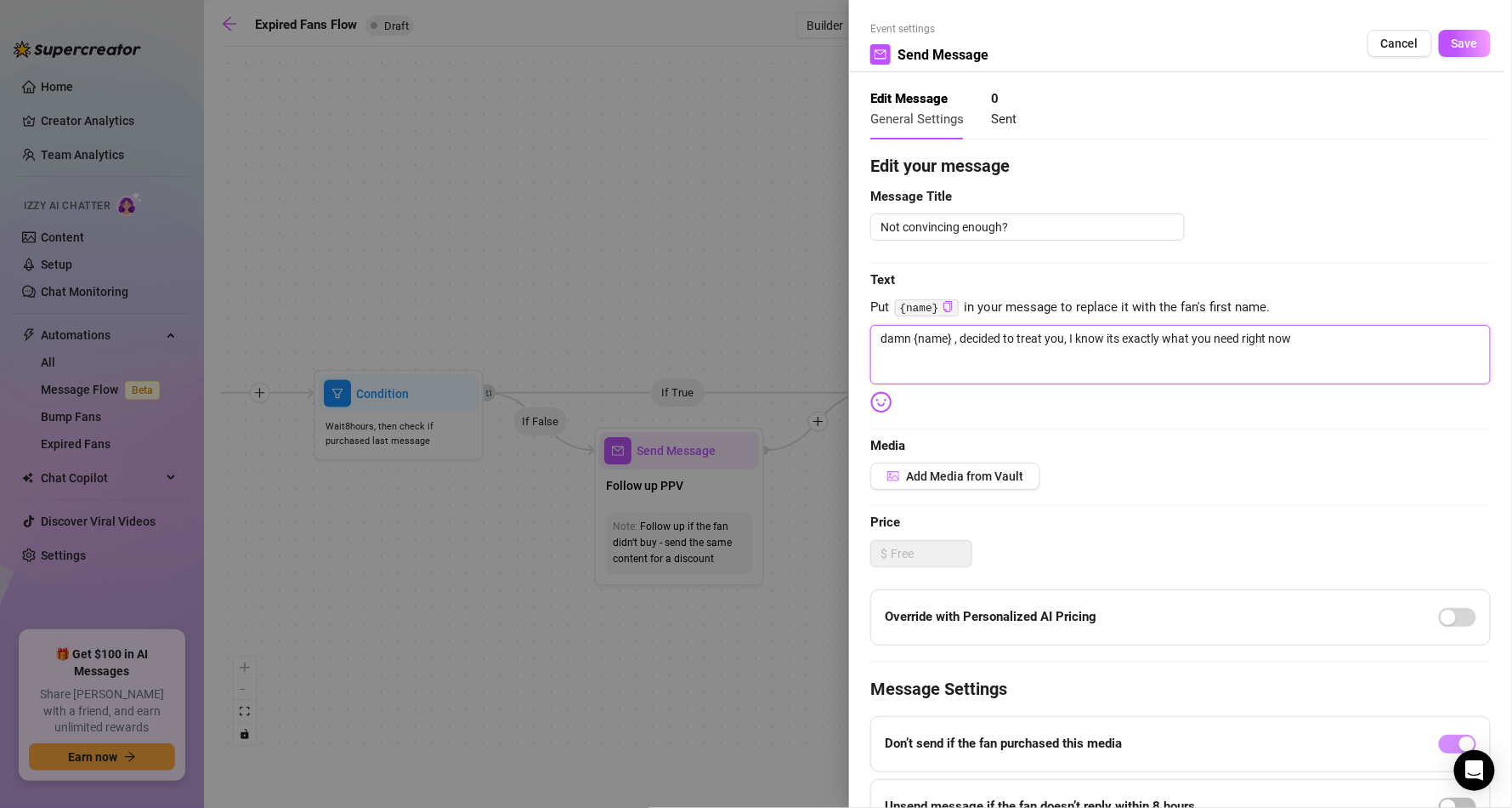
click at [1511, 339] on html "Home Creator Analytics Team Analytics Izzy AI Chatter Content Setup Chat Monito…" at bounding box center [756, 404] width 1512 height 808
click at [1008, 332] on textarea "damn {name} , not convinivning enough? okay fine ill slash it to half just for …" at bounding box center [1181, 355] width 620 height 60
drag, startPoint x: 1007, startPoint y: 339, endPoint x: 989, endPoint y: 335, distance: 18.4
click at [989, 335] on textarea "damn {name} , not convinivning enough? okay fine ill slash it to half just for …" at bounding box center [1181, 355] width 620 height 60
click at [990, 334] on textarea "damn {name} , not convinivning enough? okay fine ill slash it to half just for …" at bounding box center [1181, 355] width 620 height 60
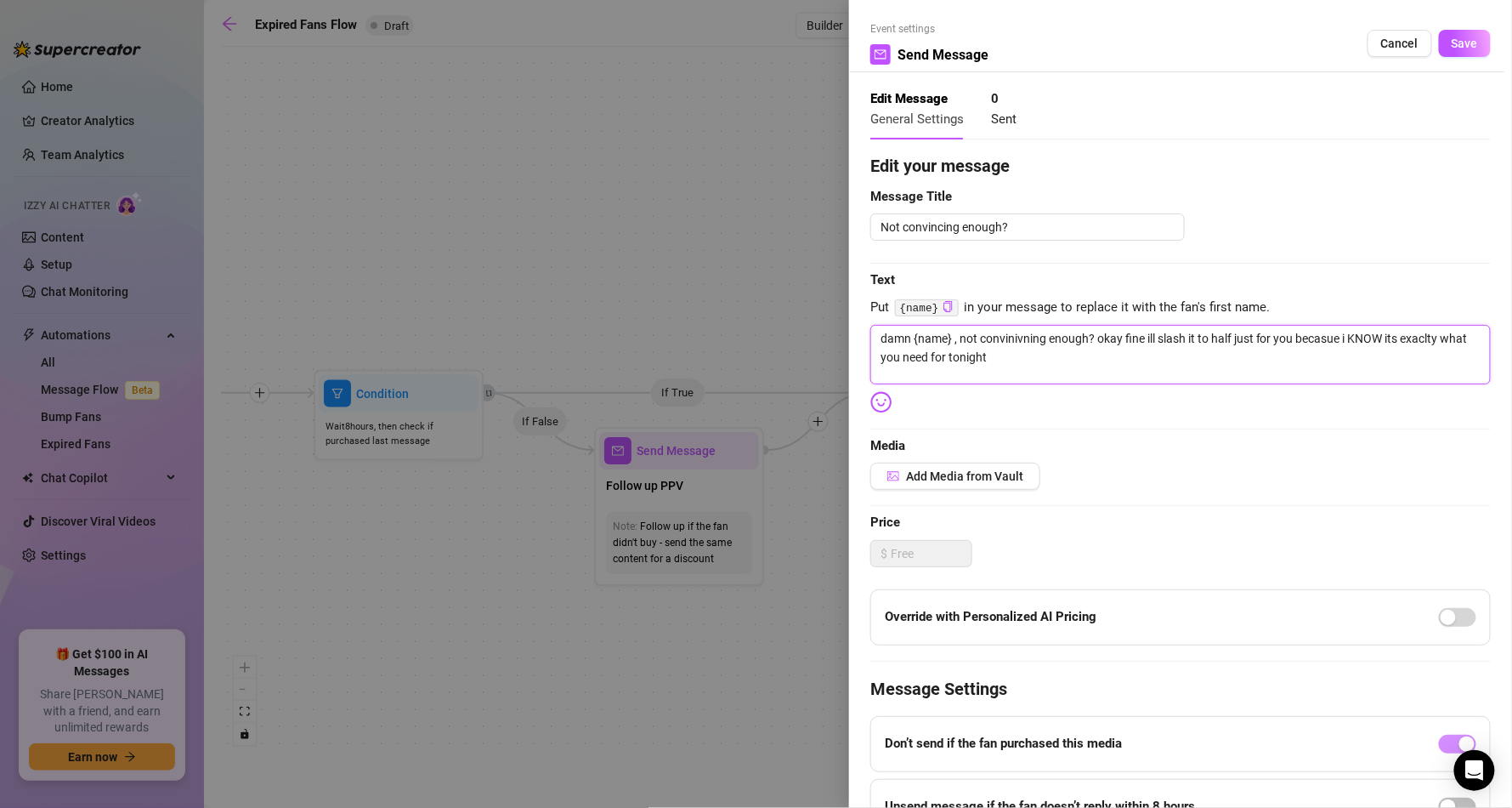
drag, startPoint x: 990, startPoint y: 334, endPoint x: 956, endPoint y: 344, distance: 35.4
click at [956, 344] on textarea "damn {name} , not convinivning enough? okay fine ill slash it to half just for …" at bounding box center [1181, 355] width 620 height 60
click at [1008, 338] on textarea "damn {name} , not convinivning enough? okay fine ill slash it to half just for …" at bounding box center [1181, 355] width 620 height 60
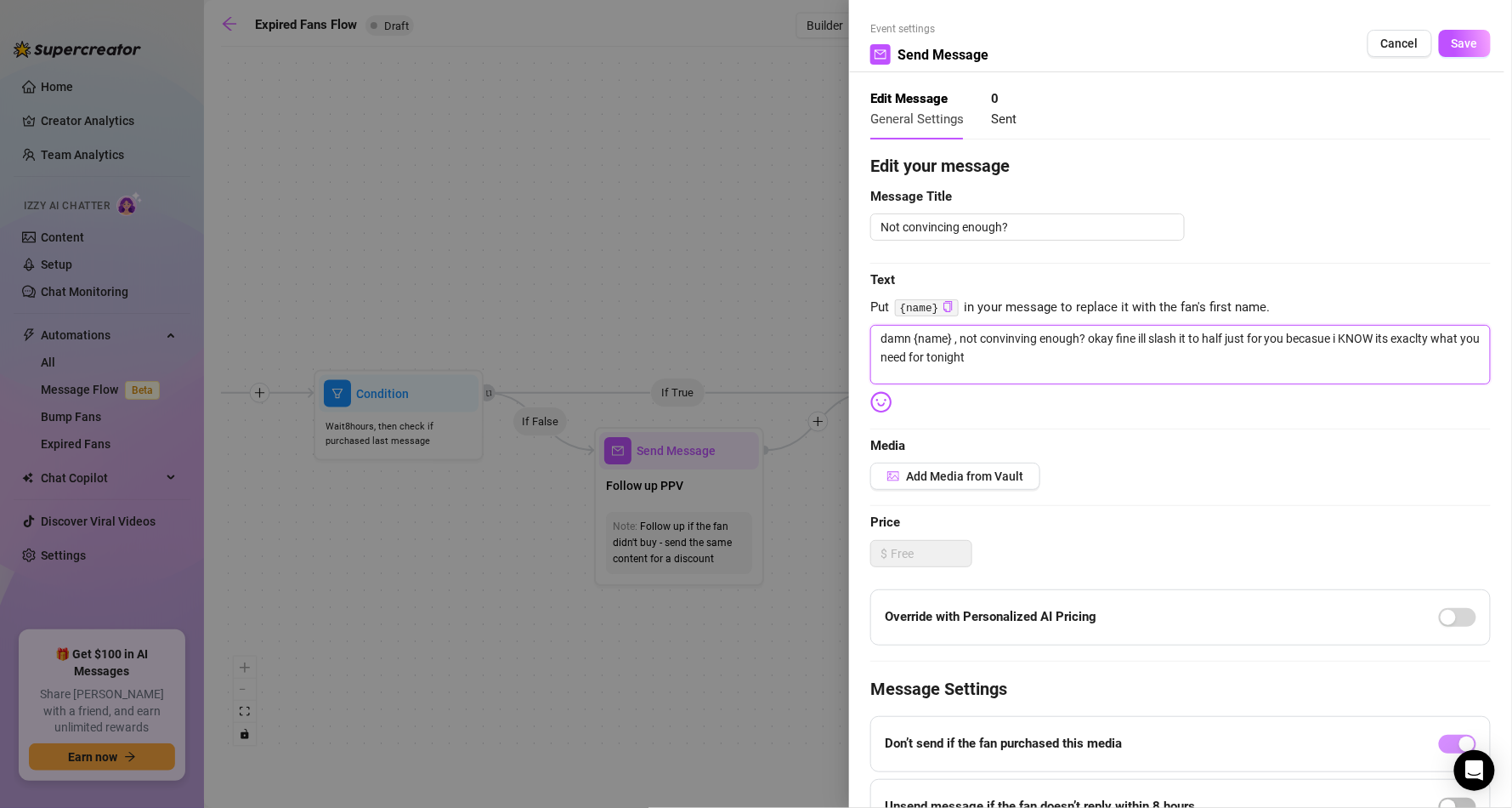
click at [1012, 330] on textarea "damn {name} , not convinving enough? okay fine ill slash it to half just for yo…" at bounding box center [1181, 355] width 620 height 60
click at [1414, 340] on textarea "damn {name} , not convincing enough? okay fine ill slash it to half just for yo…" at bounding box center [1181, 355] width 620 height 60
click at [1337, 336] on textarea "damn {name} , not convincing enough? okay fine ill slash it to half just for yo…" at bounding box center [1181, 355] width 620 height 60
click at [1050, 362] on textarea "damn {name} , not convincing enough? okay fine ill slash it to half just for yo…" at bounding box center [1181, 355] width 620 height 60
click at [896, 385] on div "Edit your message Message Title Not convincing enough? Text Put {name} in your …" at bounding box center [1181, 525] width 620 height 745
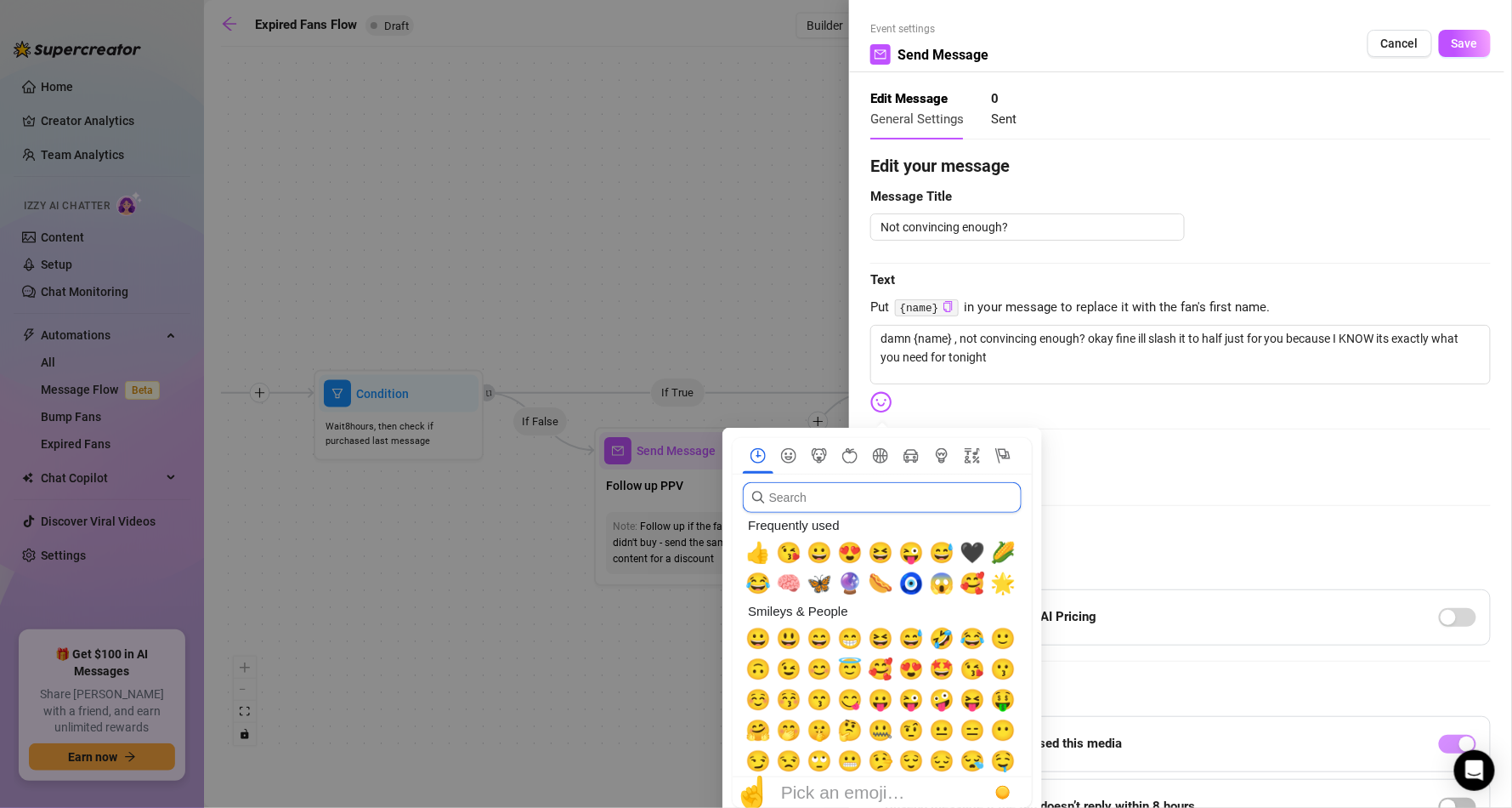
click at [853, 506] on input "search" at bounding box center [882, 498] width 279 height 31
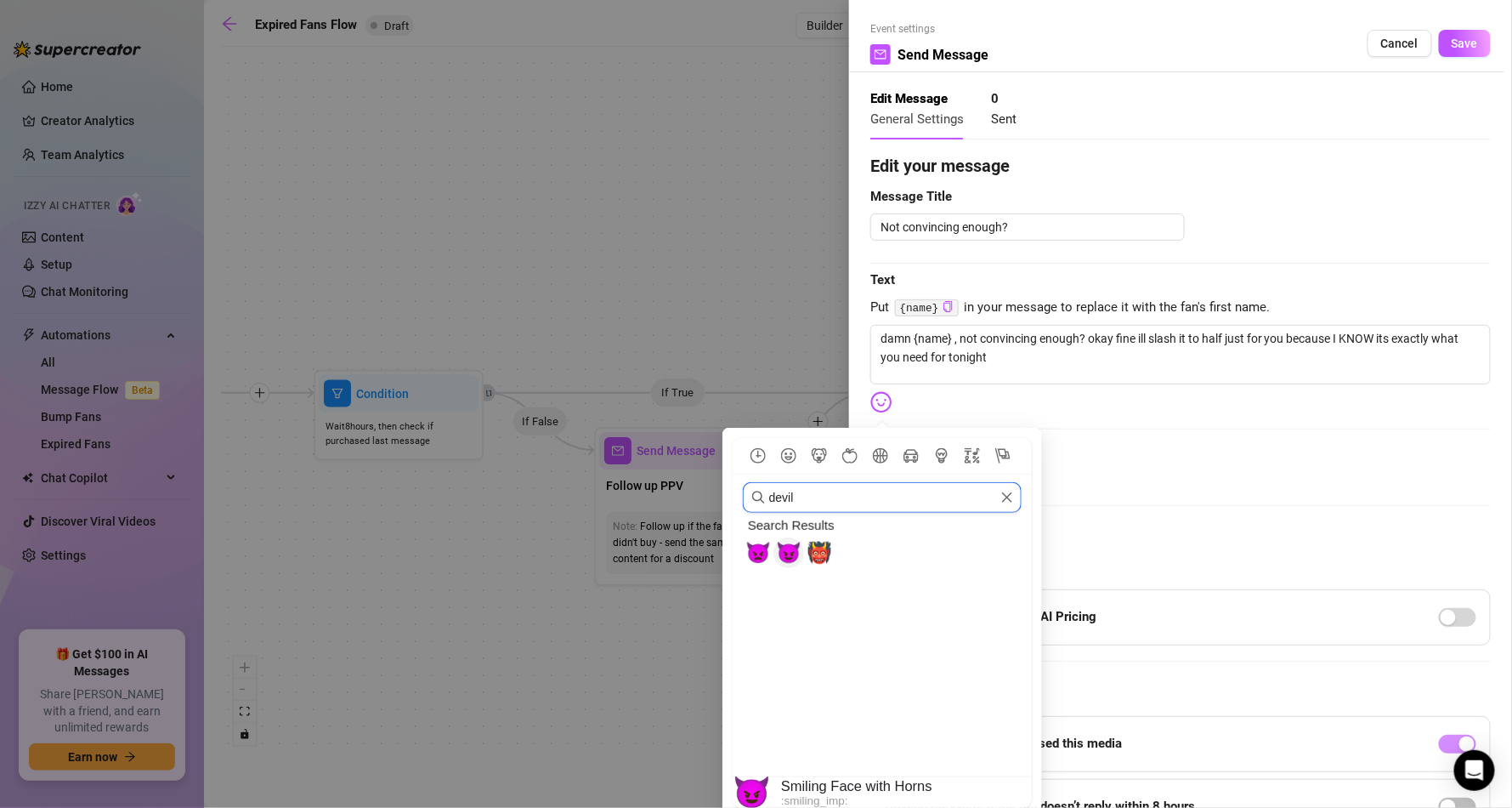
click at [788, 547] on span "😈" at bounding box center [788, 552] width 25 height 24
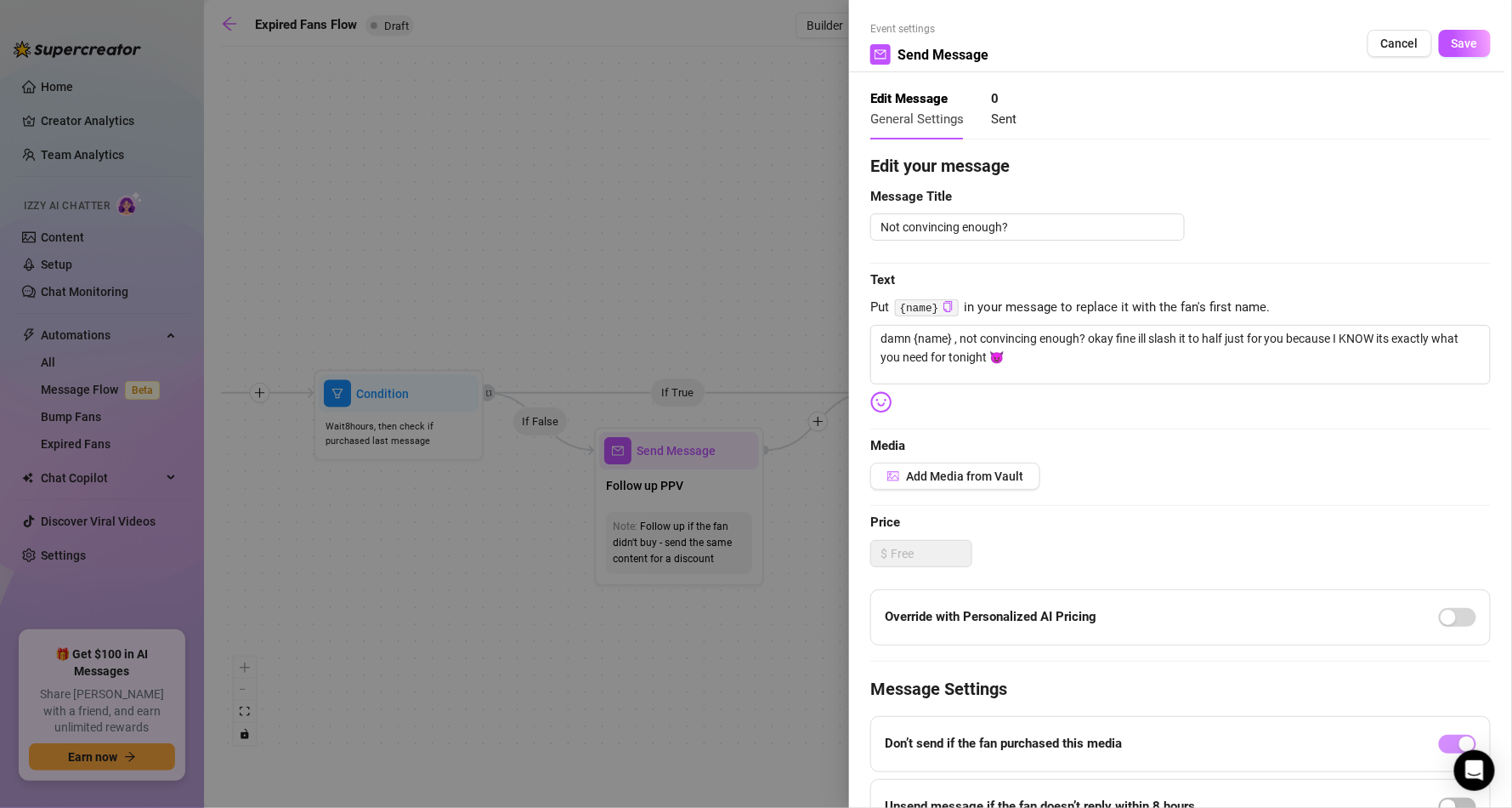
click at [1110, 441] on span "Media" at bounding box center [1181, 446] width 620 height 20
click at [935, 483] on span "Add Media from Vault" at bounding box center [964, 476] width 117 height 14
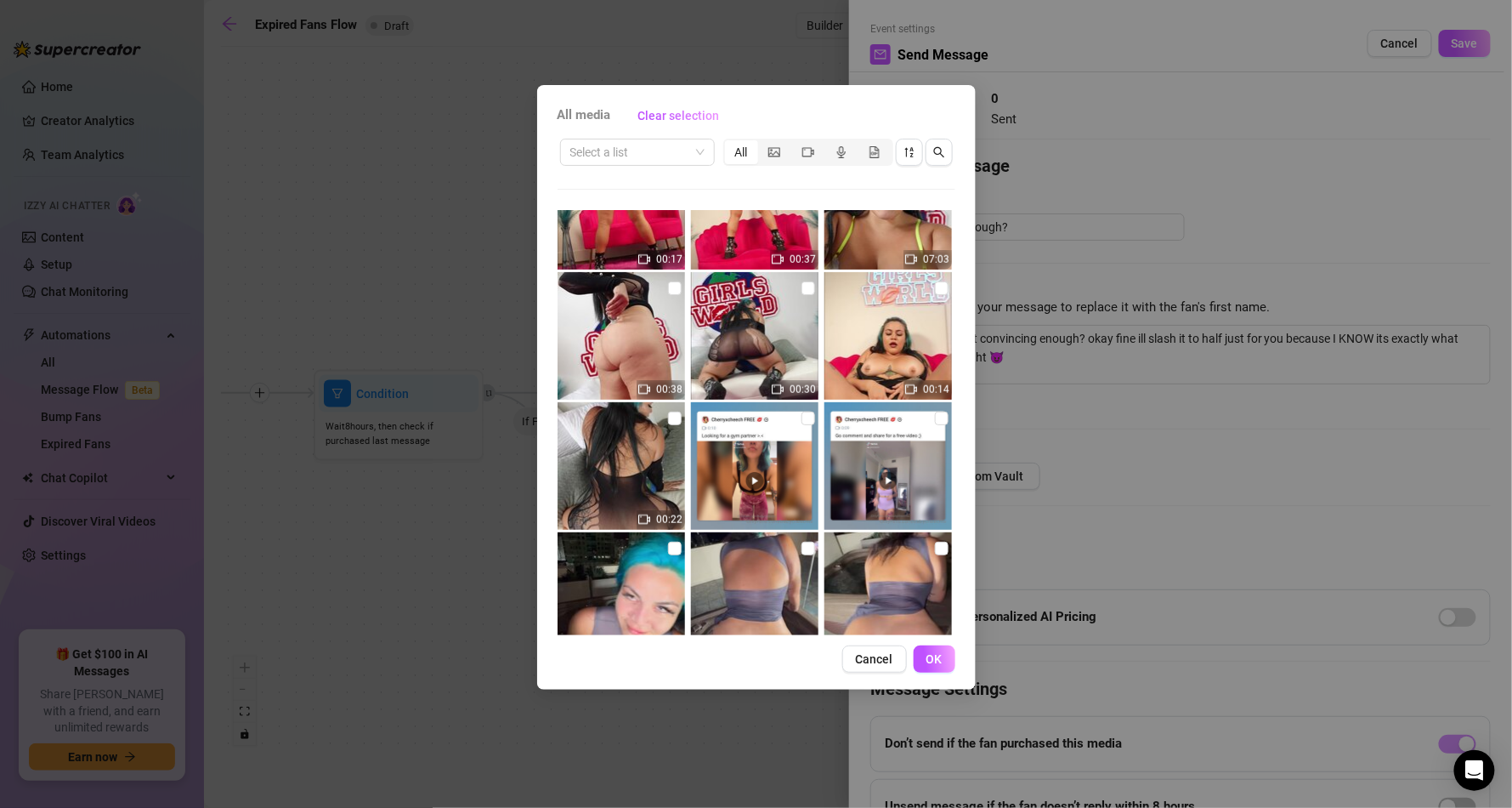
scroll to position [3162, 0]
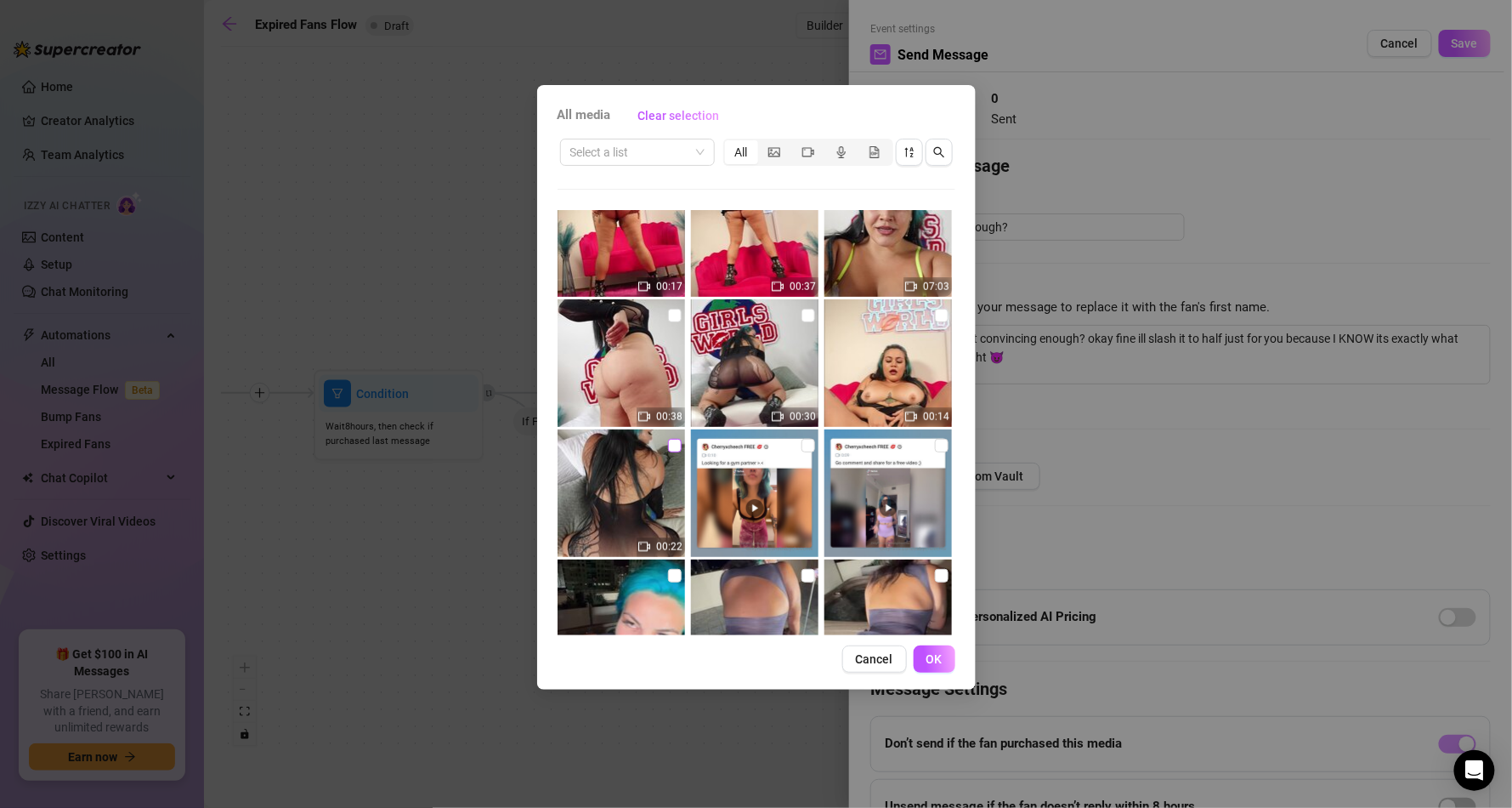
click at [668, 442] on input "checkbox" at bounding box center [674, 446] width 14 height 14
click at [935, 312] on input "checkbox" at bounding box center [942, 315] width 14 height 14
click at [801, 317] on input "checkbox" at bounding box center [808, 315] width 14 height 14
click at [671, 316] on input "checkbox" at bounding box center [674, 315] width 14 height 14
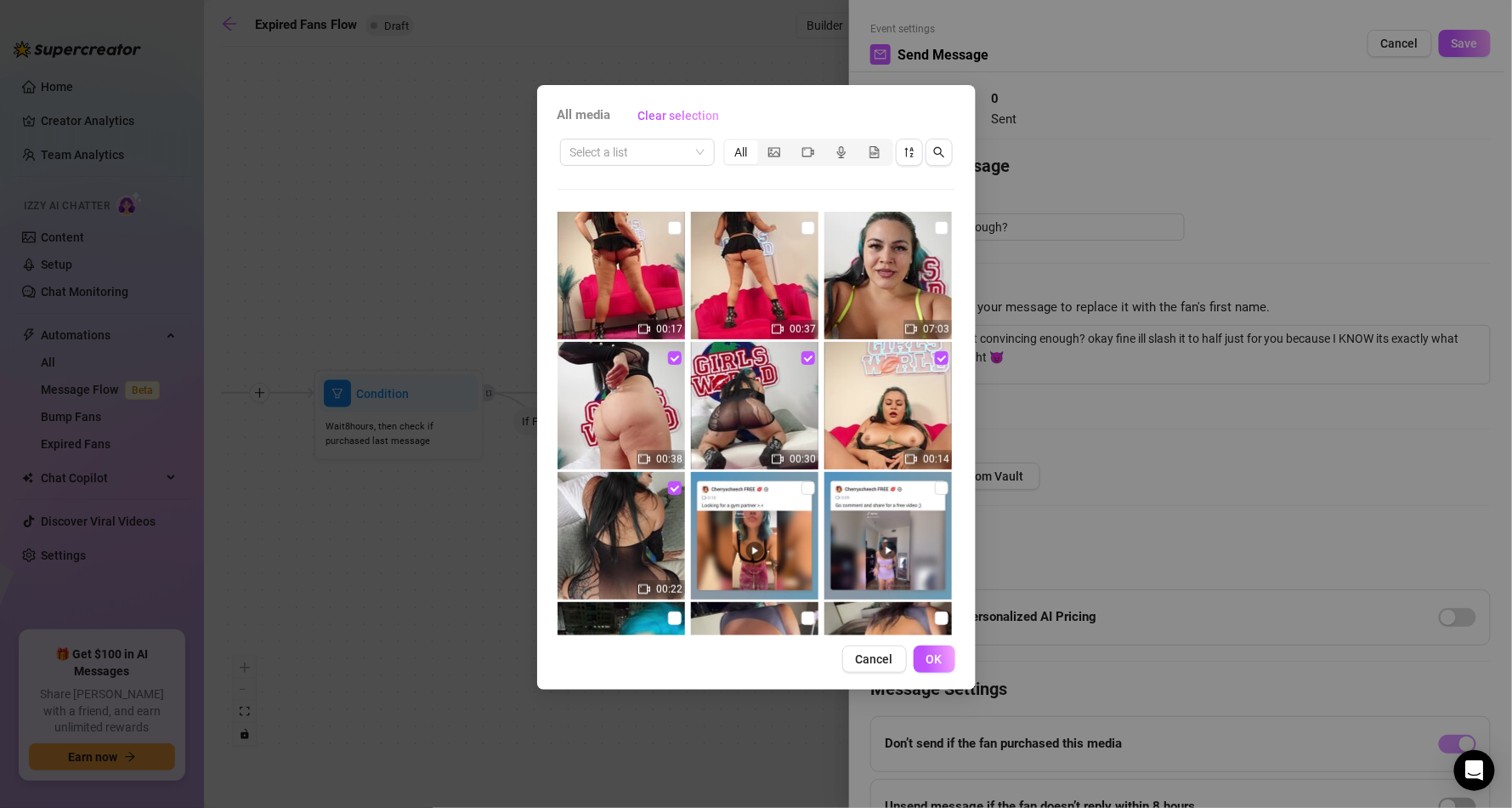
scroll to position [3061, 0]
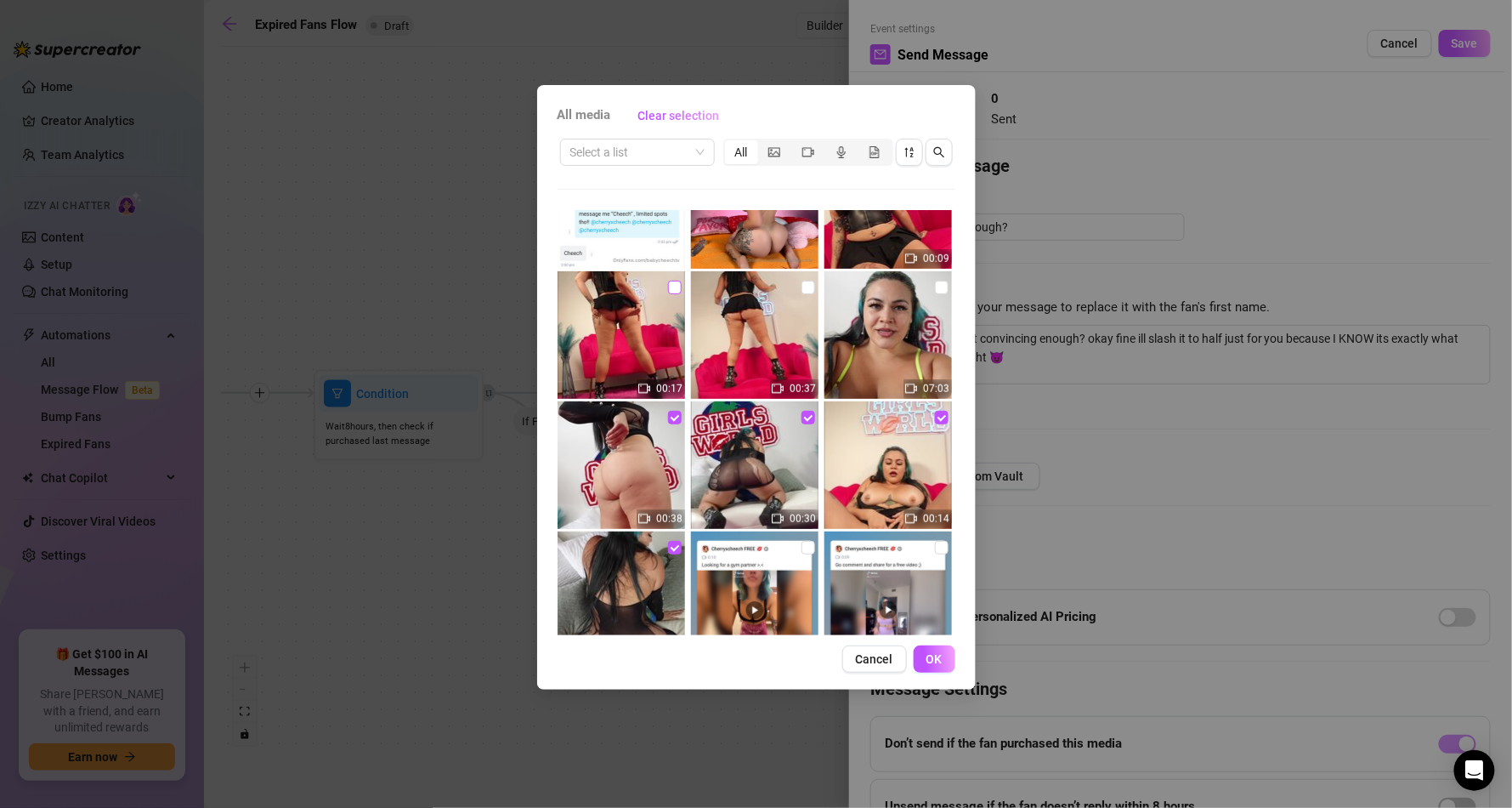
click at [668, 278] on label at bounding box center [674, 287] width 14 height 18
click at [668, 280] on input "checkbox" at bounding box center [674, 287] width 14 height 14
click at [807, 281] on input "checkbox" at bounding box center [808, 287] width 14 height 14
click at [935, 275] on img at bounding box center [888, 335] width 128 height 128
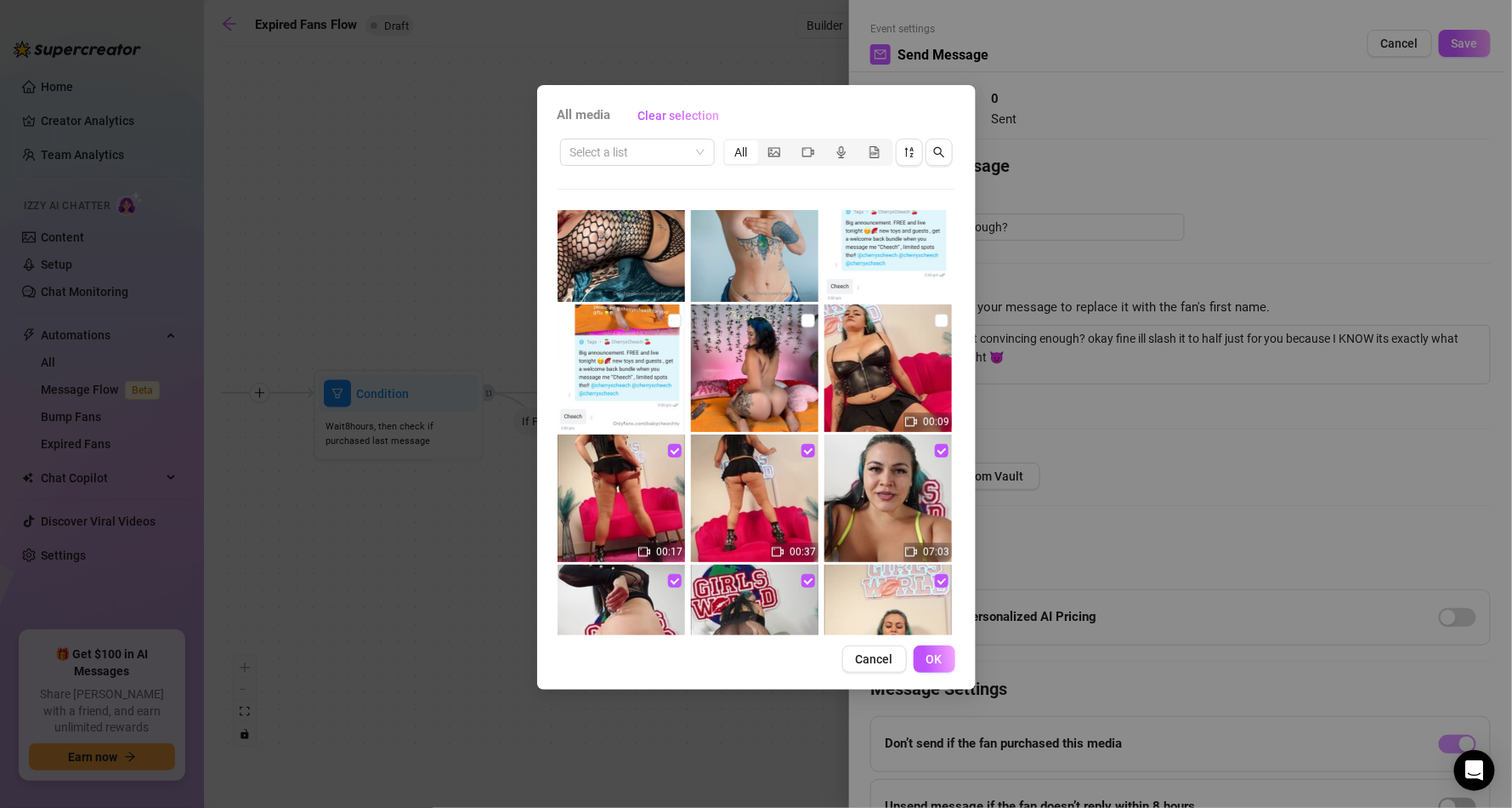
scroll to position [2856, 0]
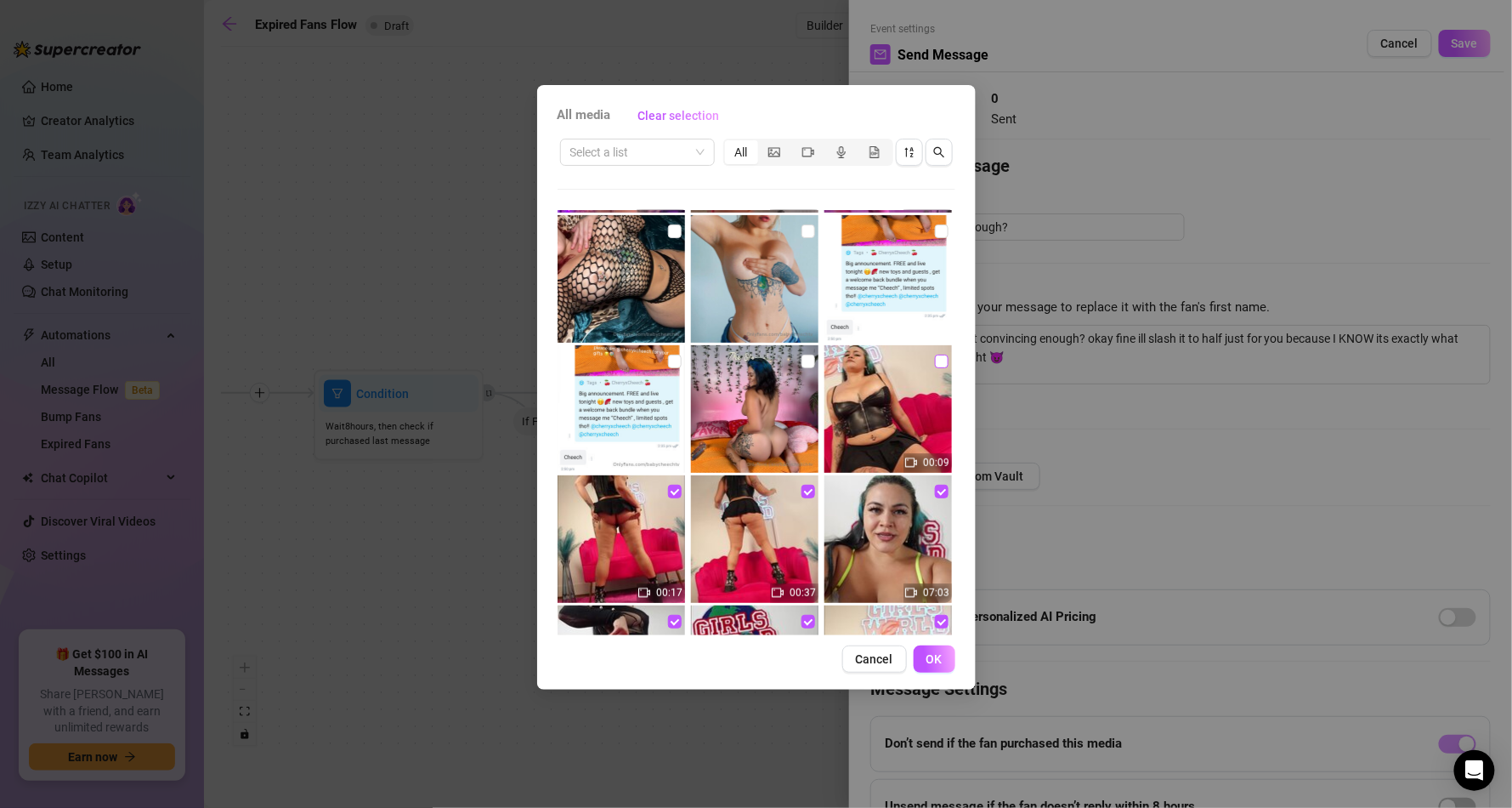
click at [935, 361] on input "checkbox" at bounding box center [942, 361] width 14 height 14
click at [942, 650] on button "OK" at bounding box center [934, 659] width 42 height 27
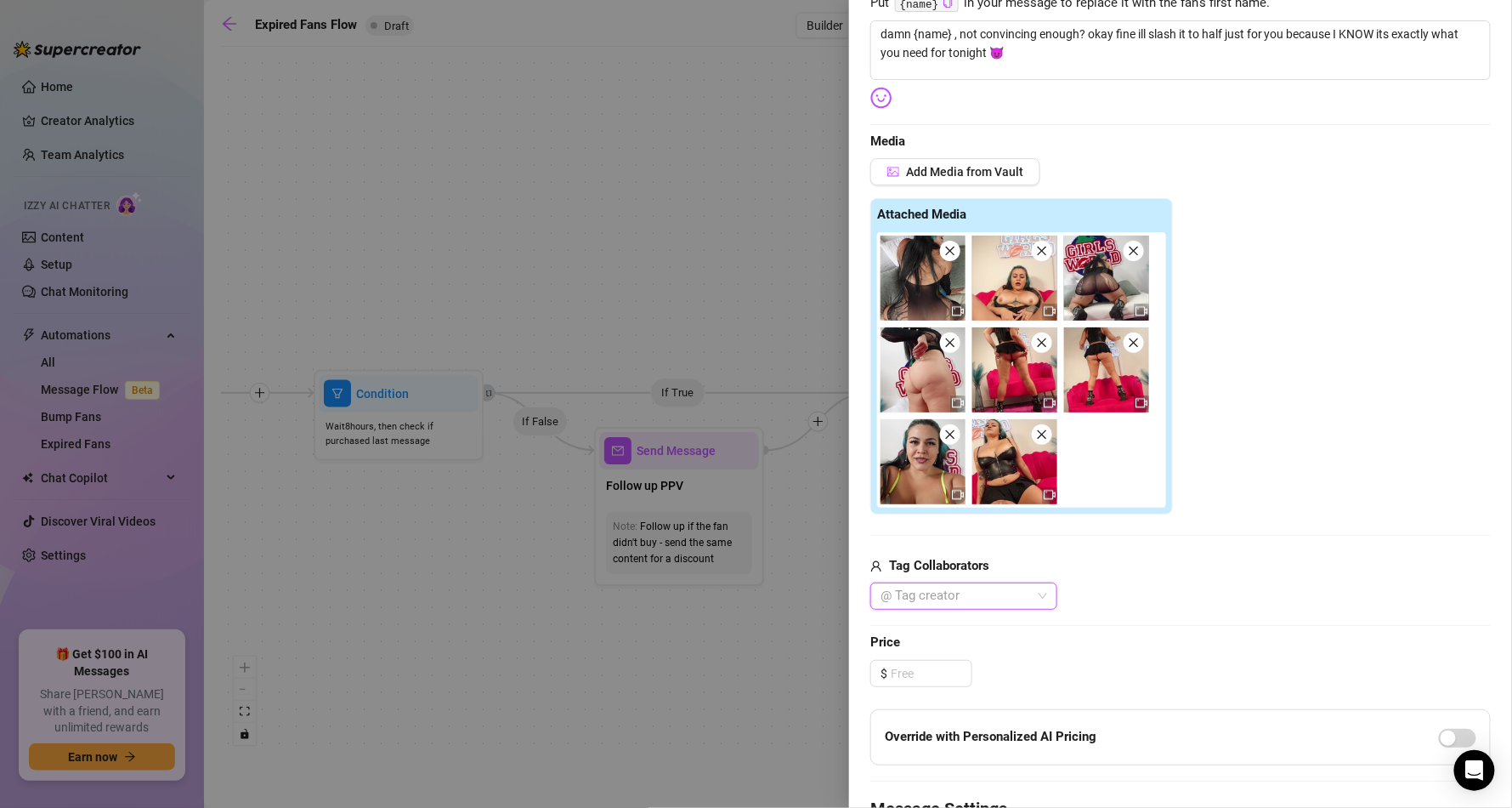
scroll to position [306, 0]
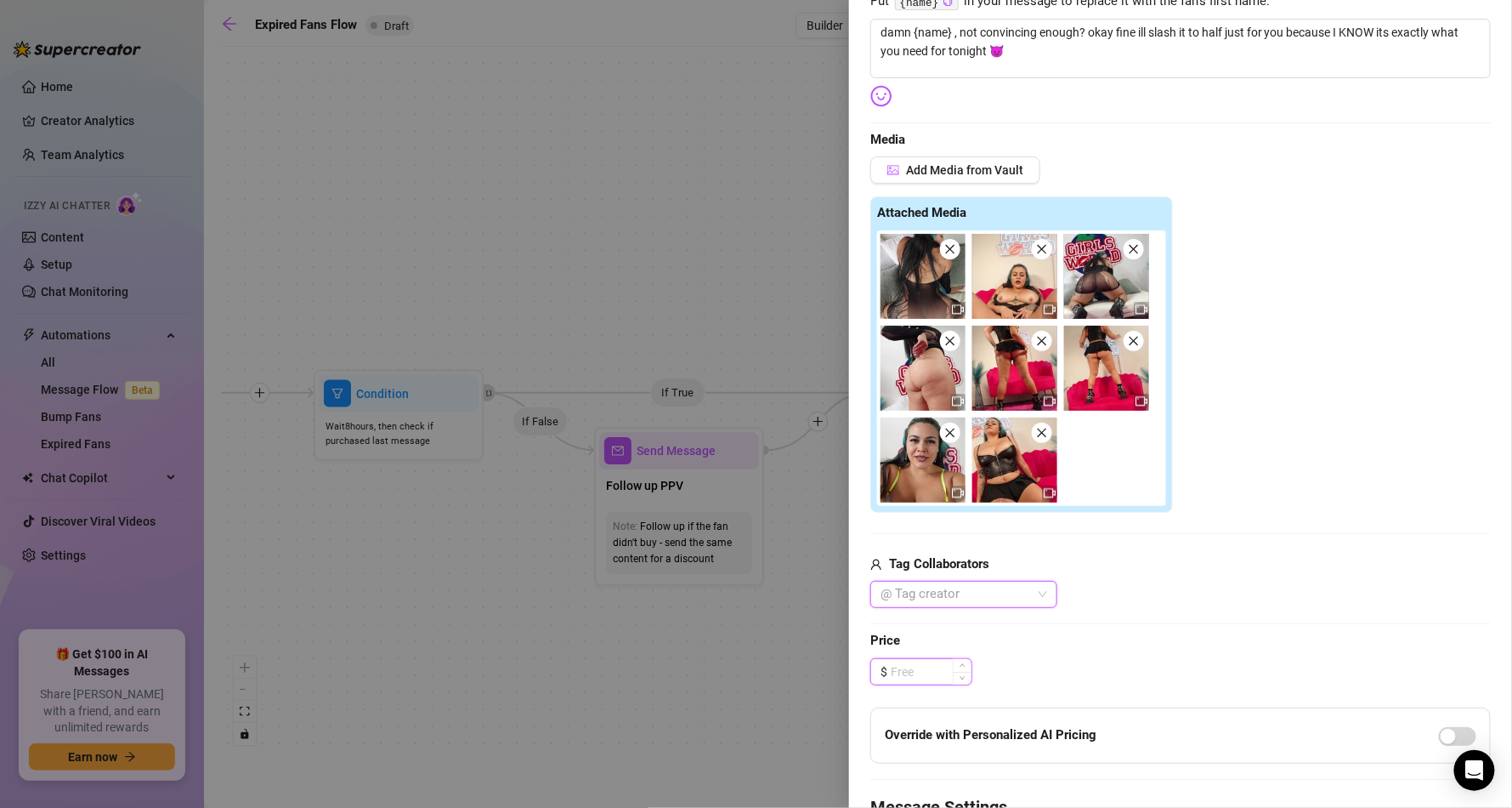
click at [915, 671] on input at bounding box center [931, 672] width 81 height 25
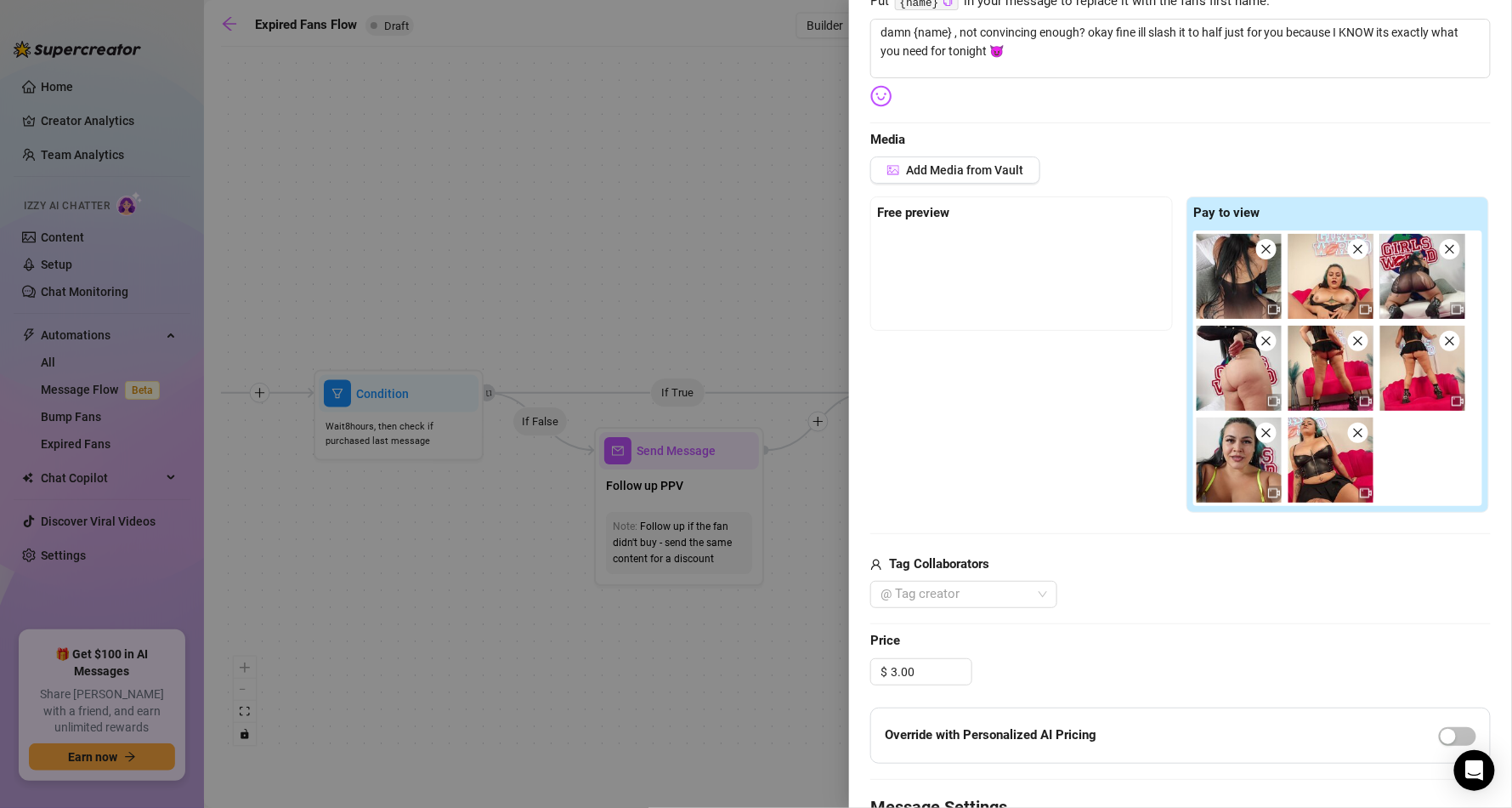
click at [1145, 624] on div at bounding box center [1181, 623] width 620 height 1
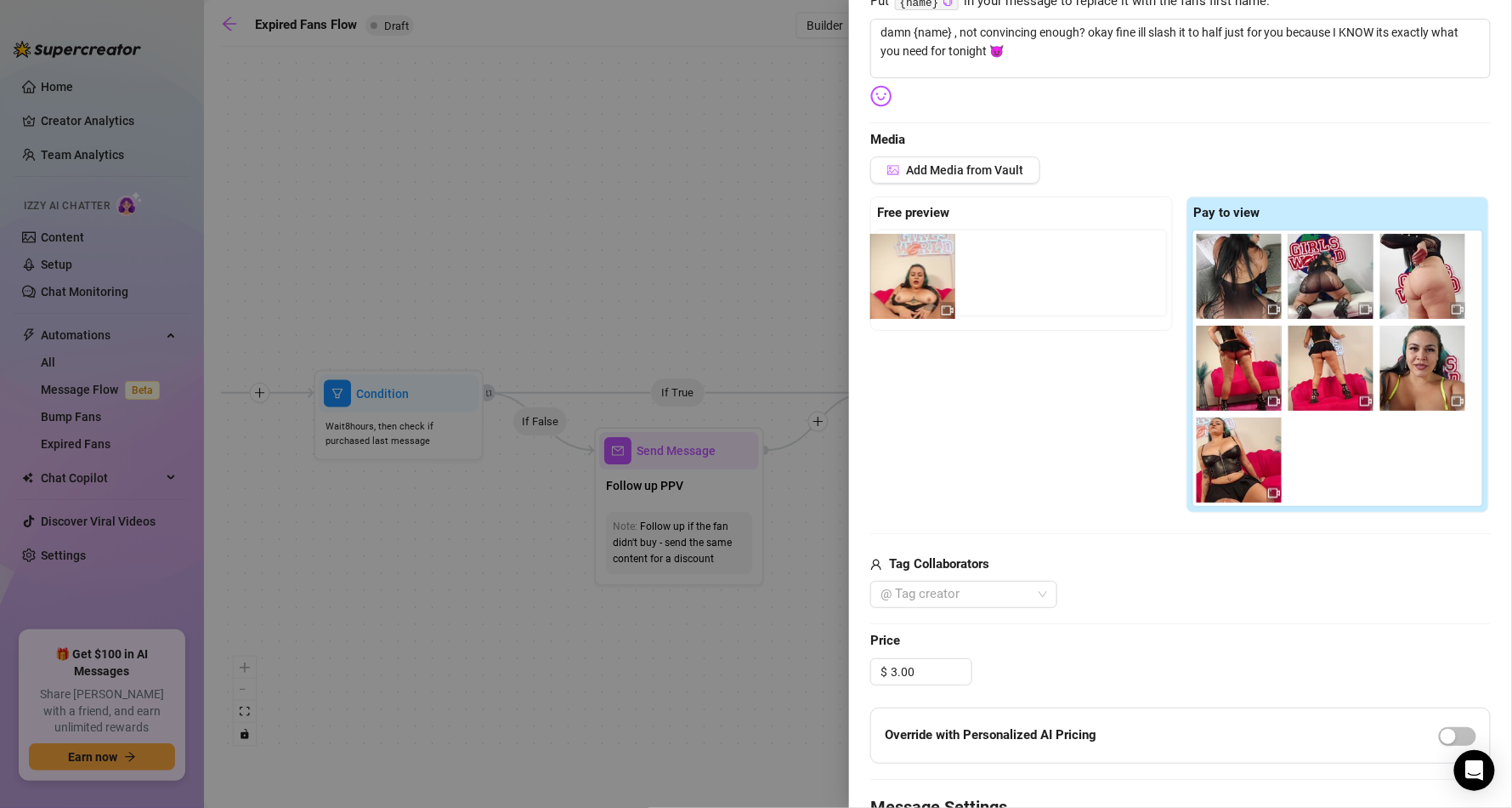
drag, startPoint x: 1327, startPoint y: 293, endPoint x: 923, endPoint y: 297, distance: 404.0
click at [914, 293] on div "Free preview Pay to view" at bounding box center [1181, 354] width 620 height 316
drag, startPoint x: 1337, startPoint y: 298, endPoint x: 960, endPoint y: 303, distance: 377.0
click at [961, 303] on div "Free preview Pay to view" at bounding box center [1181, 354] width 620 height 316
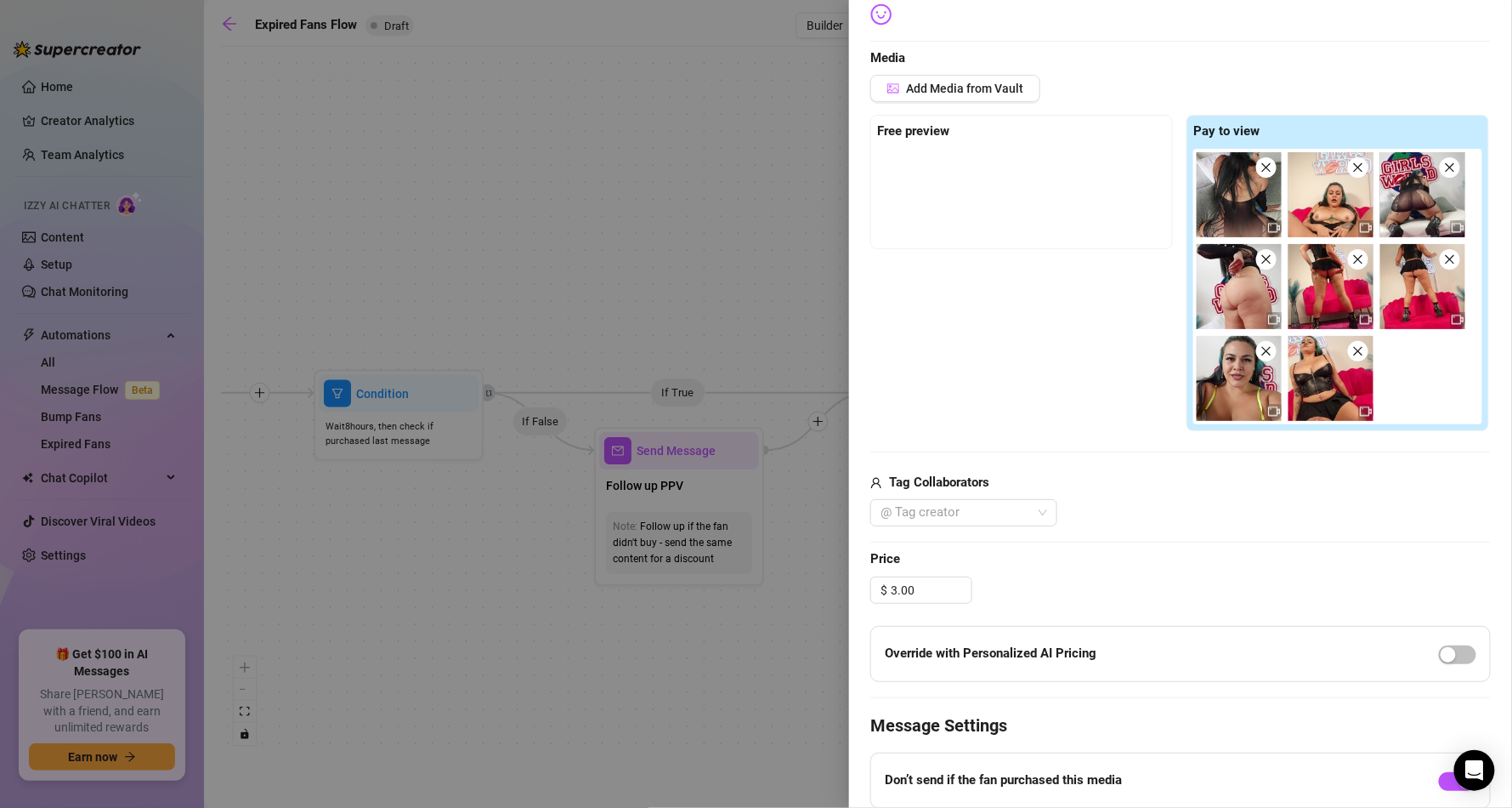
scroll to position [0, 0]
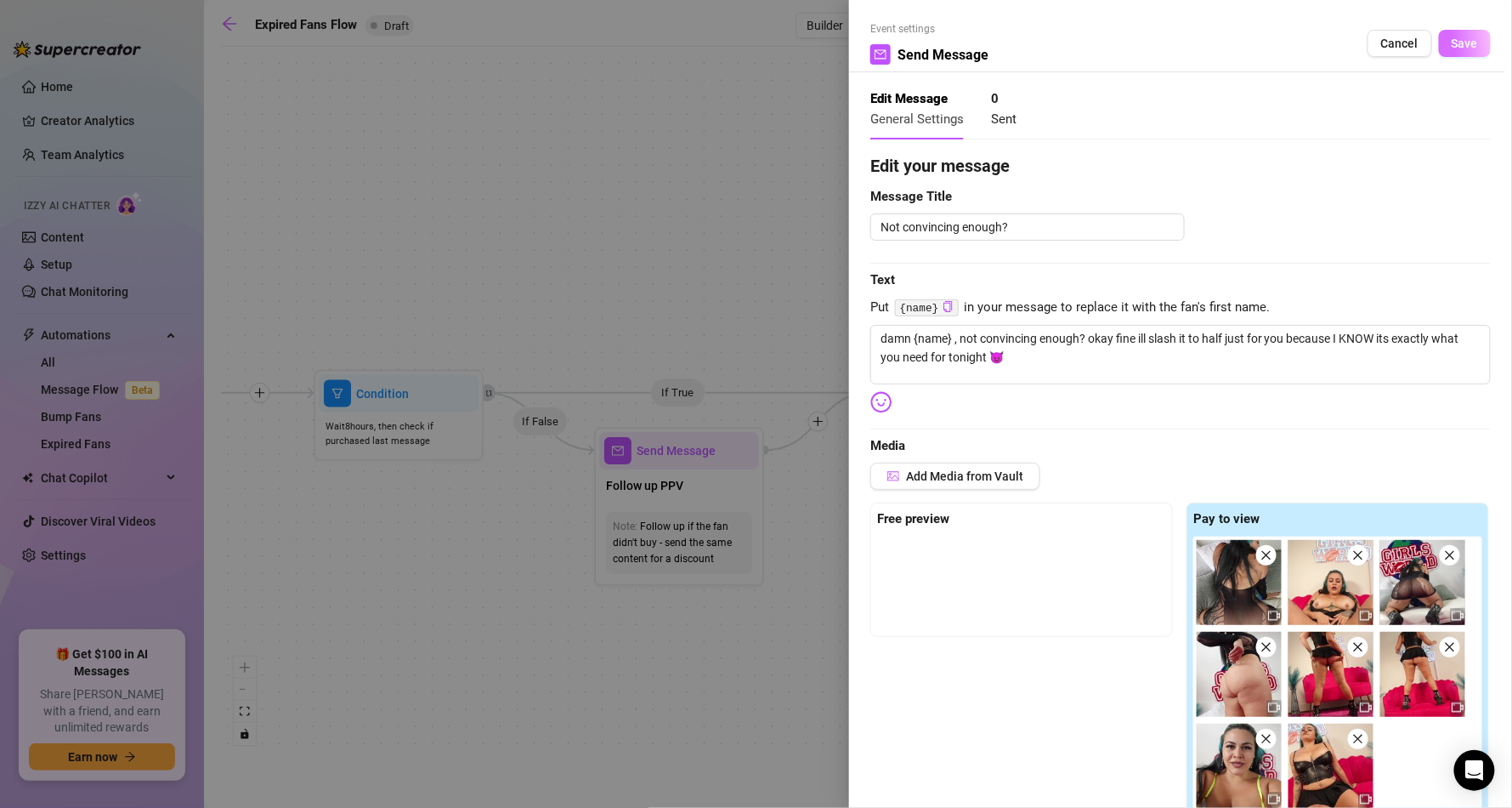
click at [1459, 45] on span "Save" at bounding box center [1464, 43] width 26 height 14
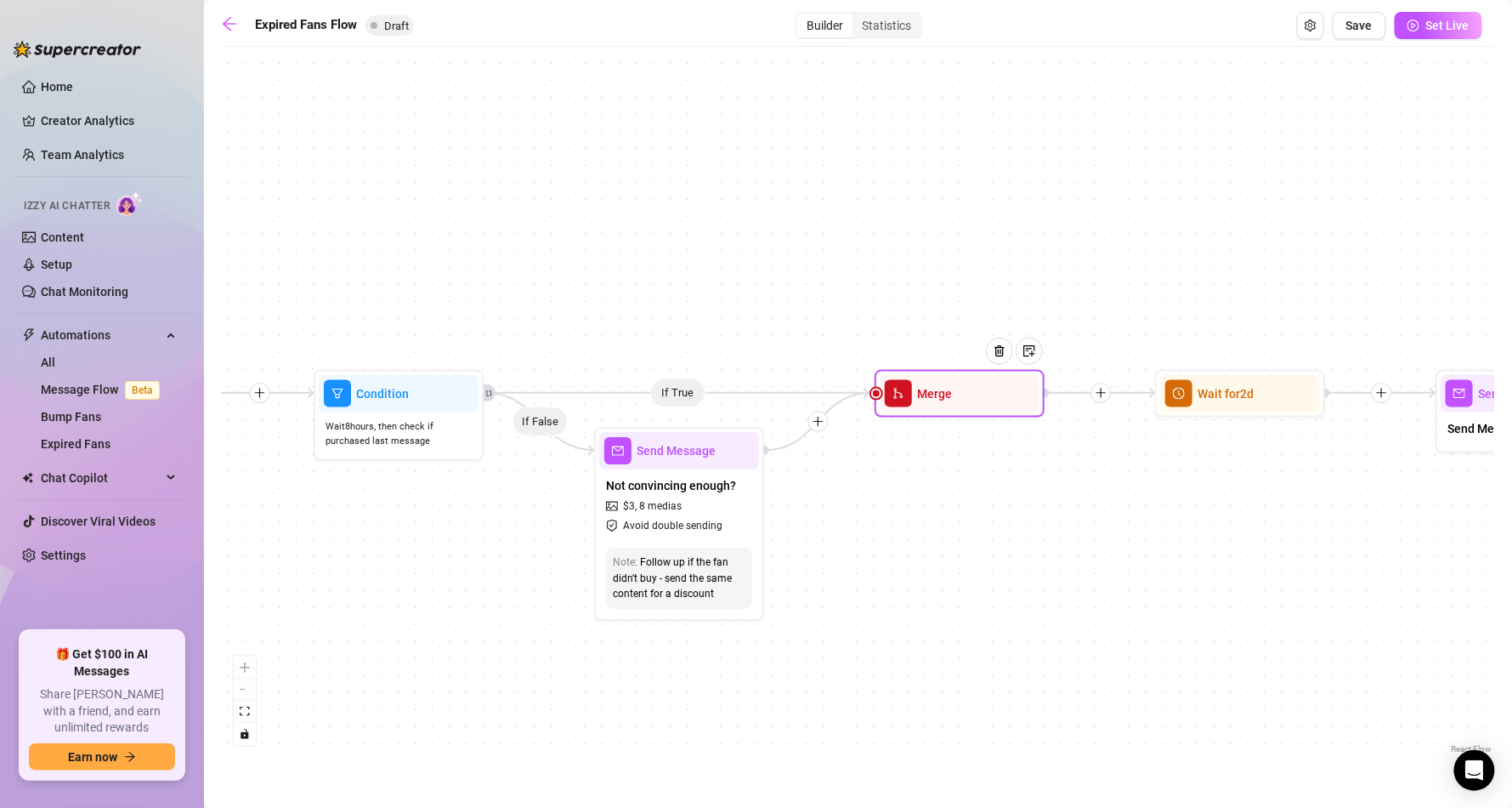
click at [996, 391] on div at bounding box center [1006, 364] width 74 height 87
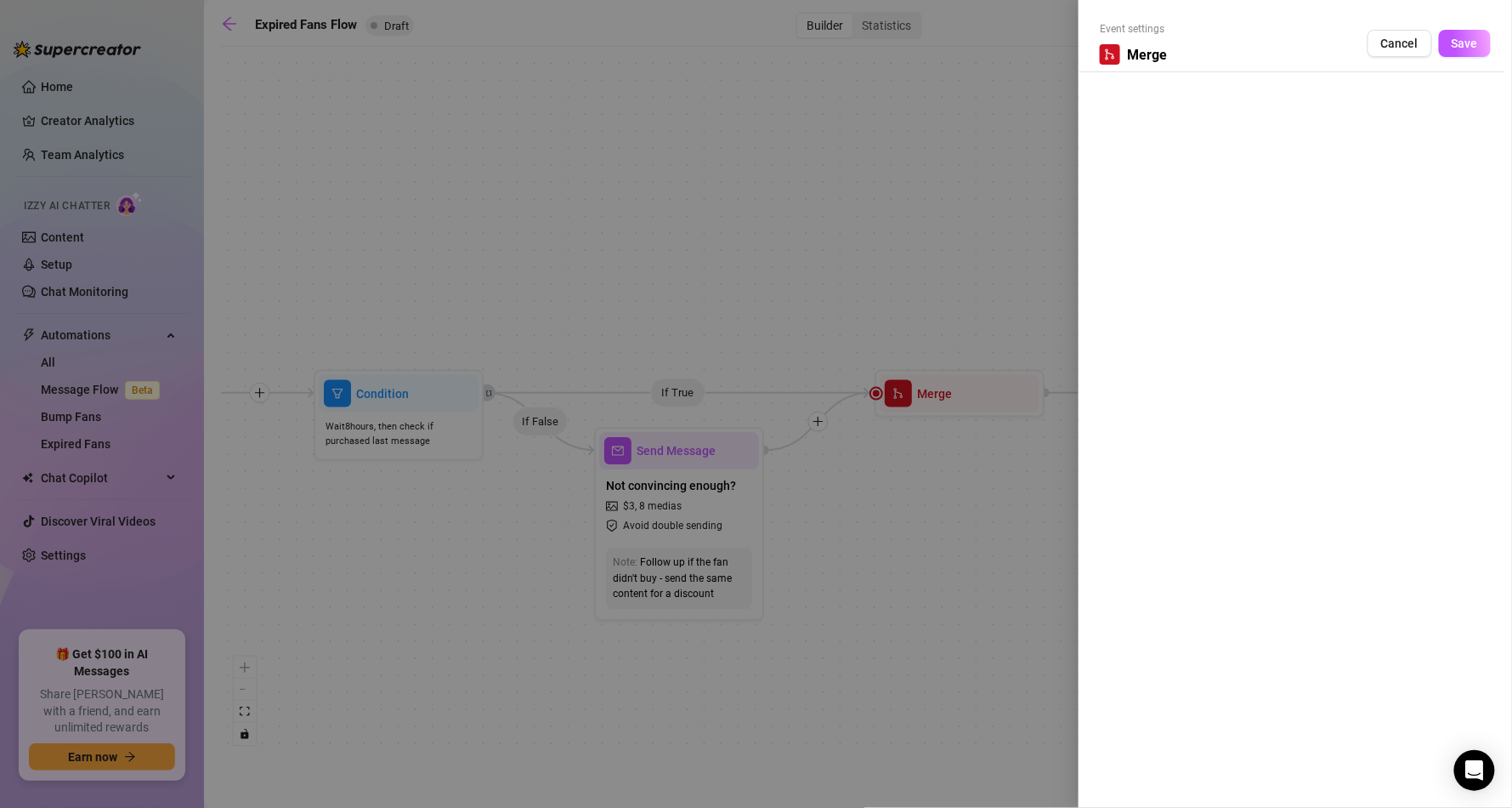
click at [1005, 155] on div at bounding box center [756, 404] width 1512 height 808
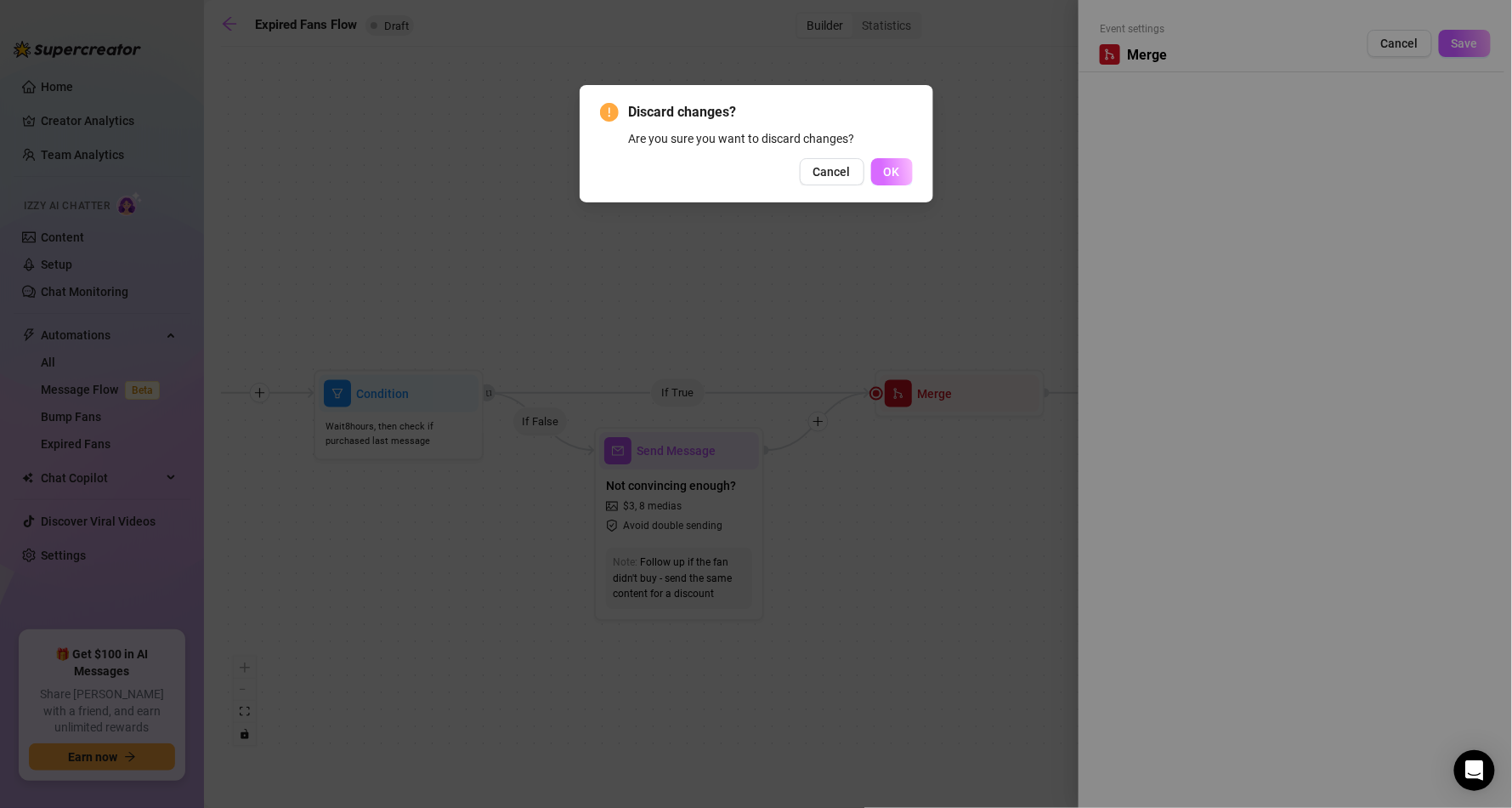
click at [900, 177] on button "OK" at bounding box center [892, 172] width 42 height 27
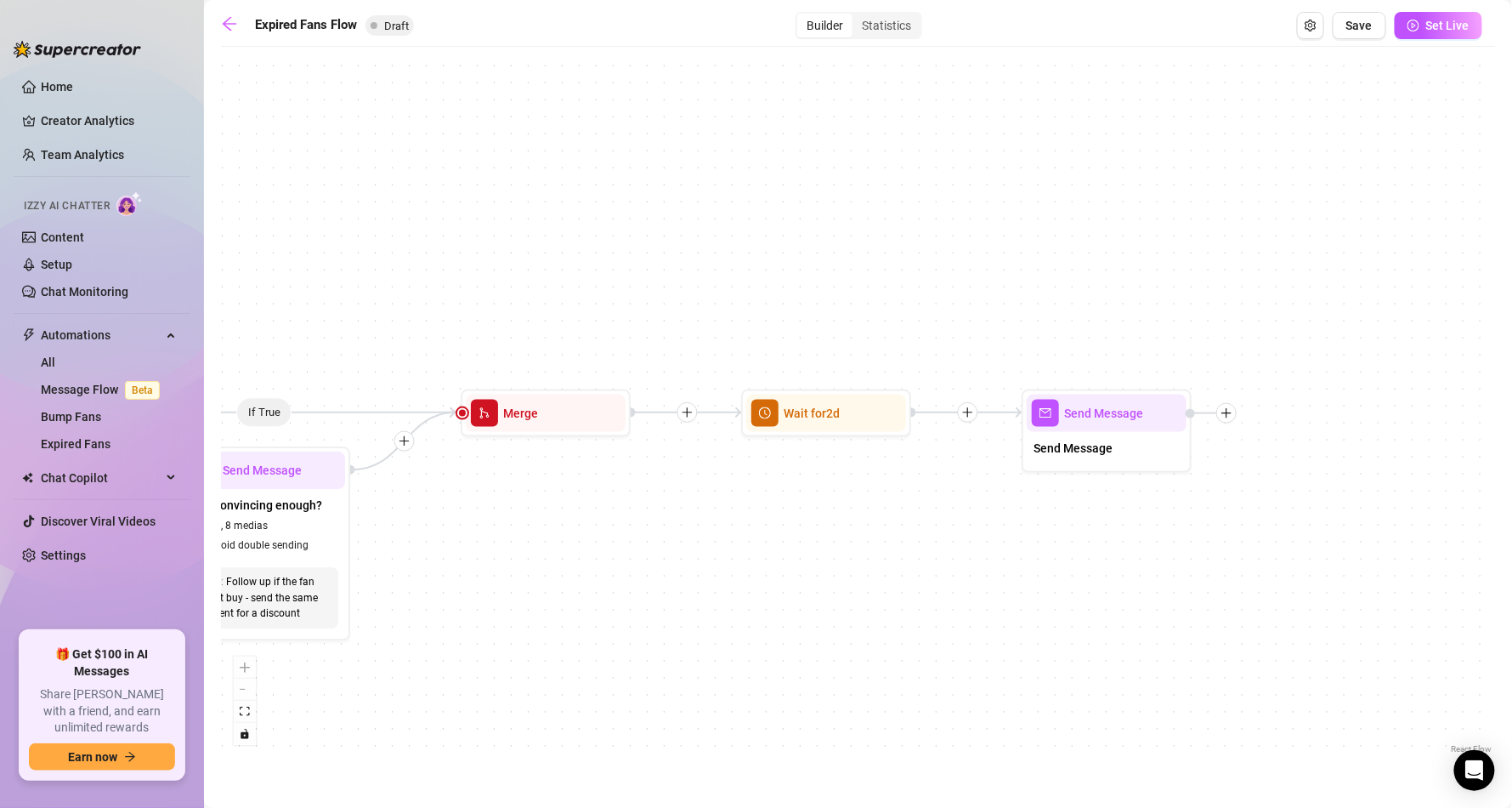
drag, startPoint x: 1332, startPoint y: 702, endPoint x: 982, endPoint y: 728, distance: 351.0
click at [982, 728] on div "If True If False Send Message Send Message Wait for 2d Merge Send Message Not c…" at bounding box center [858, 406] width 1274 height 703
drag, startPoint x: 868, startPoint y: 618, endPoint x: 885, endPoint y: 612, distance: 18.0
click at [869, 616] on div "If True If False Send Message Send Message Wait for 2d Merge Send Message Not c…" at bounding box center [858, 406] width 1274 height 703
click at [1362, 18] on span "Save" at bounding box center [1358, 25] width 26 height 14
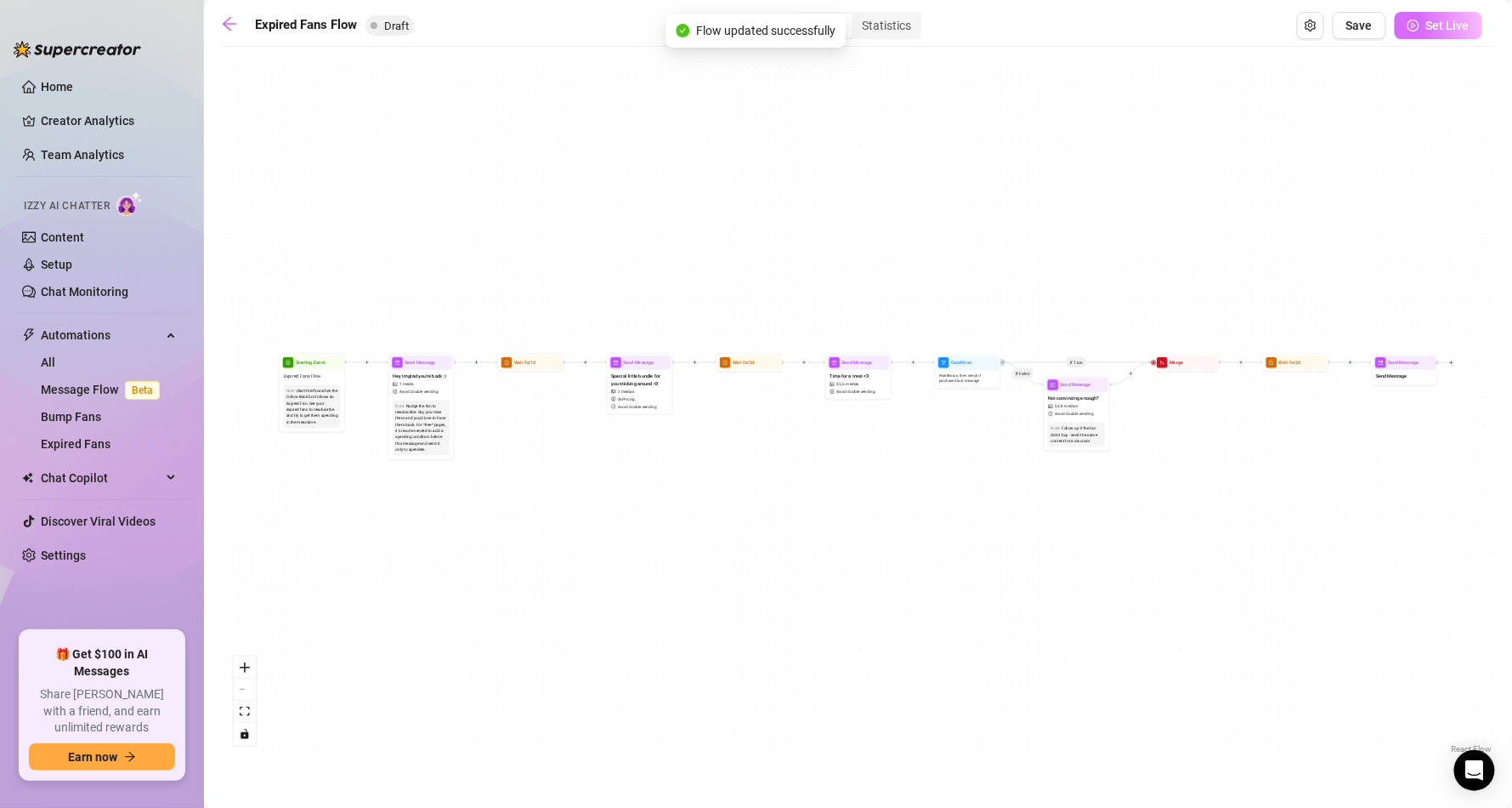
click at [1429, 18] on span "Set Live" at bounding box center [1447, 25] width 43 height 14
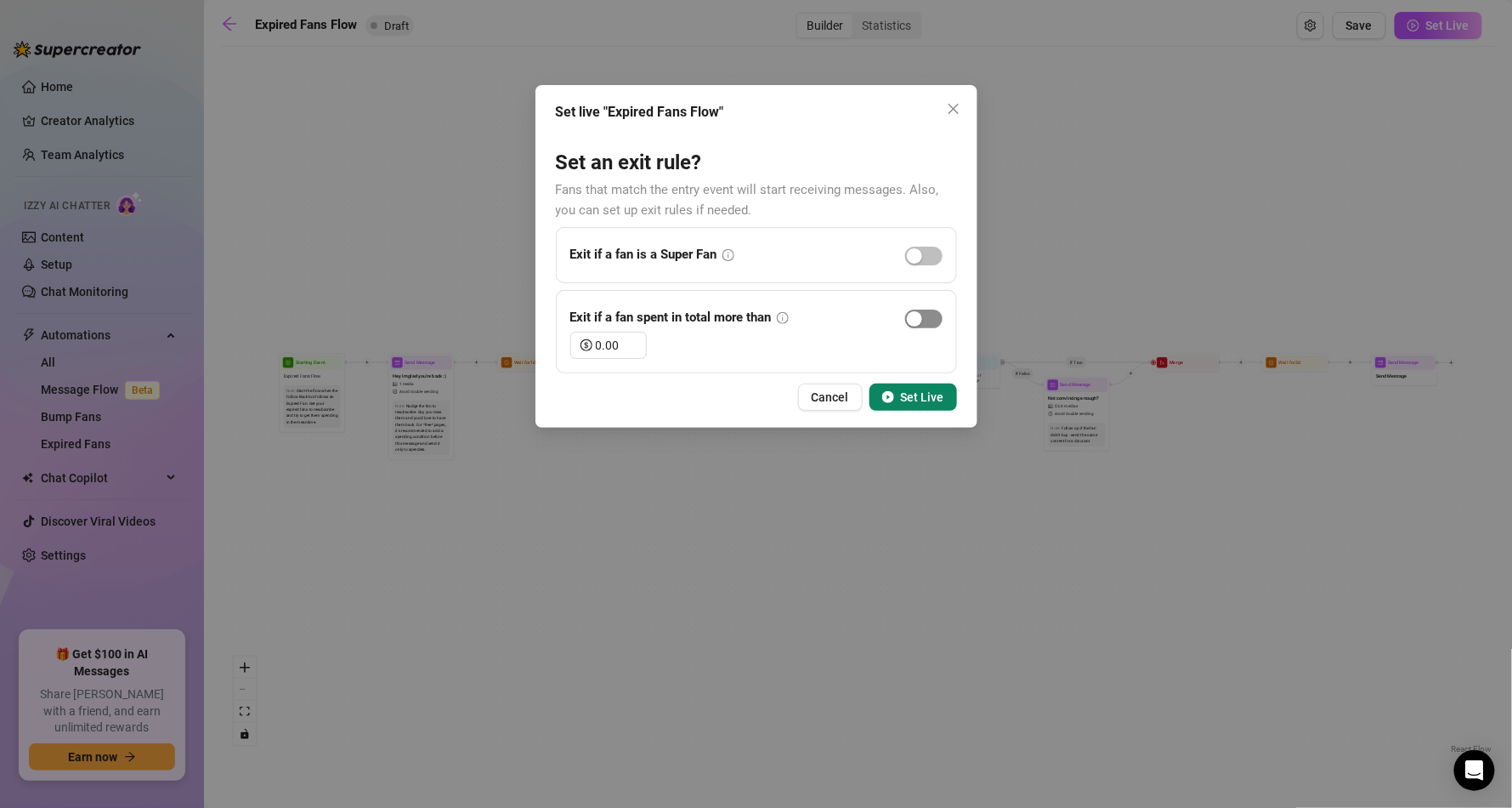
click at [918, 317] on div "button" at bounding box center [915, 319] width 15 height 15
click at [921, 317] on span "button" at bounding box center [924, 318] width 38 height 18
click at [807, 342] on div "0.00" at bounding box center [756, 345] width 372 height 27
click at [925, 390] on span "Set Live" at bounding box center [922, 397] width 43 height 14
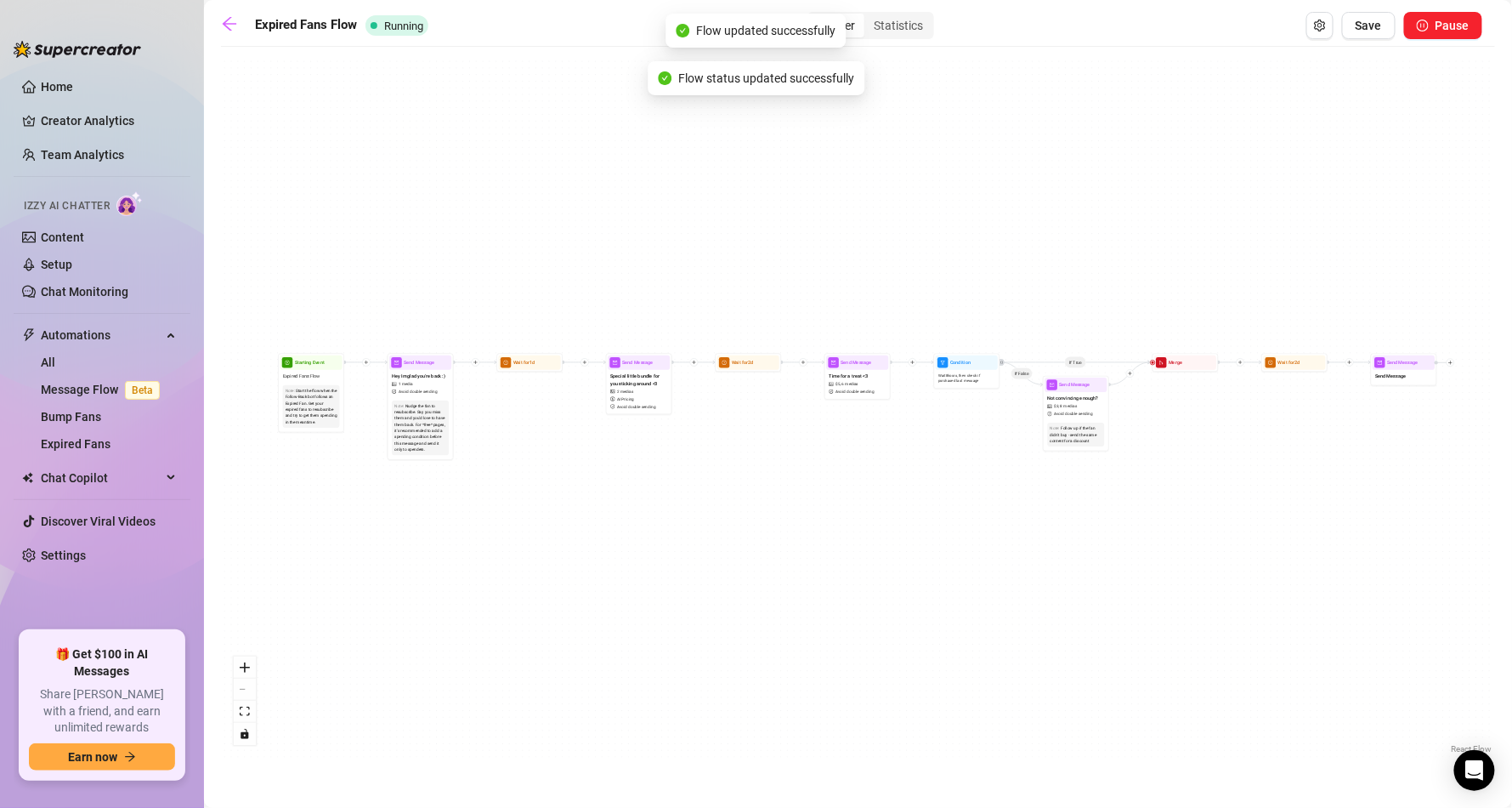
drag, startPoint x: 854, startPoint y: 269, endPoint x: 844, endPoint y: 269, distance: 10.0
click at [848, 269] on div "If True If False Send Message Send Message Wait for 2d Merge Send Message Not c…" at bounding box center [858, 406] width 1274 height 703
click at [226, 22] on icon "arrow-left" at bounding box center [230, 24] width 17 height 17
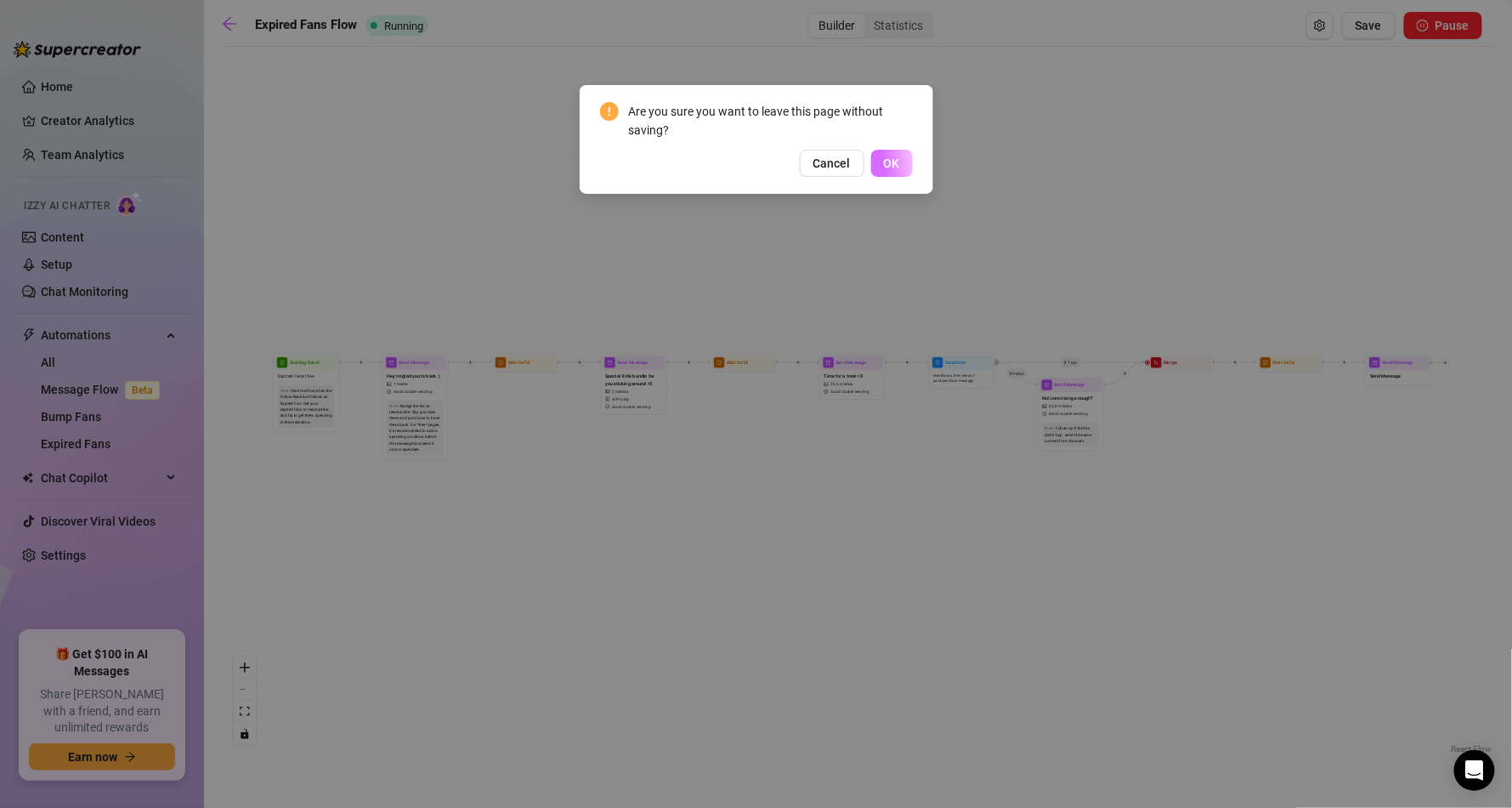
click at [893, 163] on span "OK" at bounding box center [892, 163] width 16 height 14
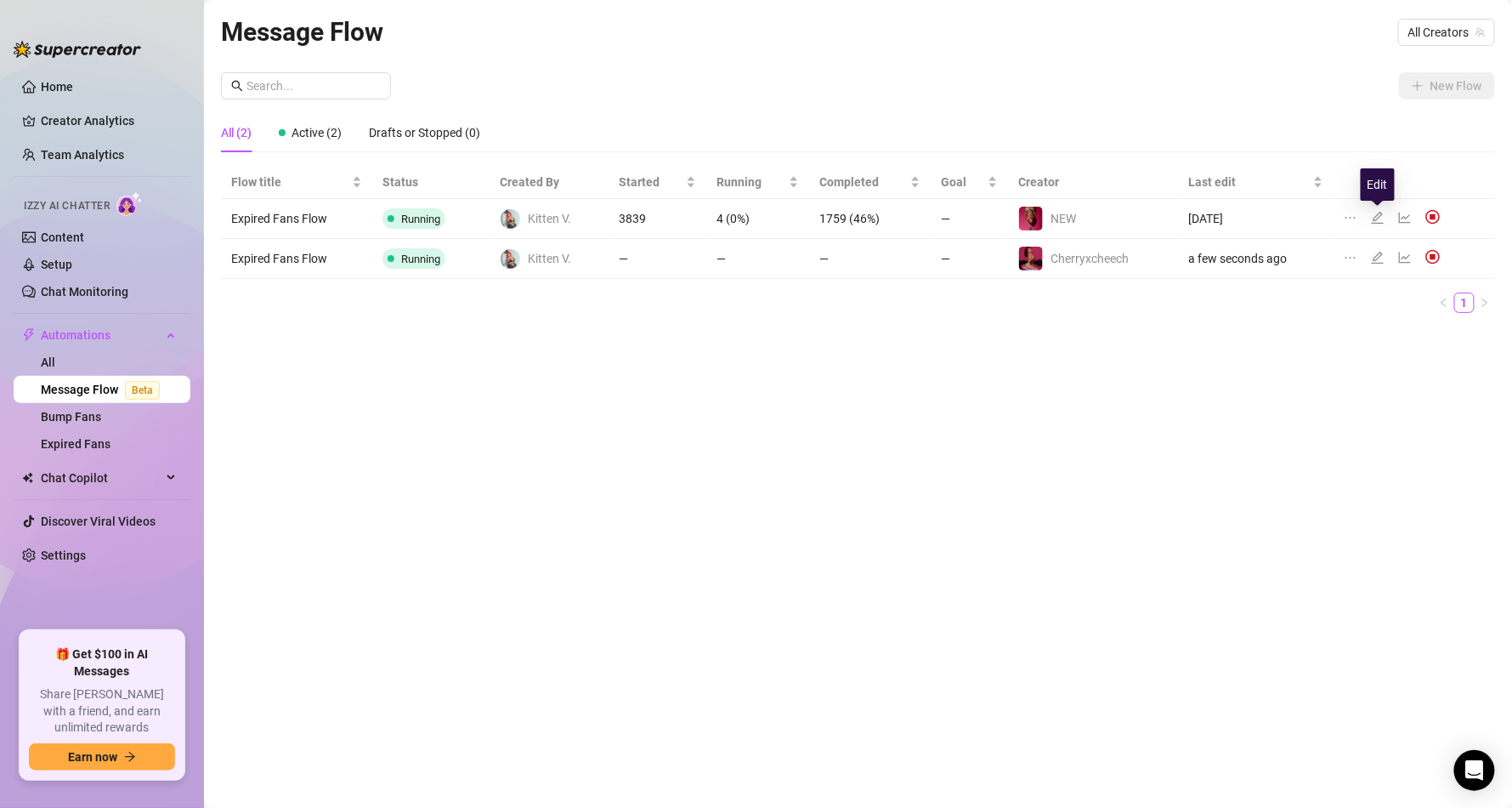
click at [1379, 216] on icon "edit" at bounding box center [1378, 217] width 12 height 12
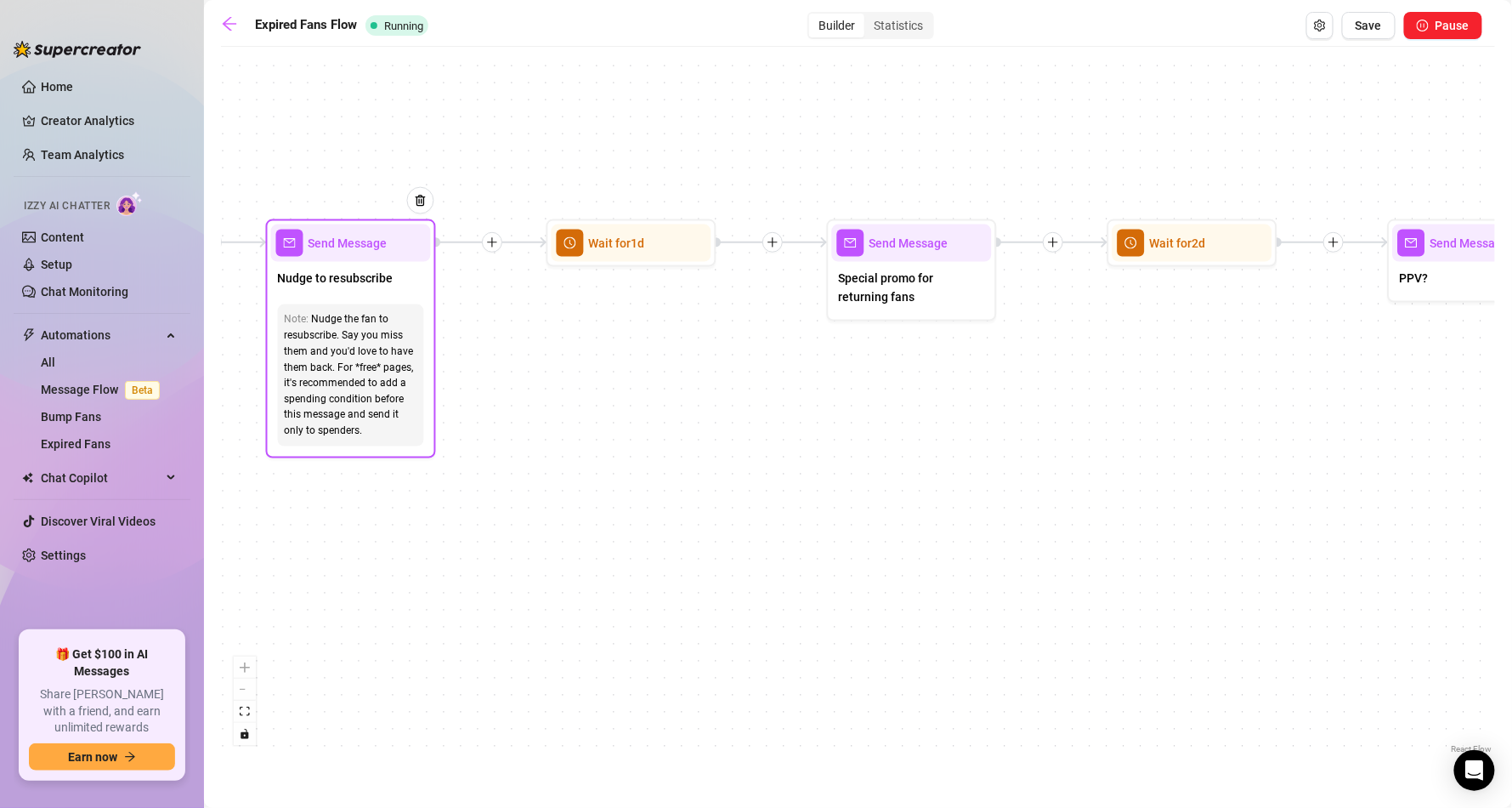
click at [372, 390] on div "Nudge the fan to resubscribe. Say you miss them and you'd love to have them bac…" at bounding box center [351, 375] width 132 height 129
click at [383, 243] on span "Send Message" at bounding box center [348, 243] width 79 height 18
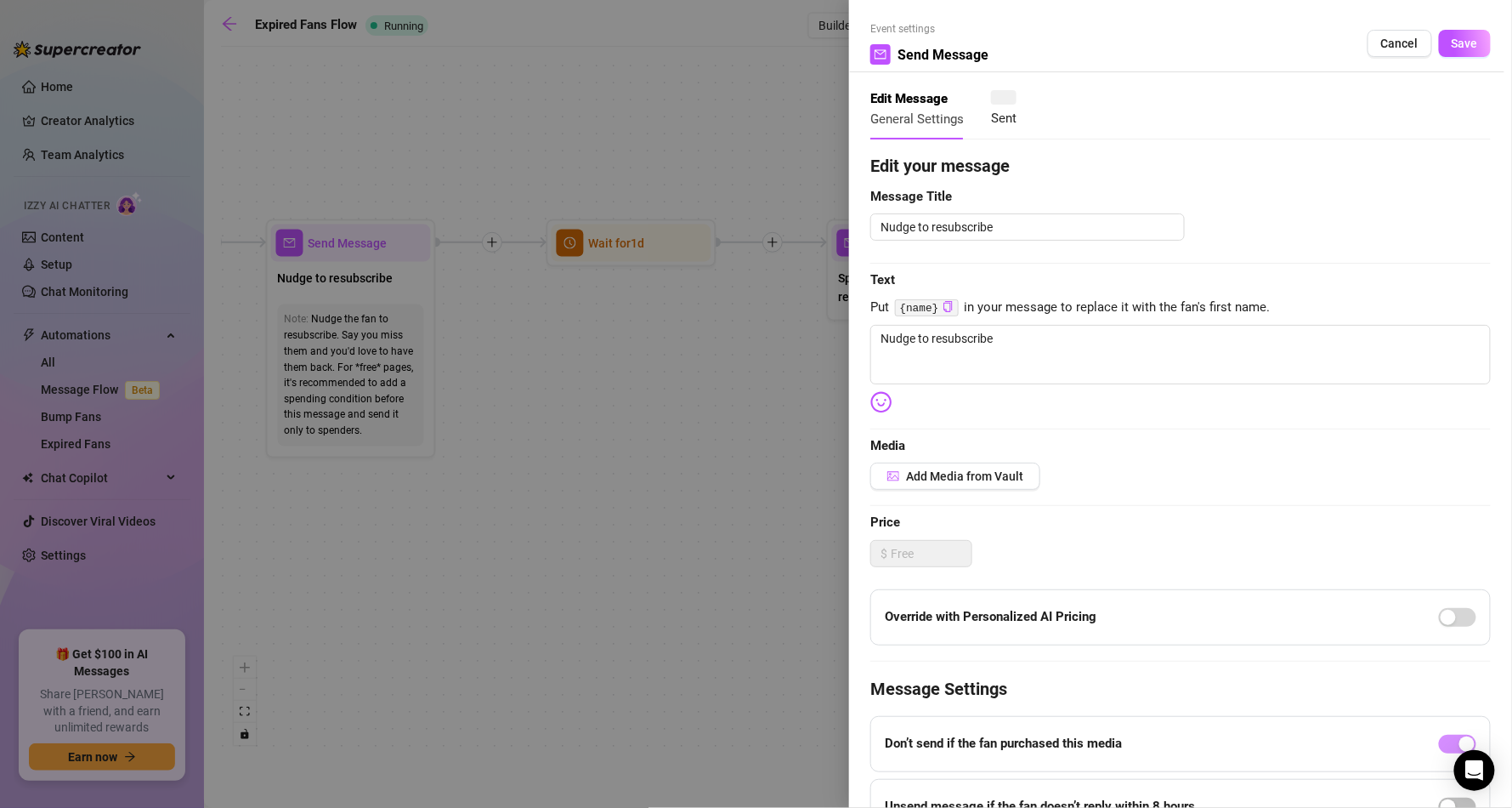
click at [400, 480] on div at bounding box center [756, 404] width 1512 height 808
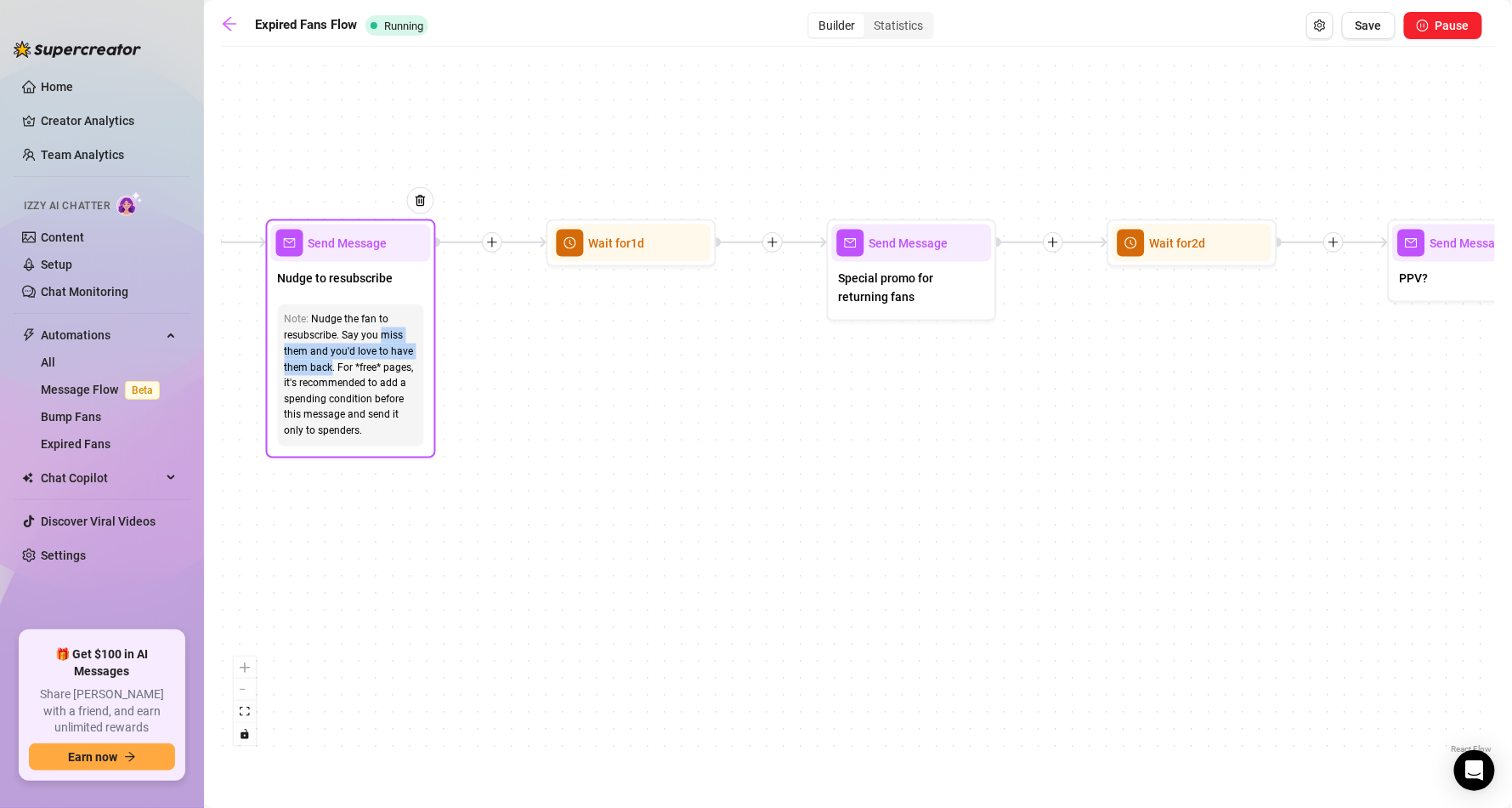
drag, startPoint x: 383, startPoint y: 333, endPoint x: 332, endPoint y: 364, distance: 59.7
click at [332, 364] on div "Nudge the fan to resubscribe. Say you miss them and you'd love to have them bac…" at bounding box center [351, 375] width 132 height 129
copy div "miss them and you'd love to have them back"
click at [356, 246] on span "Send Message" at bounding box center [348, 243] width 79 height 18
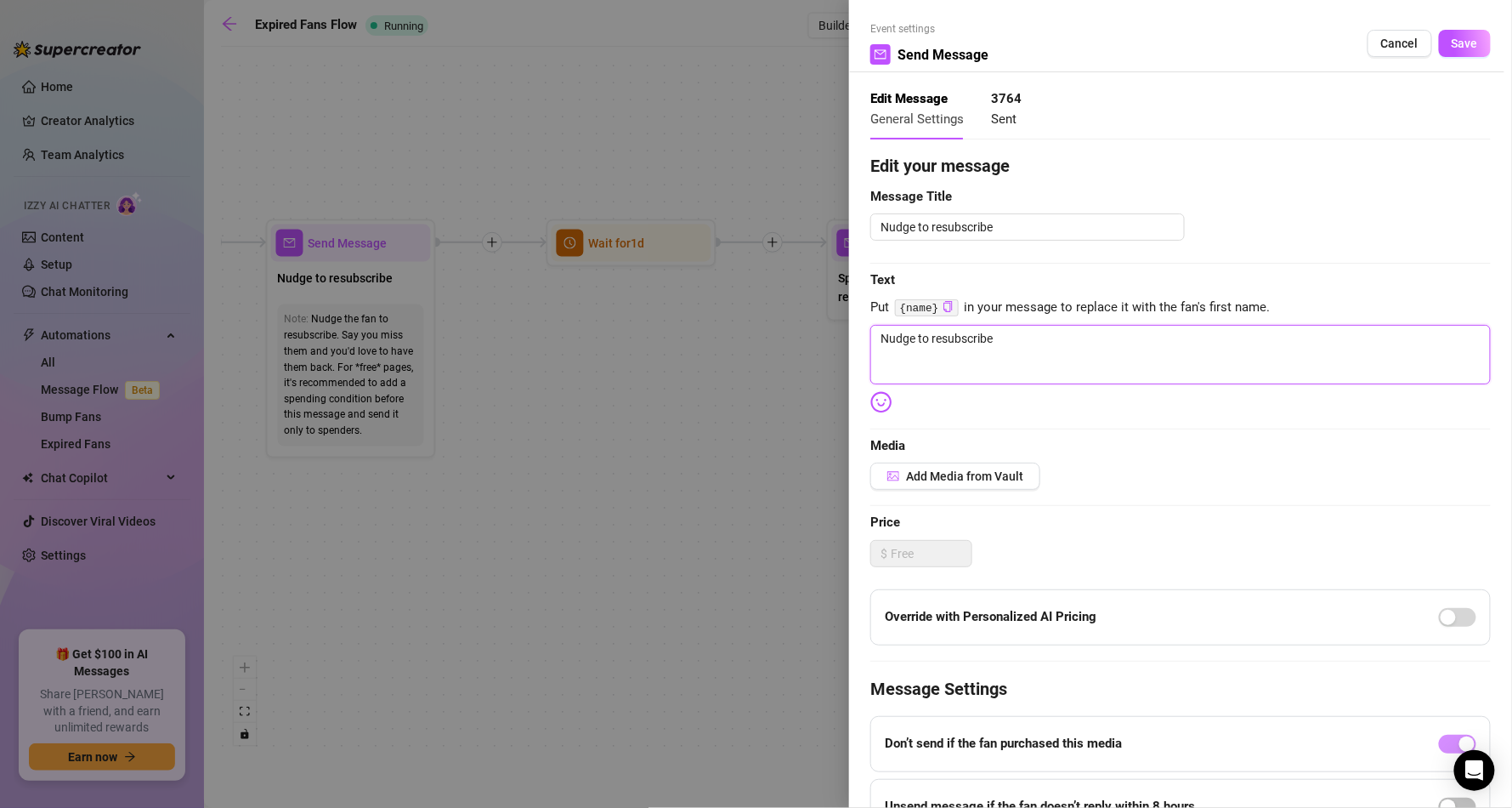
click at [990, 362] on textarea "Nudge to resubscribe" at bounding box center [1181, 355] width 620 height 60
click at [942, 302] on icon "copy" at bounding box center [947, 305] width 11 height 11
click at [925, 335] on textarea "Hey" at bounding box center [1181, 355] width 620 height 60
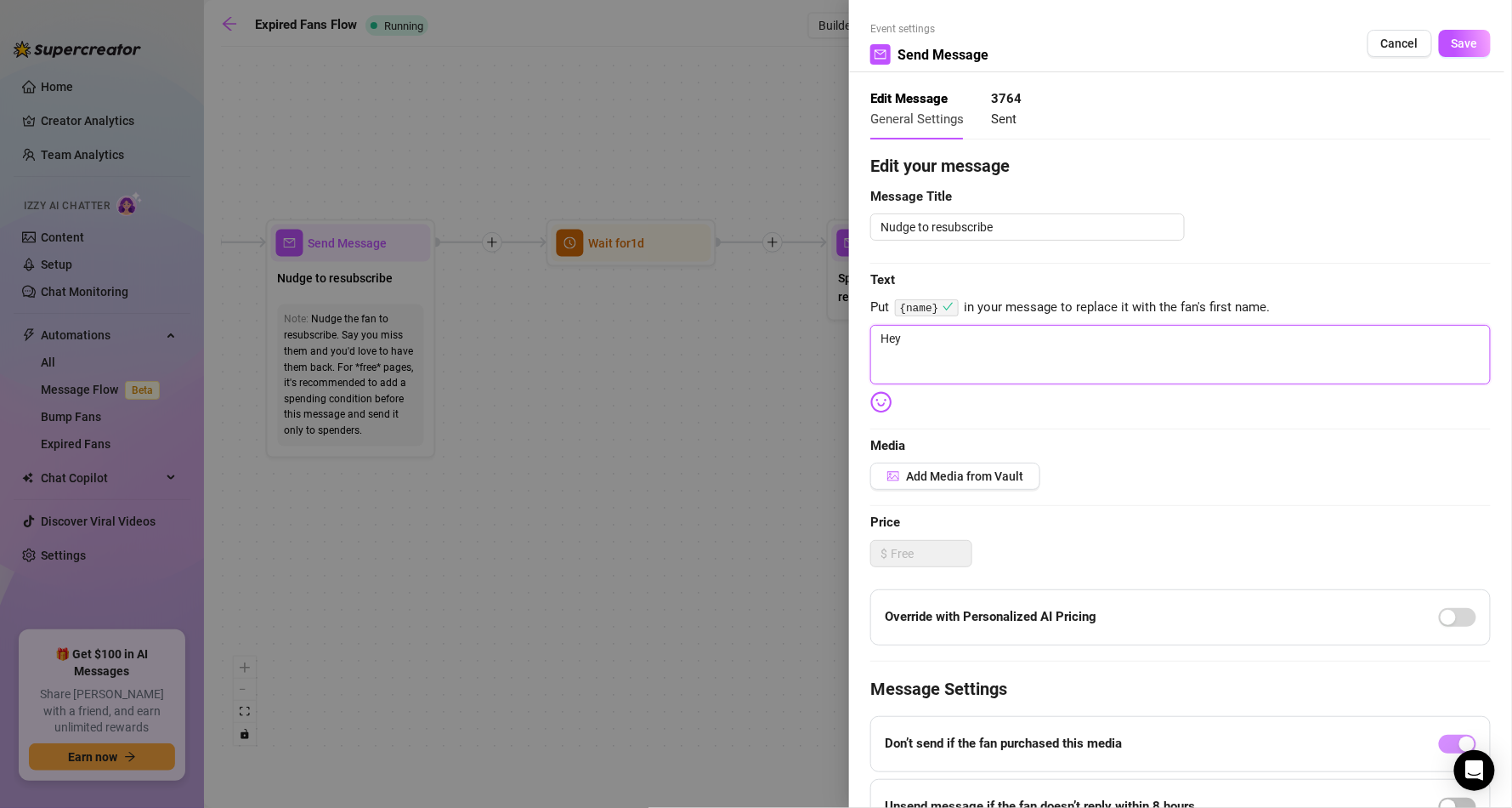
paste textarea "{name}"
click at [956, 338] on textarea "Hey {name} ! :0 Ive missed you and im so glad youre back!! please let me knowe …" at bounding box center [1181, 355] width 620 height 60
click at [1063, 335] on textarea "Hey {name} ! :) Ive missed you and im so glad youre back!! please let me knowe …" at bounding box center [1181, 355] width 620 height 60
click at [1074, 332] on textarea "Hey {name} ! :) Ive missed you and im so glad youre back!! please let me knowe …" at bounding box center [1181, 355] width 620 height 60
click at [1069, 333] on textarea "Hey {name} ! :) Ive missed you and im so glad youre back!! please let me knowe …" at bounding box center [1181, 355] width 620 height 60
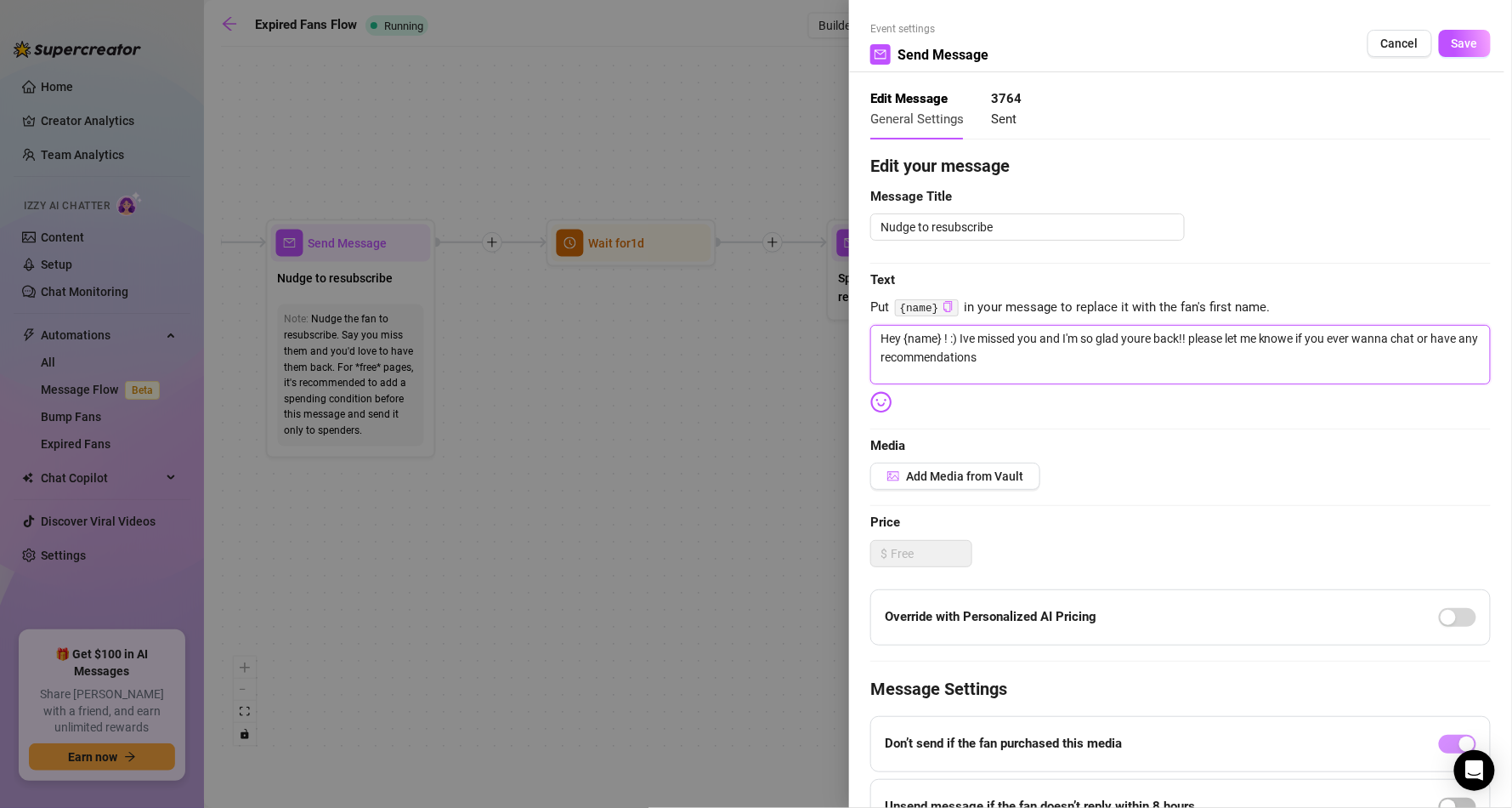
click at [1133, 342] on textarea "Hey {name} ! :) Ive missed you and I'm so glad youre back!! please let me knowe…" at bounding box center [1181, 355] width 620 height 60
click at [1277, 335] on textarea "Hey {name} ! :) Ive missed you and I'm so glad you're back!! please let me know…" at bounding box center [1181, 355] width 620 height 60
click at [964, 337] on textarea "Hey {name} ! :) Ive missed you and I'm so glad you're back!! please let me know…" at bounding box center [1181, 355] width 620 height 60
click at [982, 466] on button "Add Media from Vault" at bounding box center [956, 476] width 170 height 27
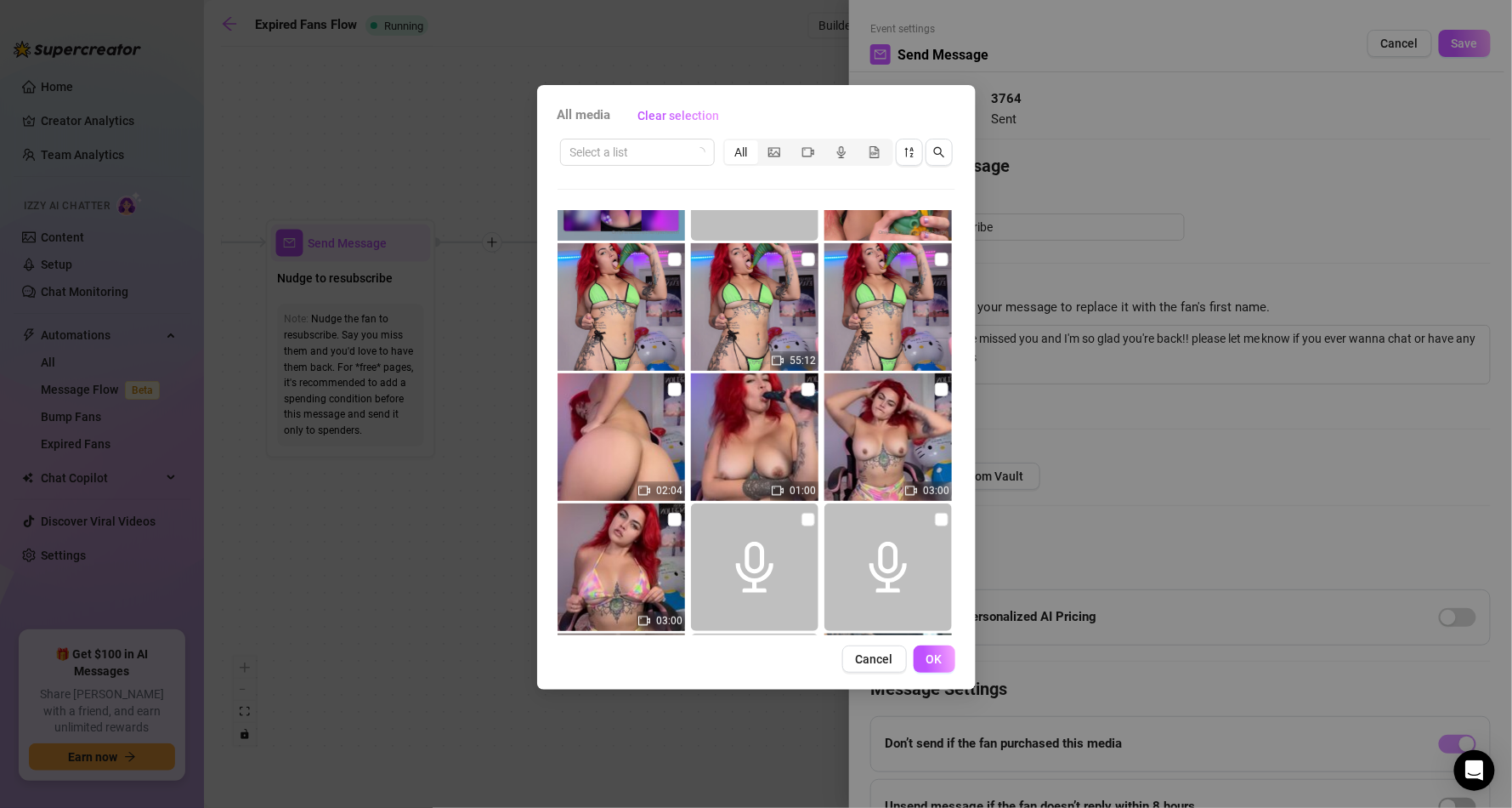
scroll to position [102, 0]
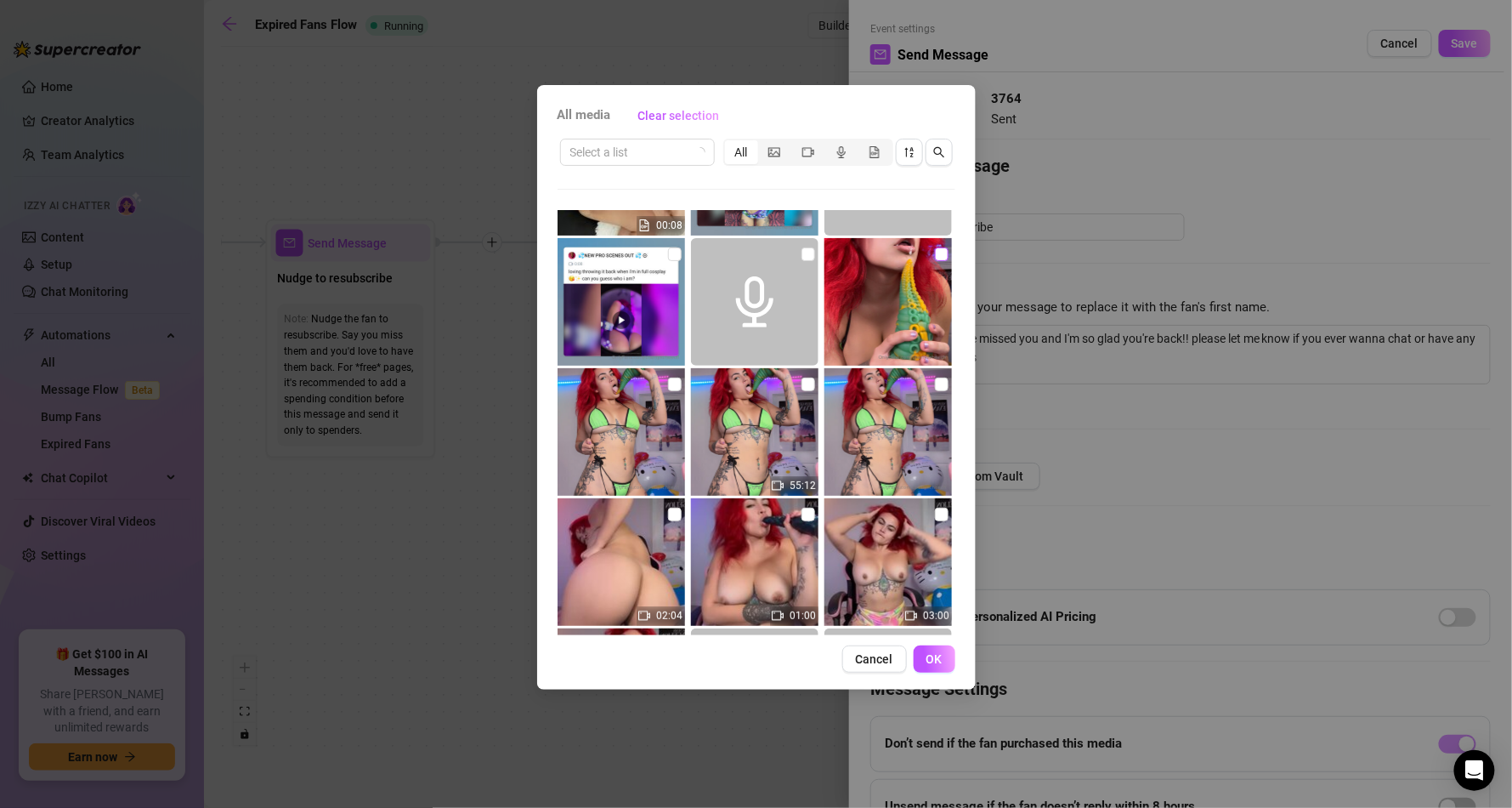
click at [935, 258] on input "checkbox" at bounding box center [942, 254] width 14 height 14
click at [935, 383] on input "checkbox" at bounding box center [942, 385] width 14 height 14
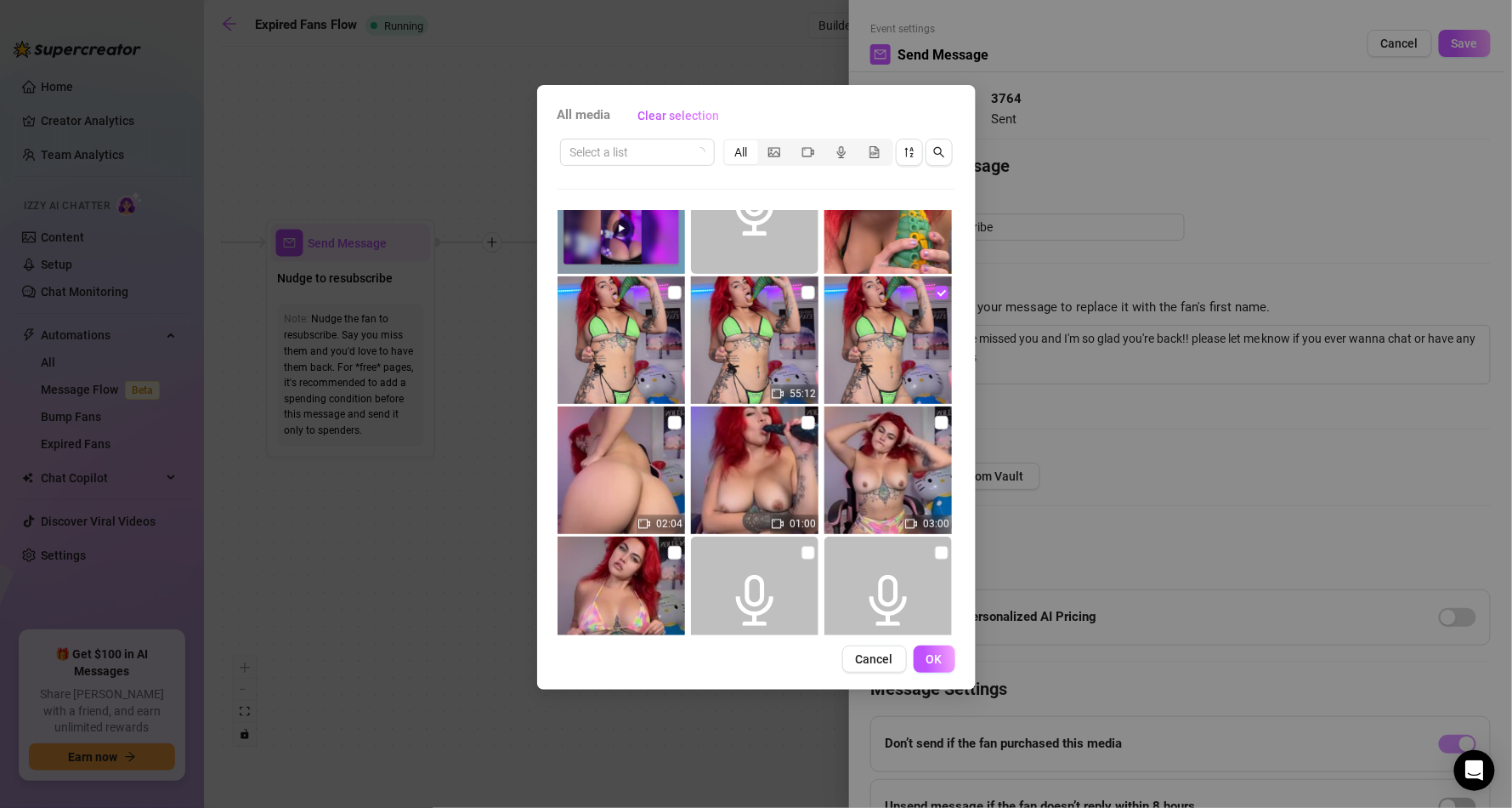
scroll to position [204, 0]
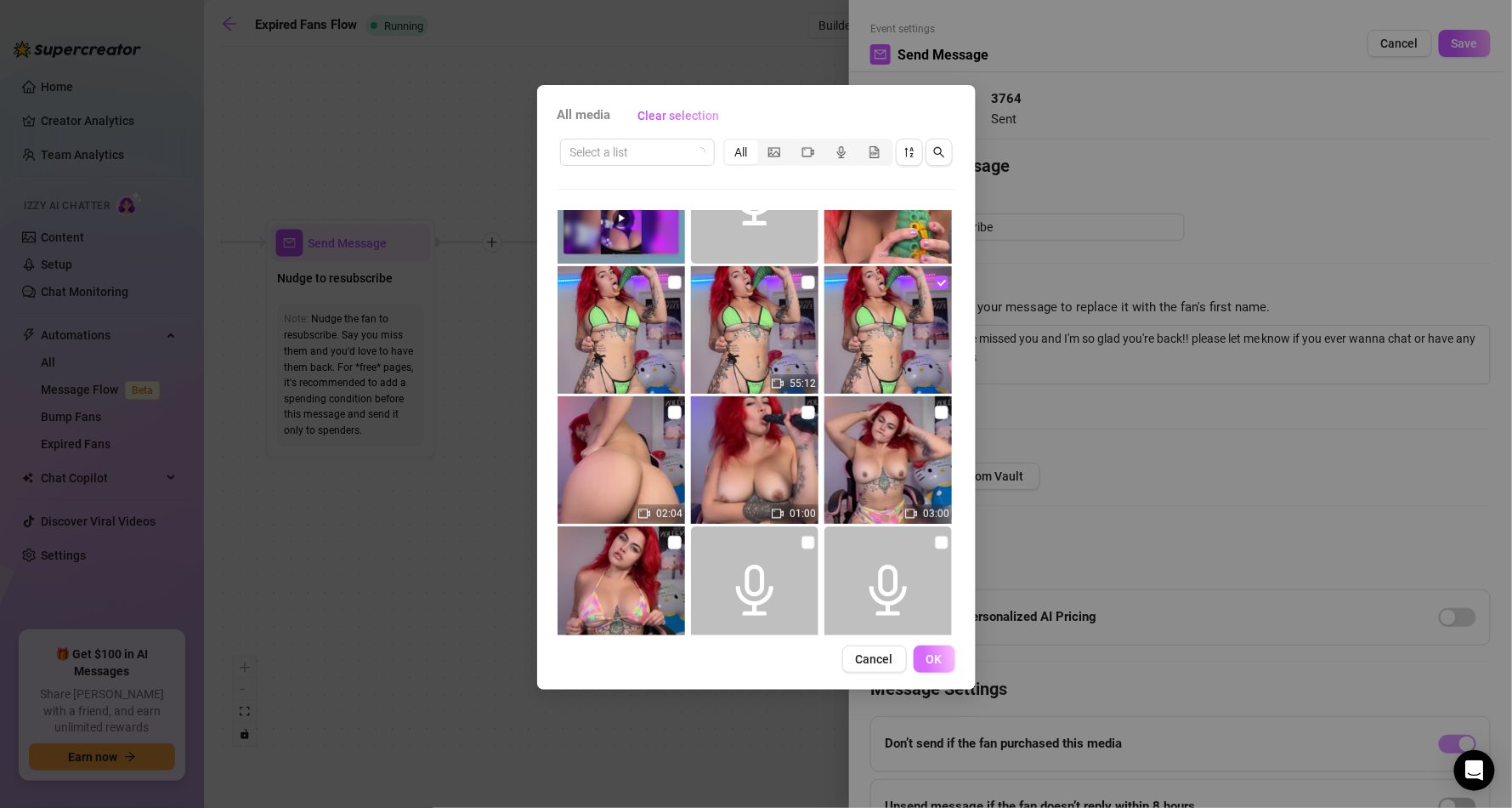
click at [928, 653] on span "OK" at bounding box center [934, 659] width 16 height 14
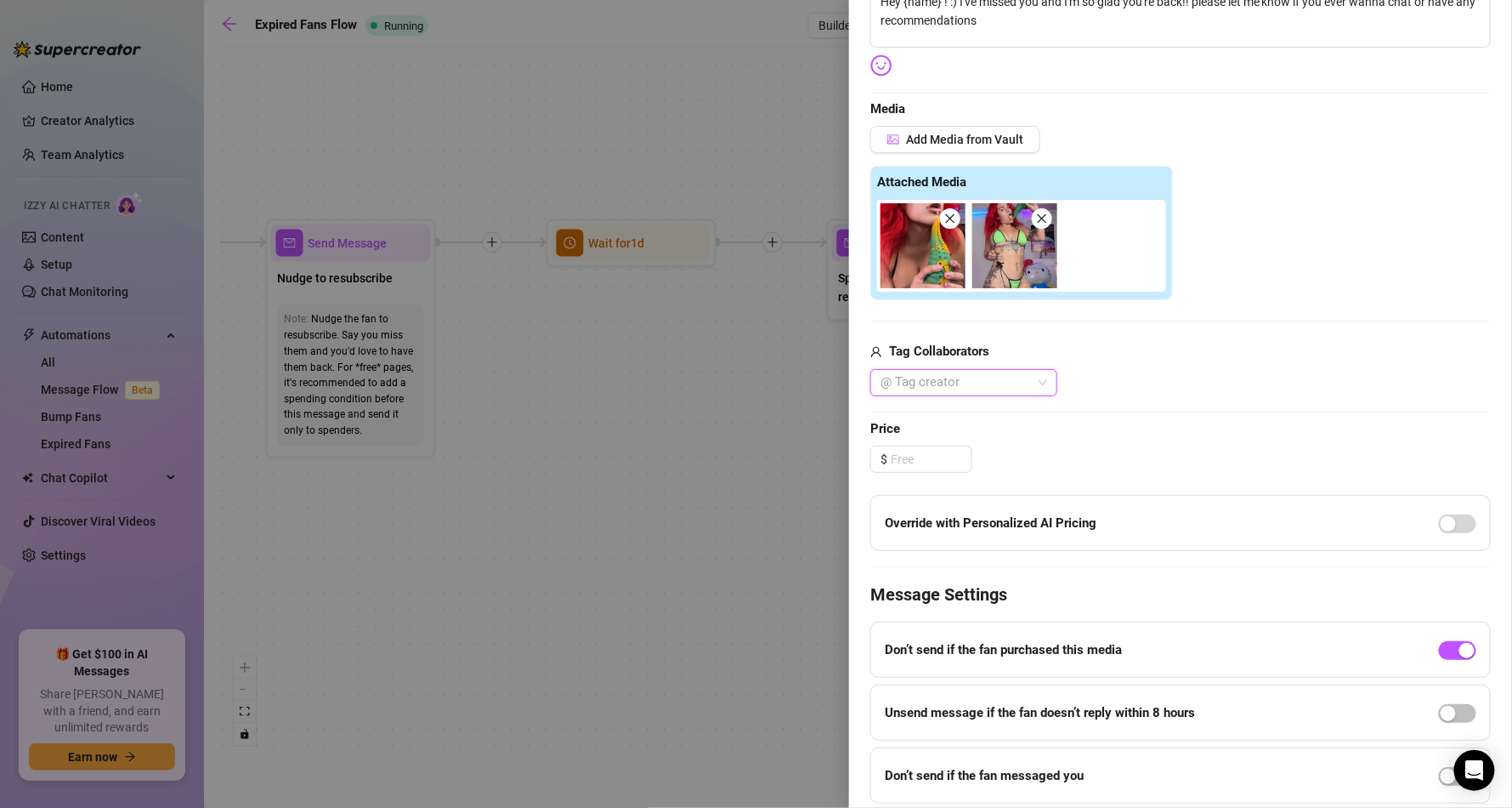
scroll to position [0, 0]
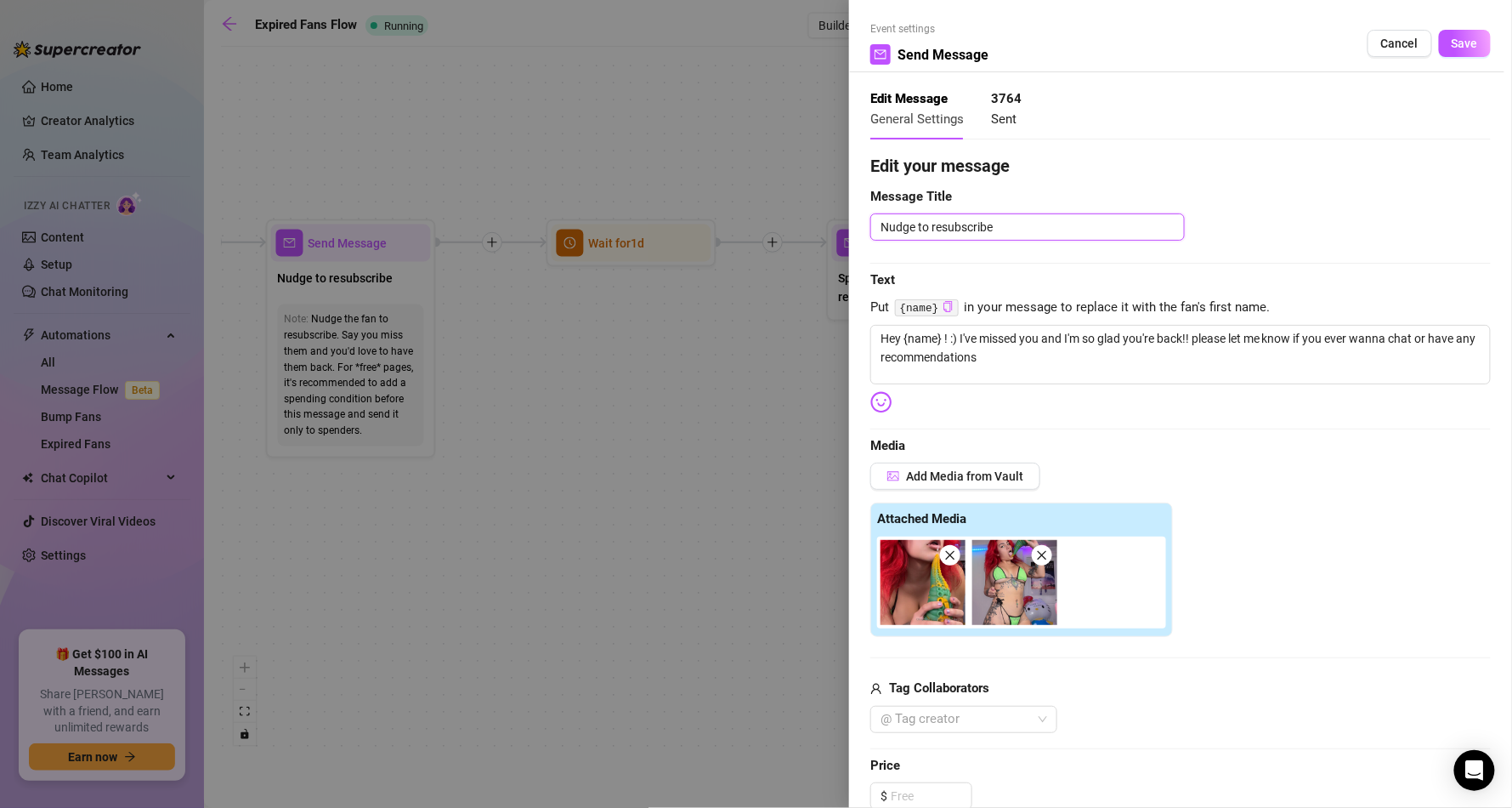
drag, startPoint x: 1023, startPoint y: 216, endPoint x: 715, endPoint y: 258, distance: 310.9
click at [716, 250] on div "Event settings Send Message Cancel Save Edit Message General Settings 3764 Sent…" at bounding box center [756, 404] width 1512 height 808
click at [1027, 359] on textarea "Hey {name} ! :) I've missed you and I'm so glad you're back!! please let me kno…" at bounding box center [1181, 355] width 620 height 60
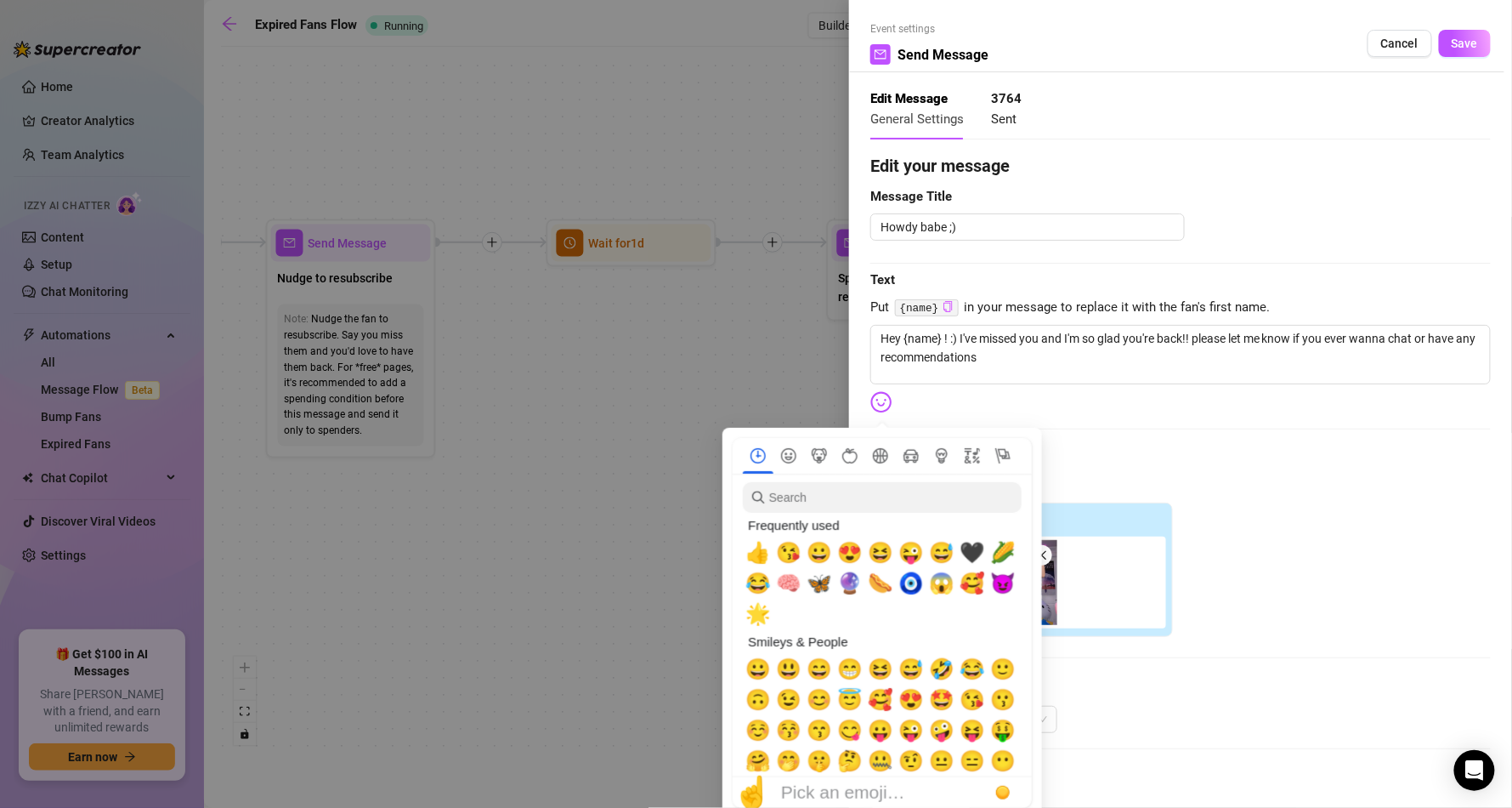
click at [878, 393] on img at bounding box center [881, 402] width 22 height 22
click at [798, 547] on span "😘" at bounding box center [788, 552] width 25 height 24
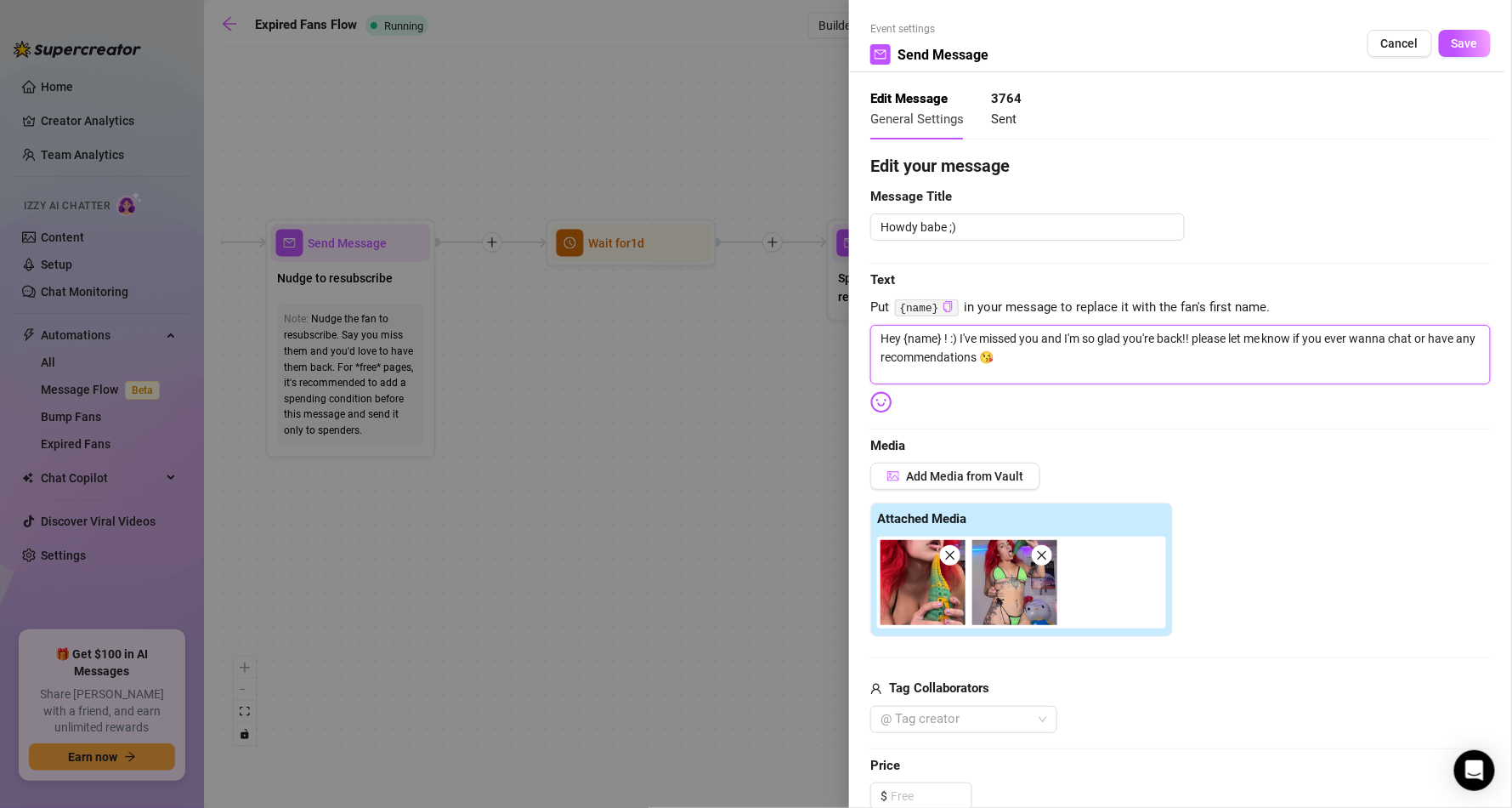
click at [1421, 381] on textarea "Hey {name} ! :) I've missed you and I'm so glad you're back!! please let me kno…" at bounding box center [1181, 355] width 620 height 60
click at [1461, 43] on button "Save" at bounding box center [1465, 43] width 52 height 27
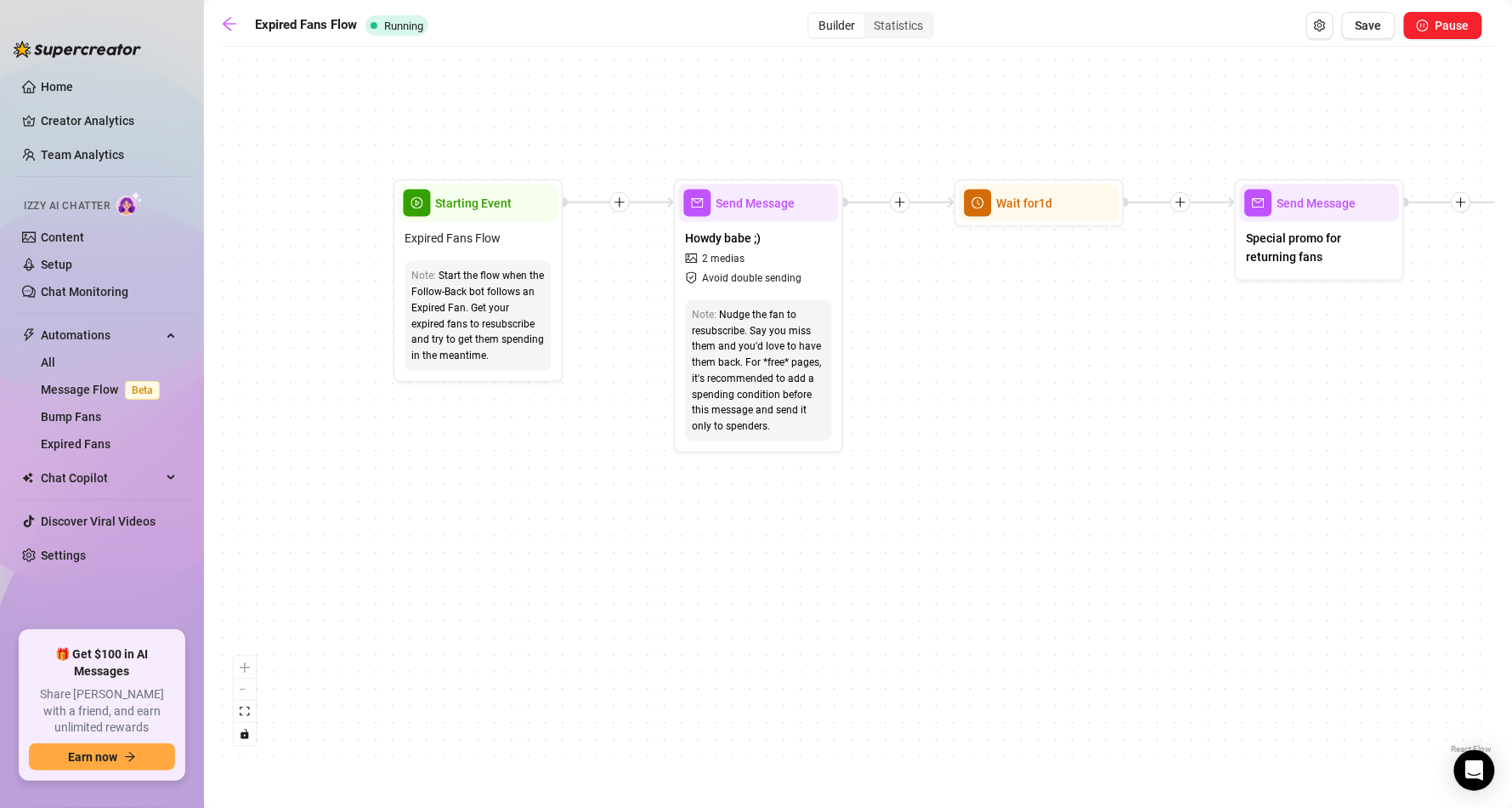
drag, startPoint x: 695, startPoint y: 516, endPoint x: 1102, endPoint y: 476, distance: 409.0
click at [1102, 476] on div "If True If False Send Message Send Message Wait for 2d Merge Send Message Follo…" at bounding box center [858, 406] width 1274 height 703
click at [498, 311] on div "Start the flow when the Follow-Back bot follows an Expired Fan. Get your expire…" at bounding box center [478, 315] width 132 height 96
click at [501, 200] on span "Starting Event" at bounding box center [473, 203] width 76 height 18
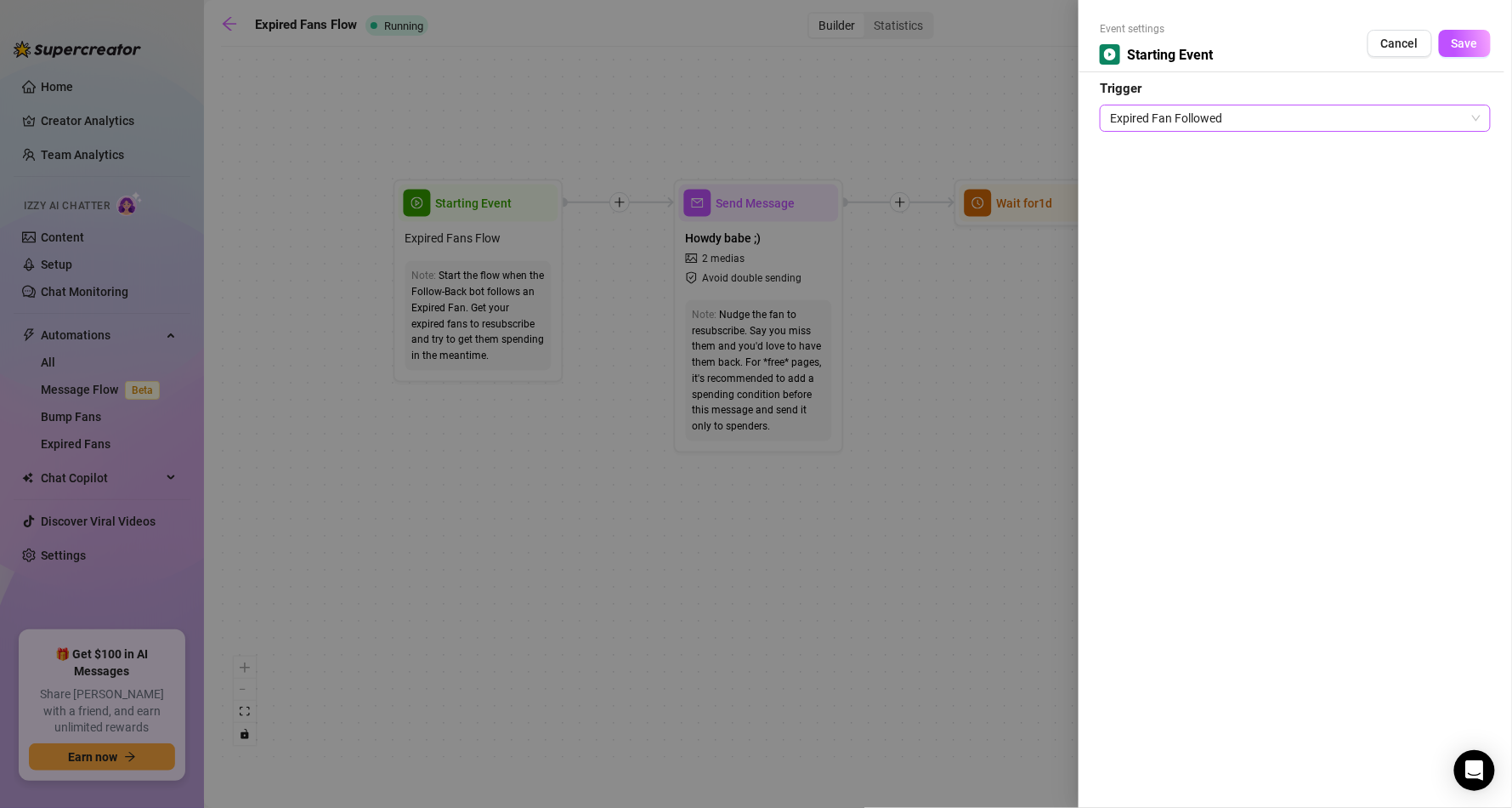
click at [1215, 118] on span "Expired Fan Followed" at bounding box center [1296, 118] width 371 height 25
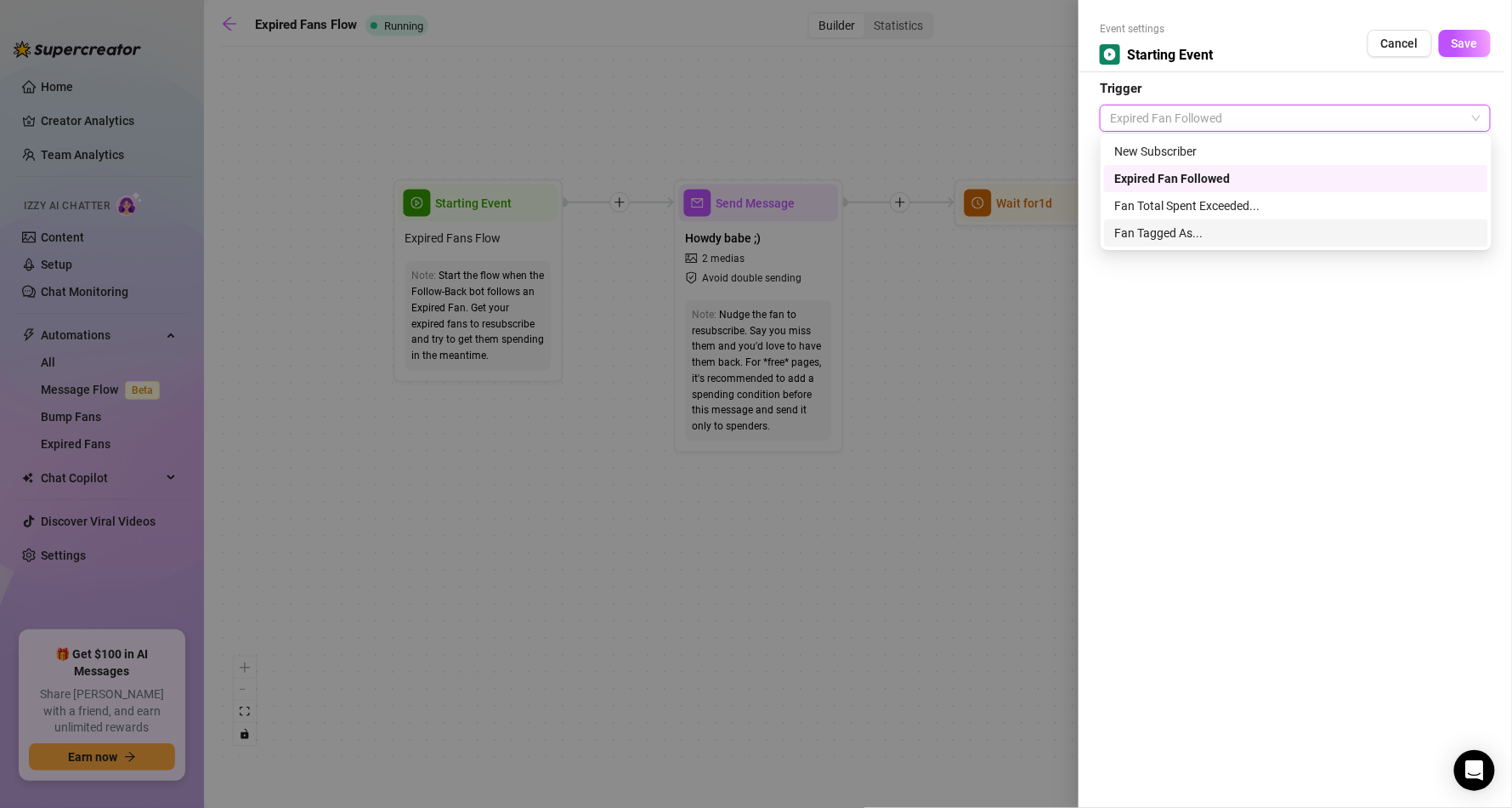
click at [947, 385] on div at bounding box center [756, 404] width 1512 height 808
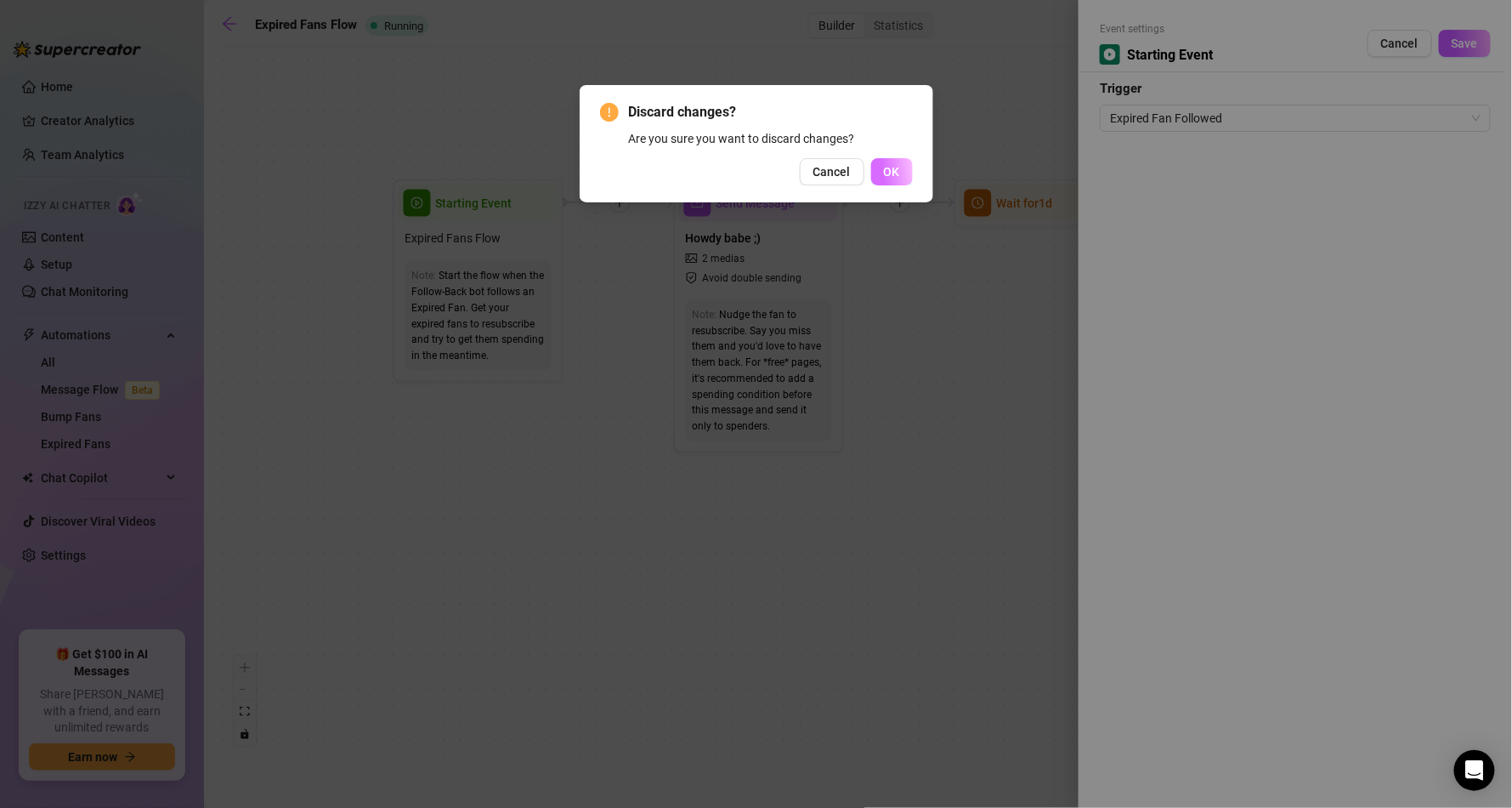
click at [888, 171] on span "OK" at bounding box center [892, 172] width 16 height 14
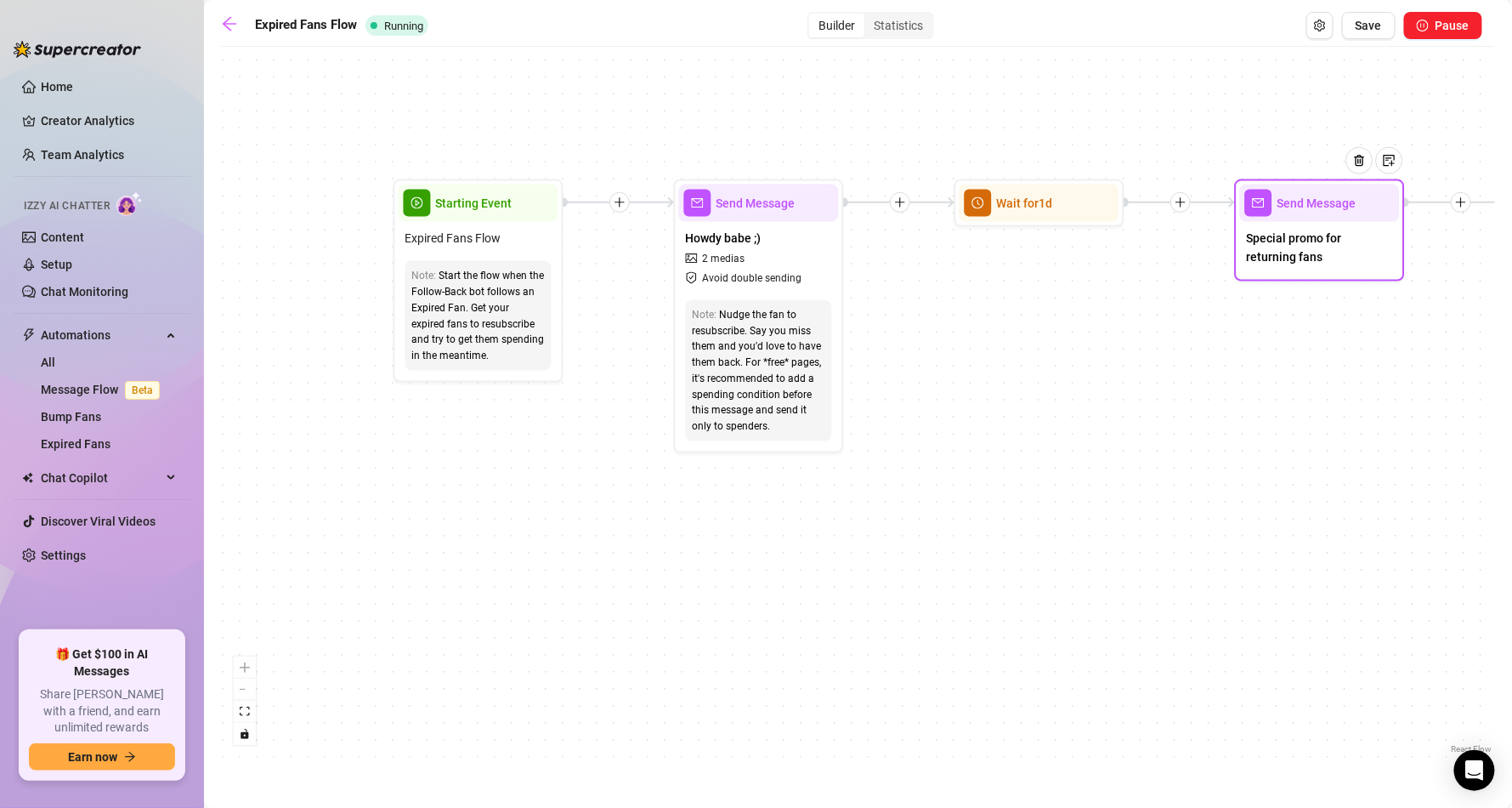
click at [1293, 233] on span "Special promo for returning fans" at bounding box center [1319, 247] width 146 height 38
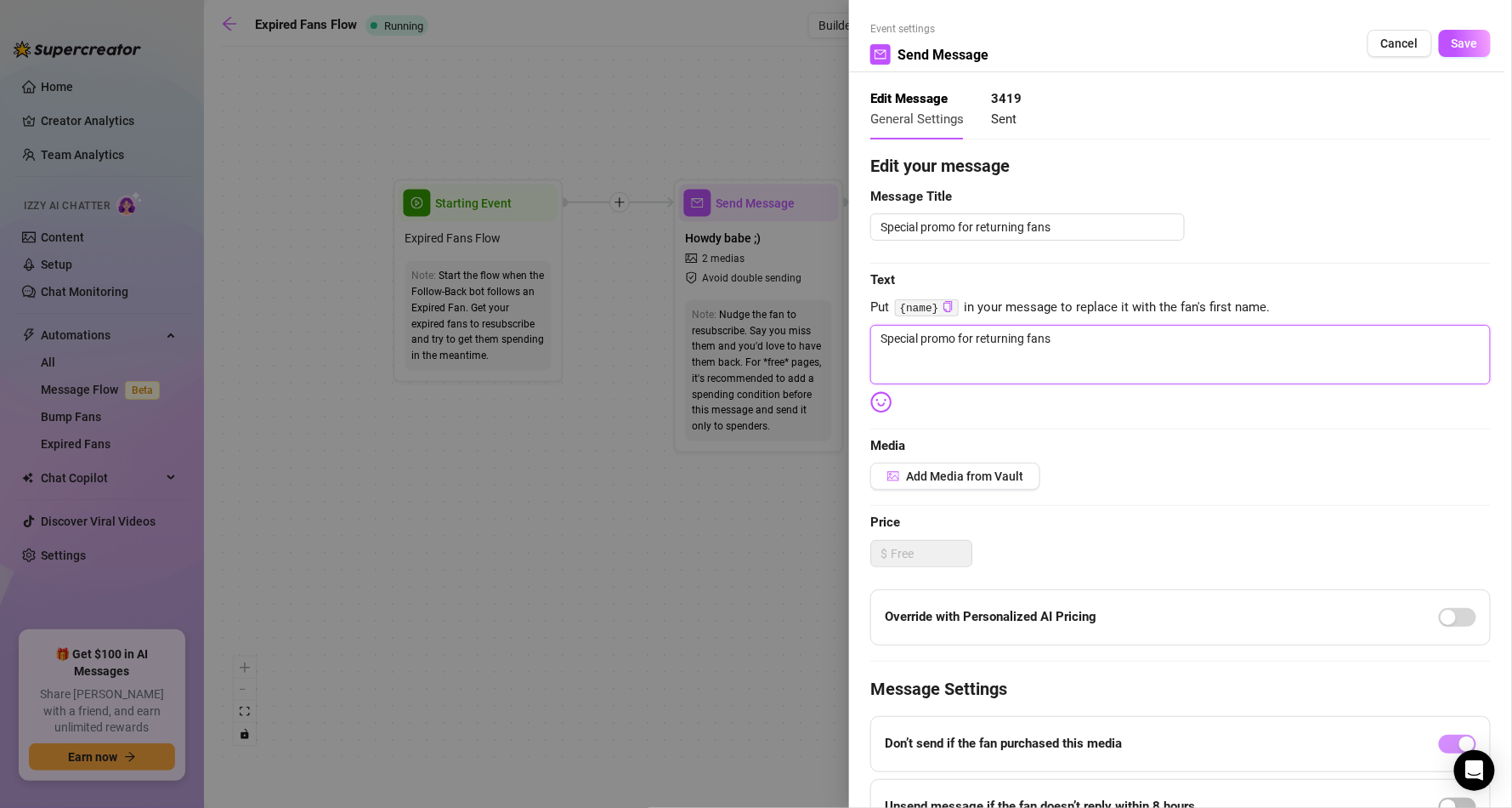
click at [1067, 336] on textarea "Special promo for returning fans" at bounding box center [1181, 355] width 620 height 60
drag, startPoint x: 1067, startPoint y: 336, endPoint x: 1041, endPoint y: 329, distance: 26.9
click at [1041, 329] on textarea "Special promo for returning fans" at bounding box center [1181, 355] width 620 height 60
click at [1071, 227] on textarea "Special promo for returning fans" at bounding box center [1027, 227] width 314 height 27
click at [1166, 352] on textarea "Special promo for returning back to me!" at bounding box center [1181, 355] width 620 height 60
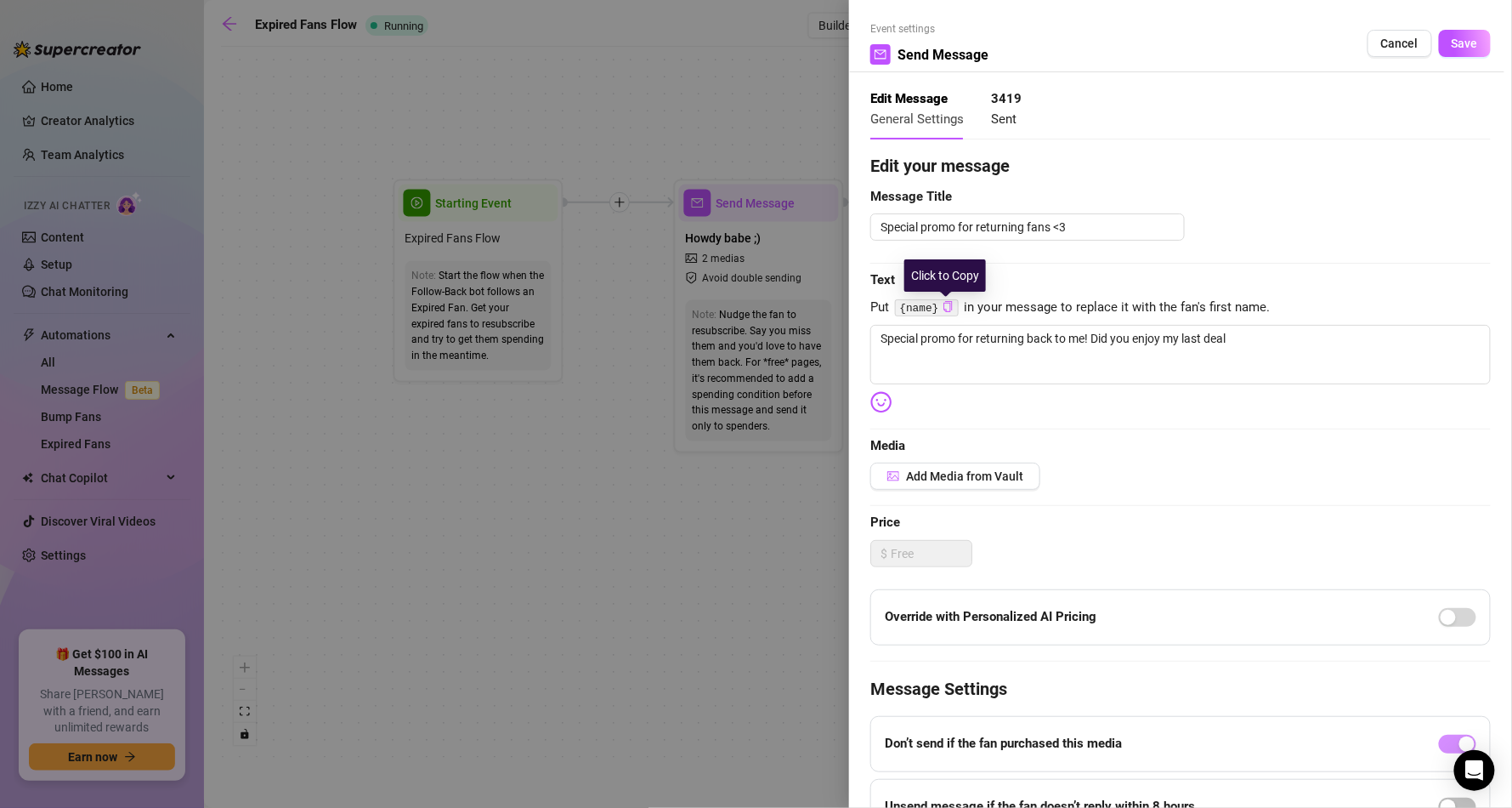
click at [950, 303] on icon "copy" at bounding box center [947, 305] width 11 height 11
click at [1247, 342] on textarea "Special promo for returning back to me! Did you enjoy my last deal" at bounding box center [1181, 355] width 620 height 60
paste textarea "{name}"
click at [885, 398] on img at bounding box center [881, 402] width 22 height 22
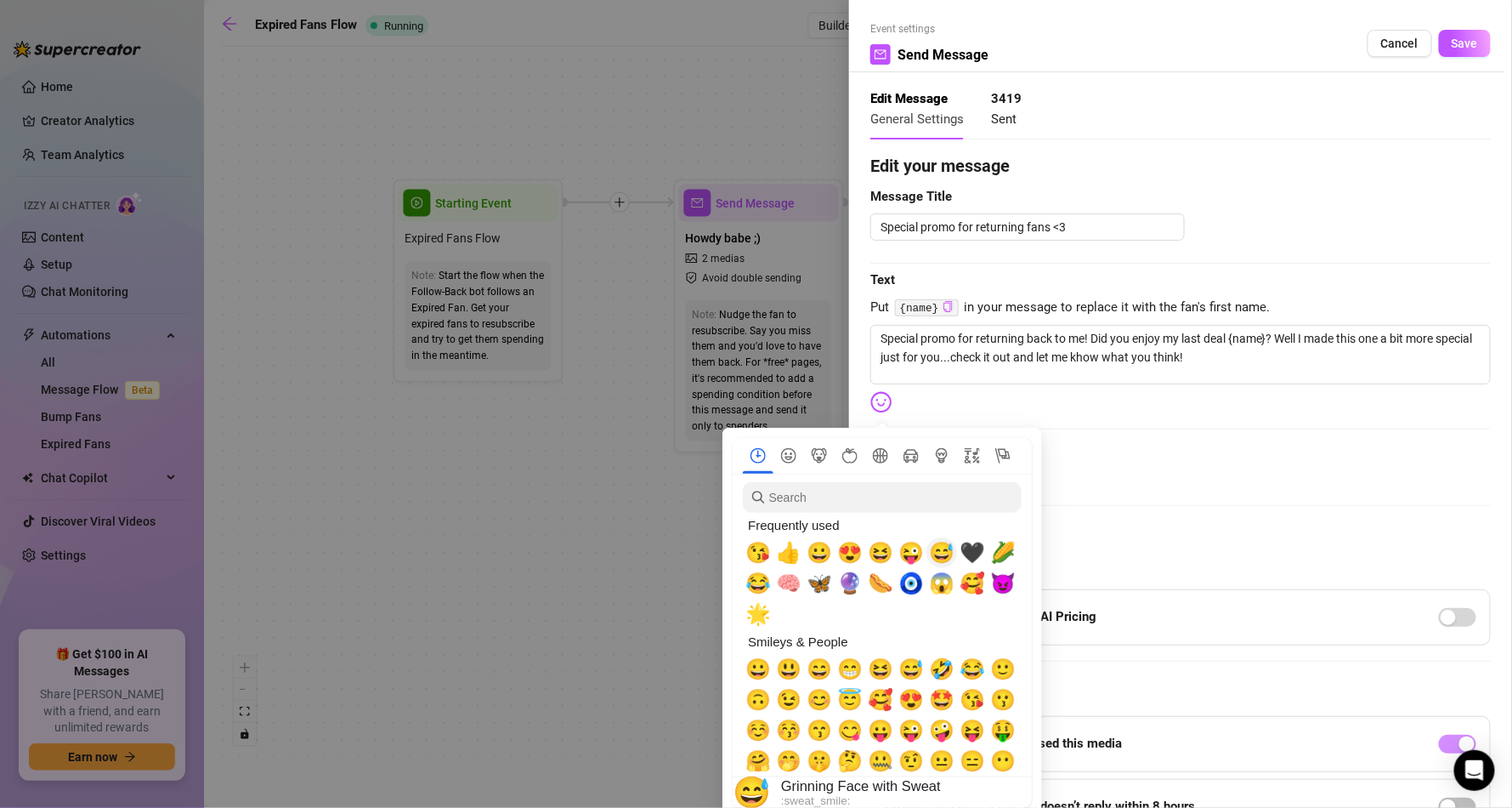
click at [942, 547] on span "😅" at bounding box center [941, 552] width 25 height 24
click at [963, 552] on span "🖤" at bounding box center [972, 552] width 25 height 24
click at [1291, 456] on div "Edit your message Message Title Special promo for returning fans <3 Text Put {n…" at bounding box center [1181, 525] width 620 height 745
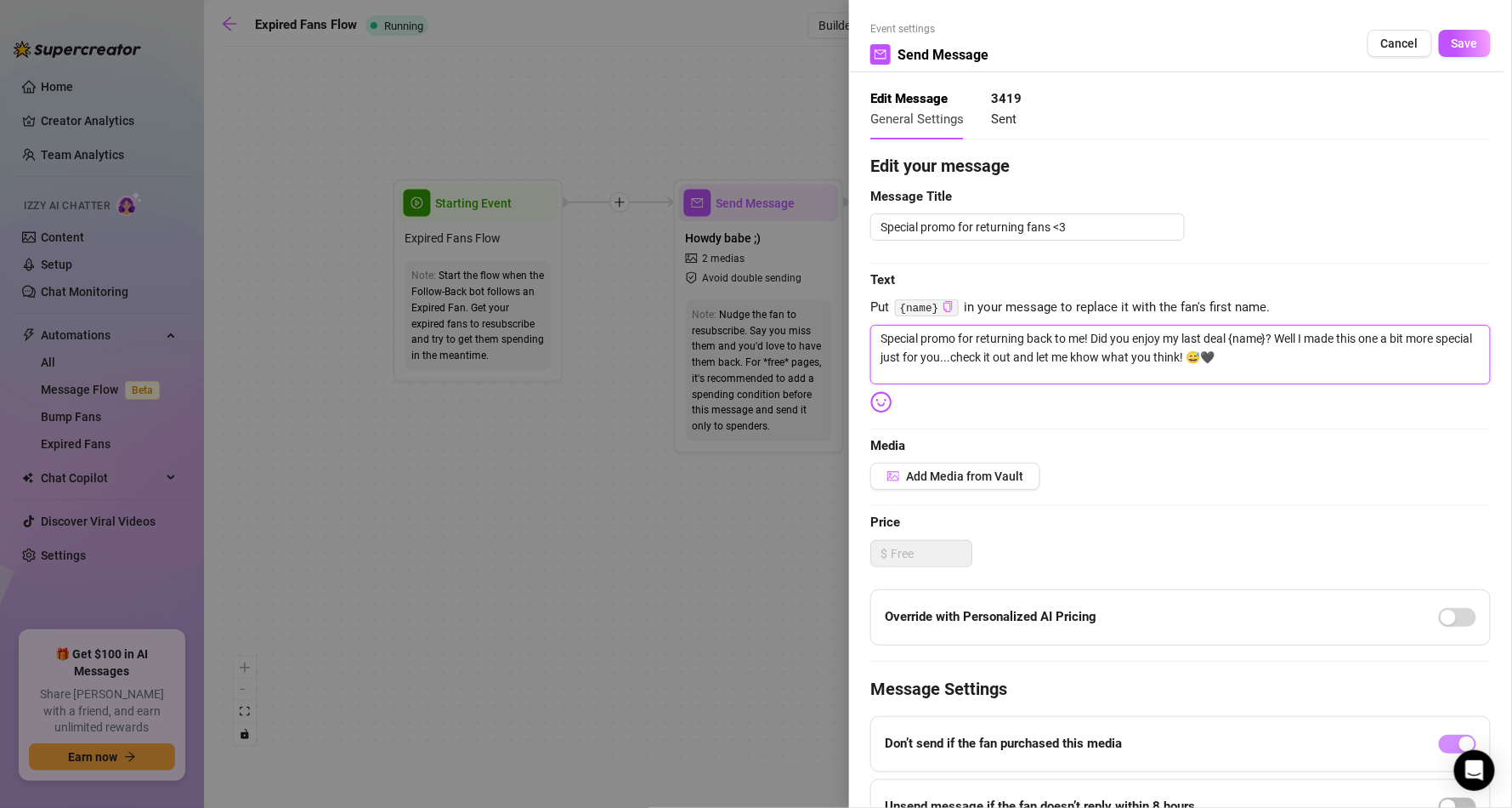
click at [1130, 358] on textarea "Special promo for returning back to me! Did you enjoy my last deal {name}? Well…" at bounding box center [1181, 355] width 620 height 60
drag, startPoint x: 1130, startPoint y: 358, endPoint x: 1122, endPoint y: 363, distance: 9.4
click at [1002, 470] on span "Add Media from Vault" at bounding box center [964, 476] width 117 height 14
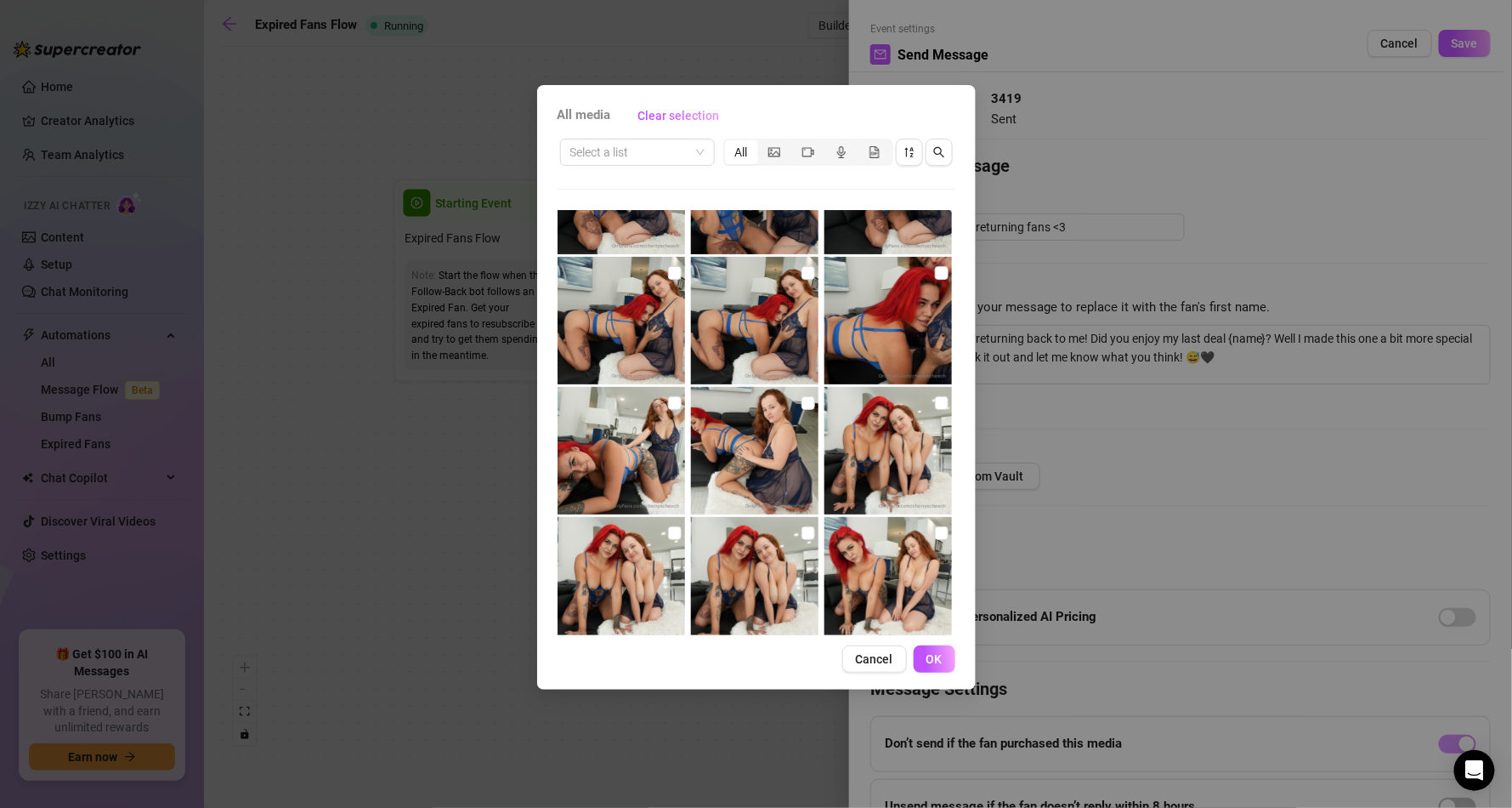
scroll to position [1681, 0]
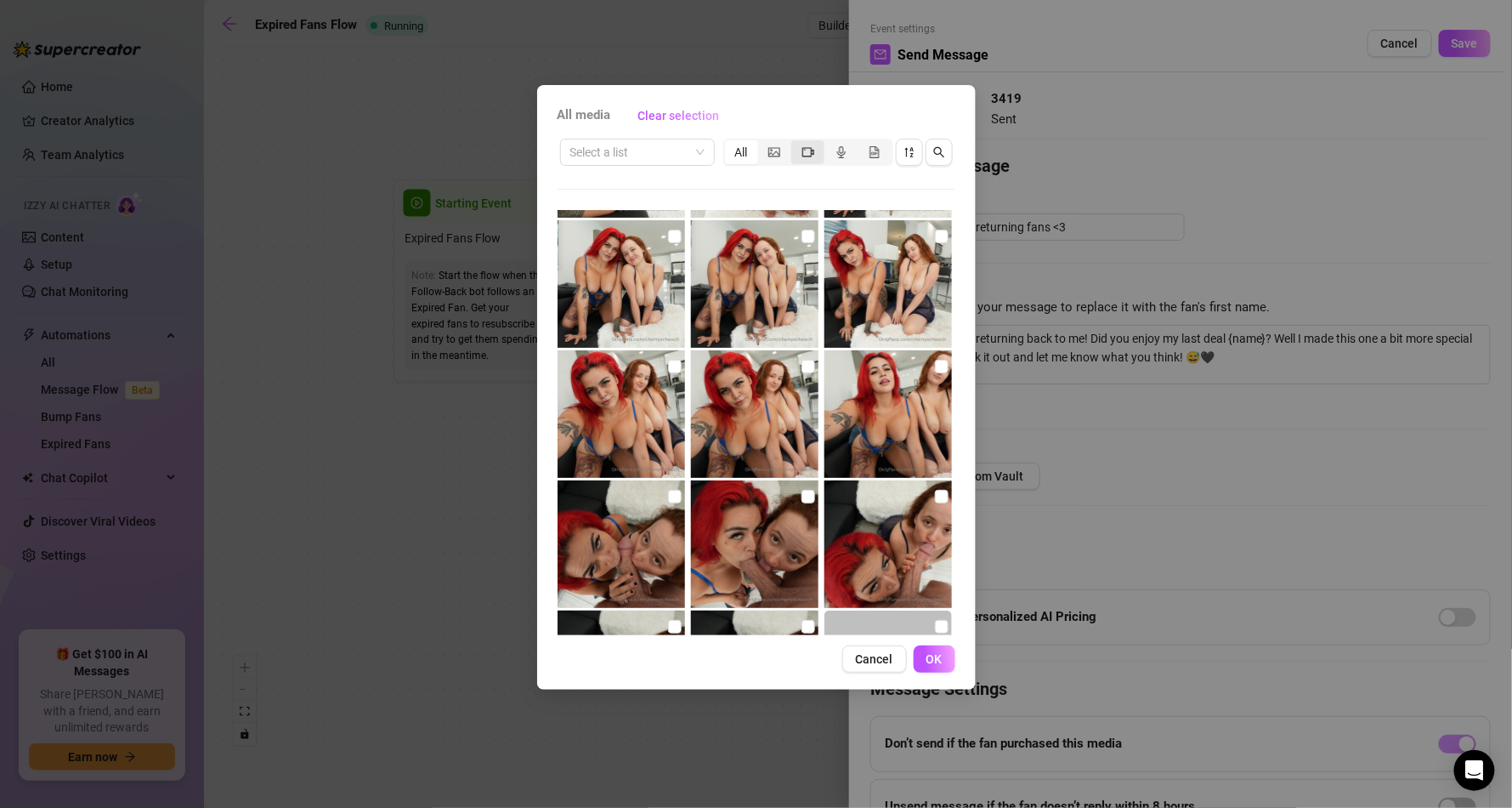
click at [816, 143] on div "segmented control" at bounding box center [808, 152] width 33 height 24
click at [795, 143] on input "segmented control" at bounding box center [795, 143] width 0 height 0
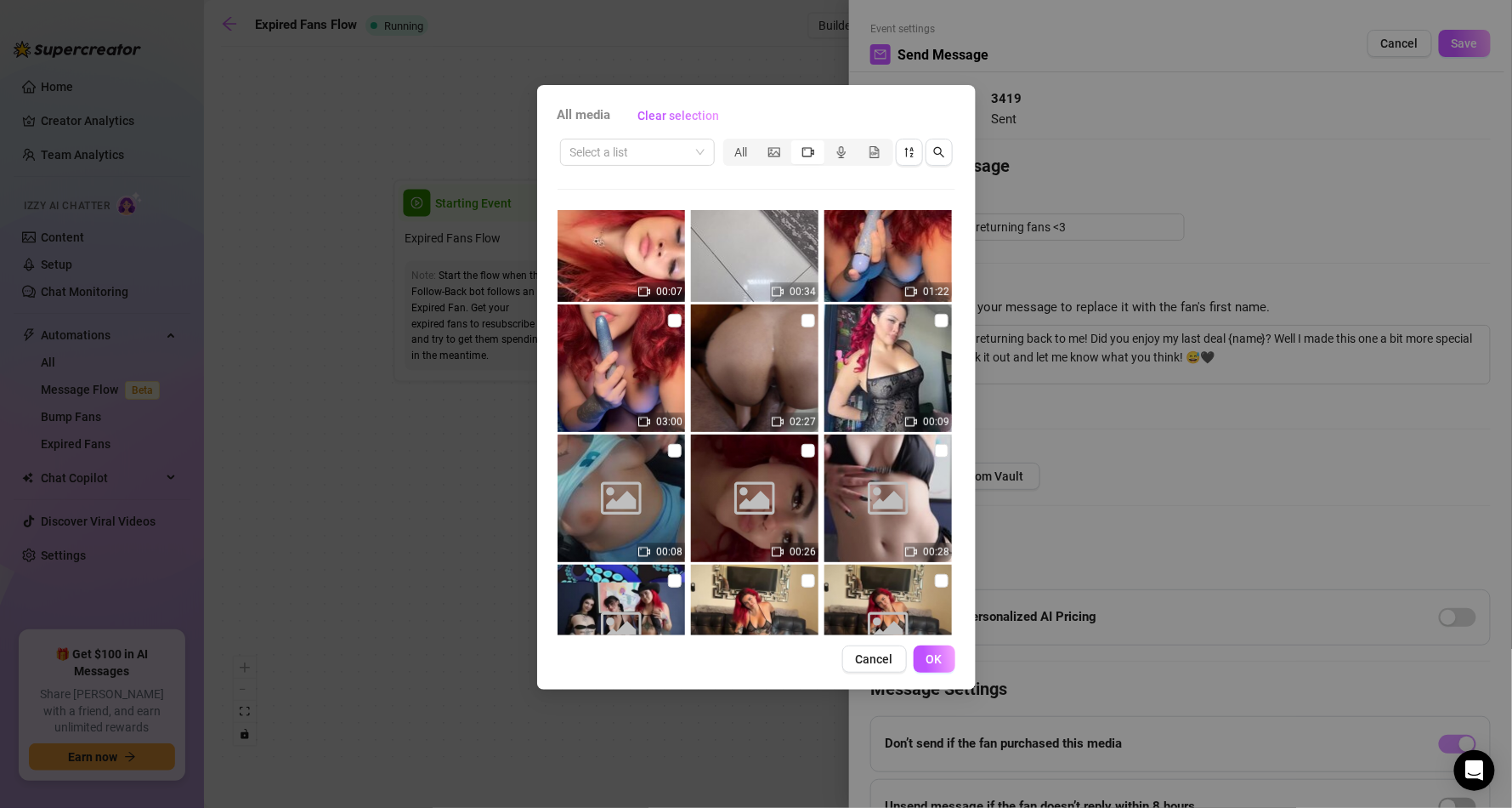
scroll to position [2926, 0]
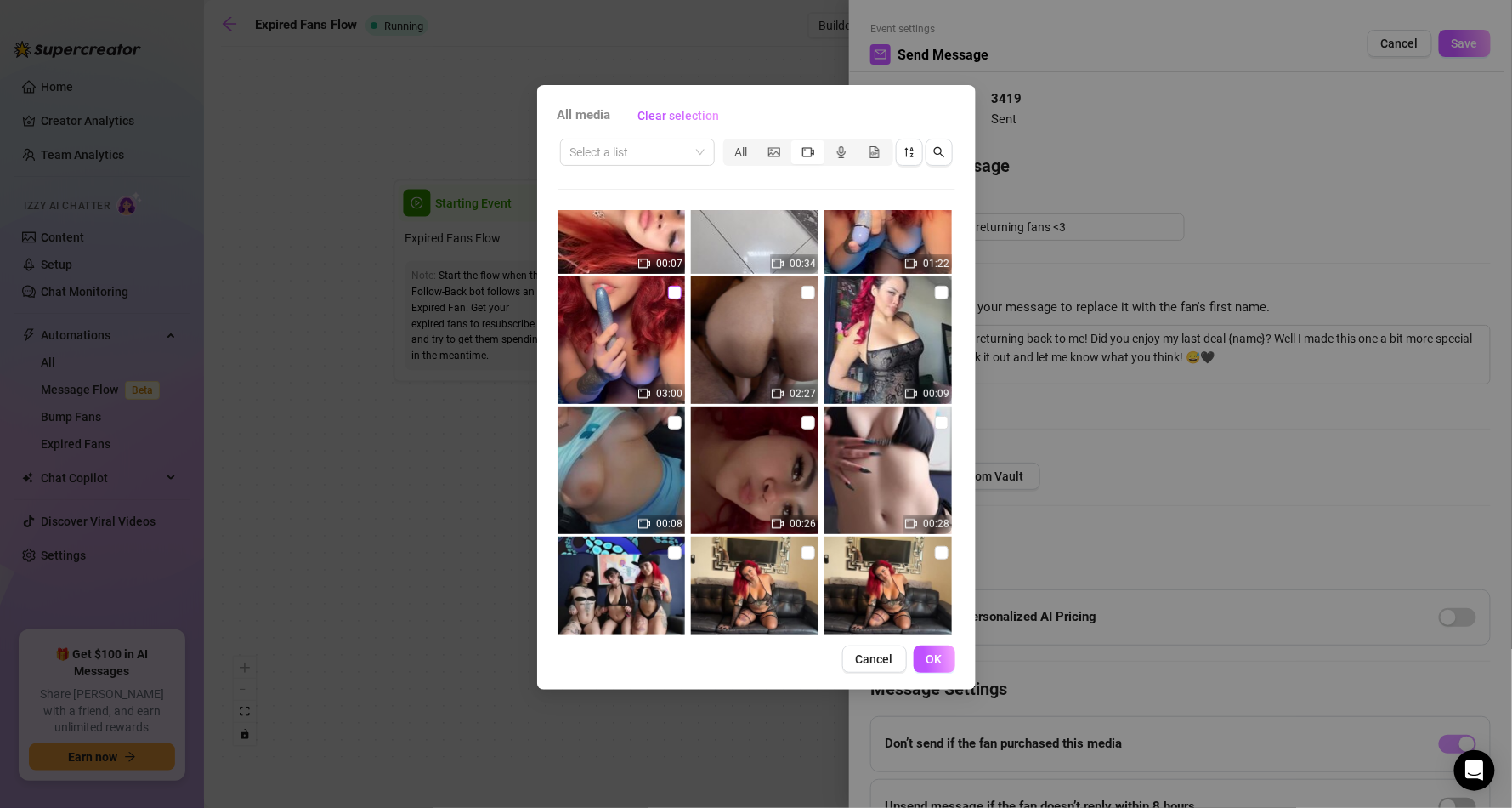
click at [674, 288] on input "checkbox" at bounding box center [674, 293] width 14 height 14
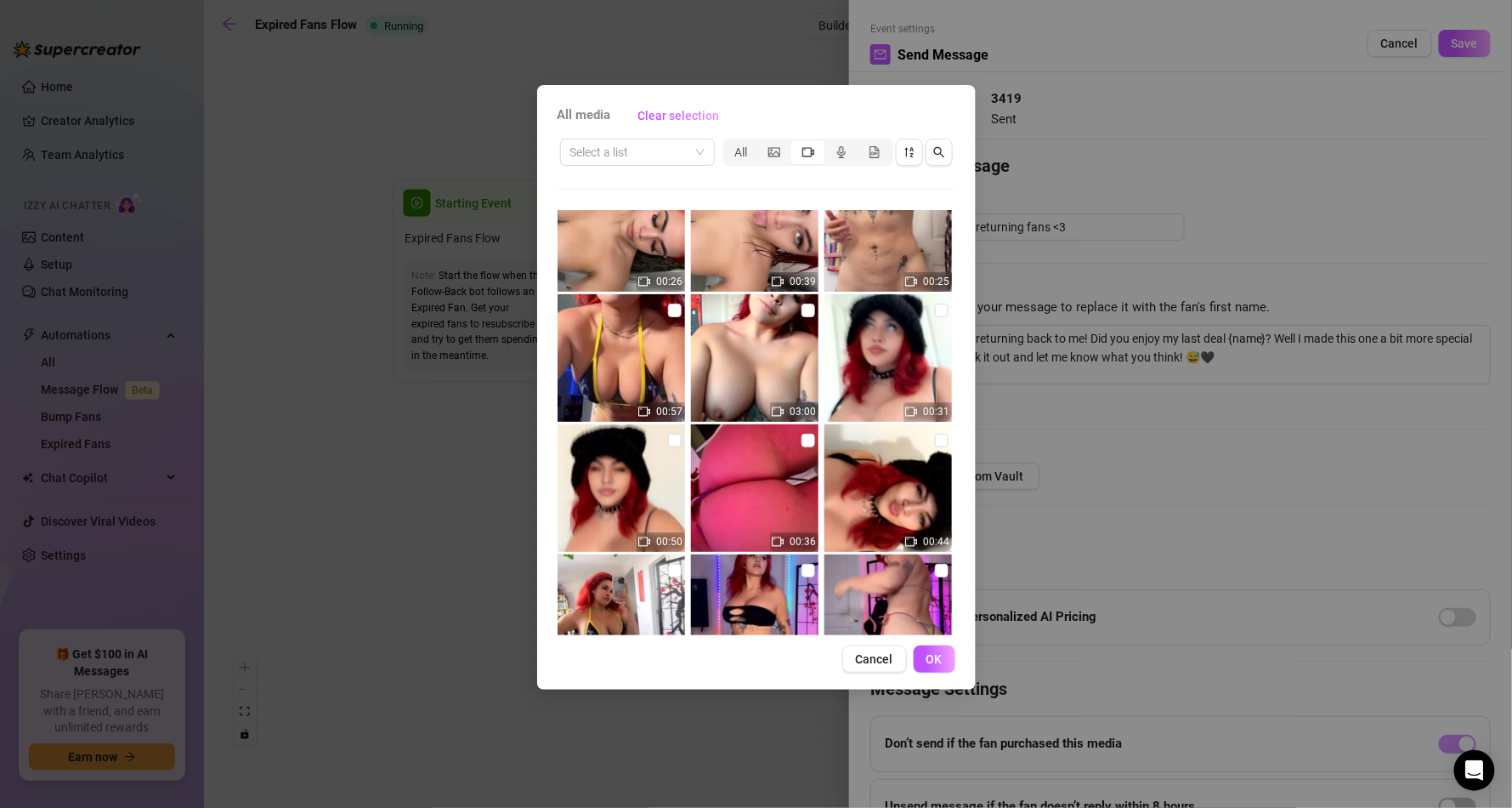
scroll to position [7598, 0]
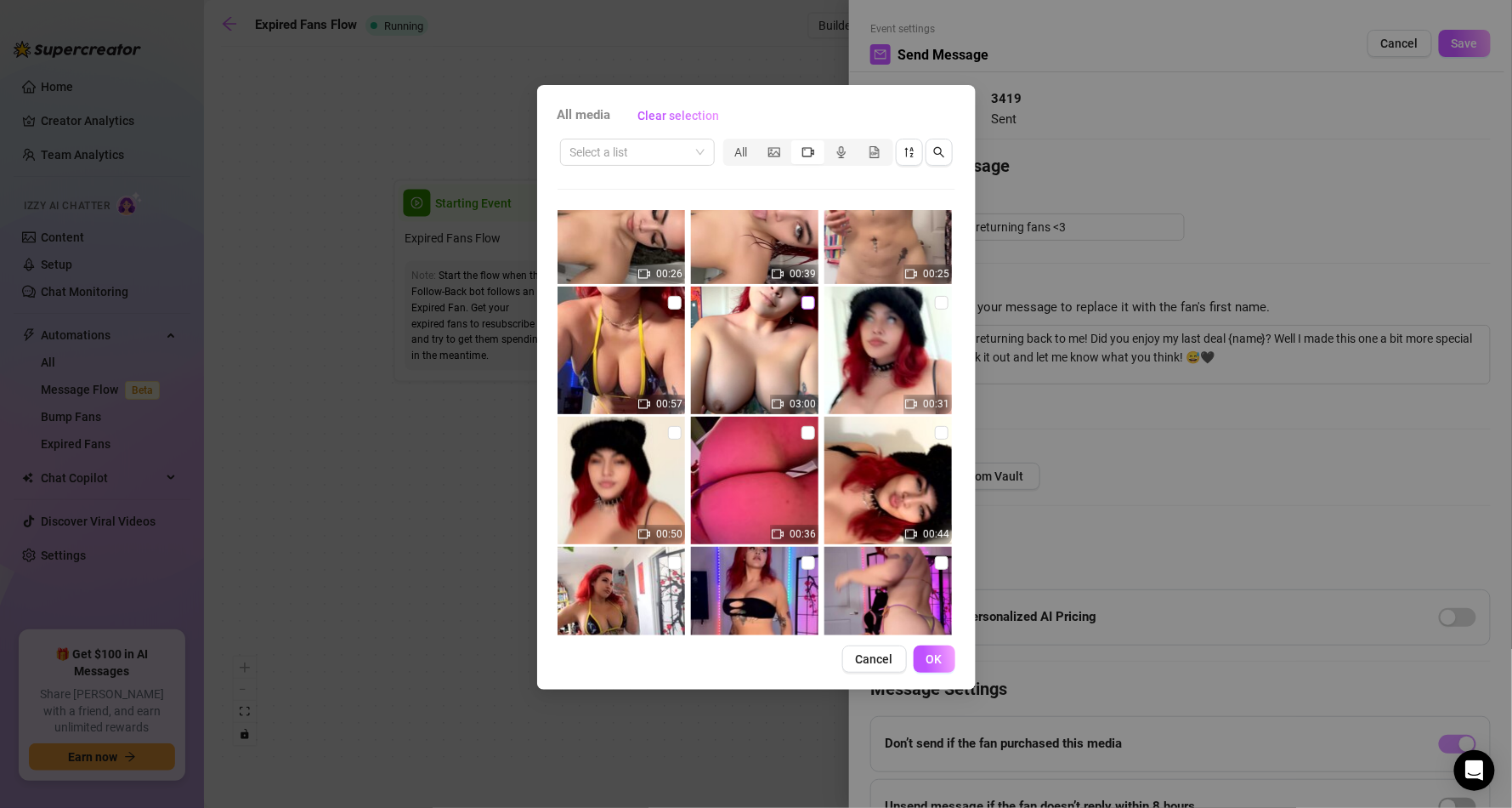
click at [804, 293] on label at bounding box center [808, 302] width 14 height 18
click at [804, 296] on input "checkbox" at bounding box center [808, 303] width 14 height 14
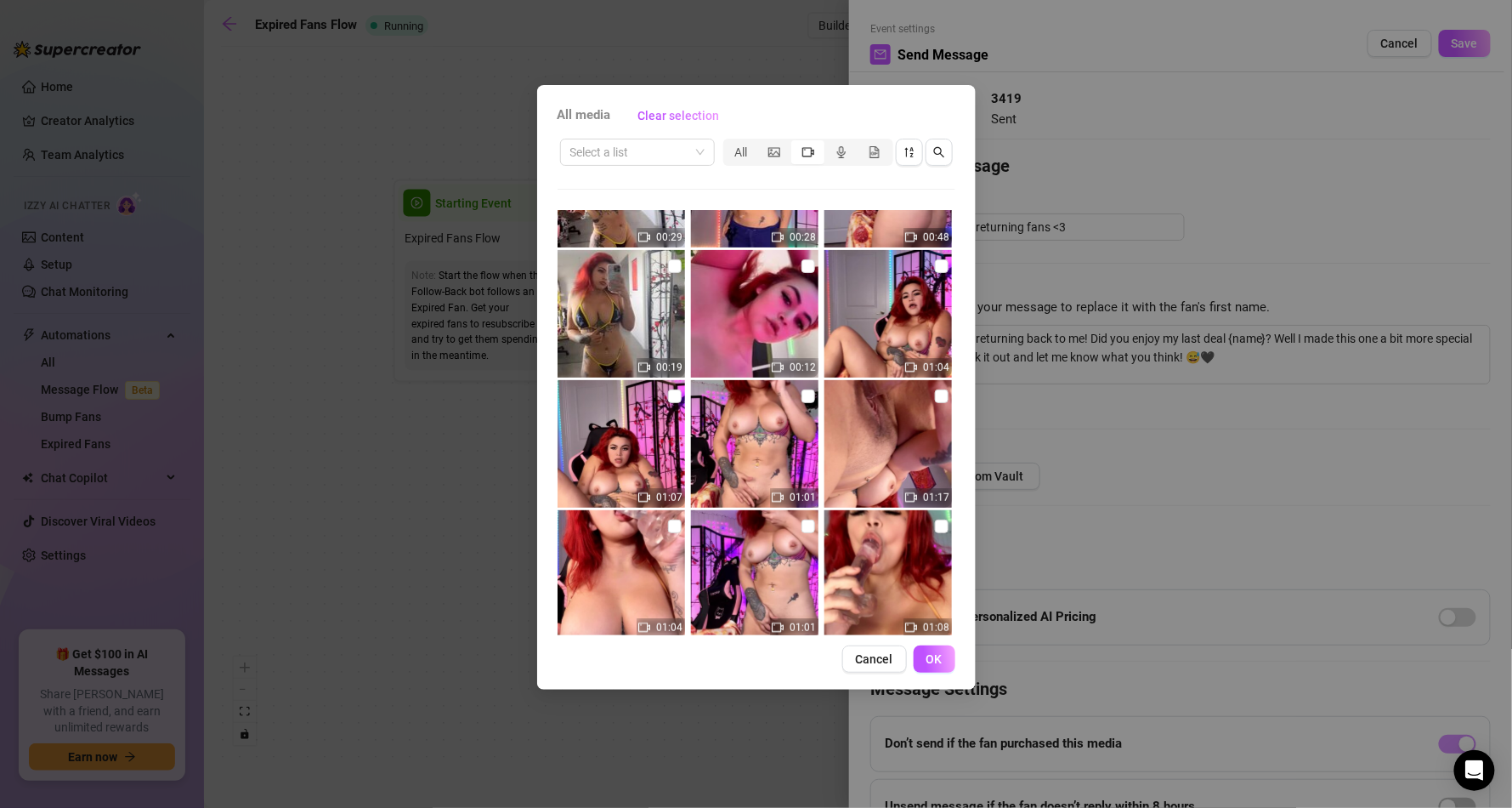
scroll to position [8026, 0]
click at [668, 391] on input "checkbox" at bounding box center [674, 394] width 14 height 14
click at [923, 380] on img at bounding box center [888, 442] width 128 height 128
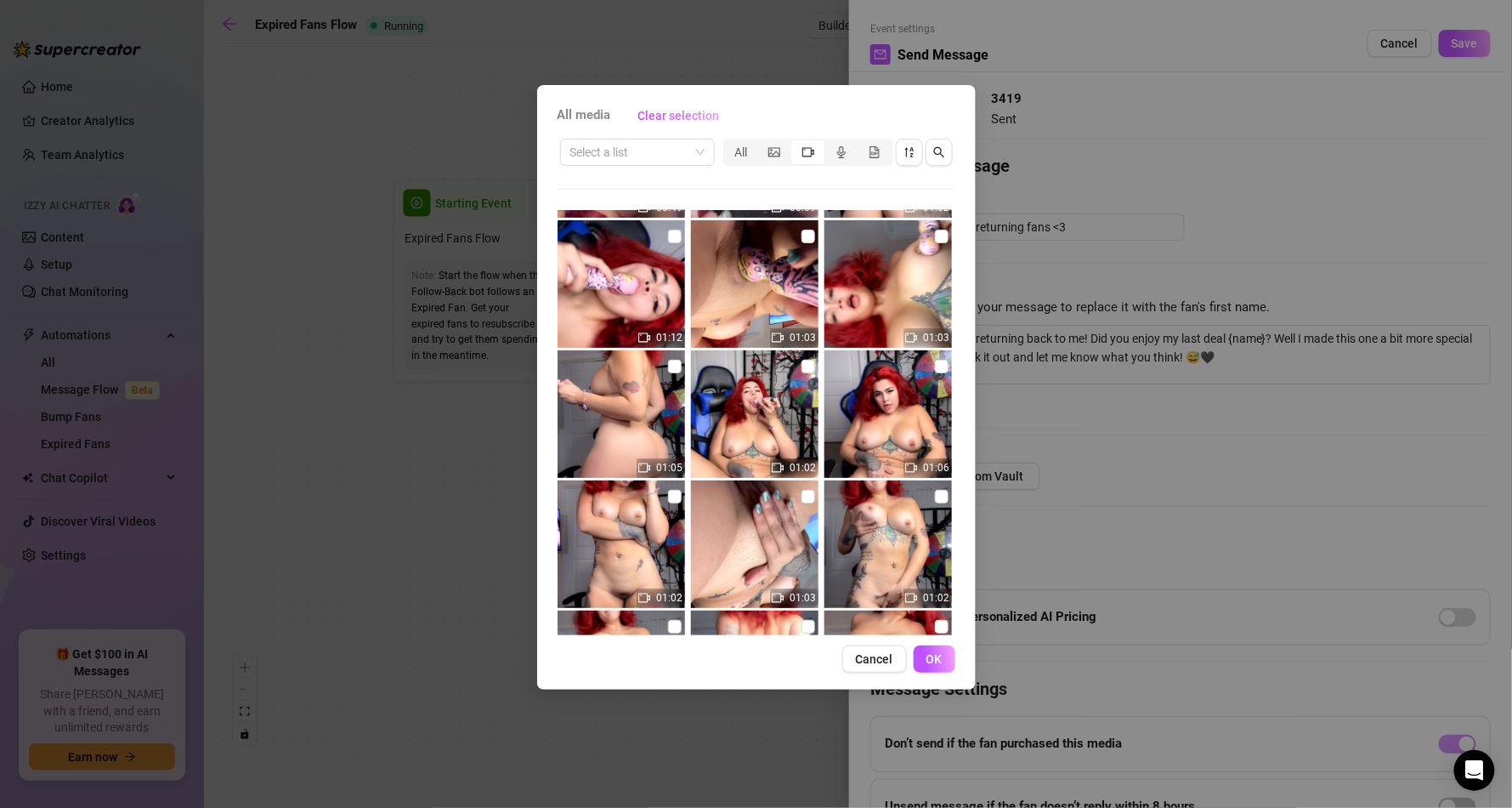
scroll to position [11046, 0]
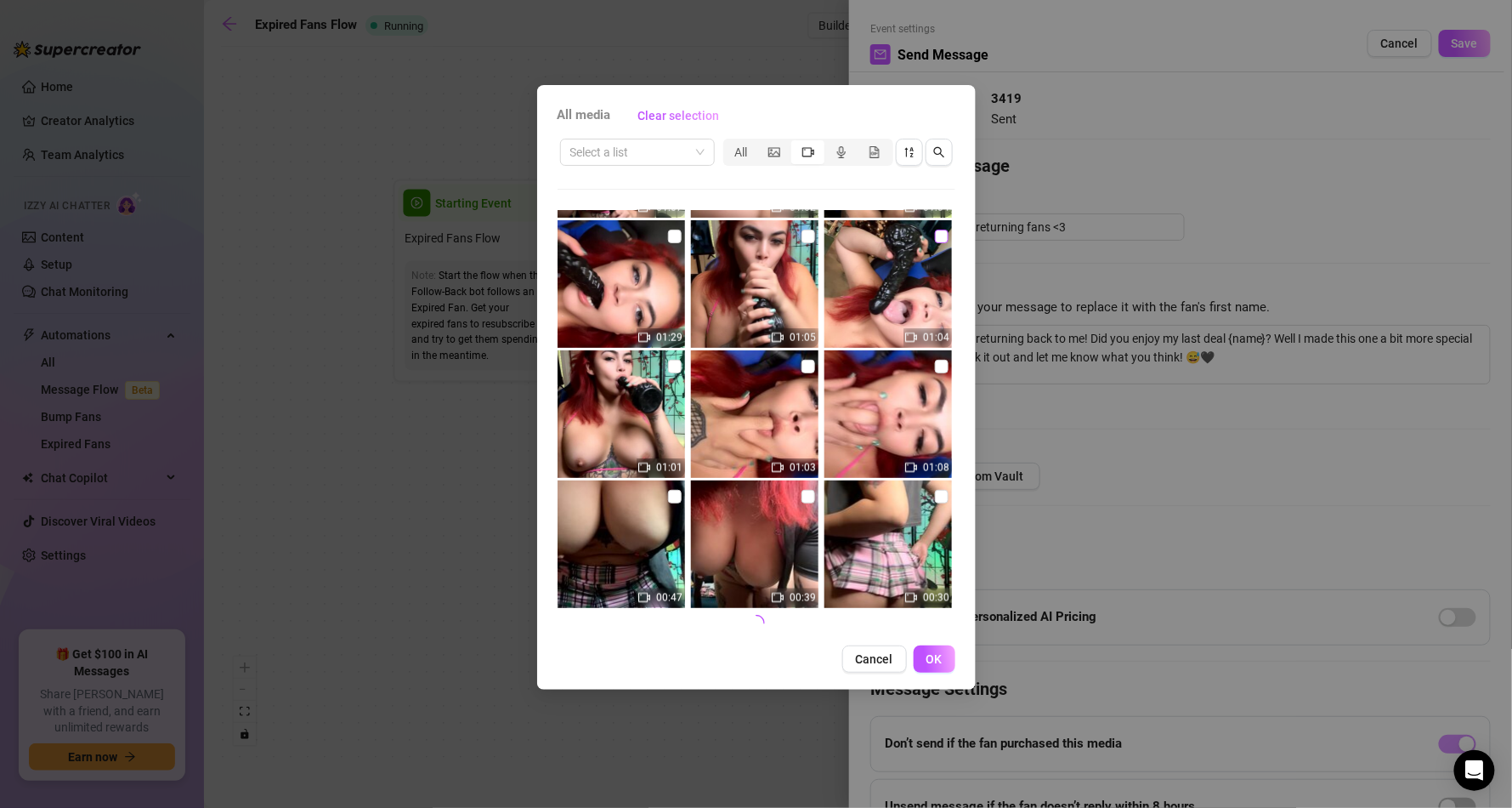
click at [935, 229] on input "checkbox" at bounding box center [942, 236] width 14 height 14
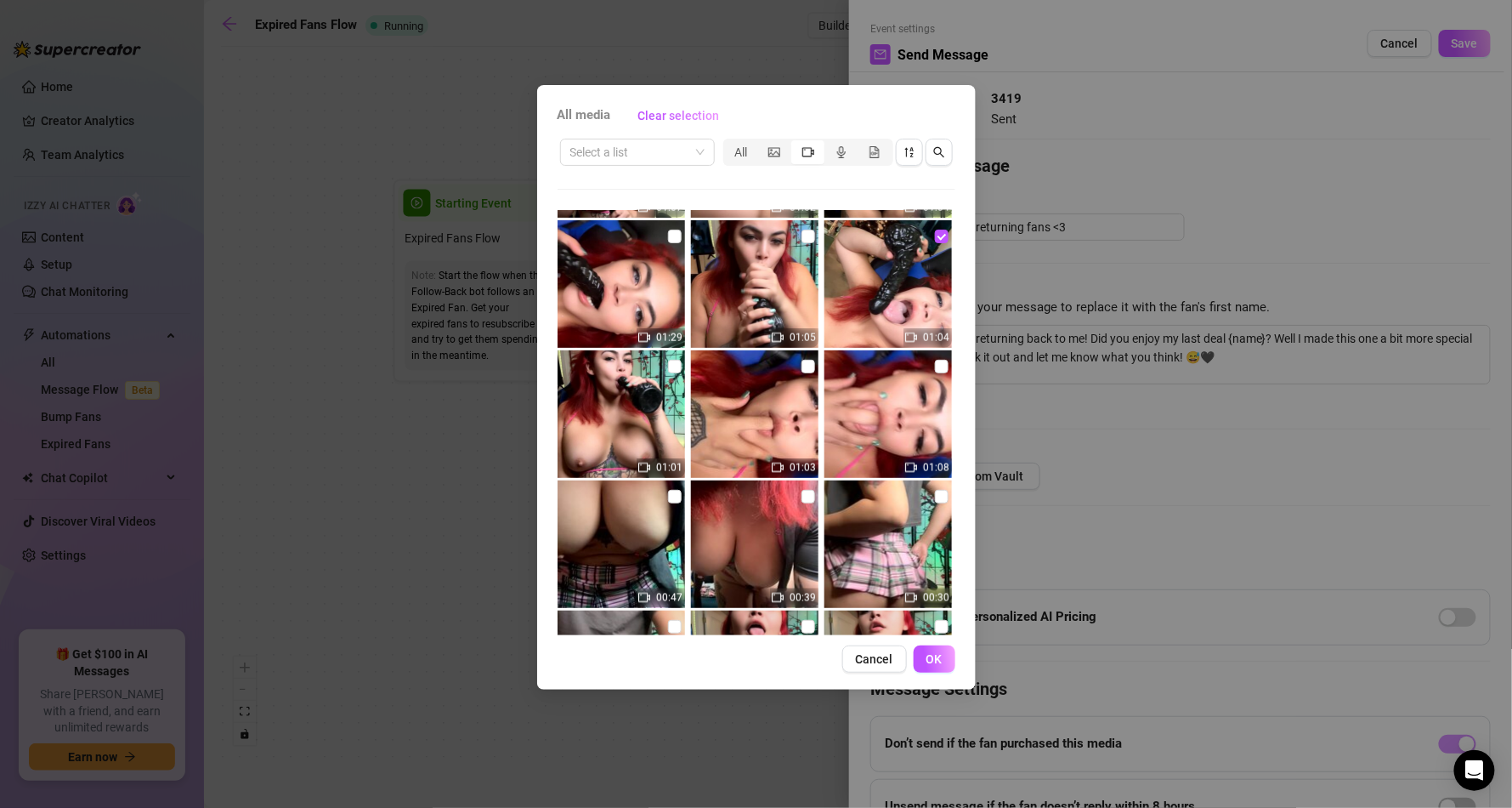
click at [660, 245] on img at bounding box center [621, 284] width 128 height 128
click at [947, 646] on button "OK" at bounding box center [934, 659] width 42 height 27
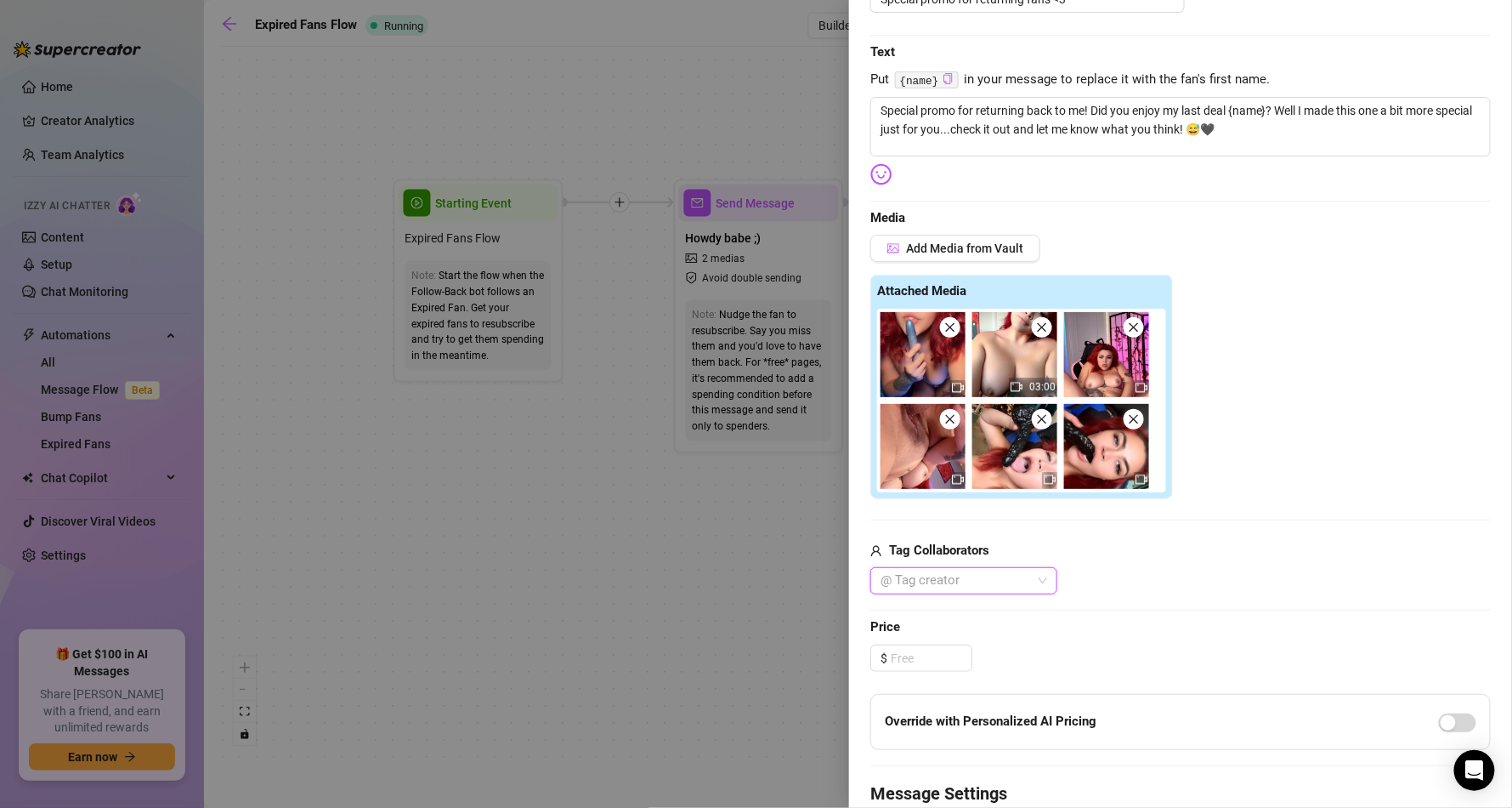
scroll to position [306, 0]
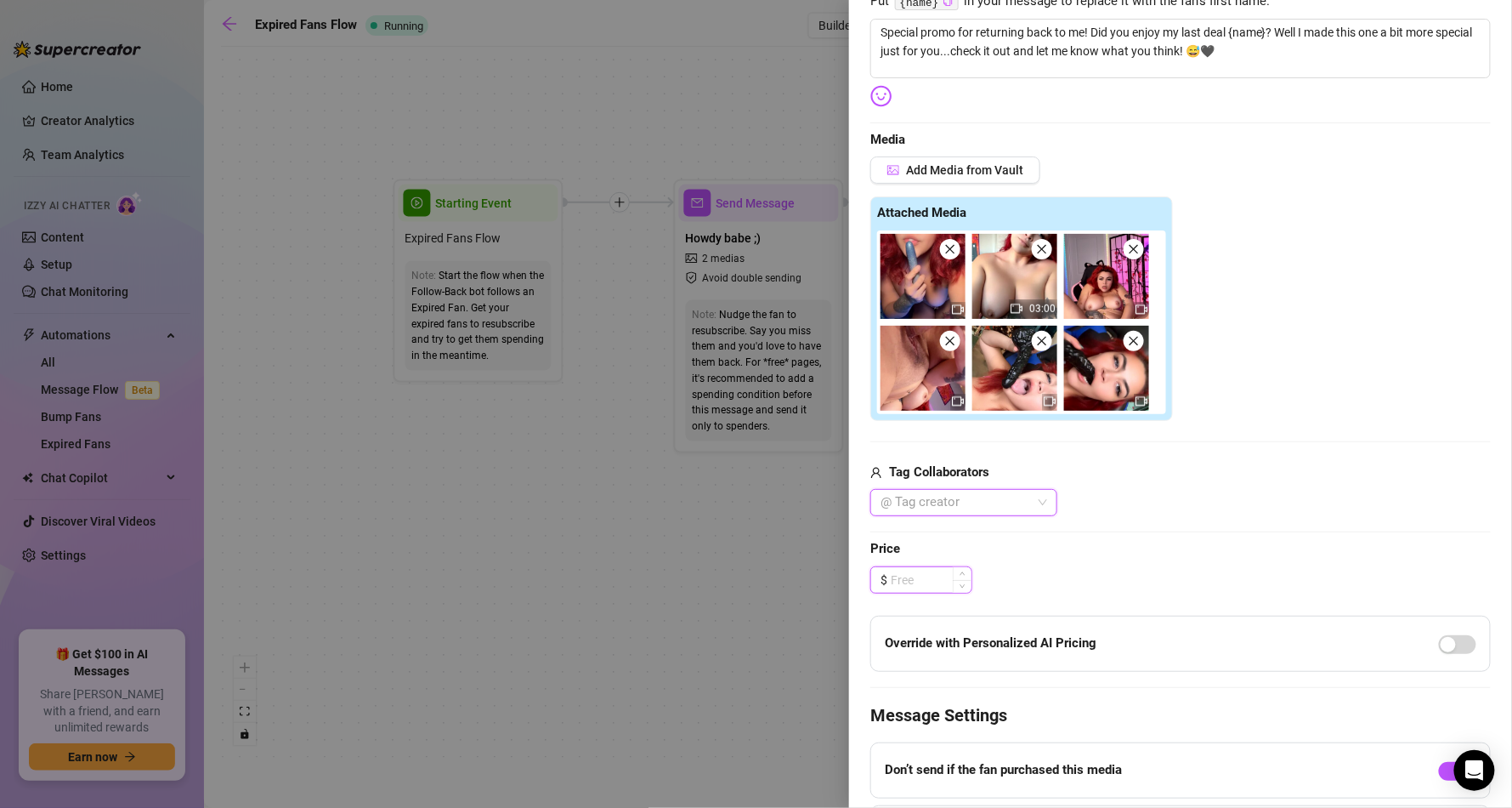
click at [908, 584] on input at bounding box center [931, 580] width 81 height 25
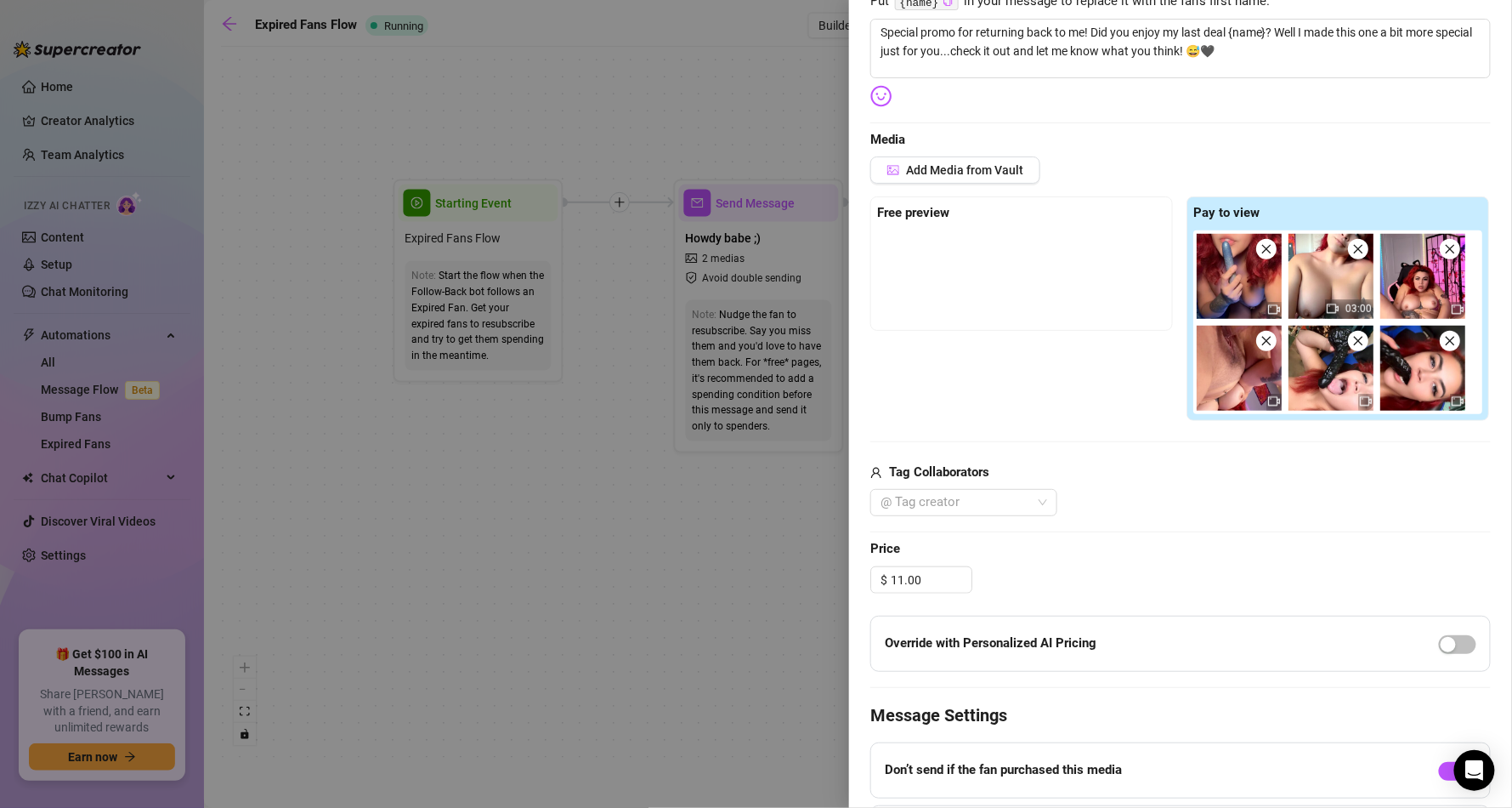
drag, startPoint x: 1127, startPoint y: 563, endPoint x: 1118, endPoint y: 537, distance: 27.5
click at [1125, 563] on div "Edit your message Message Title Special promo for returning fans <3 Text Put {n…" at bounding box center [1181, 386] width 620 height 1077
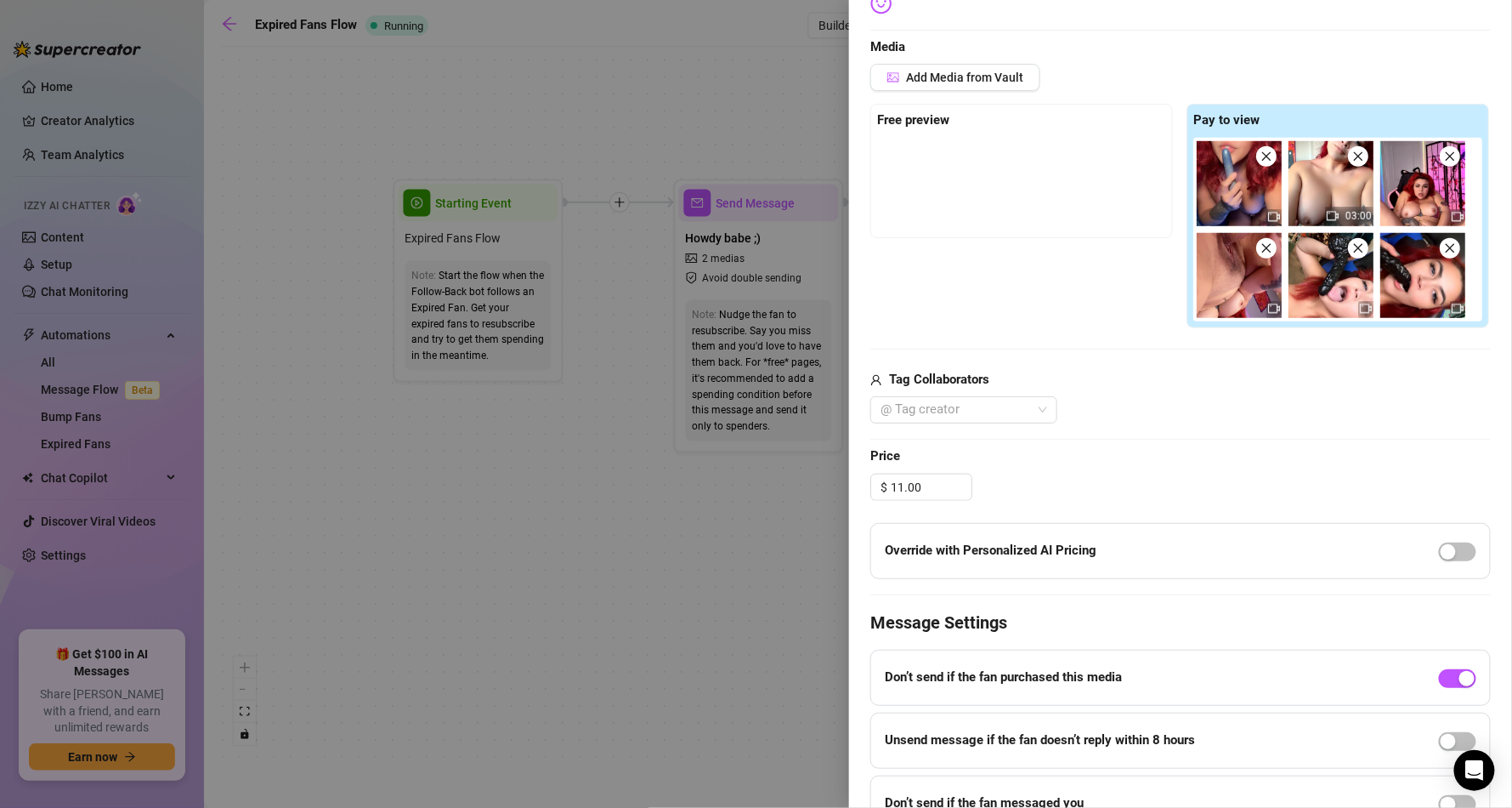
scroll to position [386, 0]
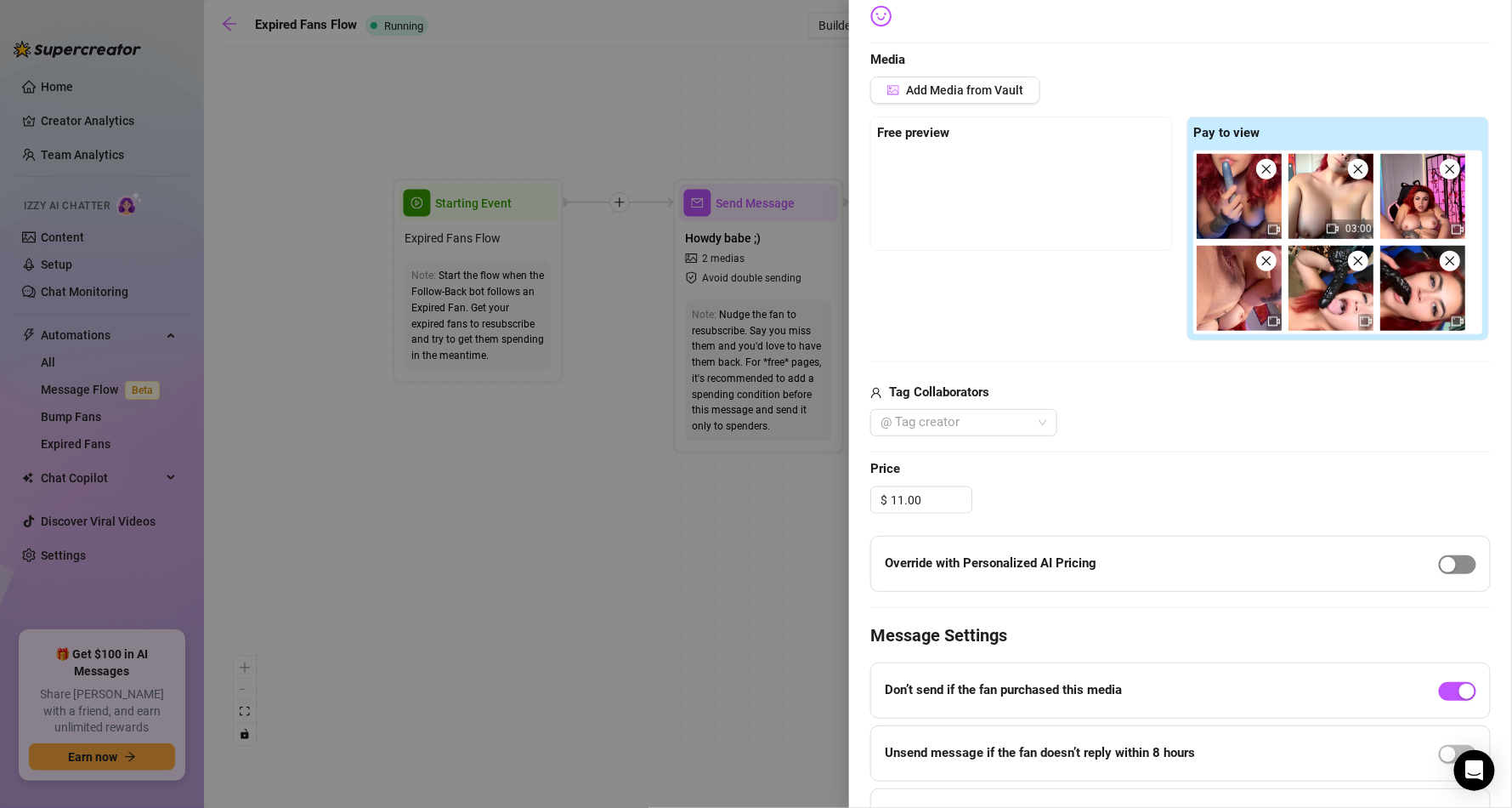
click at [1441, 560] on div "button" at bounding box center [1448, 564] width 15 height 15
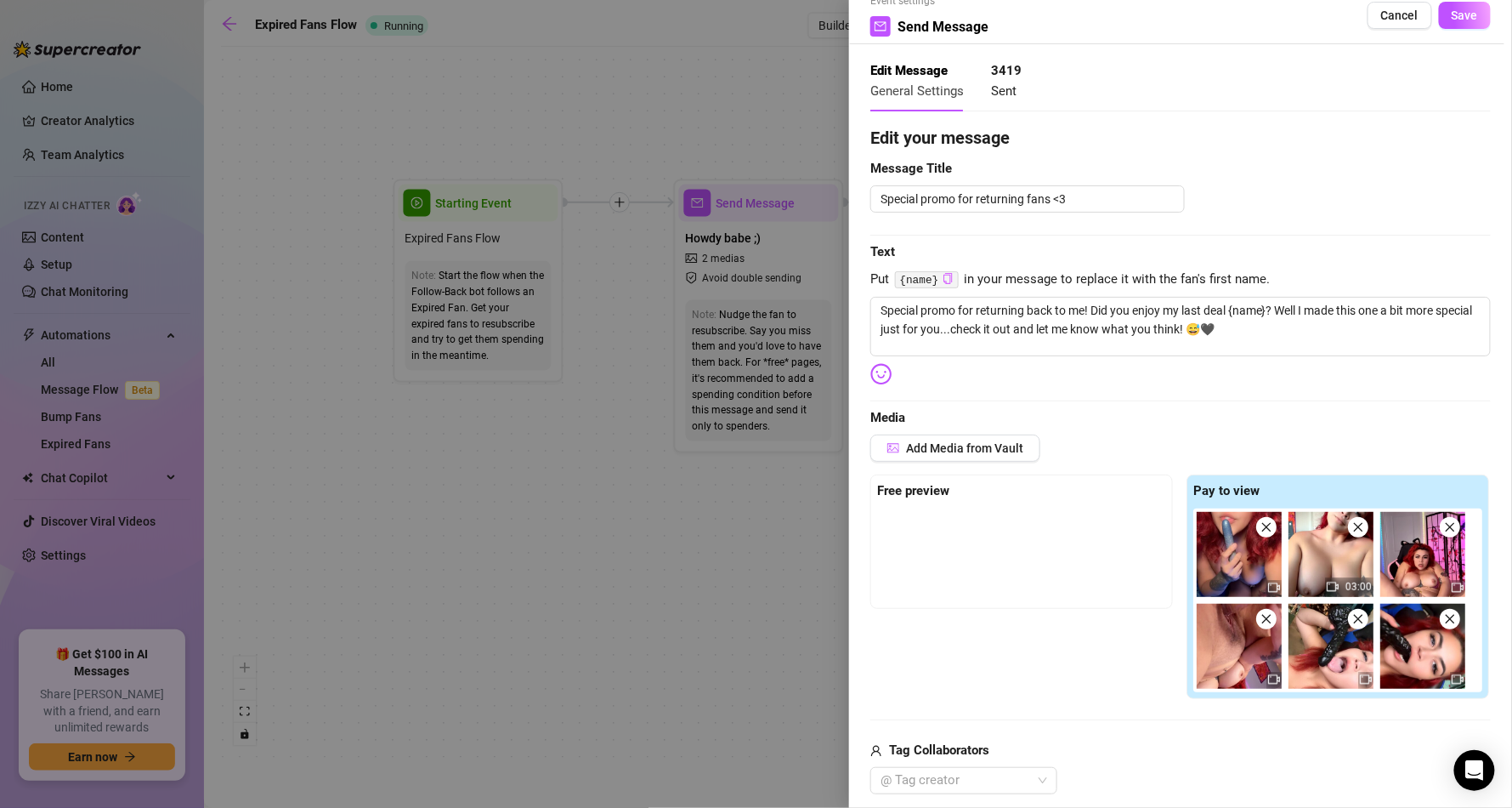
scroll to position [0, 0]
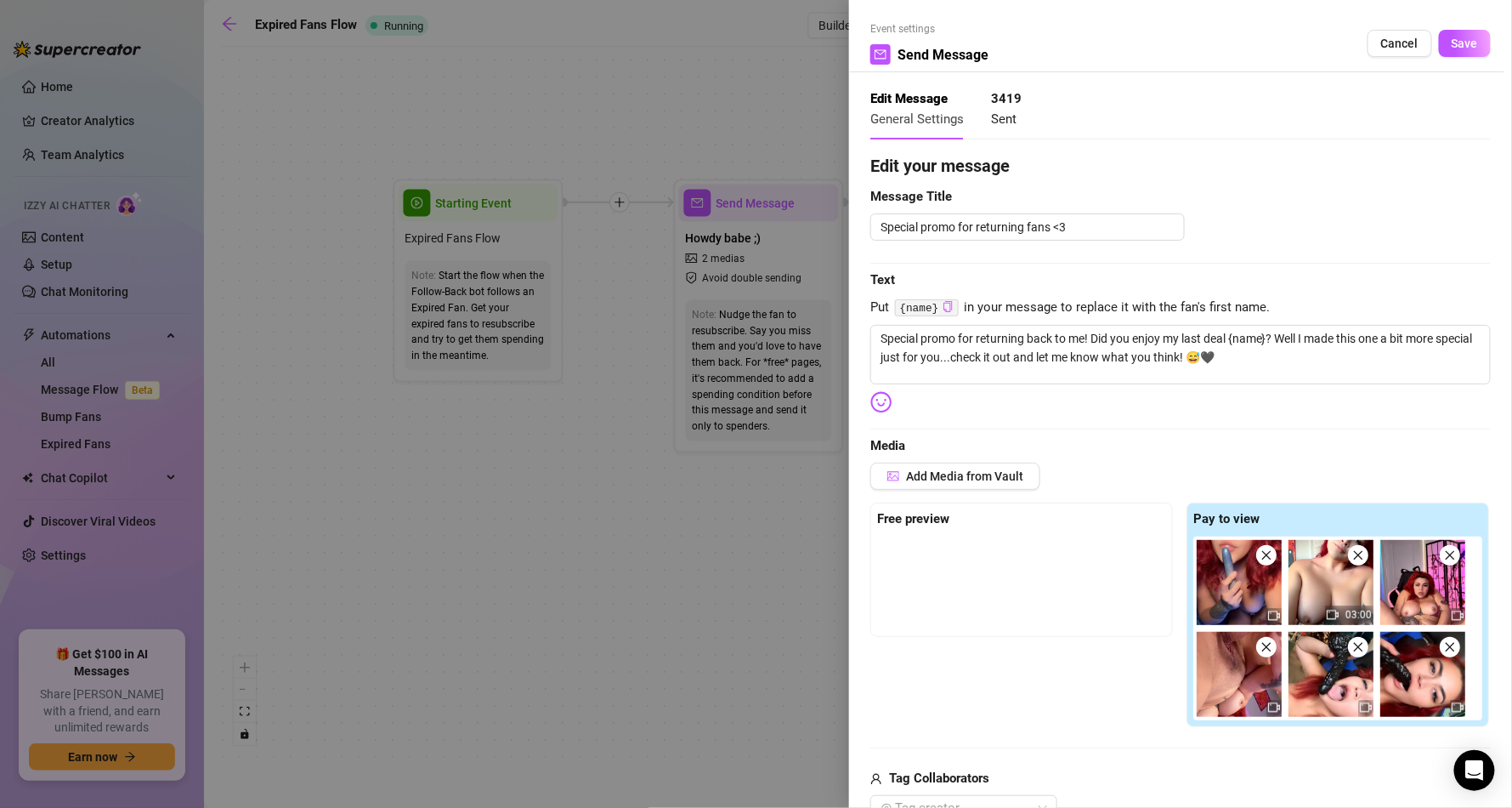
click at [1453, 38] on span "Save" at bounding box center [1464, 43] width 26 height 14
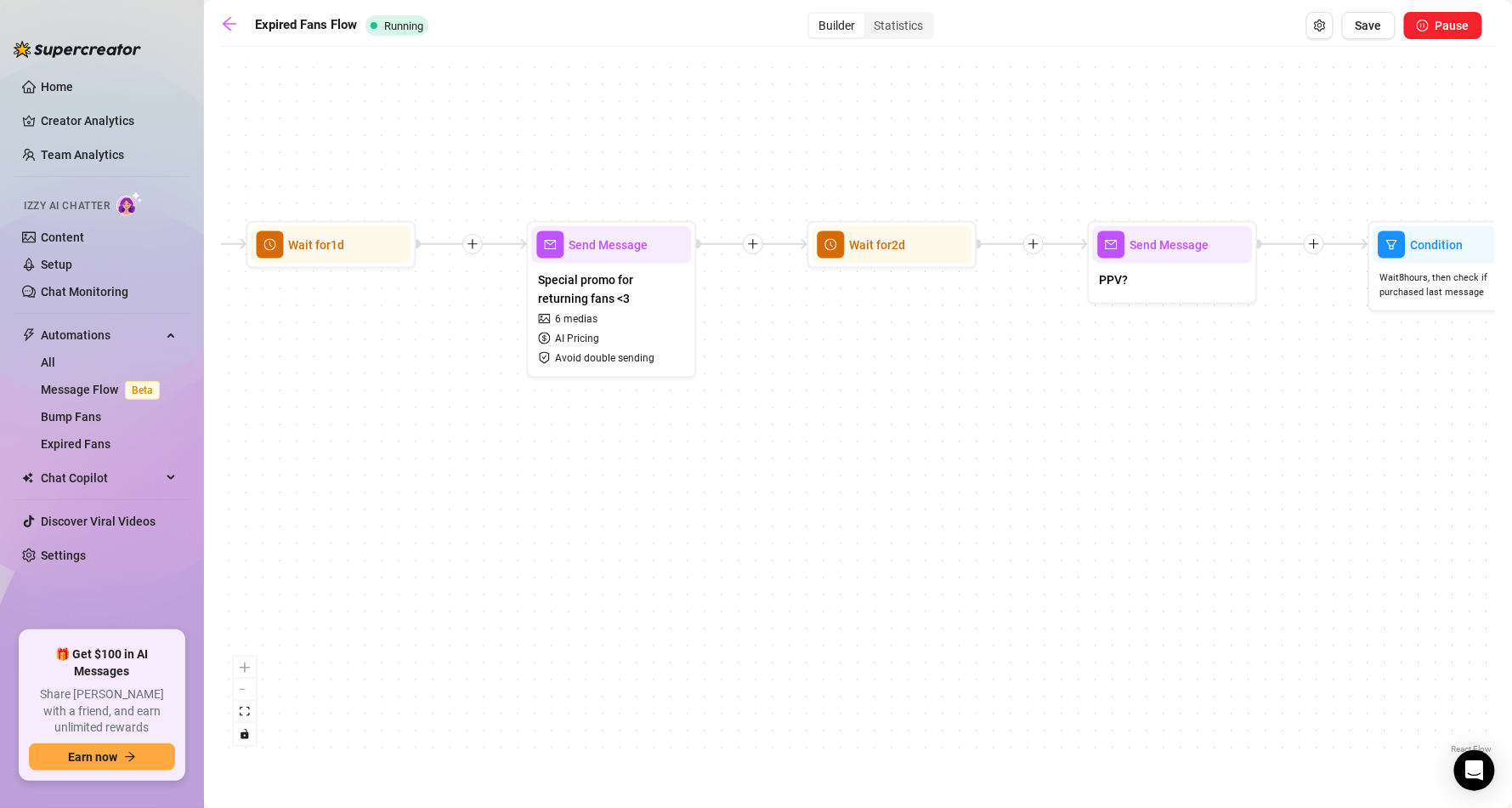
drag, startPoint x: 1312, startPoint y: 413, endPoint x: 604, endPoint y: 455, distance: 709.2
click at [604, 455] on div "If True If False Send Message Send Message Wait for 2d Merge Send Message Follo…" at bounding box center [858, 406] width 1274 height 703
click at [1176, 293] on div "PPV?" at bounding box center [1172, 281] width 159 height 36
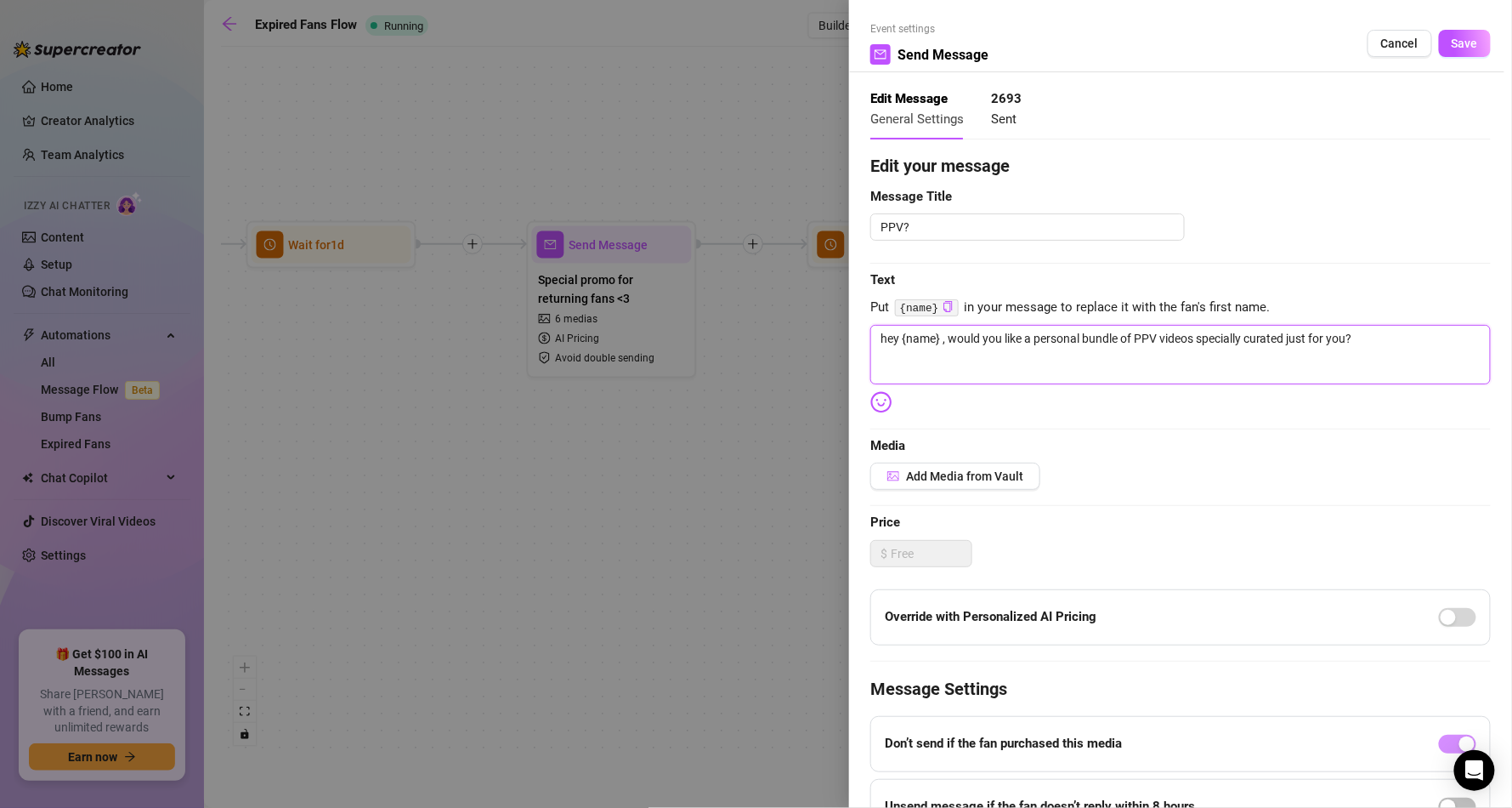
click at [1370, 337] on textarea "hey {name} , would you like a personal bundle of PPV videos specially curated j…" at bounding box center [1181, 355] width 620 height 60
click at [877, 418] on div "Edit your message Message Title PPV? Text Put {name} in your message to replace…" at bounding box center [1181, 525] width 620 height 745
click at [887, 409] on img at bounding box center [881, 402] width 22 height 22
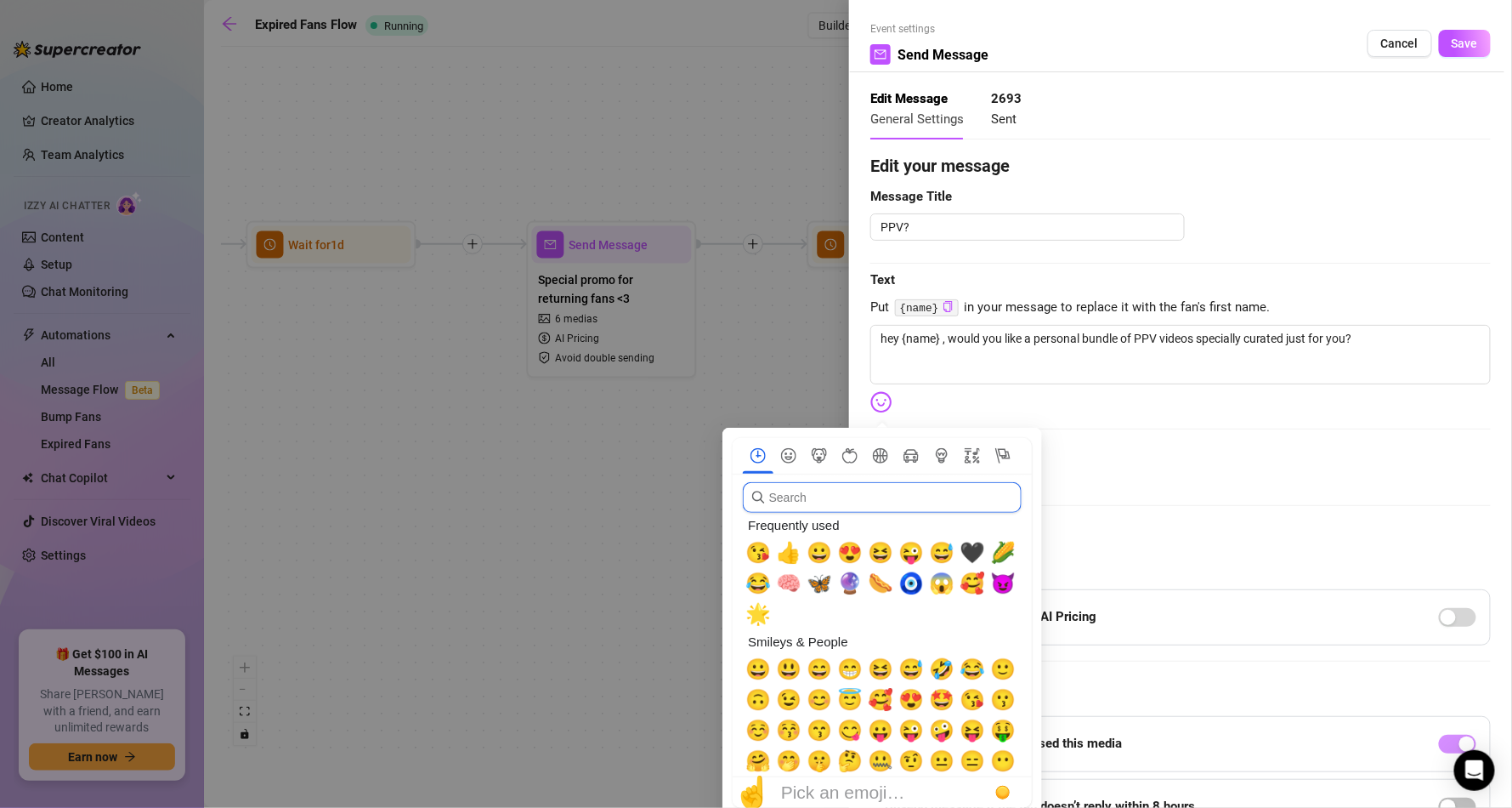
click at [808, 502] on input "search" at bounding box center [882, 498] width 279 height 31
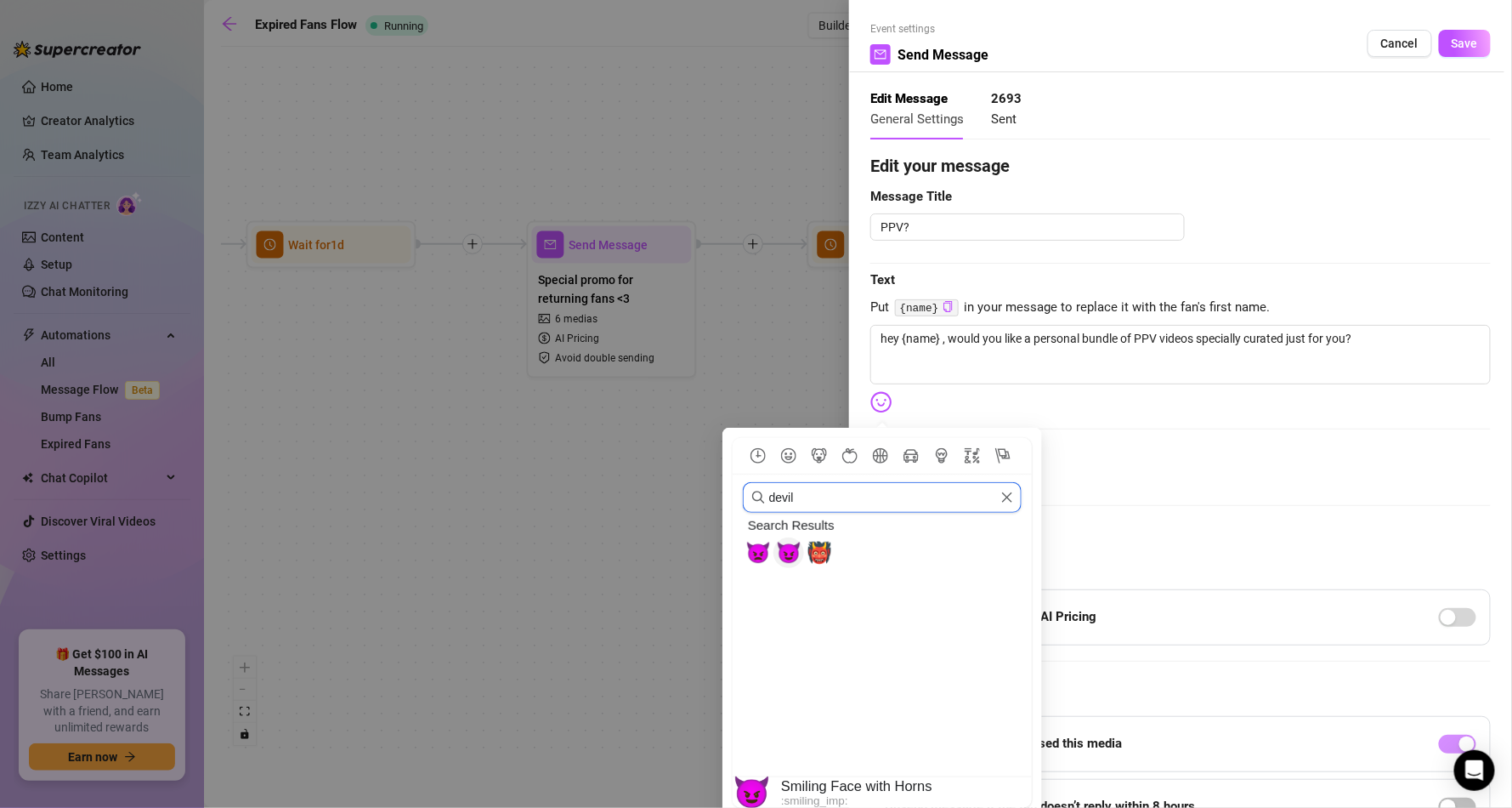
click at [787, 544] on span "😈" at bounding box center [788, 552] width 25 height 24
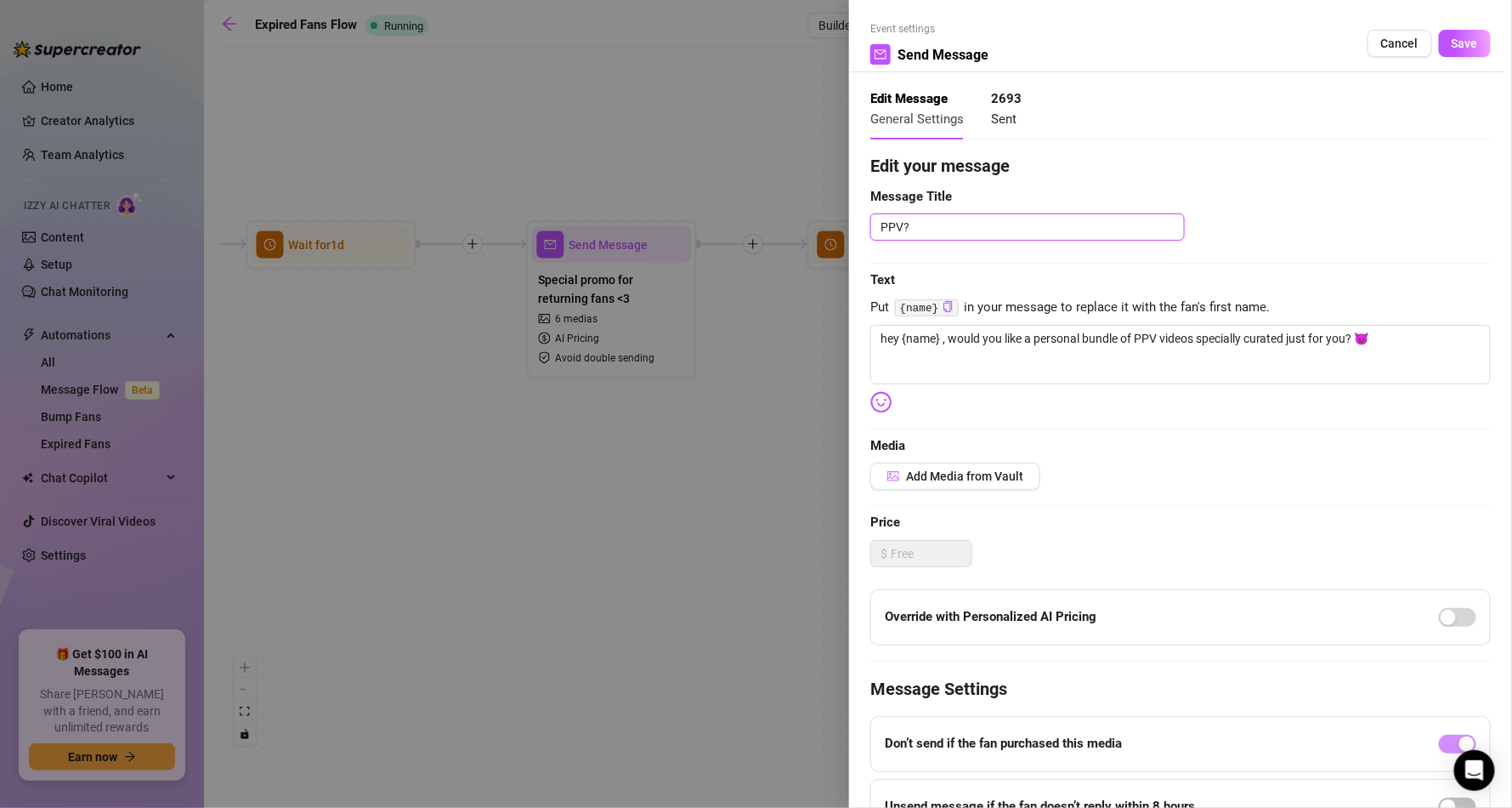
click at [933, 235] on textarea "PPV?" at bounding box center [1027, 227] width 314 height 27
click at [967, 491] on div "Edit your message Message Title PPV babe ? Text Put {name} in your message to r…" at bounding box center [1181, 525] width 620 height 745
click at [960, 476] on span "Add Media from Vault" at bounding box center [964, 476] width 117 height 14
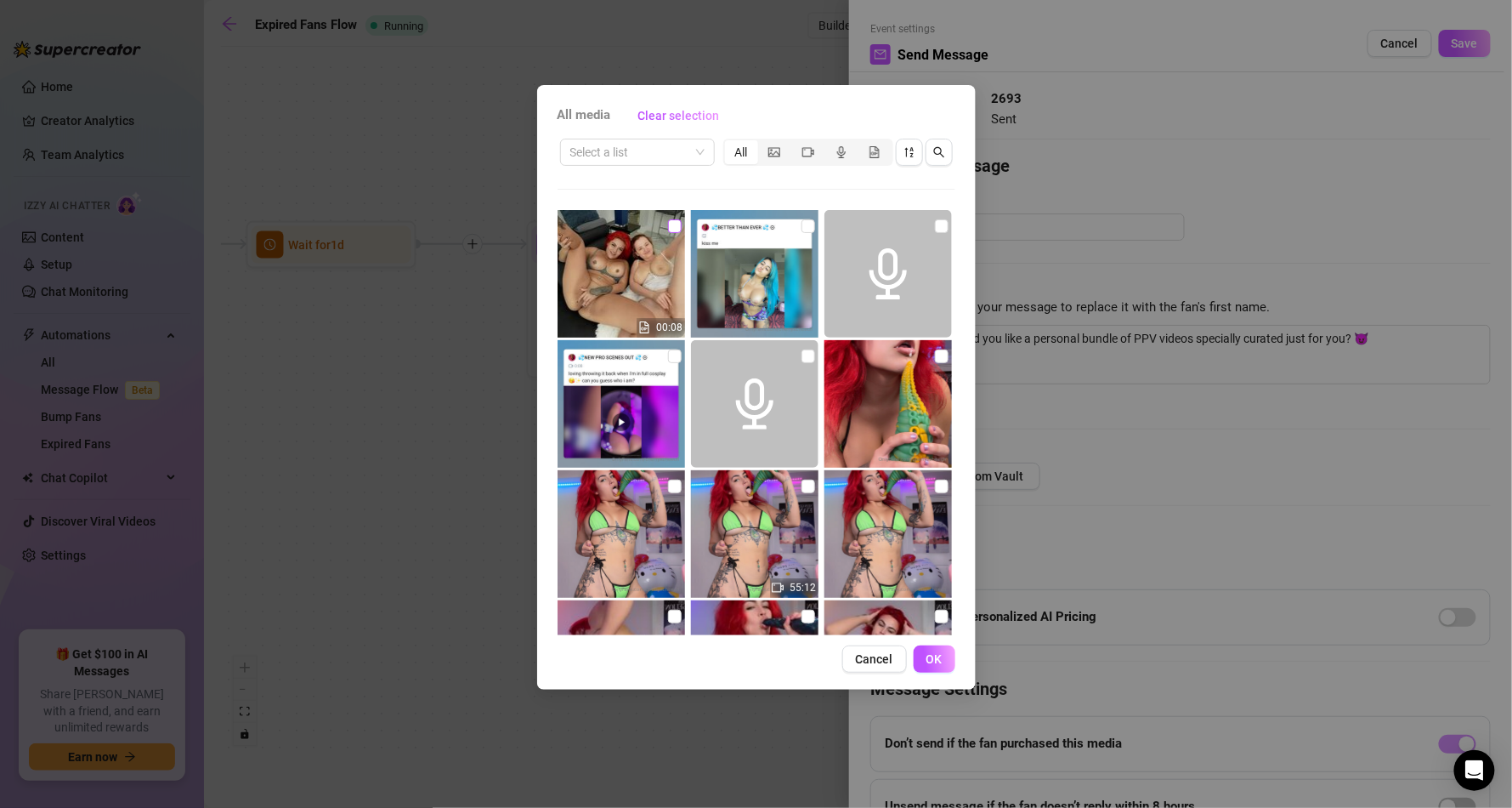
click at [668, 221] on input "checkbox" at bounding box center [674, 226] width 14 height 14
click at [928, 646] on button "OK" at bounding box center [934, 659] width 42 height 27
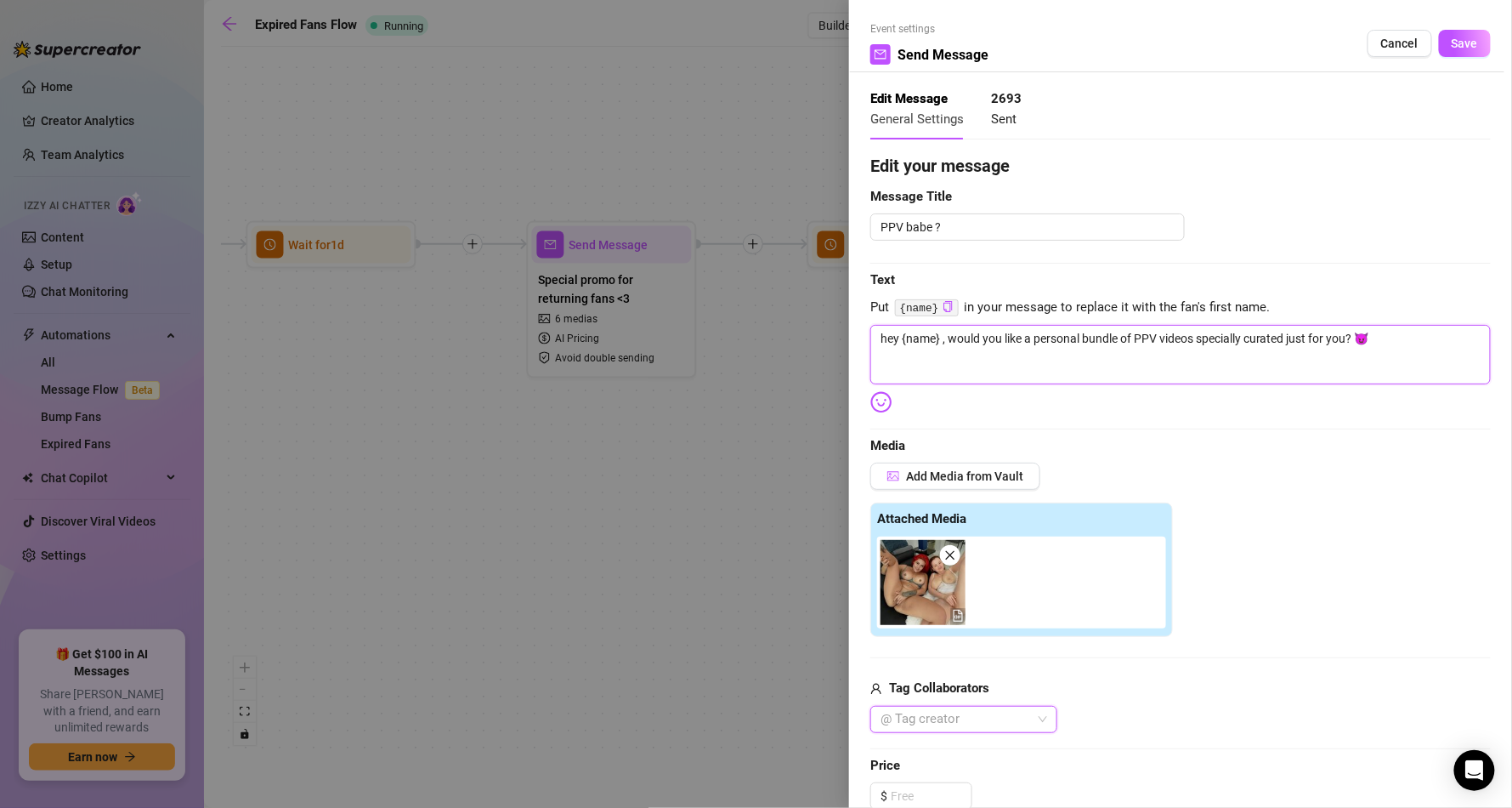
click at [1420, 336] on textarea "hey {name} , would you like a personal bundle of PPV videos specially curated j…" at bounding box center [1181, 355] width 620 height 60
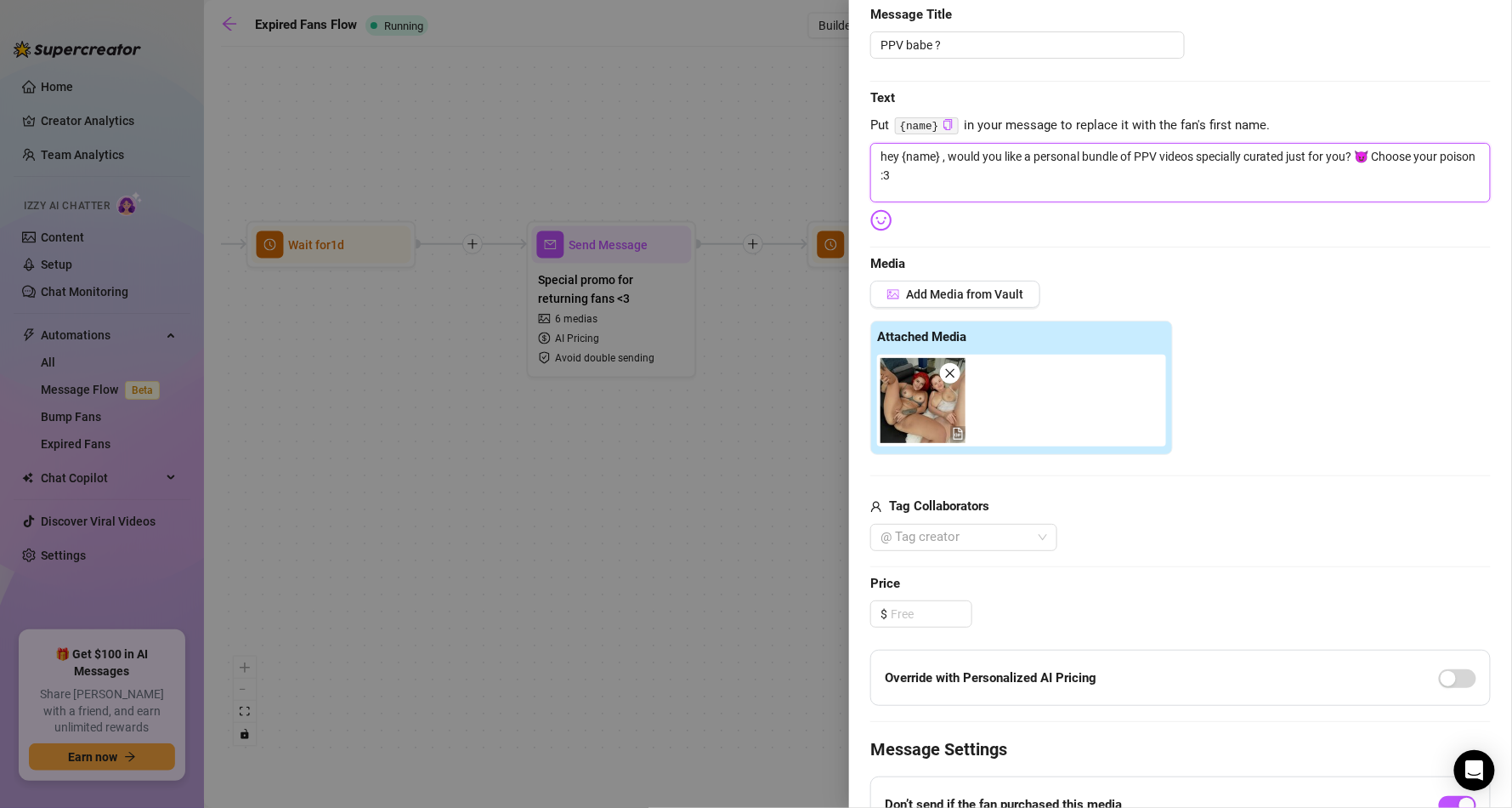
scroll to position [306, 0]
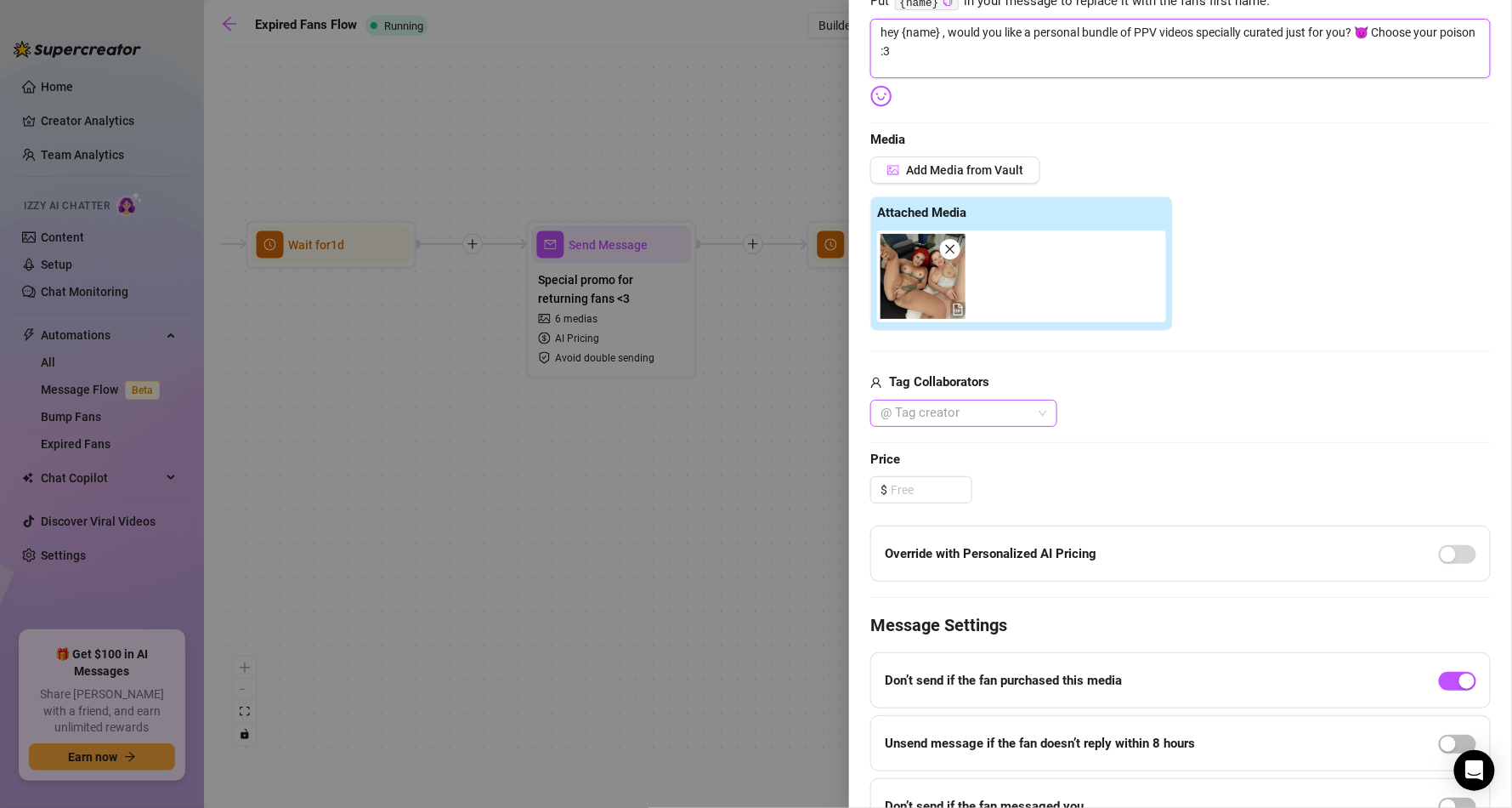
click at [929, 414] on div at bounding box center [955, 413] width 162 height 24
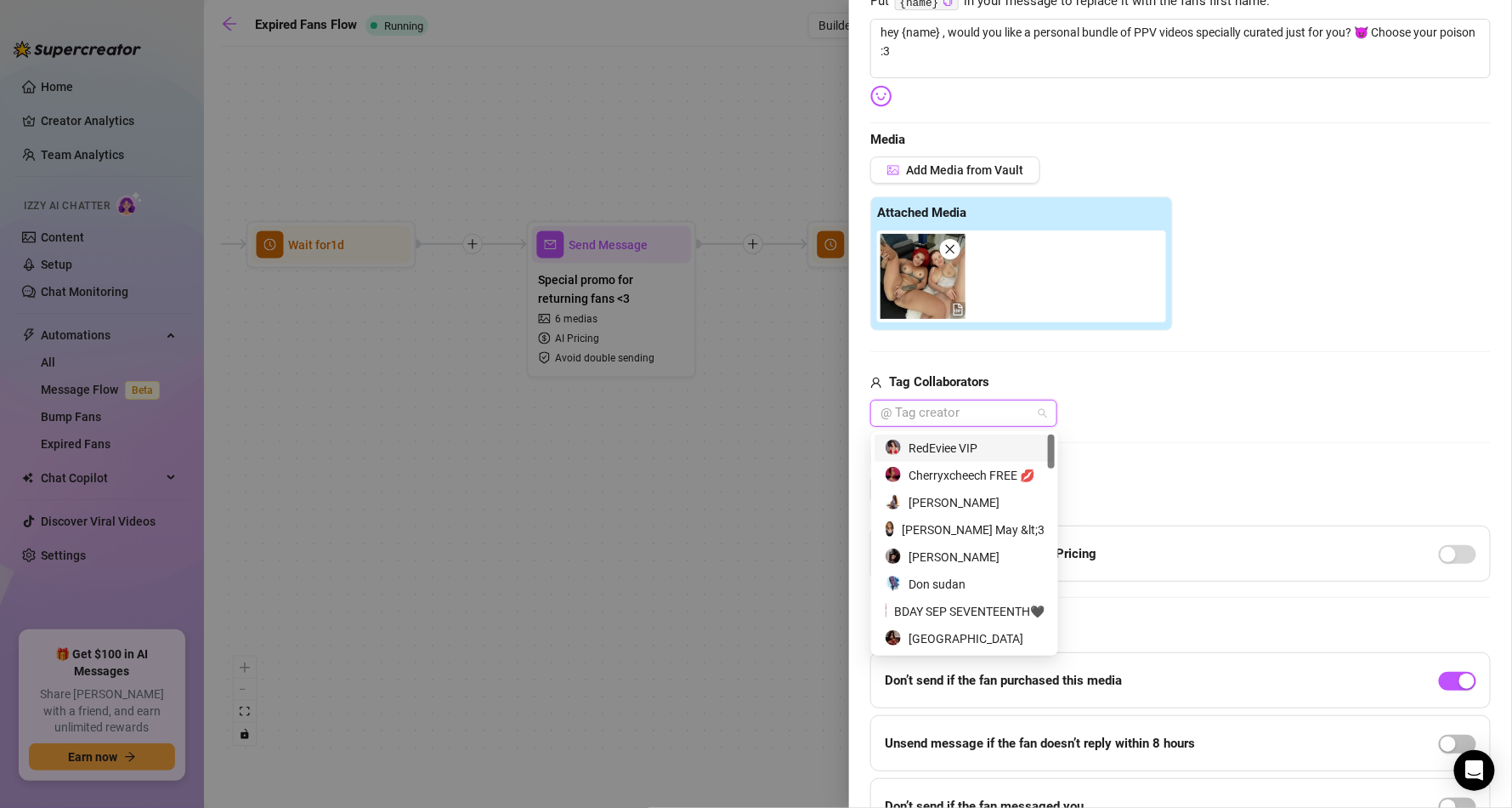
click at [927, 446] on div "RedEviee VIP" at bounding box center [964, 447] width 159 height 18
click at [1130, 439] on div "Edit your message Message Title PPV babe ? Text Put {name} in your message to r…" at bounding box center [1181, 340] width 620 height 987
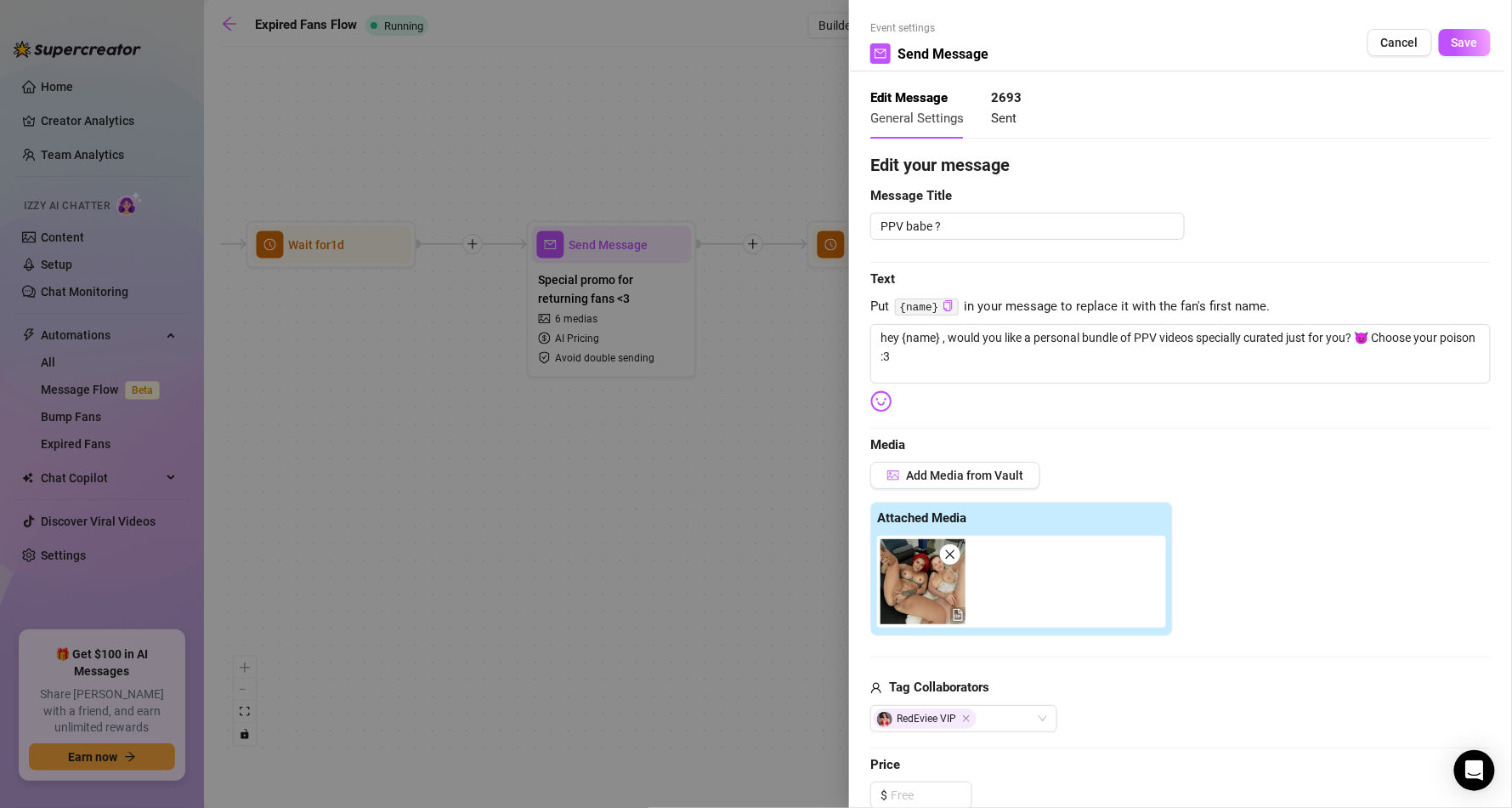
scroll to position [0, 0]
click at [1451, 46] on span "Save" at bounding box center [1464, 43] width 26 height 14
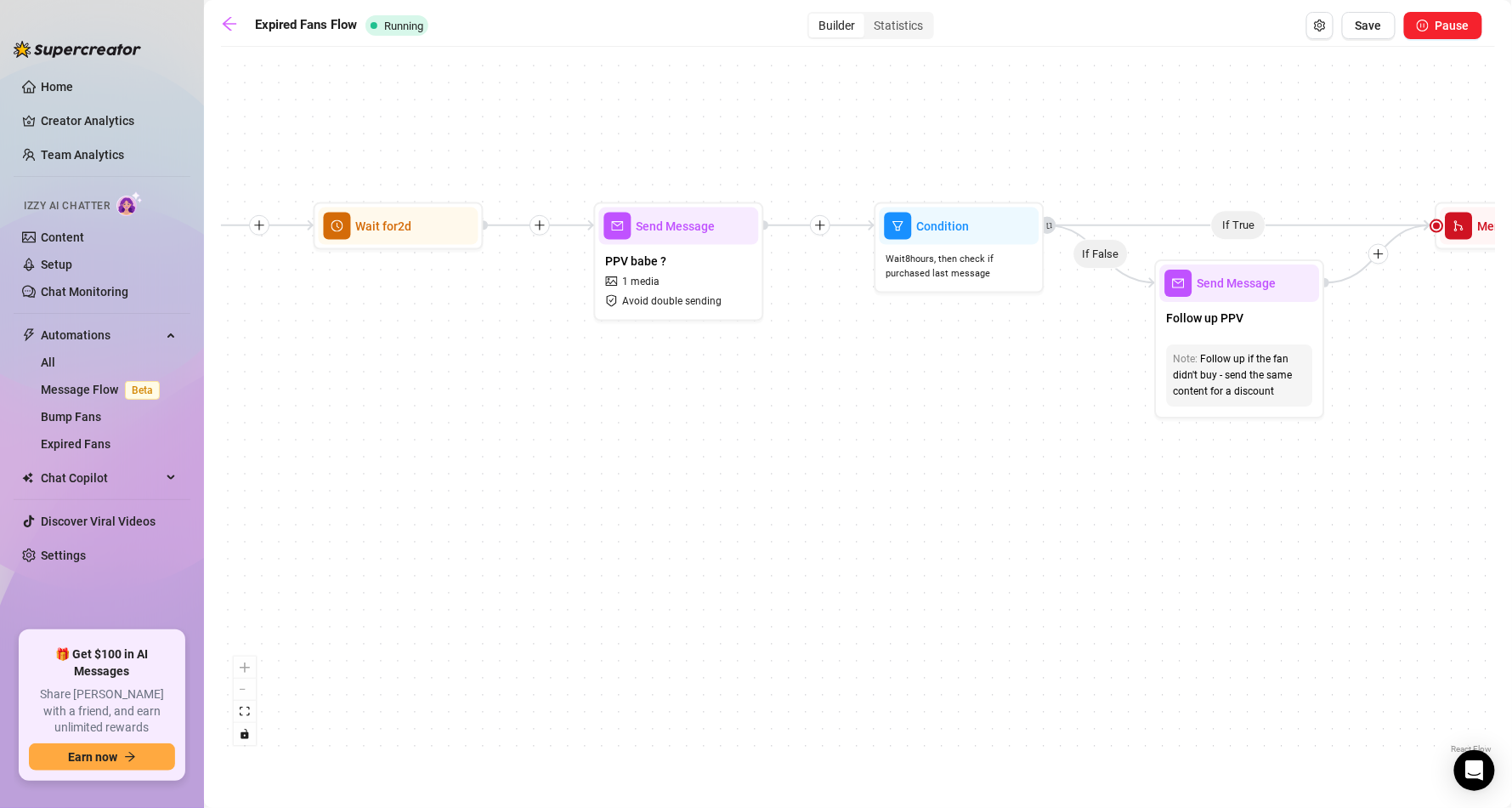
drag, startPoint x: 1338, startPoint y: 452, endPoint x: 844, endPoint y: 434, distance: 494.3
click at [844, 434] on div "If True If False Send Message Send Message Wait for 2d Merge Send Message Follo…" at bounding box center [858, 406] width 1274 height 703
click at [1249, 293] on div "Send Message" at bounding box center [1240, 283] width 159 height 38
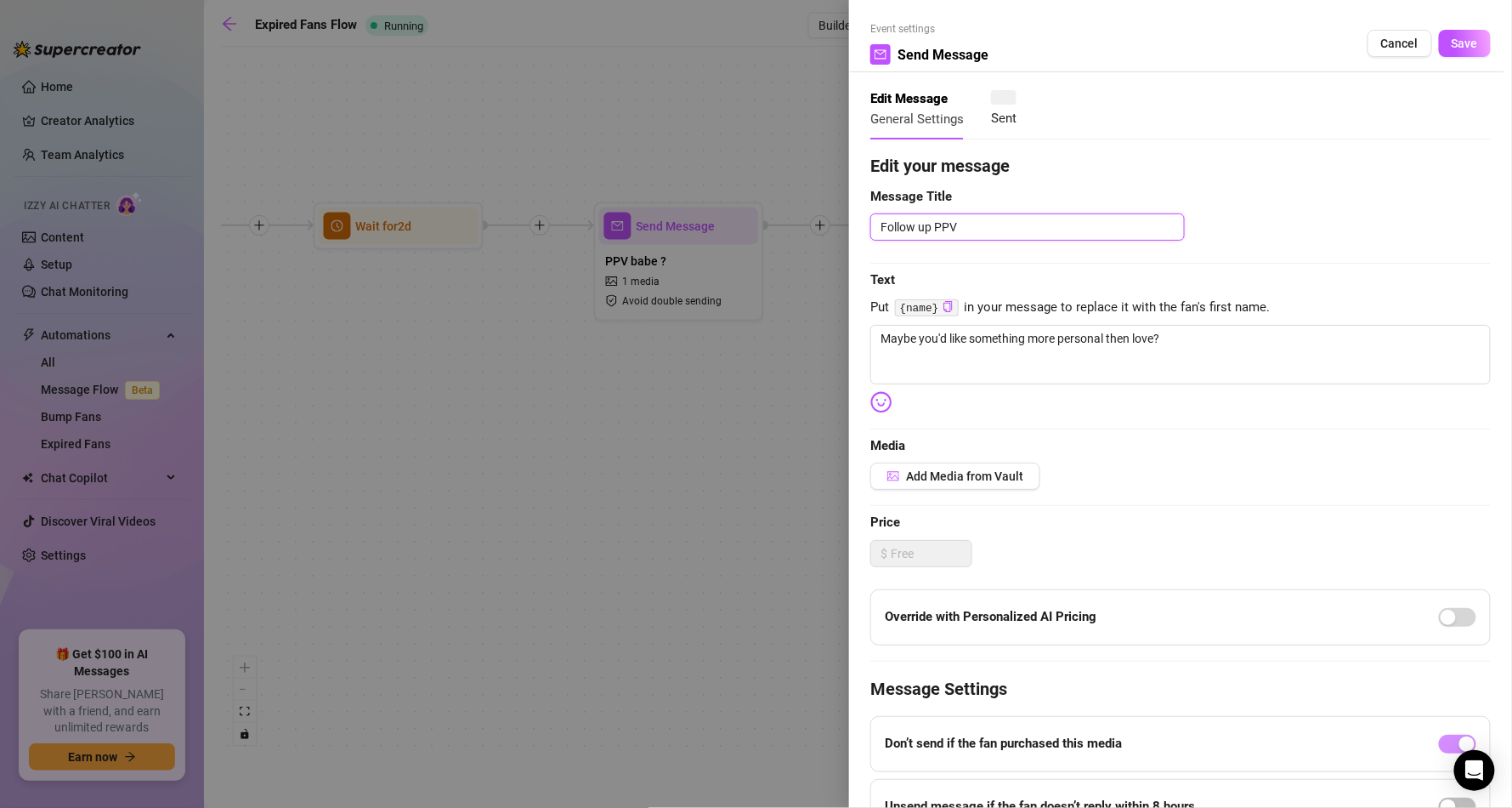
click at [972, 222] on textarea "Follow up PPV" at bounding box center [1027, 227] width 314 height 27
click at [1104, 336] on textarea "Maybe you'd like something more personal then love?" at bounding box center [1181, 355] width 620 height 60
click at [1181, 345] on textarea "Maybe you'd like something more personal then love?" at bounding box center [1181, 355] width 620 height 60
click at [1017, 471] on span "Add Media from Vault" at bounding box center [964, 476] width 117 height 14
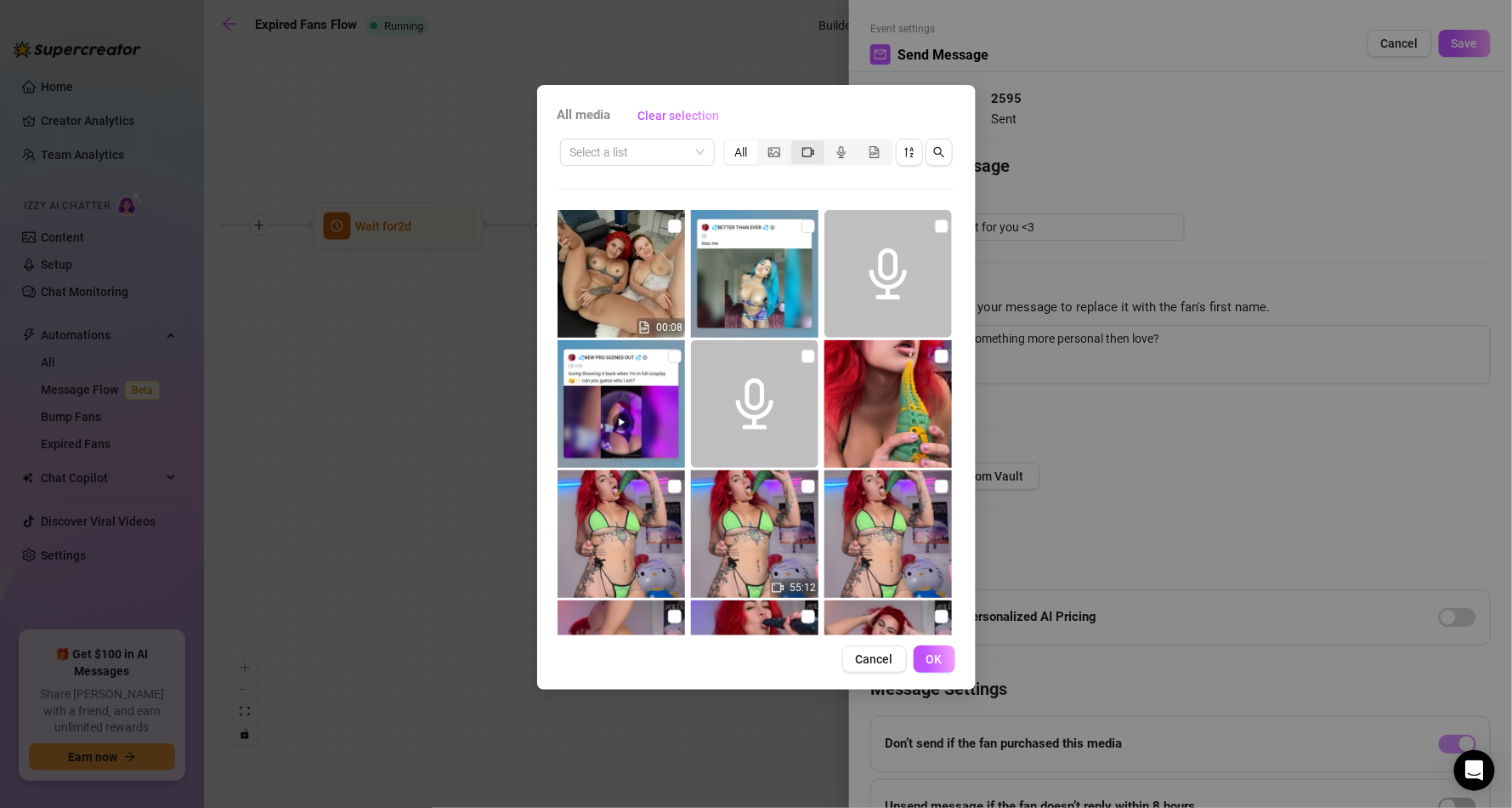
click at [812, 155] on icon "video-camera" at bounding box center [808, 152] width 12 height 12
click at [795, 143] on input "segmented control" at bounding box center [795, 143] width 0 height 0
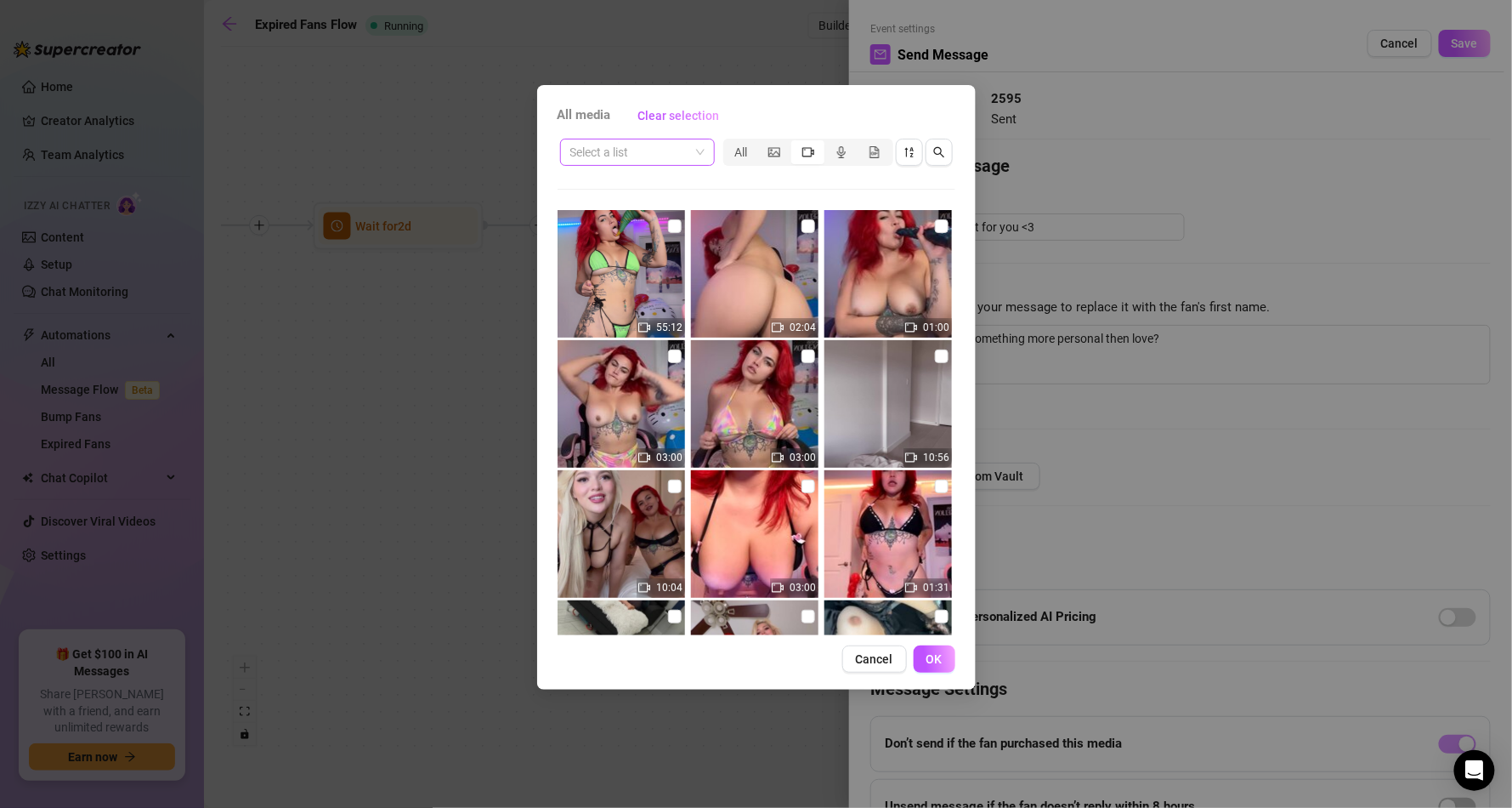
click at [695, 152] on span at bounding box center [637, 152] width 134 height 25
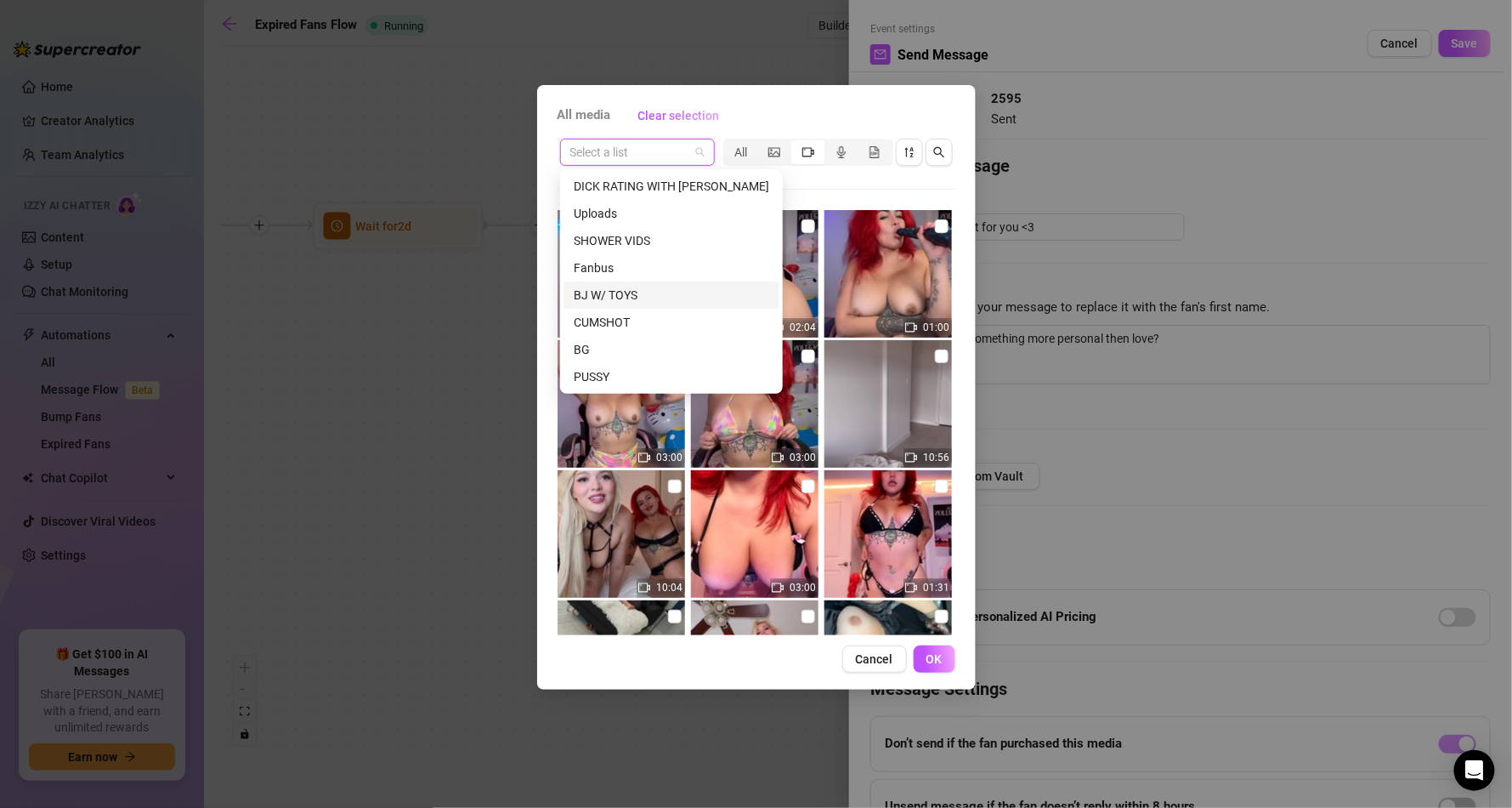
click at [849, 177] on div "Select a list All 55:12 02:04 01:00 03:00 03:00 10:56 10:04 03:00 01:31 24:42 0…" at bounding box center [756, 386] width 398 height 499
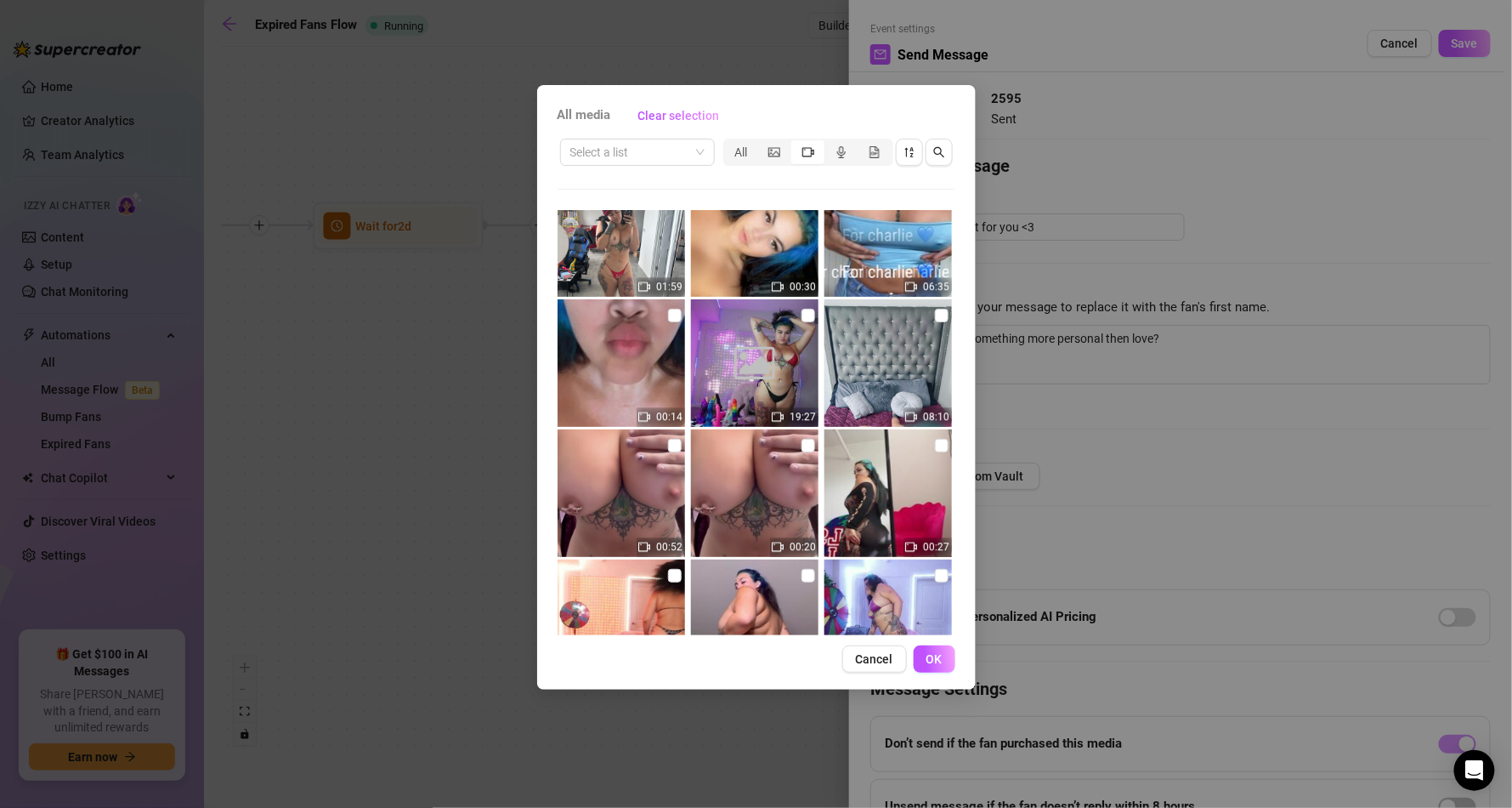
scroll to position [17044, 0]
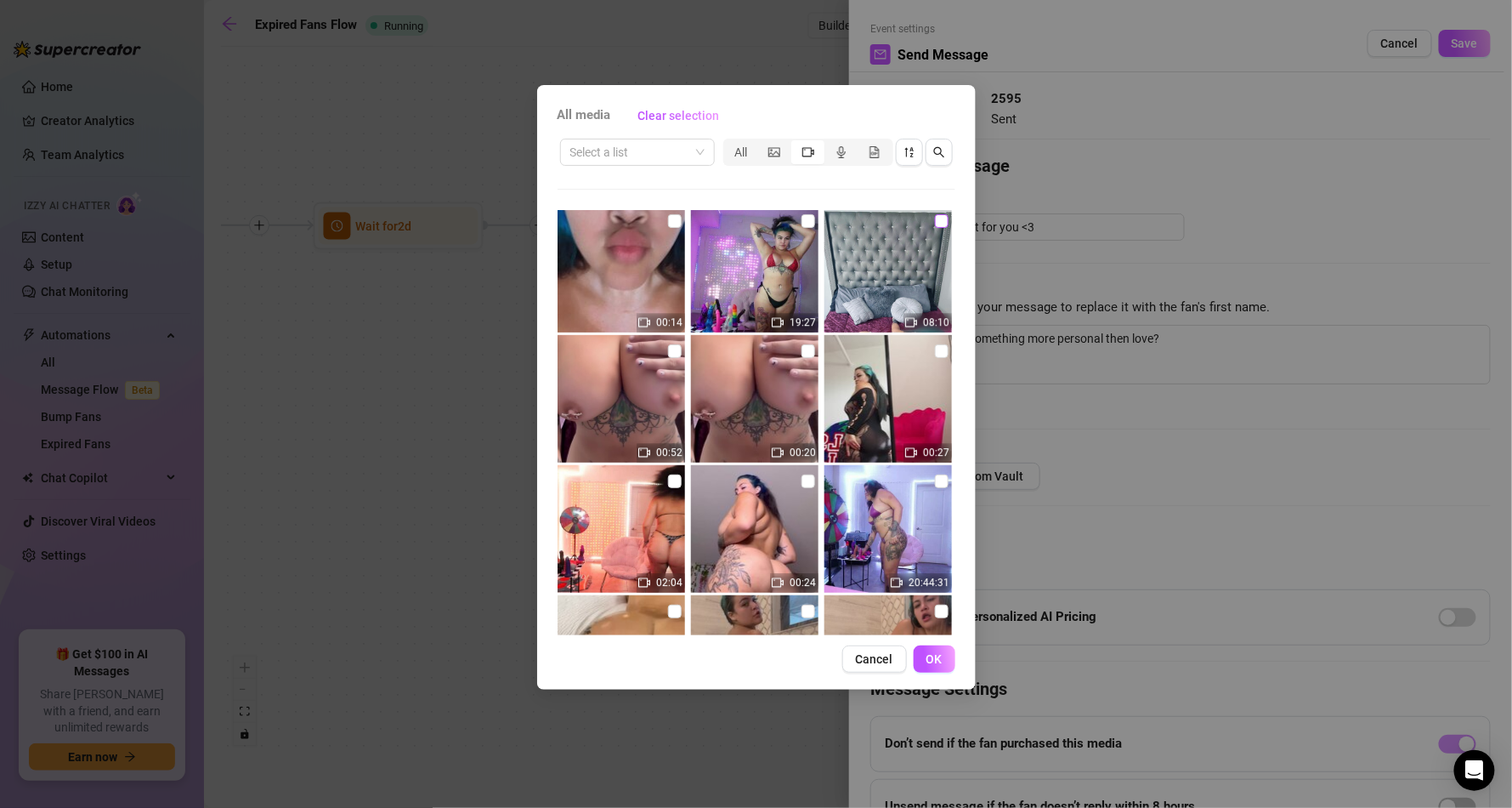
click at [935, 212] on label at bounding box center [942, 220] width 14 height 18
click at [935, 215] on input "checkbox" at bounding box center [942, 221] width 14 height 14
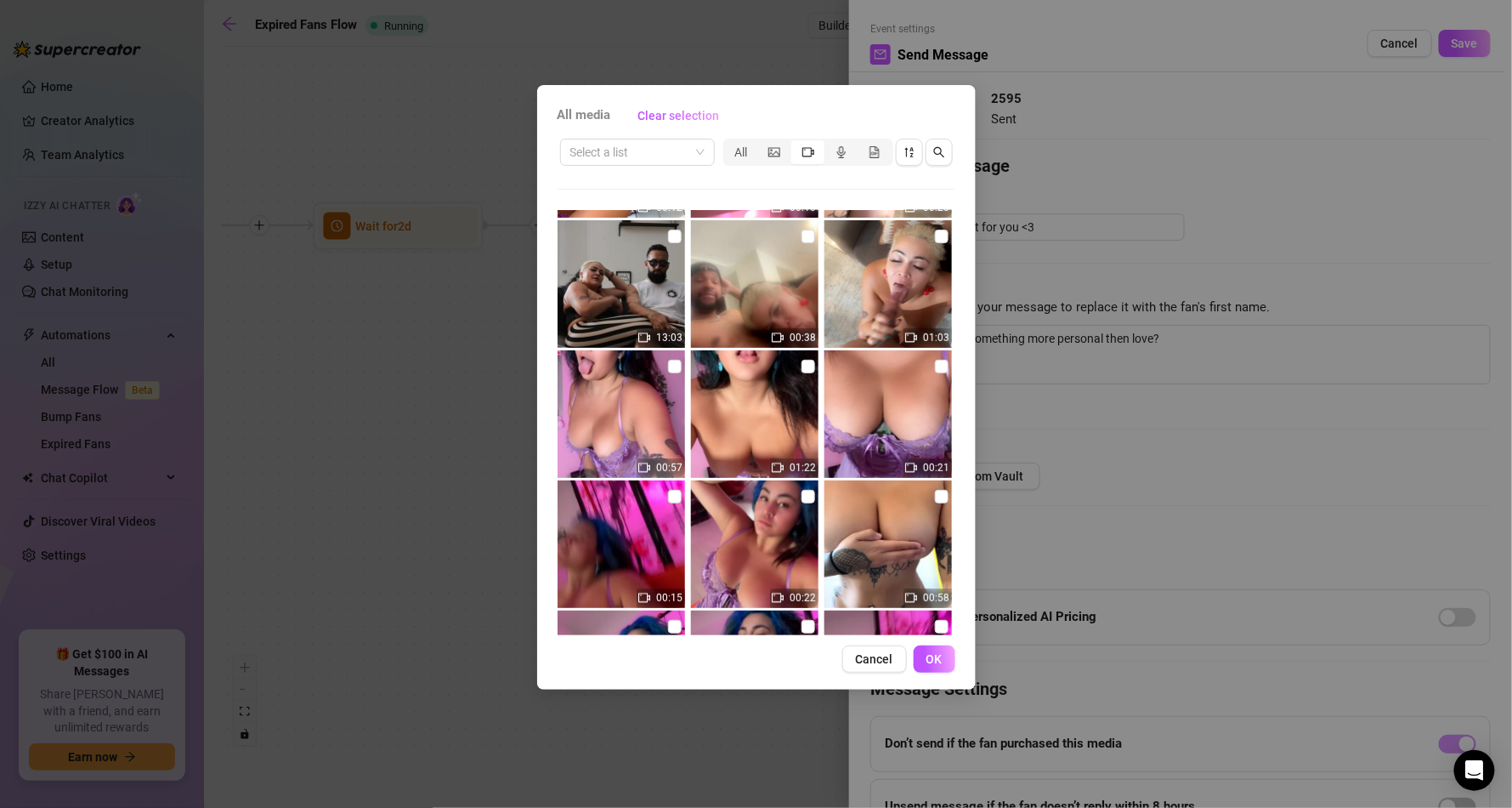
scroll to position [20105, 0]
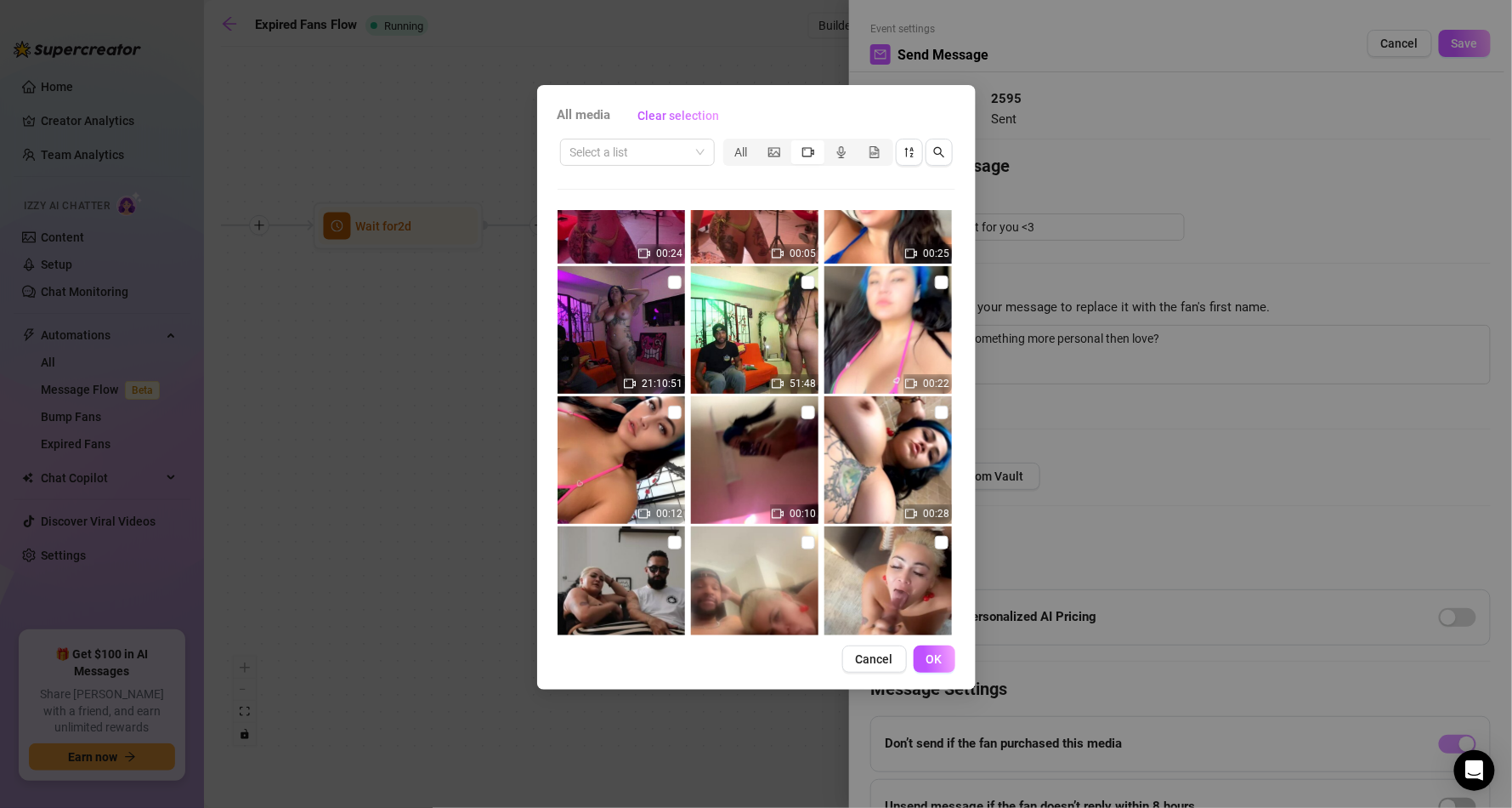
click at [791, 276] on img at bounding box center [755, 330] width 128 height 128
click at [670, 278] on input "checkbox" at bounding box center [674, 282] width 14 height 14
click at [941, 653] on span "OK" at bounding box center [934, 659] width 16 height 14
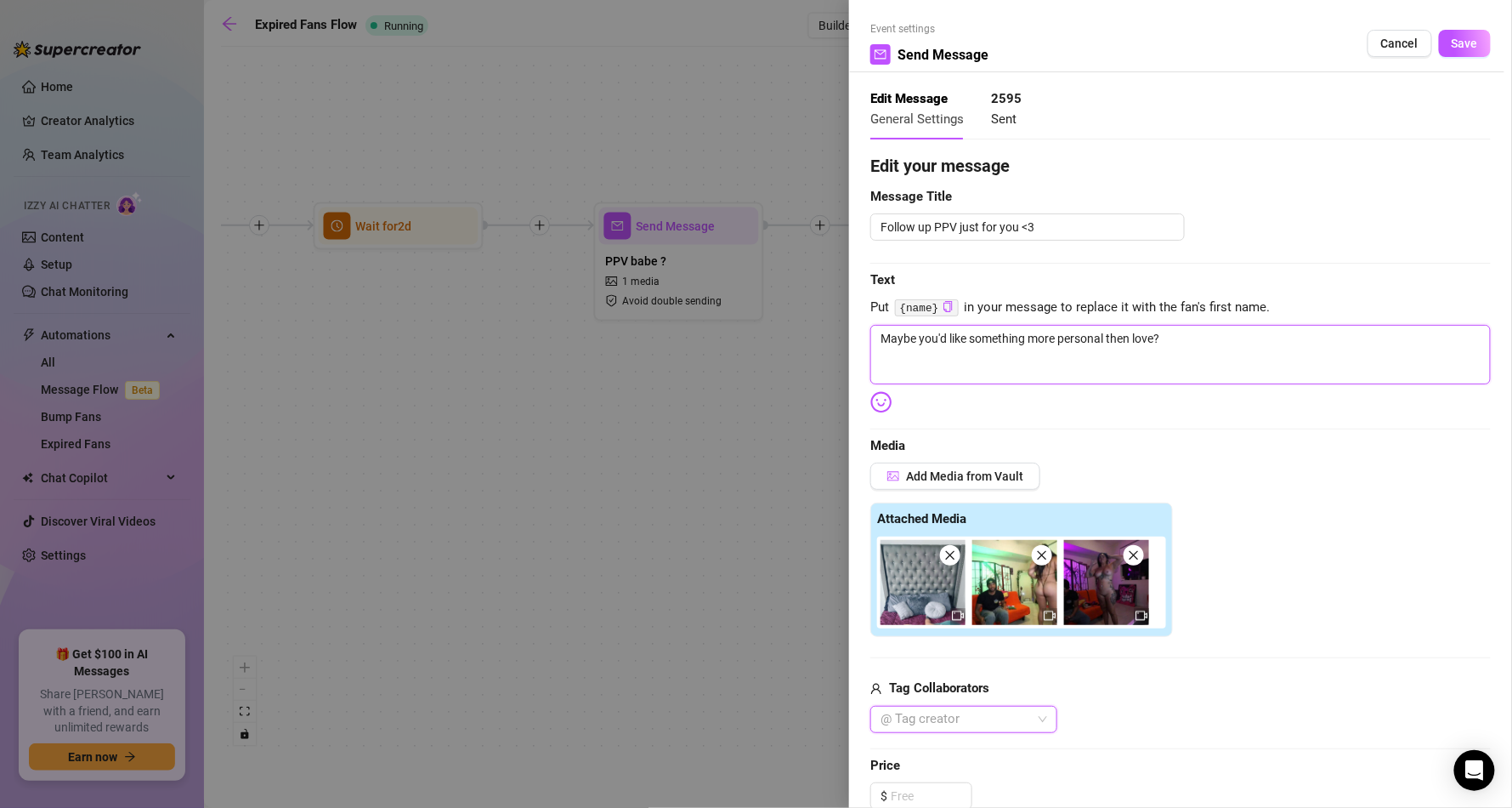
click at [1237, 349] on textarea "Maybe you'd like something more personal then love?" at bounding box center [1181, 355] width 620 height 60
click at [880, 401] on img at bounding box center [881, 402] width 22 height 22
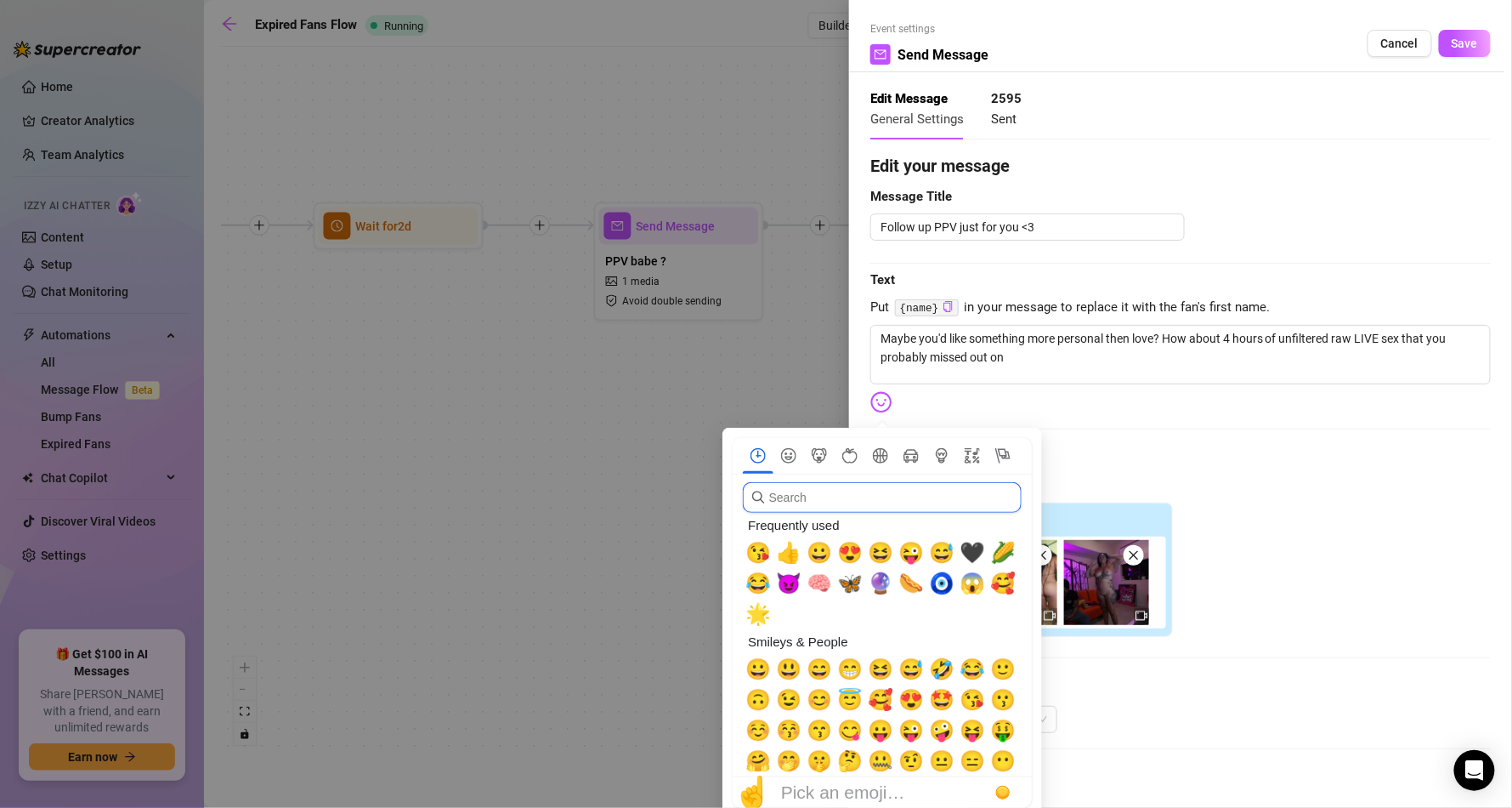
click at [854, 510] on input "search" at bounding box center [882, 498] width 279 height 31
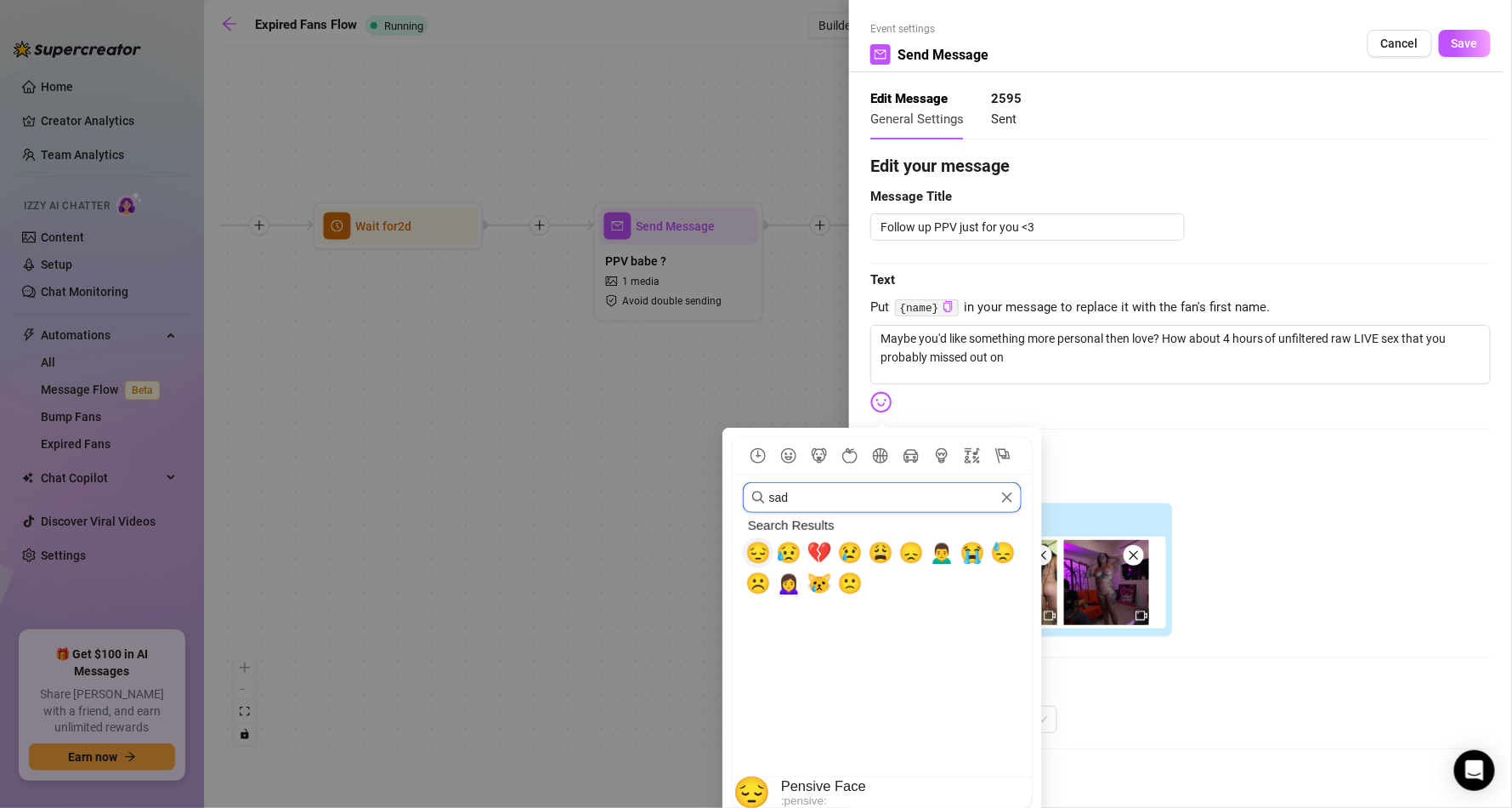
click at [760, 547] on span "😔" at bounding box center [757, 552] width 25 height 24
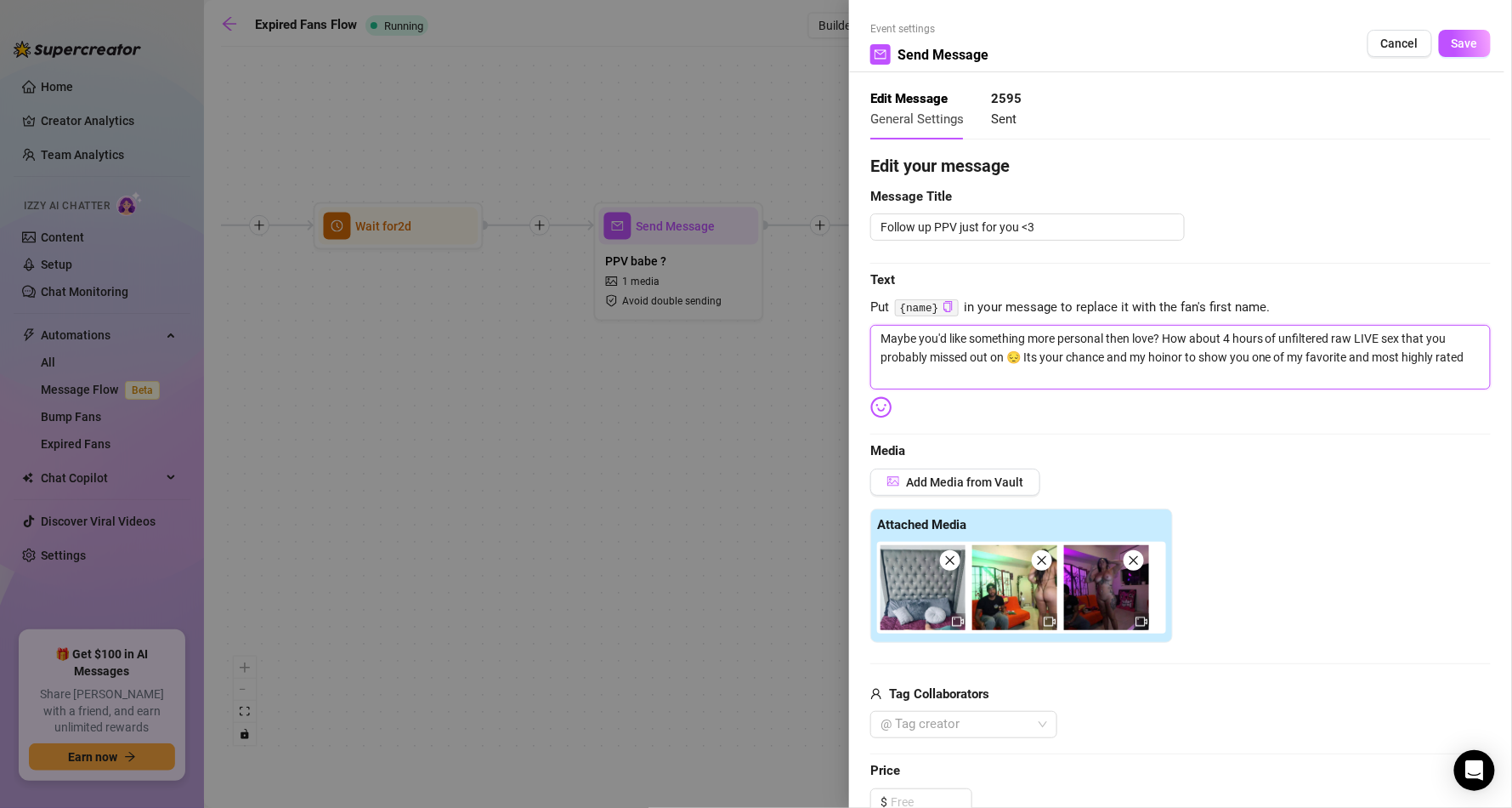
scroll to position [0, 0]
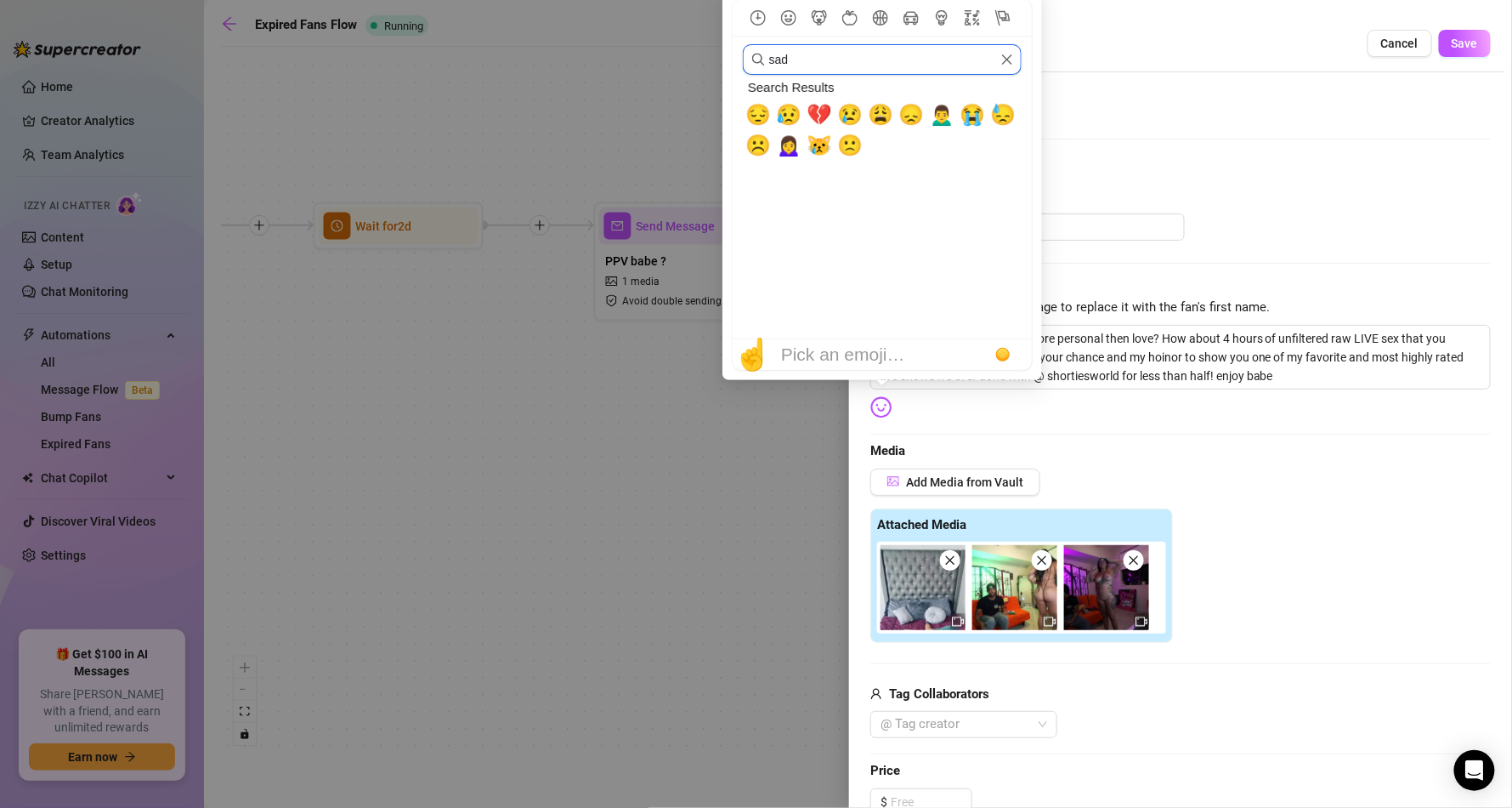
drag, startPoint x: 818, startPoint y: 61, endPoint x: 665, endPoint y: 72, distance: 153.4
click at [665, 72] on body "Home Creator Analytics Team Analytics Izzy AI Chatter Content Setup Chat Monito…" at bounding box center [756, 404] width 1512 height 808
click at [872, 400] on img at bounding box center [881, 407] width 22 height 22
click at [815, 46] on input "sad" at bounding box center [882, 60] width 279 height 31
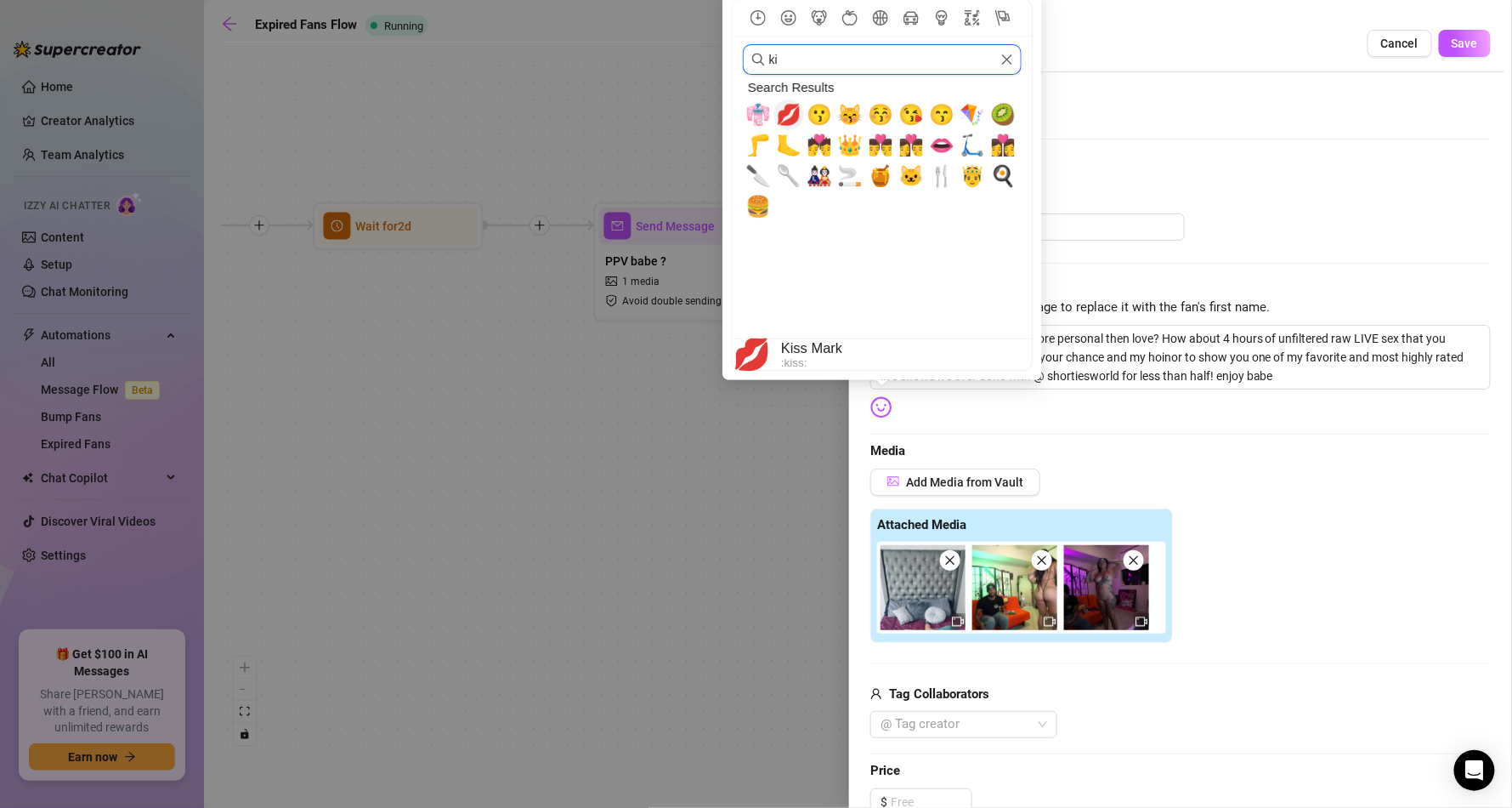
click at [797, 102] on span "💋" at bounding box center [788, 114] width 25 height 24
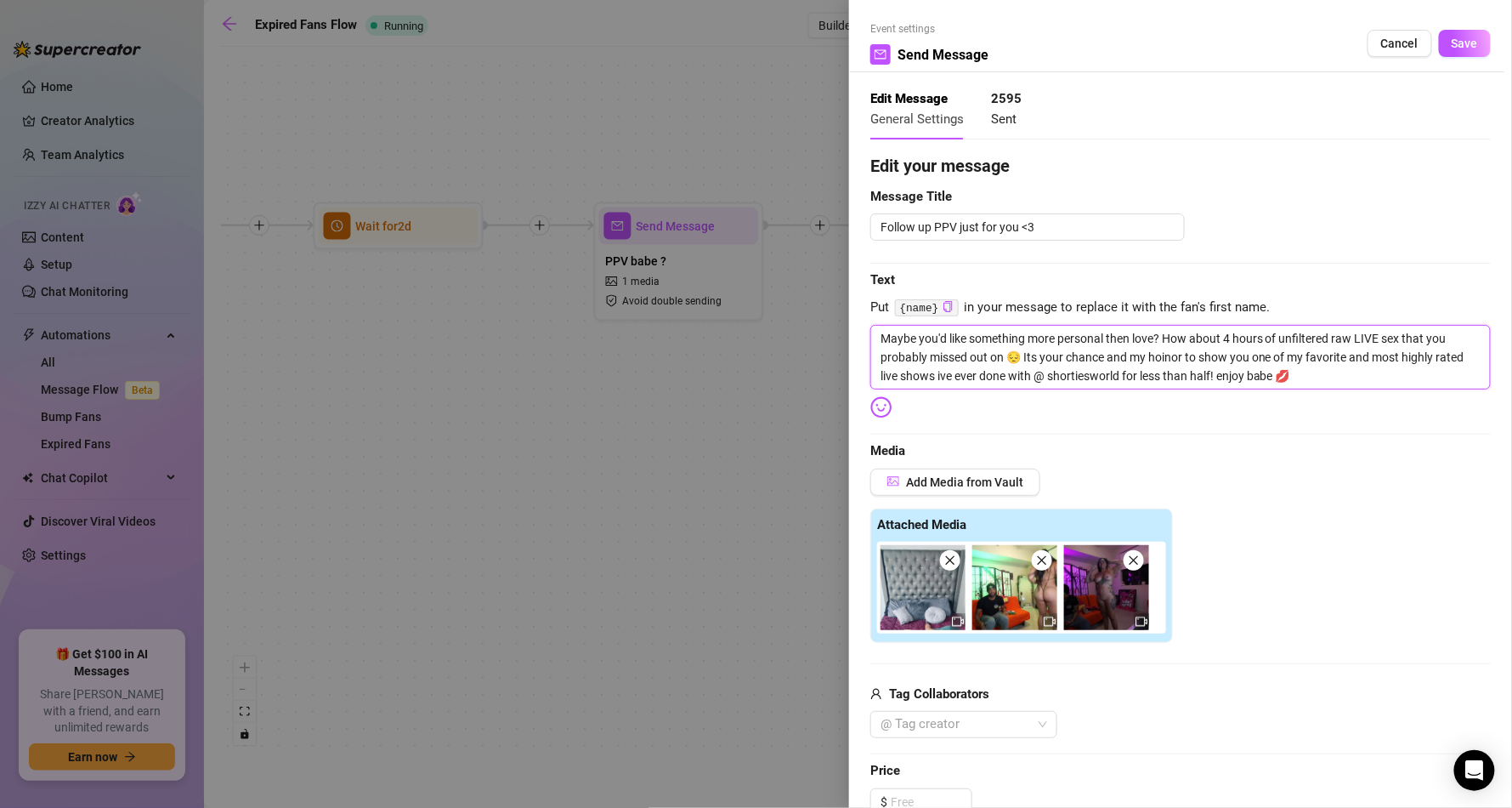
click at [1169, 360] on textarea "Maybe you'd like something more personal then love? How about 4 hours of unfilt…" at bounding box center [1181, 357] width 620 height 65
click at [1133, 380] on textarea "Maybe you'd like something more personal then love? How about 4 hours of unfilt…" at bounding box center [1181, 357] width 620 height 65
click at [1082, 374] on textarea "Maybe you'd like something more personal then love? How about 4 hours of unfilt…" at bounding box center [1181, 357] width 620 height 65
click at [977, 373] on textarea "Maybe you'd like something more personal then love? How about 4 hours of unfilt…" at bounding box center [1181, 357] width 620 height 65
click at [945, 558] on icon "close" at bounding box center [950, 561] width 12 height 12
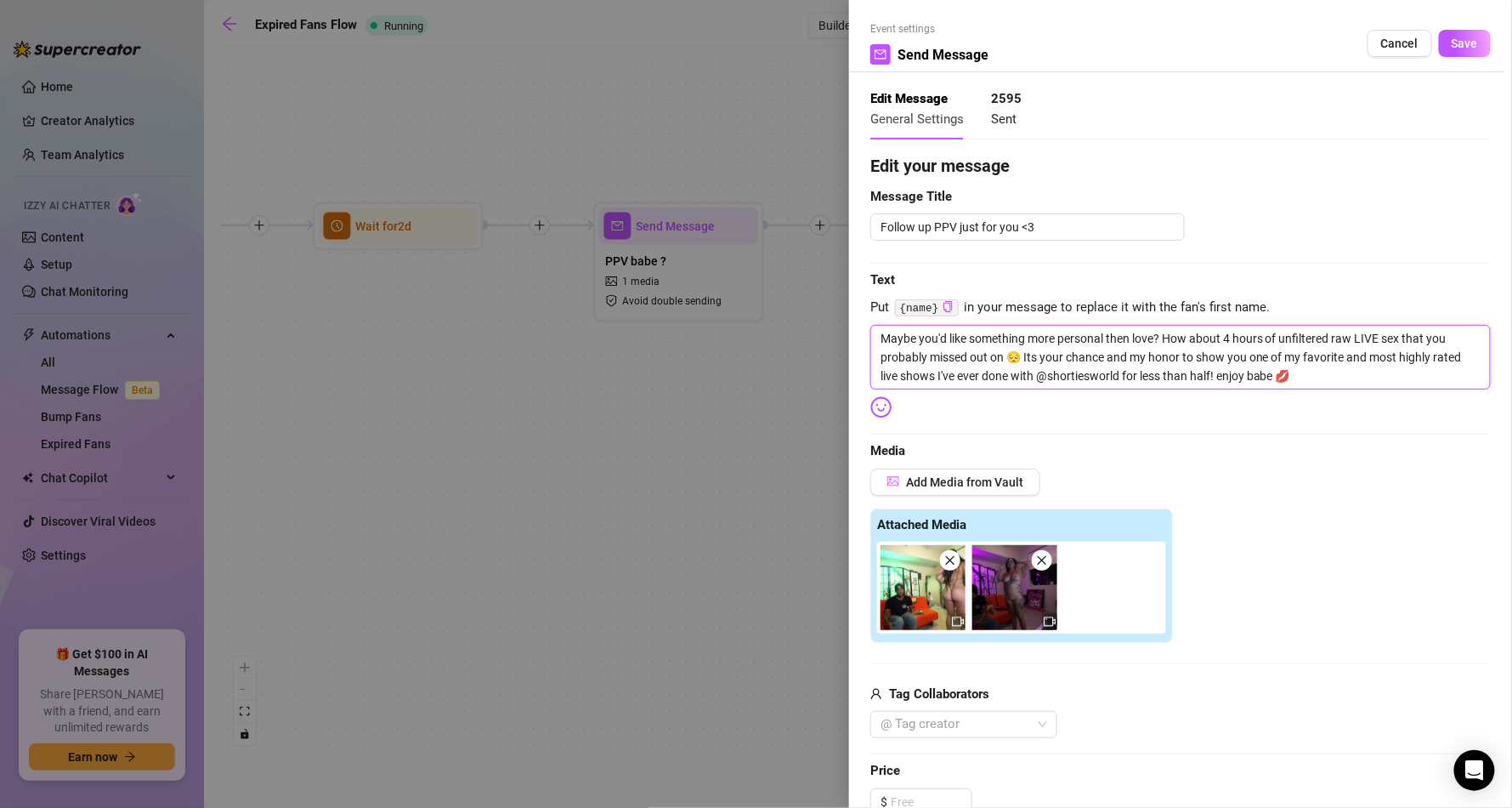
click at [1227, 339] on textarea "Maybe you'd like something more personal then love? How about 4 hours of unfilt…" at bounding box center [1181, 357] width 620 height 65
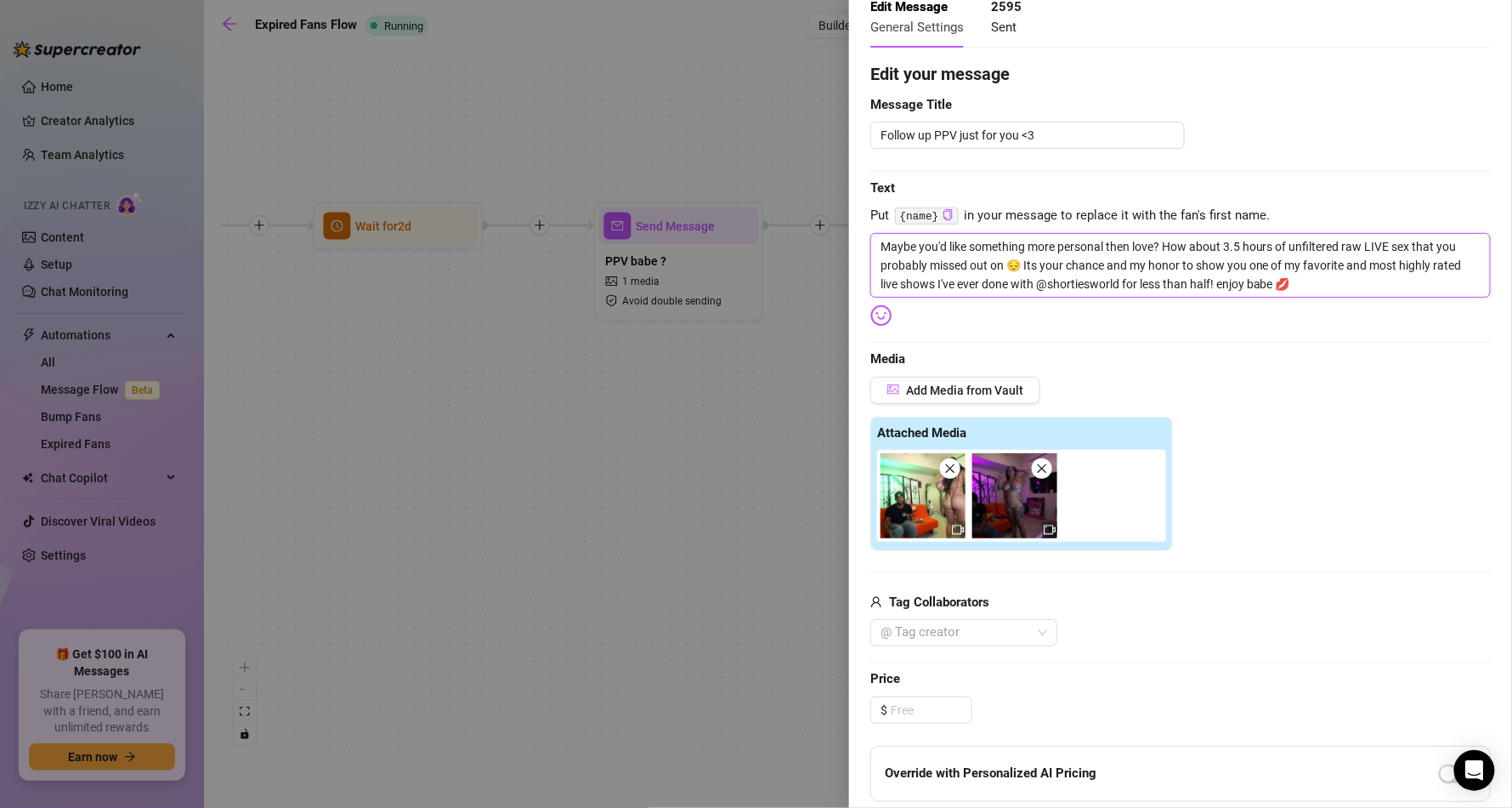
scroll to position [102, 0]
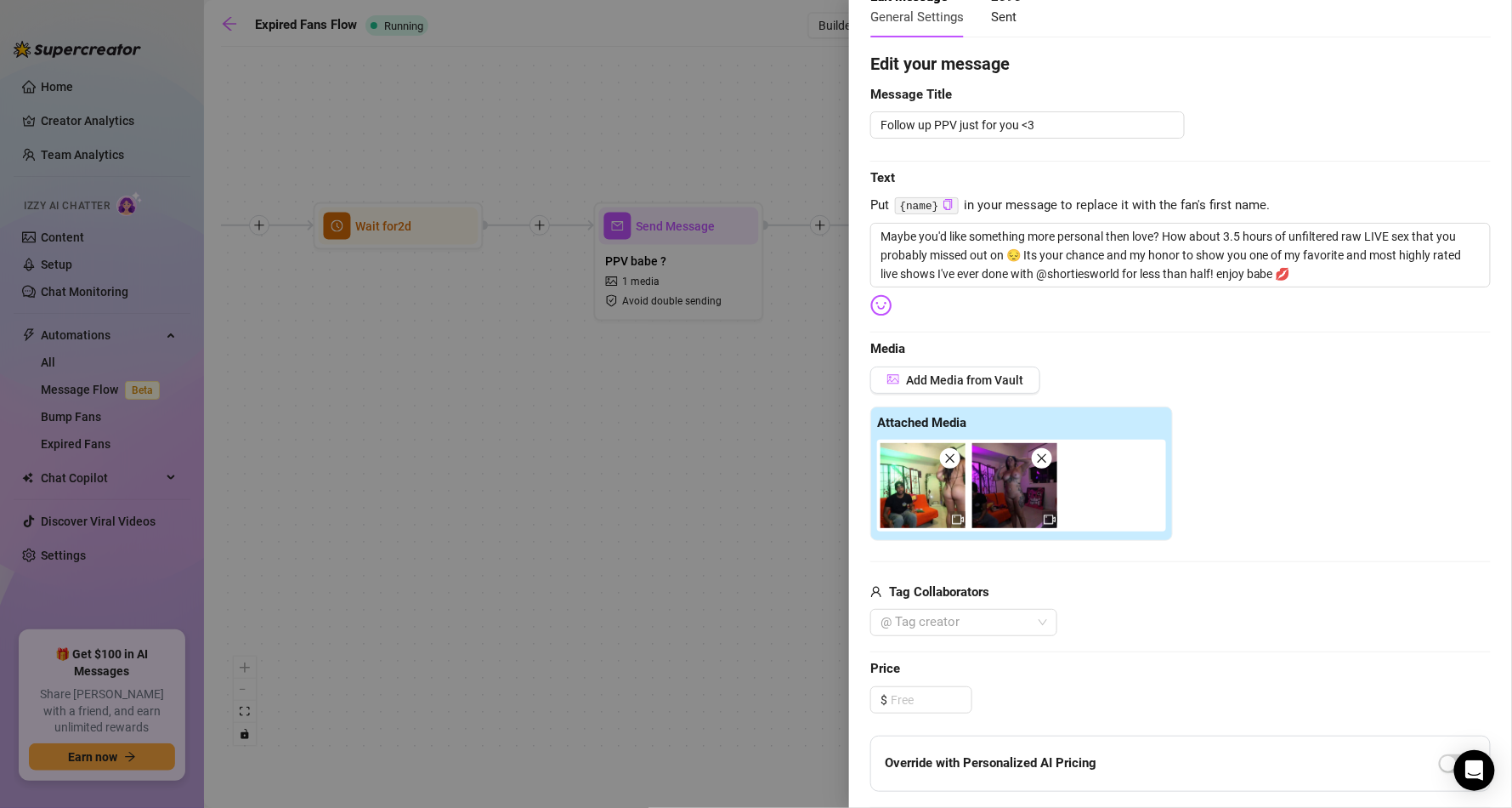
click at [943, 683] on div "Edit your message Message Title Follow up PPV just for you <3 Text Put {name} i…" at bounding box center [1181, 547] width 620 height 993
click at [925, 692] on input at bounding box center [931, 700] width 81 height 25
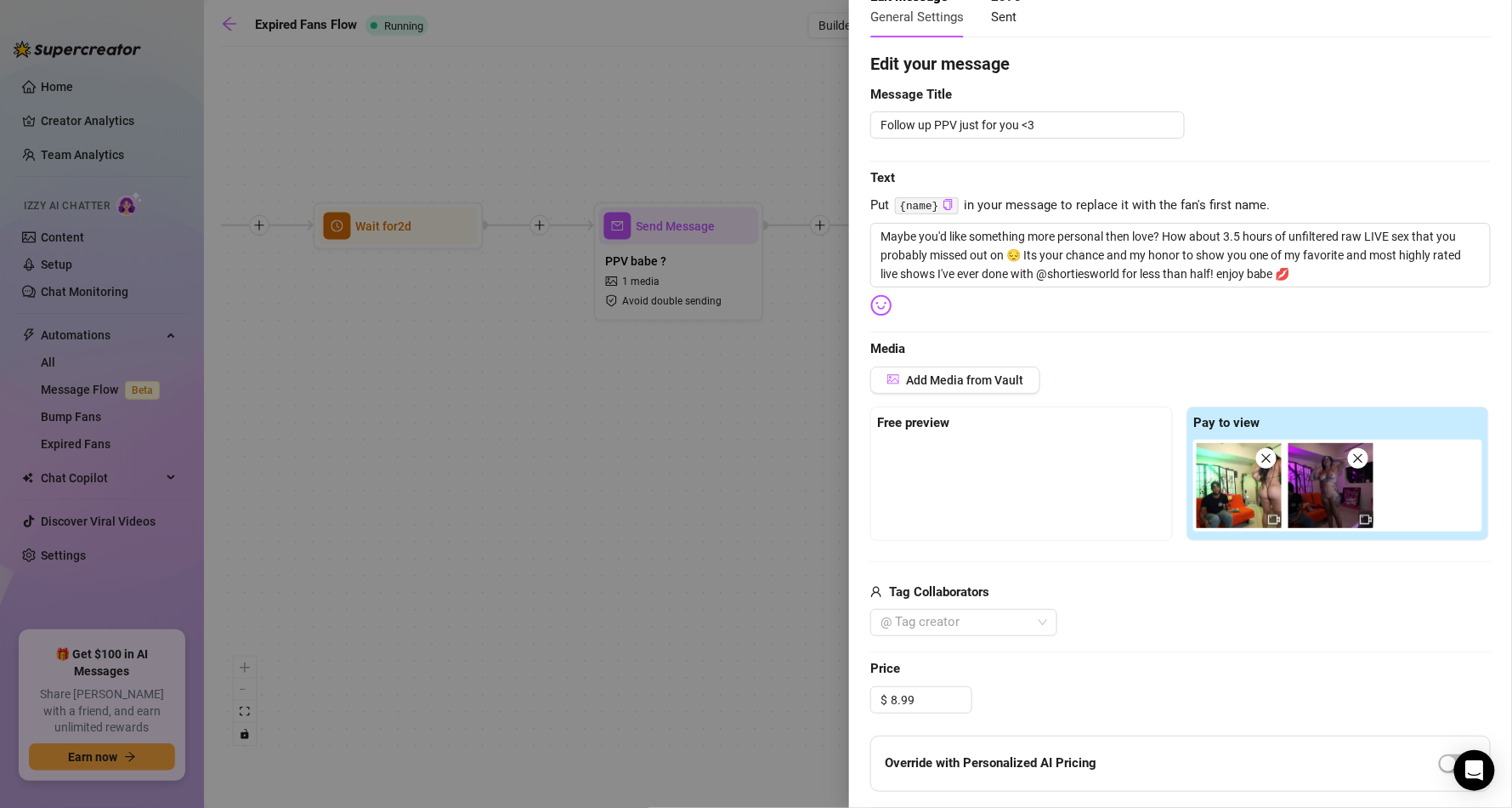
click at [1127, 655] on div "Edit your message Message Title Follow up PPV just for you <3 Text Put {name} i…" at bounding box center [1181, 547] width 620 height 993
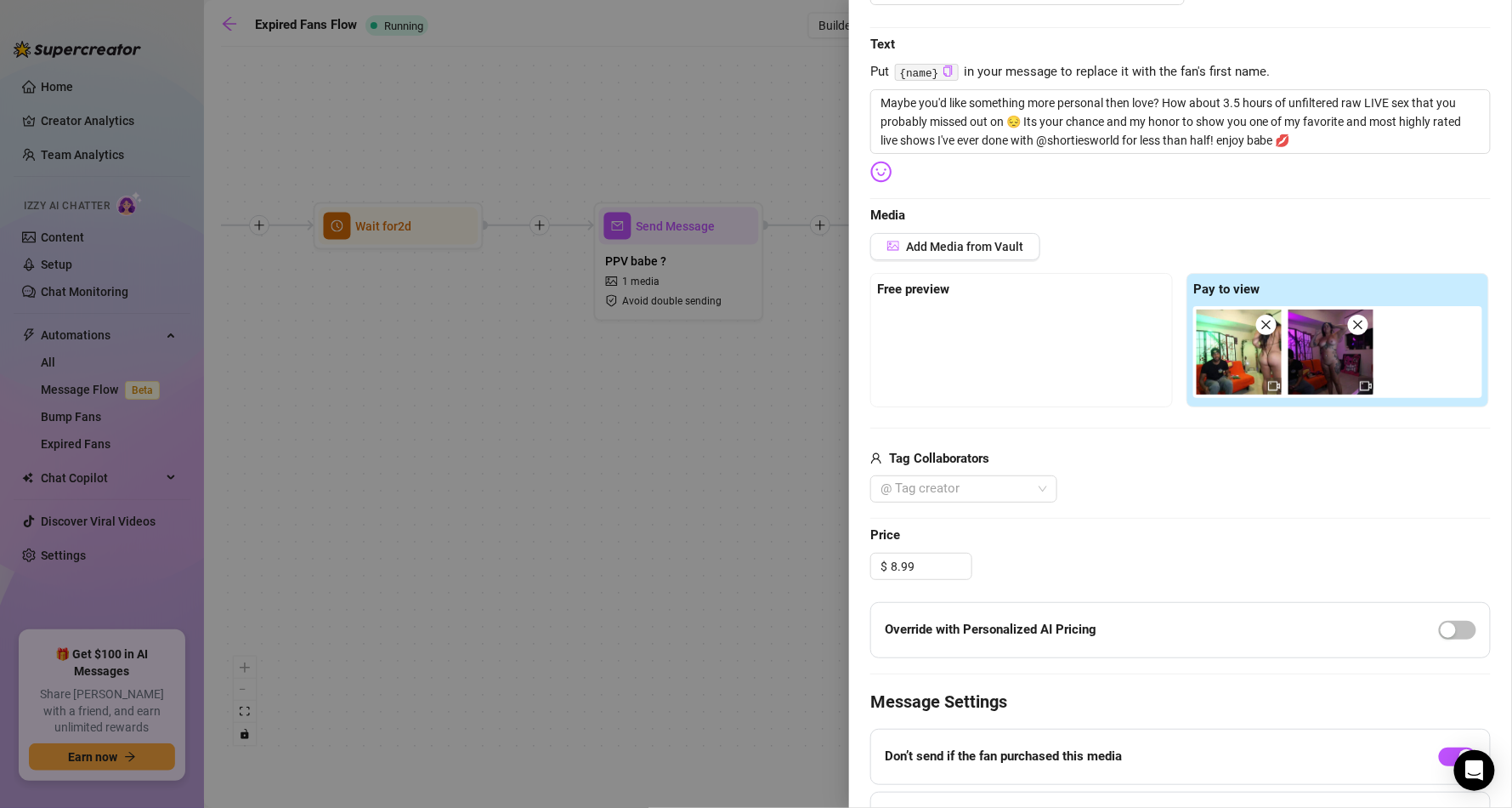
scroll to position [404, 0]
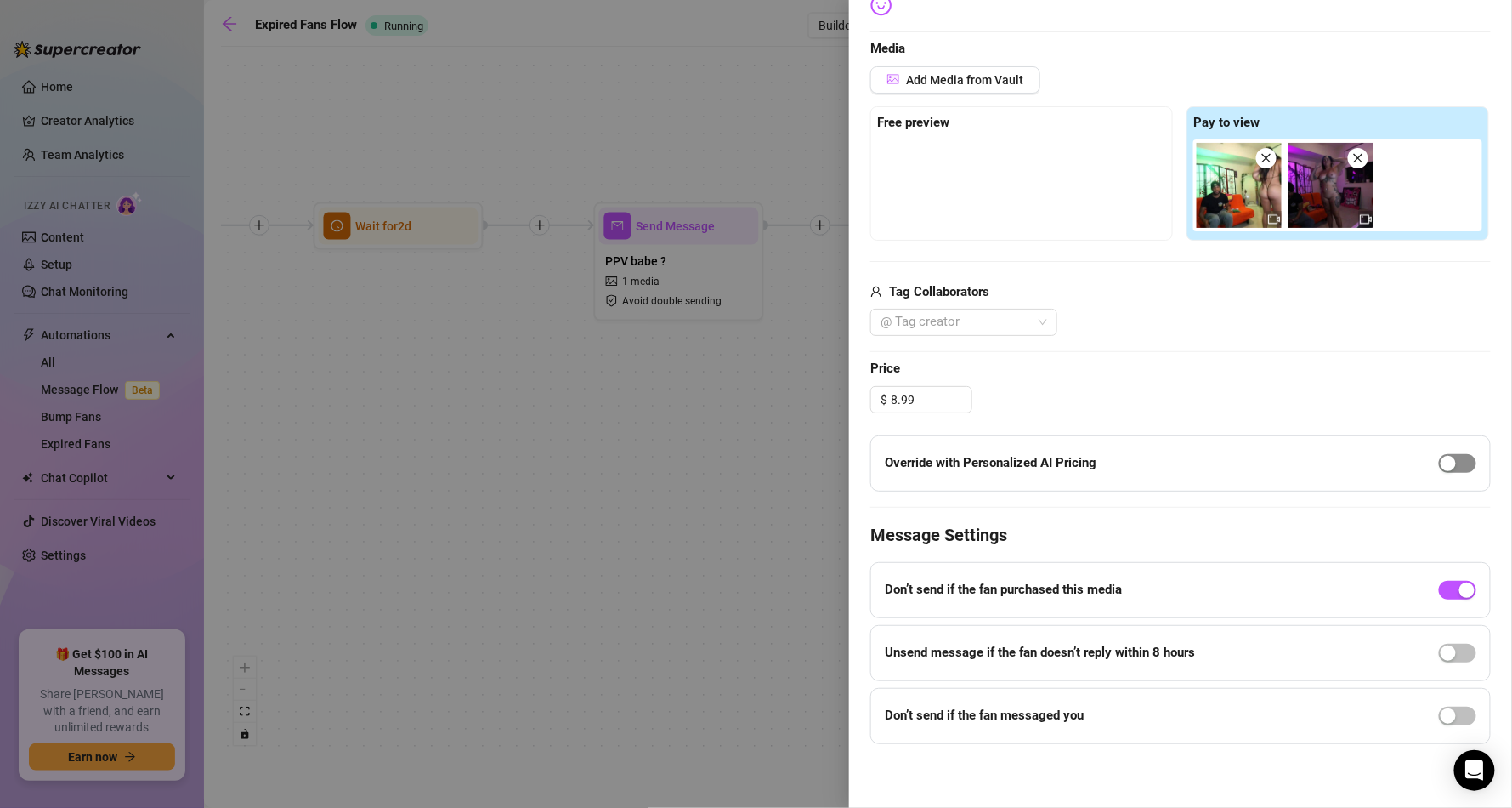
click at [1440, 467] on span "button" at bounding box center [1457, 463] width 38 height 18
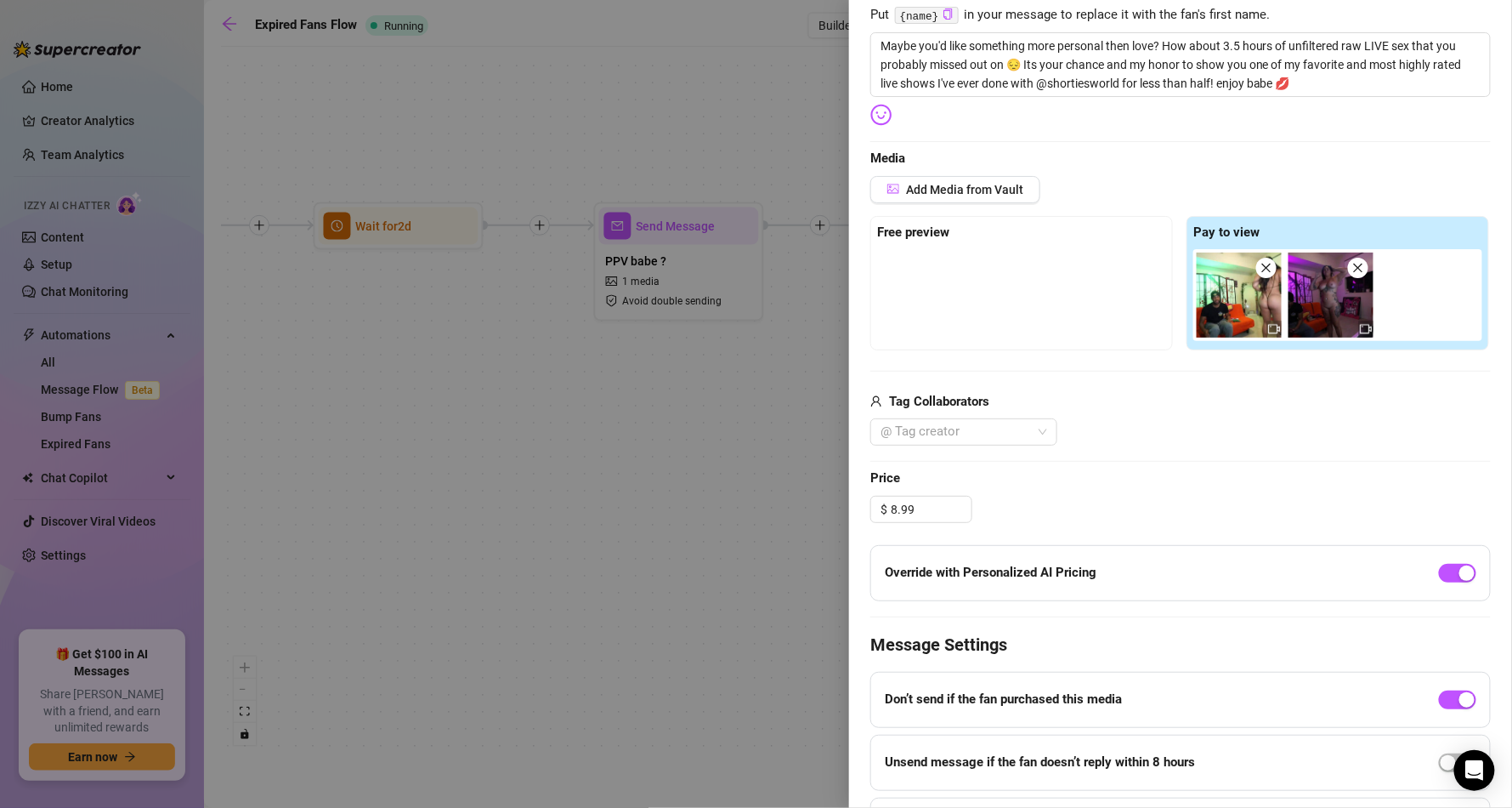
scroll to position [306, 0]
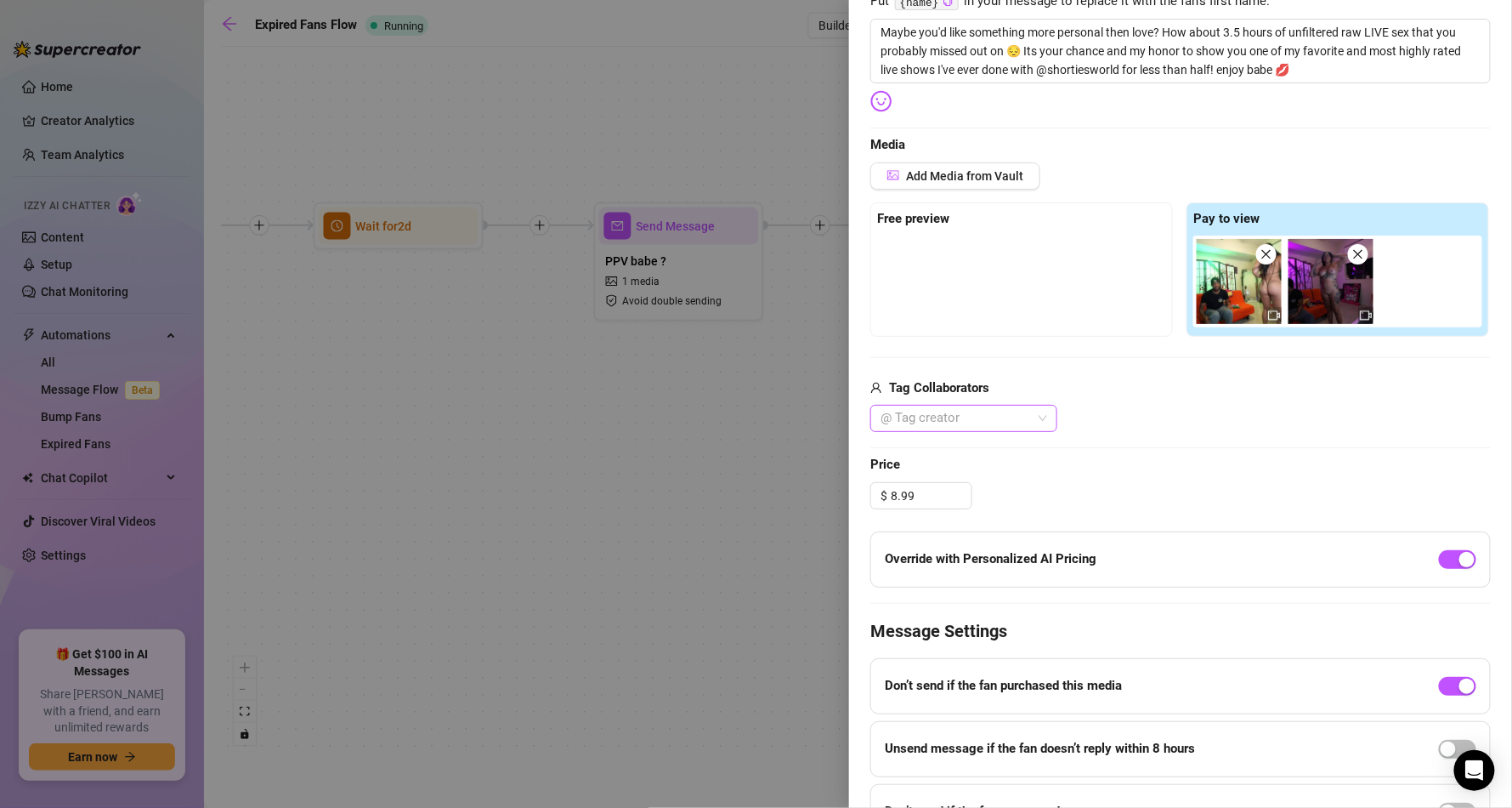
click at [905, 415] on div at bounding box center [955, 418] width 162 height 24
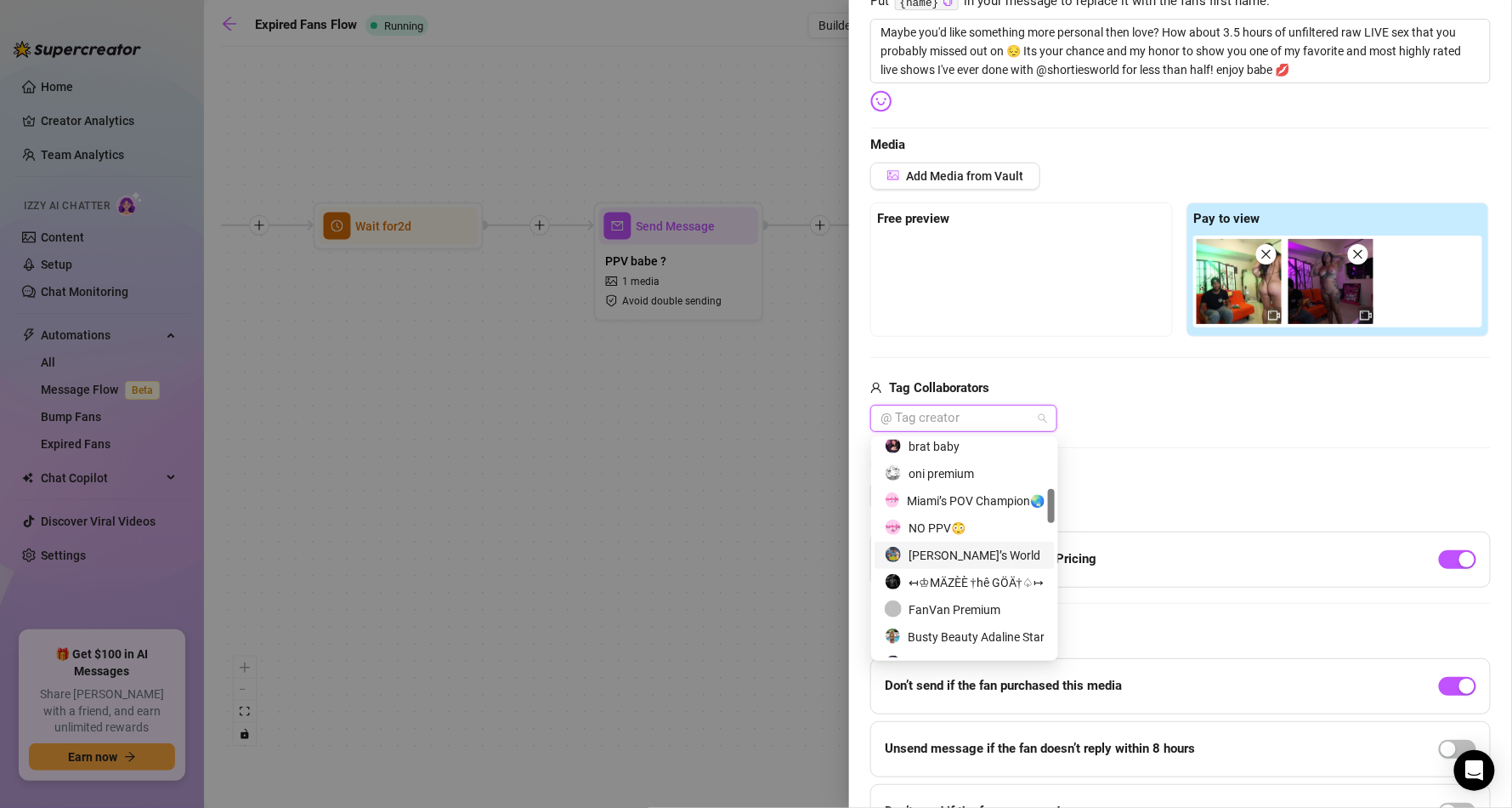
click at [980, 552] on div "[PERSON_NAME]’s World" at bounding box center [964, 555] width 159 height 18
click at [1157, 476] on div "Edit your message Message Title Follow up PPV just for you <3 Text Put {name} i…" at bounding box center [1181, 343] width 620 height 993
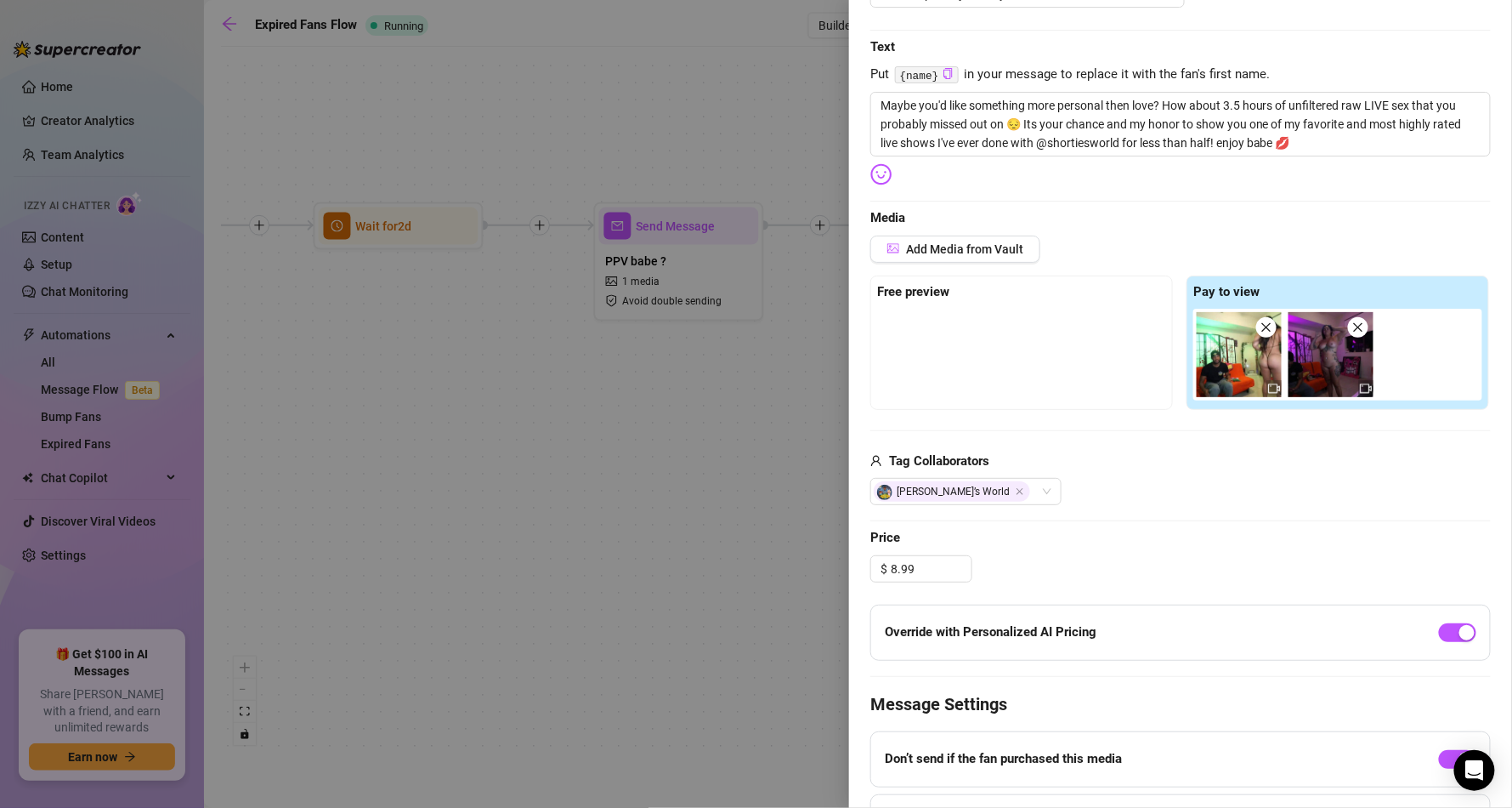
scroll to position [0, 0]
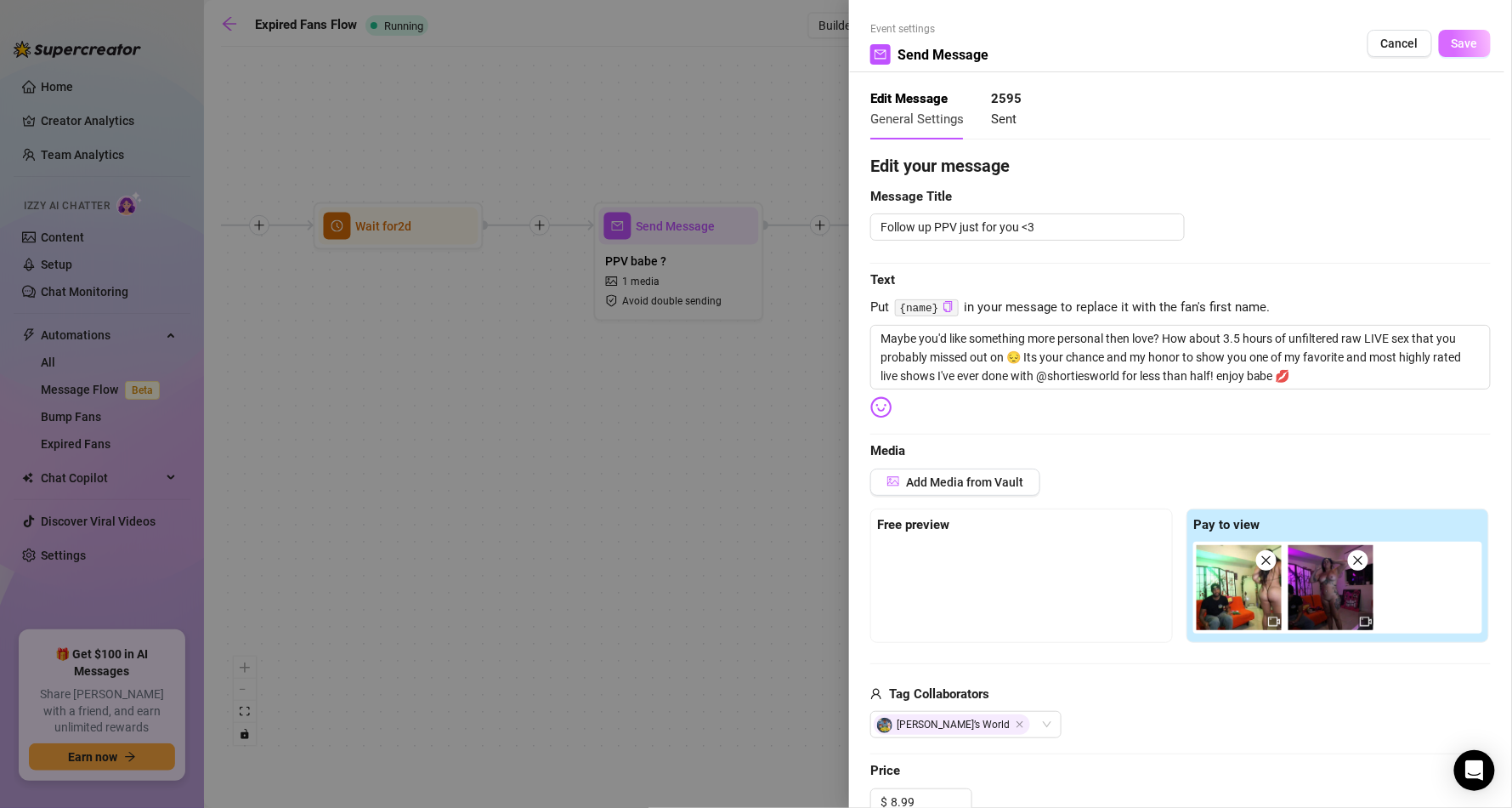
click at [1464, 42] on button "Save" at bounding box center [1465, 43] width 52 height 27
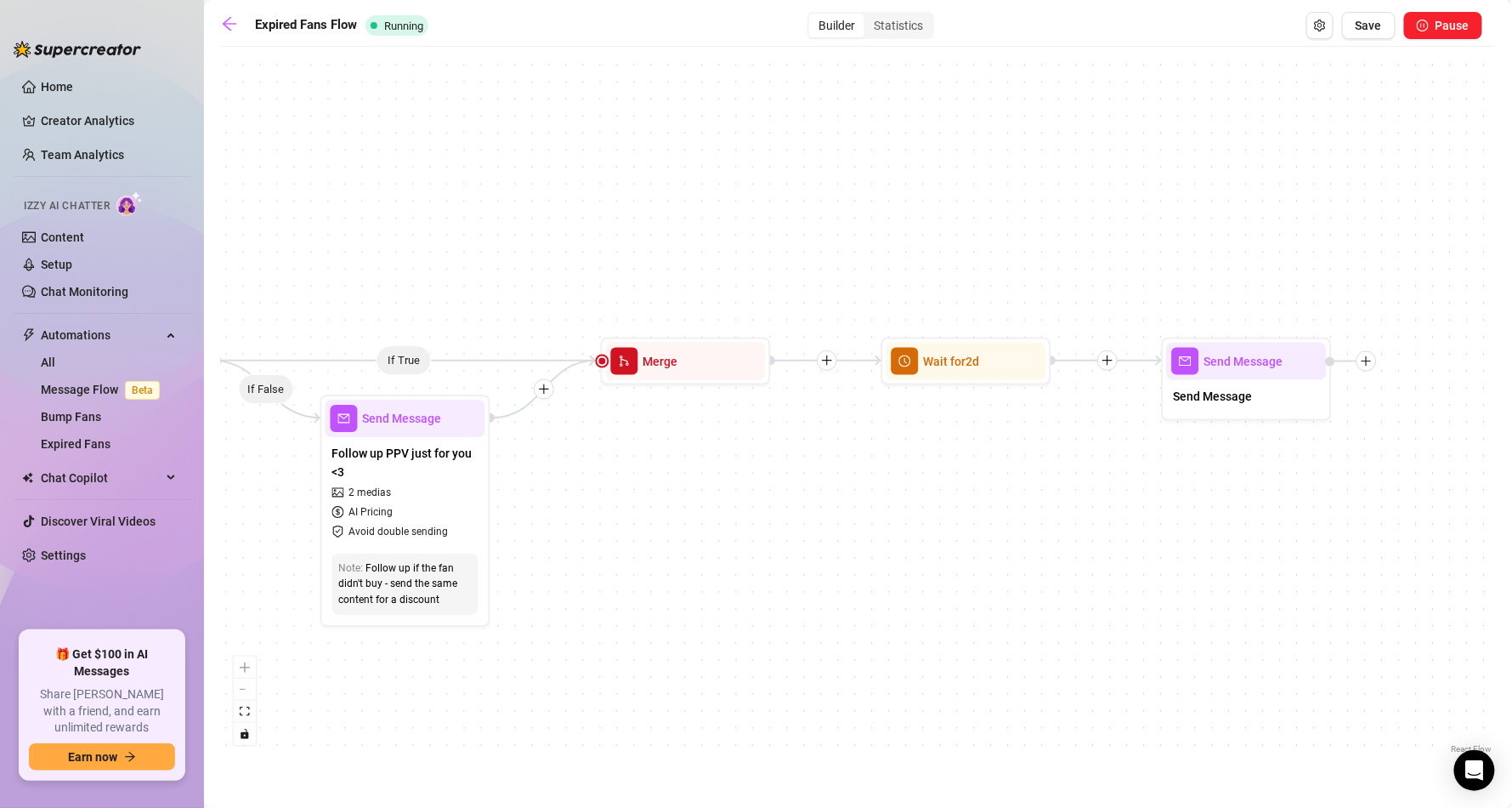
drag, startPoint x: 1399, startPoint y: 510, endPoint x: 564, endPoint y: 646, distance: 846.0
click at [564, 646] on div "If True If False Send Message Send Message Wait for 2d Merge Send Message Follo…" at bounding box center [858, 406] width 1274 height 703
click at [1199, 399] on span "Send Message" at bounding box center [1213, 395] width 79 height 18
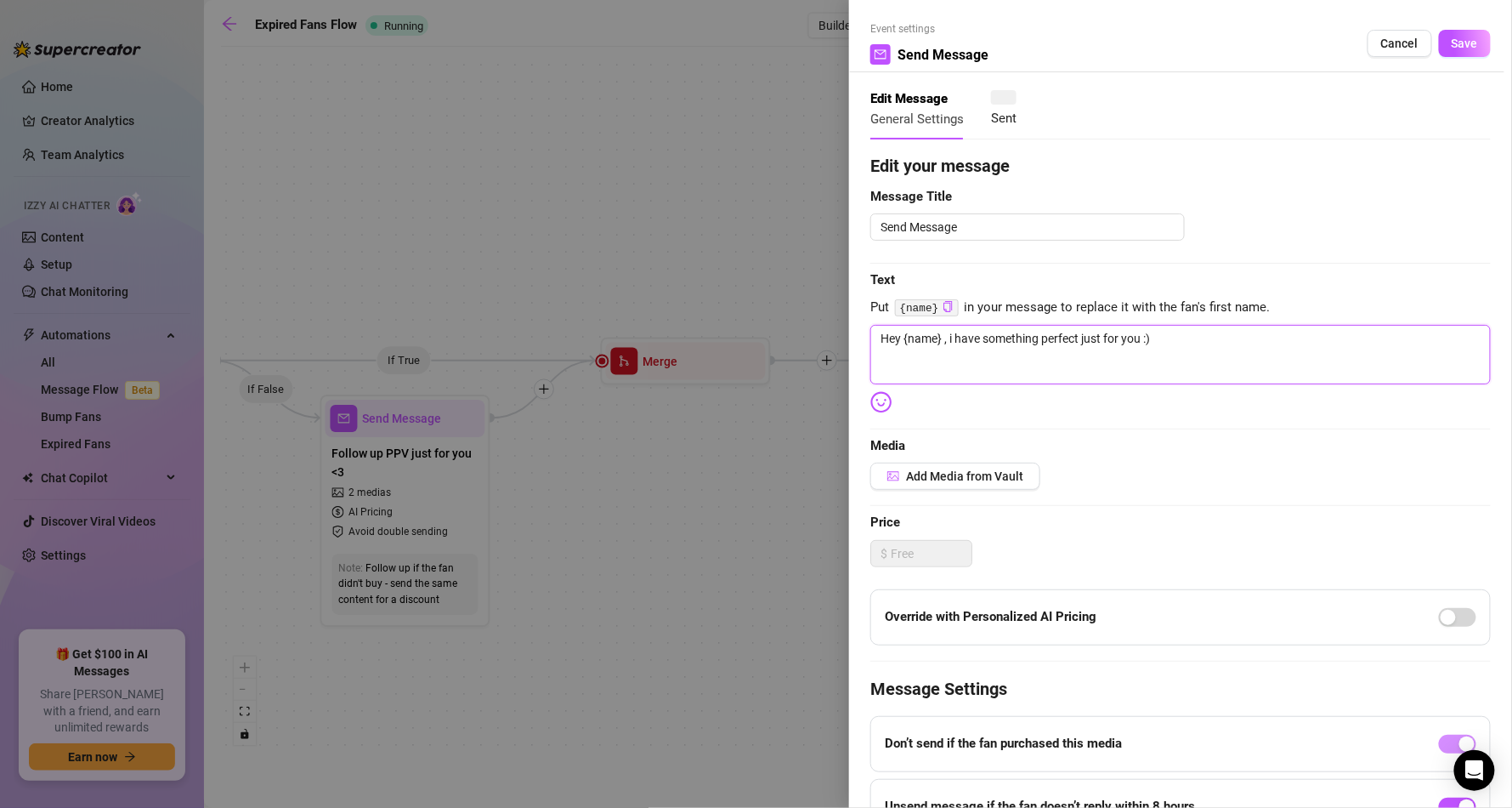
click at [1212, 345] on textarea "Hey {name} , i have something perfect just for you :)" at bounding box center [1181, 355] width 620 height 60
click at [1257, 327] on textarea "Hey {name} , i have something perfect just for you :) especially since youve be…" at bounding box center [1181, 355] width 620 height 60
click at [920, 355] on textarea "Hey {name} , i have something perfect just for you :) especially since you've b…" at bounding box center [1181, 355] width 620 height 60
click at [893, 398] on img at bounding box center [881, 402] width 22 height 22
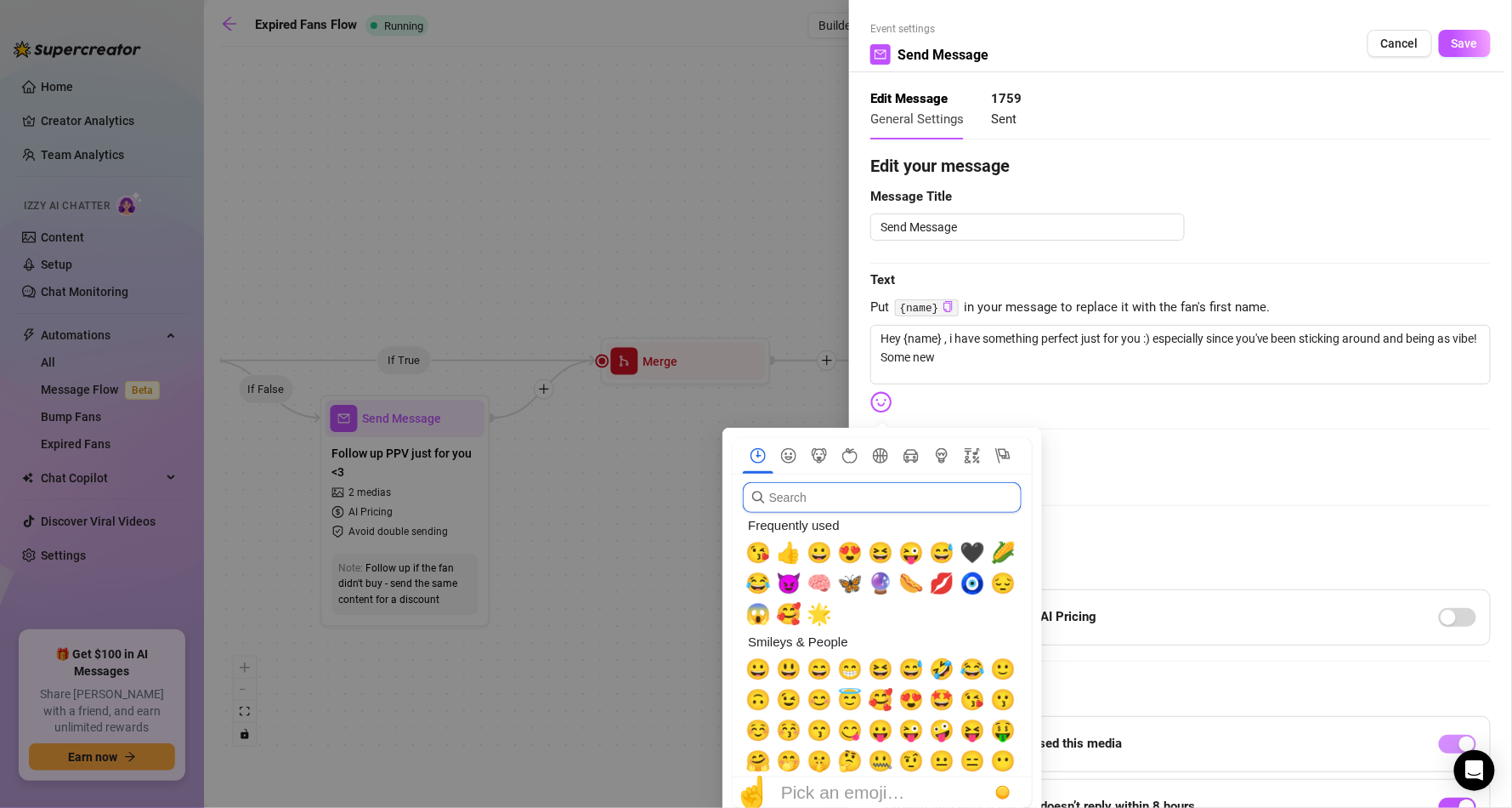
click at [865, 485] on input "search" at bounding box center [882, 498] width 279 height 31
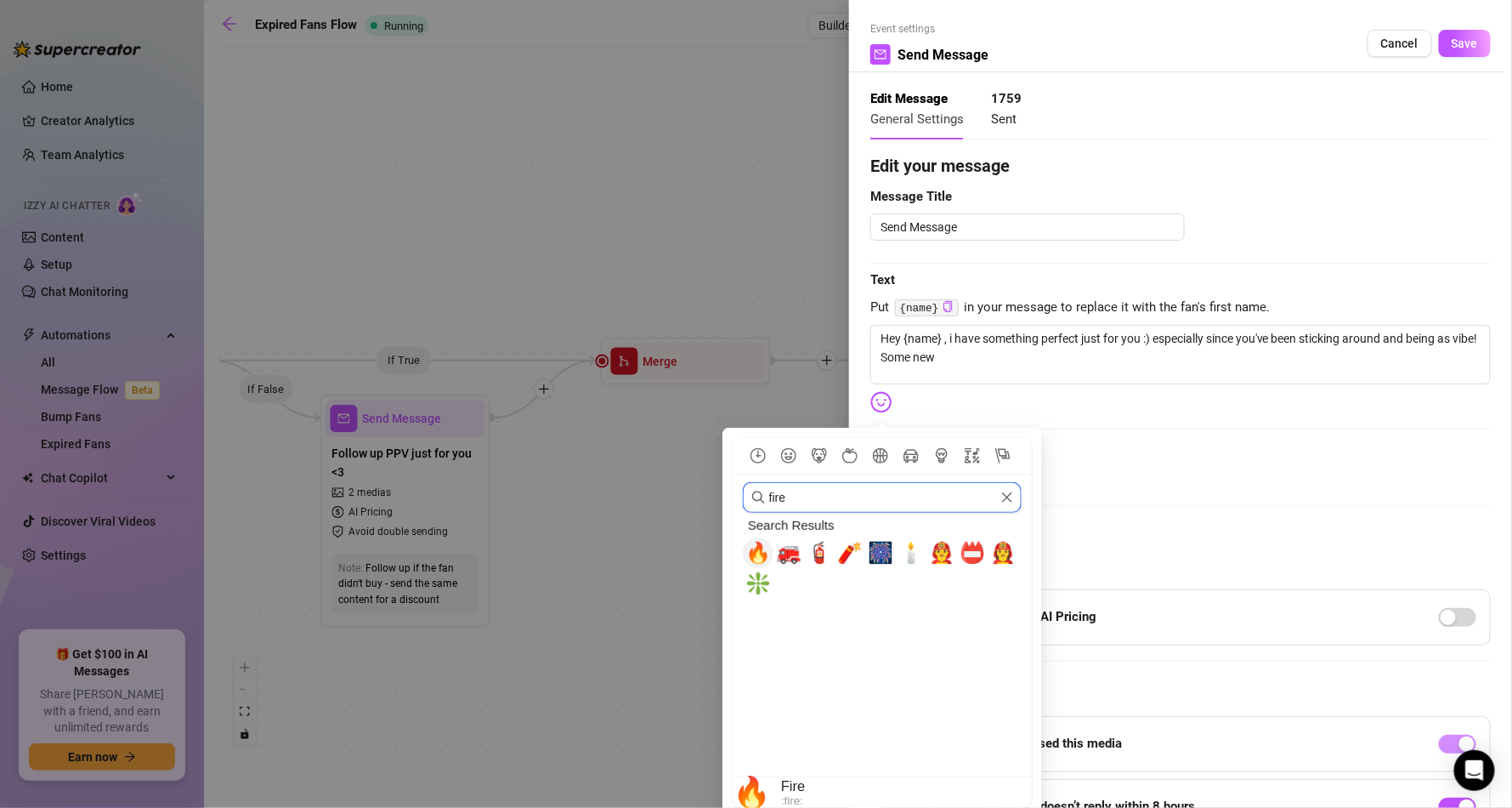
click at [763, 540] on span "🔥" at bounding box center [757, 552] width 25 height 24
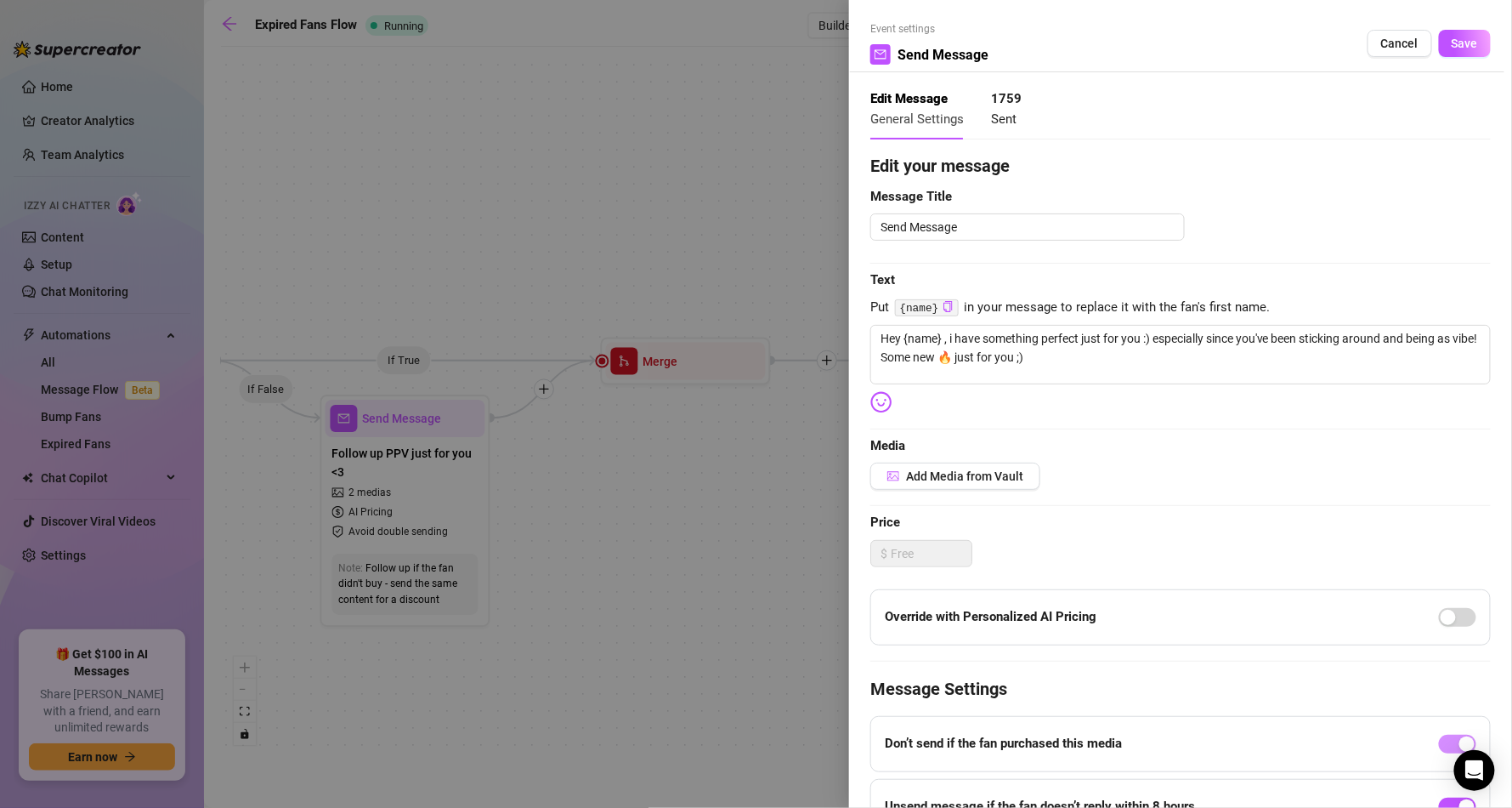
click at [1001, 429] on div "Edit your message Message Title Send Message Text Put {name} in your message to…" at bounding box center [1181, 537] width 620 height 769
click at [1002, 471] on span "Add Media from Vault" at bounding box center [964, 476] width 117 height 14
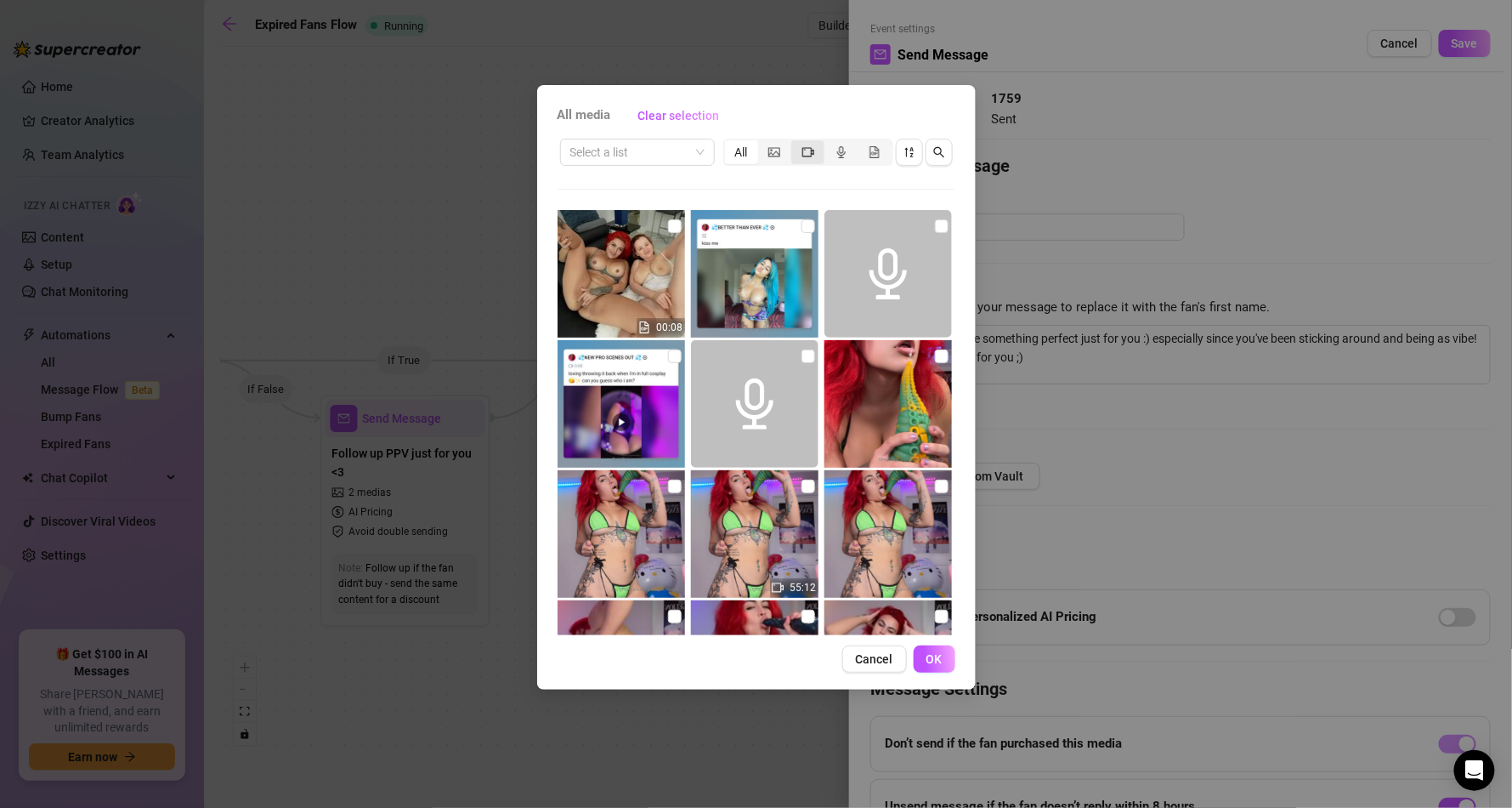
click at [813, 150] on icon "video-camera" at bounding box center [808, 152] width 12 height 10
click at [795, 143] on input "segmented control" at bounding box center [795, 143] width 0 height 0
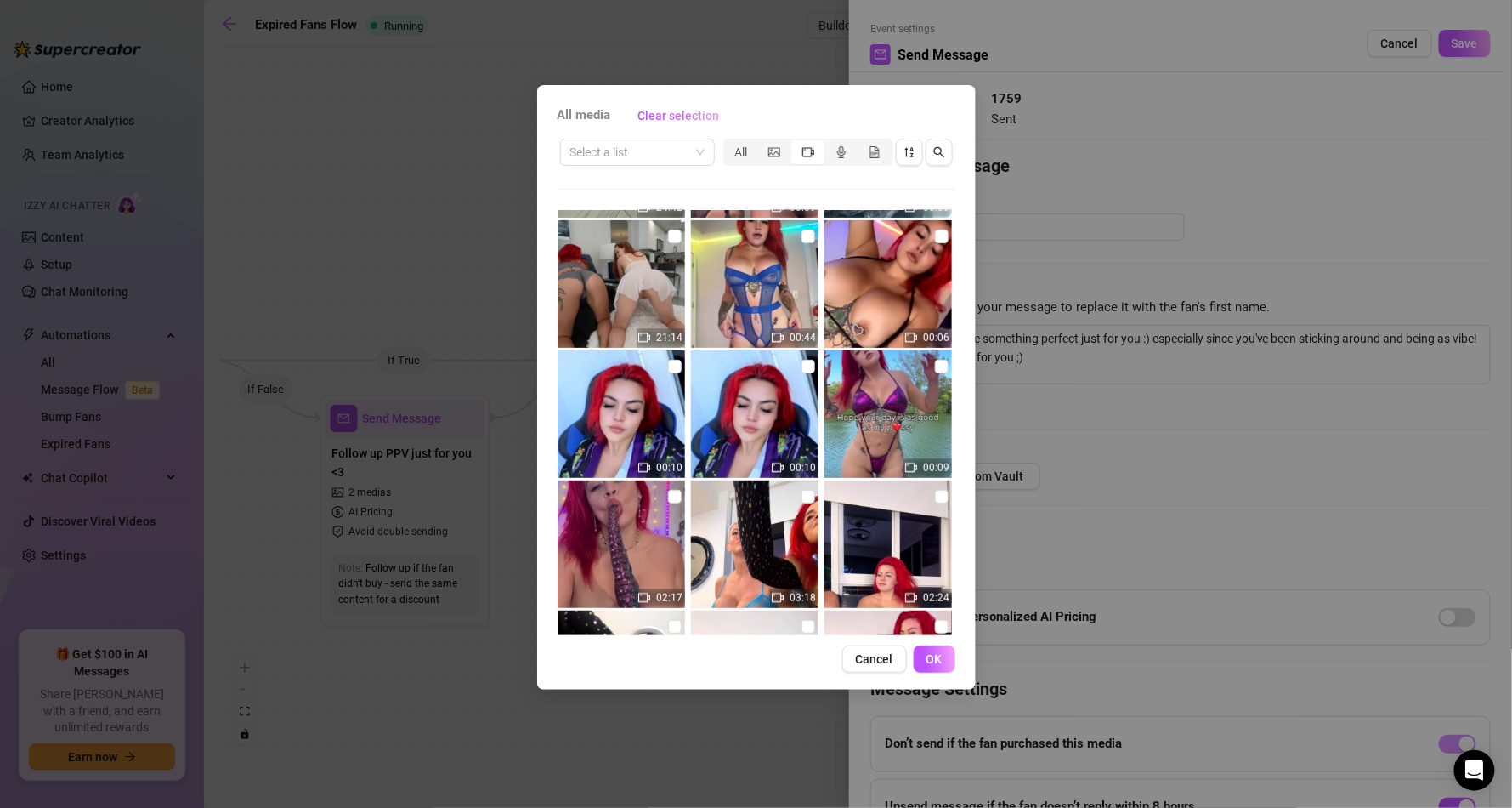
scroll to position [408, 0]
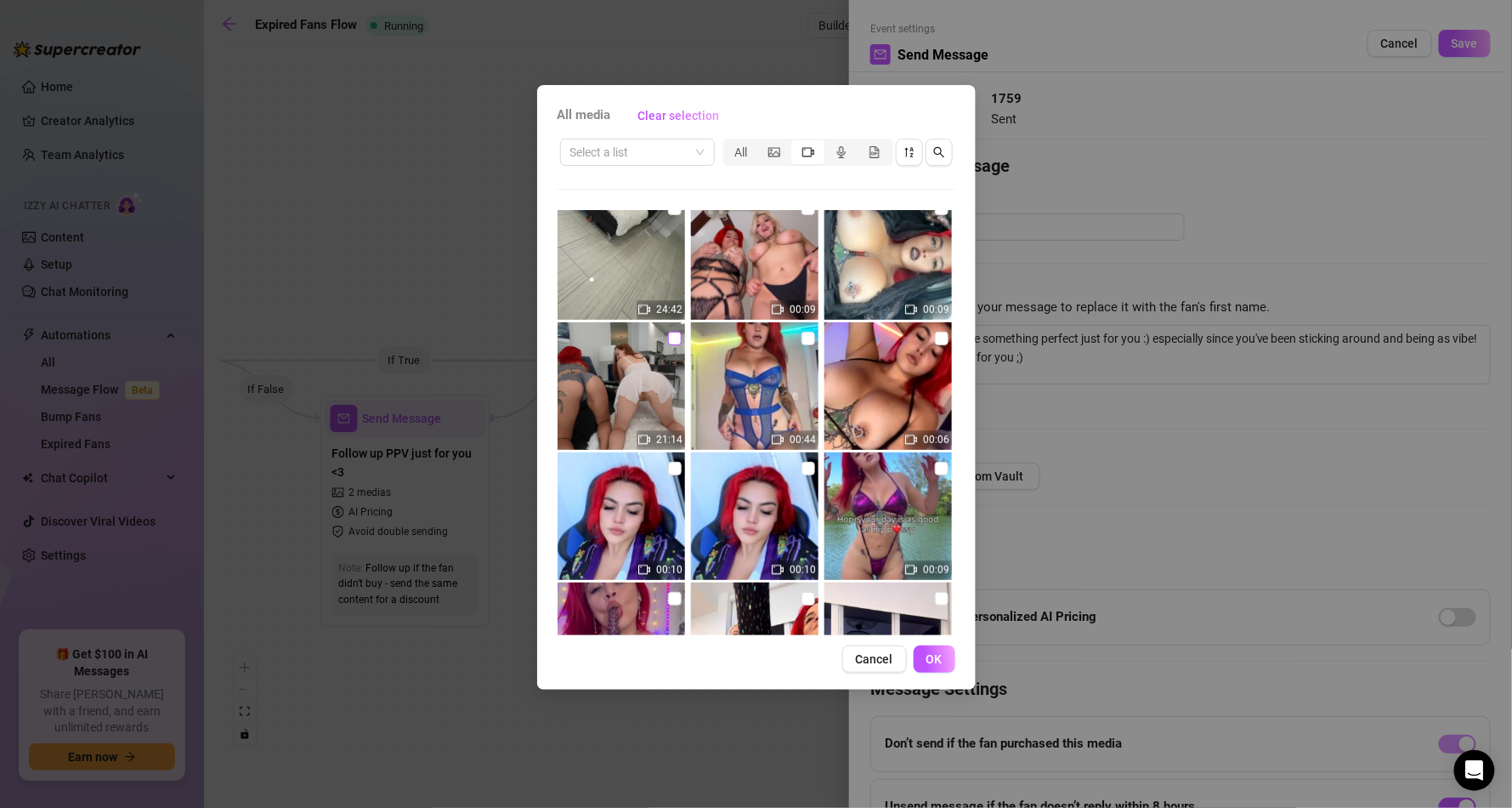
click at [676, 335] on input "checkbox" at bounding box center [674, 338] width 14 height 14
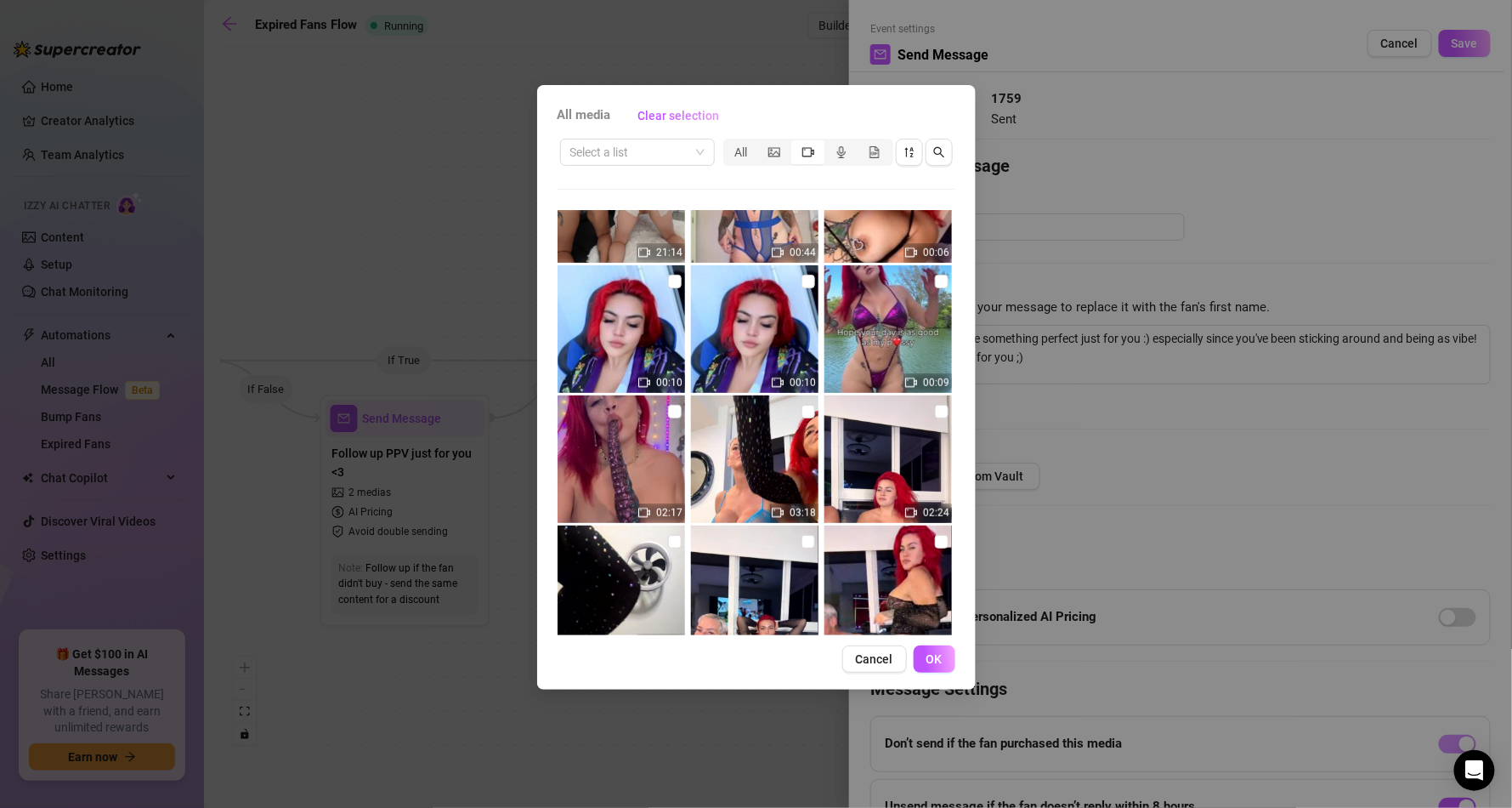
scroll to position [714, 0]
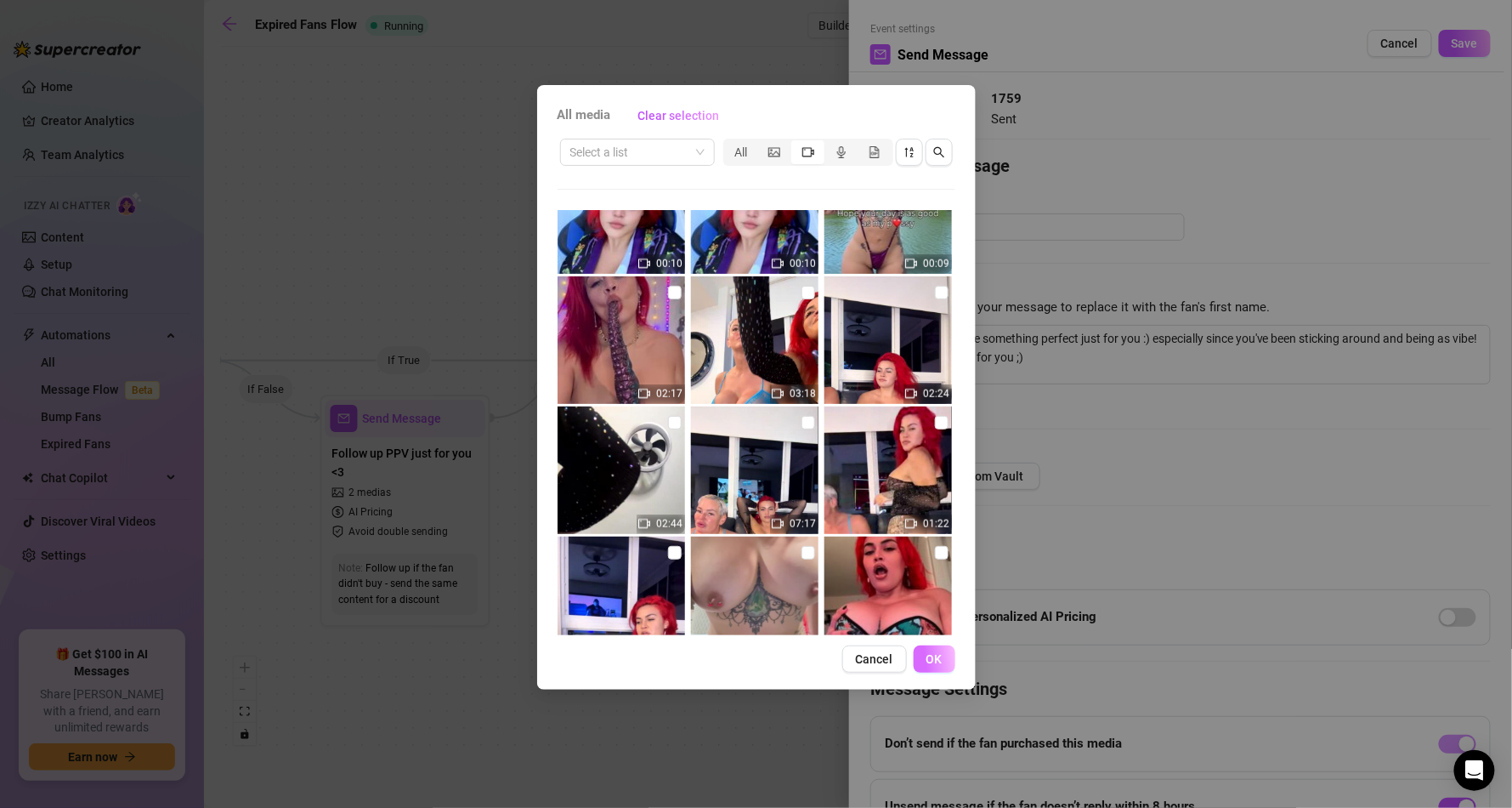
click at [935, 667] on button "OK" at bounding box center [934, 659] width 42 height 27
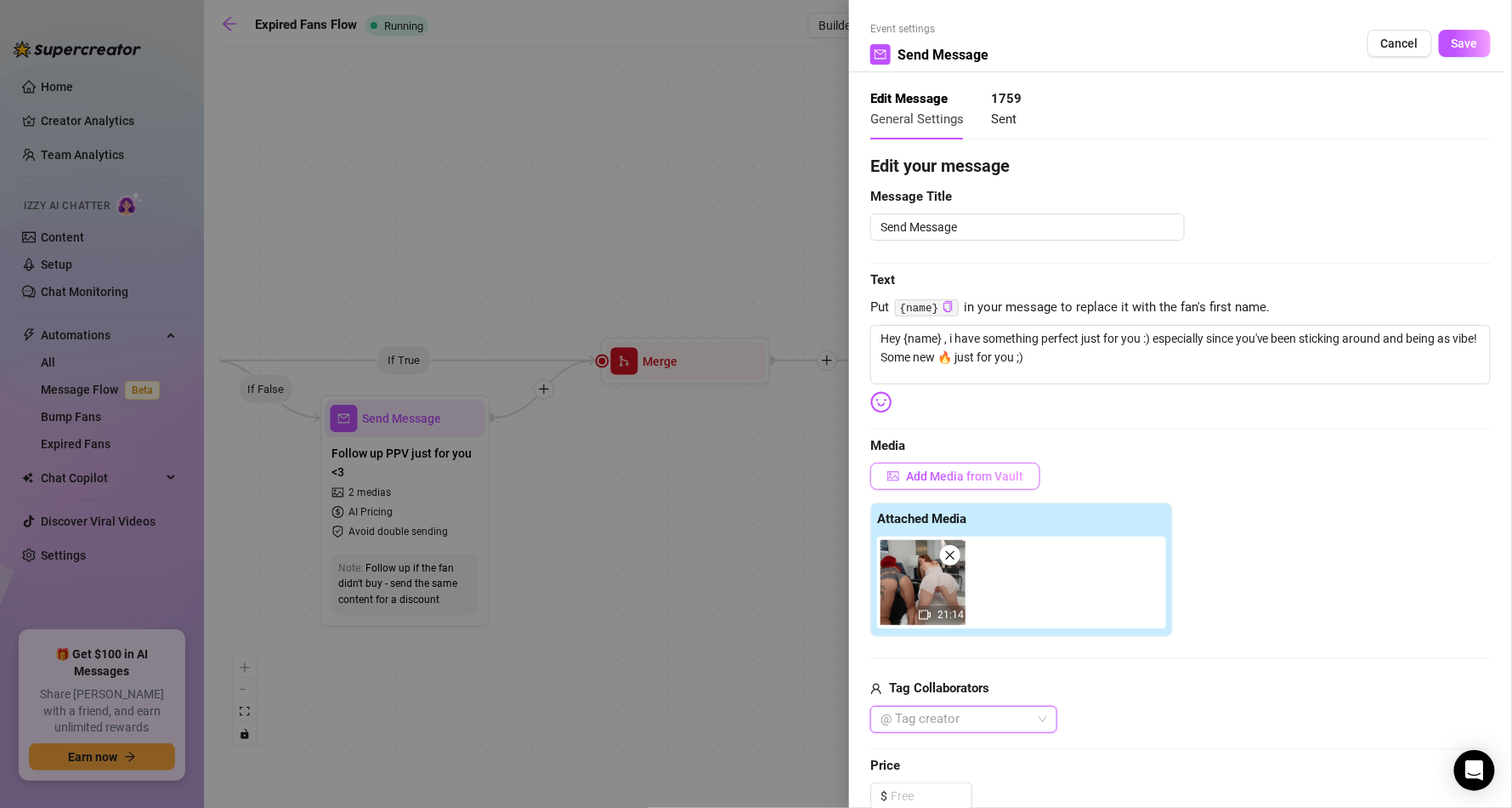
click at [970, 471] on span "Add Media from Vault" at bounding box center [964, 476] width 117 height 14
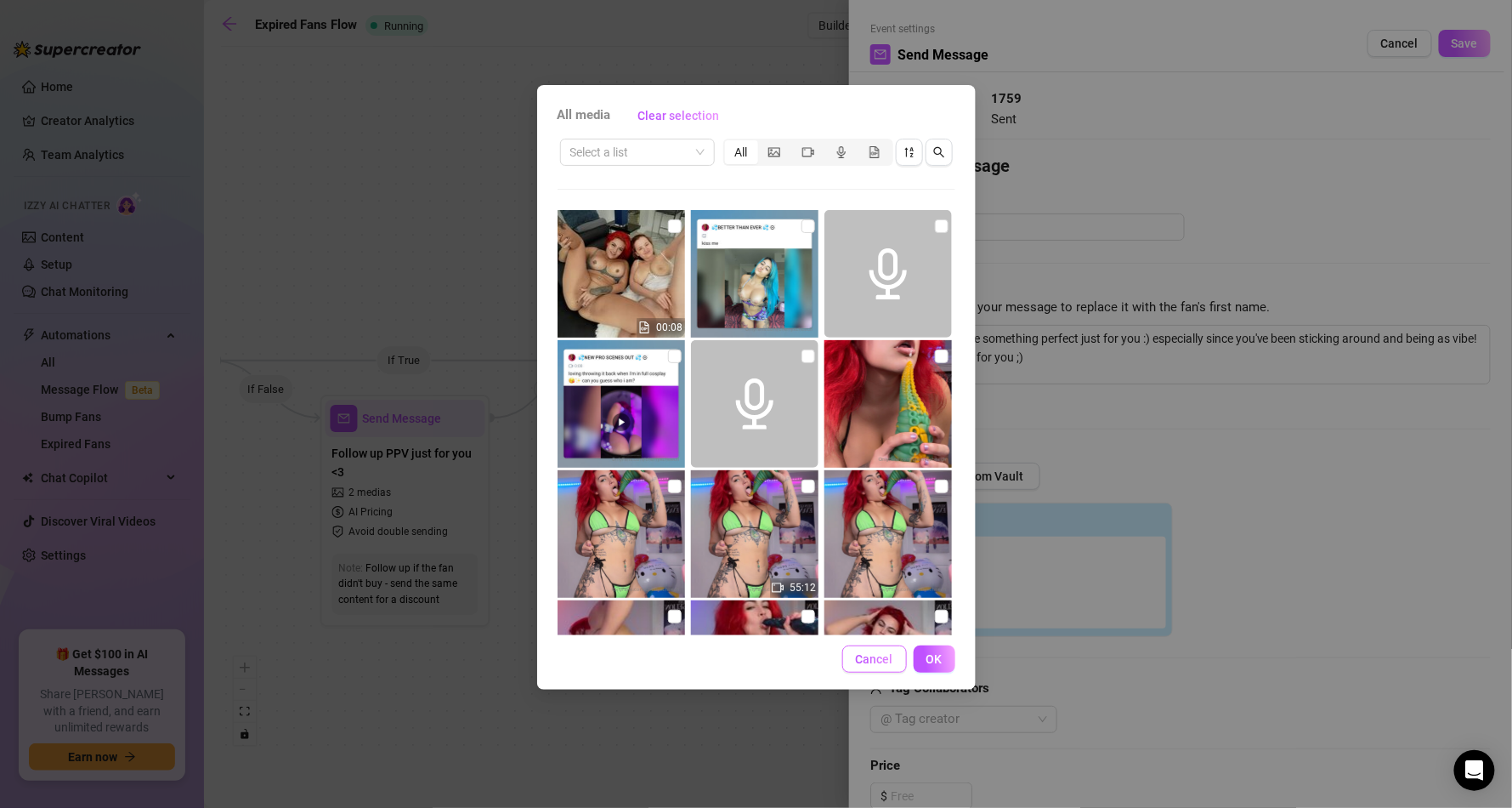
click at [894, 659] on button "Cancel" at bounding box center [874, 659] width 65 height 27
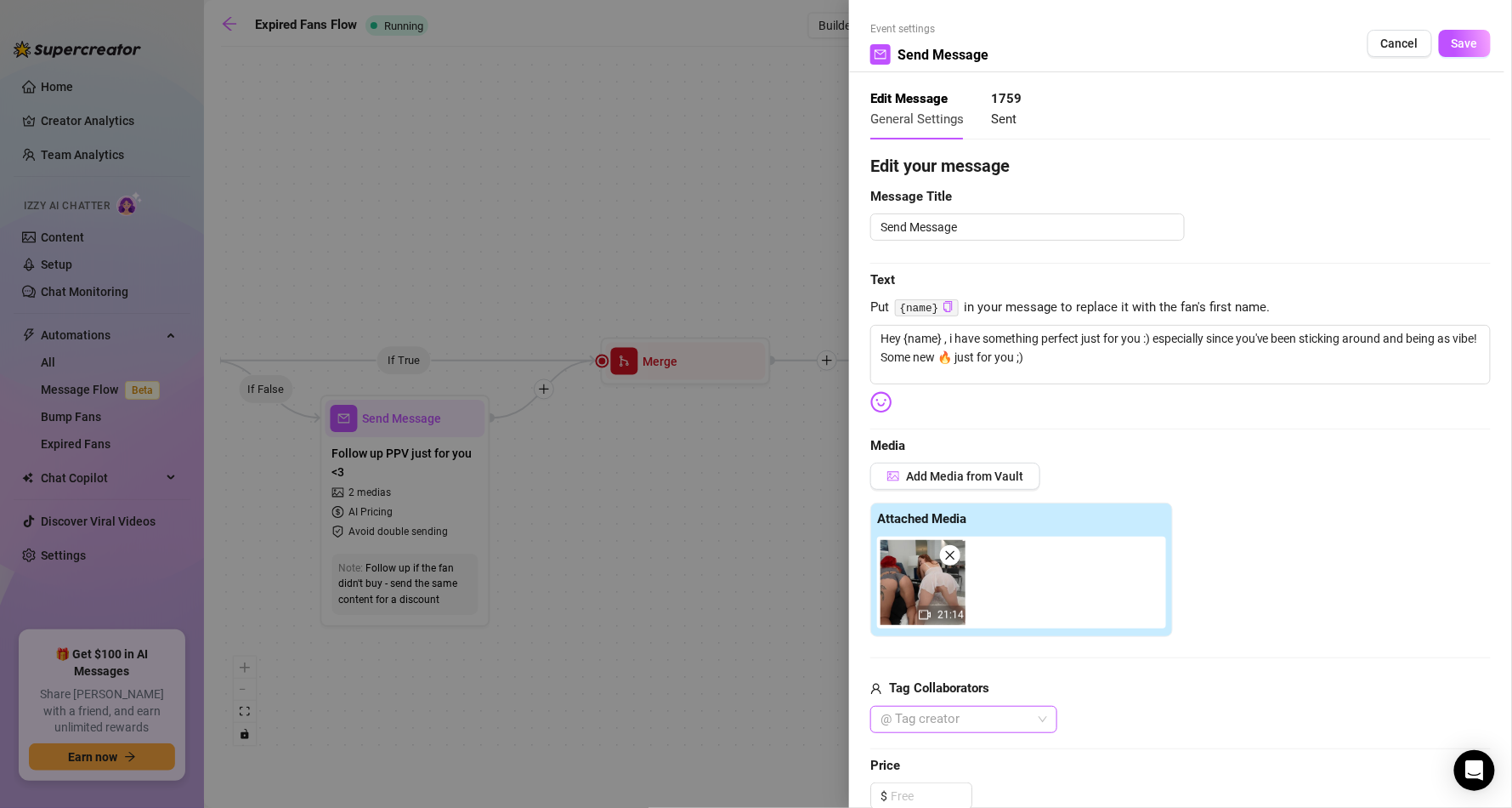
click at [946, 714] on div at bounding box center [955, 719] width 162 height 24
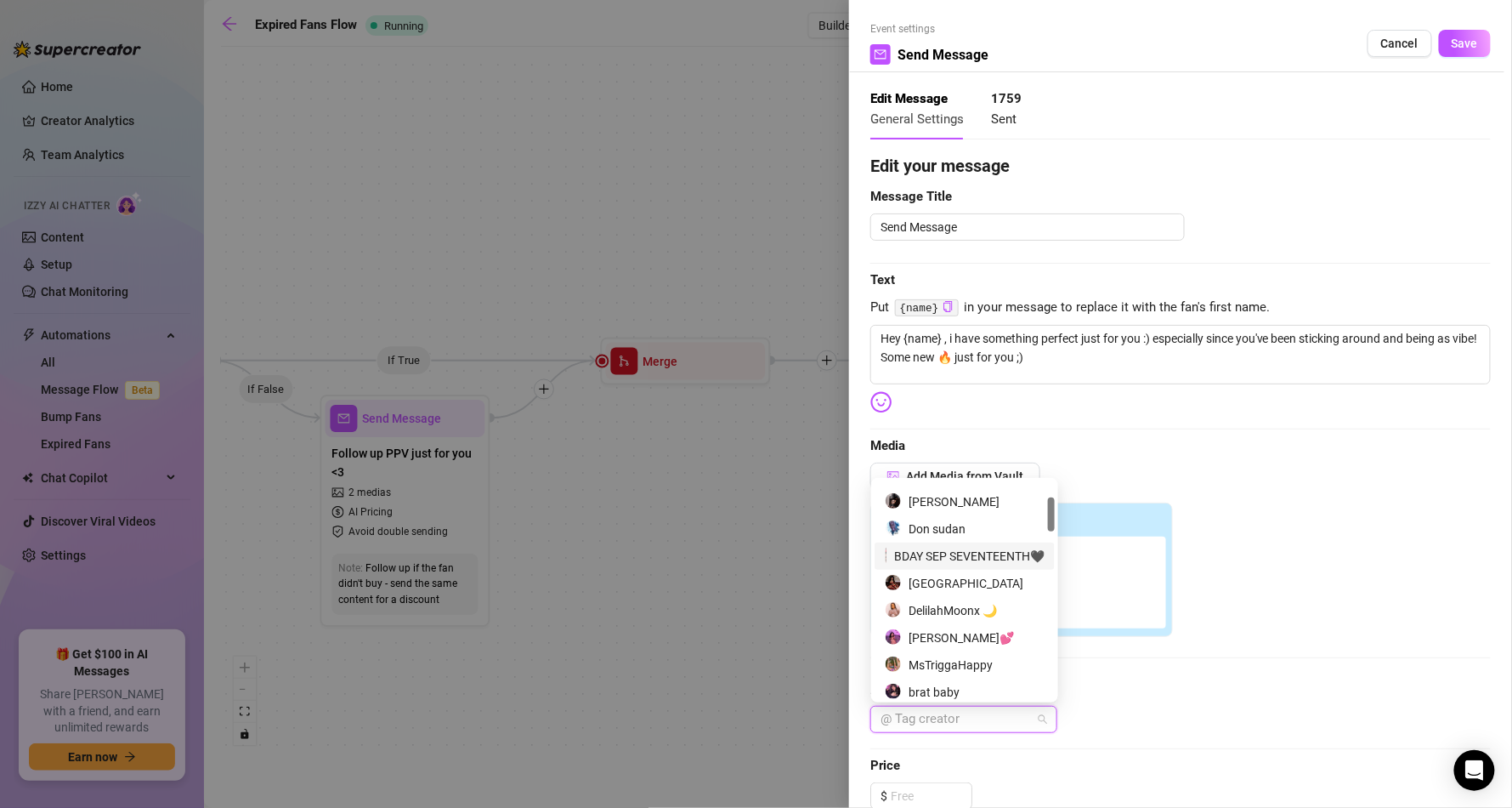
scroll to position [0, 0]
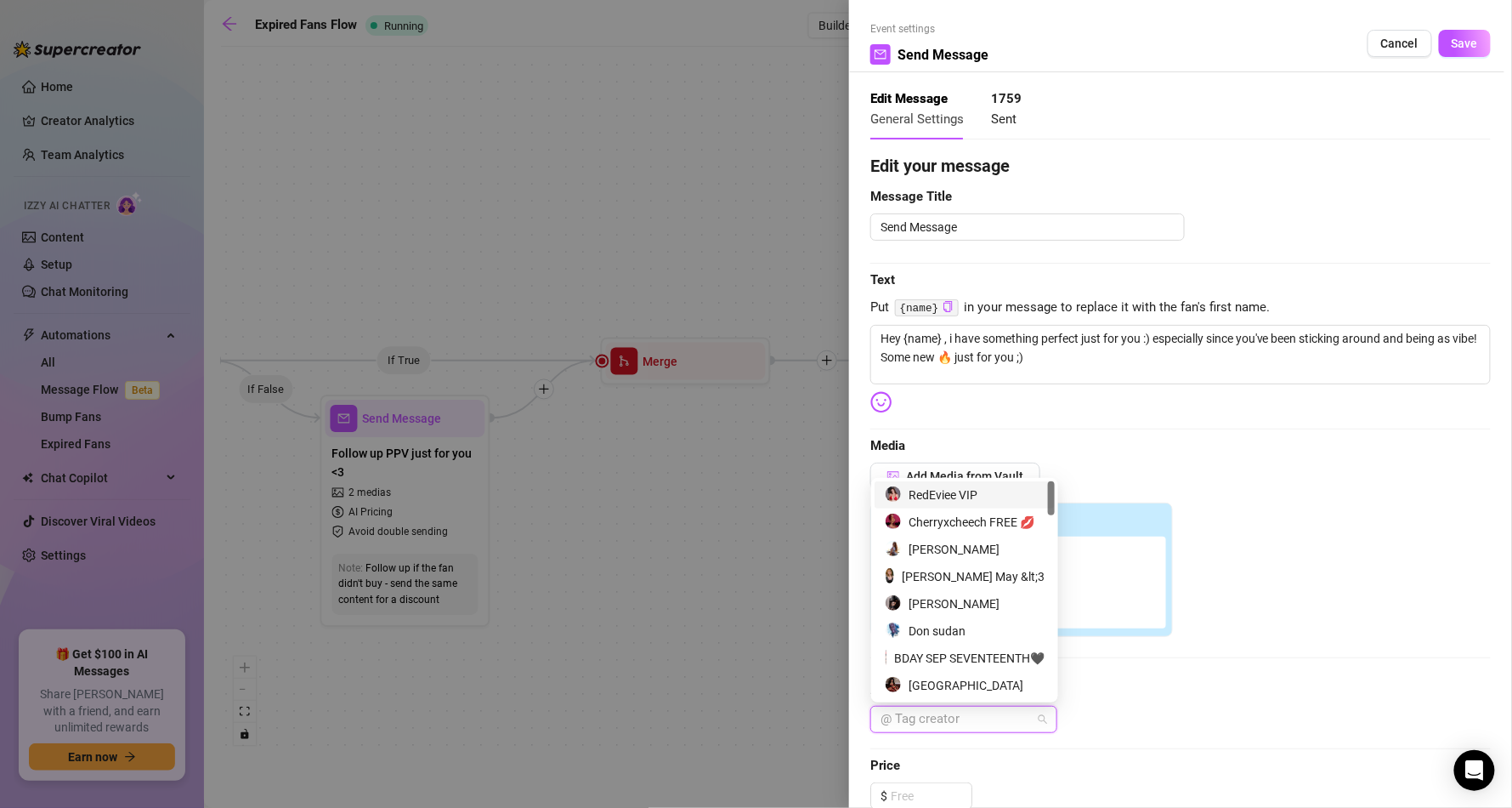
click at [935, 495] on div "RedEviee VIP" at bounding box center [964, 494] width 159 height 18
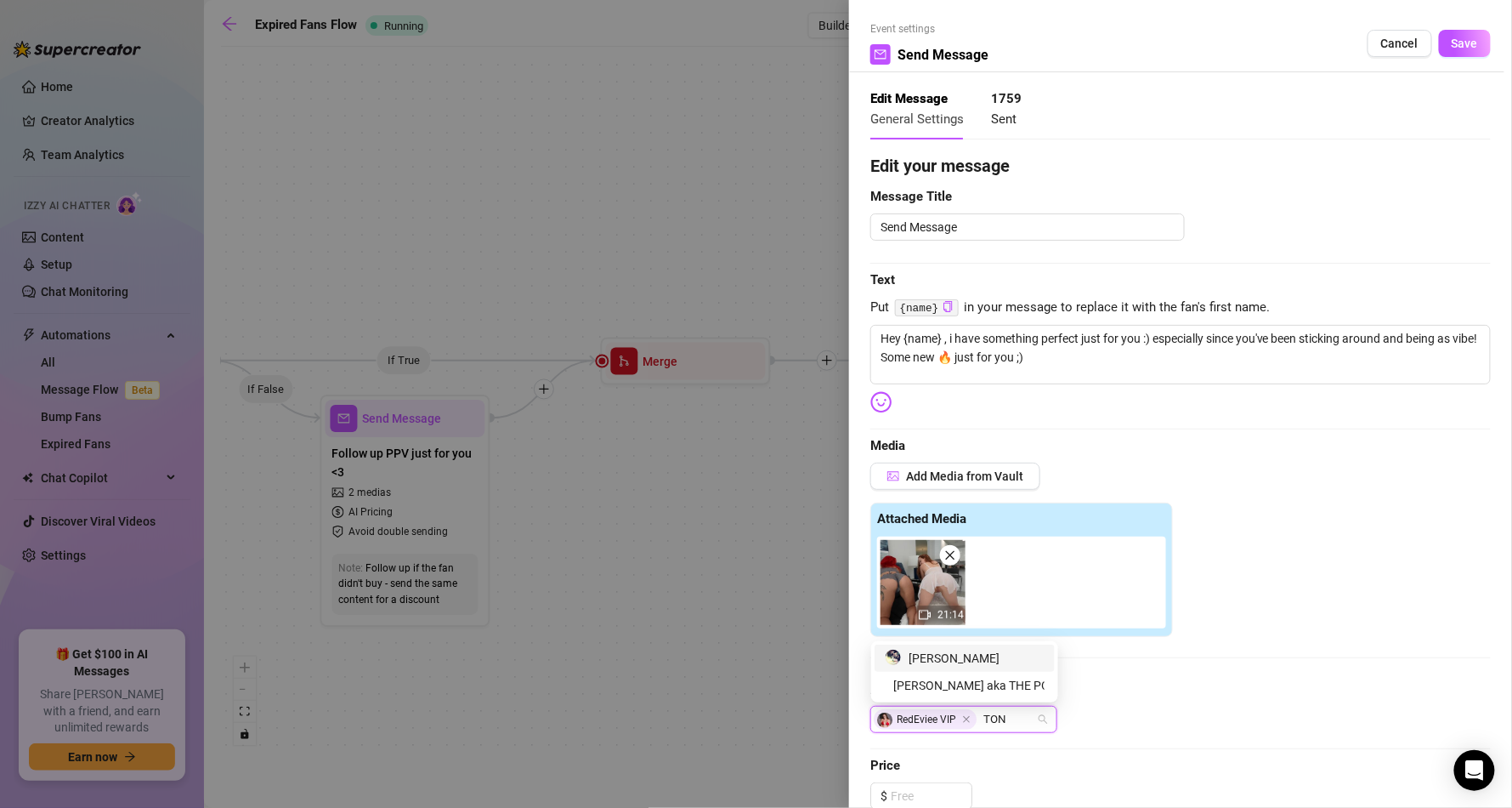
click at [959, 645] on div "[PERSON_NAME]" at bounding box center [964, 658] width 180 height 27
click at [1199, 677] on div "Add Media from Vault Attached Media 21:14 Tag Collaborators RedEviee VIP [PERSO…" at bounding box center [1181, 598] width 620 height 271
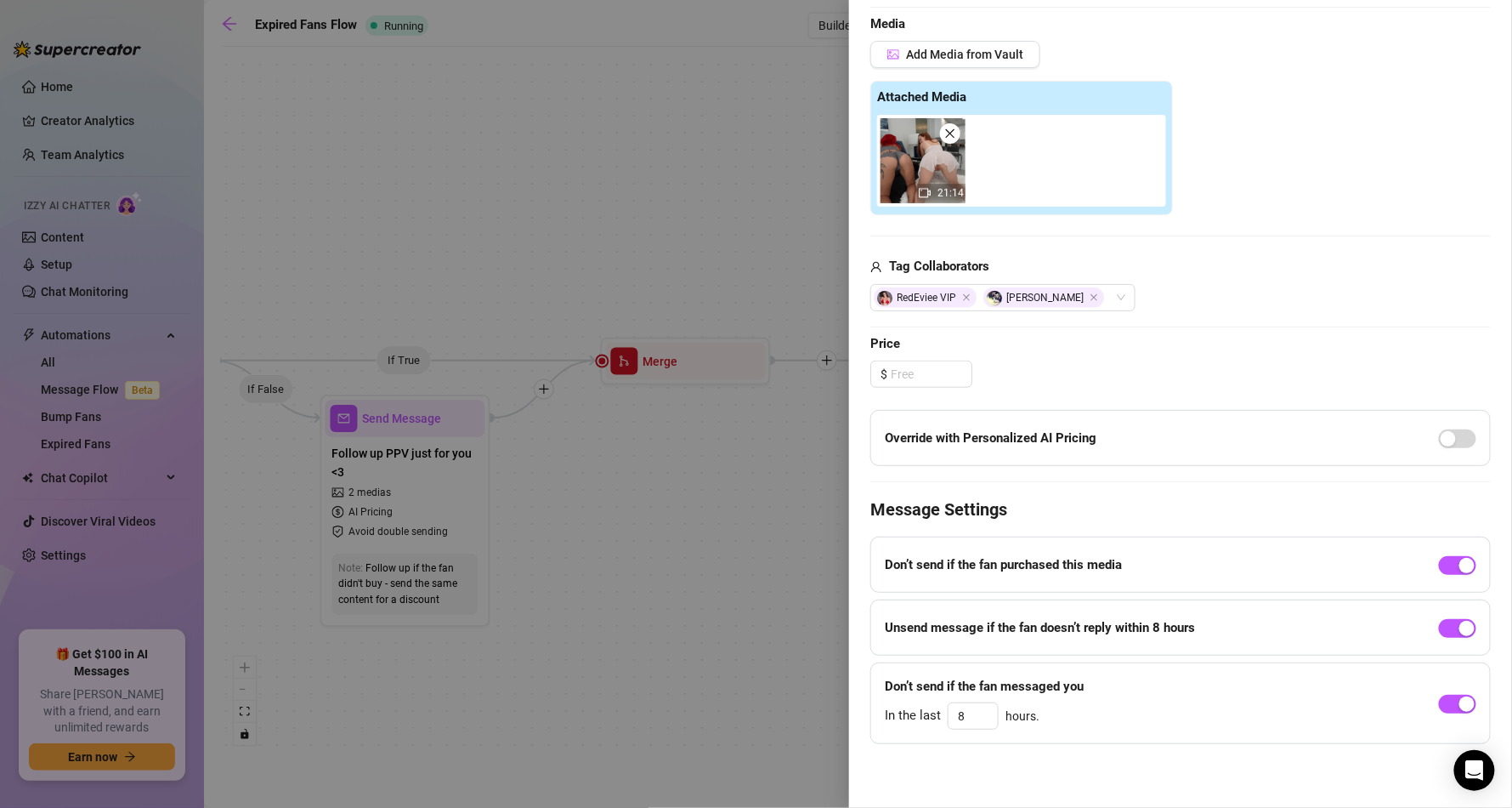
scroll to position [424, 0]
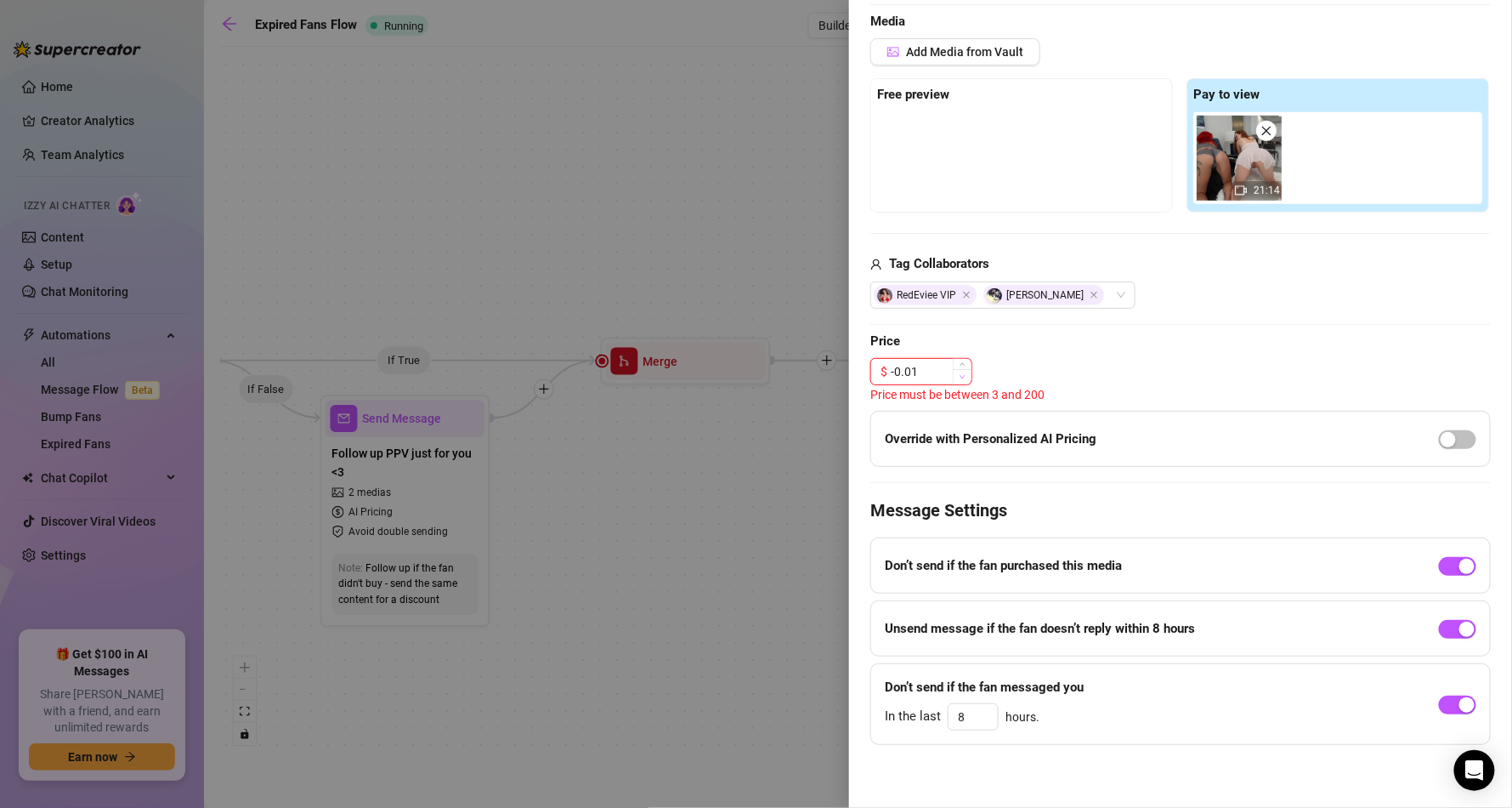
click at [959, 378] on icon "down" at bounding box center [962, 377] width 6 height 6
drag, startPoint x: 1158, startPoint y: 376, endPoint x: 1175, endPoint y: 378, distance: 17.1
click at [1166, 378] on div "$ 15.00" at bounding box center [1181, 374] width 620 height 27
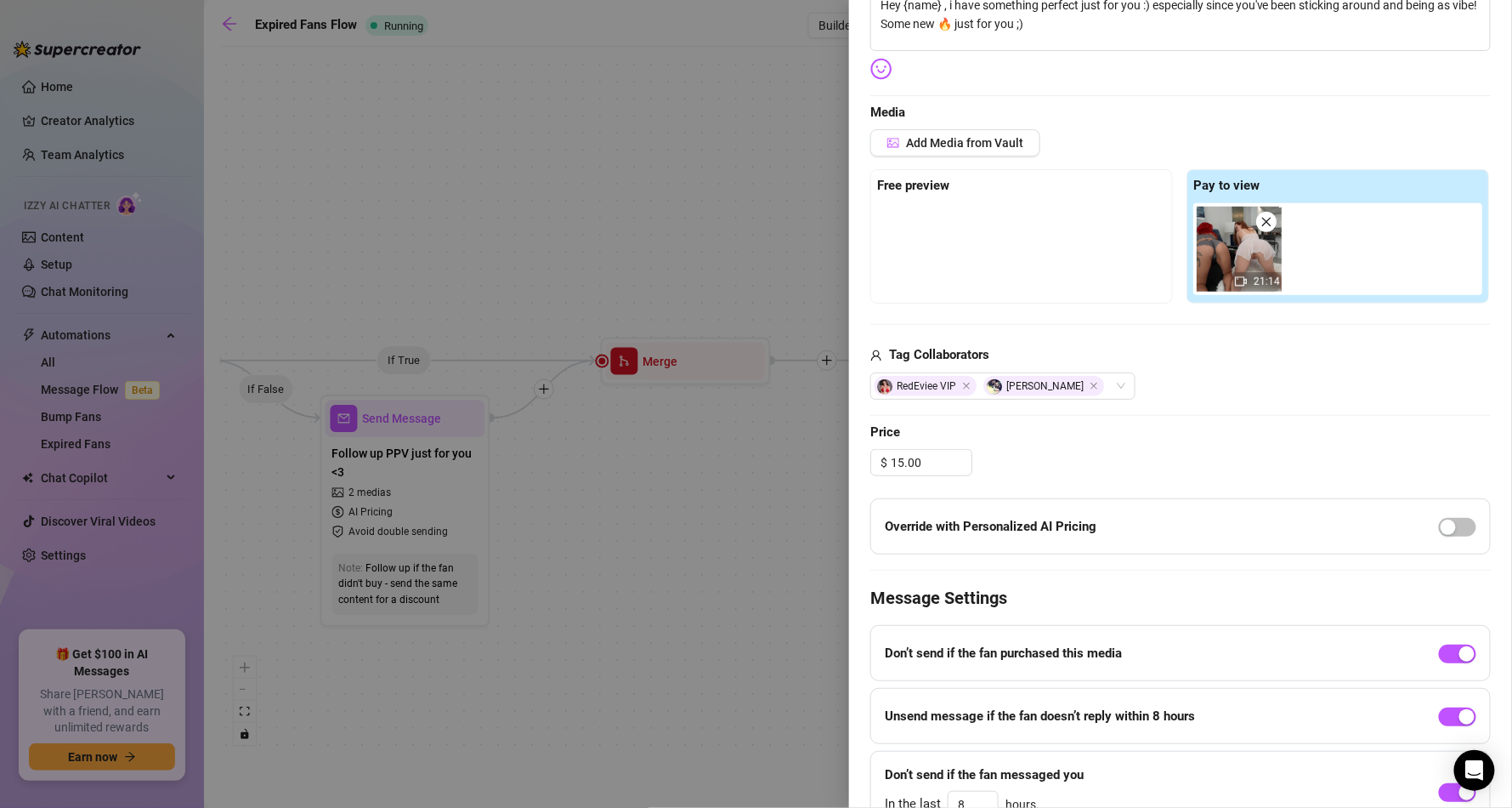
scroll to position [322, 0]
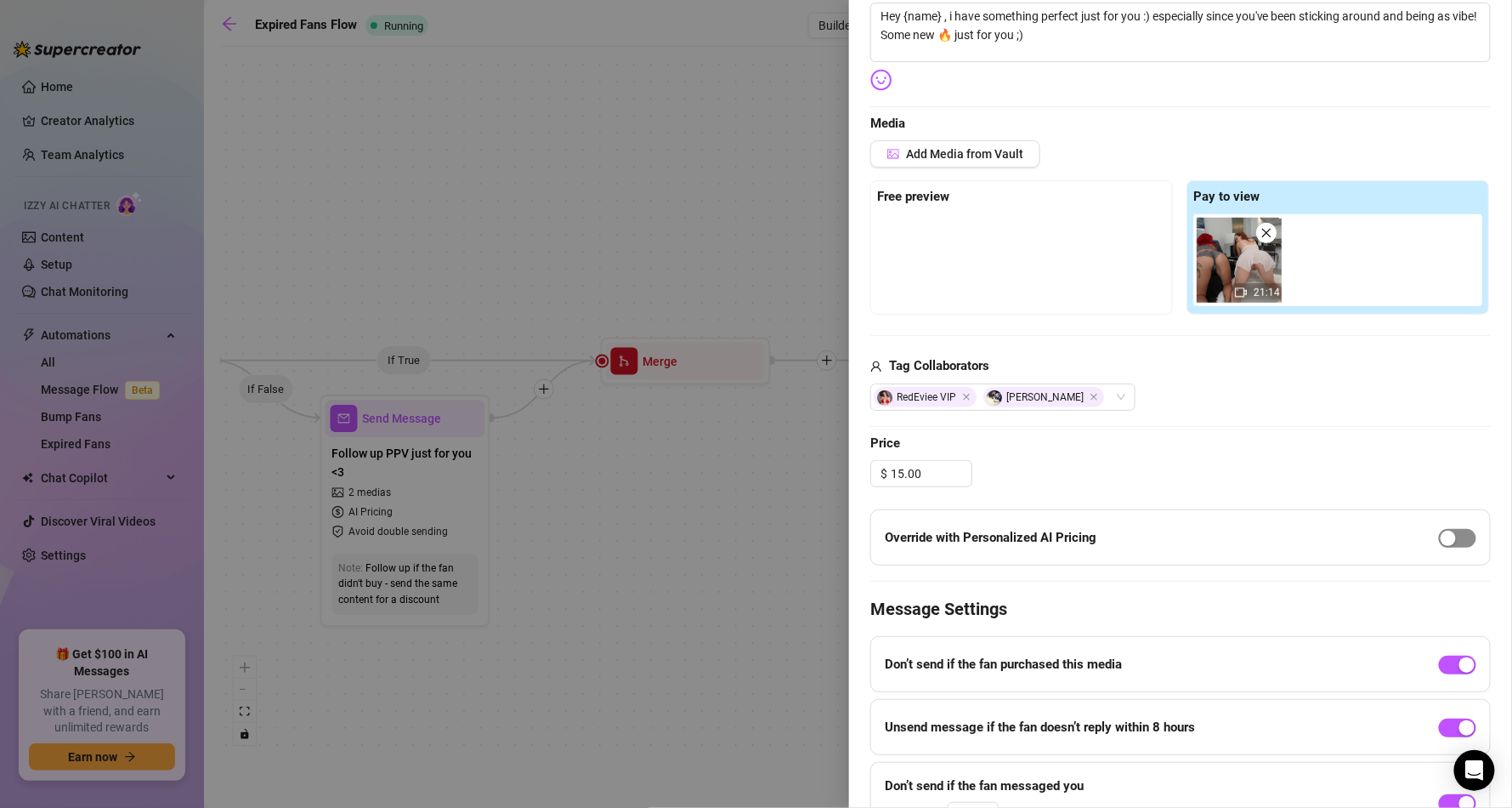
click at [1441, 536] on div "button" at bounding box center [1448, 538] width 15 height 15
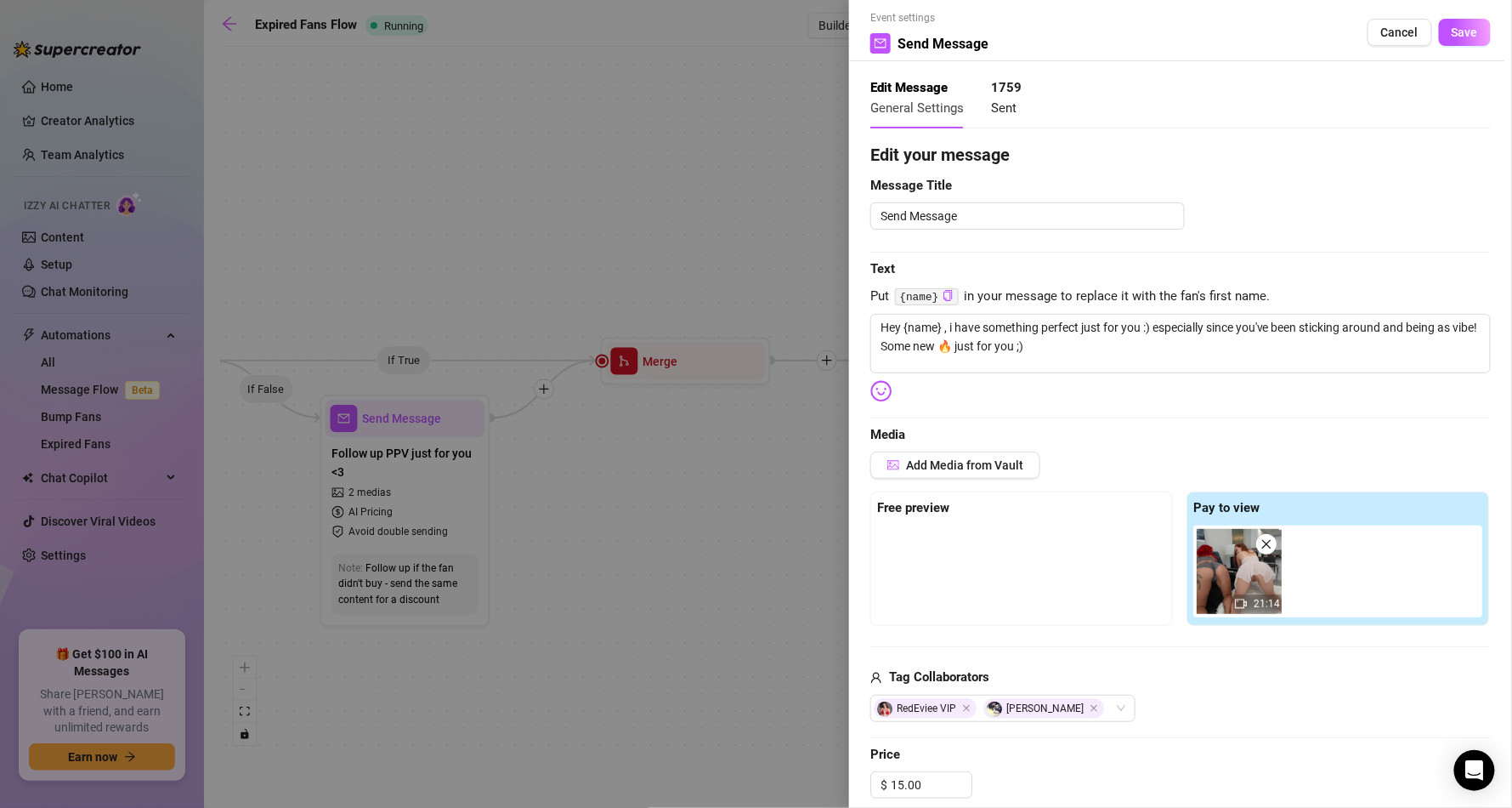
scroll to position [0, 0]
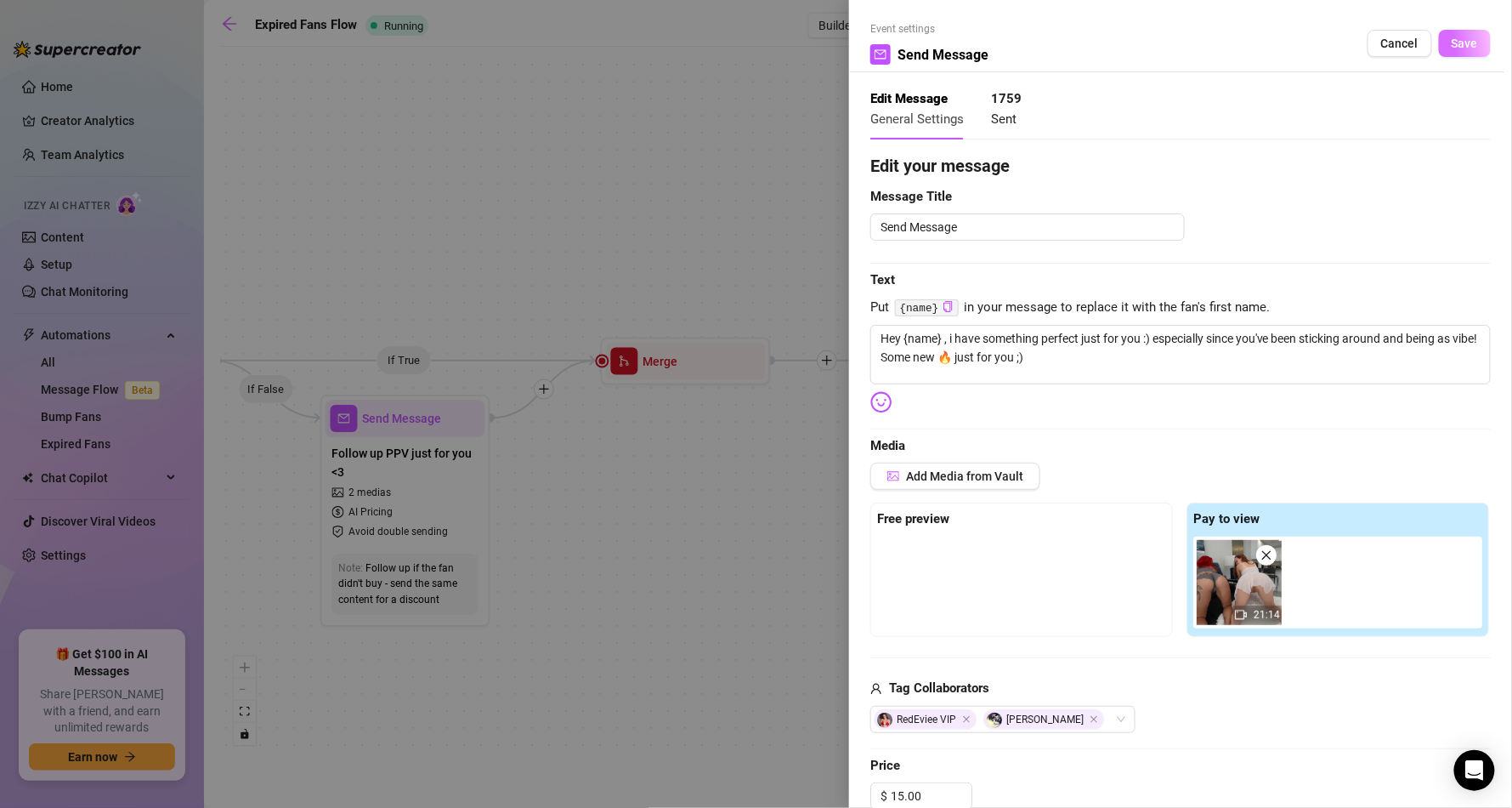
click at [1451, 39] on span "Save" at bounding box center [1464, 43] width 26 height 14
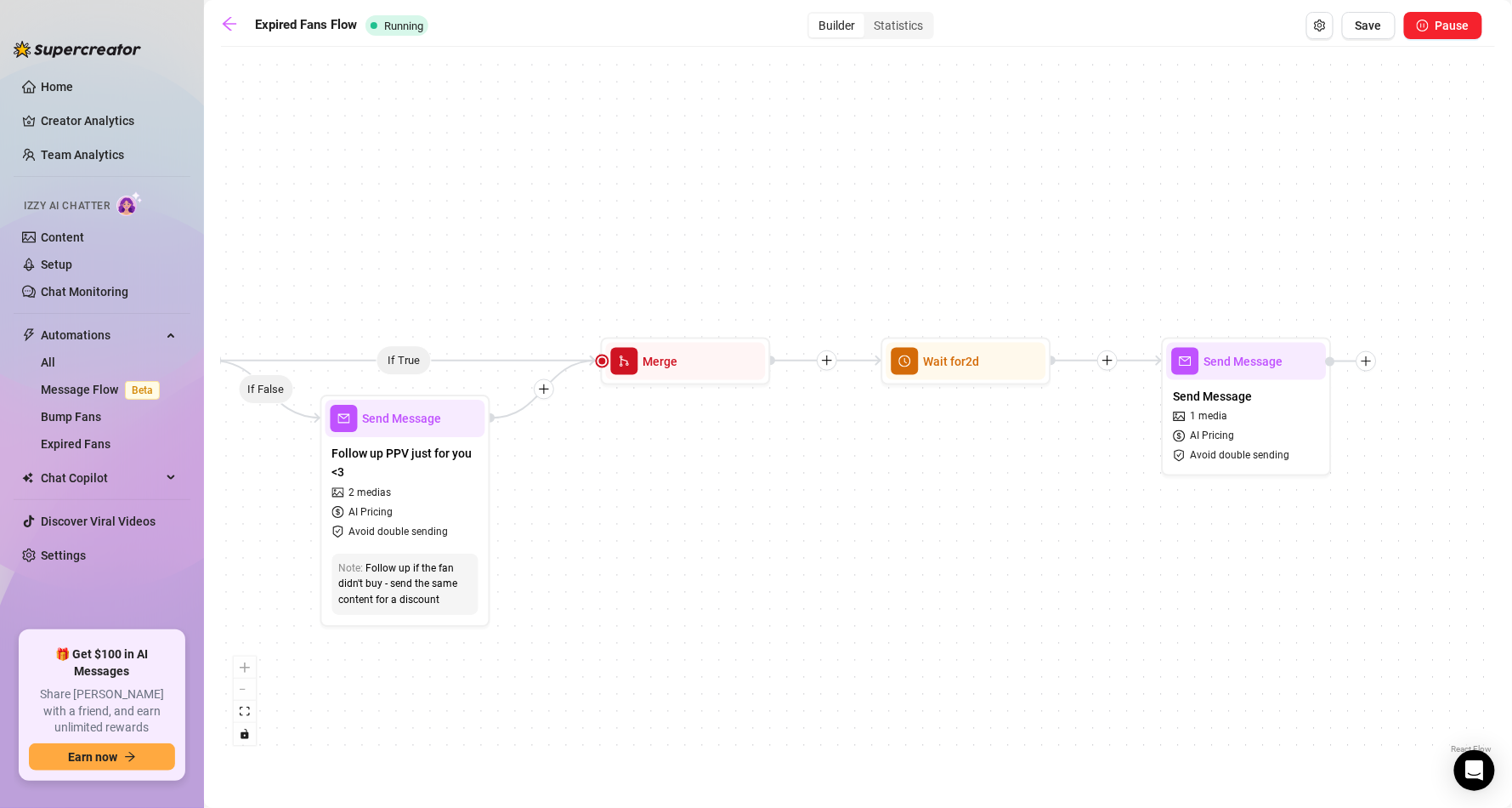
click at [965, 168] on div "If True If False Send Message Send Message 1 media AI Pricing Avoid double send…" at bounding box center [858, 406] width 1274 height 703
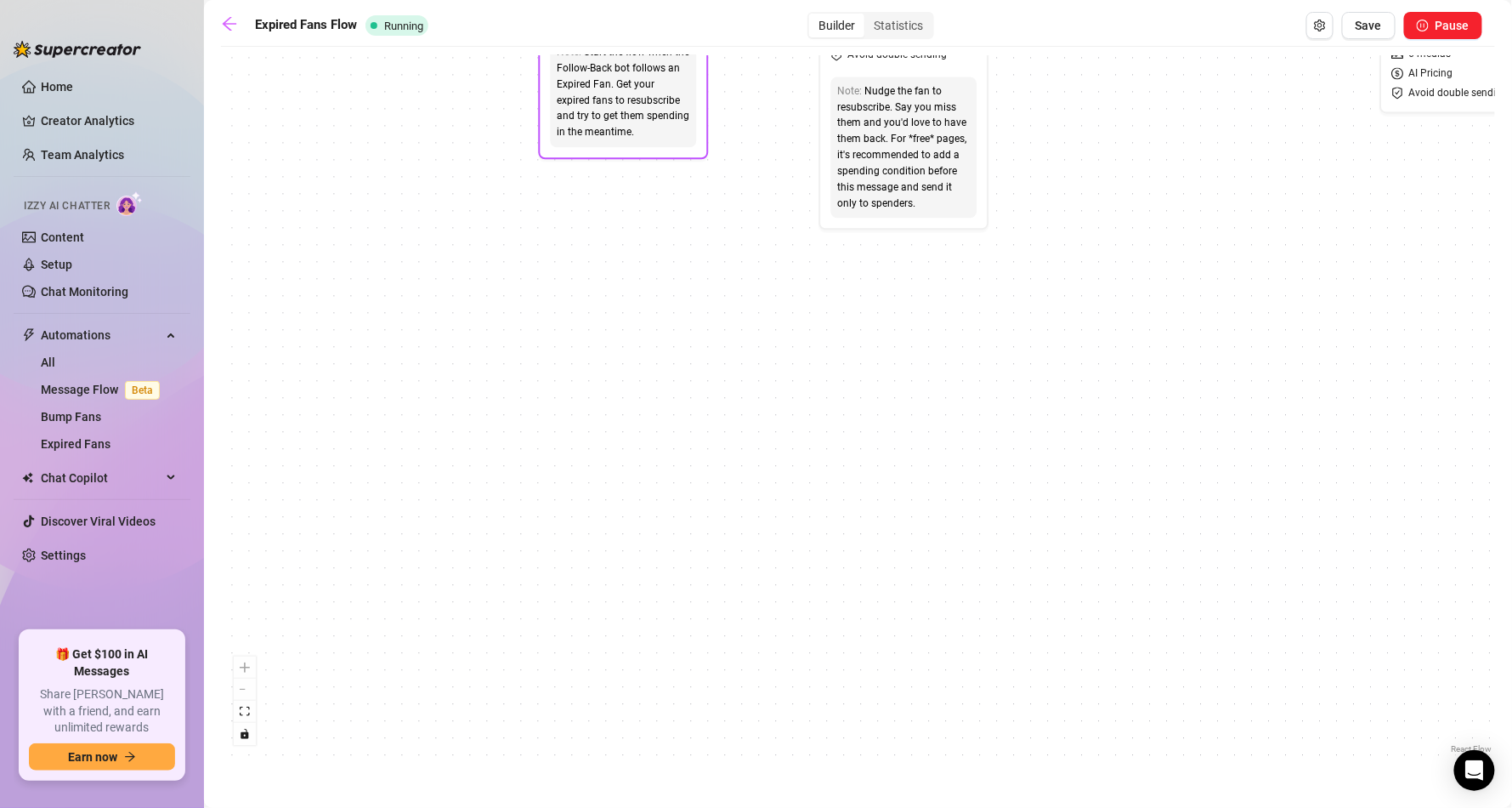
click at [694, 126] on div "Note: Start the flow when the Follow-Back bot follows an Expired Fan. Get your …" at bounding box center [623, 92] width 146 height 109
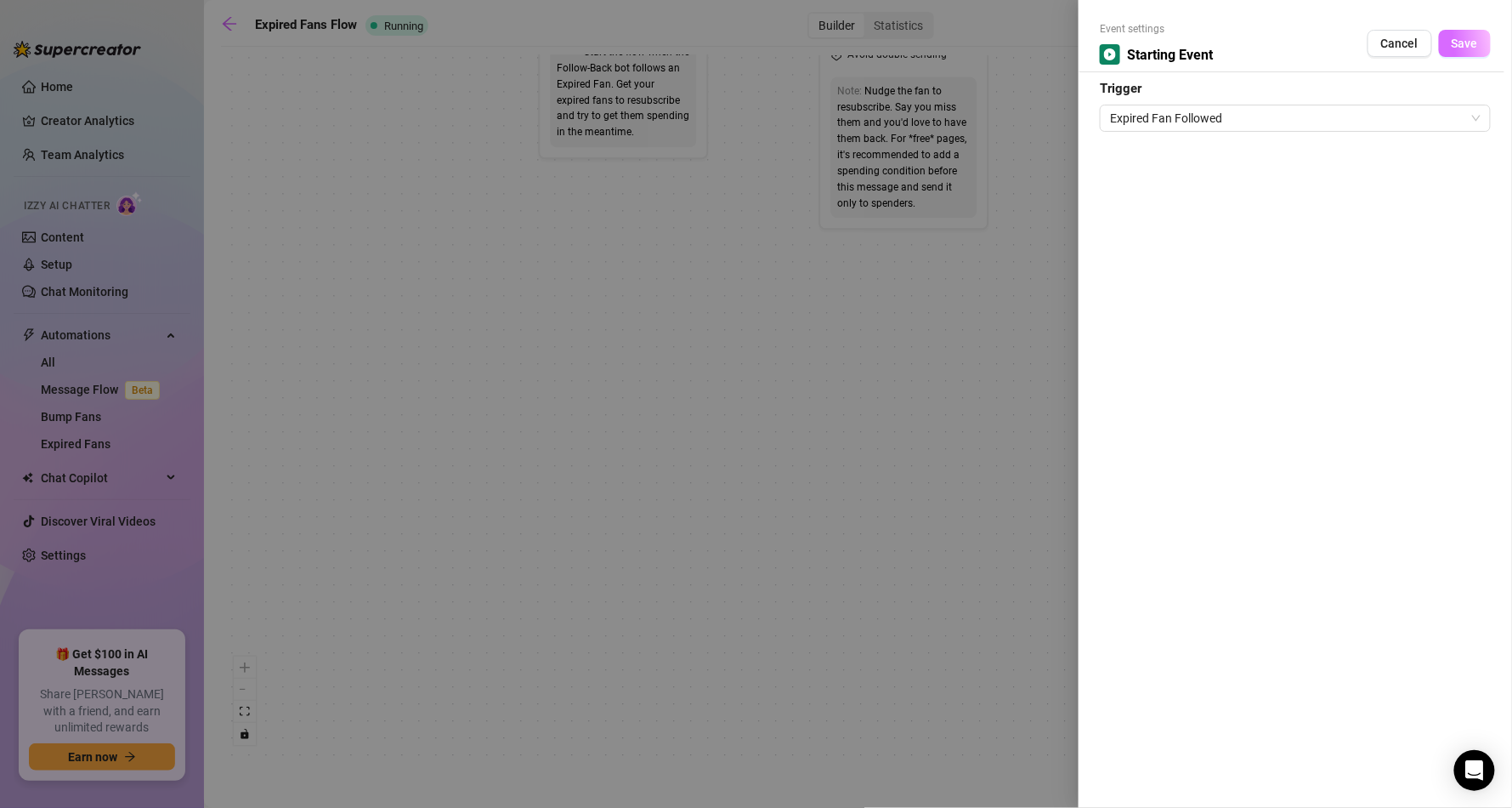
click at [1482, 41] on button "Save" at bounding box center [1465, 43] width 52 height 27
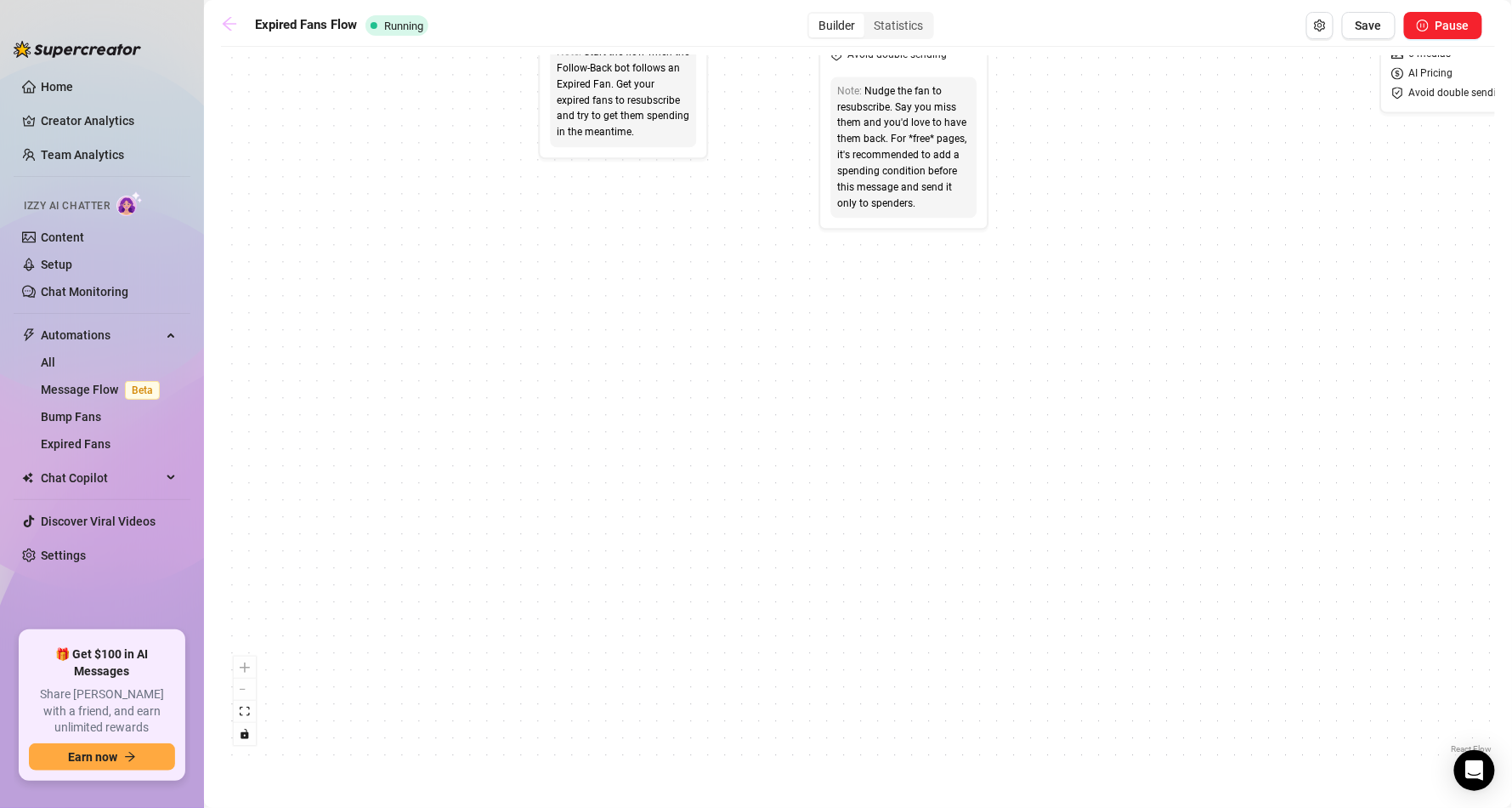
click at [231, 23] on icon "arrow-left" at bounding box center [229, 24] width 14 height 14
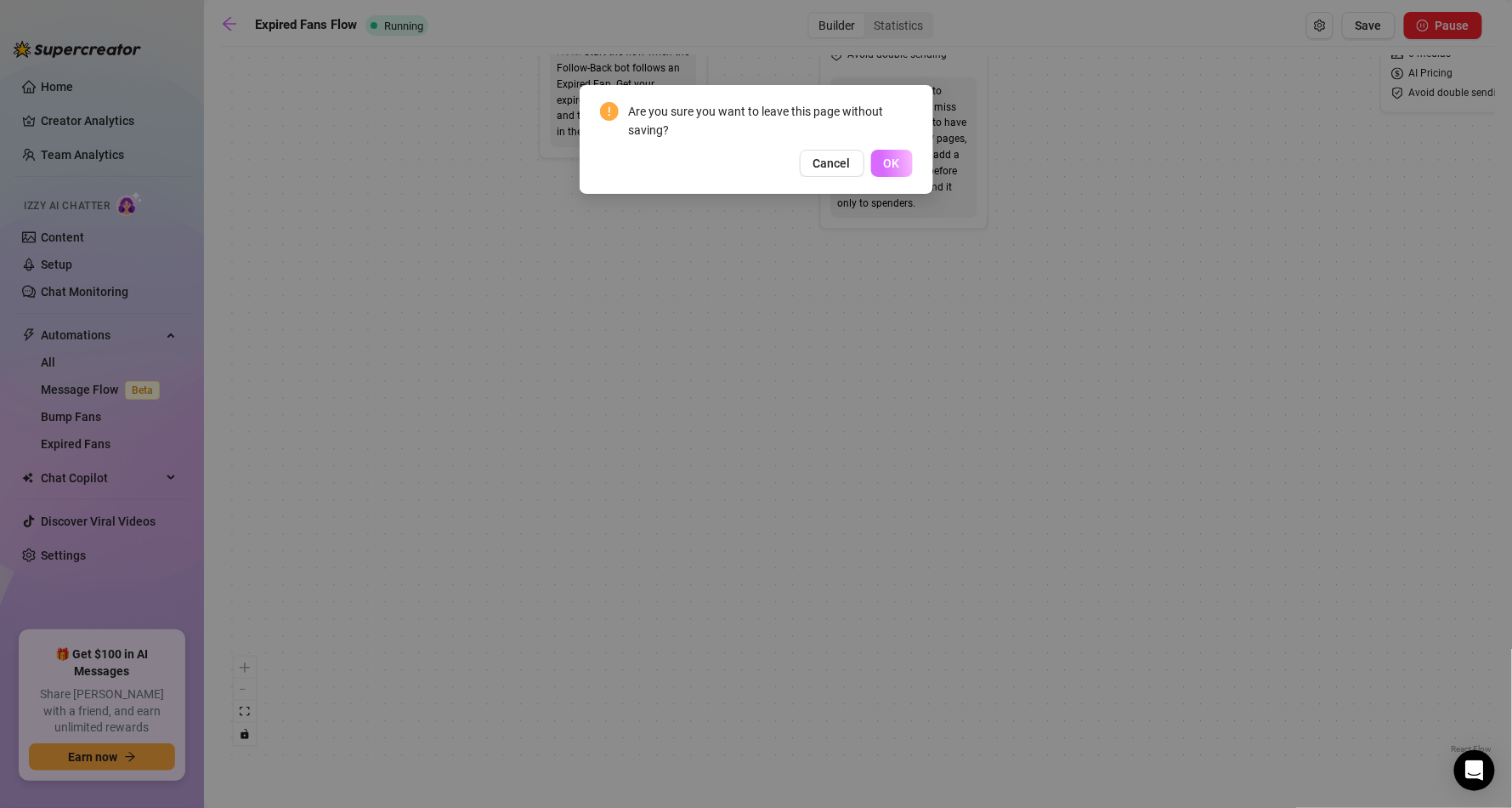
click at [909, 160] on button "OK" at bounding box center [892, 163] width 42 height 27
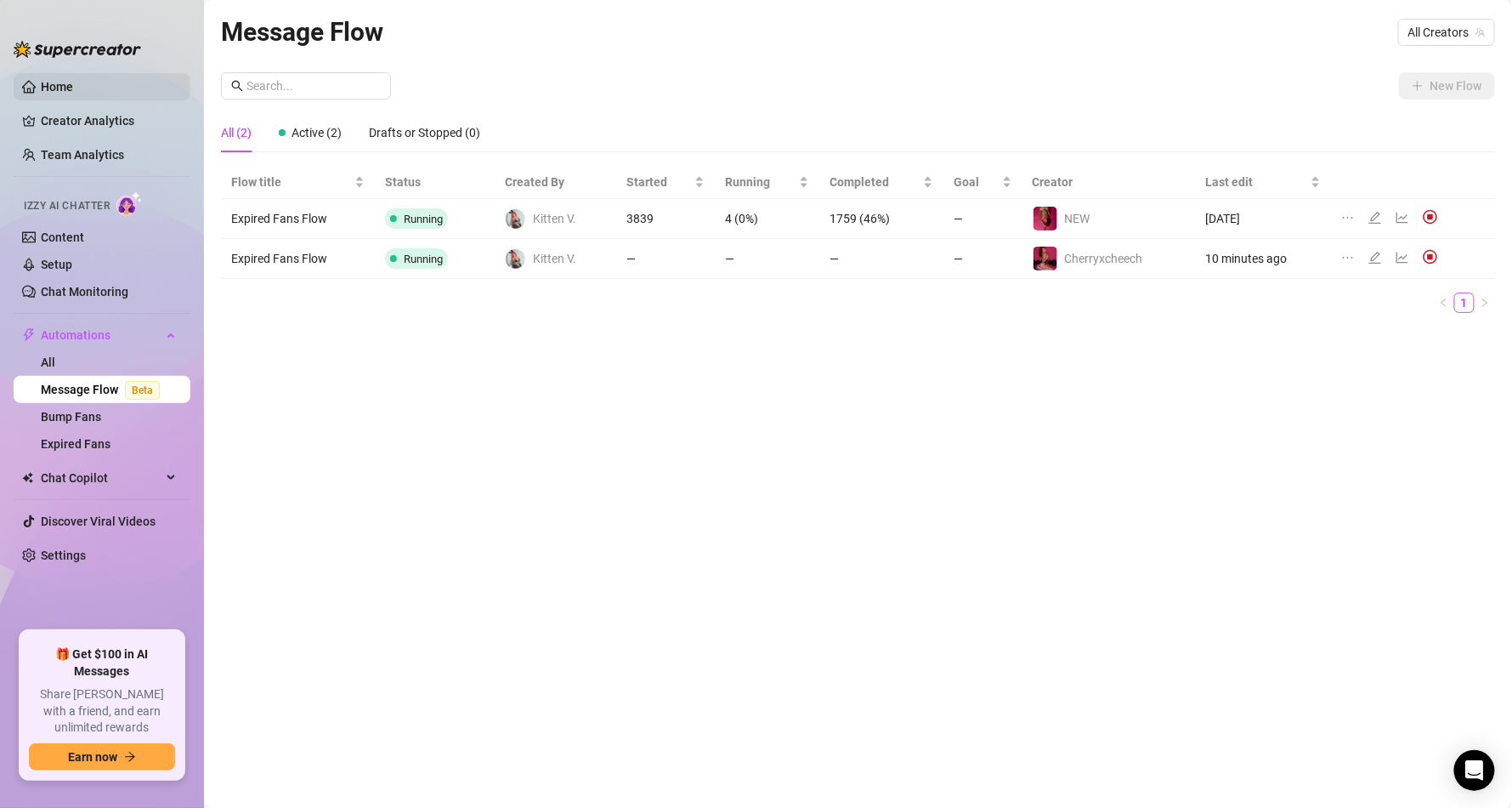
click at [58, 90] on link "Home" at bounding box center [56, 87] width 32 height 14
